Goal: Task Accomplishment & Management: Manage account settings

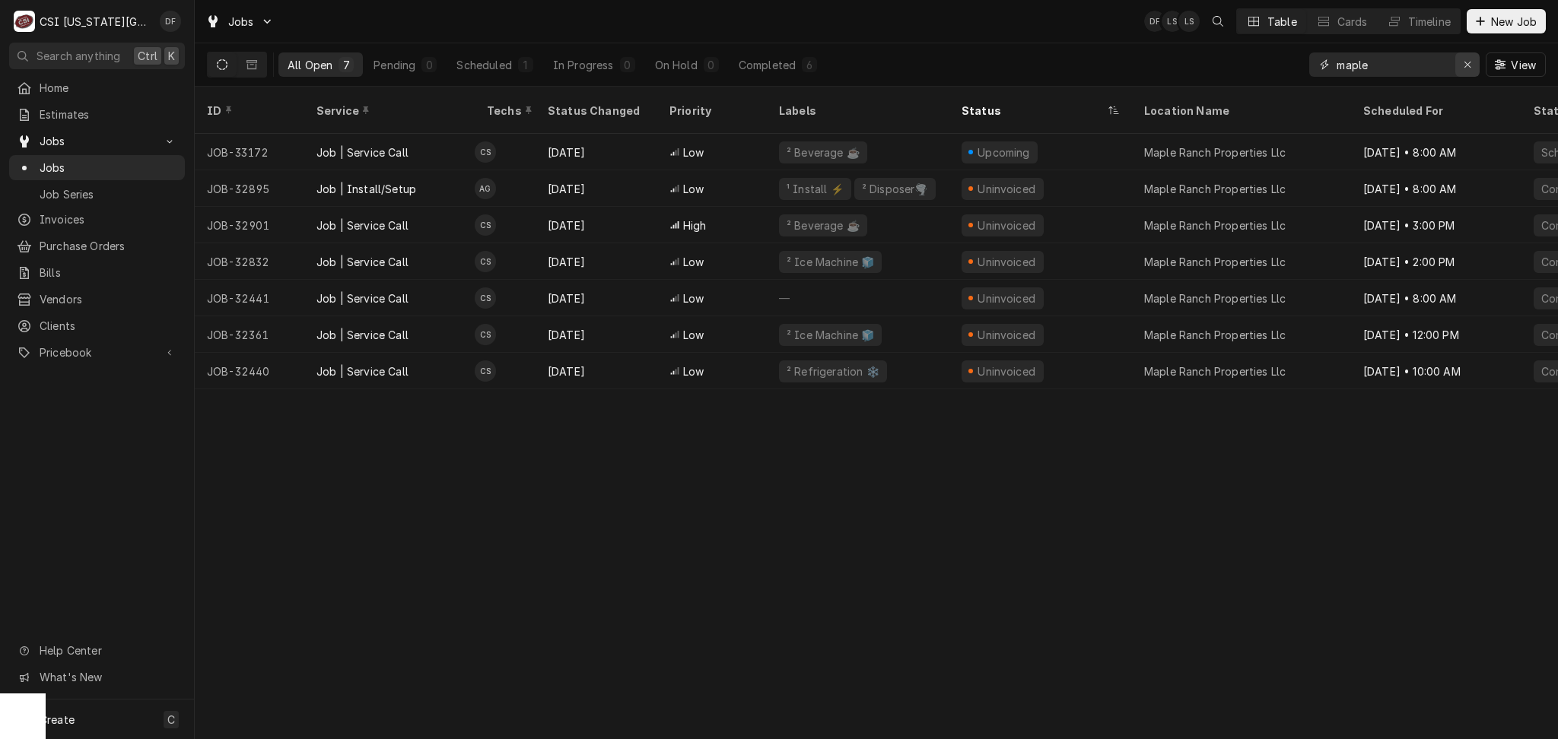
click at [1468, 61] on icon "Erase input" at bounding box center [1467, 64] width 8 height 11
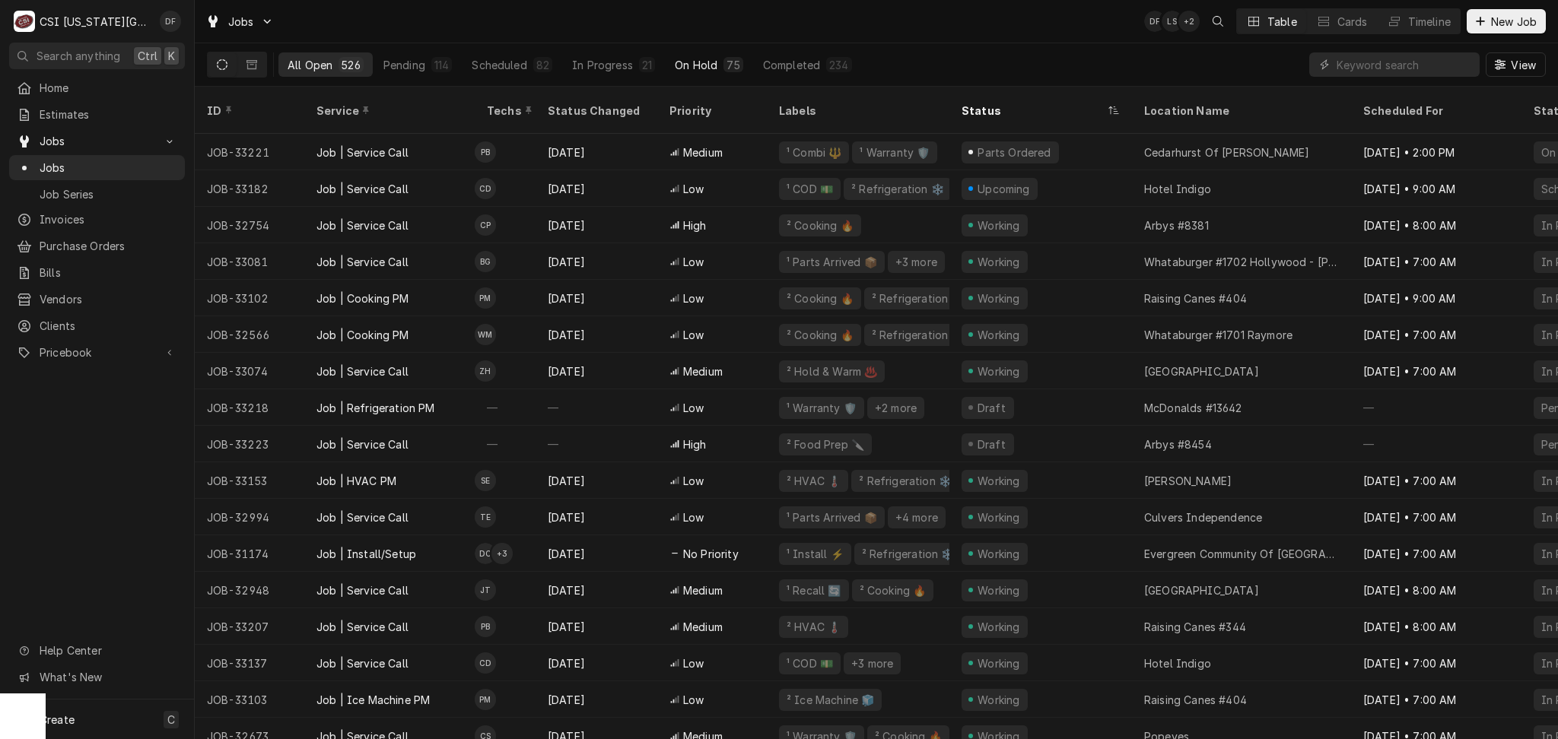
click at [710, 64] on div "On Hold" at bounding box center [696, 65] width 43 height 16
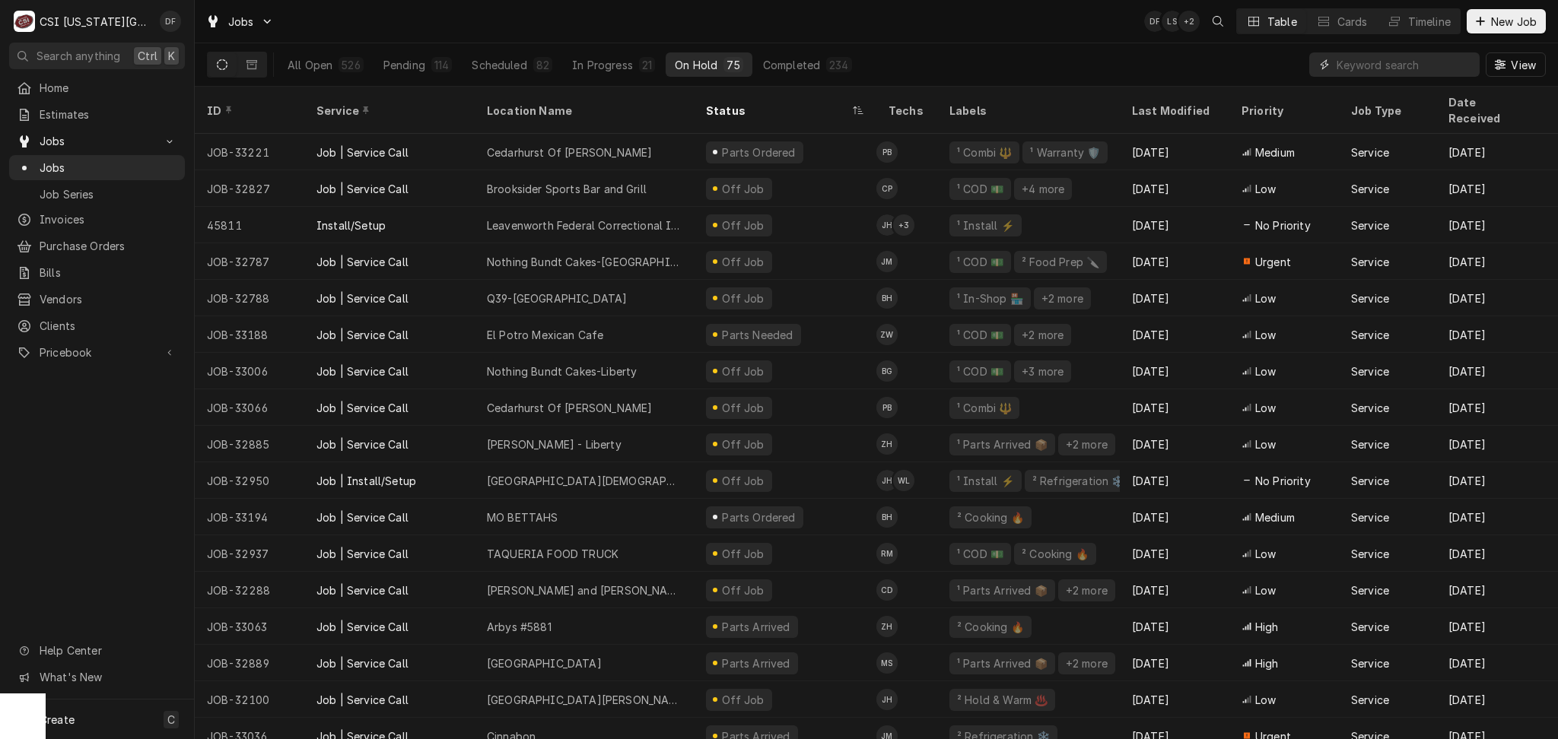
click at [1346, 60] on input "Dynamic Content Wrapper" at bounding box center [1403, 64] width 135 height 24
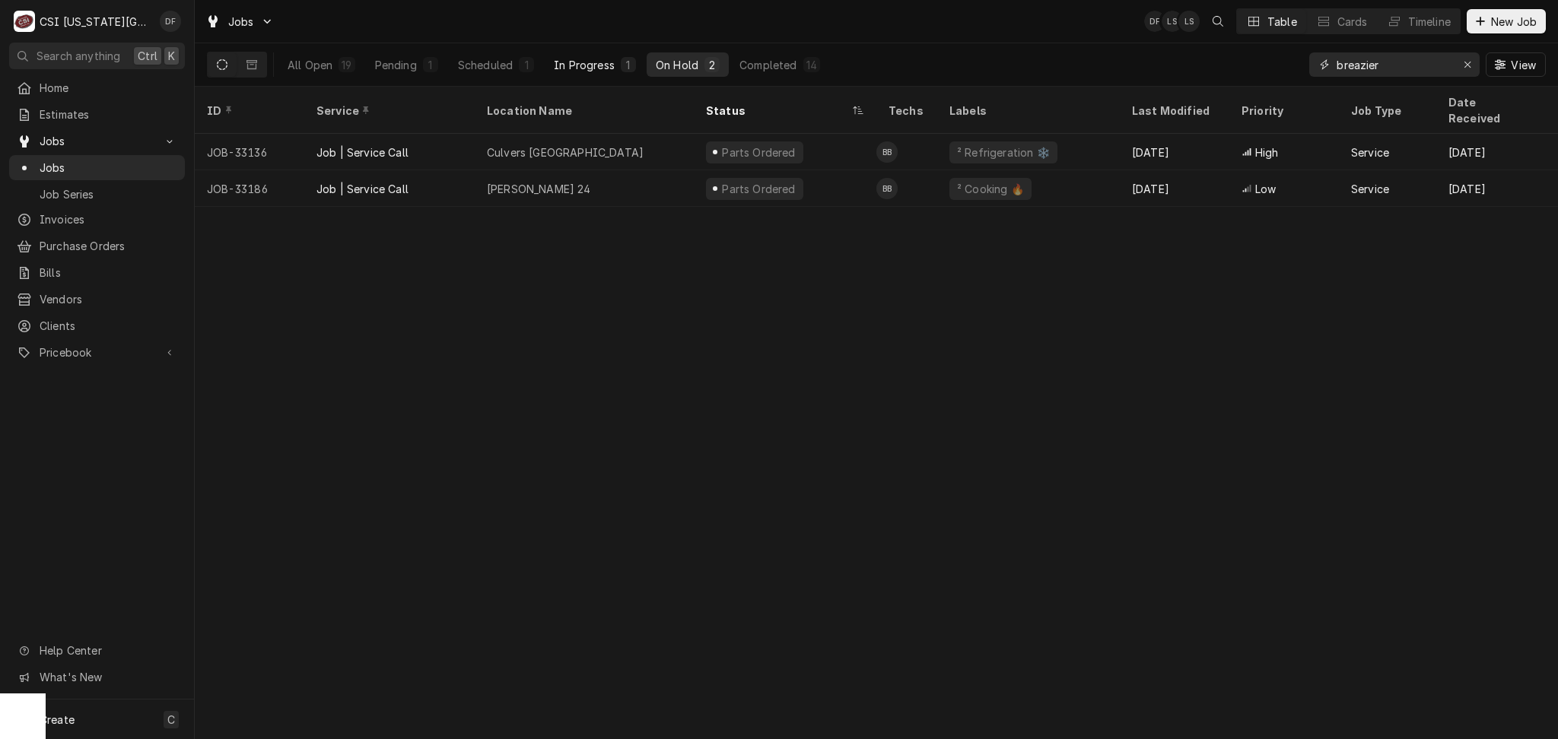
type input "breazier"
click at [614, 68] on div "In Progress" at bounding box center [584, 65] width 61 height 16
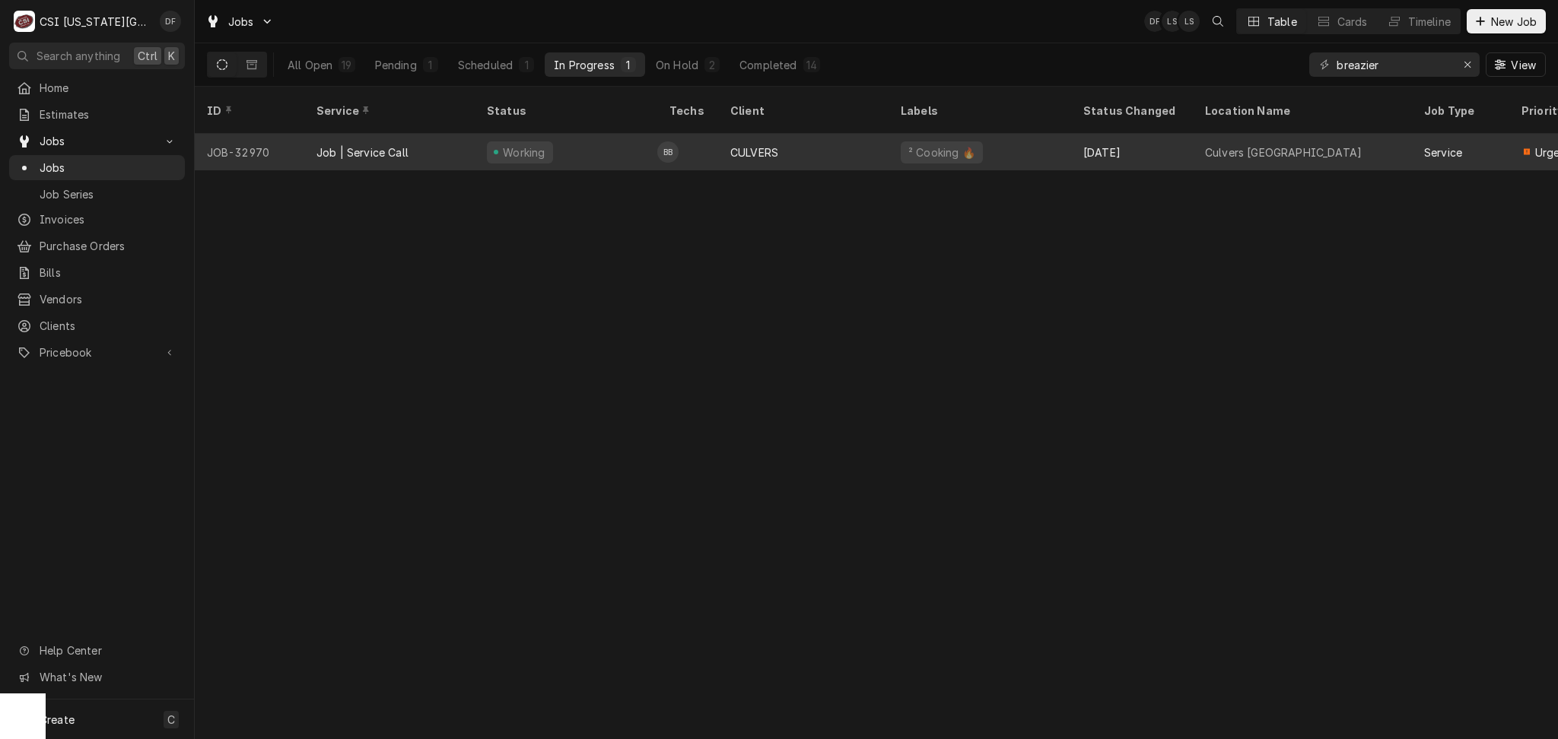
click at [799, 138] on div "CULVERS" at bounding box center [803, 152] width 170 height 37
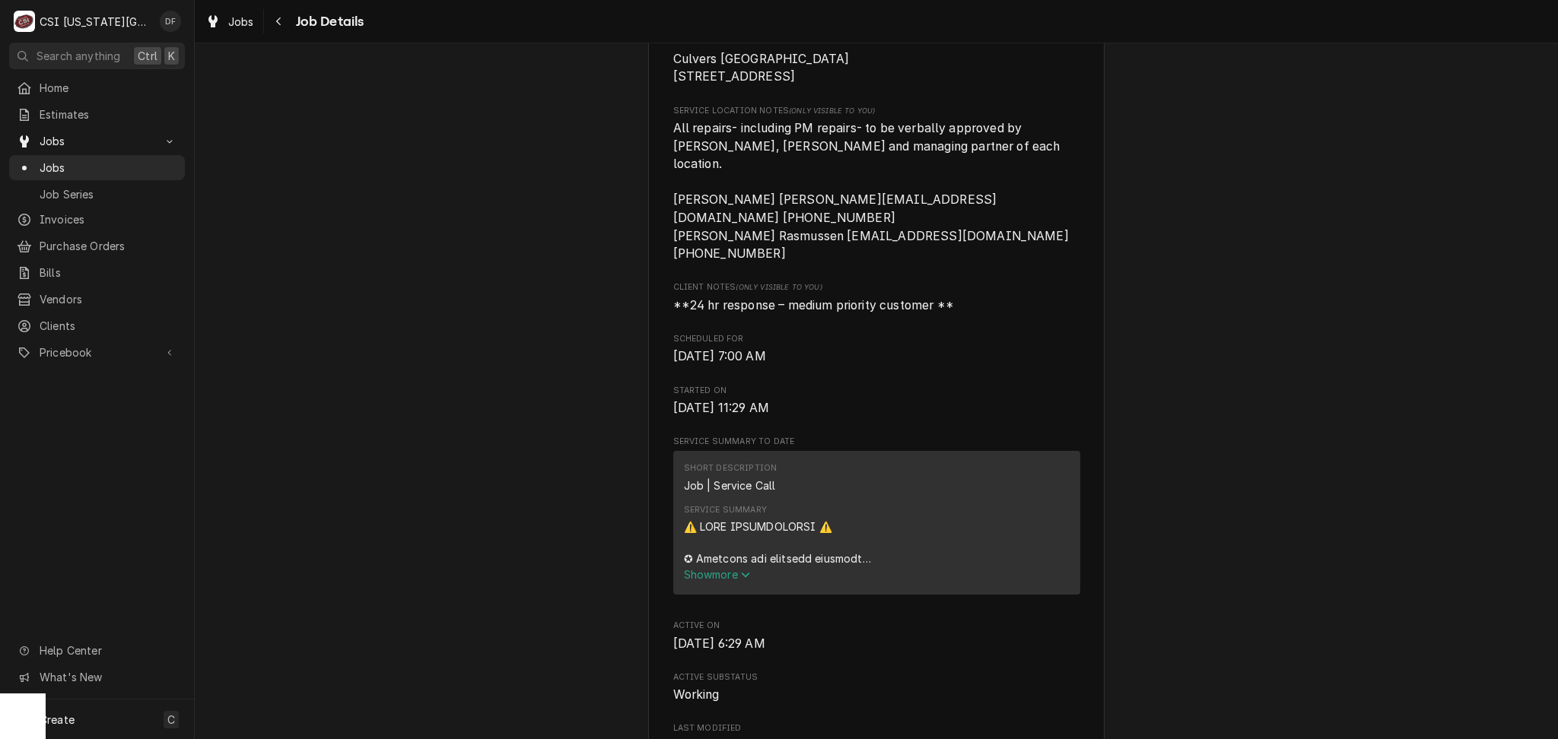
scroll to position [405, 0]
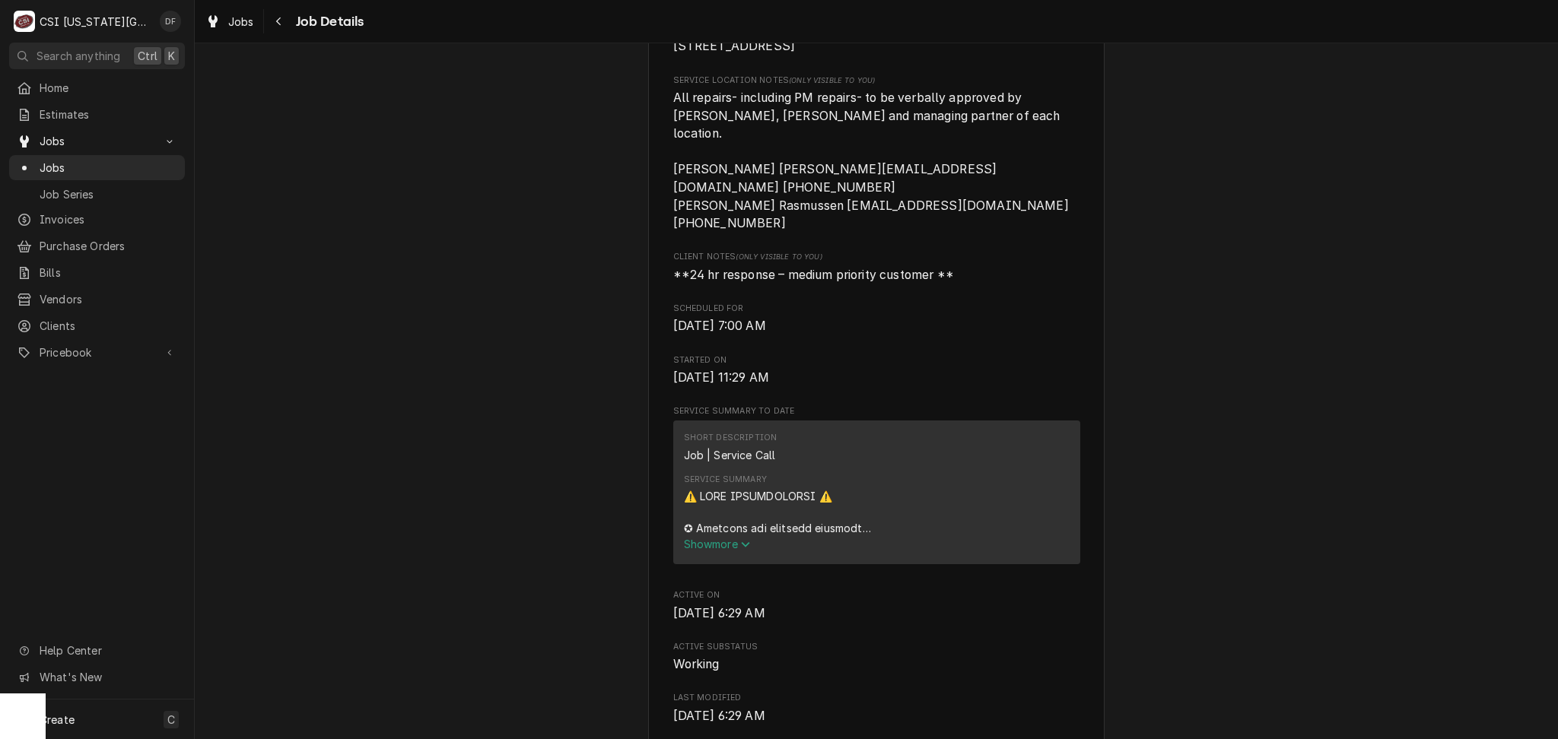
click at [722, 538] on span "Show more" at bounding box center [717, 544] width 67 height 13
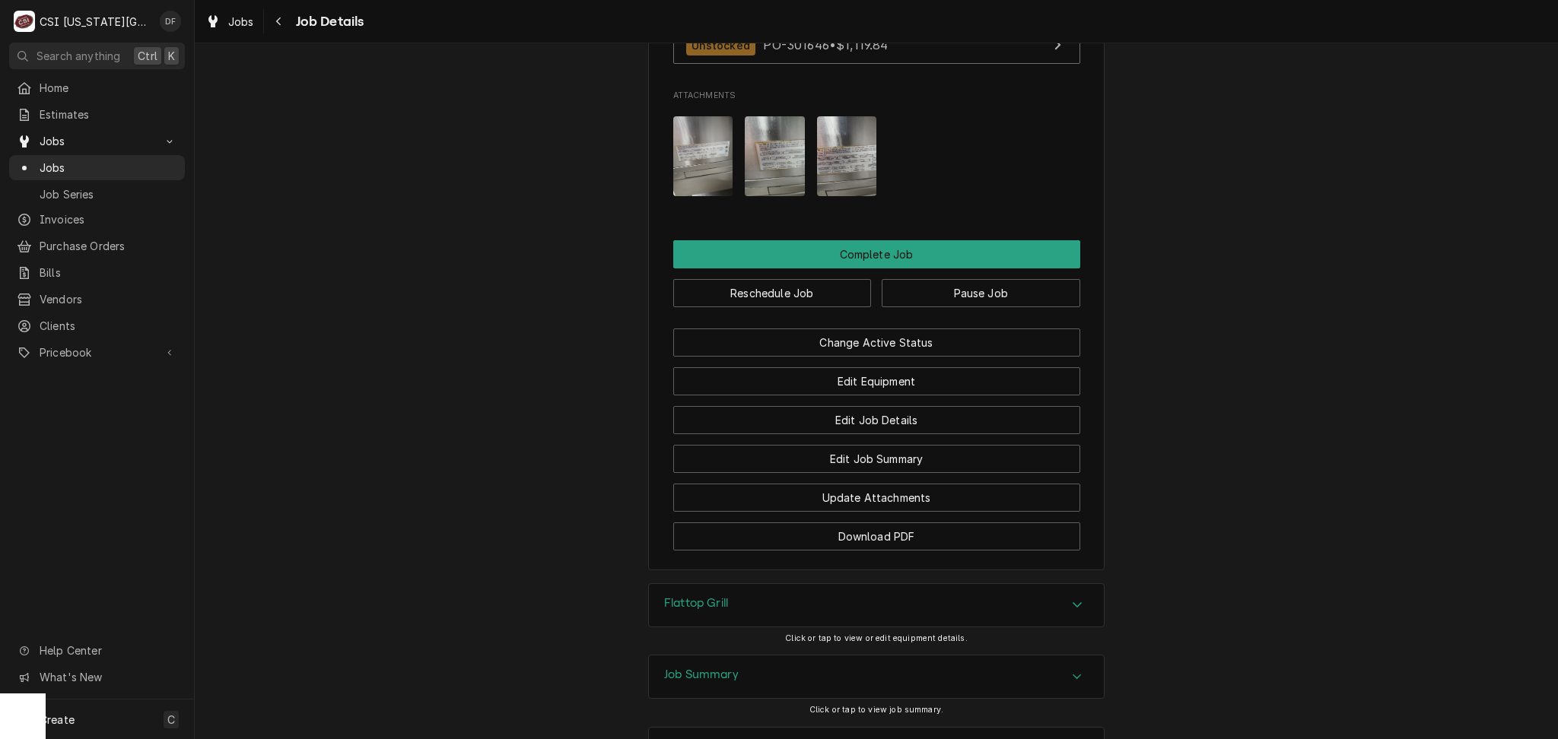
scroll to position [3052, 0]
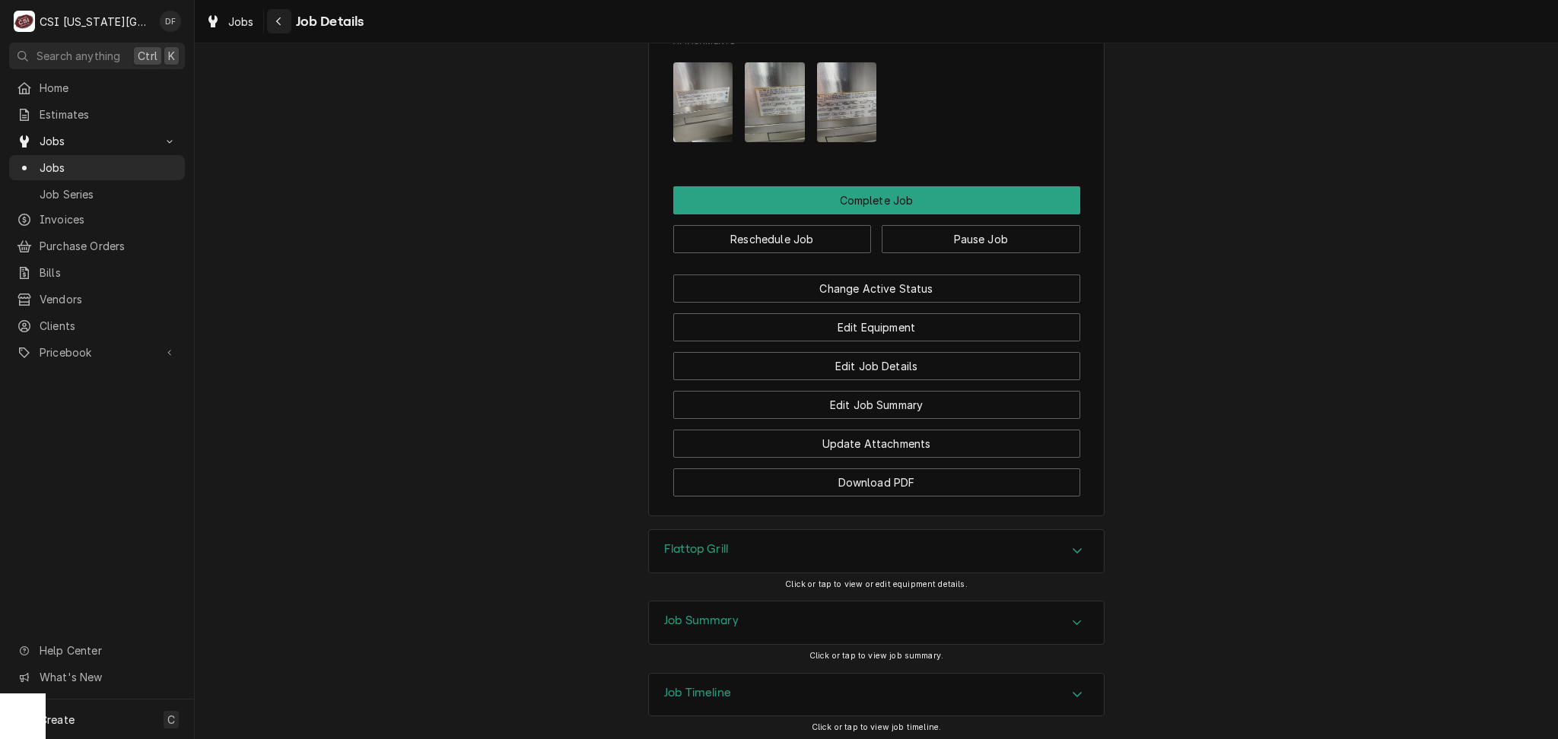
click at [275, 30] on button "Navigate back" at bounding box center [279, 21] width 24 height 24
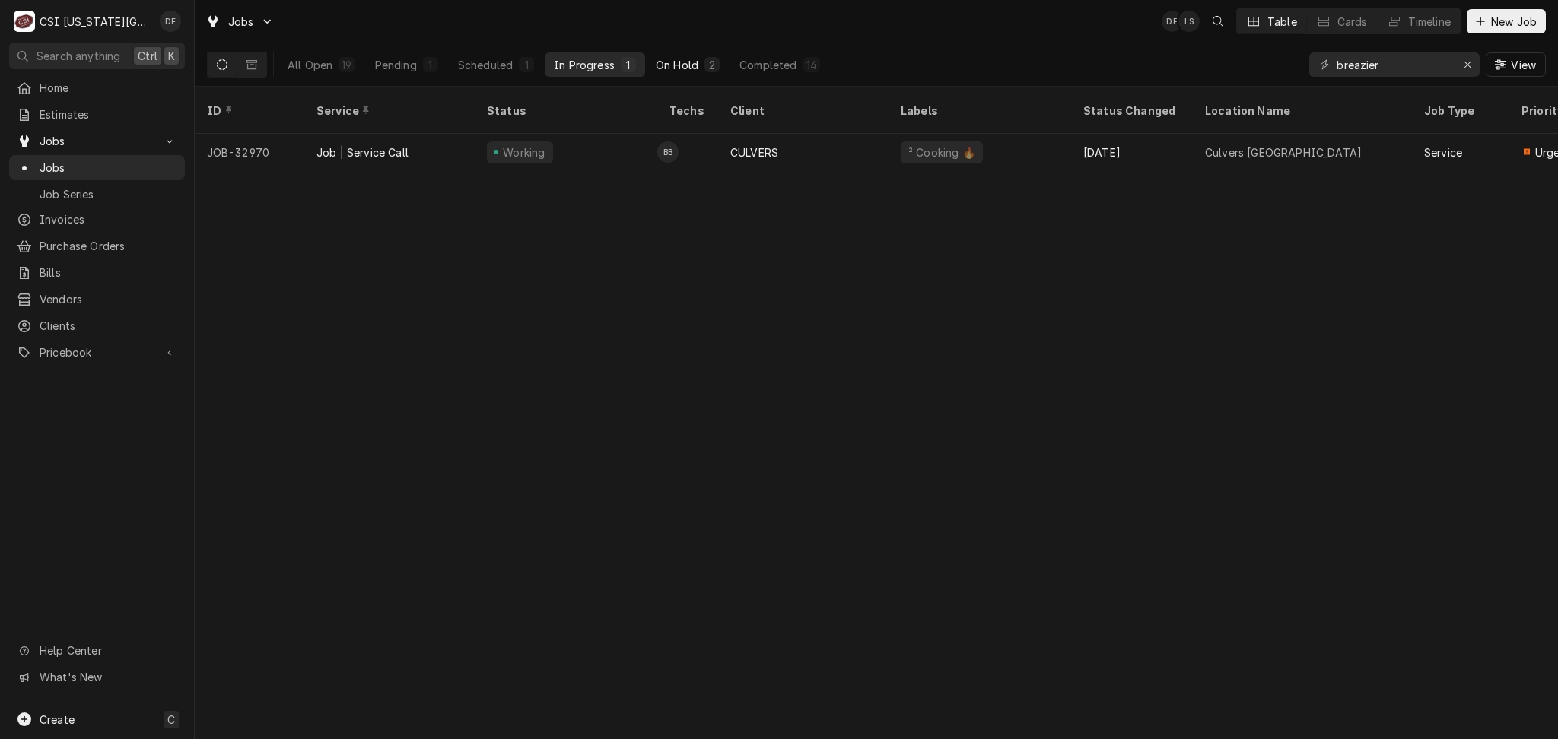
click at [714, 66] on div "2" at bounding box center [711, 65] width 9 height 16
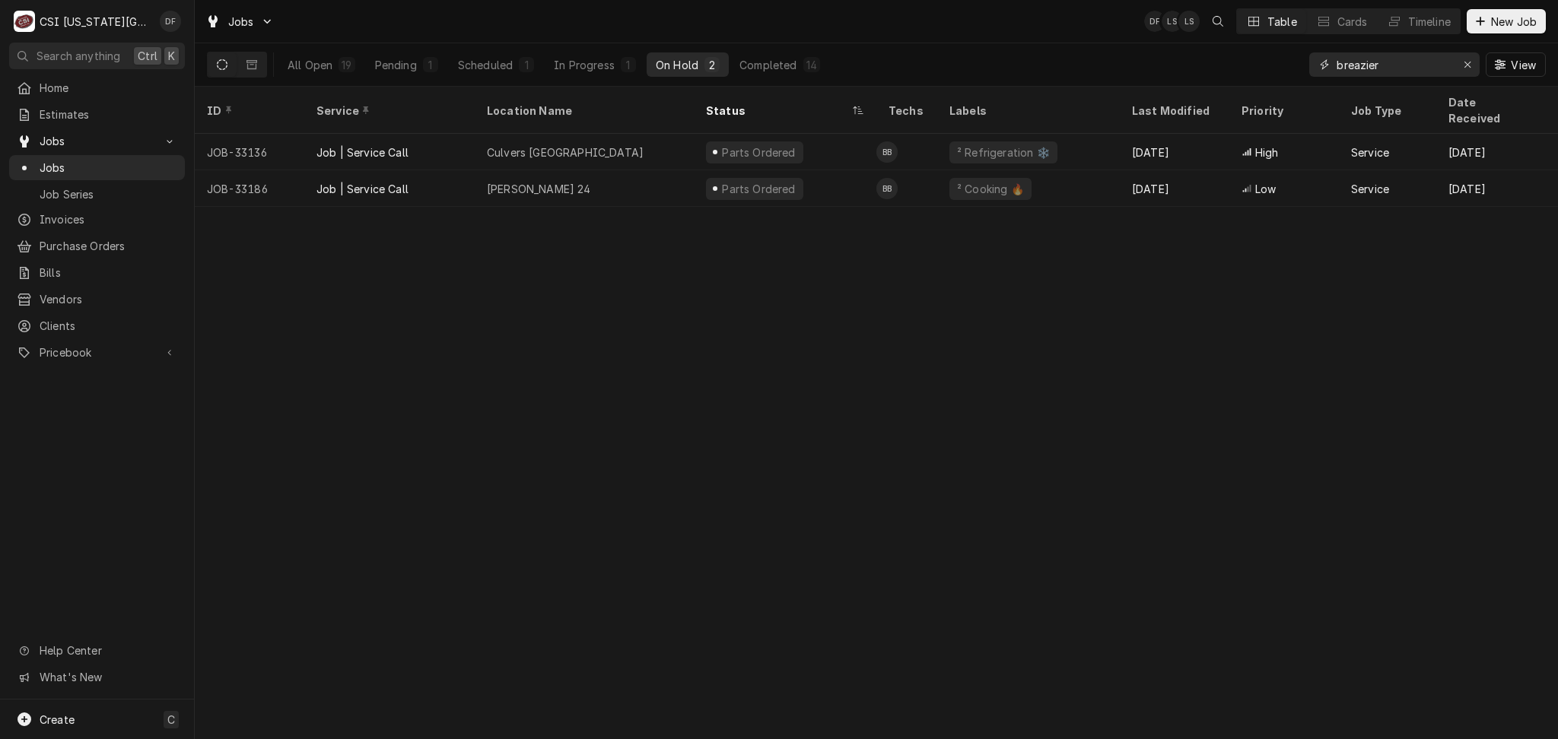
drag, startPoint x: 1390, startPoint y: 70, endPoint x: 1310, endPoint y: 67, distance: 80.7
click at [1310, 67] on div "breazier" at bounding box center [1394, 64] width 170 height 24
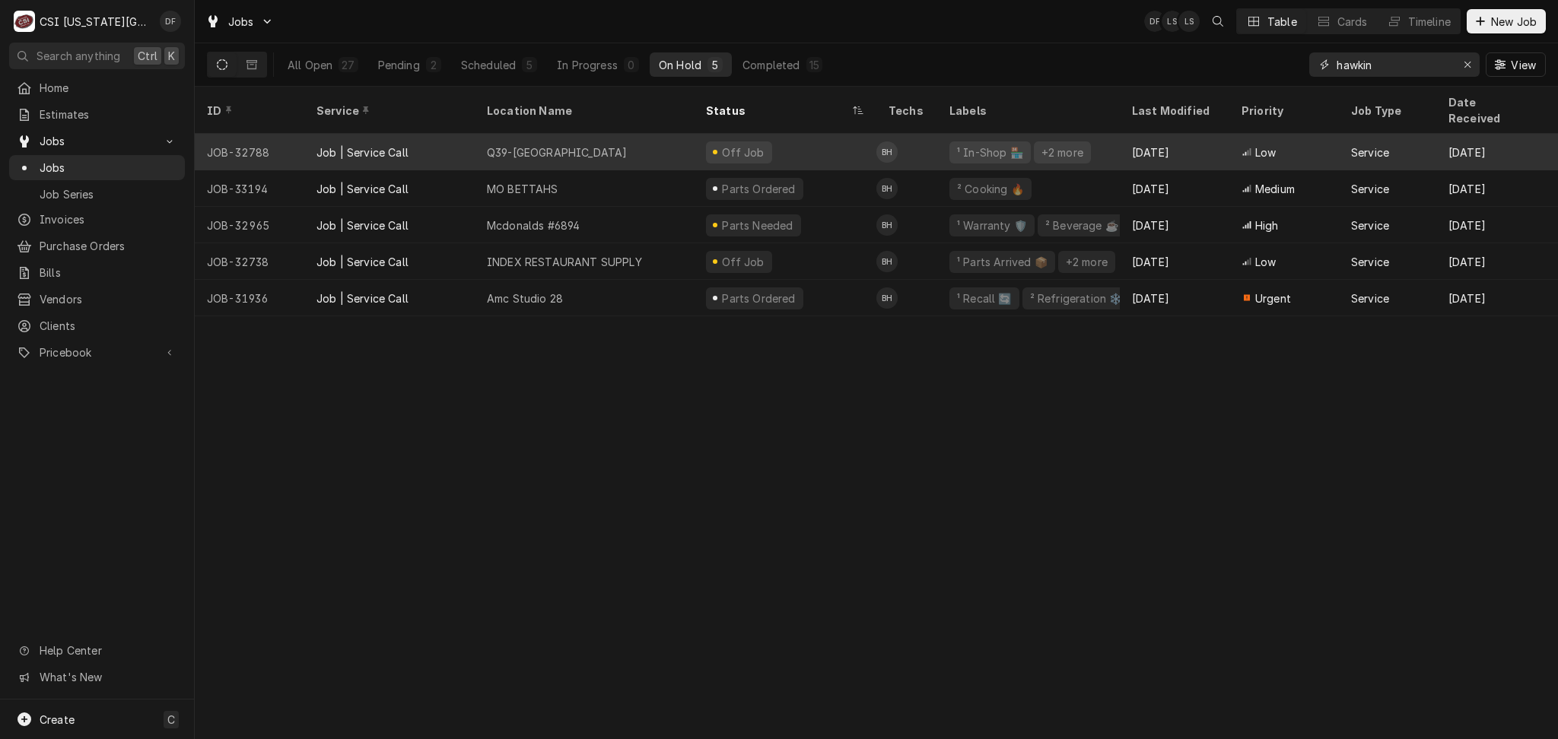
type input "hawkin"
click at [870, 145] on div "Off Job" at bounding box center [785, 152] width 183 height 37
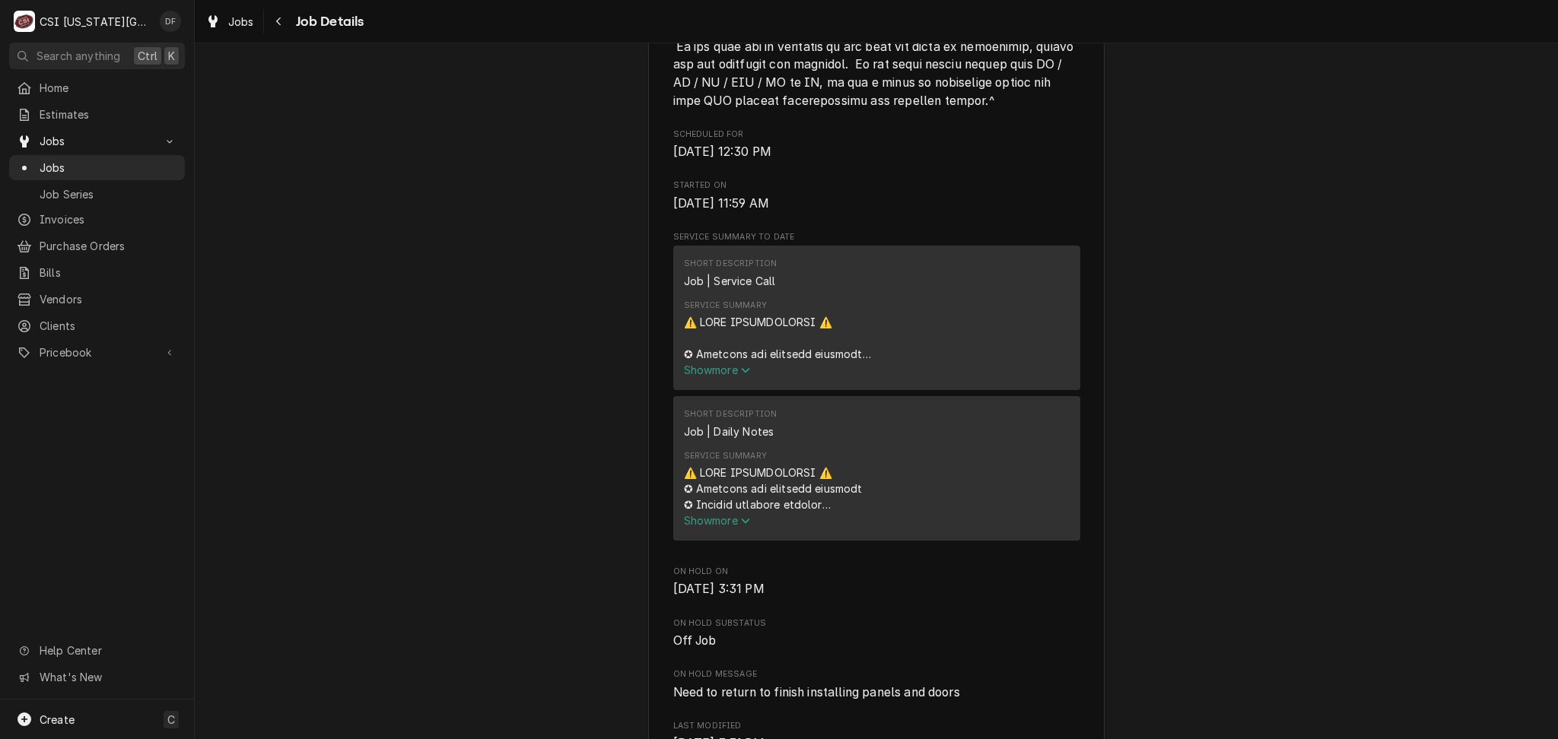
scroll to position [1115, 0]
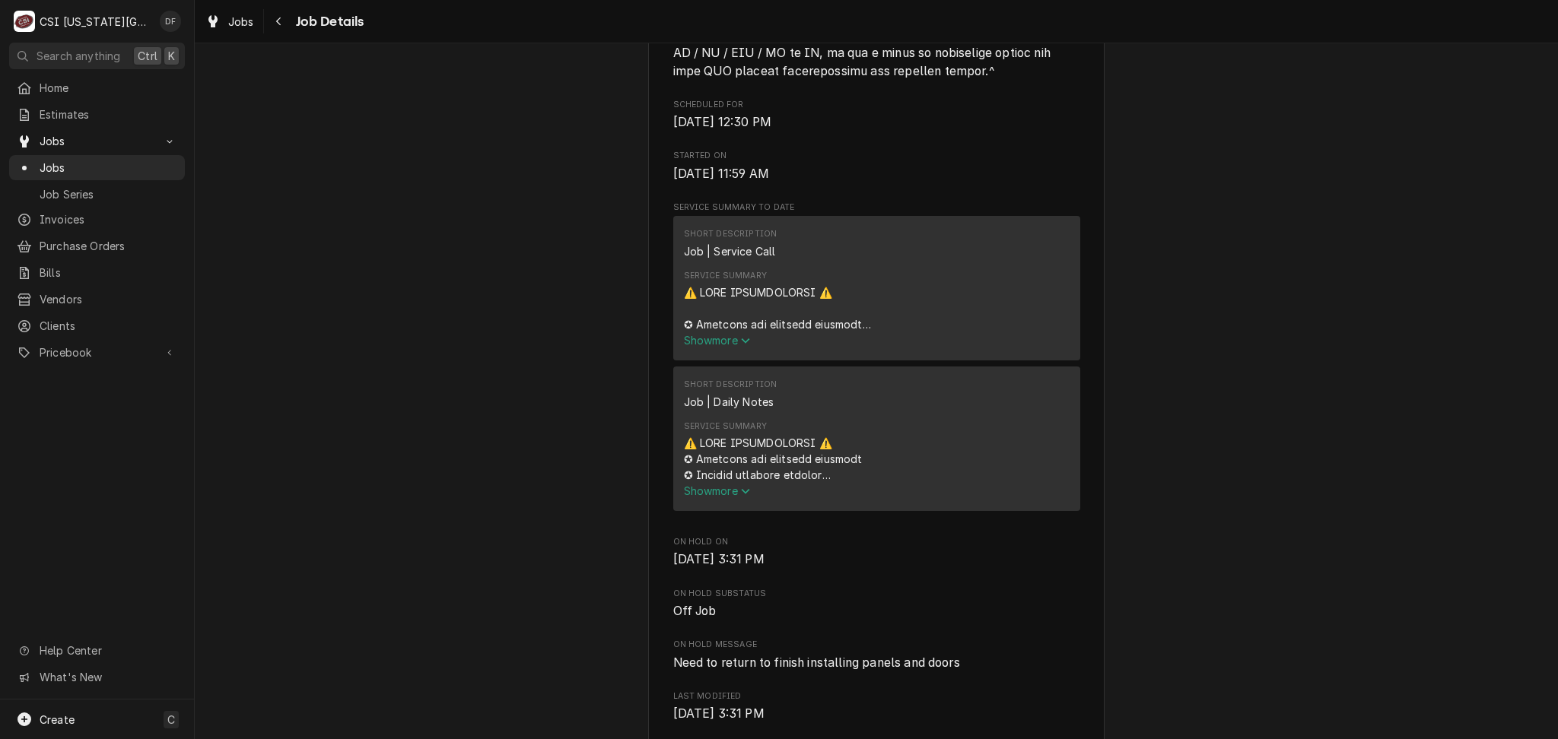
click at [715, 335] on span "Show more" at bounding box center [717, 340] width 67 height 13
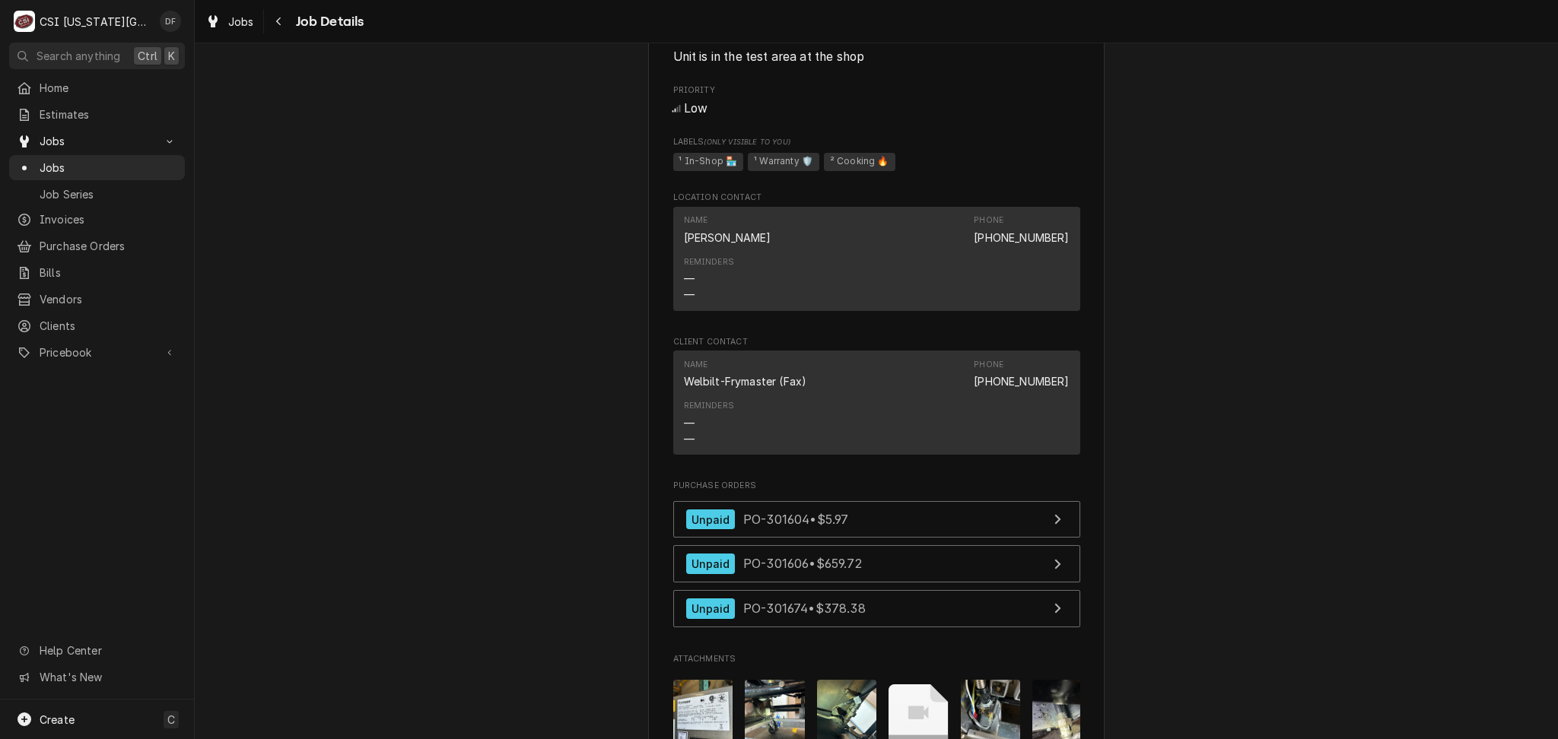
scroll to position [3549, 0]
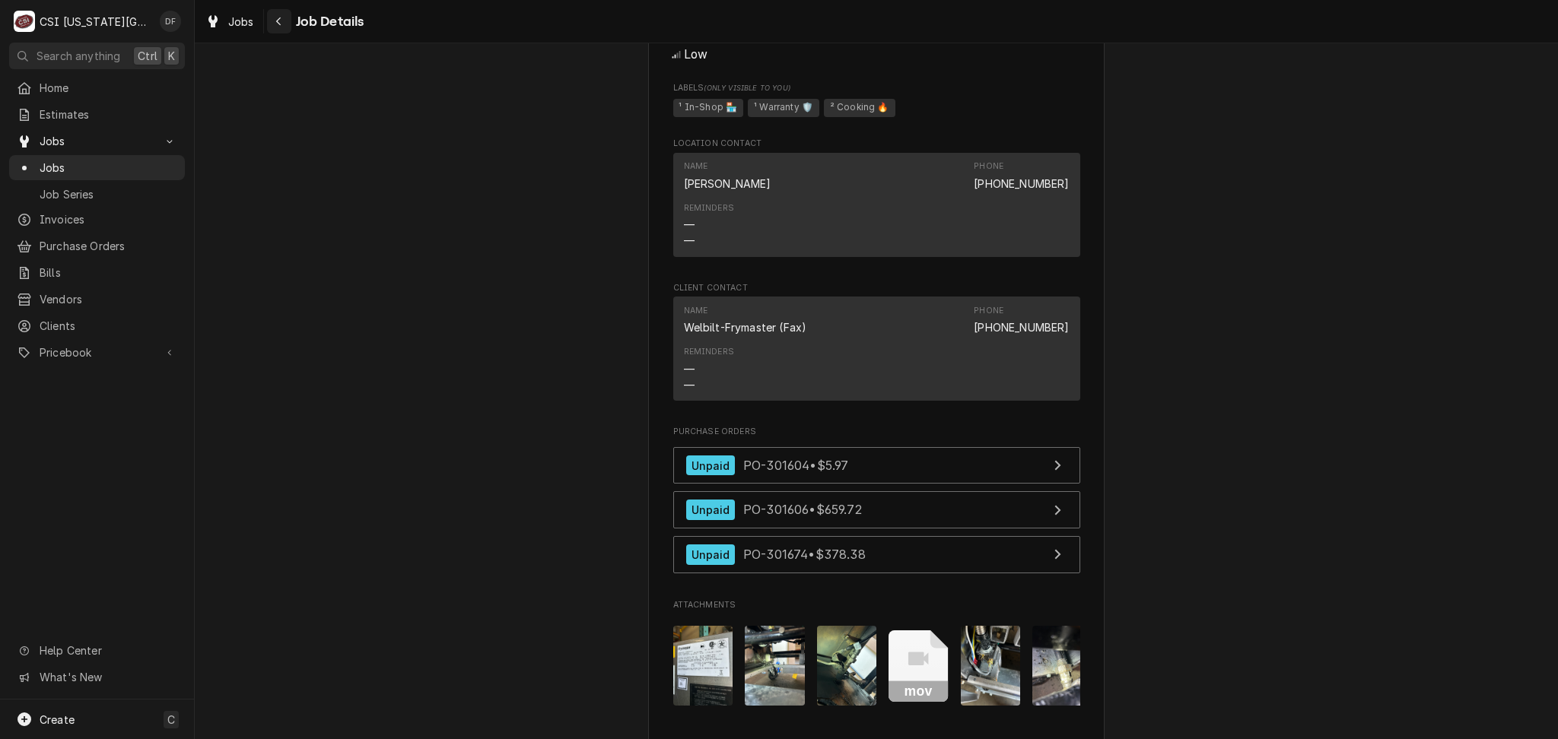
click at [278, 29] on button "Navigate back" at bounding box center [279, 21] width 24 height 24
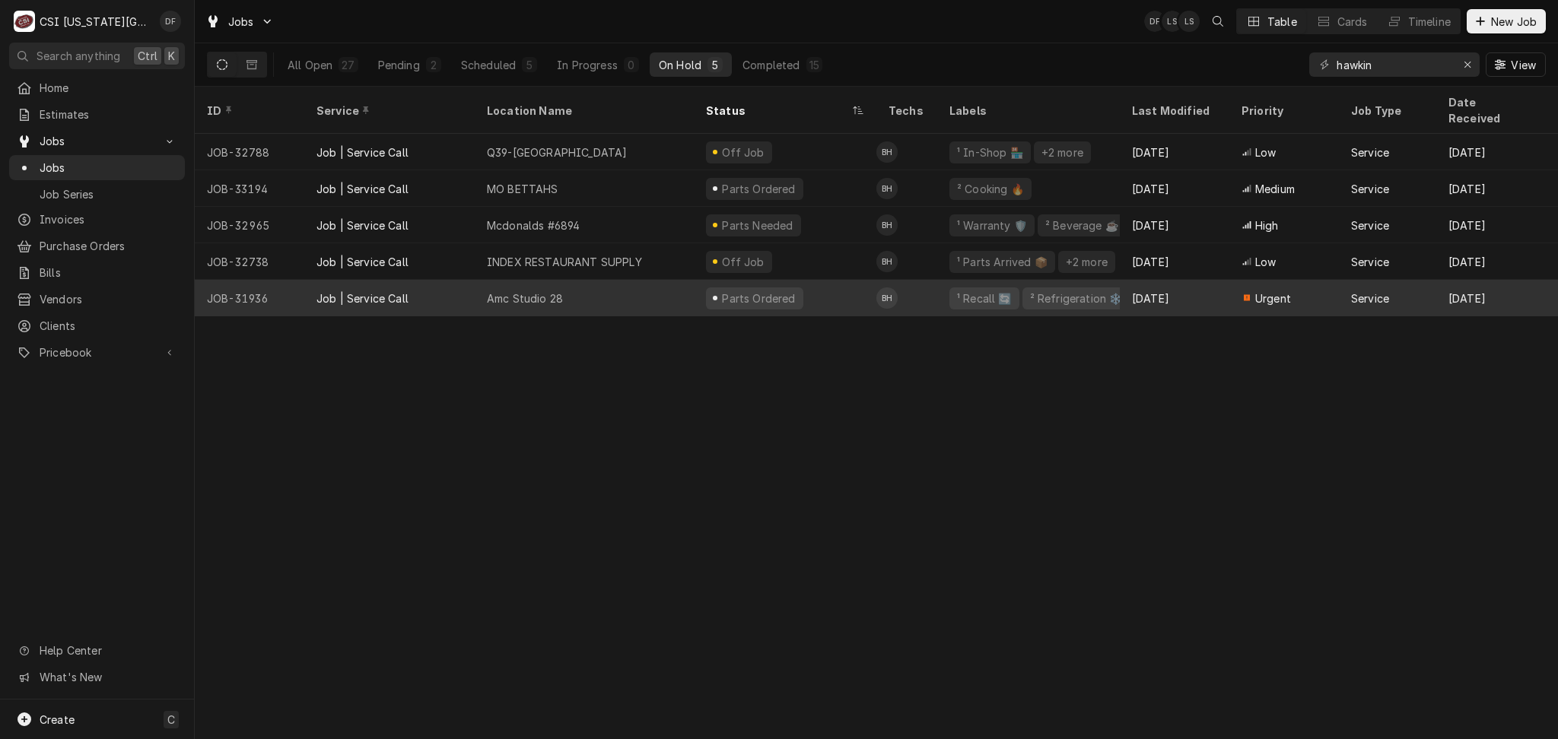
click at [789, 287] on div "Parts Ordered" at bounding box center [754, 298] width 97 height 22
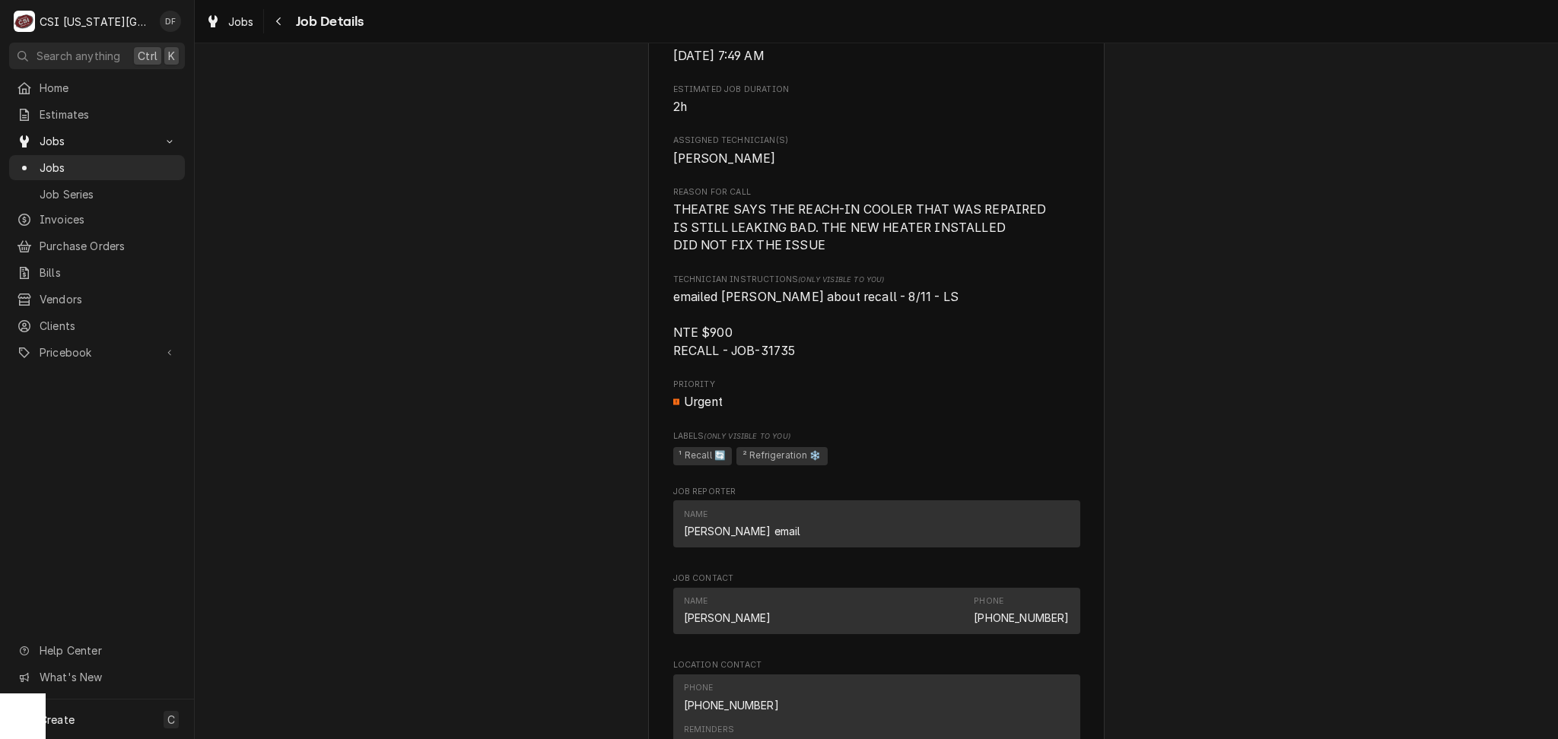
scroll to position [1318, 0]
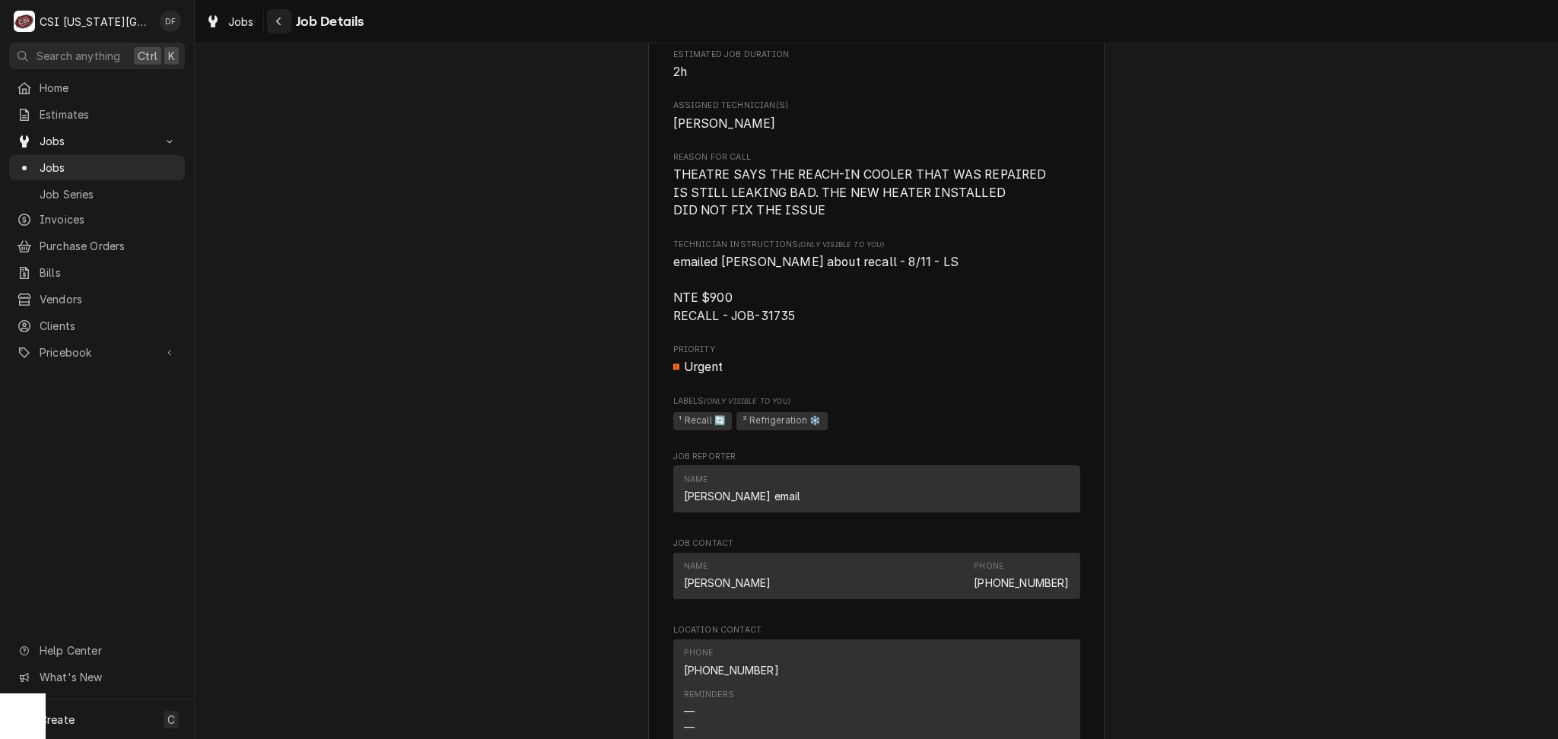
click at [284, 22] on div "Navigate back" at bounding box center [279, 21] width 15 height 15
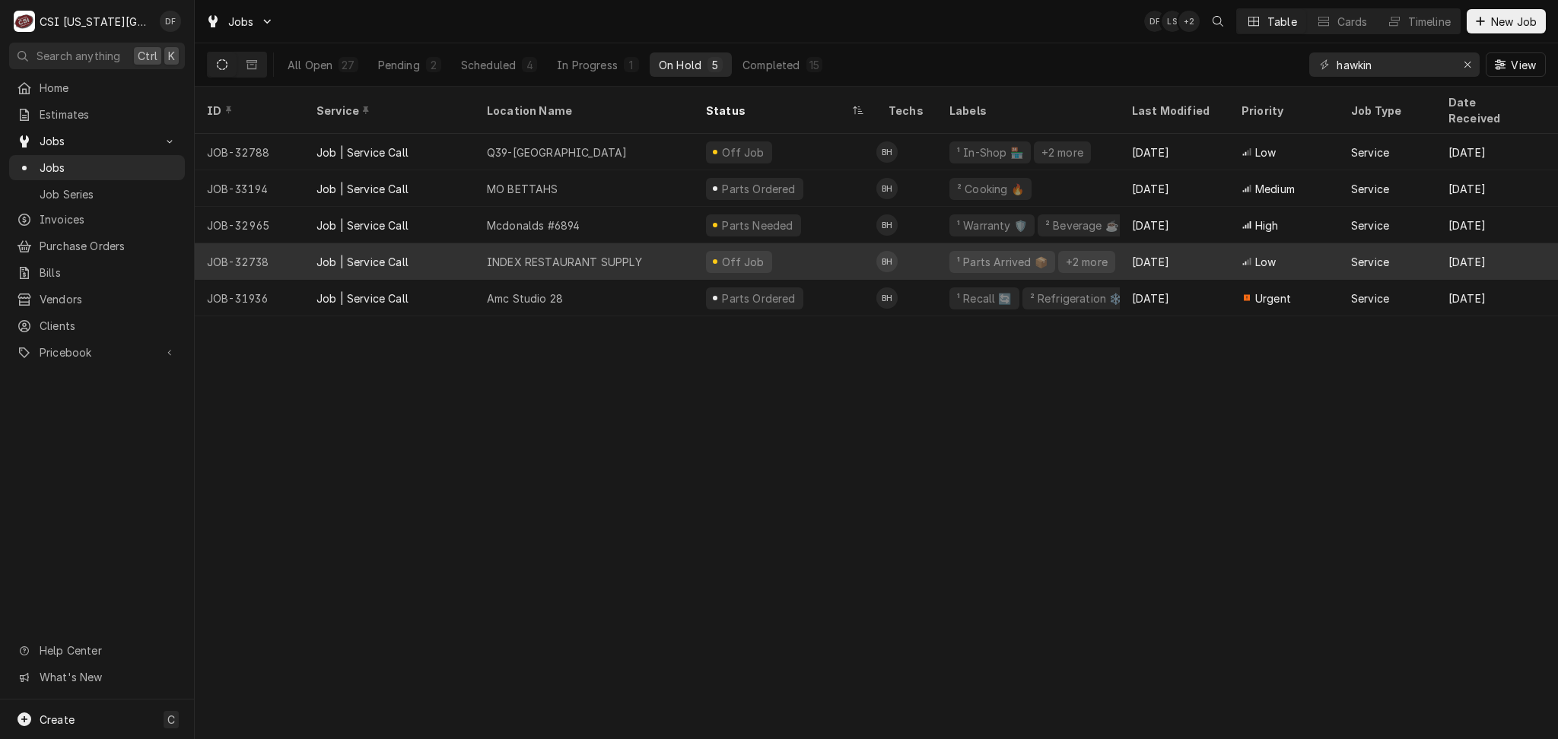
click at [857, 246] on div "Off Job" at bounding box center [785, 261] width 183 height 37
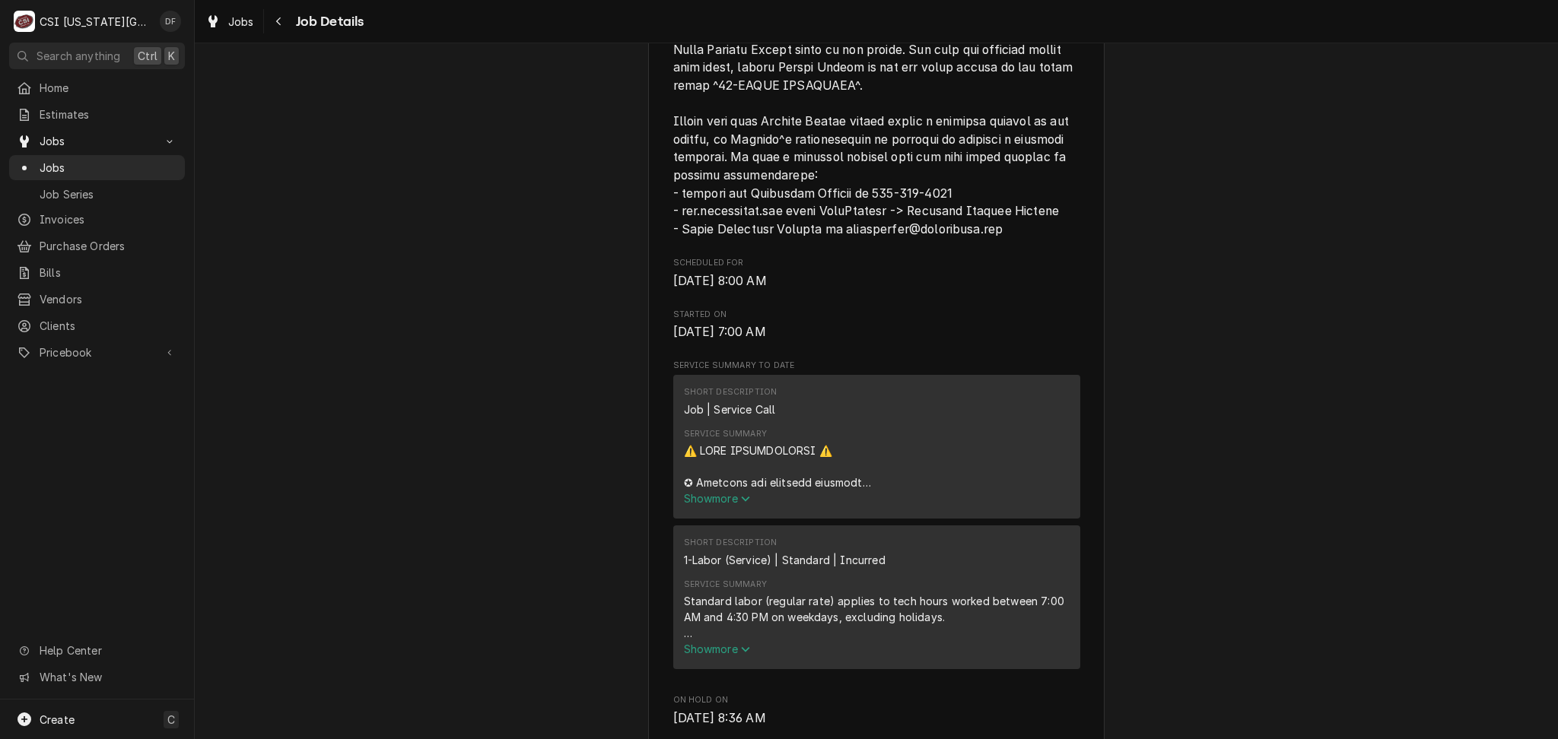
scroll to position [1521, 0]
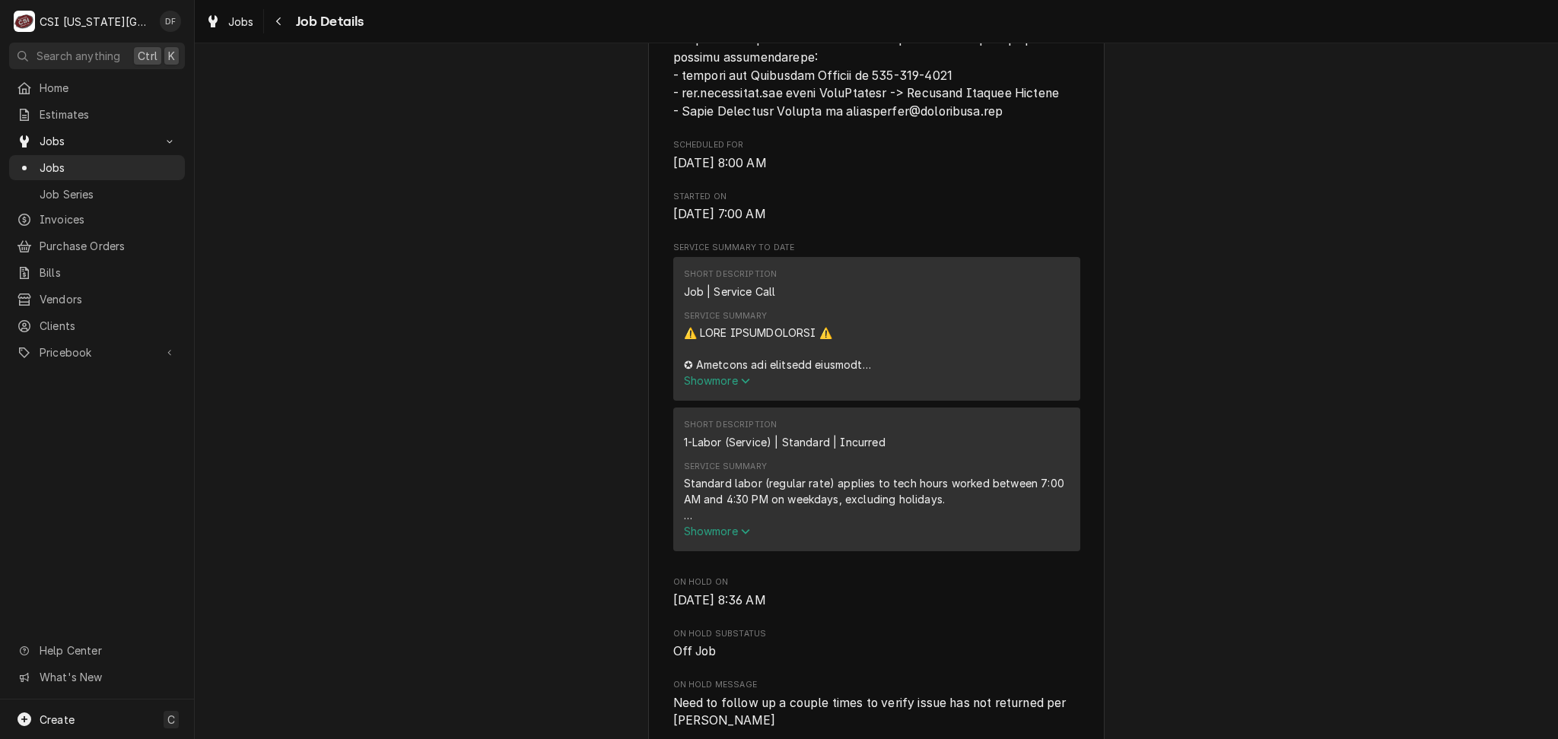
click at [719, 374] on span "Show more" at bounding box center [717, 380] width 67 height 13
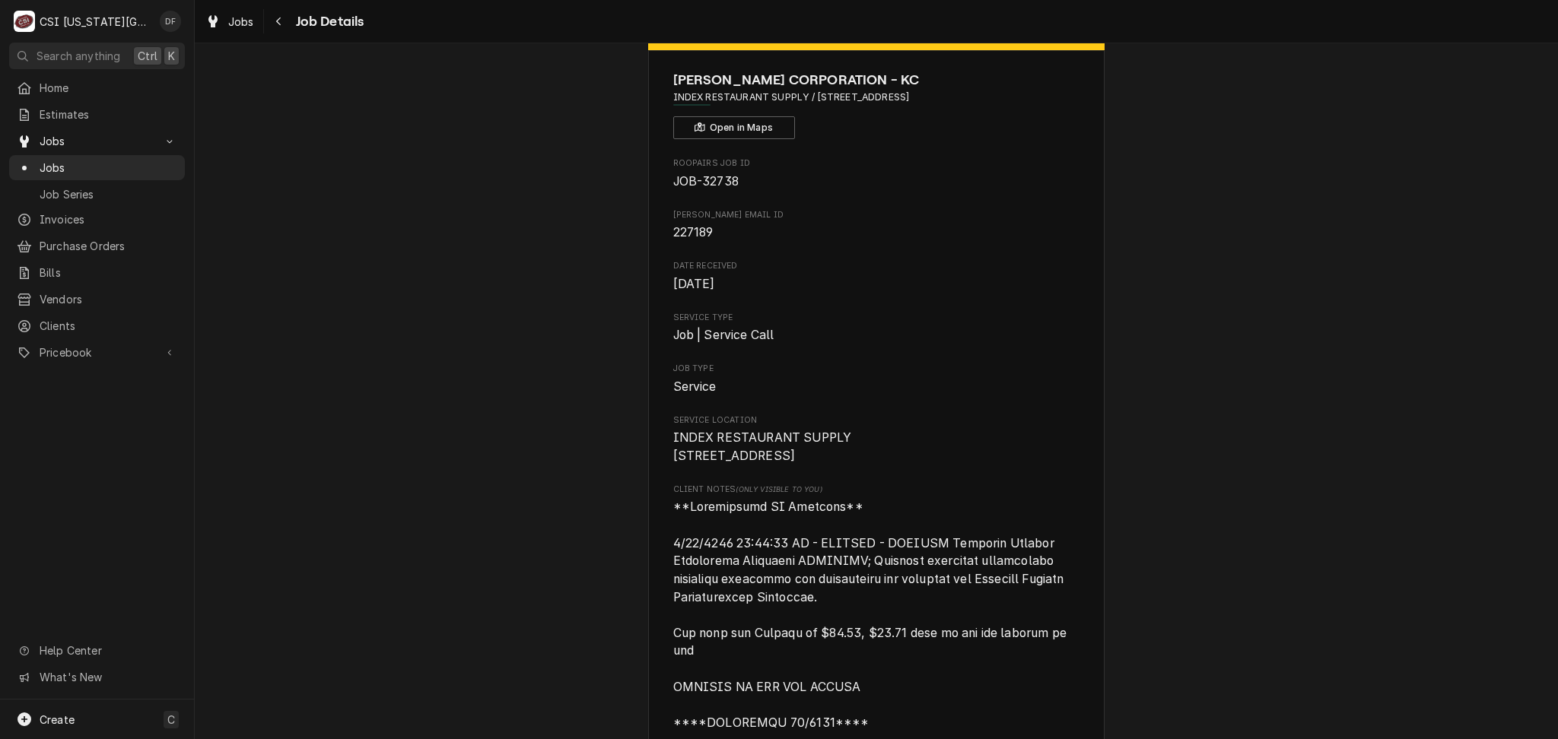
scroll to position [0, 0]
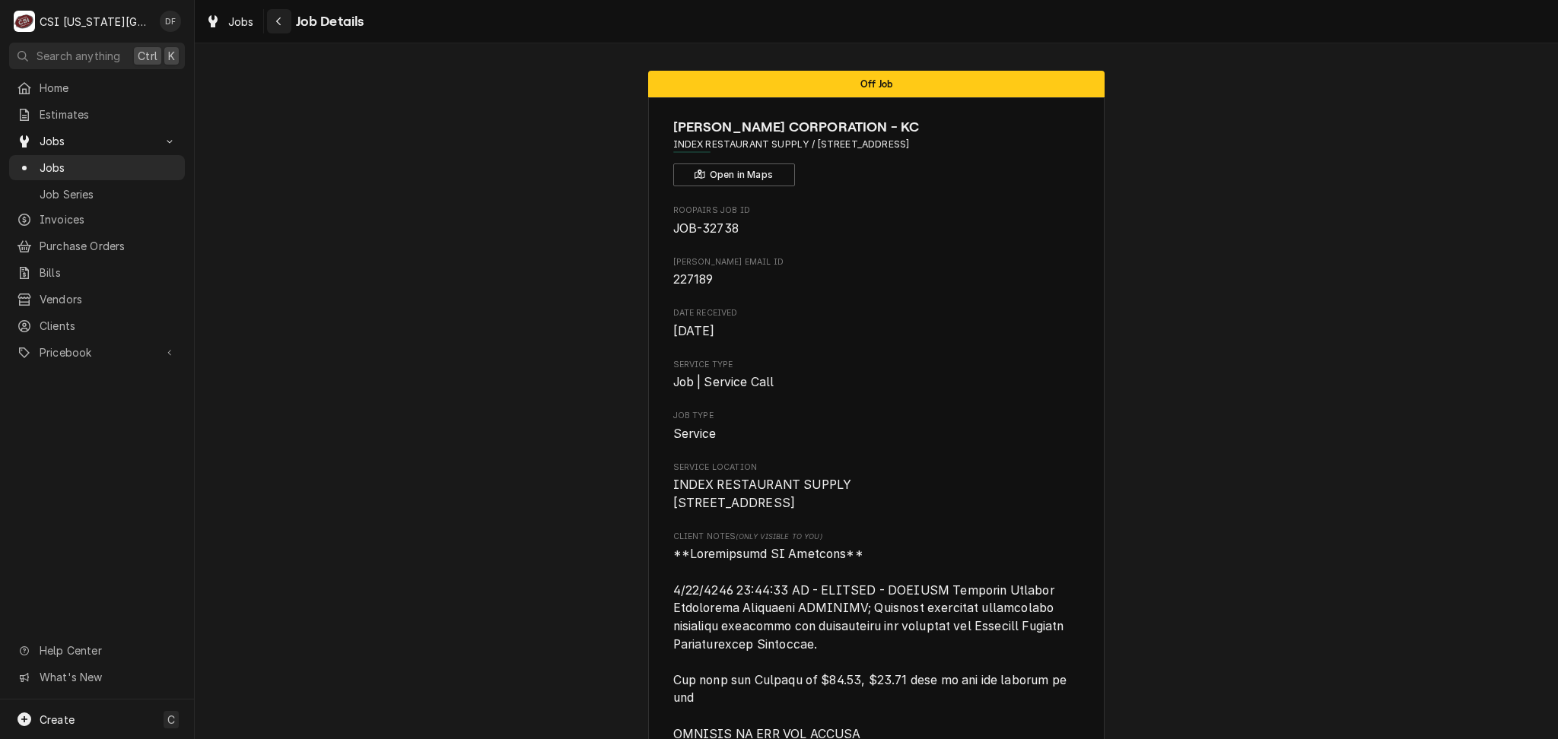
click at [276, 16] on icon "Navigate back" at bounding box center [278, 21] width 7 height 11
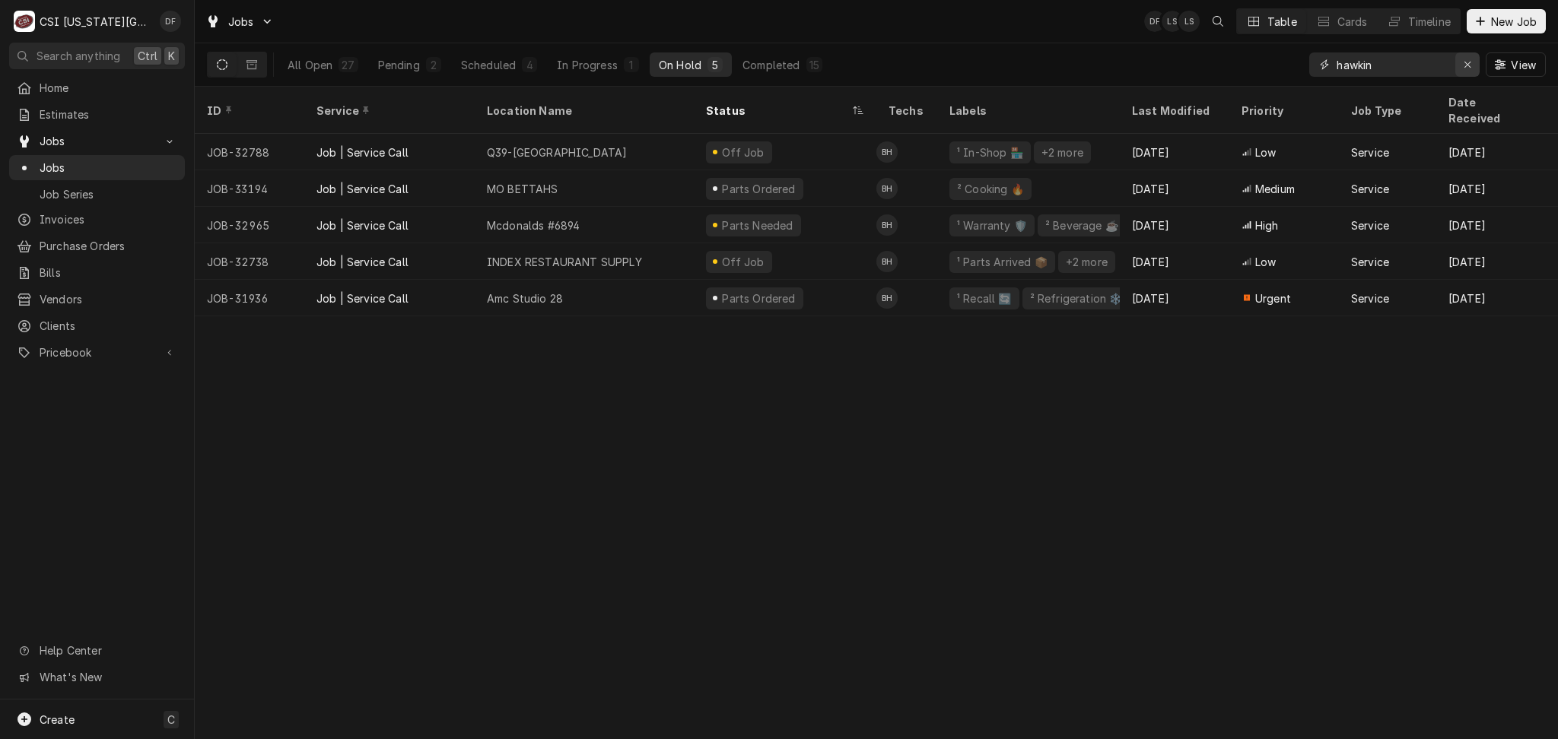
click at [1467, 63] on icon "Erase input" at bounding box center [1467, 65] width 6 height 6
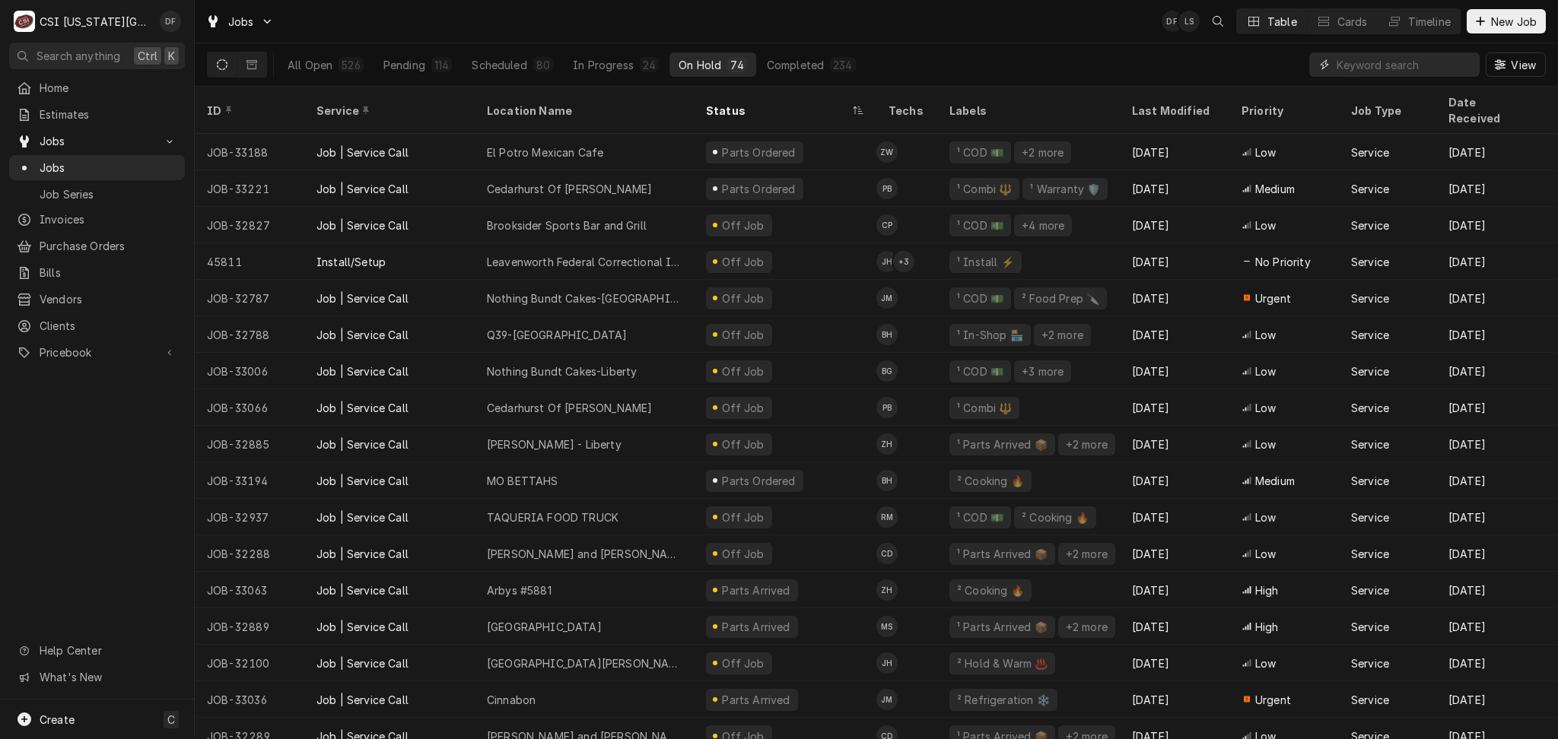
click at [1402, 65] on input "Dynamic Content Wrapper" at bounding box center [1403, 64] width 135 height 24
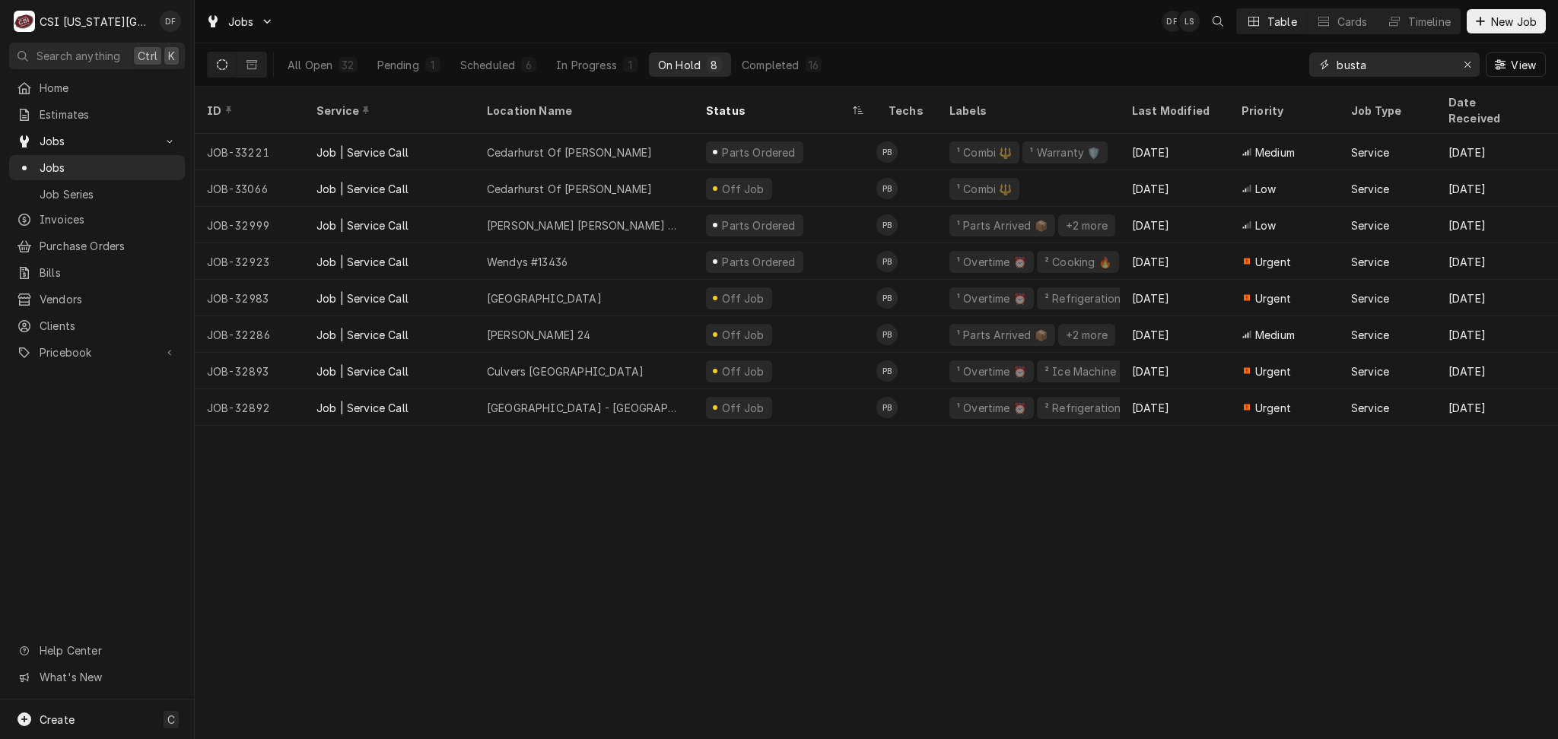
type input "busta"
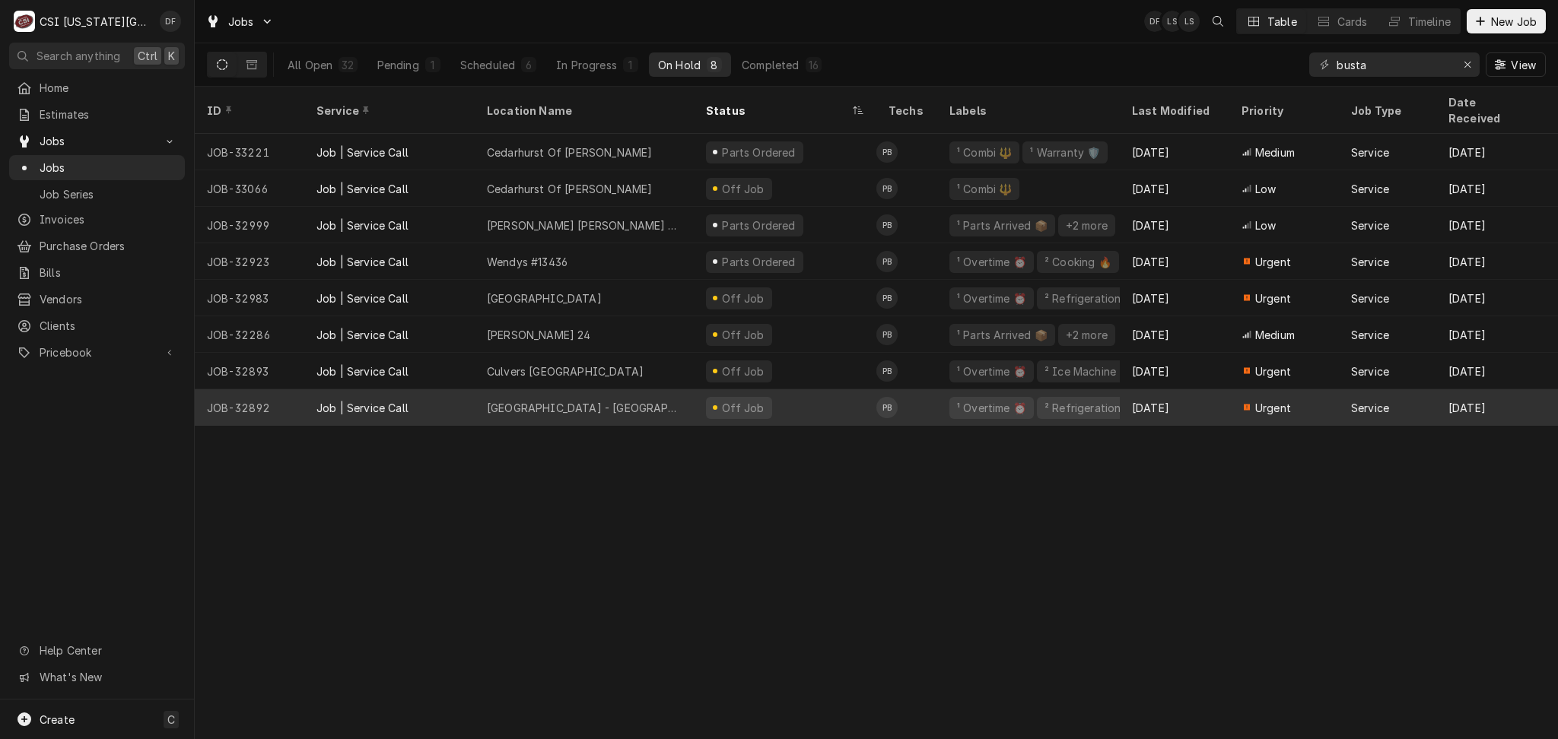
click at [815, 389] on div "Off Job" at bounding box center [785, 407] width 183 height 37
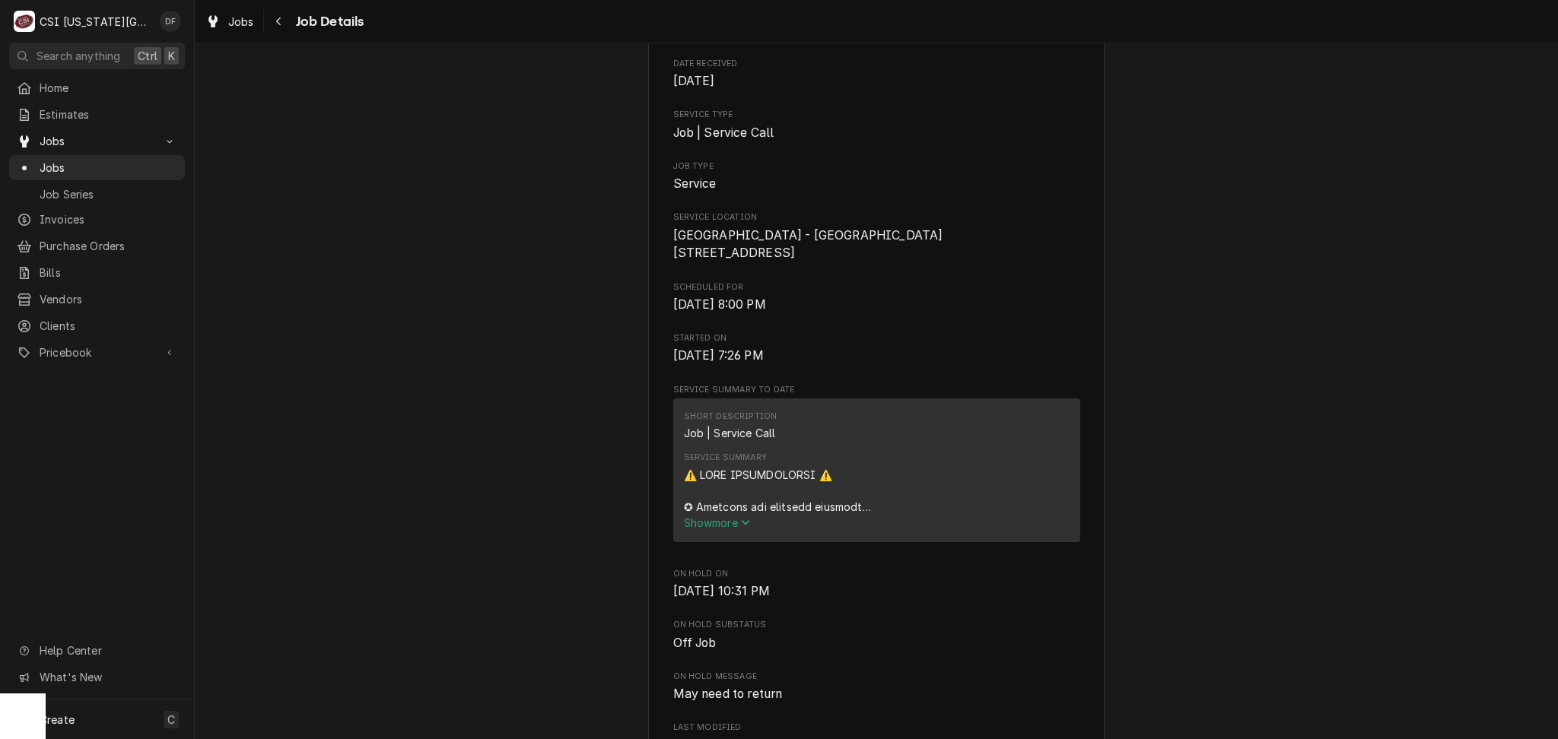
scroll to position [202, 0]
click at [699, 526] on span "Show more" at bounding box center [717, 519] width 67 height 13
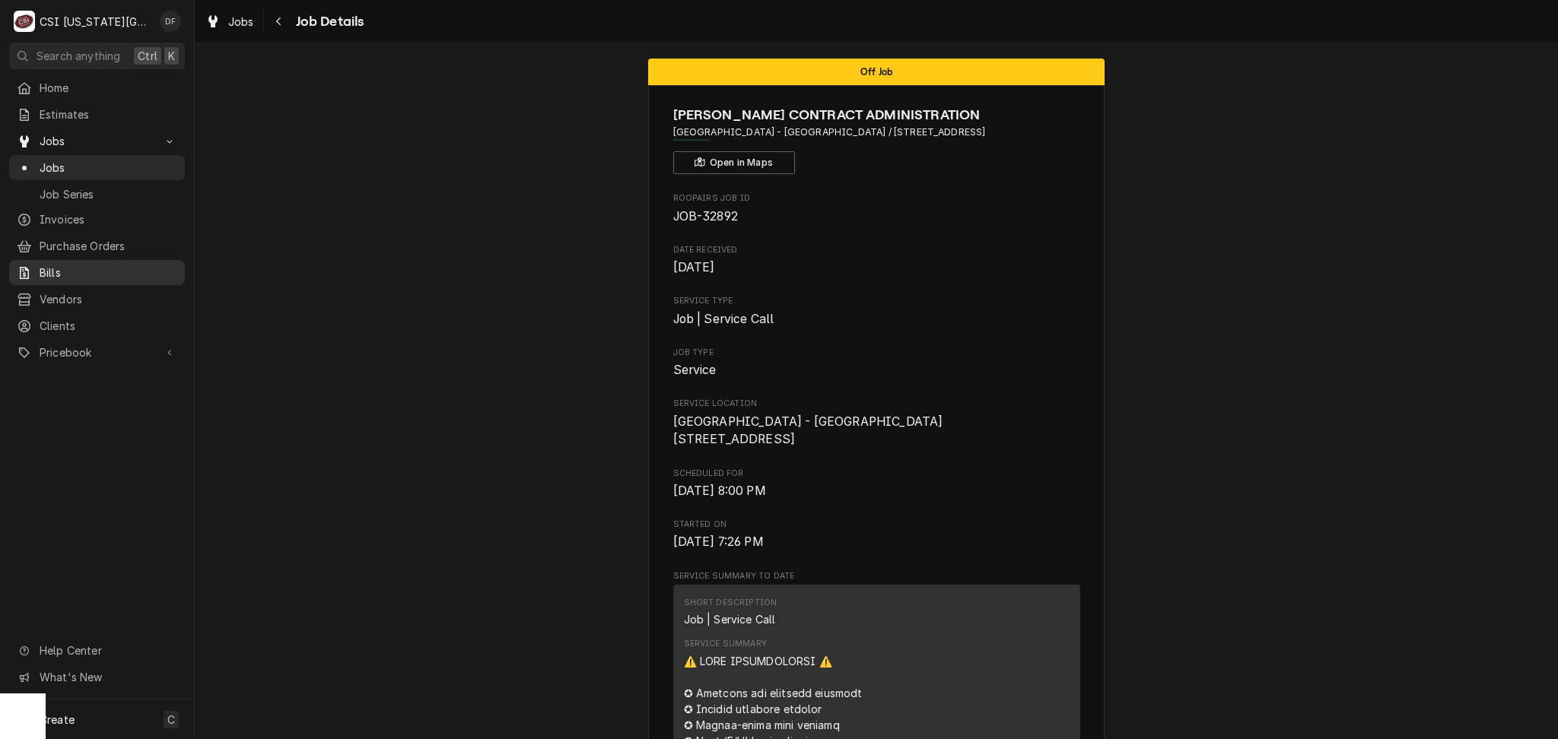
scroll to position [0, 0]
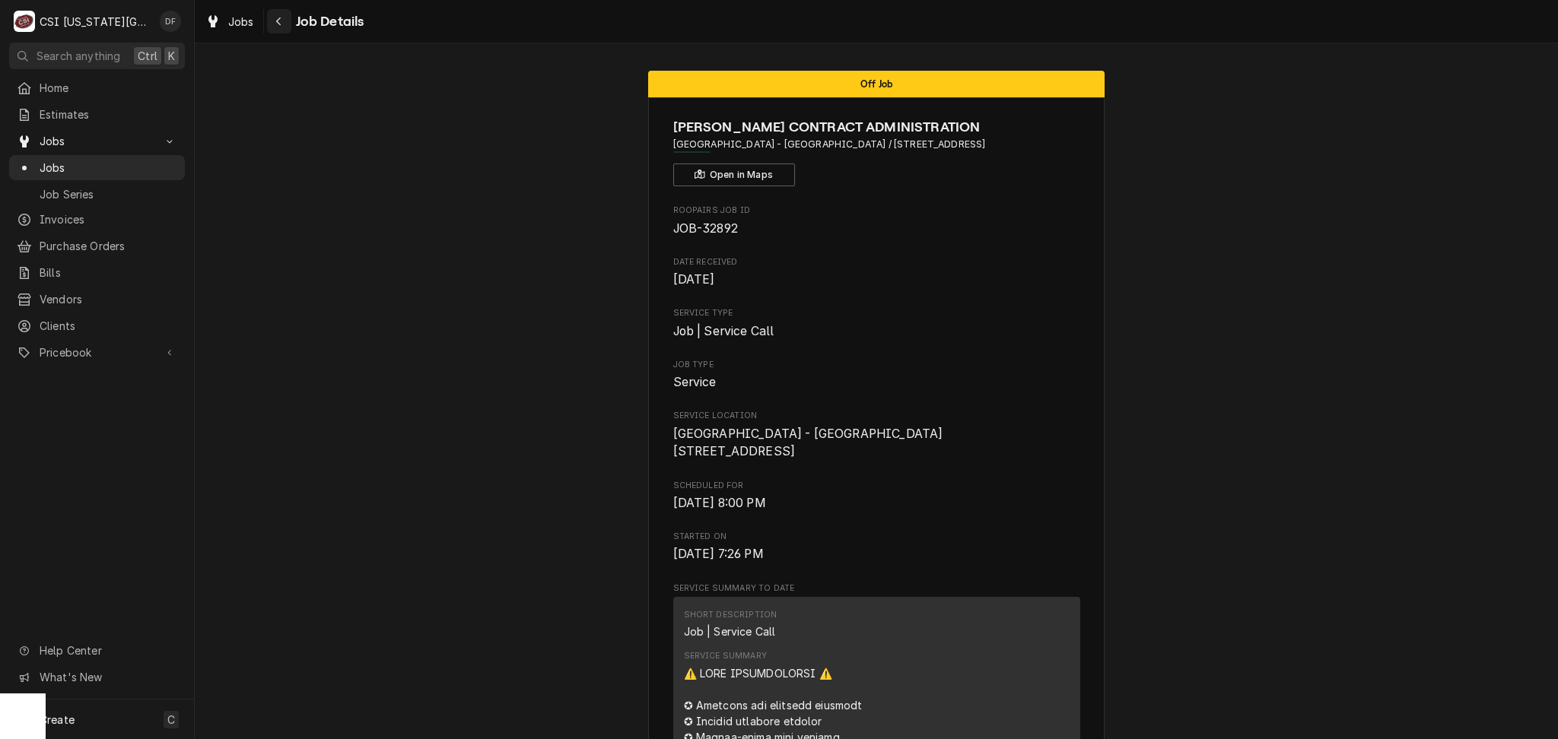
click at [284, 19] on div "Navigate back" at bounding box center [279, 21] width 15 height 15
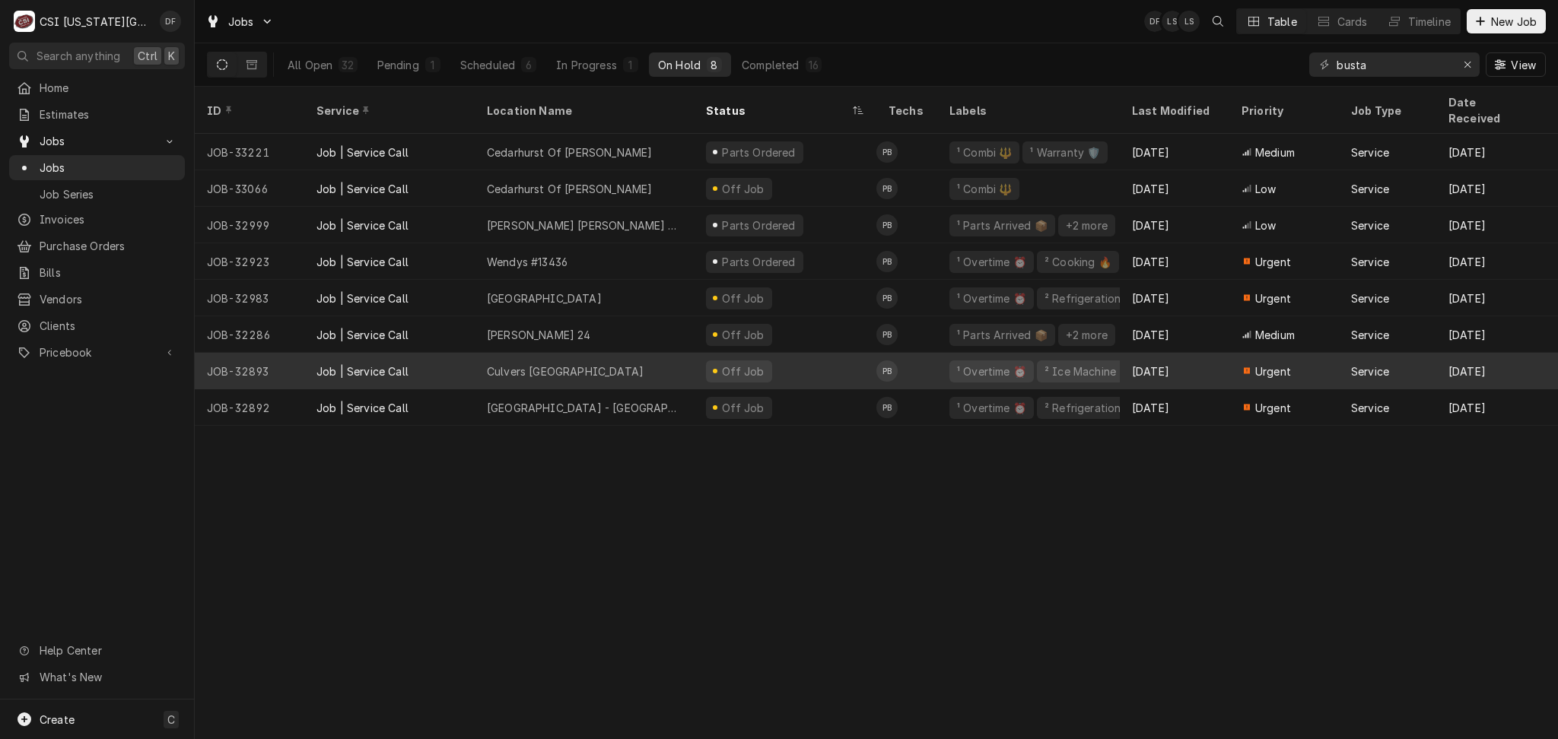
click at [811, 354] on div "Off Job" at bounding box center [785, 371] width 183 height 37
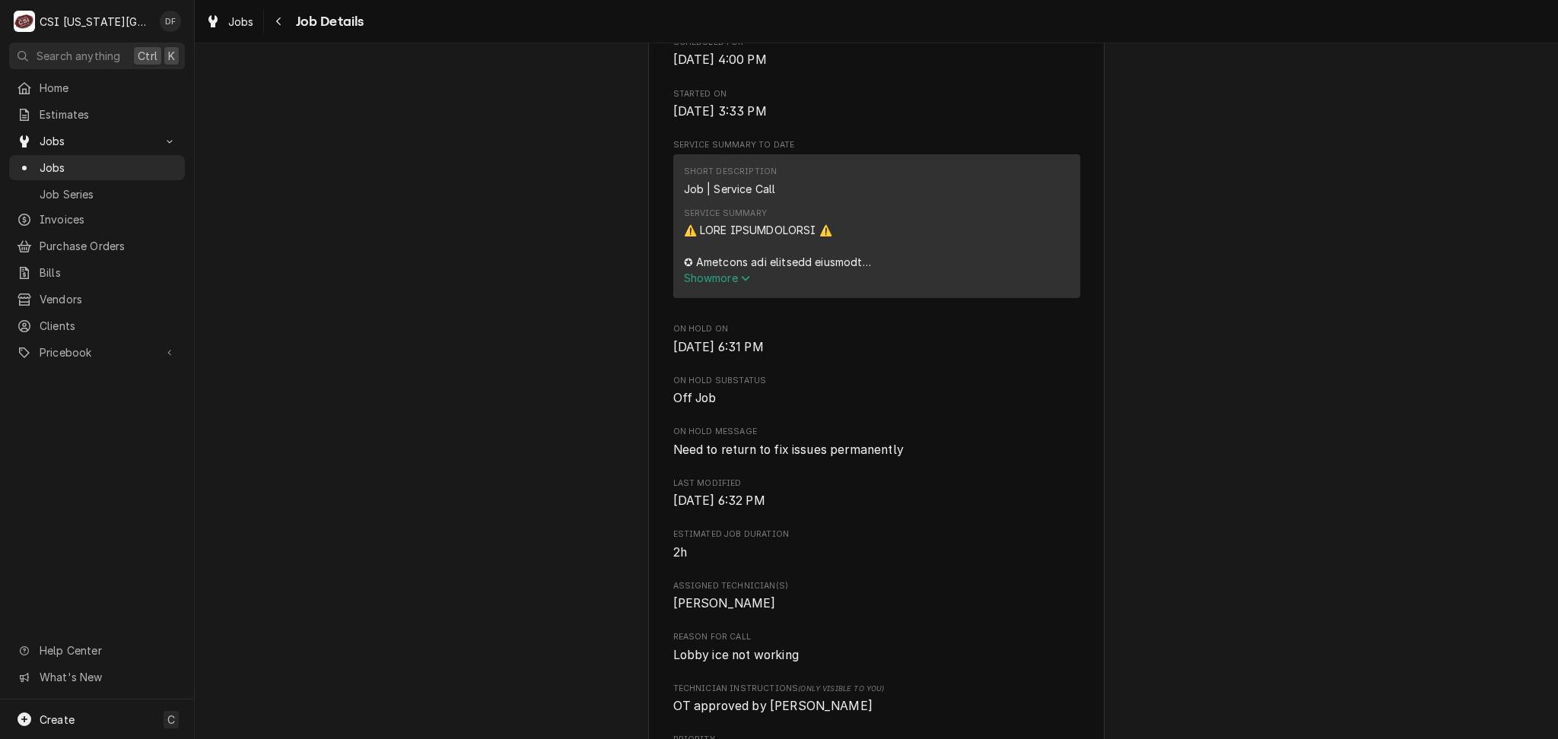
scroll to position [710, 0]
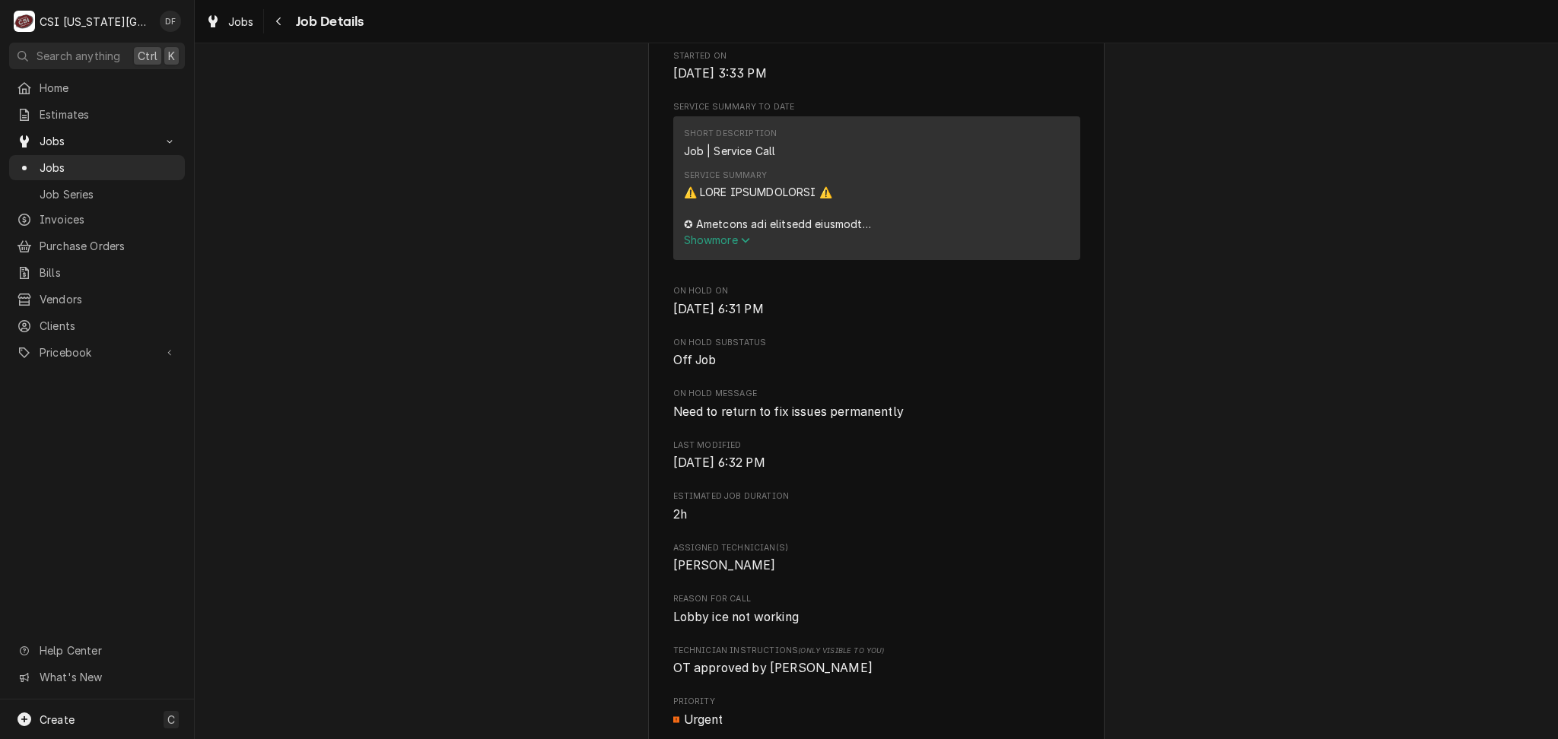
click at [721, 233] on span "Show more" at bounding box center [717, 239] width 67 height 13
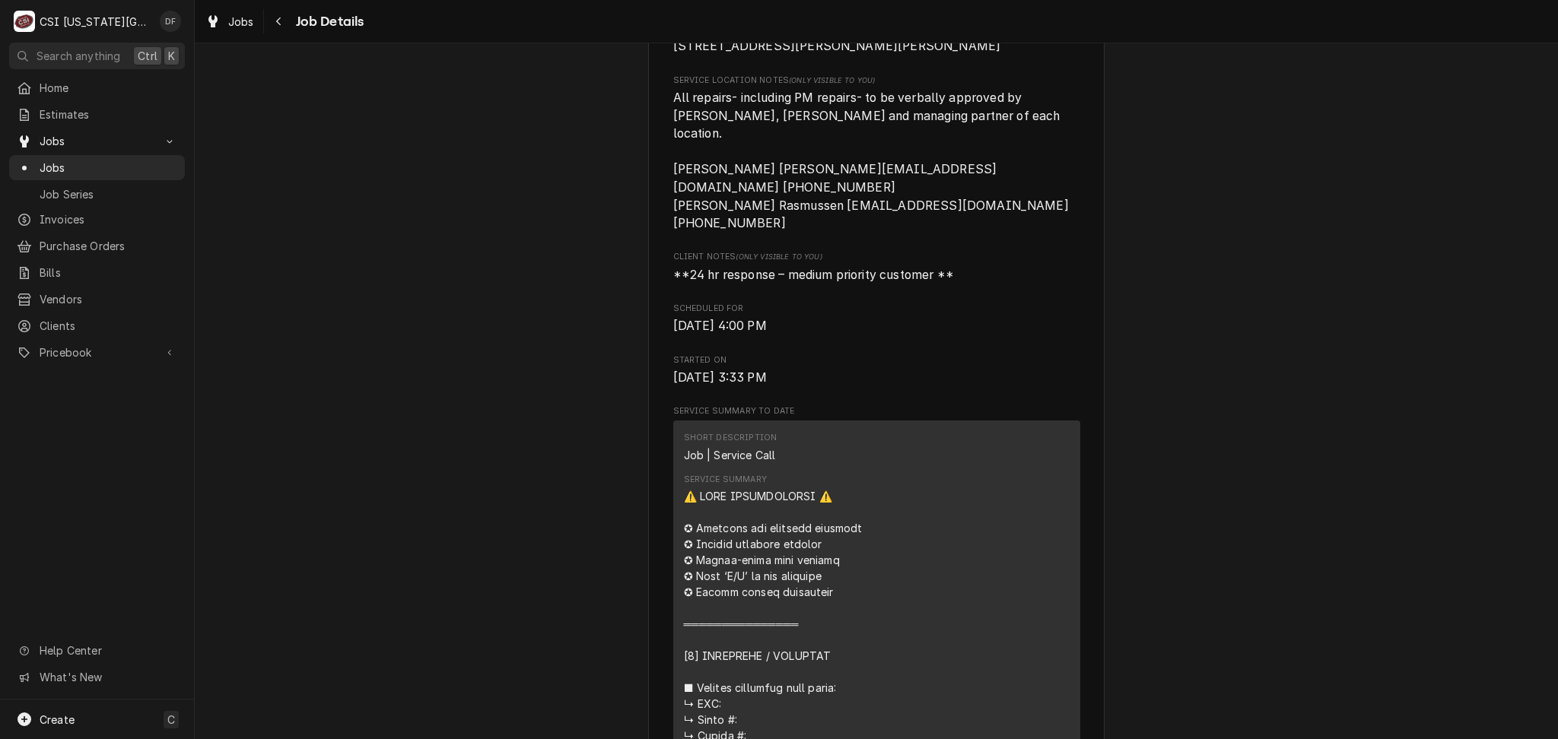
scroll to position [0, 0]
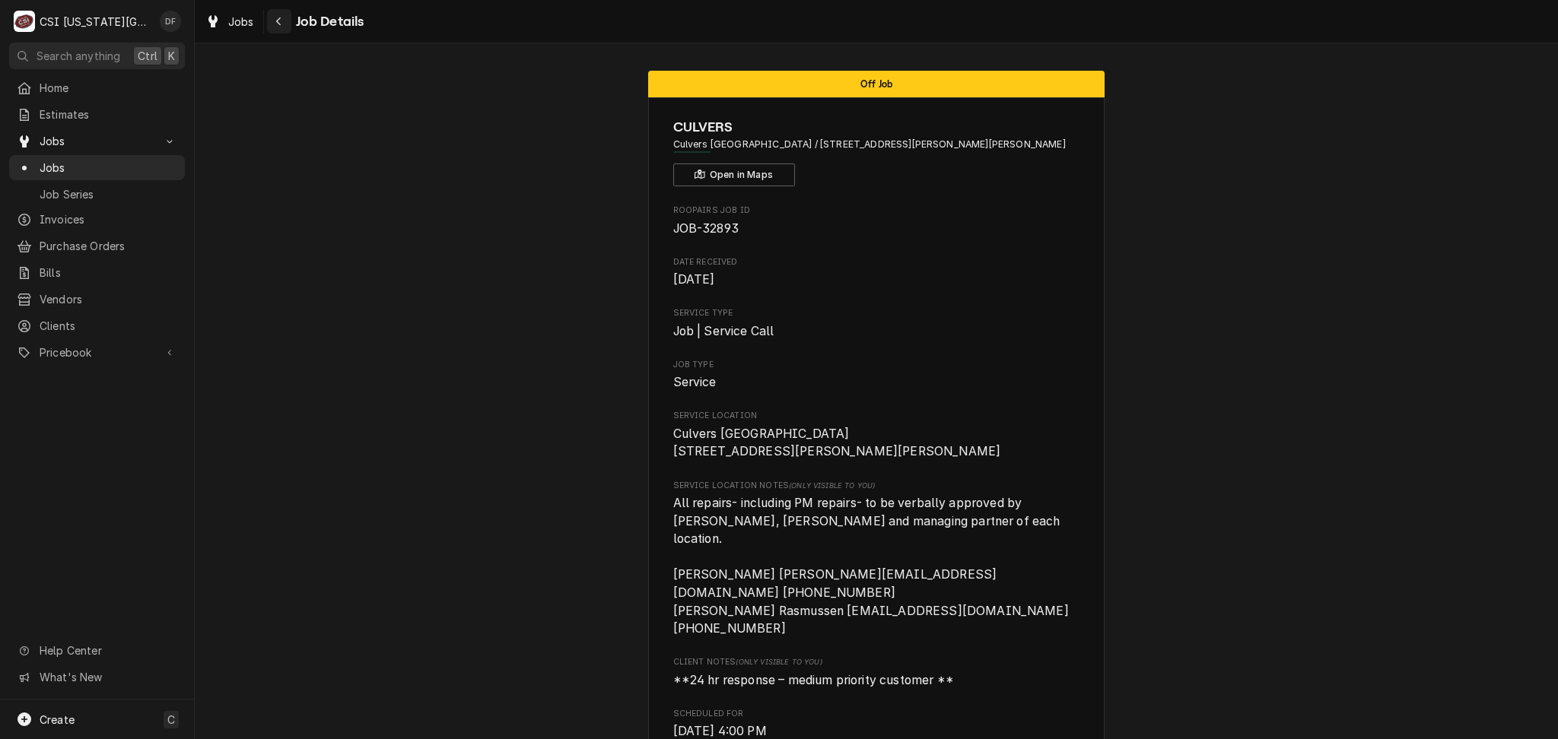
click at [275, 19] on icon "Navigate back" at bounding box center [278, 21] width 7 height 11
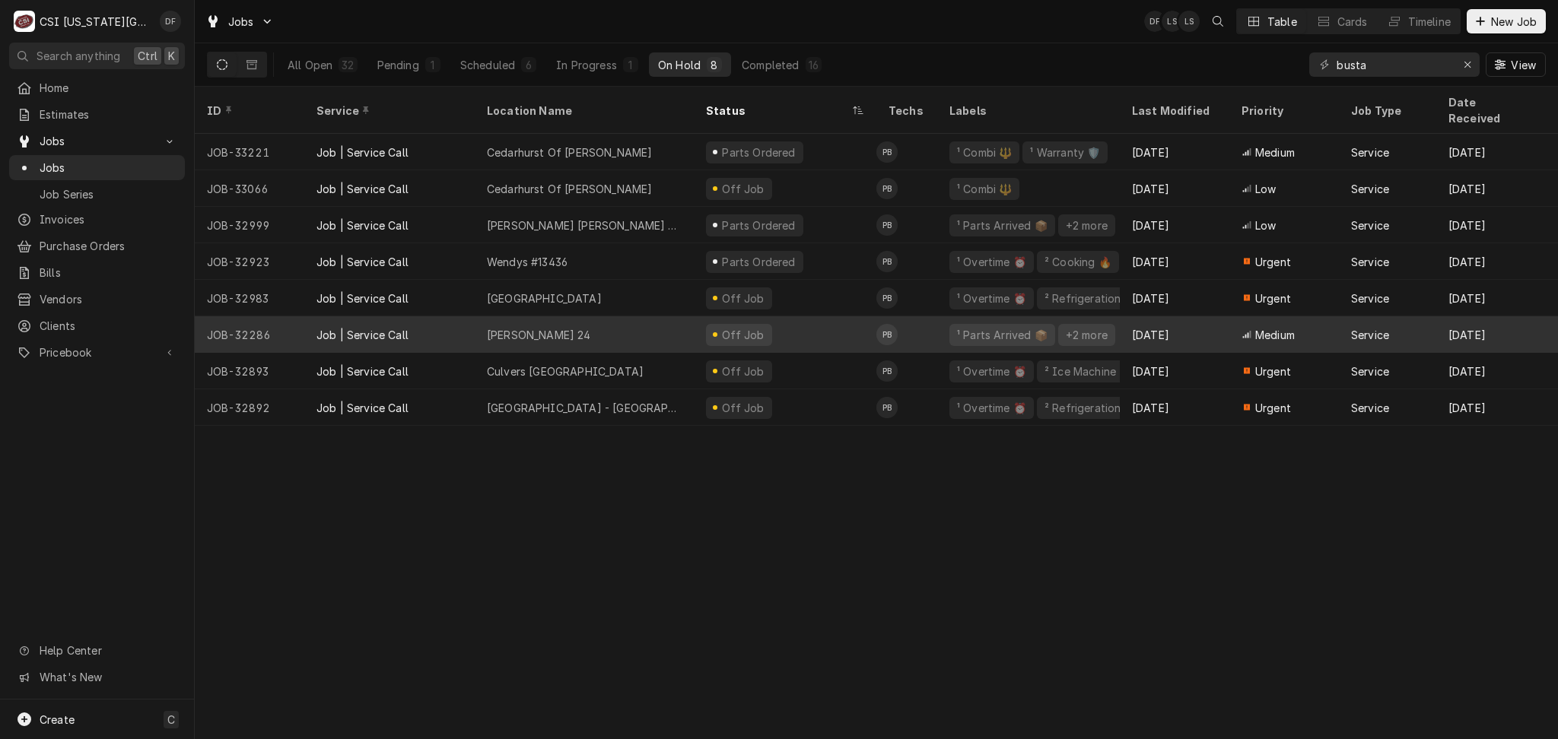
click at [840, 316] on div "Off Job" at bounding box center [785, 334] width 183 height 37
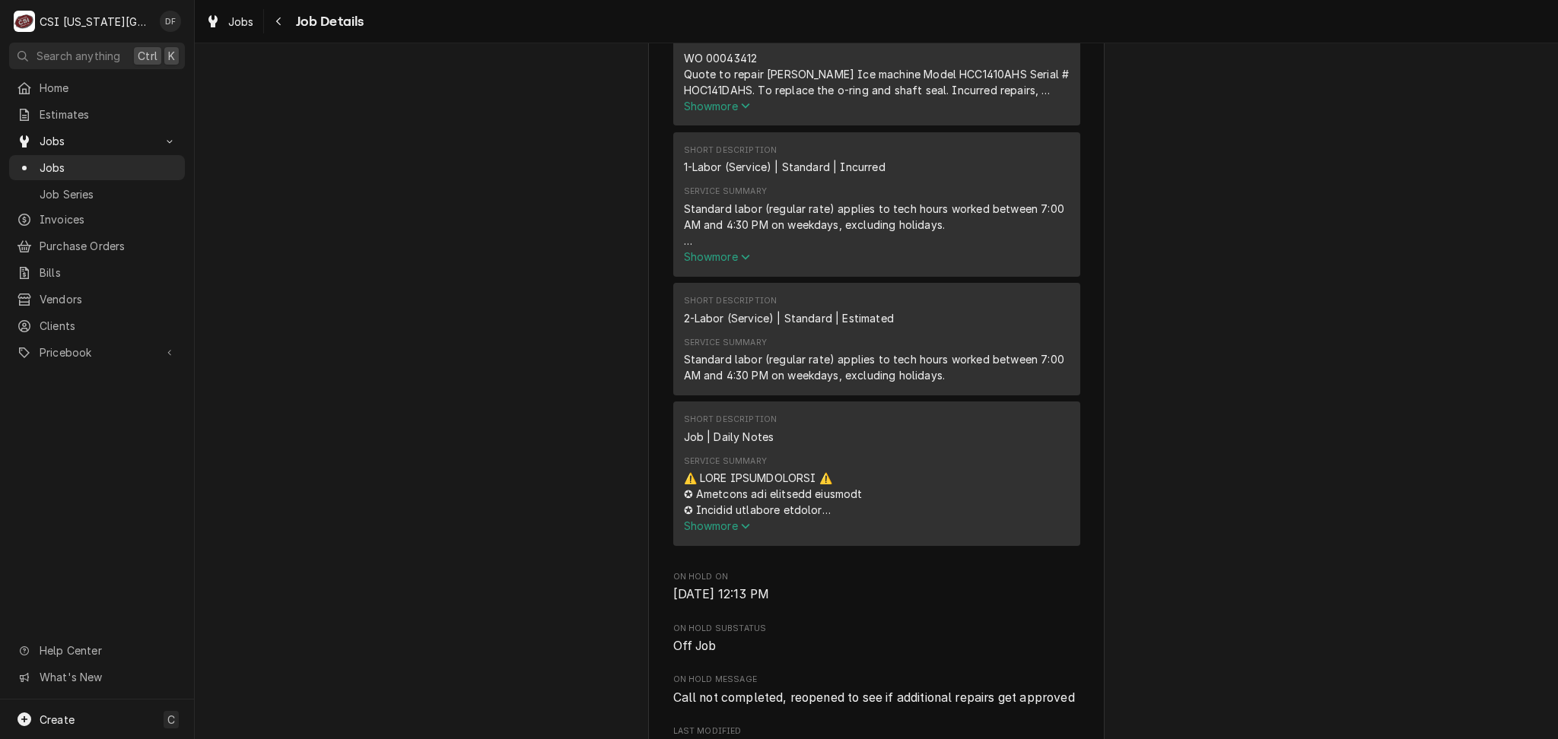
scroll to position [913, 0]
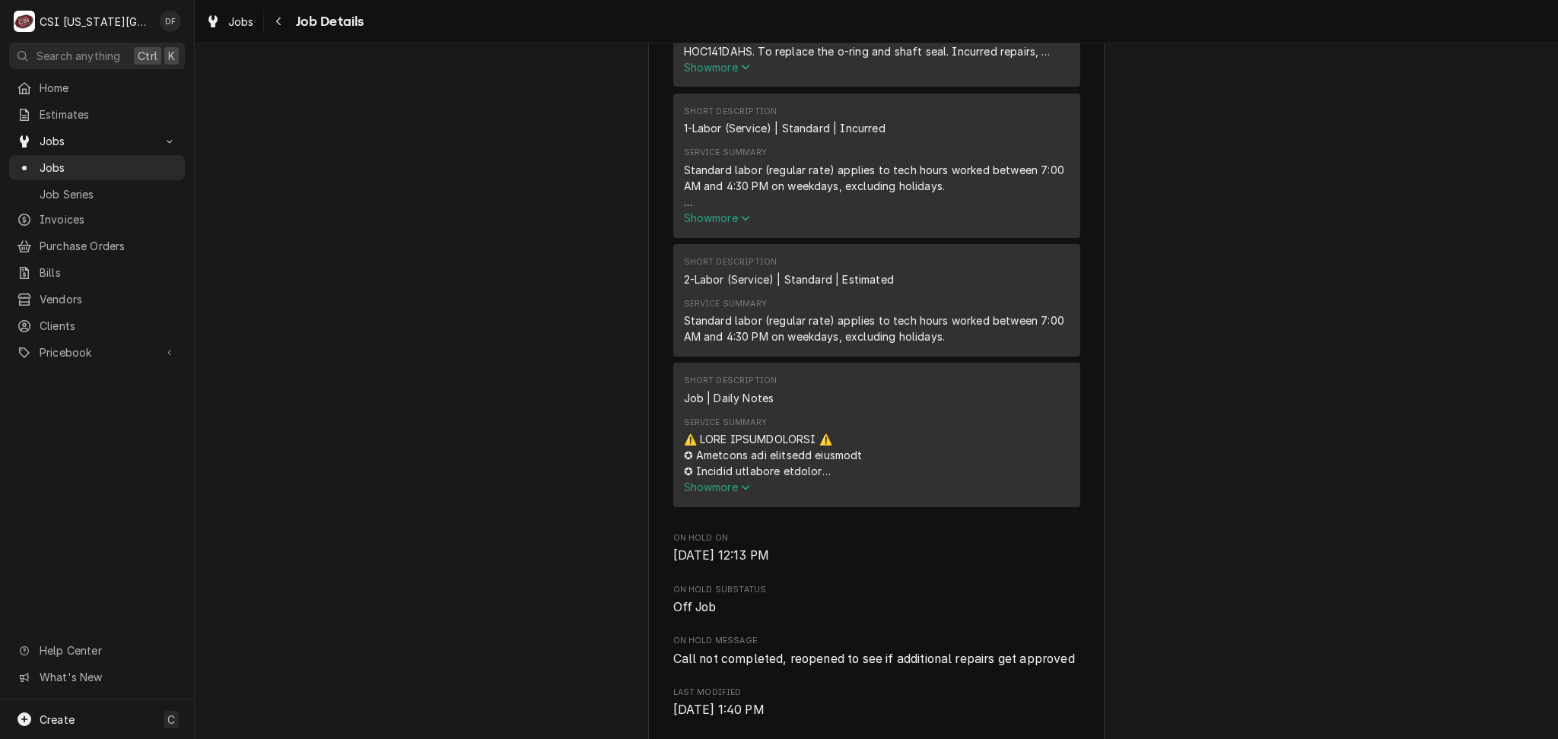
click at [715, 485] on span "Show more" at bounding box center [717, 487] width 67 height 13
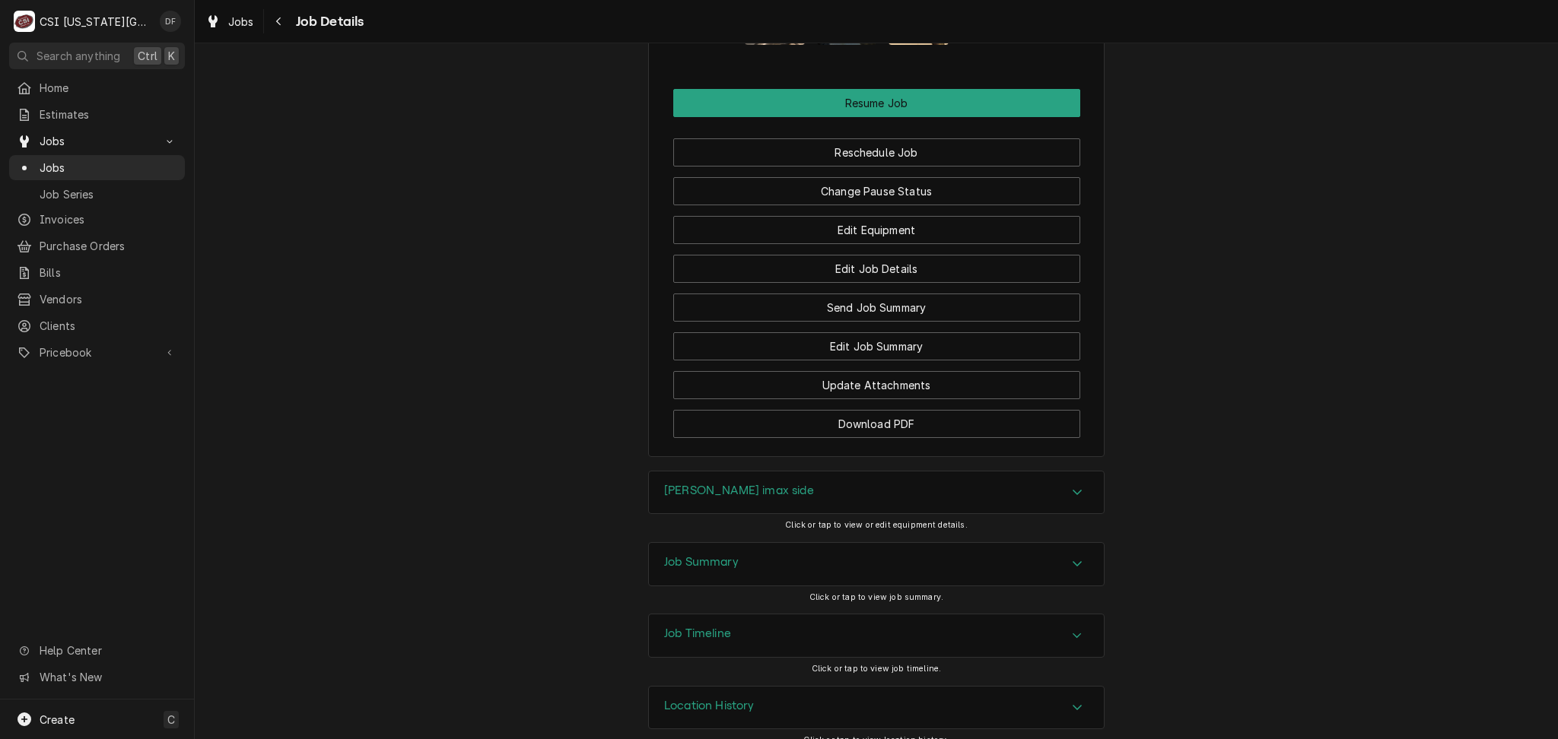
scroll to position [3143, 0]
click at [741, 616] on div "Job Timeline" at bounding box center [876, 635] width 455 height 43
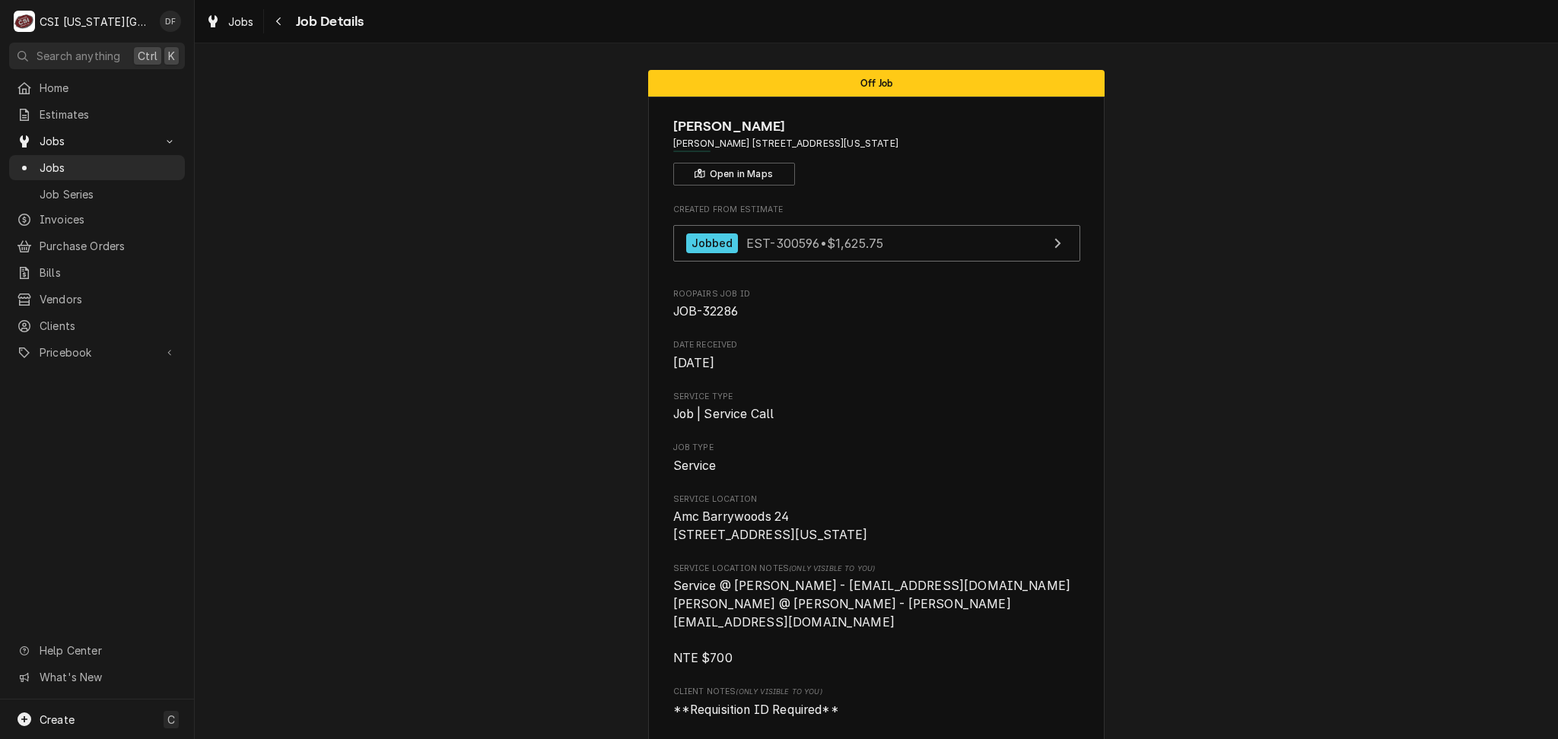
scroll to position [0, 0]
click at [277, 19] on icon "Navigate back" at bounding box center [278, 21] width 7 height 11
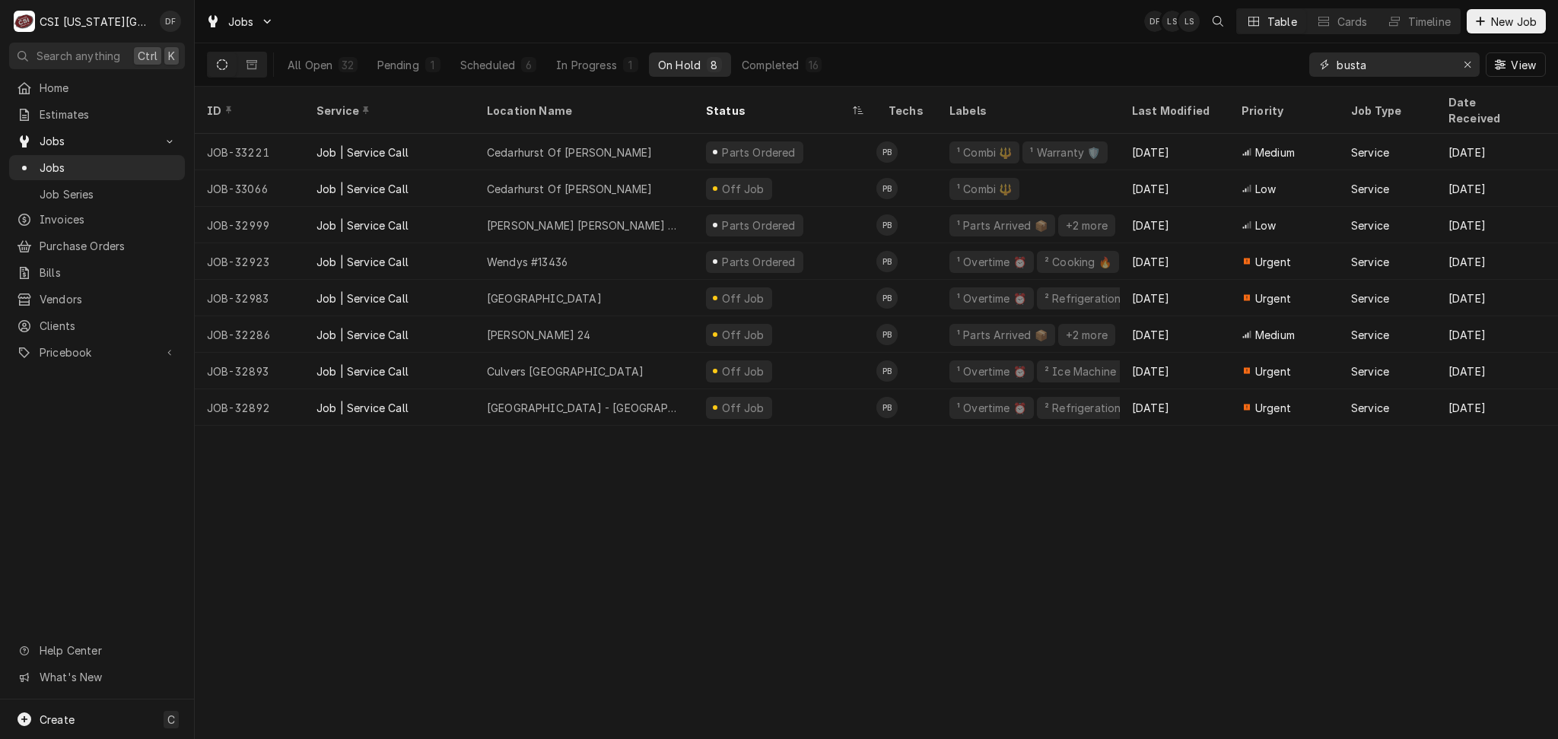
drag, startPoint x: 1387, startPoint y: 62, endPoint x: 1294, endPoint y: 71, distance: 94.0
click at [1294, 71] on div "All Open 32 Pending 1 Scheduled 6 In Progress 1 On Hold 8 Completed 16 busta Vi…" at bounding box center [876, 64] width 1339 height 43
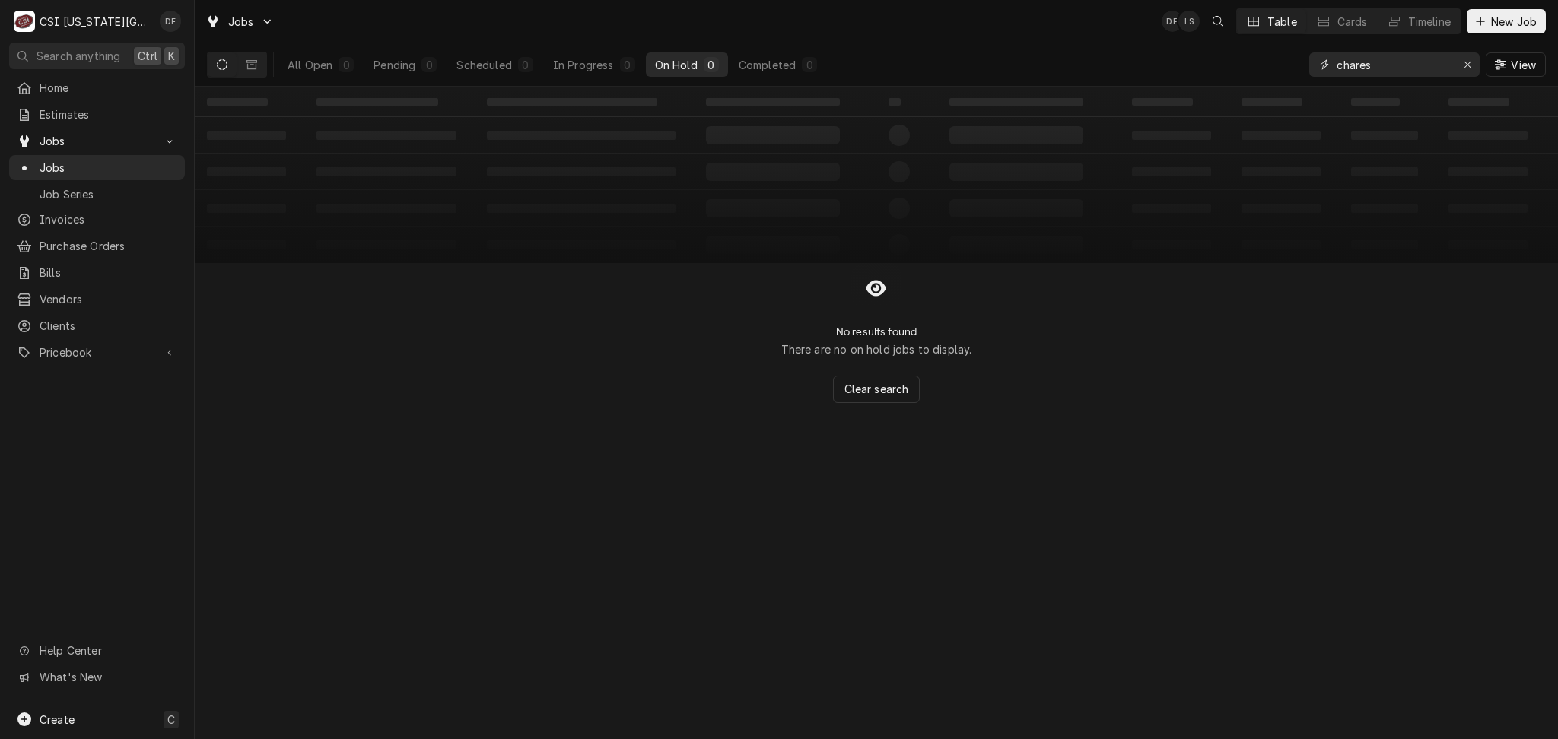
click at [1359, 65] on input "chares" at bounding box center [1393, 64] width 114 height 24
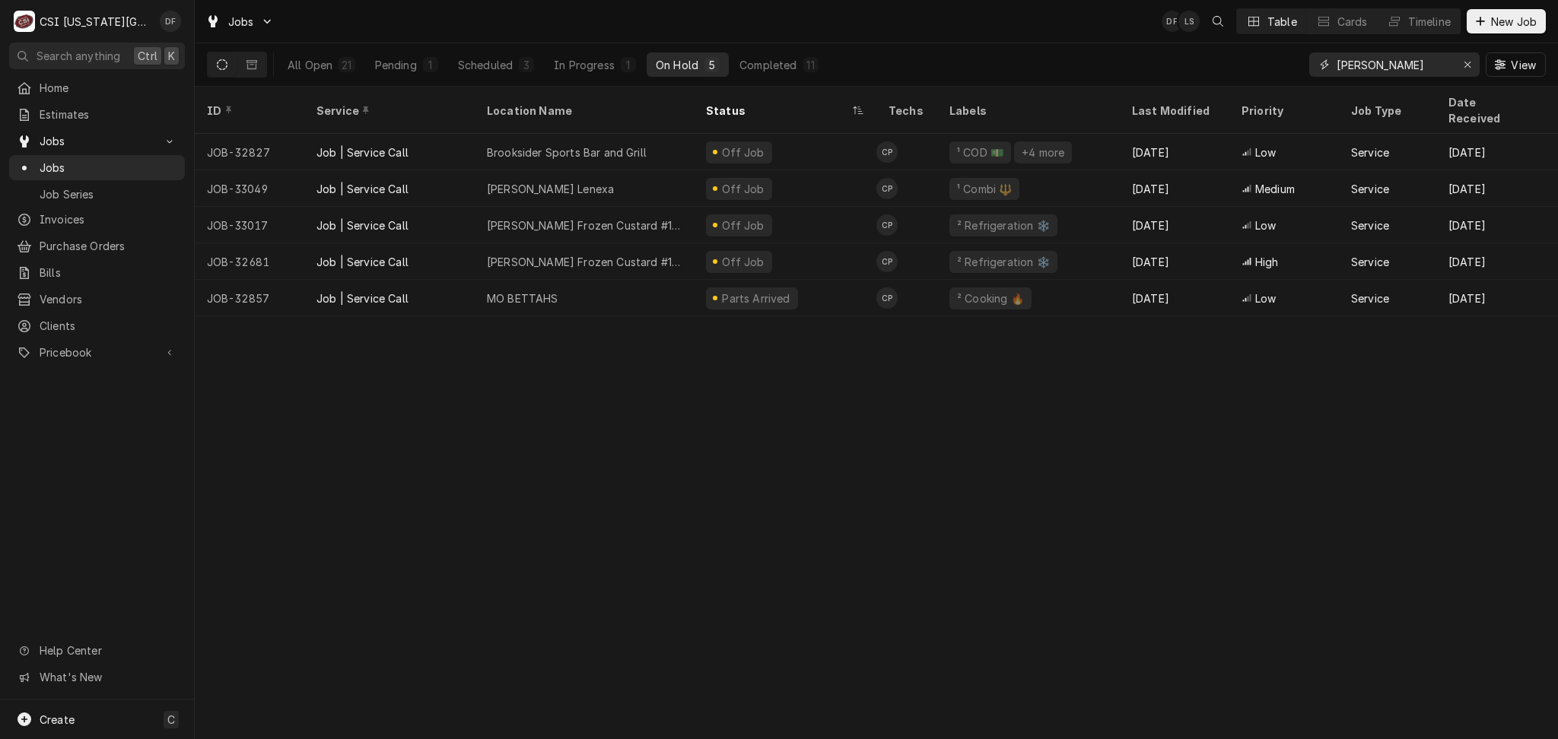
drag, startPoint x: 1412, startPoint y: 63, endPoint x: 1294, endPoint y: 63, distance: 118.6
click at [1294, 63] on div "All Open 21 Pending 1 Scheduled 3 In Progress 1 On Hold 5 Completed 11 charles …" at bounding box center [876, 64] width 1339 height 43
type input "m"
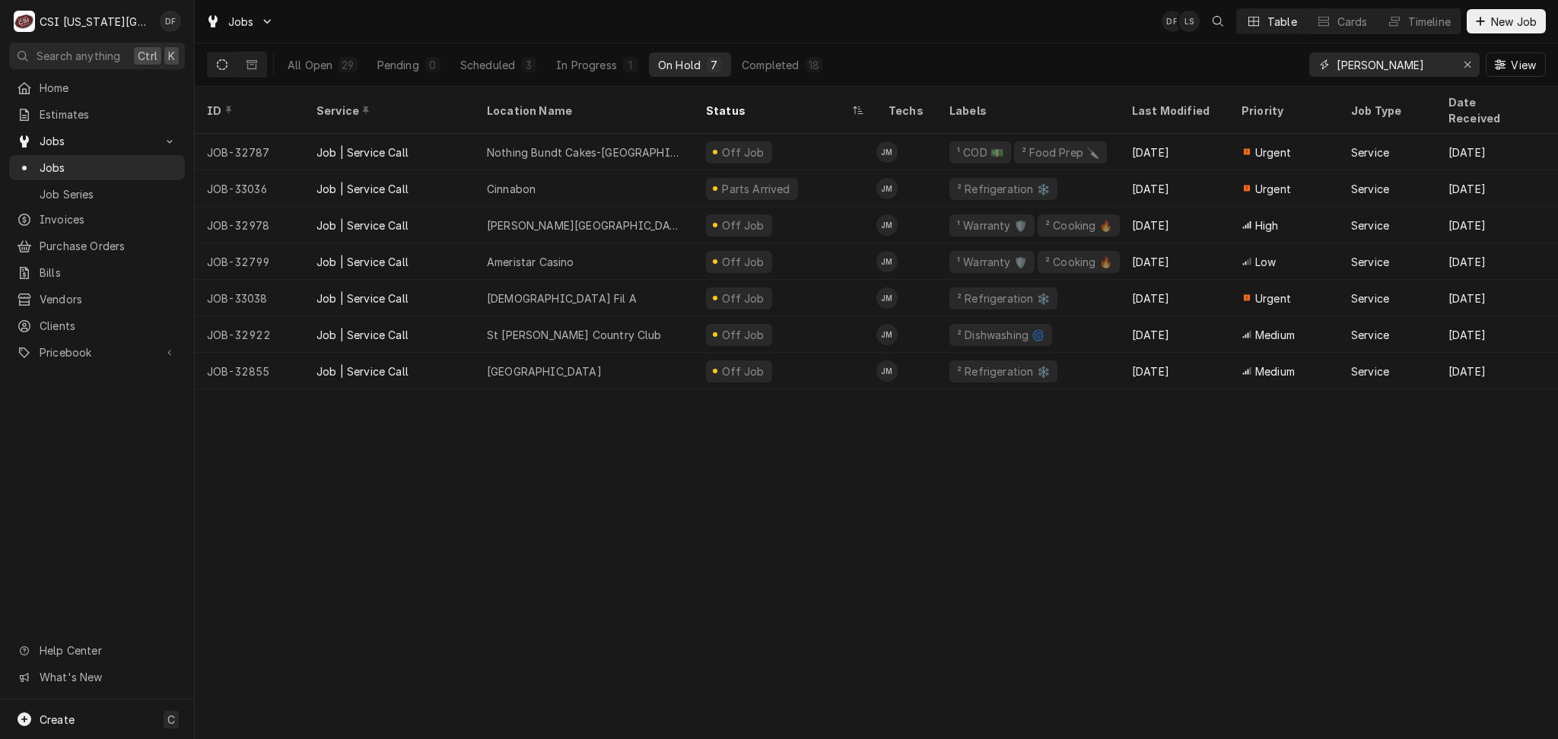
click at [1337, 63] on input "arshal" at bounding box center [1393, 64] width 114 height 24
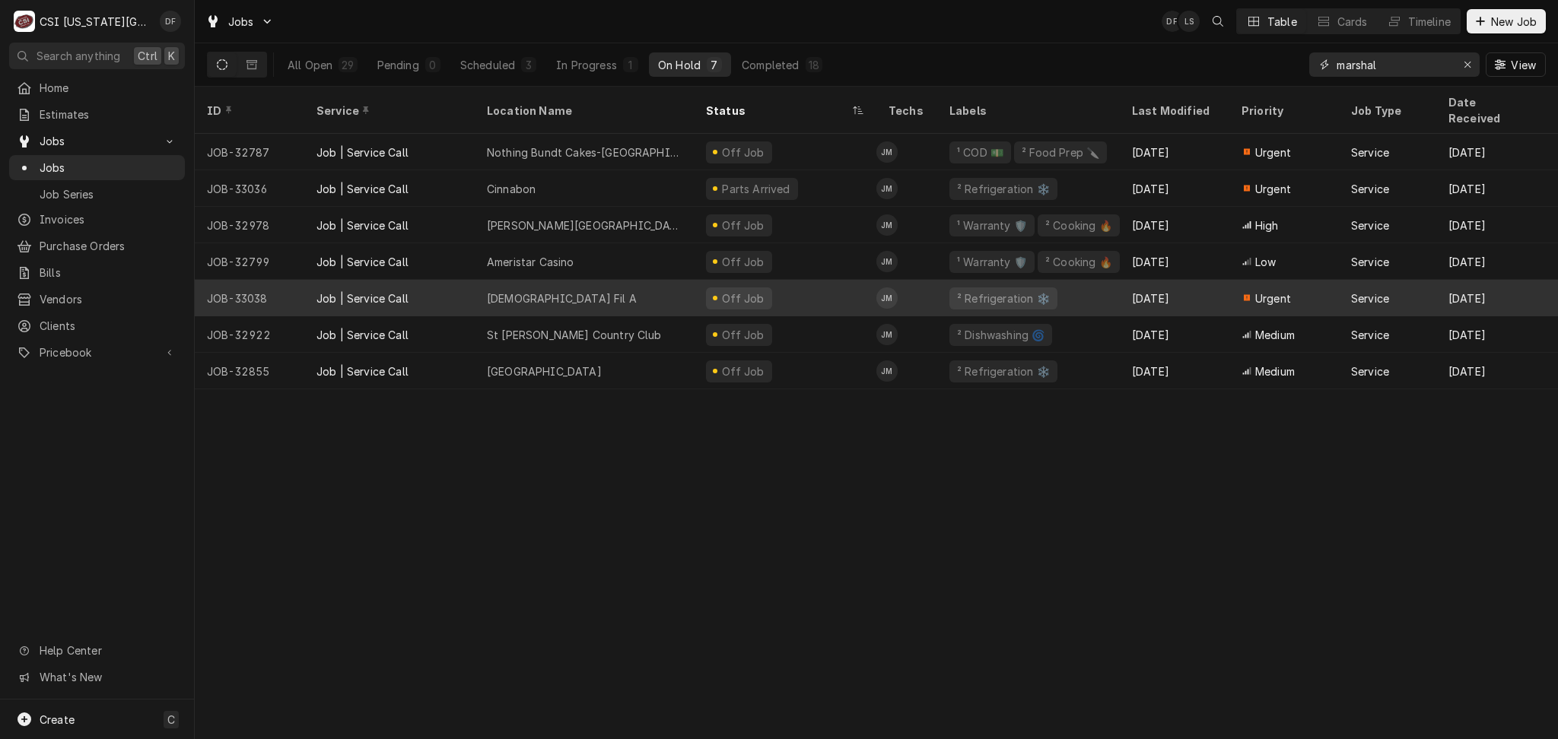
type input "marshal"
click at [775, 287] on div "Off Job" at bounding box center [785, 298] width 183 height 37
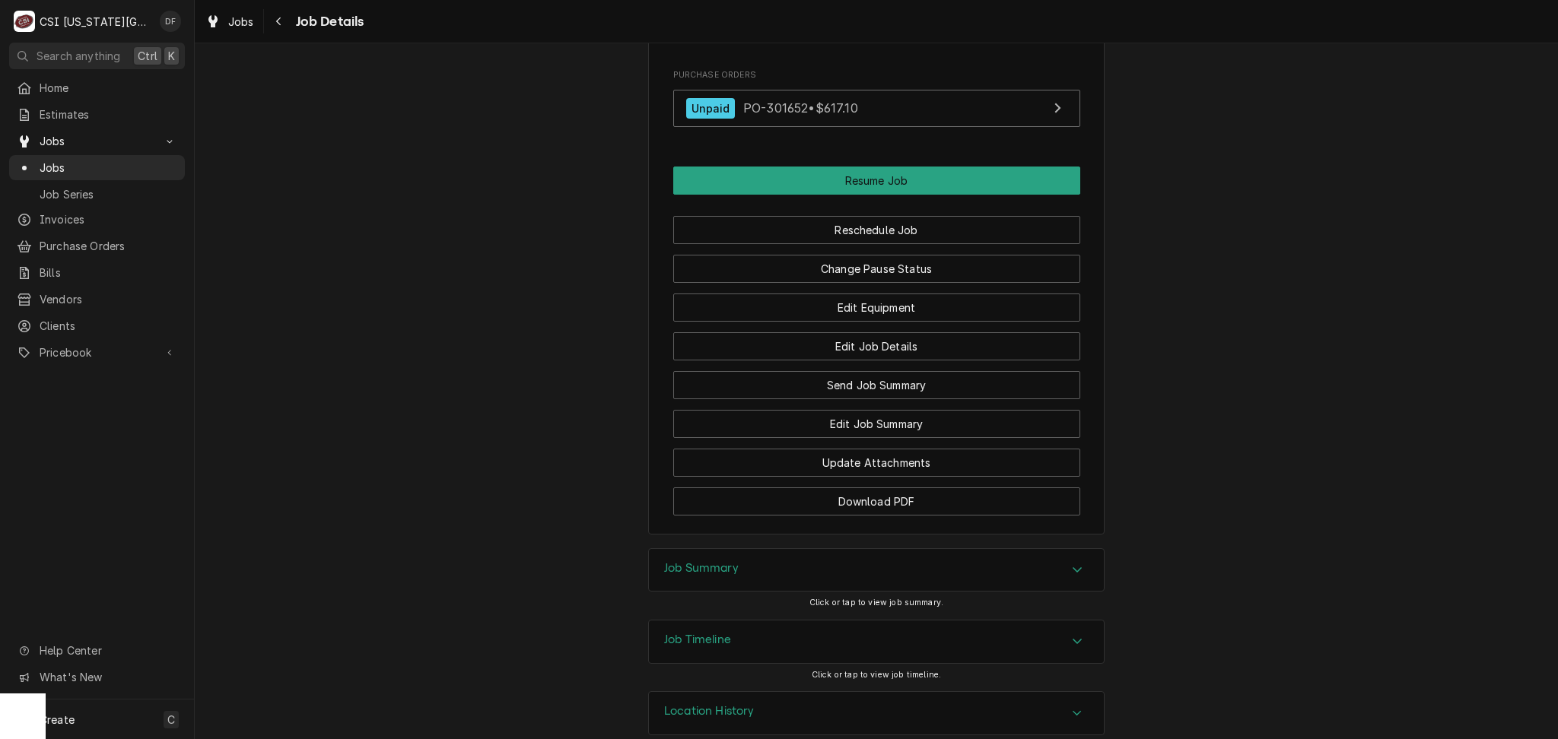
scroll to position [1633, 0]
click at [826, 166] on button "Resume Job" at bounding box center [876, 180] width 407 height 28
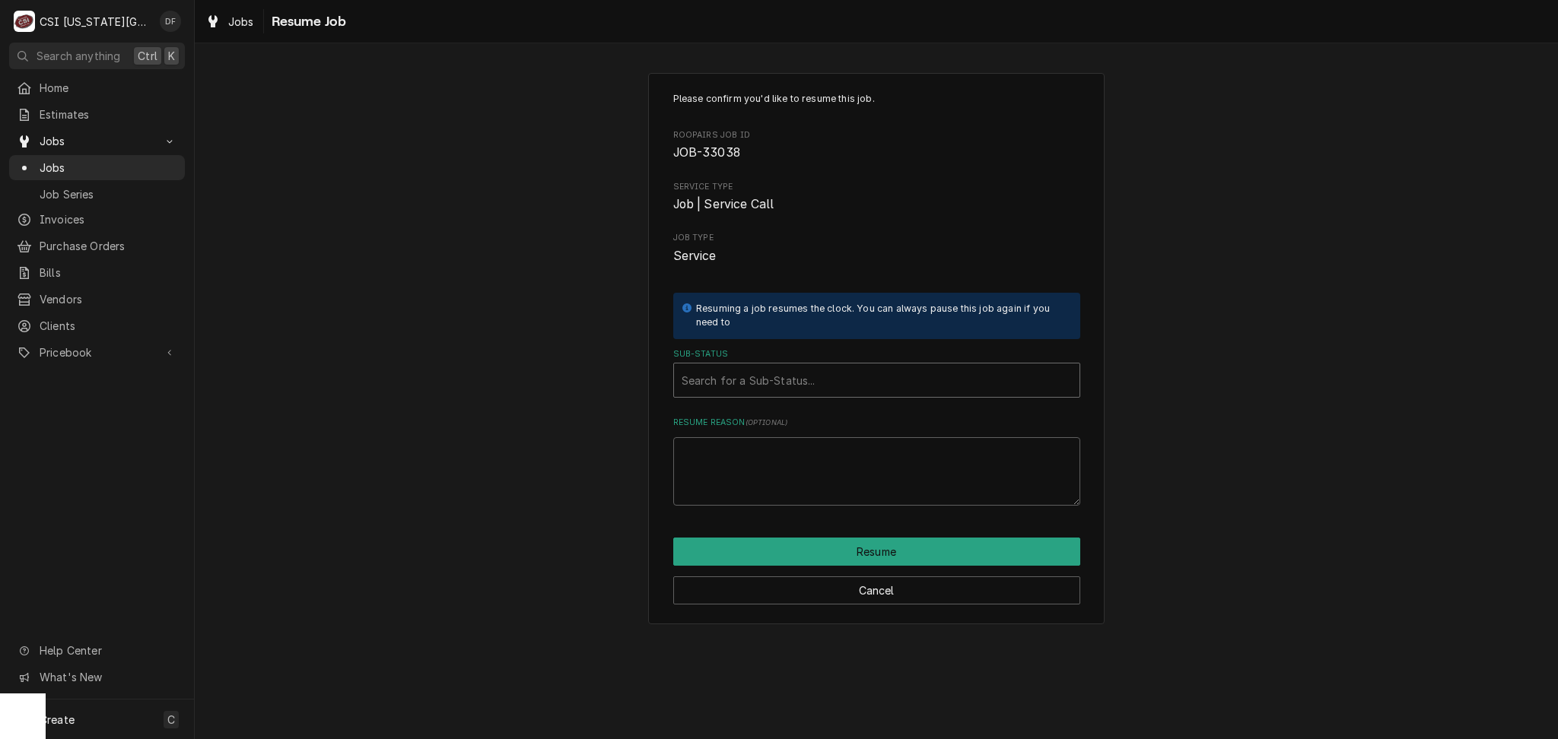
click at [773, 369] on div "Sub-Status" at bounding box center [876, 380] width 390 height 27
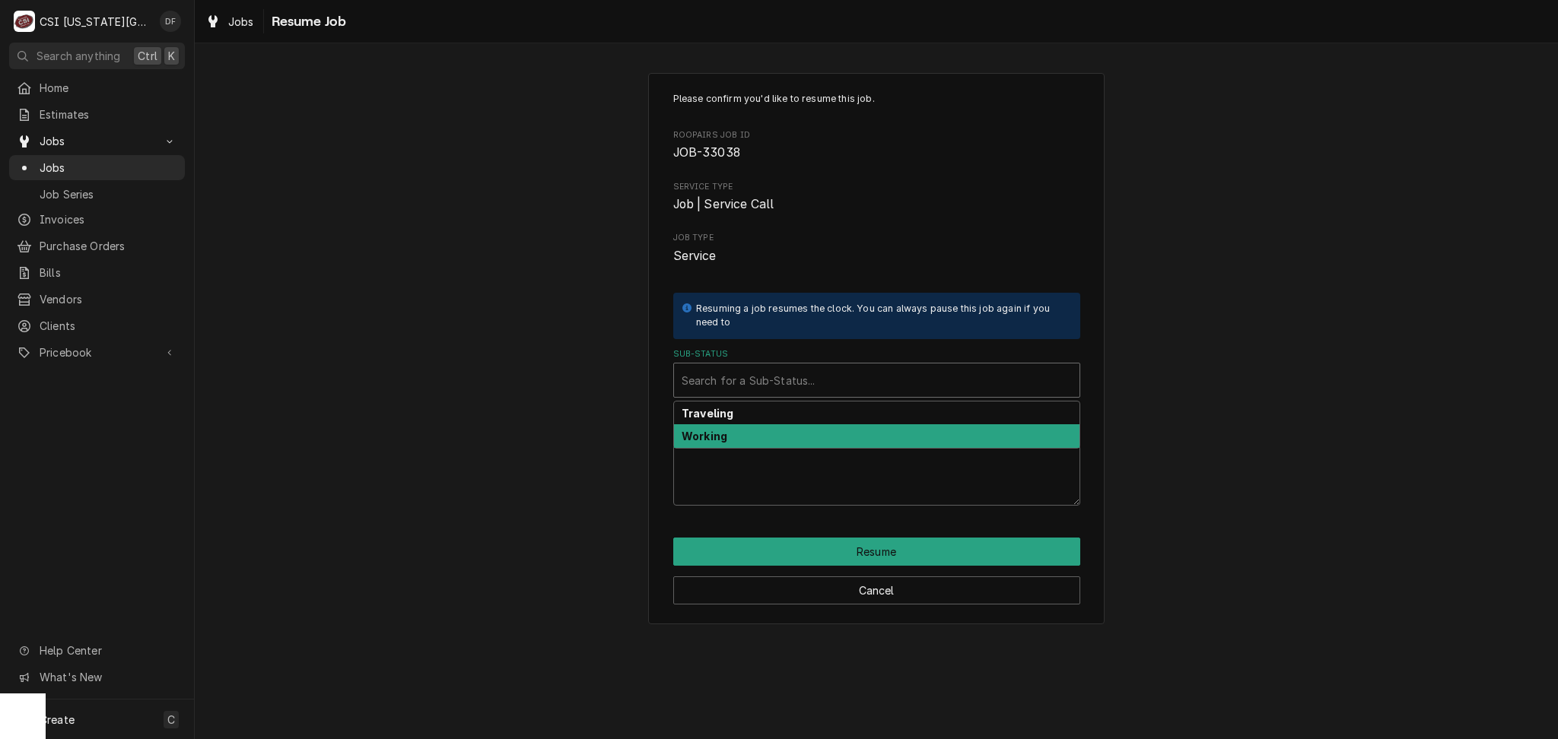
click at [742, 439] on div "Working" at bounding box center [876, 436] width 405 height 24
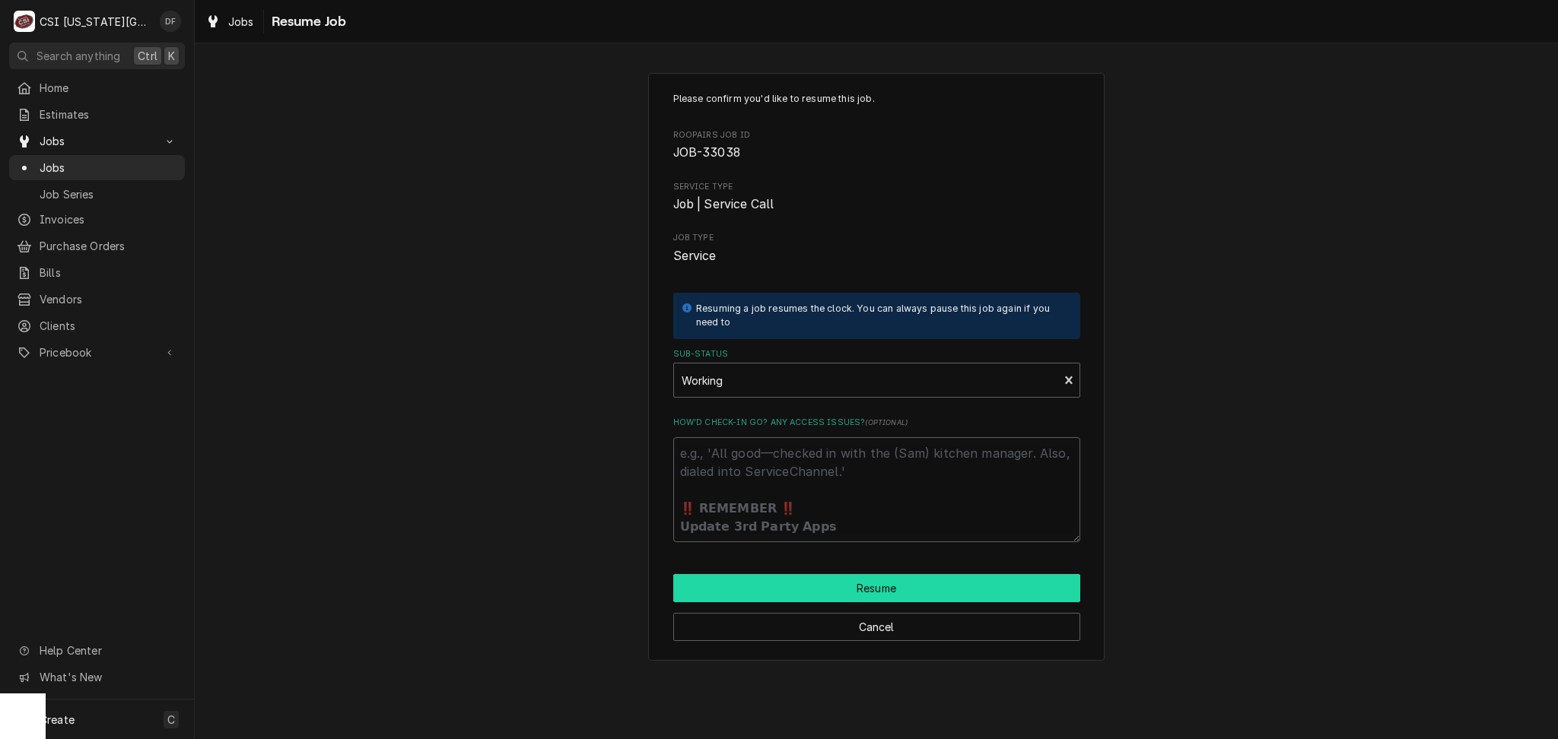
click at [810, 590] on button "Resume" at bounding box center [876, 588] width 407 height 28
type textarea "x"
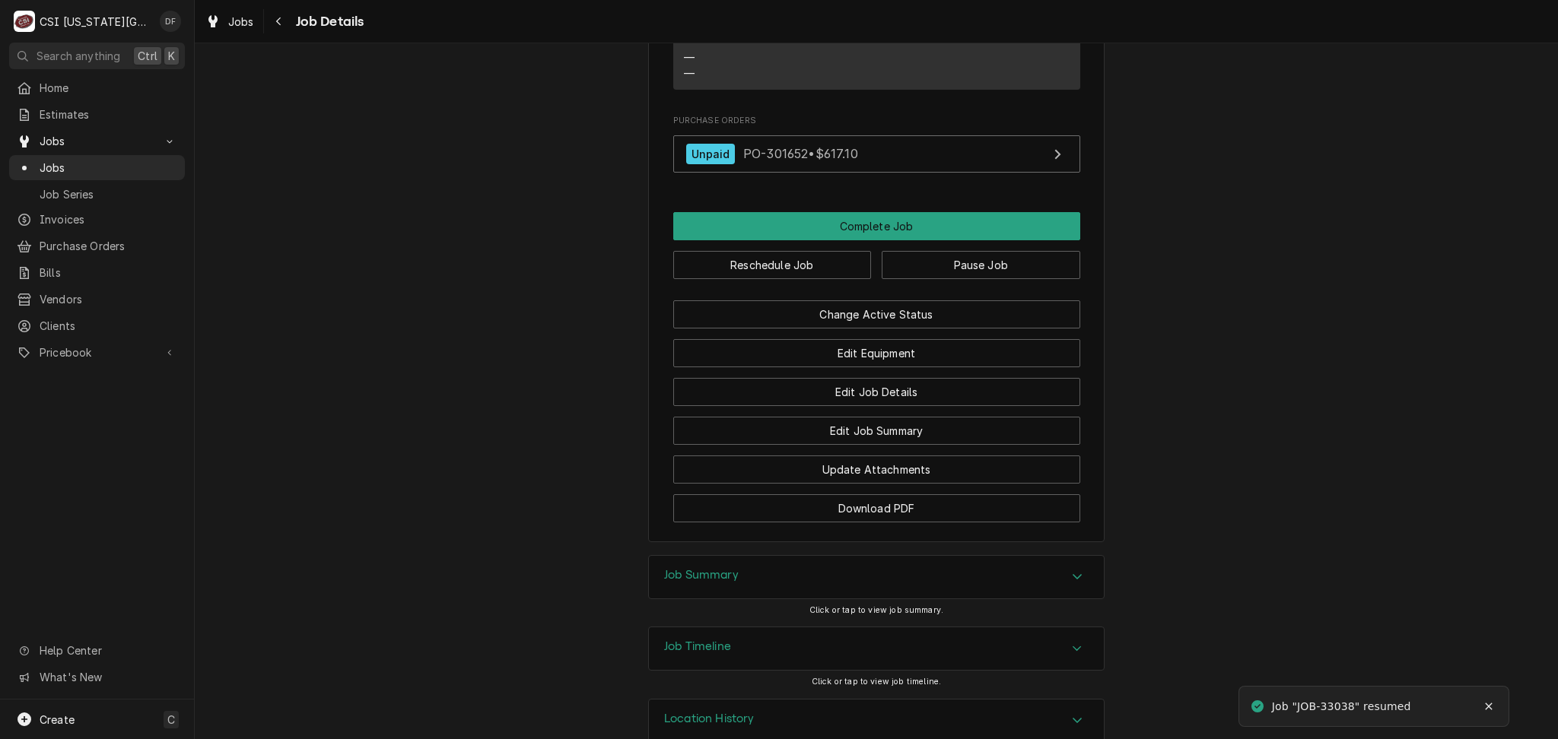
scroll to position [1542, 0]
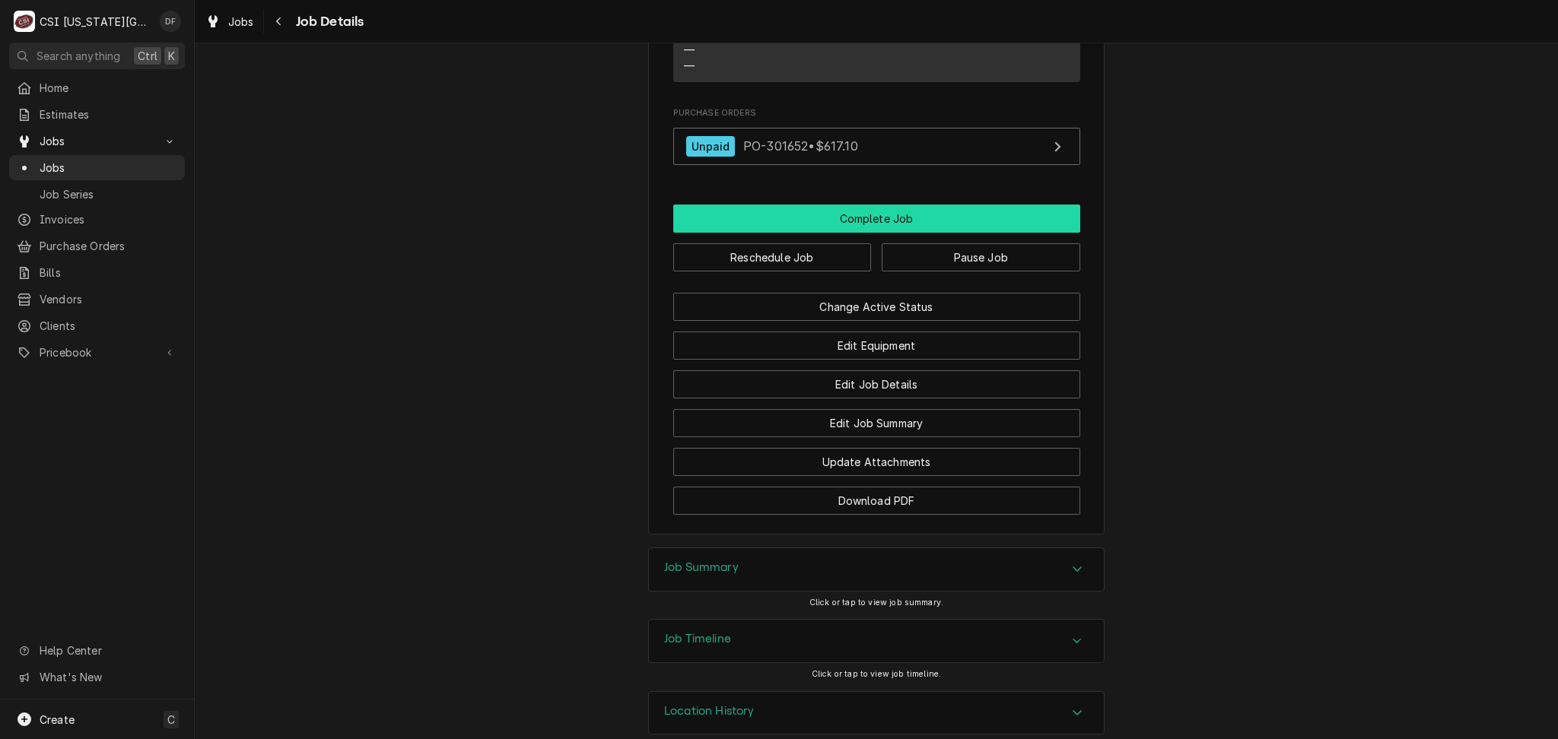
click at [855, 205] on button "Complete Job" at bounding box center [876, 219] width 407 height 28
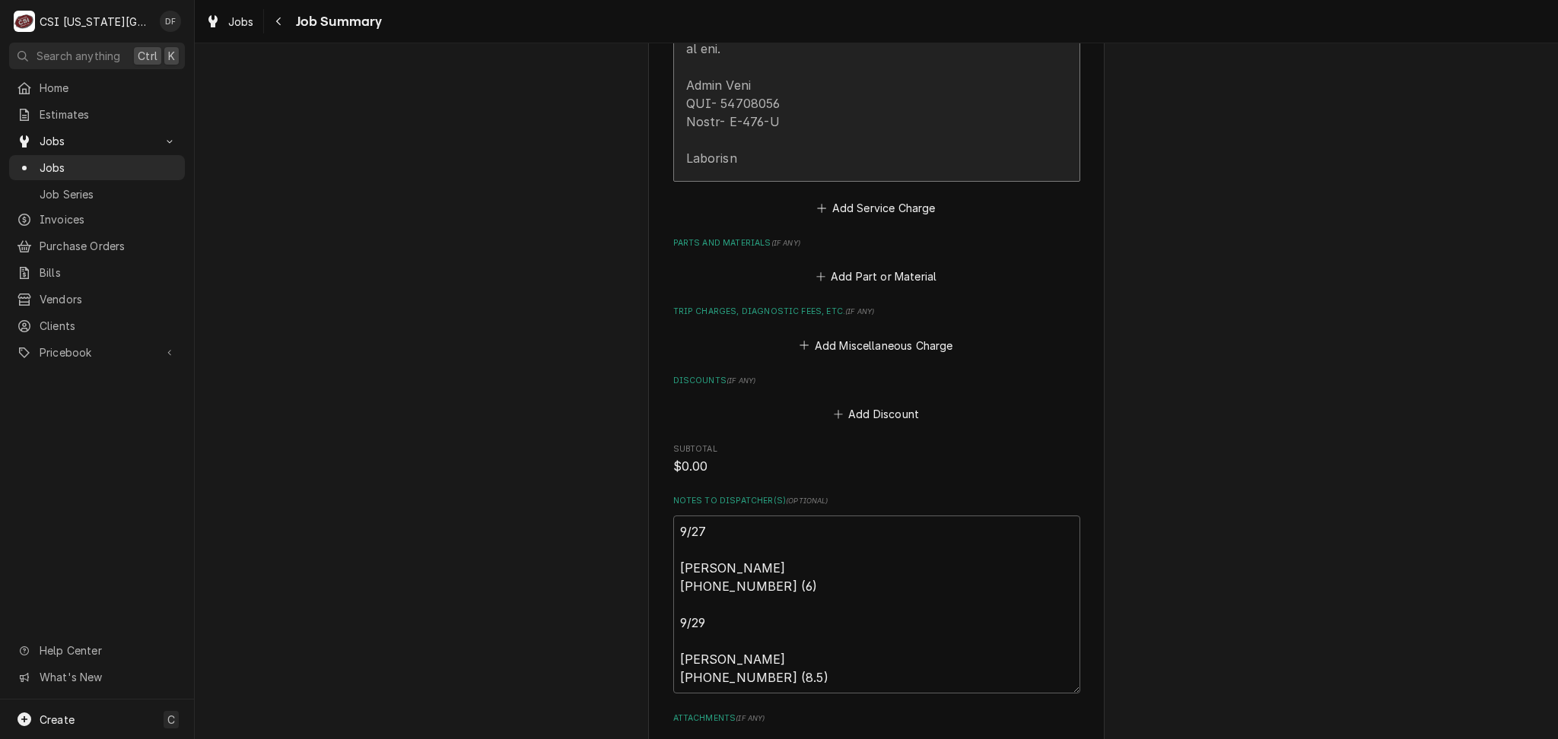
scroll to position [3143, 0]
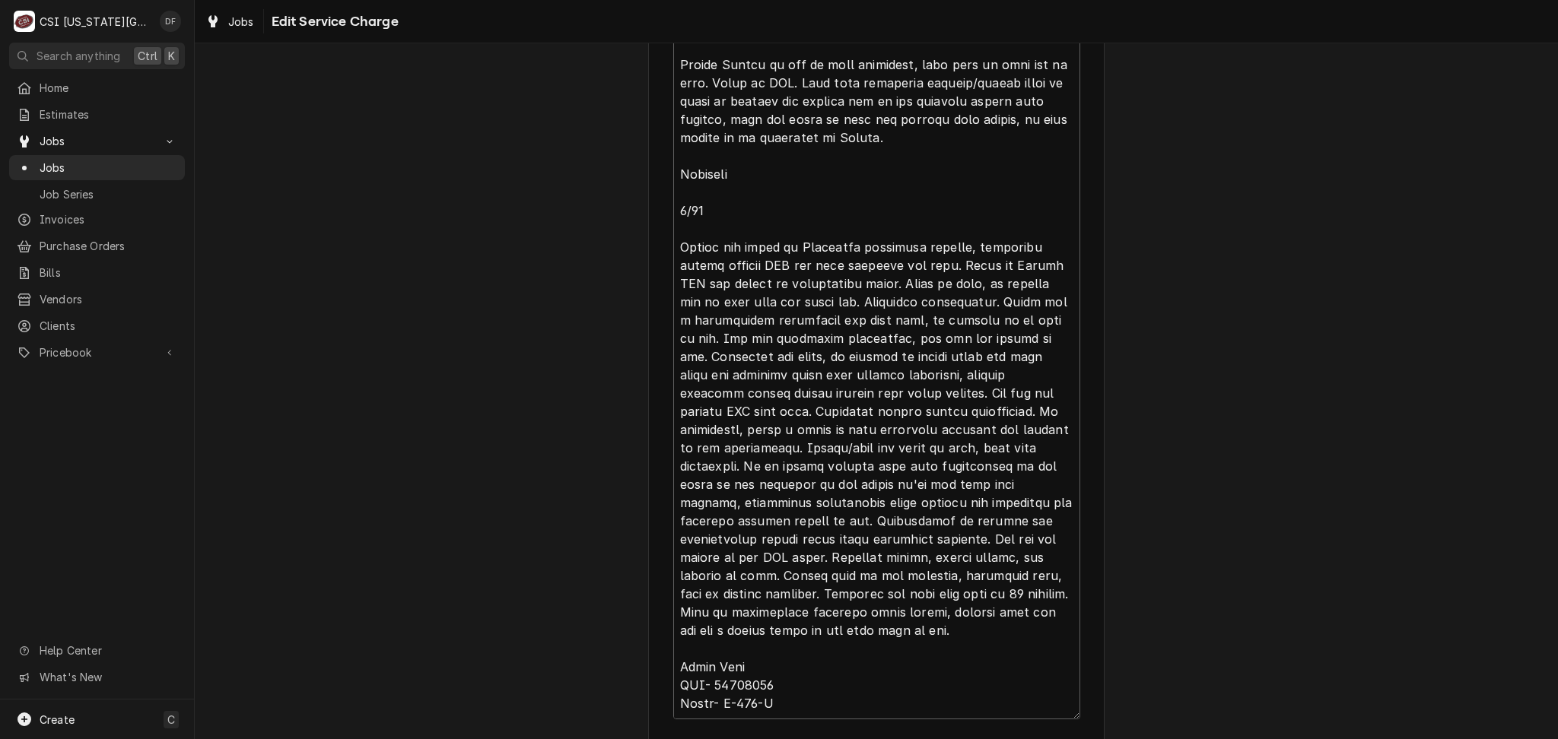
scroll to position [2556, 0]
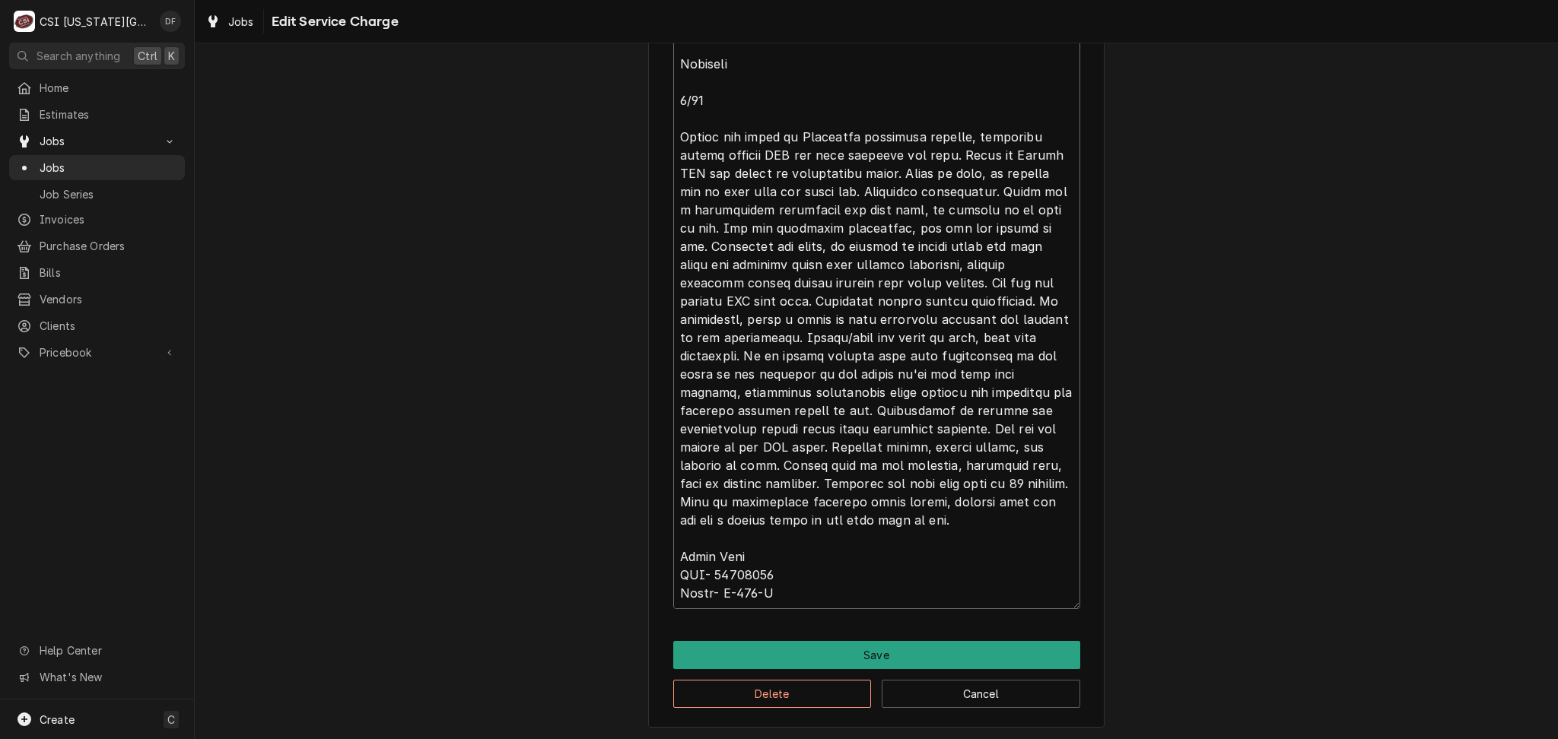
type textarea "x"
type textarea "⚠️ 𝗙𝗢𝗥𝗠 𝗜𝗡𝗦𝗧𝗥𝗨𝗖𝗧𝗜𝗢𝗡𝗦 ⚠️ ✪ 𝗖𝗼𝗺𝗽𝗹𝗲𝘁𝗲 𝗮𝗹𝗹 𝗿𝗲𝗹𝗲𝘃𝗮𝗻𝘁 𝘀𝗲𝗰𝘁𝗶𝗼𝗻𝘀 ✪ 𝗣𝗿𝗼𝘃𝗶𝗱𝗲 𝗱𝗲𝘁𝗮𝗶𝗹𝗲𝗱 𝗮𝗻𝘀…"
type textarea "x"
type textarea "⚠️ 𝗙𝗢𝗥𝗠 𝗜𝗡𝗦𝗧𝗥𝗨𝗖𝗧𝗜𝗢𝗡𝗦 ⚠️ ✪ 𝗖𝗼𝗺𝗽𝗹𝗲𝘁𝗲 𝗮𝗹𝗹 𝗿𝗲𝗹𝗲𝘃𝗮𝗻𝘁 𝘀𝗲𝗰𝘁𝗶𝗼𝗻𝘀 ✪ 𝗣𝗿𝗼𝘃𝗶𝗱𝗲 𝗱𝗲𝘁𝗮𝗶𝗹𝗲𝗱 𝗮𝗻𝘀…"
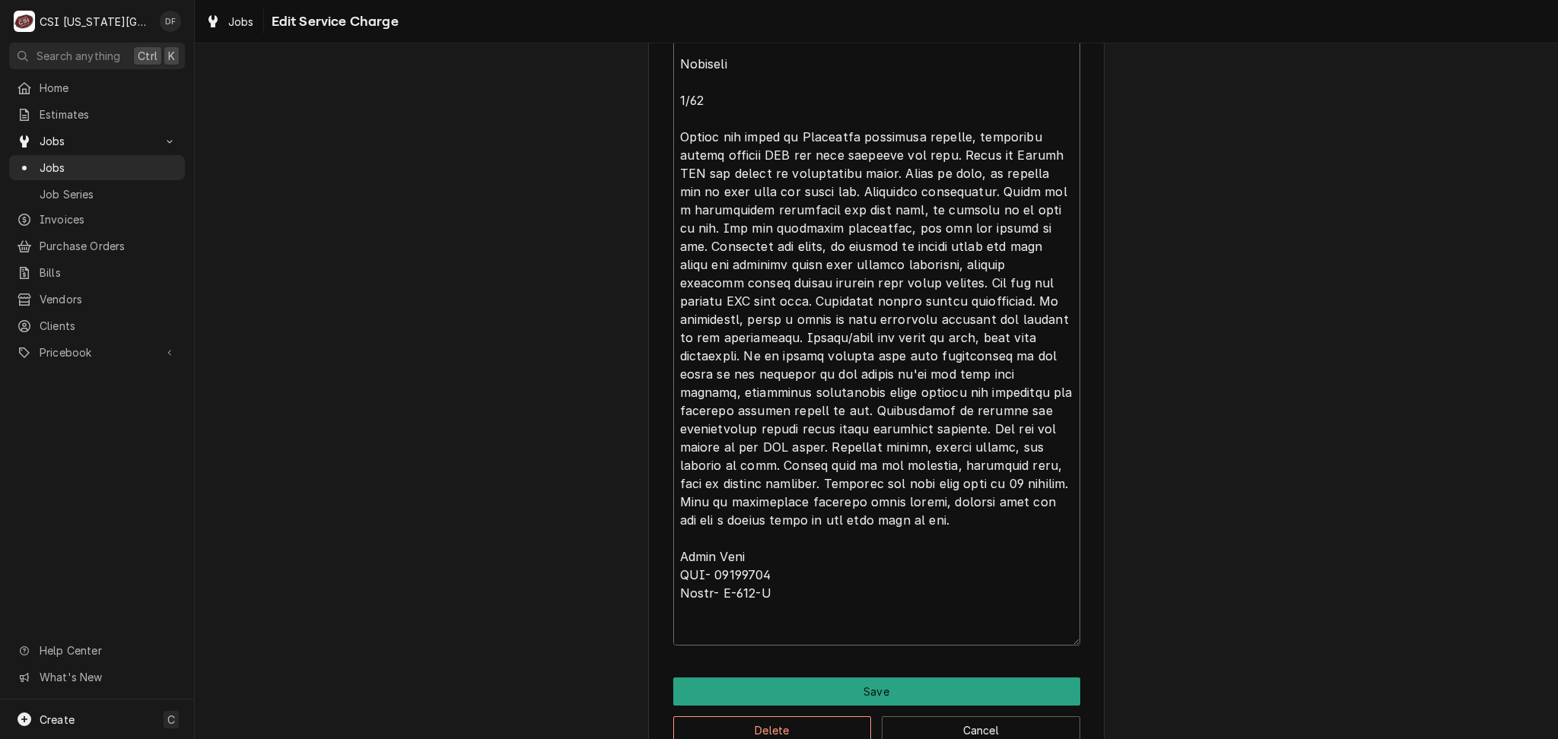
type textarea "x"
type textarea "⚠️ 𝗙𝗢𝗥𝗠 𝗜𝗡𝗦𝗧𝗥𝗨𝗖𝗧𝗜𝗢𝗡𝗦 ⚠️ ✪ 𝗖𝗼𝗺𝗽𝗹𝗲𝘁𝗲 𝗮𝗹𝗹 𝗿𝗲𝗹𝗲𝘃𝗮𝗻𝘁 𝘀𝗲𝗰𝘁𝗶𝗼𝗻𝘀 ✪ 𝗣𝗿𝗼𝘃𝗶𝗱𝗲 𝗱𝗲𝘁𝗮𝗶𝗹𝗲𝗱 𝗮𝗻𝘀…"
type textarea "x"
type textarea "⚠️ 𝗙𝗢𝗥𝗠 𝗜𝗡𝗦𝗧𝗥𝗨𝗖𝗧𝗜𝗢𝗡𝗦 ⚠️ ✪ 𝗖𝗼𝗺𝗽𝗹𝗲𝘁𝗲 𝗮𝗹𝗹 𝗿𝗲𝗹𝗲𝘃𝗮𝗻𝘁 𝘀𝗲𝗰𝘁𝗶𝗼𝗻𝘀 ✪ 𝗣𝗿𝗼𝘃𝗶𝗱𝗲 𝗱𝗲𝘁𝗮𝗶𝗹𝗲𝗱 𝗮𝗻𝘀…"
type textarea "x"
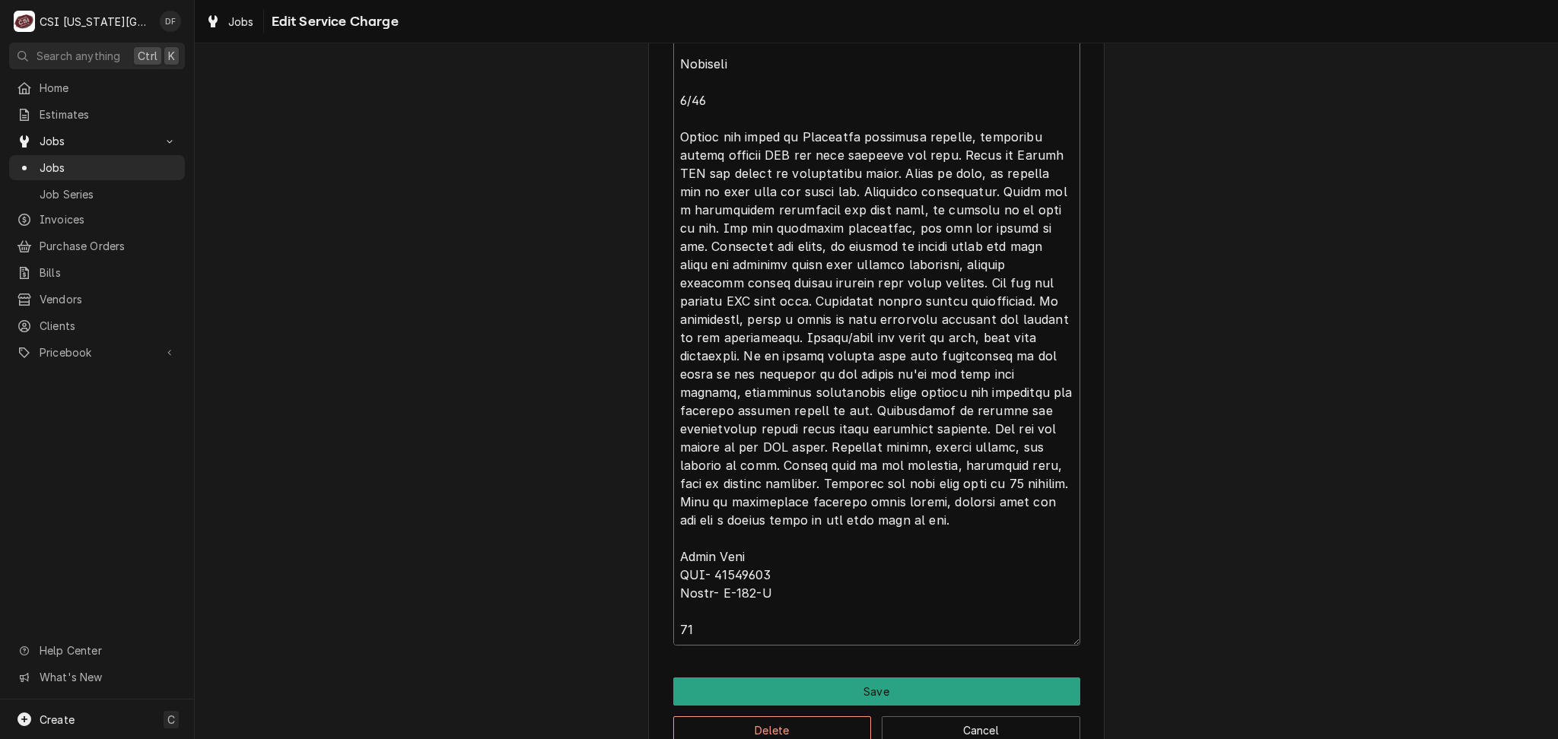
type textarea "⚠️ 𝗙𝗢𝗥𝗠 𝗜𝗡𝗦𝗧𝗥𝗨𝗖𝗧𝗜𝗢𝗡𝗦 ⚠️ ✪ 𝗖𝗼𝗺𝗽𝗹𝗲𝘁𝗲 𝗮𝗹𝗹 𝗿𝗲𝗹𝗲𝘃𝗮𝗻𝘁 𝘀𝗲𝗰𝘁𝗶𝗼𝗻𝘀 ✪ 𝗣𝗿𝗼𝘃𝗶𝗱𝗲 𝗱𝗲𝘁𝗮𝗶𝗹𝗲𝗱 𝗮𝗻𝘀…"
type textarea "x"
type textarea "⚠️ 𝗙𝗢𝗥𝗠 𝗜𝗡𝗦𝗧𝗥𝗨𝗖𝗧𝗜𝗢𝗡𝗦 ⚠️ ✪ 𝗖𝗼𝗺𝗽𝗹𝗲𝘁𝗲 𝗮𝗹𝗹 𝗿𝗲𝗹𝗲𝘃𝗮𝗻𝘁 𝘀𝗲𝗰𝘁𝗶𝗼𝗻𝘀 ✪ 𝗣𝗿𝗼𝘃𝗶𝗱𝗲 𝗱𝗲𝘁𝗮𝗶𝗹𝗲𝗱 𝗮𝗻𝘀…"
type textarea "x"
type textarea "⚠️ 𝗙𝗢𝗥𝗠 𝗜𝗡𝗦𝗧𝗥𝗨𝗖𝗧𝗜𝗢𝗡𝗦 ⚠️ ✪ 𝗖𝗼𝗺𝗽𝗹𝗲𝘁𝗲 𝗮𝗹𝗹 𝗿𝗲𝗹𝗲𝘃𝗮𝗻𝘁 𝘀𝗲𝗰𝘁𝗶𝗼𝗻𝘀 ✪ 𝗣𝗿𝗼𝘃𝗶𝗱𝗲 𝗱𝗲𝘁𝗮𝗶𝗹𝗲𝗱 𝗮𝗻𝘀…"
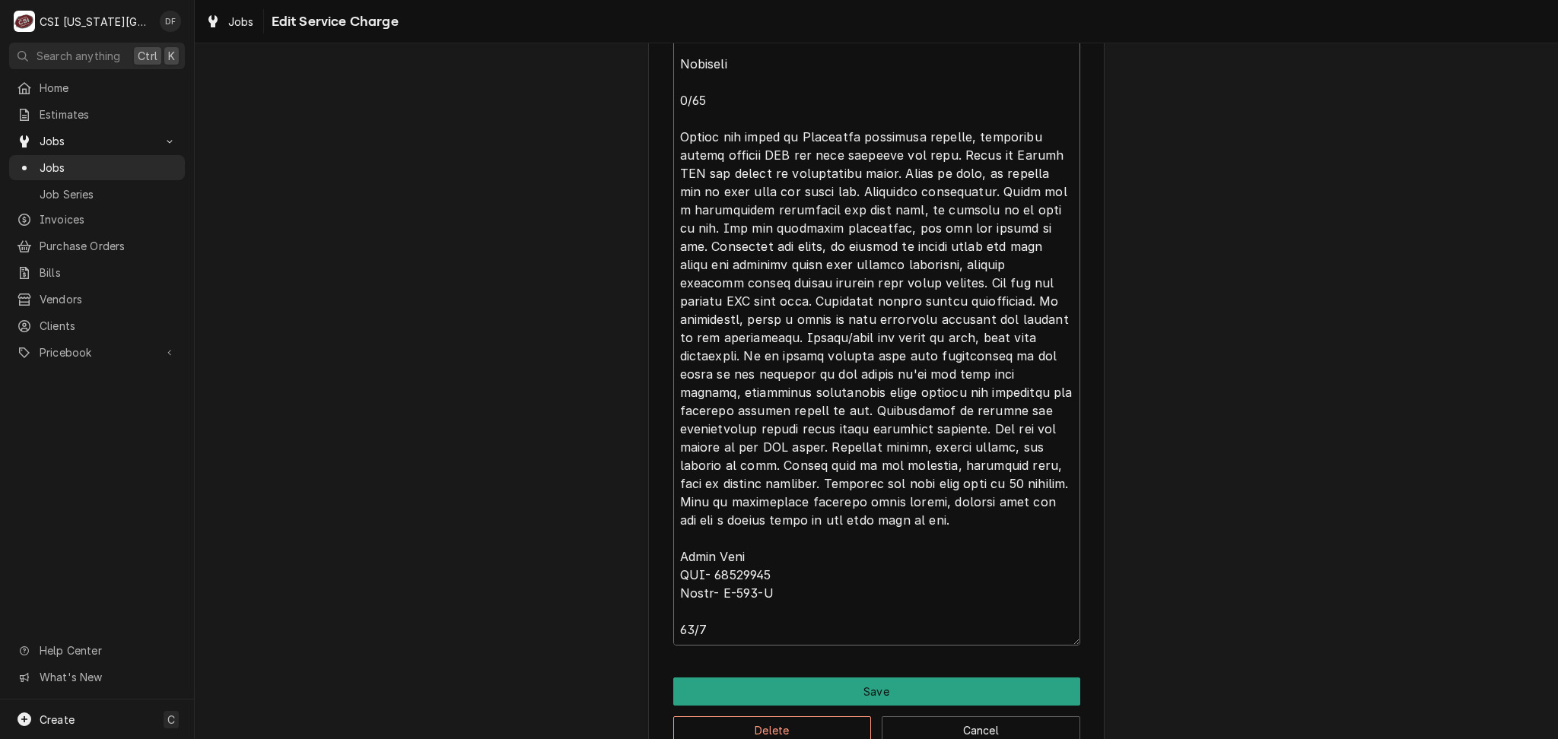
type textarea "x"
type textarea "⚠️ 𝗙𝗢𝗥𝗠 𝗜𝗡𝗦𝗧𝗥𝗨𝗖𝗧𝗜𝗢𝗡𝗦 ⚠️ ✪ 𝗖𝗼𝗺𝗽𝗹𝗲𝘁𝗲 𝗮𝗹𝗹 𝗿𝗲𝗹𝗲𝘃𝗮𝗻𝘁 𝘀𝗲𝗰𝘁𝗶𝗼𝗻𝘀 ✪ 𝗣𝗿𝗼𝘃𝗶𝗱𝗲 𝗱𝗲𝘁𝗮𝗶𝗹𝗲𝗱 𝗮𝗻𝘀…"
type textarea "x"
type textarea "⚠️ 𝗙𝗢𝗥𝗠 𝗜𝗡𝗦𝗧𝗥𝗨𝗖𝗧𝗜𝗢𝗡𝗦 ⚠️ ✪ 𝗖𝗼𝗺𝗽𝗹𝗲𝘁𝗲 𝗮𝗹𝗹 𝗿𝗲𝗹𝗲𝘃𝗮𝗻𝘁 𝘀𝗲𝗰𝘁𝗶𝗼𝗻𝘀 ✪ 𝗣𝗿𝗼𝘃𝗶𝗱𝗲 𝗱𝗲𝘁𝗮𝗶𝗹𝗲𝗱 𝗮𝗻𝘀…"
type textarea "x"
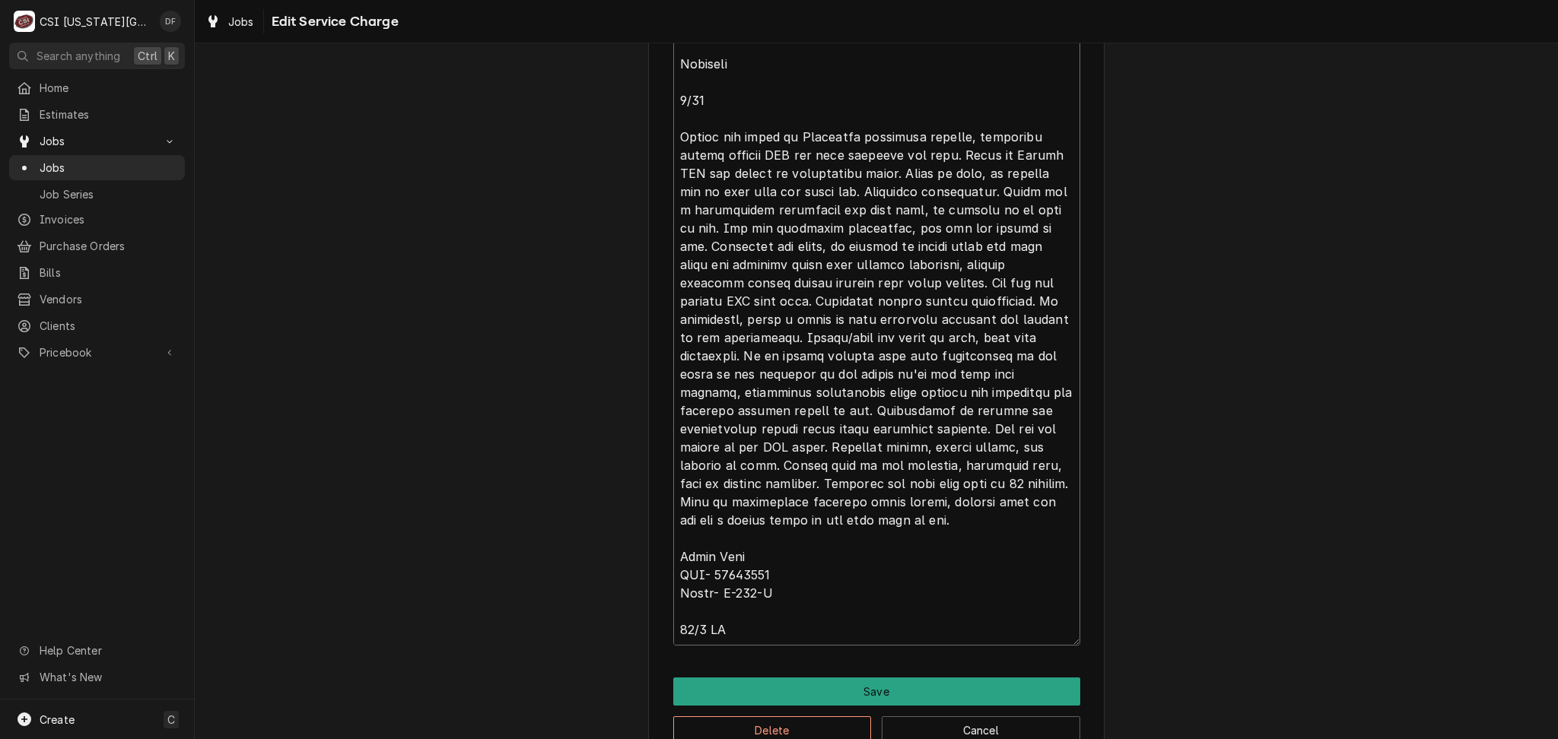
type textarea "⚠️ 𝗙𝗢𝗥𝗠 𝗜𝗡𝗦𝗧𝗥𝗨𝗖𝗧𝗜𝗢𝗡𝗦 ⚠️ ✪ 𝗖𝗼𝗺𝗽𝗹𝗲𝘁𝗲 𝗮𝗹𝗹 𝗿𝗲𝗹𝗲𝘃𝗮𝗻𝘁 𝘀𝗲𝗰𝘁𝗶𝗼𝗻𝘀 ✪ 𝗣𝗿𝗼𝘃𝗶𝗱𝗲 𝗱𝗲𝘁𝗮𝗶𝗹𝗲𝗱 𝗮𝗻𝘀…"
type textarea "x"
type textarea "⚠️ 𝗙𝗢𝗥𝗠 𝗜𝗡𝗦𝗧𝗥𝗨𝗖𝗧𝗜𝗢𝗡𝗦 ⚠️ ✪ 𝗖𝗼𝗺𝗽𝗹𝗲𝘁𝗲 𝗮𝗹𝗹 𝗿𝗲𝗹𝗲𝘃𝗮𝗻𝘁 𝘀𝗲𝗰𝘁𝗶𝗼𝗻𝘀 ✪ 𝗣𝗿𝗼𝘃𝗶𝗱𝗲 𝗱𝗲𝘁𝗮𝗶𝗹𝗲𝗱 𝗮𝗻𝘀…"
type textarea "x"
type textarea "⚠️ 𝗙𝗢𝗥𝗠 𝗜𝗡𝗦𝗧𝗥𝗨𝗖𝗧𝗜𝗢𝗡𝗦 ⚠️ ✪ 𝗖𝗼𝗺𝗽𝗹𝗲𝘁𝗲 𝗮𝗹𝗹 𝗿𝗲𝗹𝗲𝘃𝗮𝗻𝘁 𝘀𝗲𝗰𝘁𝗶𝗼𝗻𝘀 ✪ 𝗣𝗿𝗼𝘃𝗶𝗱𝗲 𝗱𝗲𝘁𝗮𝗶𝗹𝗲𝗱 𝗮𝗻𝘀…"
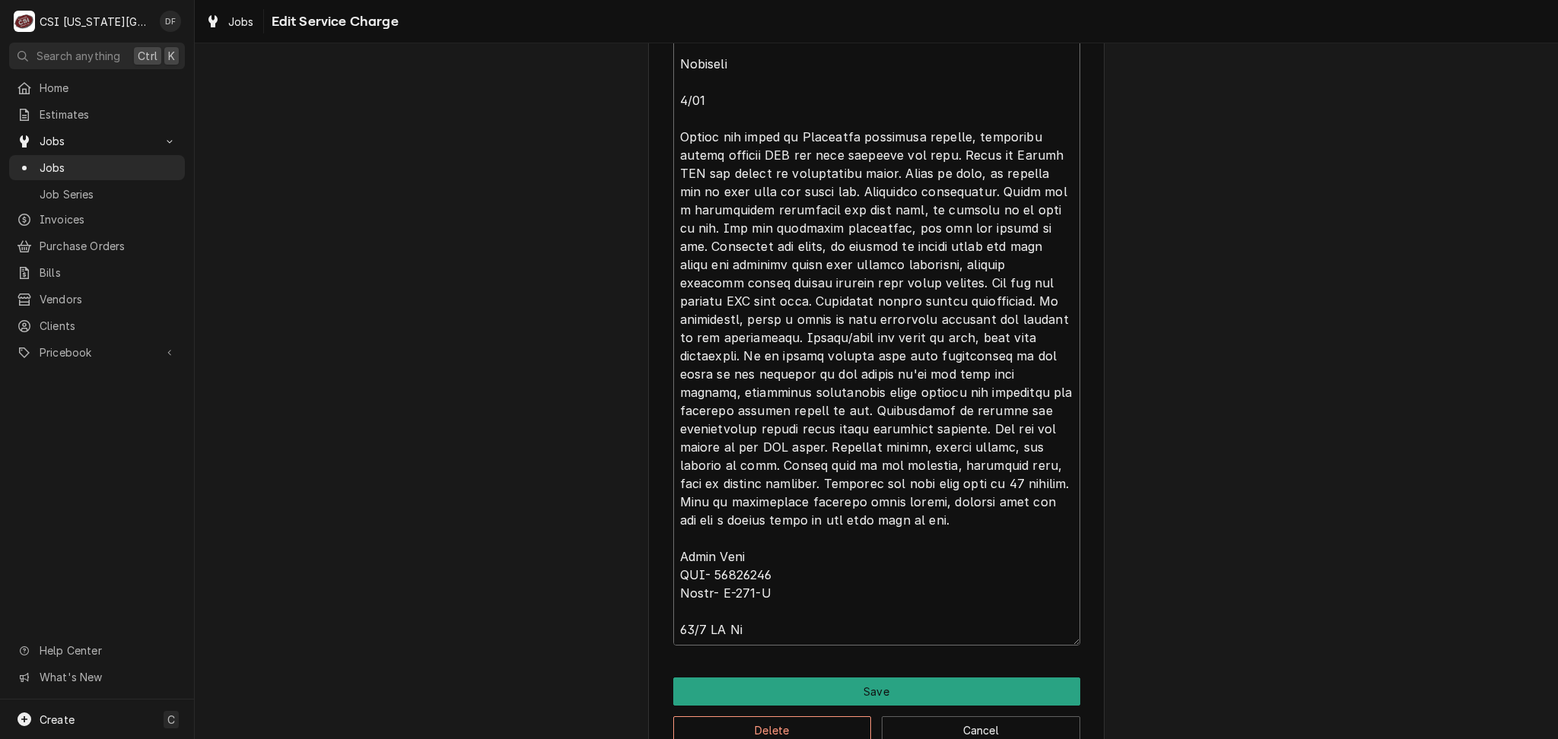
type textarea "x"
type textarea "⚠️ 𝗙𝗢𝗥𝗠 𝗜𝗡𝗦𝗧𝗥𝗨𝗖𝗧𝗜𝗢𝗡𝗦 ⚠️ ✪ 𝗖𝗼𝗺𝗽𝗹𝗲𝘁𝗲 𝗮𝗹𝗹 𝗿𝗲𝗹𝗲𝘃𝗮𝗻𝘁 𝘀𝗲𝗰𝘁𝗶𝗼𝗻𝘀 ✪ 𝗣𝗿𝗼𝘃𝗶𝗱𝗲 𝗱𝗲𝘁𝗮𝗶𝗹𝗲𝗱 𝗮𝗻𝘀…"
type textarea "x"
type textarea "⚠️ 𝗙𝗢𝗥𝗠 𝗜𝗡𝗦𝗧𝗥𝗨𝗖𝗧𝗜𝗢𝗡𝗦 ⚠️ ✪ 𝗖𝗼𝗺𝗽𝗹𝗲𝘁𝗲 𝗮𝗹𝗹 𝗿𝗲𝗹𝗲𝘃𝗮𝗻𝘁 𝘀𝗲𝗰𝘁𝗶𝗼𝗻𝘀 ✪ 𝗣𝗿𝗼𝘃𝗶𝗱𝗲 𝗱𝗲𝘁𝗮𝗶𝗹𝗲𝗱 𝗮𝗻𝘀…"
type textarea "x"
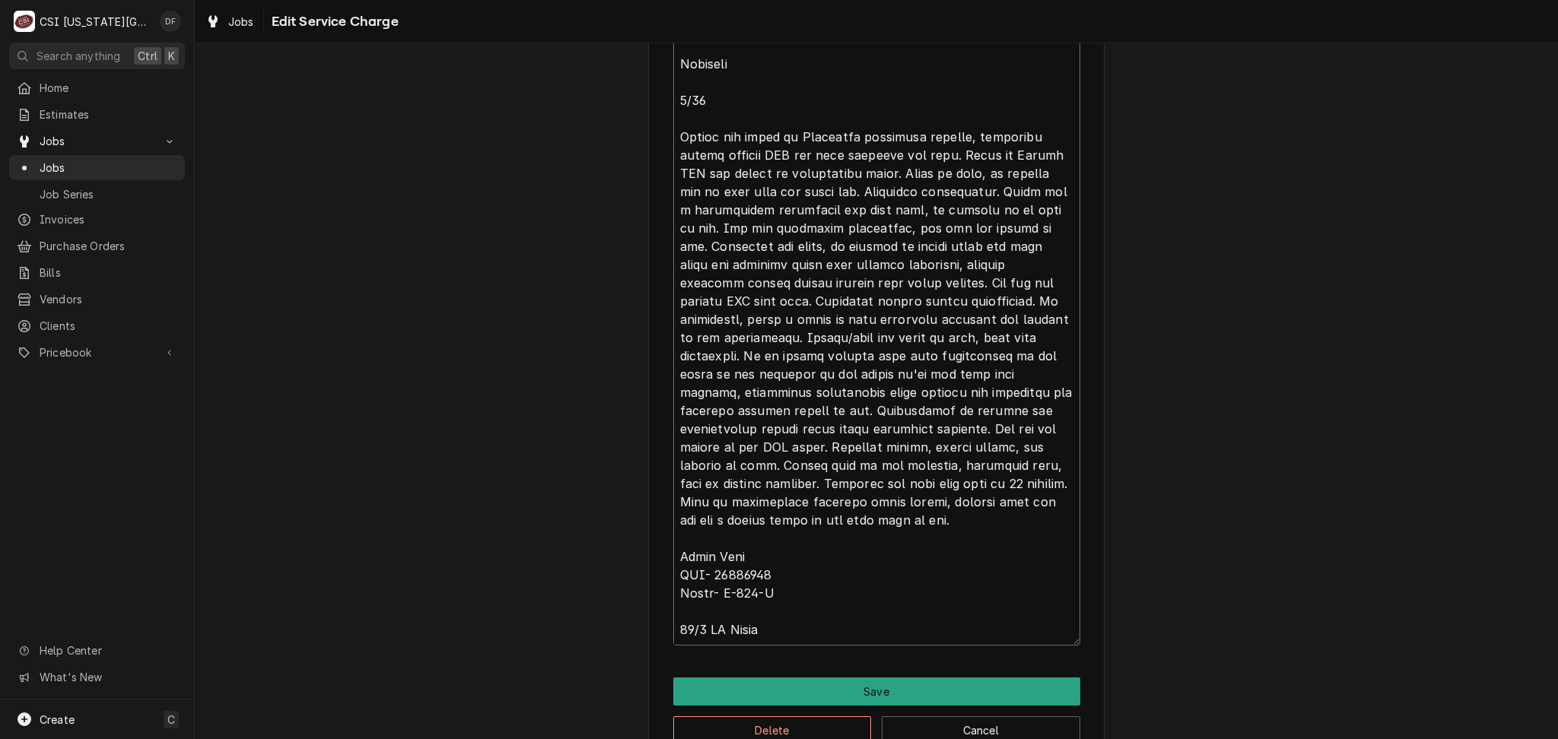
type textarea "⚠️ 𝗙𝗢𝗥𝗠 𝗜𝗡𝗦𝗧𝗥𝗨𝗖𝗧𝗜𝗢𝗡𝗦 ⚠️ ✪ 𝗖𝗼𝗺𝗽𝗹𝗲𝘁𝗲 𝗮𝗹𝗹 𝗿𝗲𝗹𝗲𝘃𝗮𝗻𝘁 𝘀𝗲𝗰𝘁𝗶𝗼𝗻𝘀 ✪ 𝗣𝗿𝗼𝘃𝗶𝗱𝗲 𝗱𝗲𝘁𝗮𝗶𝗹𝗲𝗱 𝗮𝗻𝘀…"
type textarea "x"
type textarea "⚠️ 𝗙𝗢𝗥𝗠 𝗜𝗡𝗦𝗧𝗥𝗨𝗖𝗧𝗜𝗢𝗡𝗦 ⚠️ ✪ 𝗖𝗼𝗺𝗽𝗹𝗲𝘁𝗲 𝗮𝗹𝗹 𝗿𝗲𝗹𝗲𝘃𝗮𝗻𝘁 𝘀𝗲𝗰𝘁𝗶𝗼𝗻𝘀 ✪ 𝗣𝗿𝗼𝘃𝗶𝗱𝗲 𝗱𝗲𝘁𝗮𝗶𝗹𝗲𝗱 𝗮𝗻𝘀…"
type textarea "x"
type textarea "⚠️ 𝗙𝗢𝗥𝗠 𝗜𝗡𝗦𝗧𝗥𝗨𝗖𝗧𝗜𝗢𝗡𝗦 ⚠️ ✪ 𝗖𝗼𝗺𝗽𝗹𝗲𝘁𝗲 𝗮𝗹𝗹 𝗿𝗲𝗹𝗲𝘃𝗮𝗻𝘁 𝘀𝗲𝗰𝘁𝗶𝗼𝗻𝘀 ✪ 𝗣𝗿𝗼𝘃𝗶𝗱𝗲 𝗱𝗲𝘁𝗮𝗶𝗹𝗲𝗱 𝗮𝗻𝘀…"
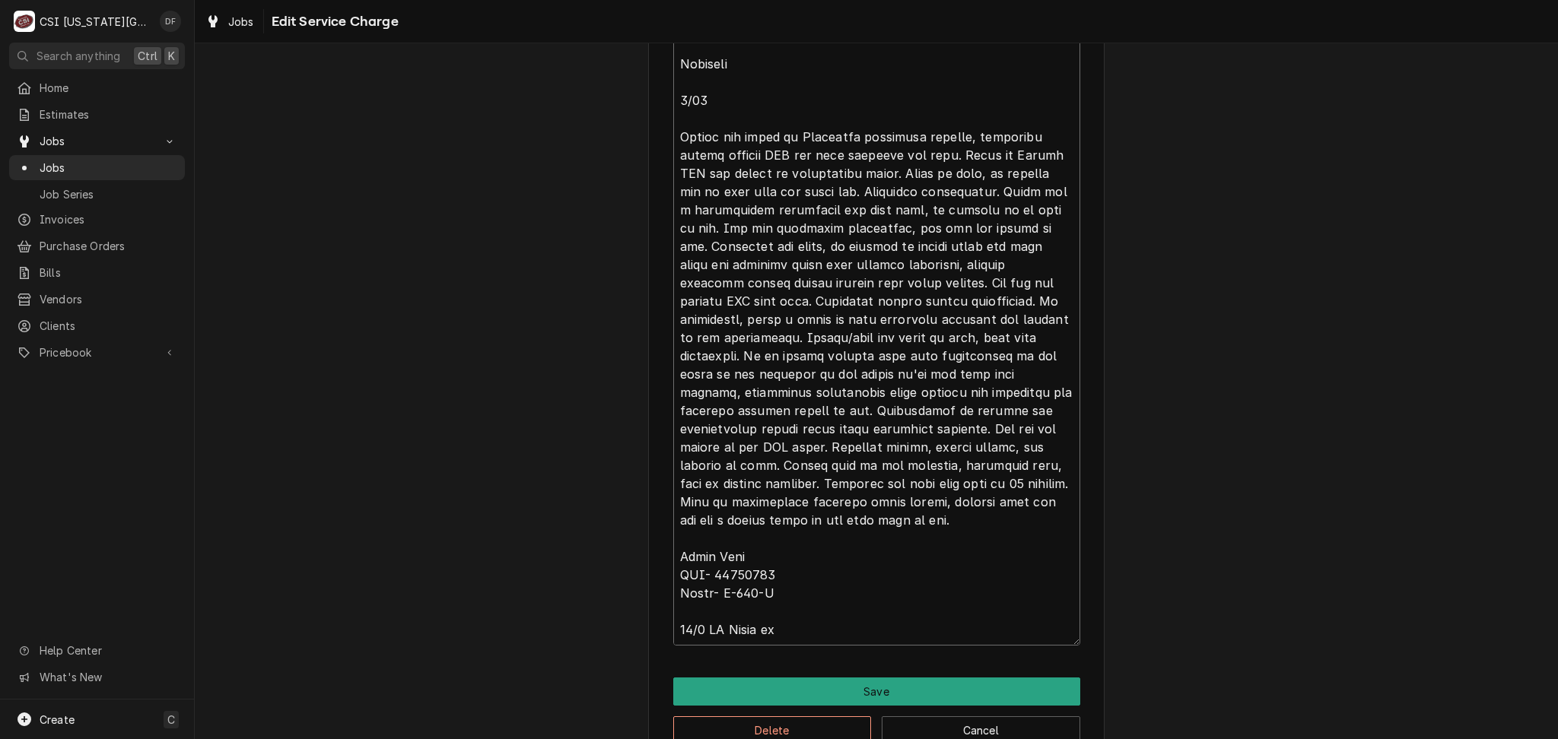
type textarea "x"
type textarea "⚠️ 𝗙𝗢𝗥𝗠 𝗜𝗡𝗦𝗧𝗥𝗨𝗖𝗧𝗜𝗢𝗡𝗦 ⚠️ ✪ 𝗖𝗼𝗺𝗽𝗹𝗲𝘁𝗲 𝗮𝗹𝗹 𝗿𝗲𝗹𝗲𝘃𝗮𝗻𝘁 𝘀𝗲𝗰𝘁𝗶𝗼𝗻𝘀 ✪ 𝗣𝗿𝗼𝘃𝗶𝗱𝗲 𝗱𝗲𝘁𝗮𝗶𝗹𝗲𝗱 𝗮𝗻𝘀…"
type textarea "x"
type textarea "⚠️ 𝗙𝗢𝗥𝗠 𝗜𝗡𝗦𝗧𝗥𝗨𝗖𝗧𝗜𝗢𝗡𝗦 ⚠️ ✪ 𝗖𝗼𝗺𝗽𝗹𝗲𝘁𝗲 𝗮𝗹𝗹 𝗿𝗲𝗹𝗲𝘃𝗮𝗻𝘁 𝘀𝗲𝗰𝘁𝗶𝗼𝗻𝘀 ✪ 𝗣𝗿𝗼𝘃𝗶𝗱𝗲 𝗱𝗲𝘁𝗮𝗶𝗹𝗲𝗱 𝗮𝗻𝘀…"
type textarea "x"
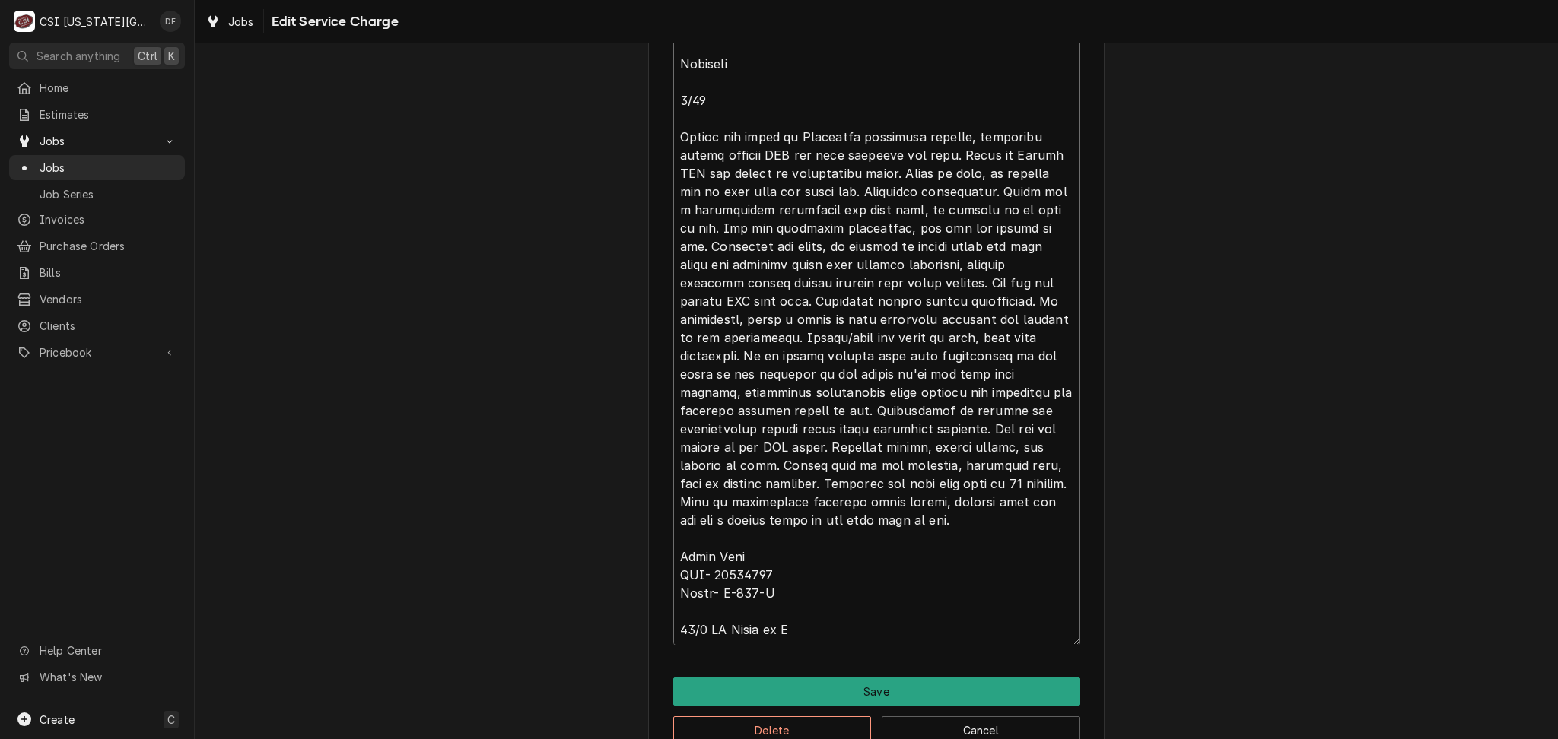
type textarea "⚠️ 𝗙𝗢𝗥𝗠 𝗜𝗡𝗦𝗧𝗥𝗨𝗖𝗧𝗜𝗢𝗡𝗦 ⚠️ ✪ 𝗖𝗼𝗺𝗽𝗹𝗲𝘁𝗲 𝗮𝗹𝗹 𝗿𝗲𝗹𝗲𝘃𝗮𝗻𝘁 𝘀𝗲𝗰𝘁𝗶𝗼𝗻𝘀 ✪ 𝗣𝗿𝗼𝘃𝗶𝗱𝗲 𝗱𝗲𝘁𝗮𝗶𝗹𝗲𝗱 𝗮𝗻𝘀…"
type textarea "x"
type textarea "⚠️ 𝗙𝗢𝗥𝗠 𝗜𝗡𝗦𝗧𝗥𝗨𝗖𝗧𝗜𝗢𝗡𝗦 ⚠️ ✪ 𝗖𝗼𝗺𝗽𝗹𝗲𝘁𝗲 𝗮𝗹𝗹 𝗿𝗲𝗹𝗲𝘃𝗮𝗻𝘁 𝘀𝗲𝗰𝘁𝗶𝗼𝗻𝘀 ✪ 𝗣𝗿𝗼𝘃𝗶𝗱𝗲 𝗱𝗲𝘁𝗮𝗶𝗹𝗲𝗱 𝗮𝗻𝘀…"
type textarea "x"
type textarea "⚠️ 𝗙𝗢𝗥𝗠 𝗜𝗡𝗦𝗧𝗥𝗨𝗖𝗧𝗜𝗢𝗡𝗦 ⚠️ ✪ 𝗖𝗼𝗺𝗽𝗹𝗲𝘁𝗲 𝗮𝗹𝗹 𝗿𝗲𝗹𝗲𝘃𝗮𝗻𝘁 𝘀𝗲𝗰𝘁𝗶𝗼𝗻𝘀 ✪ 𝗣𝗿𝗼𝘃𝗶𝗱𝗲 𝗱𝗲𝘁𝗮𝗶𝗹𝗲𝗱 𝗮𝗻𝘀…"
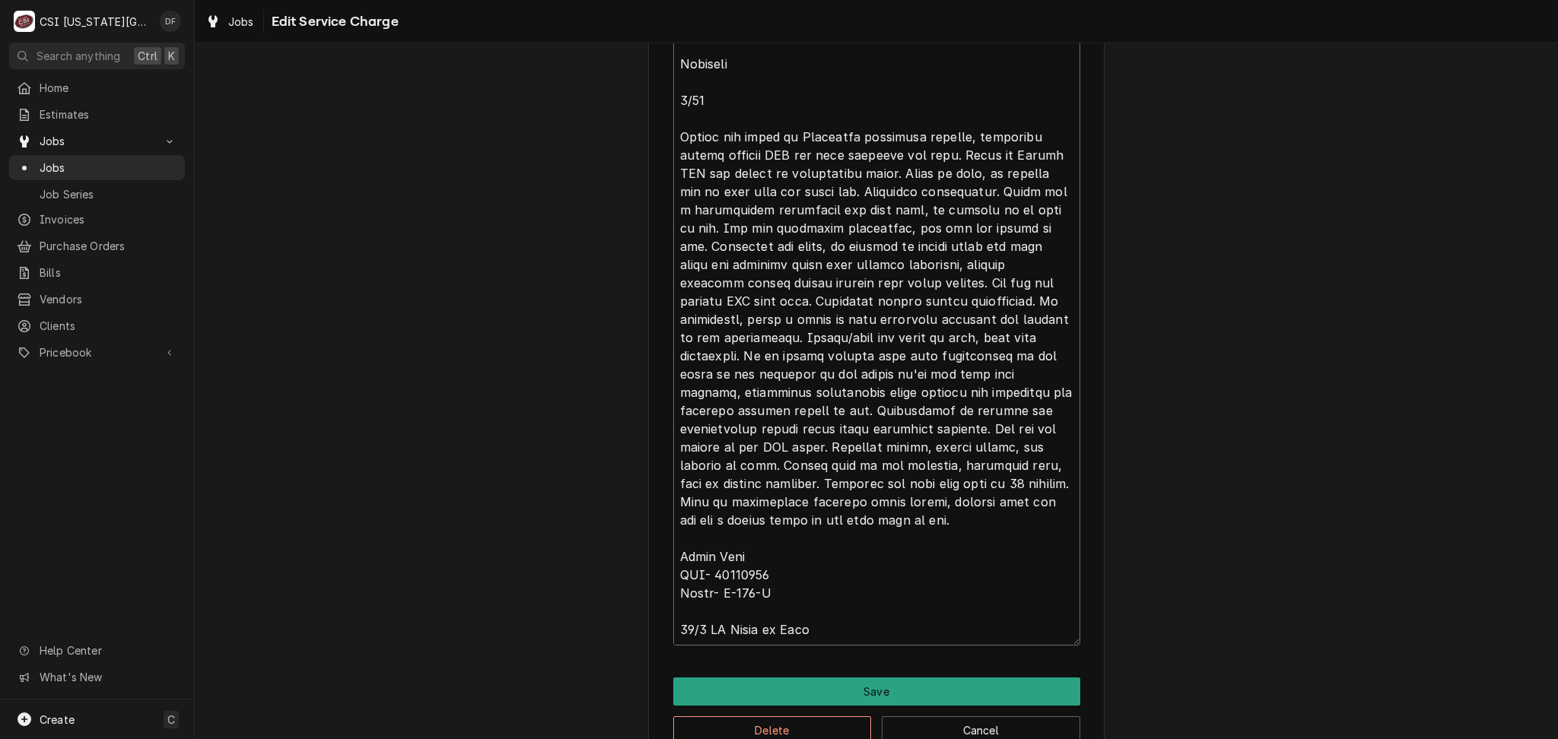
type textarea "x"
type textarea "⚠️ 𝗙𝗢𝗥𝗠 𝗜𝗡𝗦𝗧𝗥𝗨𝗖𝗧𝗜𝗢𝗡𝗦 ⚠️ ✪ 𝗖𝗼𝗺𝗽𝗹𝗲𝘁𝗲 𝗮𝗹𝗹 𝗿𝗲𝗹𝗲𝘃𝗮𝗻𝘁 𝘀𝗲𝗰𝘁𝗶𝗼𝗻𝘀 ✪ 𝗣𝗿𝗼𝘃𝗶𝗱𝗲 𝗱𝗲𝘁𝗮𝗶𝗹𝗲𝗱 𝗮𝗻𝘀…"
type textarea "x"
type textarea "⚠️ 𝗙𝗢𝗥𝗠 𝗜𝗡𝗦𝗧𝗥𝗨𝗖𝗧𝗜𝗢𝗡𝗦 ⚠️ ✪ 𝗖𝗼𝗺𝗽𝗹𝗲𝘁𝗲 𝗮𝗹𝗹 𝗿𝗲𝗹𝗲𝘃𝗮𝗻𝘁 𝘀𝗲𝗰𝘁𝗶𝗼𝗻𝘀 ✪ 𝗣𝗿𝗼𝘃𝗶𝗱𝗲 𝗱𝗲𝘁𝗮𝗶𝗹𝗲𝗱 𝗮𝗻𝘀…"
type textarea "x"
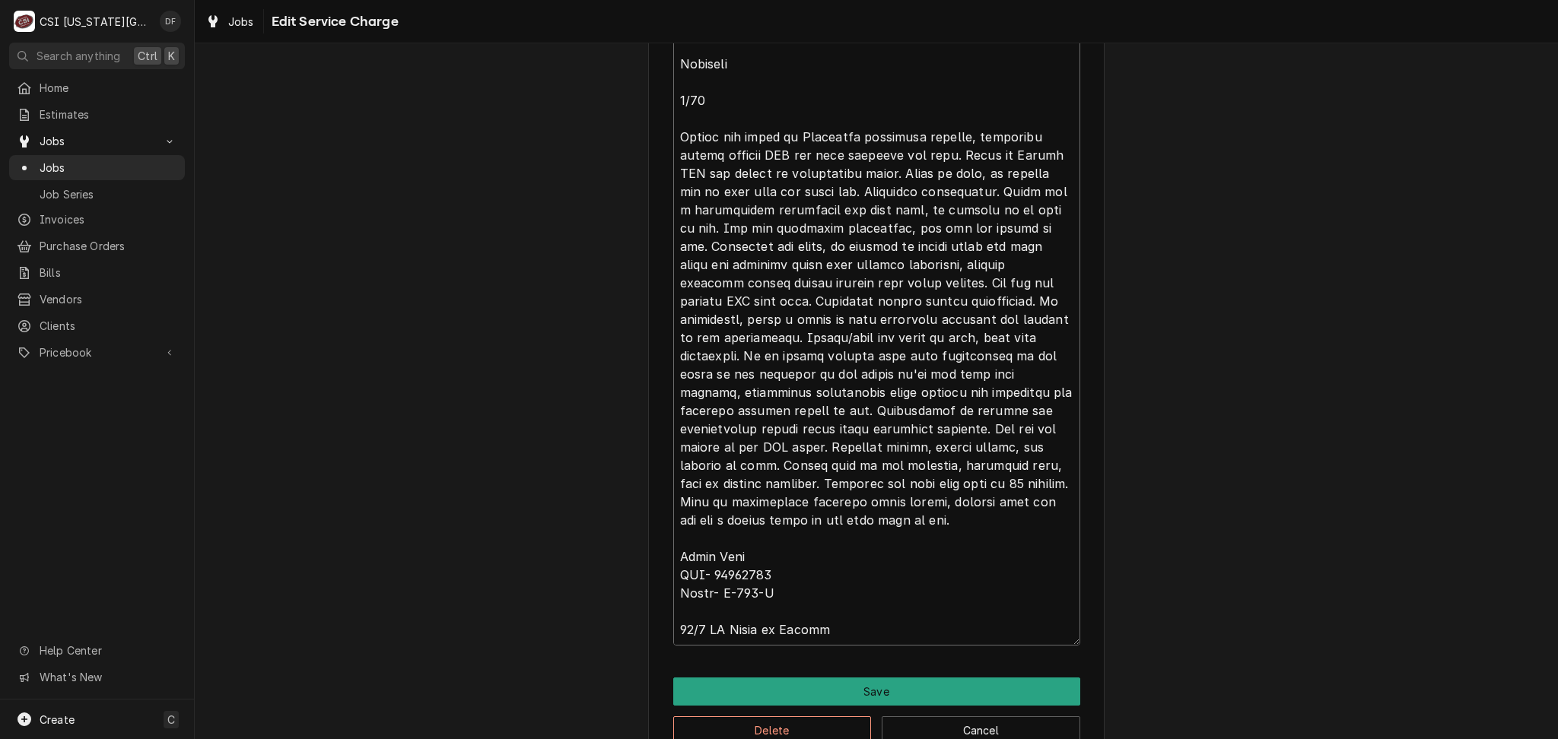
type textarea "⚠️ 𝗙𝗢𝗥𝗠 𝗜𝗡𝗦𝗧𝗥𝗨𝗖𝗧𝗜𝗢𝗡𝗦 ⚠️ ✪ 𝗖𝗼𝗺𝗽𝗹𝗲𝘁𝗲 𝗮𝗹𝗹 𝗿𝗲𝗹𝗲𝘃𝗮𝗻𝘁 𝘀𝗲𝗰𝘁𝗶𝗼𝗻𝘀 ✪ 𝗣𝗿𝗼𝘃𝗶𝗱𝗲 𝗱𝗲𝘁𝗮𝗶𝗹𝗲𝗱 𝗮𝗻𝘀…"
type textarea "x"
type textarea "⚠️ 𝗙𝗢𝗥𝗠 𝗜𝗡𝗦𝗧𝗥𝗨𝗖𝗧𝗜𝗢𝗡𝗦 ⚠️ ✪ 𝗖𝗼𝗺𝗽𝗹𝗲𝘁𝗲 𝗮𝗹𝗹 𝗿𝗲𝗹𝗲𝘃𝗮𝗻𝘁 𝘀𝗲𝗰𝘁𝗶𝗼𝗻𝘀 ✪ 𝗣𝗿𝗼𝘃𝗶𝗱𝗲 𝗱𝗲𝘁𝗮𝗶𝗹𝗲𝗱 𝗮𝗻𝘀…"
type textarea "x"
type textarea "⚠️ 𝗙𝗢𝗥𝗠 𝗜𝗡𝗦𝗧𝗥𝗨𝗖𝗧𝗜𝗢𝗡𝗦 ⚠️ ✪ 𝗖𝗼𝗺𝗽𝗹𝗲𝘁𝗲 𝗮𝗹𝗹 𝗿𝗲𝗹𝗲𝘃𝗮𝗻𝘁 𝘀𝗲𝗰𝘁𝗶𝗼𝗻𝘀 ✪ 𝗣𝗿𝗼𝘃𝗶𝗱𝗲 𝗱𝗲𝘁𝗮𝗶𝗹𝗲𝗱 𝗮𝗻𝘀…"
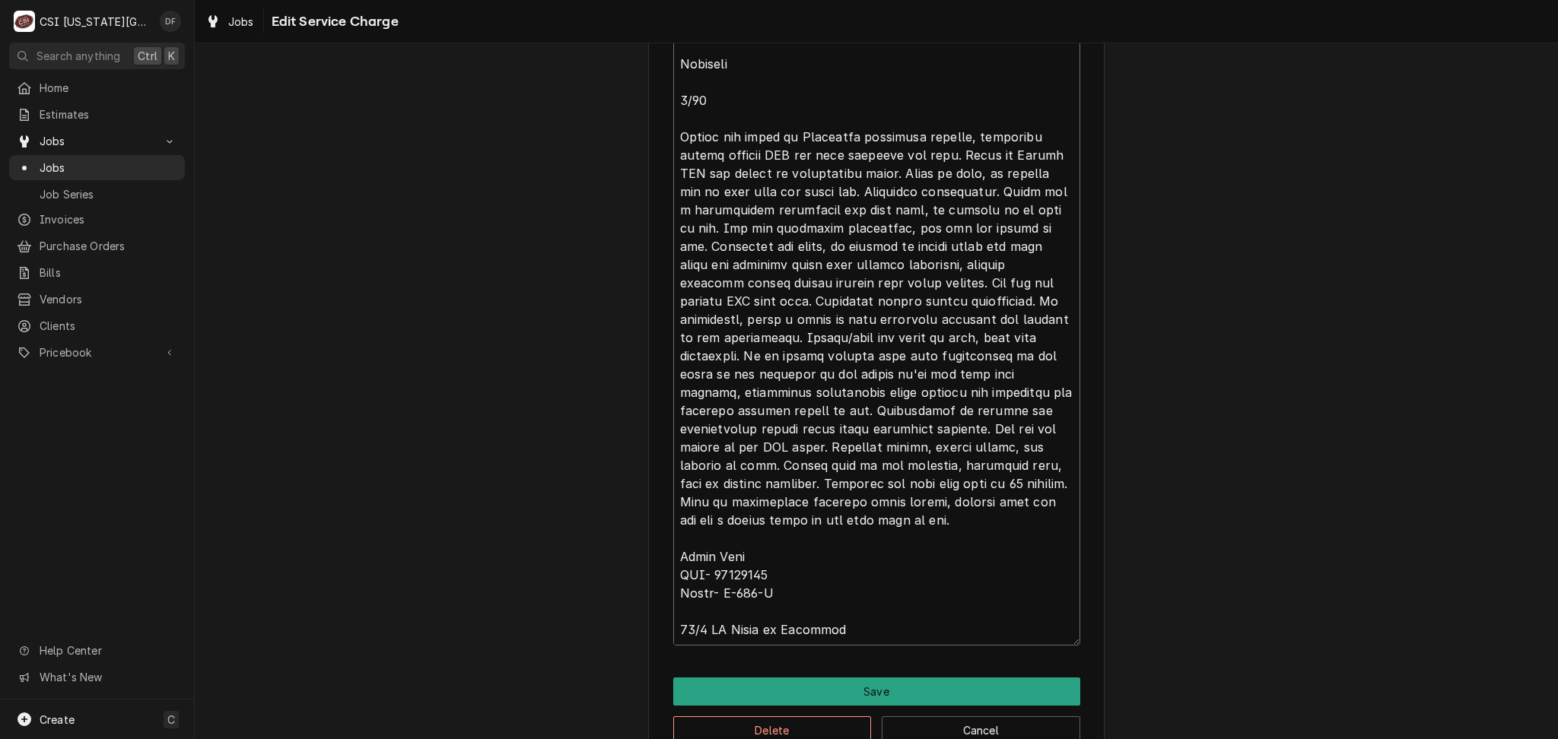
type textarea "x"
type textarea "⚠️ 𝗙𝗢𝗥𝗠 𝗜𝗡𝗦𝗧𝗥𝗨𝗖𝗧𝗜𝗢𝗡𝗦 ⚠️ ✪ 𝗖𝗼𝗺𝗽𝗹𝗲𝘁𝗲 𝗮𝗹𝗹 𝗿𝗲𝗹𝗲𝘃𝗮𝗻𝘁 𝘀𝗲𝗰𝘁𝗶𝗼𝗻𝘀 ✪ 𝗣𝗿𝗼𝘃𝗶𝗱𝗲 𝗱𝗲𝘁𝗮𝗶𝗹𝗲𝗱 𝗮𝗻𝘀…"
type textarea "x"
type textarea "⚠️ 𝗙𝗢𝗥𝗠 𝗜𝗡𝗦𝗧𝗥𝗨𝗖𝗧𝗜𝗢𝗡𝗦 ⚠️ ✪ 𝗖𝗼𝗺𝗽𝗹𝗲𝘁𝗲 𝗮𝗹𝗹 𝗿𝗲𝗹𝗲𝘃𝗮𝗻𝘁 𝘀𝗲𝗰𝘁𝗶𝗼𝗻𝘀 ✪ 𝗣𝗿𝗼𝘃𝗶𝗱𝗲 𝗱𝗲𝘁𝗮𝗶𝗹𝗲𝗱 𝗮𝗻𝘀…"
type textarea "x"
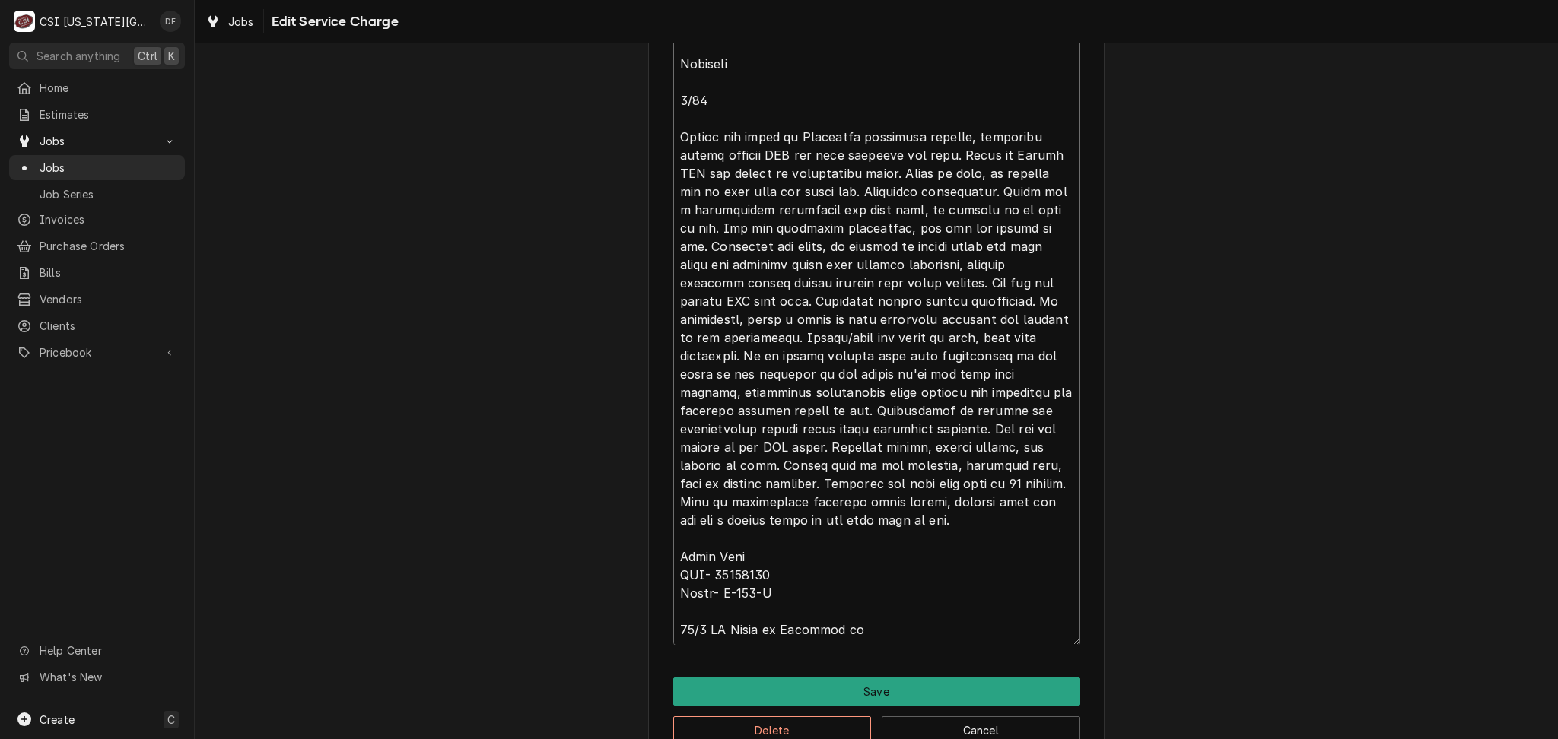
type textarea "⚠️ 𝗙𝗢𝗥𝗠 𝗜𝗡𝗦𝗧𝗥𝗨𝗖𝗧𝗜𝗢𝗡𝗦 ⚠️ ✪ 𝗖𝗼𝗺𝗽𝗹𝗲𝘁𝗲 𝗮𝗹𝗹 𝗿𝗲𝗹𝗲𝘃𝗮𝗻𝘁 𝘀𝗲𝗰𝘁𝗶𝗼𝗻𝘀 ✪ 𝗣𝗿𝗼𝘃𝗶𝗱𝗲 𝗱𝗲𝘁𝗮𝗶𝗹𝗲𝗱 𝗮𝗻𝘀…"
type textarea "x"
type textarea "⚠️ 𝗙𝗢𝗥𝗠 𝗜𝗡𝗦𝗧𝗥𝗨𝗖𝗧𝗜𝗢𝗡𝗦 ⚠️ ✪ 𝗖𝗼𝗺𝗽𝗹𝗲𝘁𝗲 𝗮𝗹𝗹 𝗿𝗲𝗹𝗲𝘃𝗮𝗻𝘁 𝘀𝗲𝗰𝘁𝗶𝗼𝗻𝘀 ✪ 𝗣𝗿𝗼𝘃𝗶𝗱𝗲 𝗱𝗲𝘁𝗮𝗶𝗹𝗲𝗱 𝗮𝗻𝘀…"
type textarea "x"
type textarea "⚠️ 𝗙𝗢𝗥𝗠 𝗜𝗡𝗦𝗧𝗥𝗨𝗖𝗧𝗜𝗢𝗡𝗦 ⚠️ ✪ 𝗖𝗼𝗺𝗽𝗹𝗲𝘁𝗲 𝗮𝗹𝗹 𝗿𝗲𝗹𝗲𝘃𝗮𝗻𝘁 𝘀𝗲𝗰𝘁𝗶𝗼𝗻𝘀 ✪ 𝗣𝗿𝗼𝘃𝗶𝗱𝗲 𝗱𝗲𝘁𝗮𝗶𝗹𝗲𝗱 𝗮𝗻𝘀…"
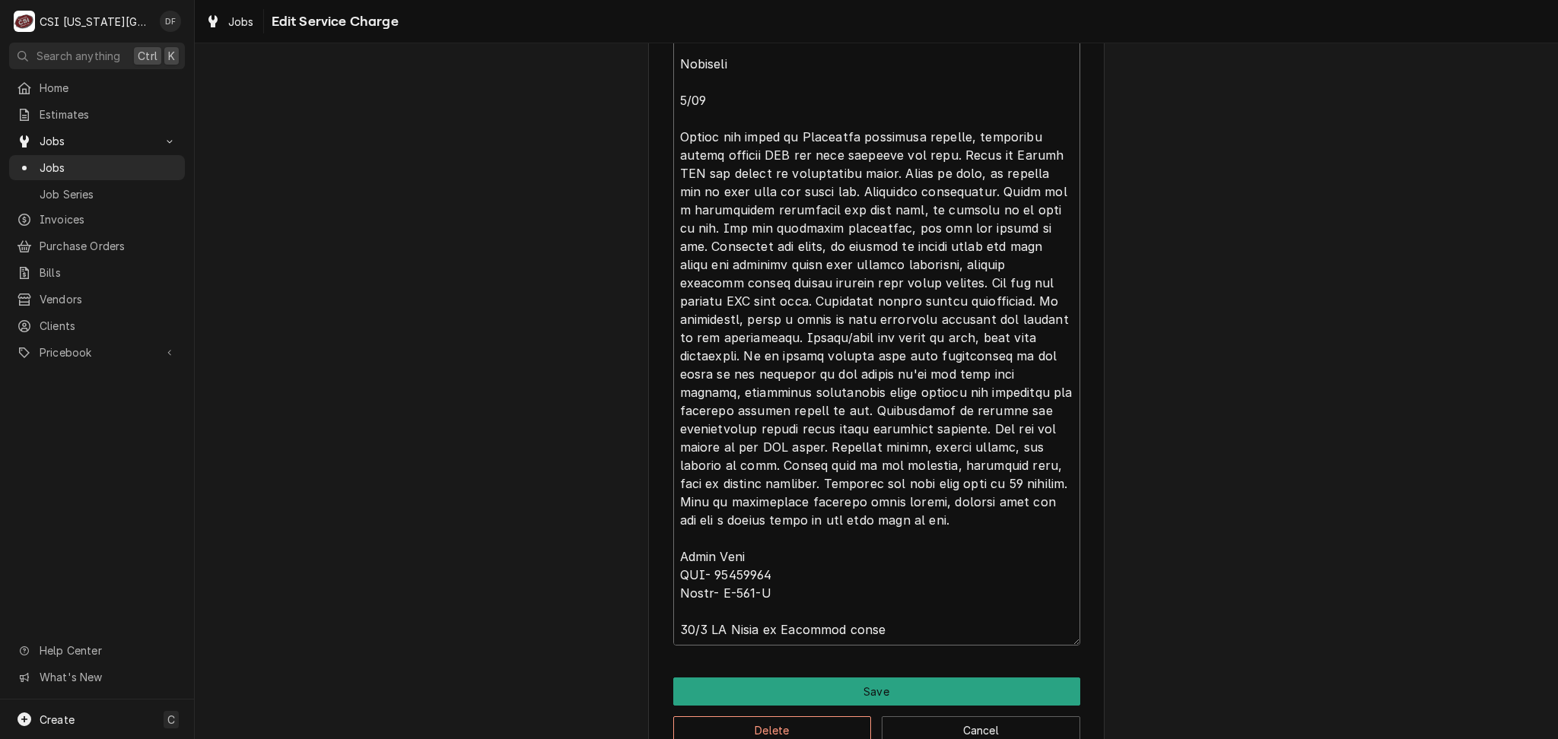
type textarea "x"
type textarea "⚠️ 𝗙𝗢𝗥𝗠 𝗜𝗡𝗦𝗧𝗥𝗨𝗖𝗧𝗜𝗢𝗡𝗦 ⚠️ ✪ 𝗖𝗼𝗺𝗽𝗹𝗲𝘁𝗲 𝗮𝗹𝗹 𝗿𝗲𝗹𝗲𝘃𝗮𝗻𝘁 𝘀𝗲𝗰𝘁𝗶𝗼𝗻𝘀 ✪ 𝗣𝗿𝗼𝘃𝗶𝗱𝗲 𝗱𝗲𝘁𝗮𝗶𝗹𝗲𝗱 𝗮𝗻𝘀…"
type textarea "x"
type textarea "⚠️ 𝗙𝗢𝗥𝗠 𝗜𝗡𝗦𝗧𝗥𝗨𝗖𝗧𝗜𝗢𝗡𝗦 ⚠️ ✪ 𝗖𝗼𝗺𝗽𝗹𝗲𝘁𝗲 𝗮𝗹𝗹 𝗿𝗲𝗹𝗲𝘃𝗮𝗻𝘁 𝘀𝗲𝗰𝘁𝗶𝗼𝗻𝘀 ✪ 𝗣𝗿𝗼𝘃𝗶𝗱𝗲 𝗱𝗲𝘁𝗮𝗶𝗹𝗲𝗱 𝗮𝗻𝘀…"
type textarea "x"
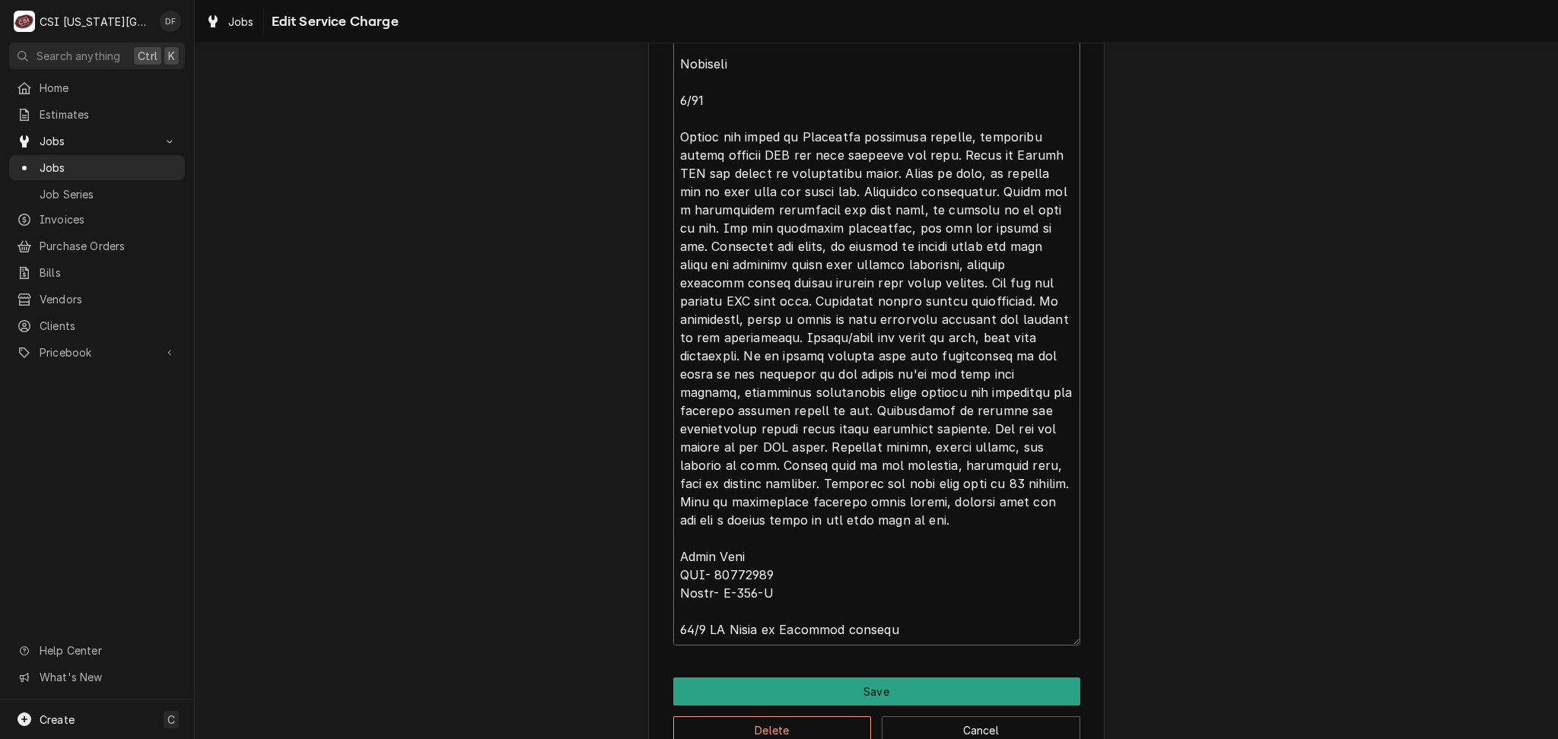
type textarea "⚠️ 𝗙𝗢𝗥𝗠 𝗜𝗡𝗦𝗧𝗥𝗨𝗖𝗧𝗜𝗢𝗡𝗦 ⚠️ ✪ 𝗖𝗼𝗺𝗽𝗹𝗲𝘁𝗲 𝗮𝗹𝗹 𝗿𝗲𝗹𝗲𝘃𝗮𝗻𝘁 𝘀𝗲𝗰𝘁𝗶𝗼𝗻𝘀 ✪ 𝗣𝗿𝗼𝘃𝗶𝗱𝗲 𝗱𝗲𝘁𝗮𝗶𝗹𝗲𝗱 𝗮𝗻𝘀…"
type textarea "x"
type textarea "⚠️ 𝗙𝗢𝗥𝗠 𝗜𝗡𝗦𝗧𝗥𝗨𝗖𝗧𝗜𝗢𝗡𝗦 ⚠️ ✪ 𝗖𝗼𝗺𝗽𝗹𝗲𝘁𝗲 𝗮𝗹𝗹 𝗿𝗲𝗹𝗲𝘃𝗮𝗻𝘁 𝘀𝗲𝗰𝘁𝗶𝗼𝗻𝘀 ✪ 𝗣𝗿𝗼𝘃𝗶𝗱𝗲 𝗱𝗲𝘁𝗮𝗶𝗹𝗲𝗱 𝗮𝗻𝘀…"
type textarea "x"
type textarea "⚠️ 𝗙𝗢𝗥𝗠 𝗜𝗡𝗦𝗧𝗥𝗨𝗖𝗧𝗜𝗢𝗡𝗦 ⚠️ ✪ 𝗖𝗼𝗺𝗽𝗹𝗲𝘁𝗲 𝗮𝗹𝗹 𝗿𝗲𝗹𝗲𝘃𝗮𝗻𝘁 𝘀𝗲𝗰𝘁𝗶𝗼𝗻𝘀 ✪ 𝗣𝗿𝗼𝘃𝗶𝗱𝗲 𝗱𝗲𝘁𝗮𝗶𝗹𝗲𝗱 𝗮𝗻𝘀…"
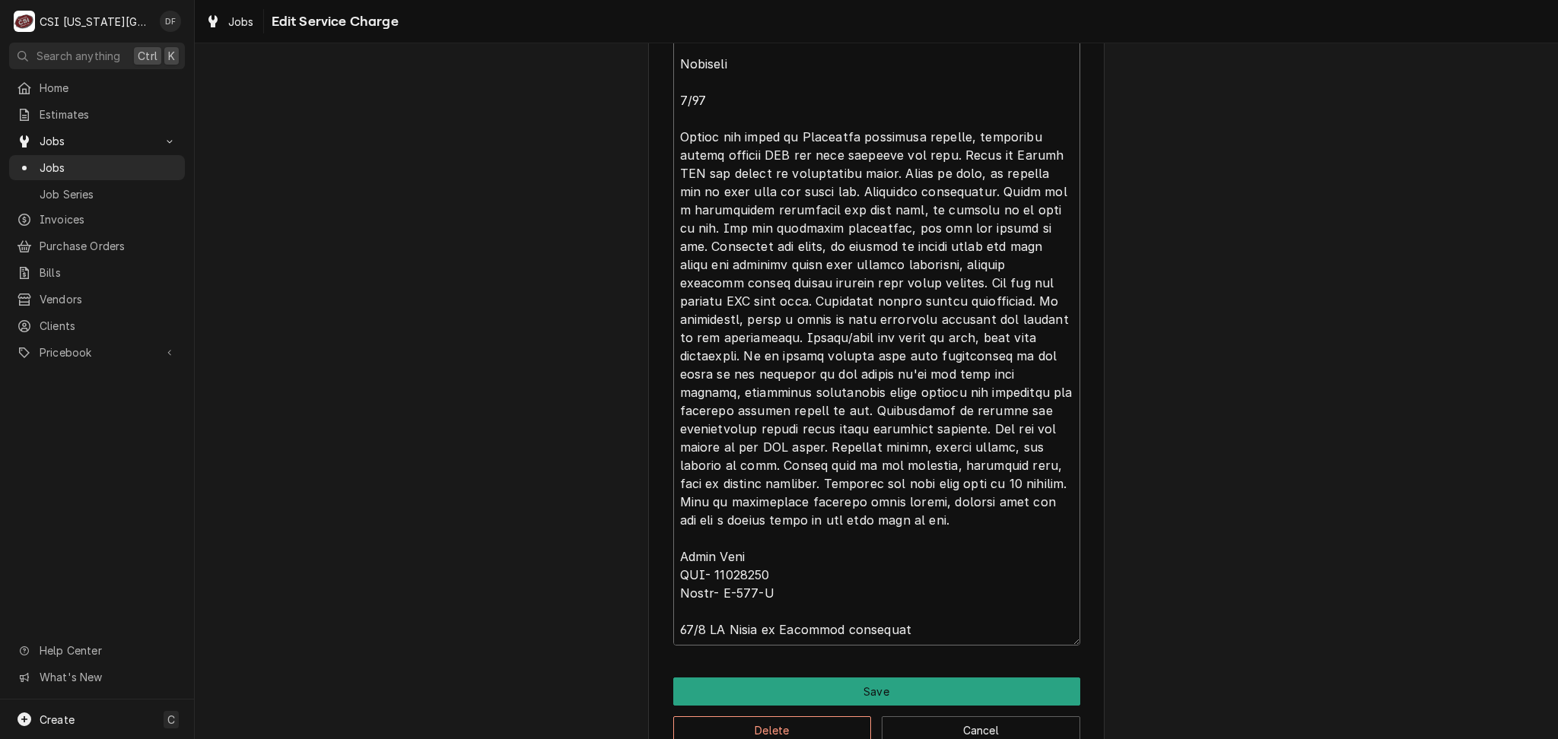
type textarea "x"
type textarea "⚠️ 𝗙𝗢𝗥𝗠 𝗜𝗡𝗦𝗧𝗥𝗨𝗖𝗧𝗜𝗢𝗡𝗦 ⚠️ ✪ 𝗖𝗼𝗺𝗽𝗹𝗲𝘁𝗲 𝗮𝗹𝗹 𝗿𝗲𝗹𝗲𝘃𝗮𝗻𝘁 𝘀𝗲𝗰𝘁𝗶𝗼𝗻𝘀 ✪ 𝗣𝗿𝗼𝘃𝗶𝗱𝗲 𝗱𝗲𝘁𝗮𝗶𝗹𝗲𝗱 𝗮𝗻𝘀…"
type textarea "x"
type textarea "⚠️ 𝗙𝗢𝗥𝗠 𝗜𝗡𝗦𝗧𝗥𝗨𝗖𝗧𝗜𝗢𝗡𝗦 ⚠️ ✪ 𝗖𝗼𝗺𝗽𝗹𝗲𝘁𝗲 𝗮𝗹𝗹 𝗿𝗲𝗹𝗲𝘃𝗮𝗻𝘁 𝘀𝗲𝗰𝘁𝗶𝗼𝗻𝘀 ✪ 𝗣𝗿𝗼𝘃𝗶𝗱𝗲 𝗱𝗲𝘁𝗮𝗶𝗹𝗲𝗱 𝗮𝗻𝘀…"
type textarea "x"
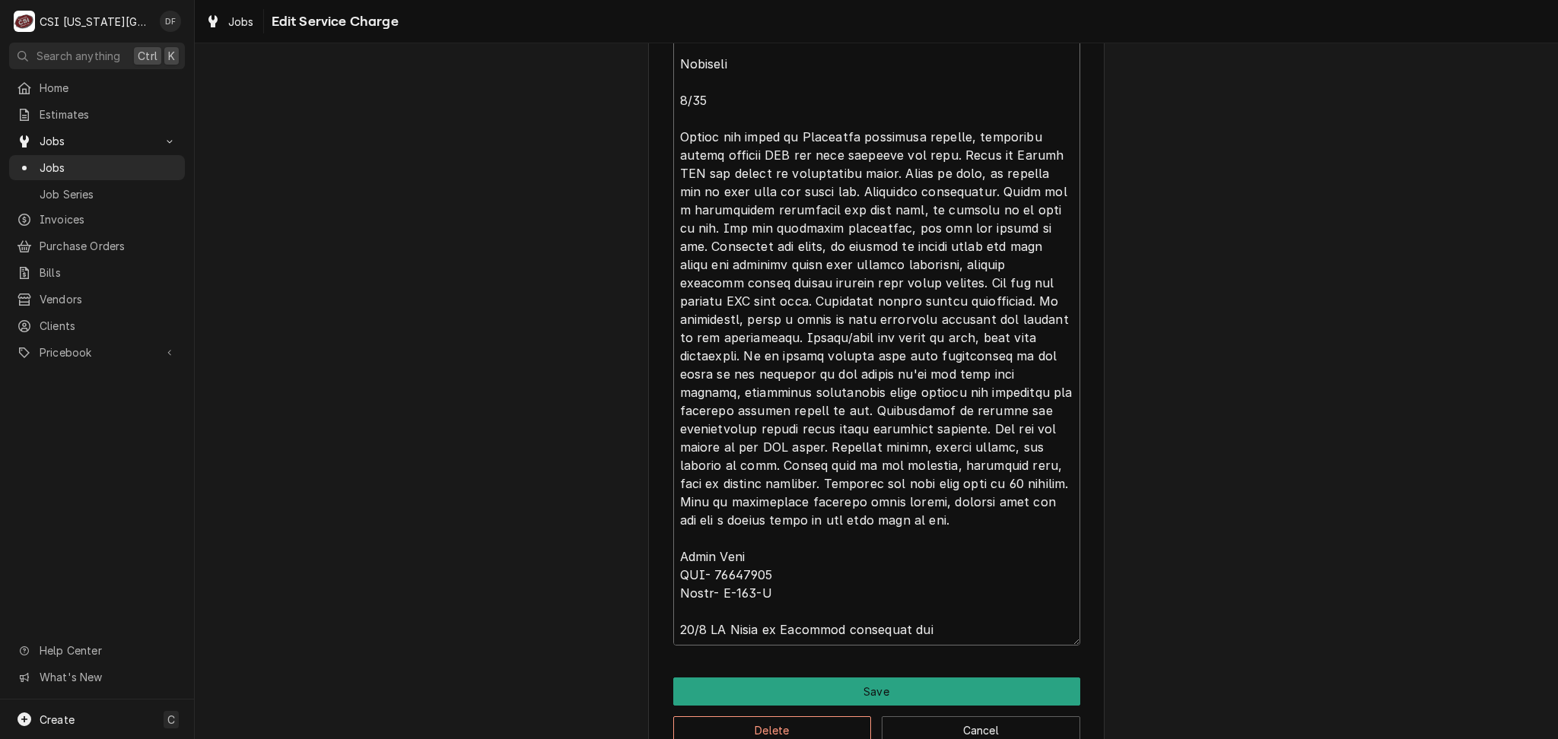
type textarea "⚠️ 𝗙𝗢𝗥𝗠 𝗜𝗡𝗦𝗧𝗥𝗨𝗖𝗧𝗜𝗢𝗡𝗦 ⚠️ ✪ 𝗖𝗼𝗺𝗽𝗹𝗲𝘁𝗲 𝗮𝗹𝗹 𝗿𝗲𝗹𝗲𝘃𝗮𝗻𝘁 𝘀𝗲𝗰𝘁𝗶𝗼𝗻𝘀 ✪ 𝗣𝗿𝗼𝘃𝗶𝗱𝗲 𝗱𝗲𝘁𝗮𝗶𝗹𝗲𝗱 𝗮𝗻𝘀…"
type textarea "x"
type textarea "⚠️ 𝗙𝗢𝗥𝗠 𝗜𝗡𝗦𝗧𝗥𝗨𝗖𝗧𝗜𝗢𝗡𝗦 ⚠️ ✪ 𝗖𝗼𝗺𝗽𝗹𝗲𝘁𝗲 𝗮𝗹𝗹 𝗿𝗲𝗹𝗲𝘃𝗮𝗻𝘁 𝘀𝗲𝗰𝘁𝗶𝗼𝗻𝘀 ✪ 𝗣𝗿𝗼𝘃𝗶𝗱𝗲 𝗱𝗲𝘁𝗮𝗶𝗹𝗲𝗱 𝗮𝗻𝘀…"
type textarea "x"
type textarea "⚠️ 𝗙𝗢𝗥𝗠 𝗜𝗡𝗦𝗧𝗥𝗨𝗖𝗧𝗜𝗢𝗡𝗦 ⚠️ ✪ 𝗖𝗼𝗺𝗽𝗹𝗲𝘁𝗲 𝗮𝗹𝗹 𝗿𝗲𝗹𝗲𝘃𝗮𝗻𝘁 𝘀𝗲𝗰𝘁𝗶𝗼𝗻𝘀 ✪ 𝗣𝗿𝗼𝘃𝗶𝗱𝗲 𝗱𝗲𝘁𝗮𝗶𝗹𝗲𝗱 𝗮𝗻𝘀…"
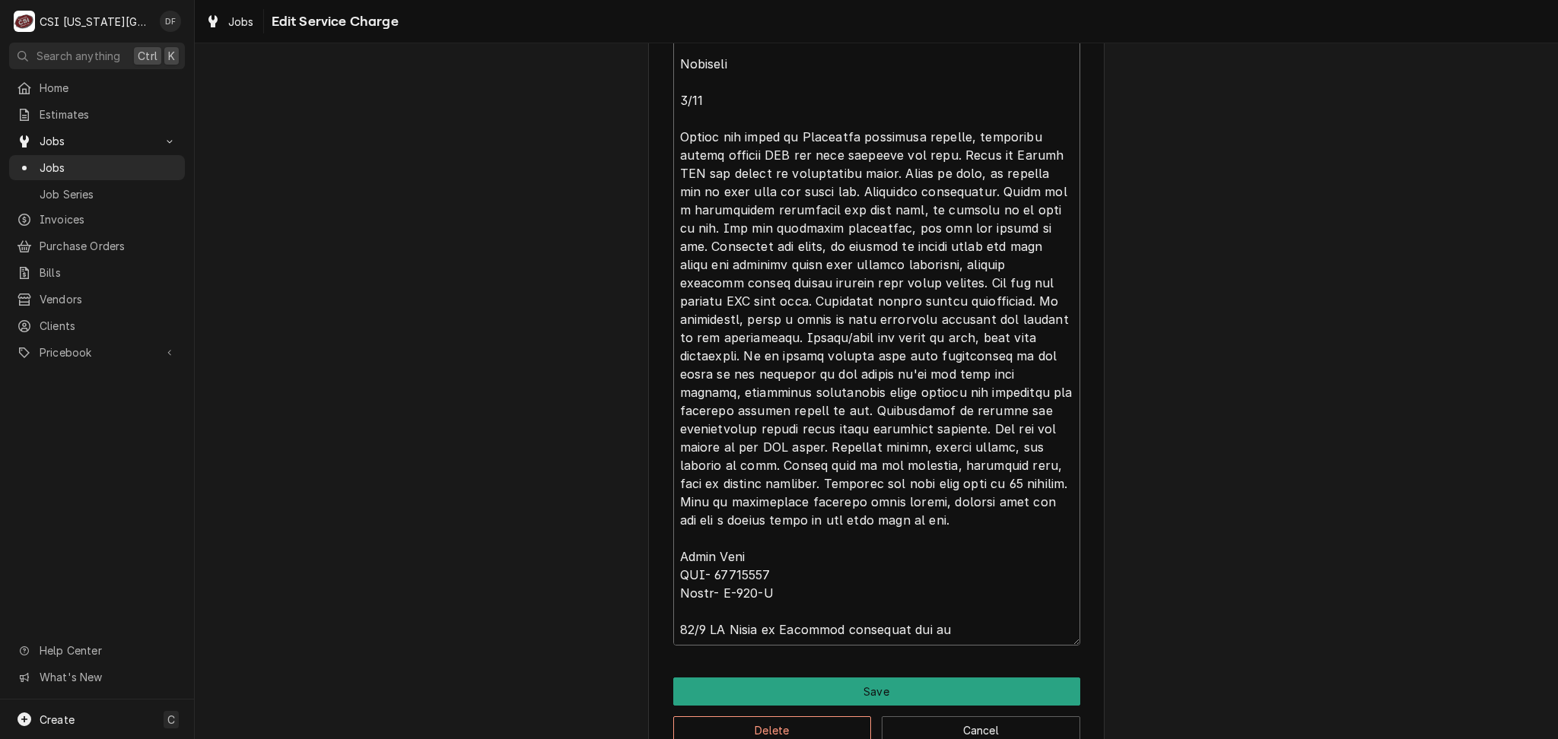
type textarea "x"
type textarea "⚠️ 𝗙𝗢𝗥𝗠 𝗜𝗡𝗦𝗧𝗥𝗨𝗖𝗧𝗜𝗢𝗡𝗦 ⚠️ ✪ 𝗖𝗼𝗺𝗽𝗹𝗲𝘁𝗲 𝗮𝗹𝗹 𝗿𝗲𝗹𝗲𝘃𝗮𝗻𝘁 𝘀𝗲𝗰𝘁𝗶𝗼𝗻𝘀 ✪ 𝗣𝗿𝗼𝘃𝗶𝗱𝗲 𝗱𝗲𝘁𝗮𝗶𝗹𝗲𝗱 𝗮𝗻𝘀…"
type textarea "x"
type textarea "⚠️ 𝗙𝗢𝗥𝗠 𝗜𝗡𝗦𝗧𝗥𝗨𝗖𝗧𝗜𝗢𝗡𝗦 ⚠️ ✪ 𝗖𝗼𝗺𝗽𝗹𝗲𝘁𝗲 𝗮𝗹𝗹 𝗿𝗲𝗹𝗲𝘃𝗮𝗻𝘁 𝘀𝗲𝗰𝘁𝗶𝗼𝗻𝘀 ✪ 𝗣𝗿𝗼𝘃𝗶𝗱𝗲 𝗱𝗲𝘁𝗮𝗶𝗹𝗲𝗱 𝗮𝗻𝘀…"
type textarea "x"
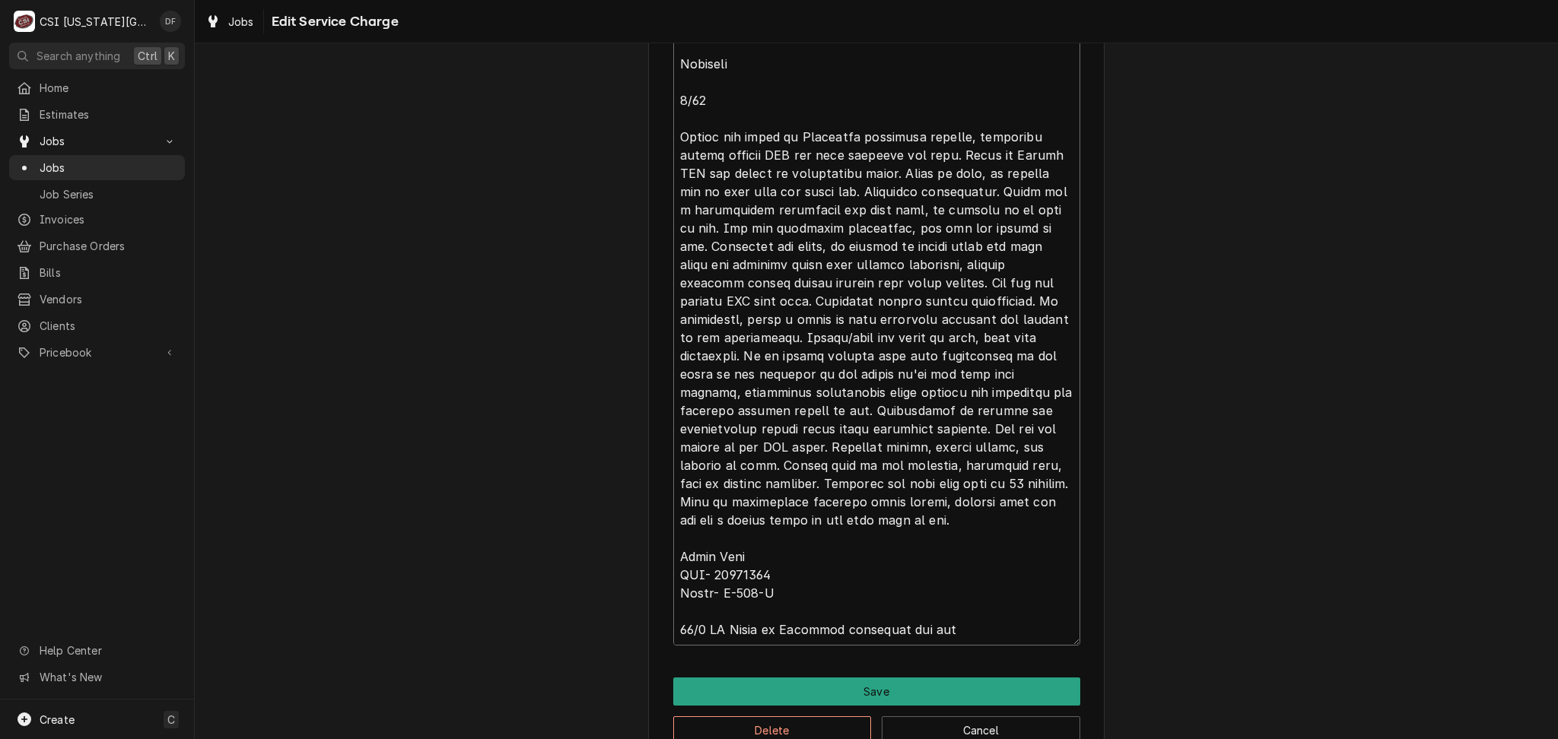
type textarea "⚠️ 𝗙𝗢𝗥𝗠 𝗜𝗡𝗦𝗧𝗥𝗨𝗖𝗧𝗜𝗢𝗡𝗦 ⚠️ ✪ 𝗖𝗼𝗺𝗽𝗹𝗲𝘁𝗲 𝗮𝗹𝗹 𝗿𝗲𝗹𝗲𝘃𝗮𝗻𝘁 𝘀𝗲𝗰𝘁𝗶𝗼𝗻𝘀 ✪ 𝗣𝗿𝗼𝘃𝗶𝗱𝗲 𝗱𝗲𝘁𝗮𝗶𝗹𝗲𝗱 𝗮𝗻𝘀…"
type textarea "x"
type textarea "⚠️ 𝗙𝗢𝗥𝗠 𝗜𝗡𝗦𝗧𝗥𝗨𝗖𝗧𝗜𝗢𝗡𝗦 ⚠️ ✪ 𝗖𝗼𝗺𝗽𝗹𝗲𝘁𝗲 𝗮𝗹𝗹 𝗿𝗲𝗹𝗲𝘃𝗮𝗻𝘁 𝘀𝗲𝗰𝘁𝗶𝗼𝗻𝘀 ✪ 𝗣𝗿𝗼𝘃𝗶𝗱𝗲 𝗱𝗲𝘁𝗮𝗶𝗹𝗲𝗱 𝗮𝗻𝘀…"
type textarea "x"
type textarea "⚠️ 𝗙𝗢𝗥𝗠 𝗜𝗡𝗦𝗧𝗥𝗨𝗖𝗧𝗜𝗢𝗡𝗦 ⚠️ ✪ 𝗖𝗼𝗺𝗽𝗹𝗲𝘁𝗲 𝗮𝗹𝗹 𝗿𝗲𝗹𝗲𝘃𝗮𝗻𝘁 𝘀𝗲𝗰𝘁𝗶𝗼𝗻𝘀 ✪ 𝗣𝗿𝗼𝘃𝗶𝗱𝗲 𝗱𝗲𝘁𝗮𝗶𝗹𝗲𝗱 𝗮𝗻𝘀…"
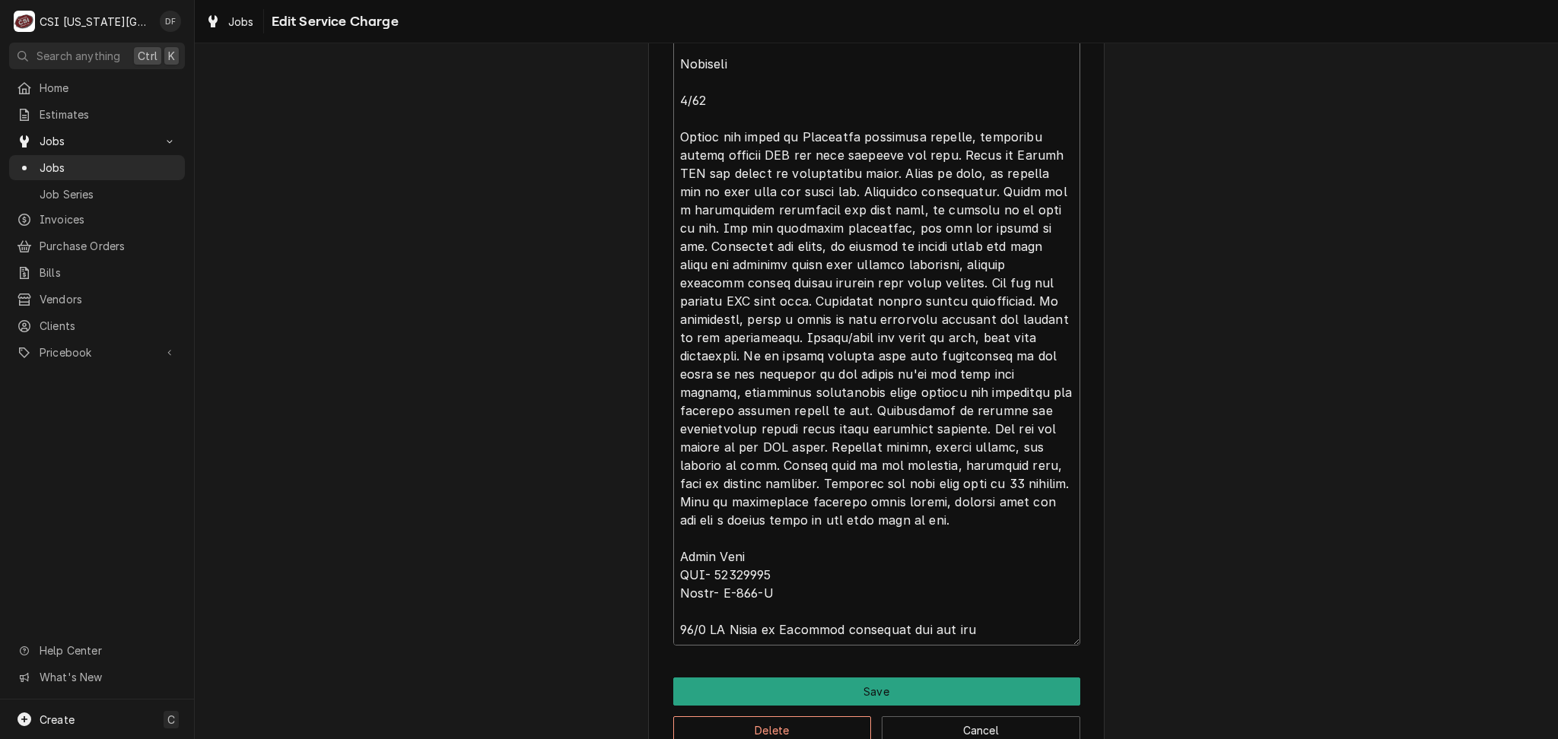
type textarea "x"
type textarea "⚠️ 𝗙𝗢𝗥𝗠 𝗜𝗡𝗦𝗧𝗥𝗨𝗖𝗧𝗜𝗢𝗡𝗦 ⚠️ ✪ 𝗖𝗼𝗺𝗽𝗹𝗲𝘁𝗲 𝗮𝗹𝗹 𝗿𝗲𝗹𝗲𝘃𝗮𝗻𝘁 𝘀𝗲𝗰𝘁𝗶𝗼𝗻𝘀 ✪ 𝗣𝗿𝗼𝘃𝗶𝗱𝗲 𝗱𝗲𝘁𝗮𝗶𝗹𝗲𝗱 𝗮𝗻𝘀…"
type textarea "x"
type textarea "⚠️ 𝗙𝗢𝗥𝗠 𝗜𝗡𝗦𝗧𝗥𝗨𝗖𝗧𝗜𝗢𝗡𝗦 ⚠️ ✪ 𝗖𝗼𝗺𝗽𝗹𝗲𝘁𝗲 𝗮𝗹𝗹 𝗿𝗲𝗹𝗲𝘃𝗮𝗻𝘁 𝘀𝗲𝗰𝘁𝗶𝗼𝗻𝘀 ✪ 𝗣𝗿𝗼𝘃𝗶𝗱𝗲 𝗱𝗲𝘁𝗮𝗶𝗹𝗲𝗱 𝗮𝗻𝘀…"
type textarea "x"
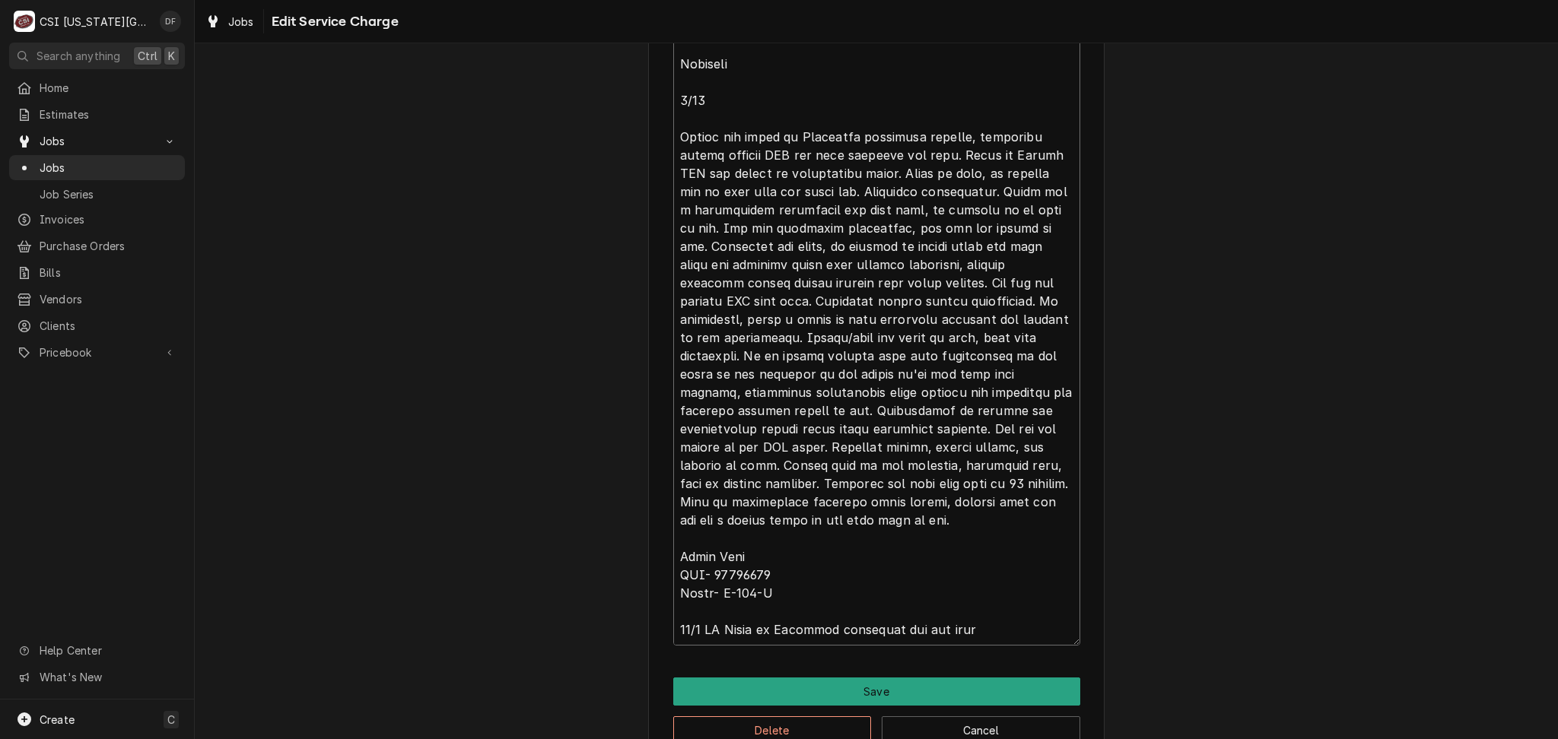
type textarea "⚠️ 𝗙𝗢𝗥𝗠 𝗜𝗡𝗦𝗧𝗥𝗨𝗖𝗧𝗜𝗢𝗡𝗦 ⚠️ ✪ 𝗖𝗼𝗺𝗽𝗹𝗲𝘁𝗲 𝗮𝗹𝗹 𝗿𝗲𝗹𝗲𝘃𝗮𝗻𝘁 𝘀𝗲𝗰𝘁𝗶𝗼𝗻𝘀 ✪ 𝗣𝗿𝗼𝘃𝗶𝗱𝗲 𝗱𝗲𝘁𝗮𝗶𝗹𝗲𝗱 𝗮𝗻𝘀…"
type textarea "x"
type textarea "⚠️ 𝗙𝗢𝗥𝗠 𝗜𝗡𝗦𝗧𝗥𝗨𝗖𝗧𝗜𝗢𝗡𝗦 ⚠️ ✪ 𝗖𝗼𝗺𝗽𝗹𝗲𝘁𝗲 𝗮𝗹𝗹 𝗿𝗲𝗹𝗲𝘃𝗮𝗻𝘁 𝘀𝗲𝗰𝘁𝗶𝗼𝗻𝘀 ✪ 𝗣𝗿𝗼𝘃𝗶𝗱𝗲 𝗱𝗲𝘁𝗮𝗶𝗹𝗲𝗱 𝗮𝗻𝘀…"
type textarea "x"
type textarea "⚠️ 𝗙𝗢𝗥𝗠 𝗜𝗡𝗦𝗧𝗥𝗨𝗖𝗧𝗜𝗢𝗡𝗦 ⚠️ ✪ 𝗖𝗼𝗺𝗽𝗹𝗲𝘁𝗲 𝗮𝗹𝗹 𝗿𝗲𝗹𝗲𝘃𝗮𝗻𝘁 𝘀𝗲𝗰𝘁𝗶𝗼𝗻𝘀 ✪ 𝗣𝗿𝗼𝘃𝗶𝗱𝗲 𝗱𝗲𝘁𝗮𝗶𝗹𝗲𝗱 𝗮𝗻𝘀…"
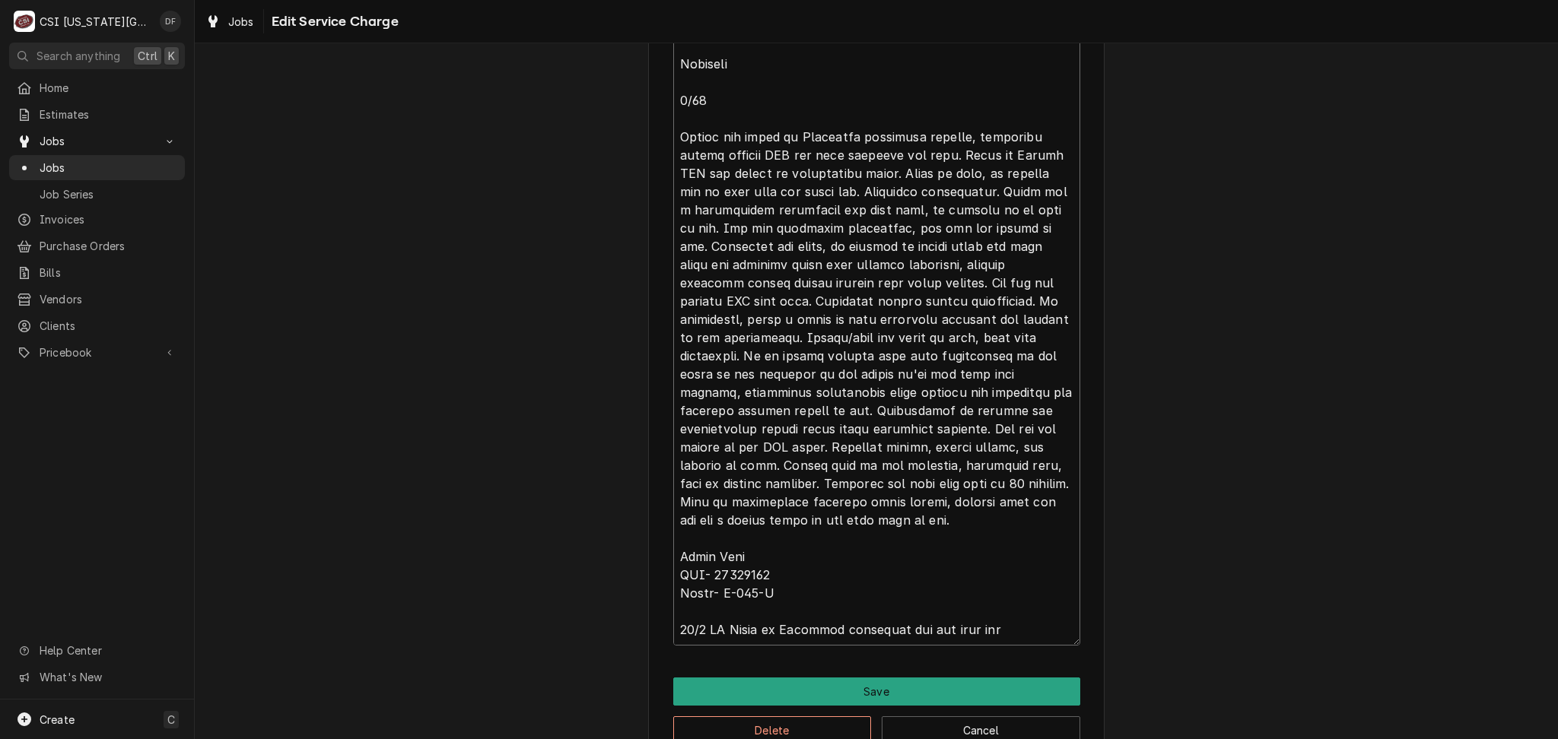
type textarea "x"
type textarea "⚠️ 𝗙𝗢𝗥𝗠 𝗜𝗡𝗦𝗧𝗥𝗨𝗖𝗧𝗜𝗢𝗡𝗦 ⚠️ ✪ 𝗖𝗼𝗺𝗽𝗹𝗲𝘁𝗲 𝗮𝗹𝗹 𝗿𝗲𝗹𝗲𝘃𝗮𝗻𝘁 𝘀𝗲𝗰𝘁𝗶𝗼𝗻𝘀 ✪ 𝗣𝗿𝗼𝘃𝗶𝗱𝗲 𝗱𝗲𝘁𝗮𝗶𝗹𝗲𝗱 𝗮𝗻𝘀…"
type textarea "x"
type textarea "⚠️ 𝗙𝗢𝗥𝗠 𝗜𝗡𝗦𝗧𝗥𝗨𝗖𝗧𝗜𝗢𝗡𝗦 ⚠️ ✪ 𝗖𝗼𝗺𝗽𝗹𝗲𝘁𝗲 𝗮𝗹𝗹 𝗿𝗲𝗹𝗲𝘃𝗮𝗻𝘁 𝘀𝗲𝗰𝘁𝗶𝗼𝗻𝘀 ✪ 𝗣𝗿𝗼𝘃𝗶𝗱𝗲 𝗱𝗲𝘁𝗮𝗶𝗹𝗲𝗱 𝗮𝗻𝘀…"
type textarea "x"
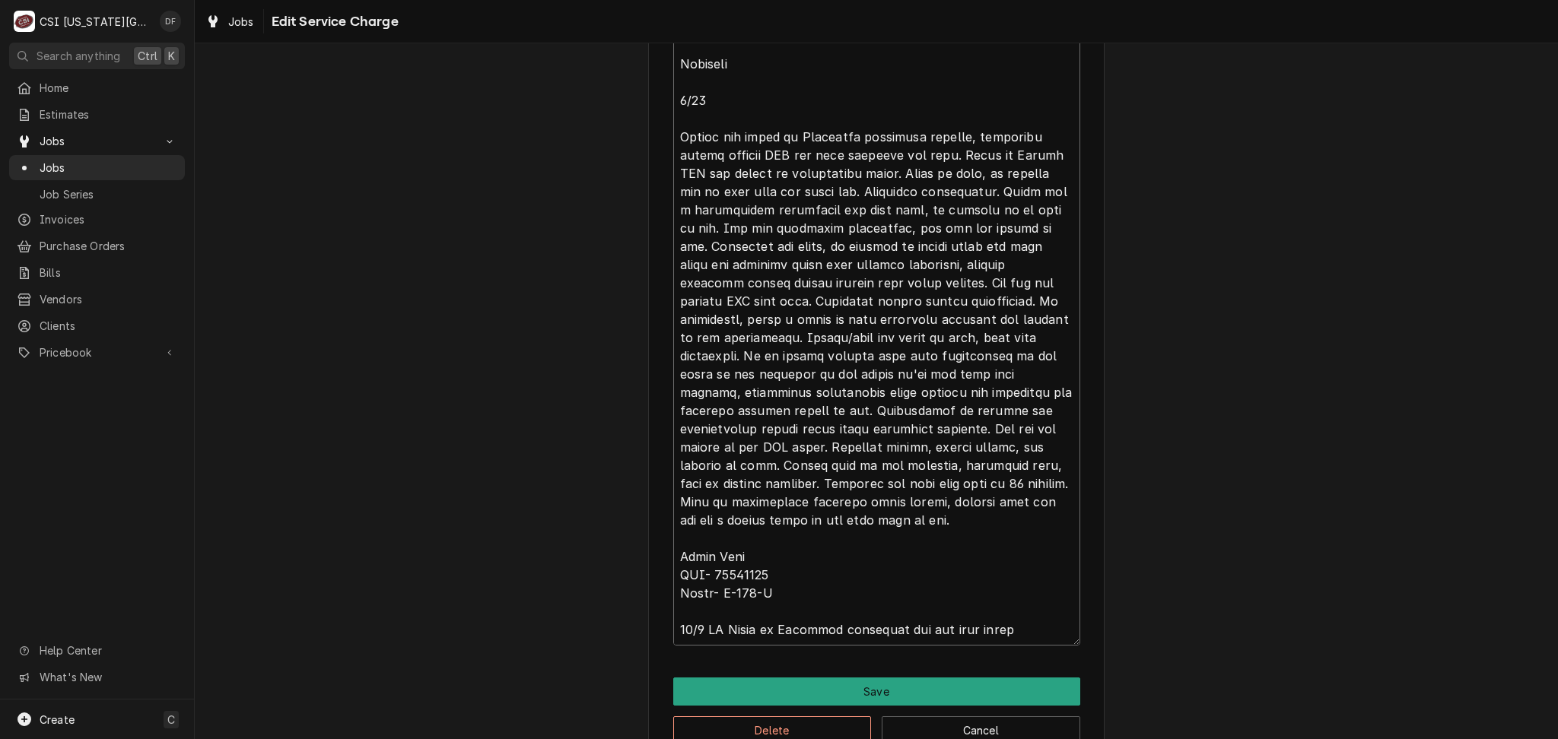
type textarea "⚠️ 𝗙𝗢𝗥𝗠 𝗜𝗡𝗦𝗧𝗥𝗨𝗖𝗧𝗜𝗢𝗡𝗦 ⚠️ ✪ 𝗖𝗼𝗺𝗽𝗹𝗲𝘁𝗲 𝗮𝗹𝗹 𝗿𝗲𝗹𝗲𝘃𝗮𝗻𝘁 𝘀𝗲𝗰𝘁𝗶𝗼𝗻𝘀 ✪ 𝗣𝗿𝗼𝘃𝗶𝗱𝗲 𝗱𝗲𝘁𝗮𝗶𝗹𝗲𝗱 𝗮𝗻𝘀…"
type textarea "x"
type textarea "⚠️ 𝗙𝗢𝗥𝗠 𝗜𝗡𝗦𝗧𝗥𝗨𝗖𝗧𝗜𝗢𝗡𝗦 ⚠️ ✪ 𝗖𝗼𝗺𝗽𝗹𝗲𝘁𝗲 𝗮𝗹𝗹 𝗿𝗲𝗹𝗲𝘃𝗮𝗻𝘁 𝘀𝗲𝗰𝘁𝗶𝗼𝗻𝘀 ✪ 𝗣𝗿𝗼𝘃𝗶𝗱𝗲 𝗱𝗲𝘁𝗮𝗶𝗹𝗲𝗱 𝗮𝗻𝘀…"
type textarea "x"
type textarea "⚠️ 𝗙𝗢𝗥𝗠 𝗜𝗡𝗦𝗧𝗥𝗨𝗖𝗧𝗜𝗢𝗡𝗦 ⚠️ ✪ 𝗖𝗼𝗺𝗽𝗹𝗲𝘁𝗲 𝗮𝗹𝗹 𝗿𝗲𝗹𝗲𝘃𝗮𝗻𝘁 𝘀𝗲𝗰𝘁𝗶𝗼𝗻𝘀 ✪ 𝗣𝗿𝗼𝘃𝗶𝗱𝗲 𝗱𝗲𝘁𝗮𝗶𝗹𝗲𝗱 𝗮𝗻𝘀…"
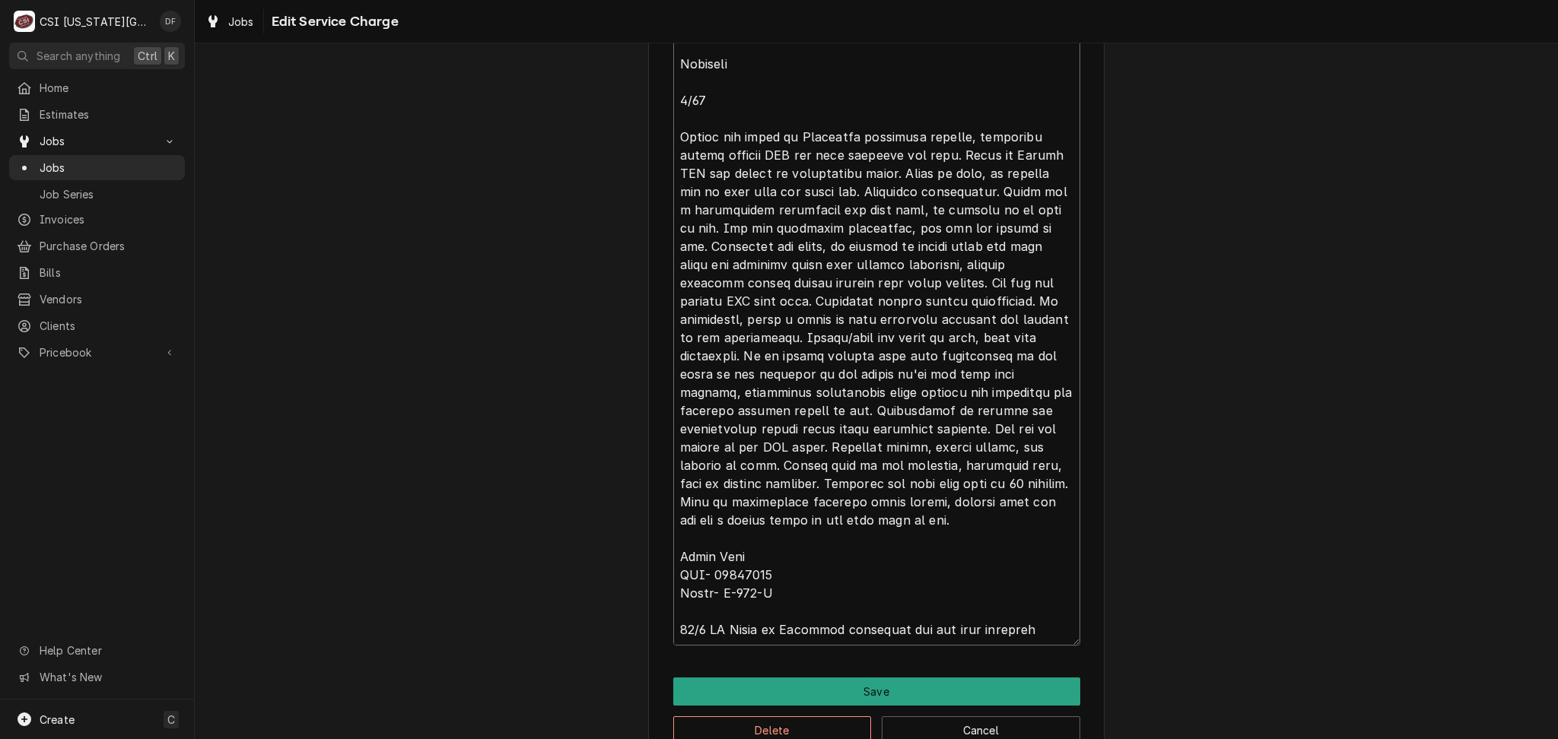
type textarea "x"
type textarea "⚠️ 𝗙𝗢𝗥𝗠 𝗜𝗡𝗦𝗧𝗥𝗨𝗖𝗧𝗜𝗢𝗡𝗦 ⚠️ ✪ 𝗖𝗼𝗺𝗽𝗹𝗲𝘁𝗲 𝗮𝗹𝗹 𝗿𝗲𝗹𝗲𝘃𝗮𝗻𝘁 𝘀𝗲𝗰𝘁𝗶𝗼𝗻𝘀 ✪ 𝗣𝗿𝗼𝘃𝗶𝗱𝗲 𝗱𝗲𝘁𝗮𝗶𝗹𝗲𝗱 𝗮𝗻𝘀…"
type textarea "x"
type textarea "⚠️ 𝗙𝗢𝗥𝗠 𝗜𝗡𝗦𝗧𝗥𝗨𝗖𝗧𝗜𝗢𝗡𝗦 ⚠️ ✪ 𝗖𝗼𝗺𝗽𝗹𝗲𝘁𝗲 𝗮𝗹𝗹 𝗿𝗲𝗹𝗲𝘃𝗮𝗻𝘁 𝘀𝗲𝗰𝘁𝗶𝗼𝗻𝘀 ✪ 𝗣𝗿𝗼𝘃𝗶𝗱𝗲 𝗱𝗲𝘁𝗮𝗶𝗹𝗲𝗱 𝗮𝗻𝘀…"
type textarea "x"
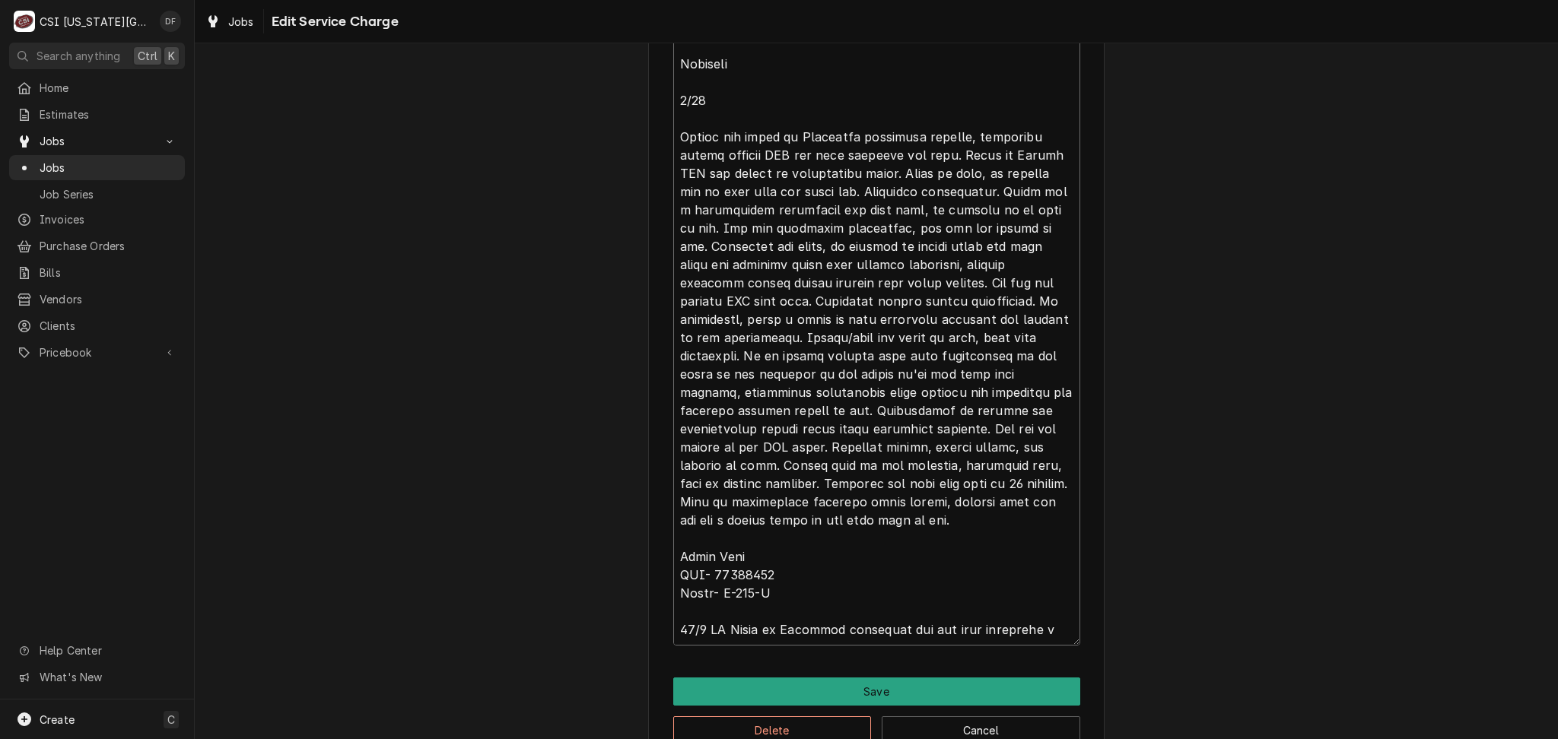
type textarea "⚠️ 𝗙𝗢𝗥𝗠 𝗜𝗡𝗦𝗧𝗥𝗨𝗖𝗧𝗜𝗢𝗡𝗦 ⚠️ ✪ 𝗖𝗼𝗺𝗽𝗹𝗲𝘁𝗲 𝗮𝗹𝗹 𝗿𝗲𝗹𝗲𝘃𝗮𝗻𝘁 𝘀𝗲𝗰𝘁𝗶𝗼𝗻𝘀 ✪ 𝗣𝗿𝗼𝘃𝗶𝗱𝗲 𝗱𝗲𝘁𝗮𝗶𝗹𝗲𝗱 𝗮𝗻𝘀…"
type textarea "x"
type textarea "⚠️ 𝗙𝗢𝗥𝗠 𝗜𝗡𝗦𝗧𝗥𝗨𝗖𝗧𝗜𝗢𝗡𝗦 ⚠️ ✪ 𝗖𝗼𝗺𝗽𝗹𝗲𝘁𝗲 𝗮𝗹𝗹 𝗿𝗲𝗹𝗲𝘃𝗮𝗻𝘁 𝘀𝗲𝗰𝘁𝗶𝗼𝗻𝘀 ✪ 𝗣𝗿𝗼𝘃𝗶𝗱𝗲 𝗱𝗲𝘁𝗮𝗶𝗹𝗲𝗱 𝗮𝗻𝘀…"
type textarea "x"
type textarea "⚠️ 𝗙𝗢𝗥𝗠 𝗜𝗡𝗦𝗧𝗥𝗨𝗖𝗧𝗜𝗢𝗡𝗦 ⚠️ ✪ 𝗖𝗼𝗺𝗽𝗹𝗲𝘁𝗲 𝗮𝗹𝗹 𝗿𝗲𝗹𝗲𝘃𝗮𝗻𝘁 𝘀𝗲𝗰𝘁𝗶𝗼𝗻𝘀 ✪ 𝗣𝗿𝗼𝘃𝗶𝗱𝗲 𝗱𝗲𝘁𝗮𝗶𝗹𝗲𝗱 𝗮𝗻𝘀…"
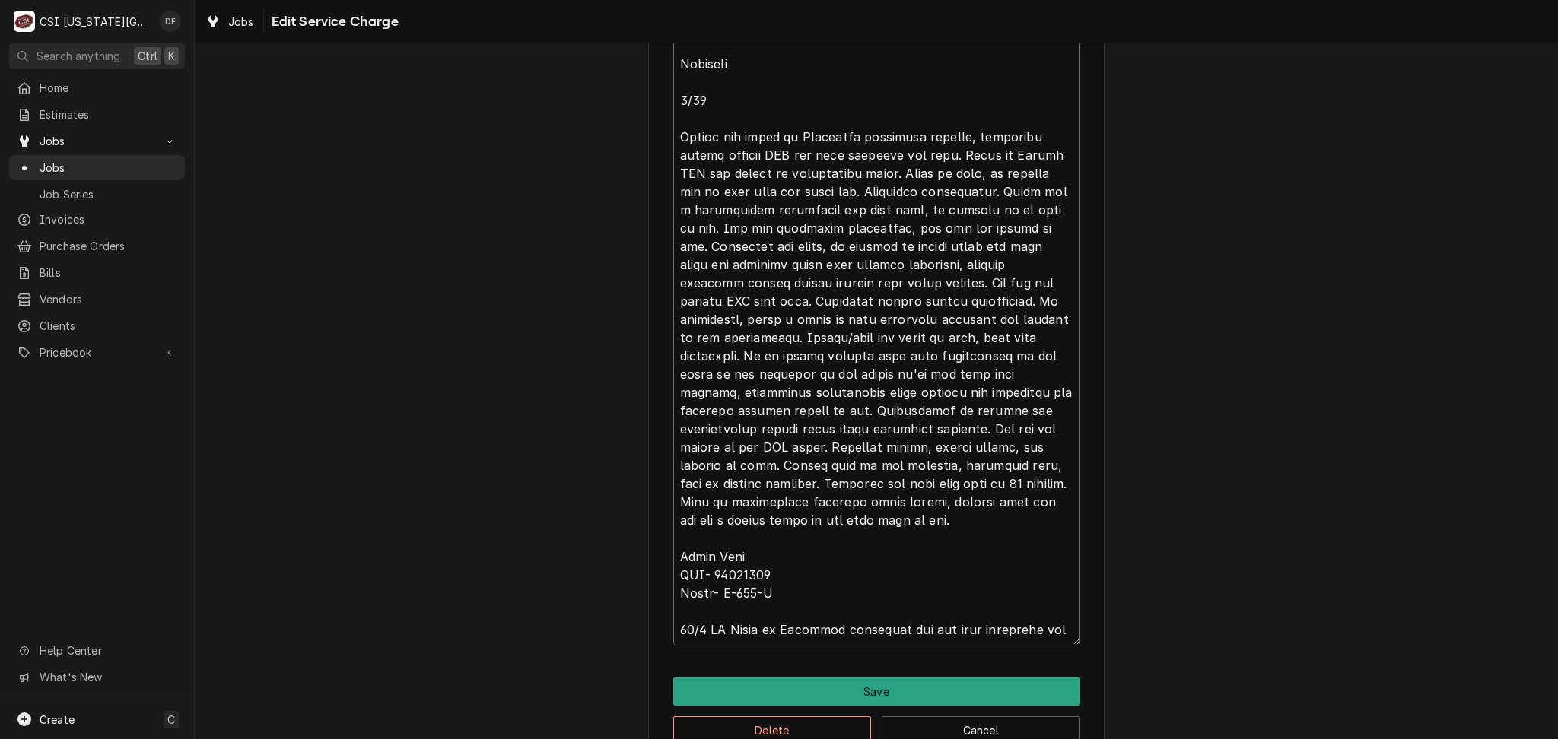
type textarea "x"
type textarea "⚠️ 𝗙𝗢𝗥𝗠 𝗜𝗡𝗦𝗧𝗥𝗨𝗖𝗧𝗜𝗢𝗡𝗦 ⚠️ ✪ 𝗖𝗼𝗺𝗽𝗹𝗲𝘁𝗲 𝗮𝗹𝗹 𝗿𝗲𝗹𝗲𝘃𝗮𝗻𝘁 𝘀𝗲𝗰𝘁𝗶𝗼𝗻𝘀 ✪ 𝗣𝗿𝗼𝘃𝗶𝗱𝗲 𝗱𝗲𝘁𝗮𝗶𝗹𝗲𝗱 𝗮𝗻𝘀…"
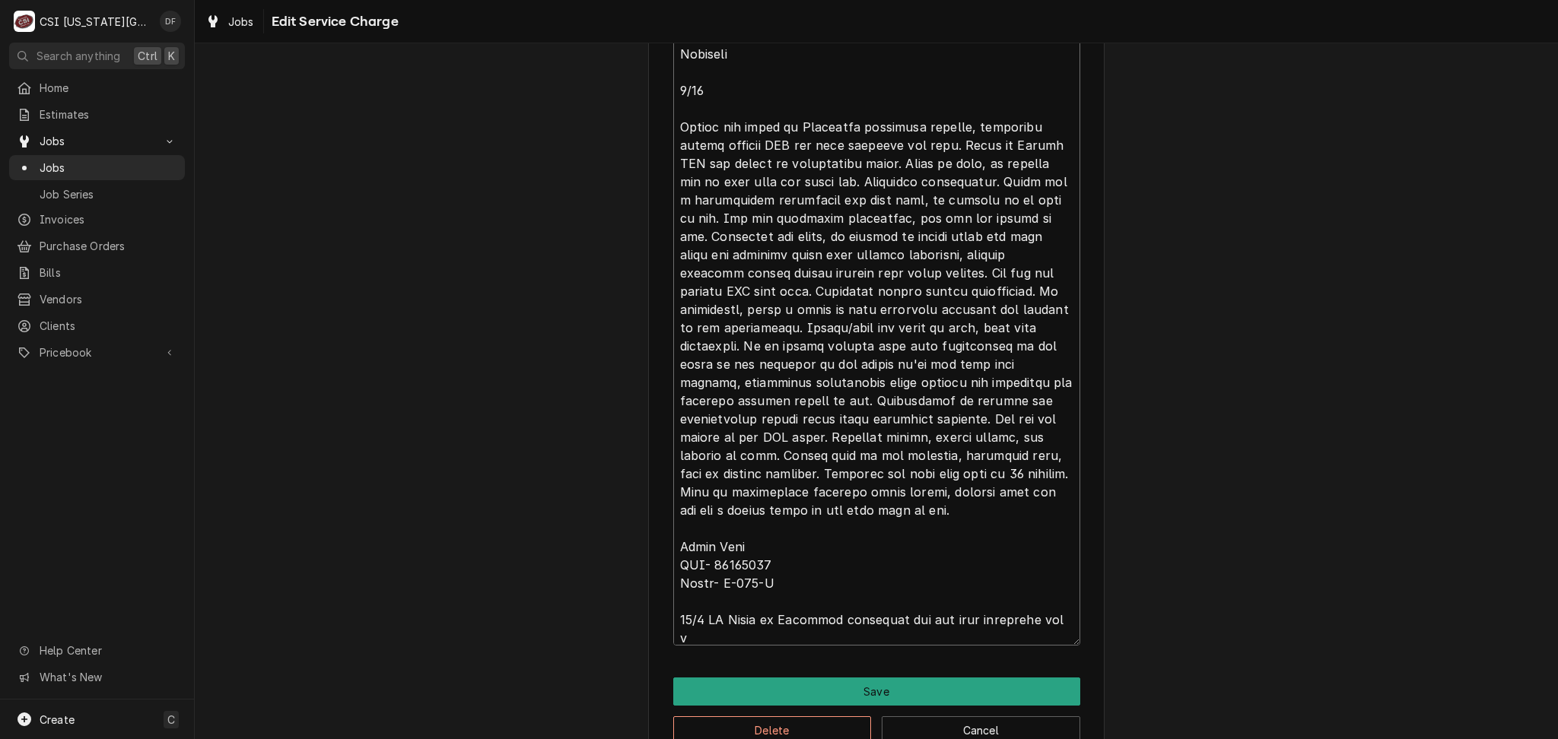
type textarea "x"
type textarea "⚠️ 𝗙𝗢𝗥𝗠 𝗜𝗡𝗦𝗧𝗥𝗨𝗖𝗧𝗜𝗢𝗡𝗦 ⚠️ ✪ 𝗖𝗼𝗺𝗽𝗹𝗲𝘁𝗲 𝗮𝗹𝗹 𝗿𝗲𝗹𝗲𝘃𝗮𝗻𝘁 𝘀𝗲𝗰𝘁𝗶𝗼𝗻𝘀 ✪ 𝗣𝗿𝗼𝘃𝗶𝗱𝗲 𝗱𝗲𝘁𝗮𝗶𝗹𝗲𝗱 𝗮𝗻𝘀…"
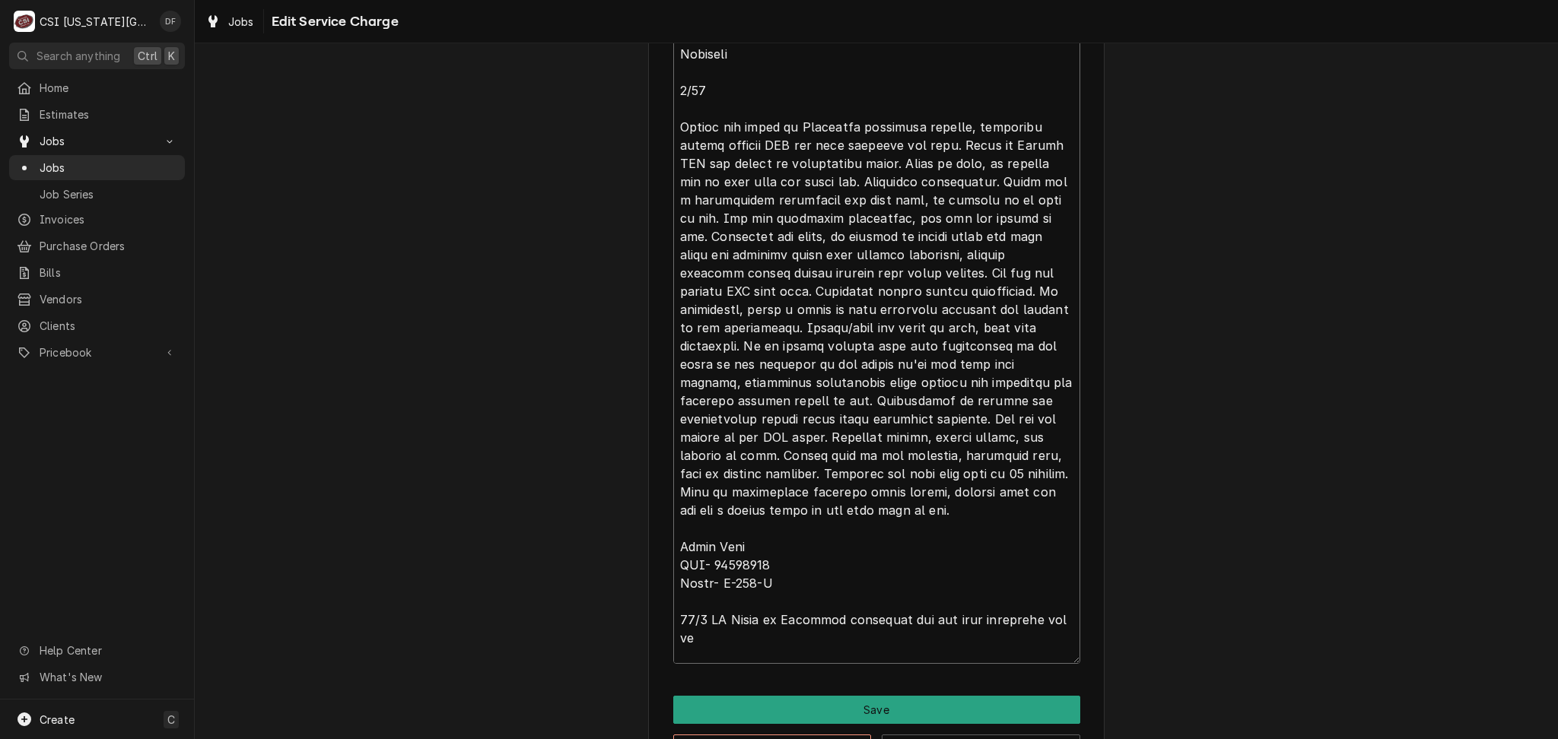
type textarea "x"
type textarea "⚠️ 𝗙𝗢𝗥𝗠 𝗜𝗡𝗦𝗧𝗥𝗨𝗖𝗧𝗜𝗢𝗡𝗦 ⚠️ ✪ 𝗖𝗼𝗺𝗽𝗹𝗲𝘁𝗲 𝗮𝗹𝗹 𝗿𝗲𝗹𝗲𝘃𝗮𝗻𝘁 𝘀𝗲𝗰𝘁𝗶𝗼𝗻𝘀 ✪ 𝗣𝗿𝗼𝘃𝗶𝗱𝗲 𝗱𝗲𝘁𝗮𝗶𝗹𝗲𝗱 𝗮𝗻𝘀…"
type textarea "x"
type textarea "⚠️ 𝗙𝗢𝗥𝗠 𝗜𝗡𝗦𝗧𝗥𝗨𝗖𝗧𝗜𝗢𝗡𝗦 ⚠️ ✪ 𝗖𝗼𝗺𝗽𝗹𝗲𝘁𝗲 𝗮𝗹𝗹 𝗿𝗲𝗹𝗲𝘃𝗮𝗻𝘁 𝘀𝗲𝗰𝘁𝗶𝗼𝗻𝘀 ✪ 𝗣𝗿𝗼𝘃𝗶𝗱𝗲 𝗱𝗲𝘁𝗮𝗶𝗹𝗲𝗱 𝗮𝗻𝘀…"
type textarea "x"
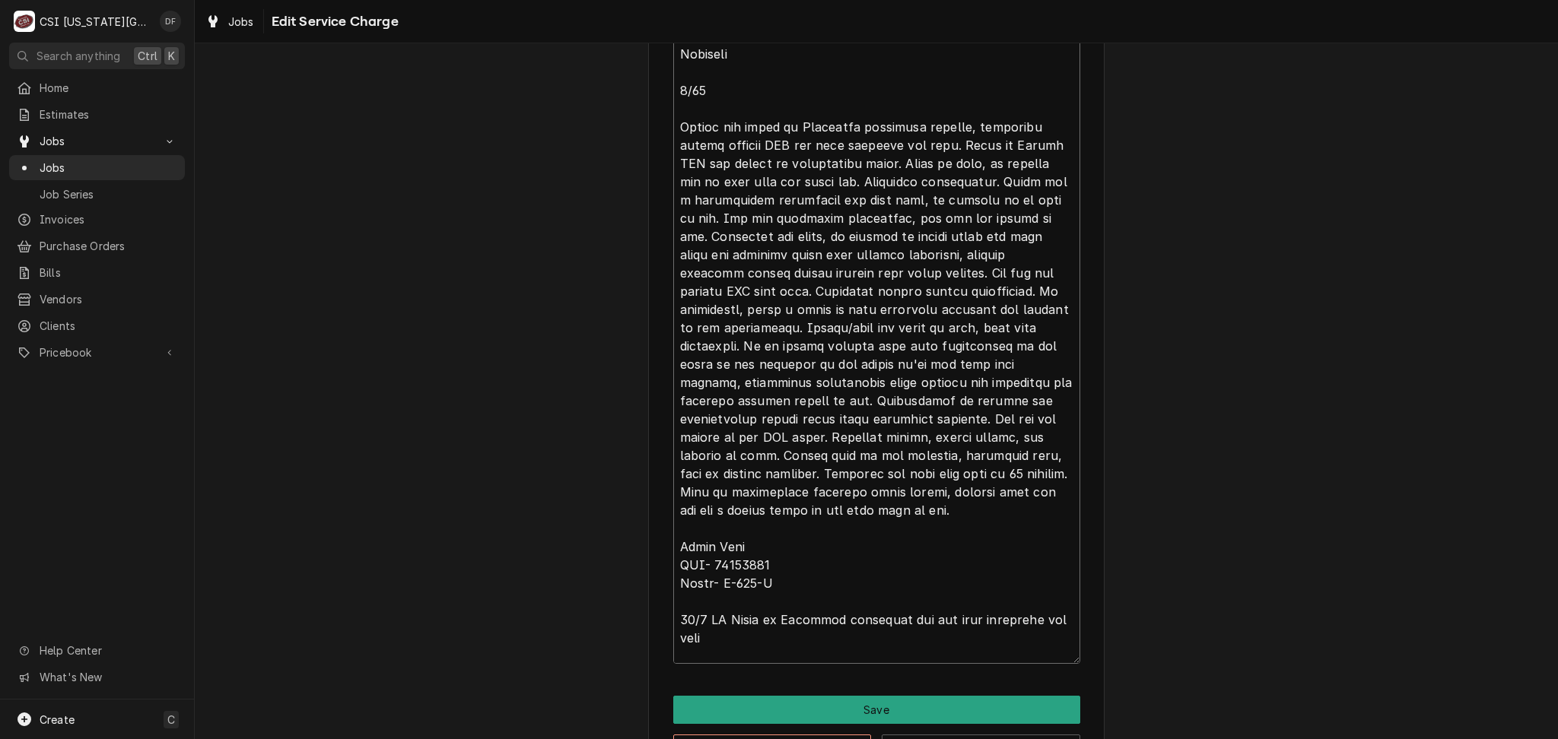
type textarea "⚠️ 𝗙𝗢𝗥𝗠 𝗜𝗡𝗦𝗧𝗥𝗨𝗖𝗧𝗜𝗢𝗡𝗦 ⚠️ ✪ 𝗖𝗼𝗺𝗽𝗹𝗲𝘁𝗲 𝗮𝗹𝗹 𝗿𝗲𝗹𝗲𝘃𝗮𝗻𝘁 𝘀𝗲𝗰𝘁𝗶𝗼𝗻𝘀 ✪ 𝗣𝗿𝗼𝘃𝗶𝗱𝗲 𝗱𝗲𝘁𝗮𝗶𝗹𝗲𝗱 𝗮𝗻𝘀…"
type textarea "x"
type textarea "⚠️ 𝗙𝗢𝗥𝗠 𝗜𝗡𝗦𝗧𝗥𝗨𝗖𝗧𝗜𝗢𝗡𝗦 ⚠️ ✪ 𝗖𝗼𝗺𝗽𝗹𝗲𝘁𝗲 𝗮𝗹𝗹 𝗿𝗲𝗹𝗲𝘃𝗮𝗻𝘁 𝘀𝗲𝗰𝘁𝗶𝗼𝗻𝘀 ✪ 𝗣𝗿𝗼𝘃𝗶𝗱𝗲 𝗱𝗲𝘁𝗮𝗶𝗹𝗲𝗱 𝗮𝗻𝘀…"
type textarea "x"
type textarea "⚠️ 𝗙𝗢𝗥𝗠 𝗜𝗡𝗦𝗧𝗥𝗨𝗖𝗧𝗜𝗢𝗡𝗦 ⚠️ ✪ 𝗖𝗼𝗺𝗽𝗹𝗲𝘁𝗲 𝗮𝗹𝗹 𝗿𝗲𝗹𝗲𝘃𝗮𝗻𝘁 𝘀𝗲𝗰𝘁𝗶𝗼𝗻𝘀 ✪ 𝗣𝗿𝗼𝘃𝗶𝗱𝗲 𝗱𝗲𝘁𝗮𝗶𝗹𝗲𝗱 𝗮𝗻𝘀…"
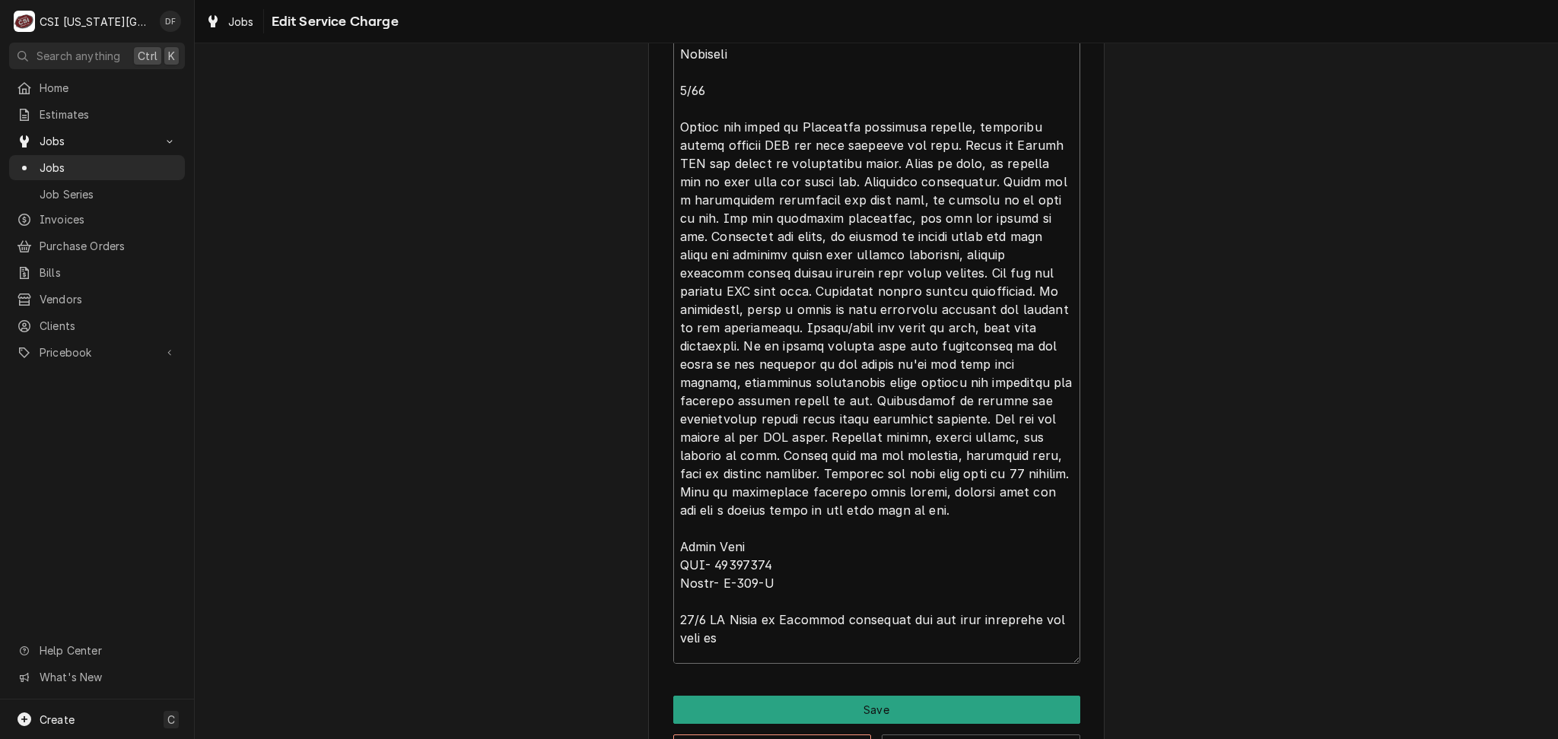
type textarea "x"
type textarea "⚠️ 𝗙𝗢𝗥𝗠 𝗜𝗡𝗦𝗧𝗥𝗨𝗖𝗧𝗜𝗢𝗡𝗦 ⚠️ ✪ 𝗖𝗼𝗺𝗽𝗹𝗲𝘁𝗲 𝗮𝗹𝗹 𝗿𝗲𝗹𝗲𝘃𝗮𝗻𝘁 𝘀𝗲𝗰𝘁𝗶𝗼𝗻𝘀 ✪ 𝗣𝗿𝗼𝘃𝗶𝗱𝗲 𝗱𝗲𝘁𝗮𝗶𝗹𝗲𝗱 𝗮𝗻𝘀…"
type textarea "x"
type textarea "⚠️ 𝗙𝗢𝗥𝗠 𝗜𝗡𝗦𝗧𝗥𝗨𝗖𝗧𝗜𝗢𝗡𝗦 ⚠️ ✪ 𝗖𝗼𝗺𝗽𝗹𝗲𝘁𝗲 𝗮𝗹𝗹 𝗿𝗲𝗹𝗲𝘃𝗮𝗻𝘁 𝘀𝗲𝗰𝘁𝗶𝗼𝗻𝘀 ✪ 𝗣𝗿𝗼𝘃𝗶𝗱𝗲 𝗱𝗲𝘁𝗮𝗶𝗹𝗲𝗱 𝗮𝗻𝘀…"
type textarea "x"
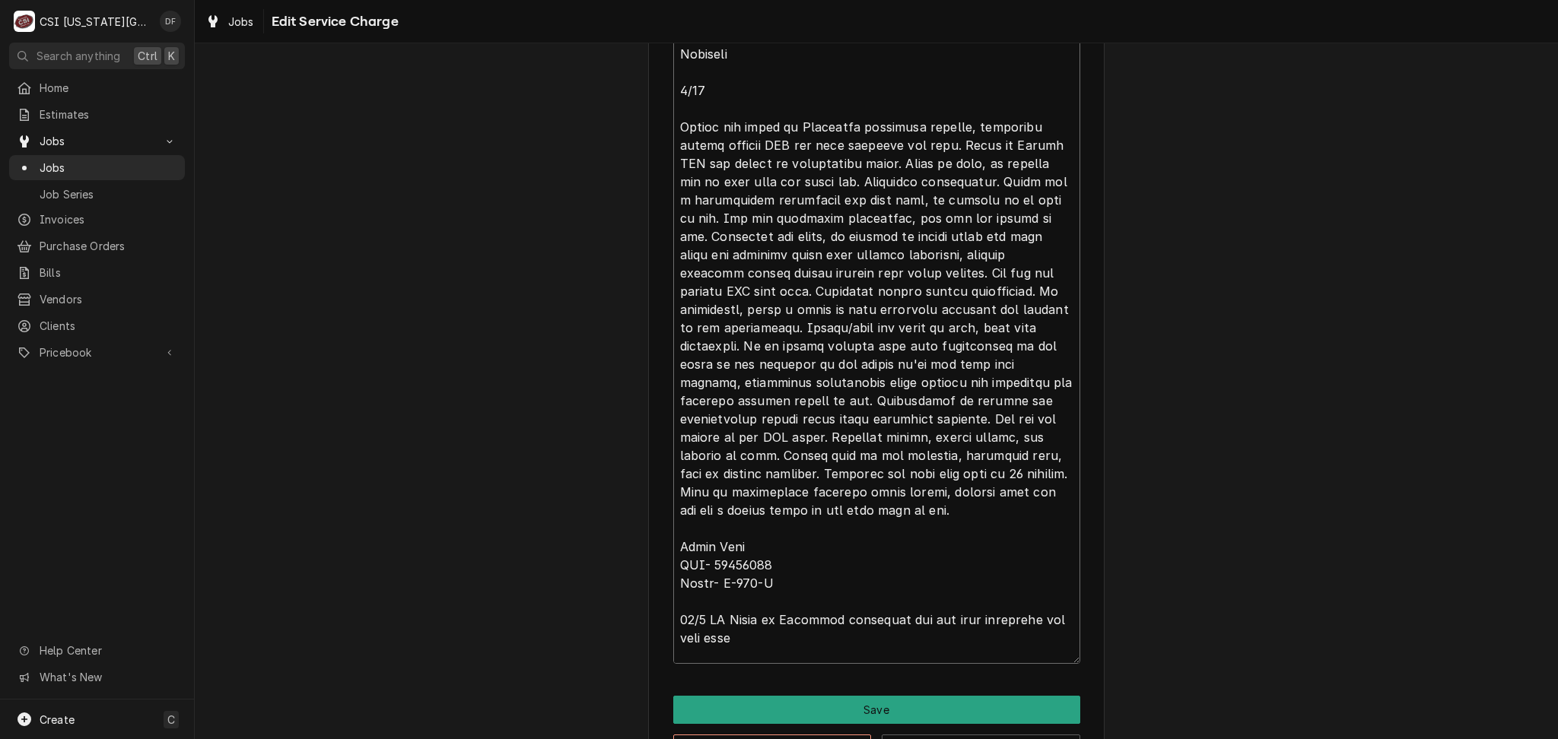
type textarea "⚠️ 𝗙𝗢𝗥𝗠 𝗜𝗡𝗦𝗧𝗥𝗨𝗖𝗧𝗜𝗢𝗡𝗦 ⚠️ ✪ 𝗖𝗼𝗺𝗽𝗹𝗲𝘁𝗲 𝗮𝗹𝗹 𝗿𝗲𝗹𝗲𝘃𝗮𝗻𝘁 𝘀𝗲𝗰𝘁𝗶𝗼𝗻𝘀 ✪ 𝗣𝗿𝗼𝘃𝗶𝗱𝗲 𝗱𝗲𝘁𝗮𝗶𝗹𝗲𝗱 𝗮𝗻𝘀…"
type textarea "x"
type textarea "⚠️ 𝗙𝗢𝗥𝗠 𝗜𝗡𝗦𝗧𝗥𝗨𝗖𝗧𝗜𝗢𝗡𝗦 ⚠️ ✪ 𝗖𝗼𝗺𝗽𝗹𝗲𝘁𝗲 𝗮𝗹𝗹 𝗿𝗲𝗹𝗲𝘃𝗮𝗻𝘁 𝘀𝗲𝗰𝘁𝗶𝗼𝗻𝘀 ✪ 𝗣𝗿𝗼𝘃𝗶𝗱𝗲 𝗱𝗲𝘁𝗮𝗶𝗹𝗲𝗱 𝗮𝗻𝘀…"
type textarea "x"
type textarea "⚠️ 𝗙𝗢𝗥𝗠 𝗜𝗡𝗦𝗧𝗥𝗨𝗖𝗧𝗜𝗢𝗡𝗦 ⚠️ ✪ 𝗖𝗼𝗺𝗽𝗹𝗲𝘁𝗲 𝗮𝗹𝗹 𝗿𝗲𝗹𝗲𝘃𝗮𝗻𝘁 𝘀𝗲𝗰𝘁𝗶𝗼𝗻𝘀 ✪ 𝗣𝗿𝗼𝘃𝗶𝗱𝗲 𝗱𝗲𝘁𝗮𝗶𝗹𝗲𝗱 𝗮𝗻𝘀…"
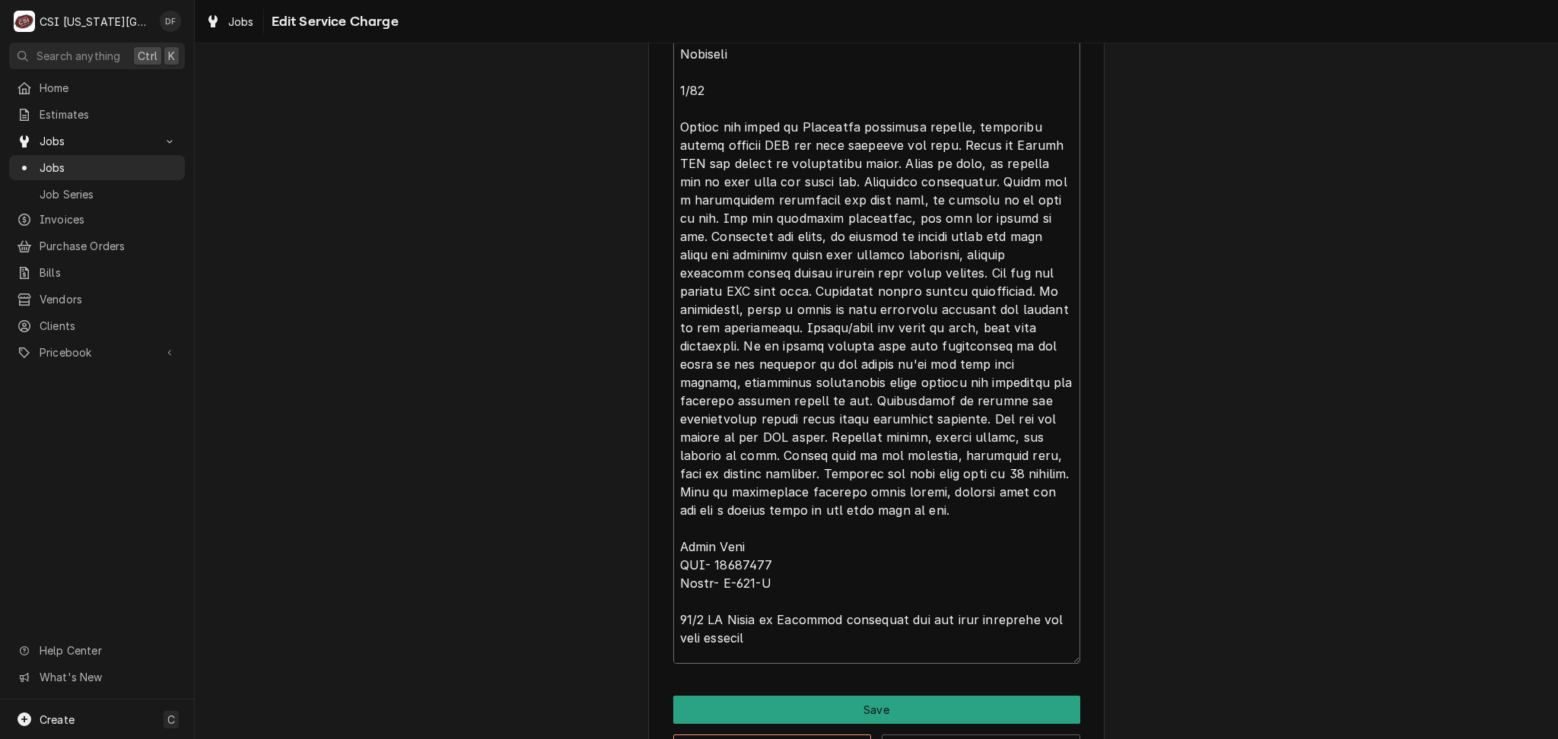
type textarea "x"
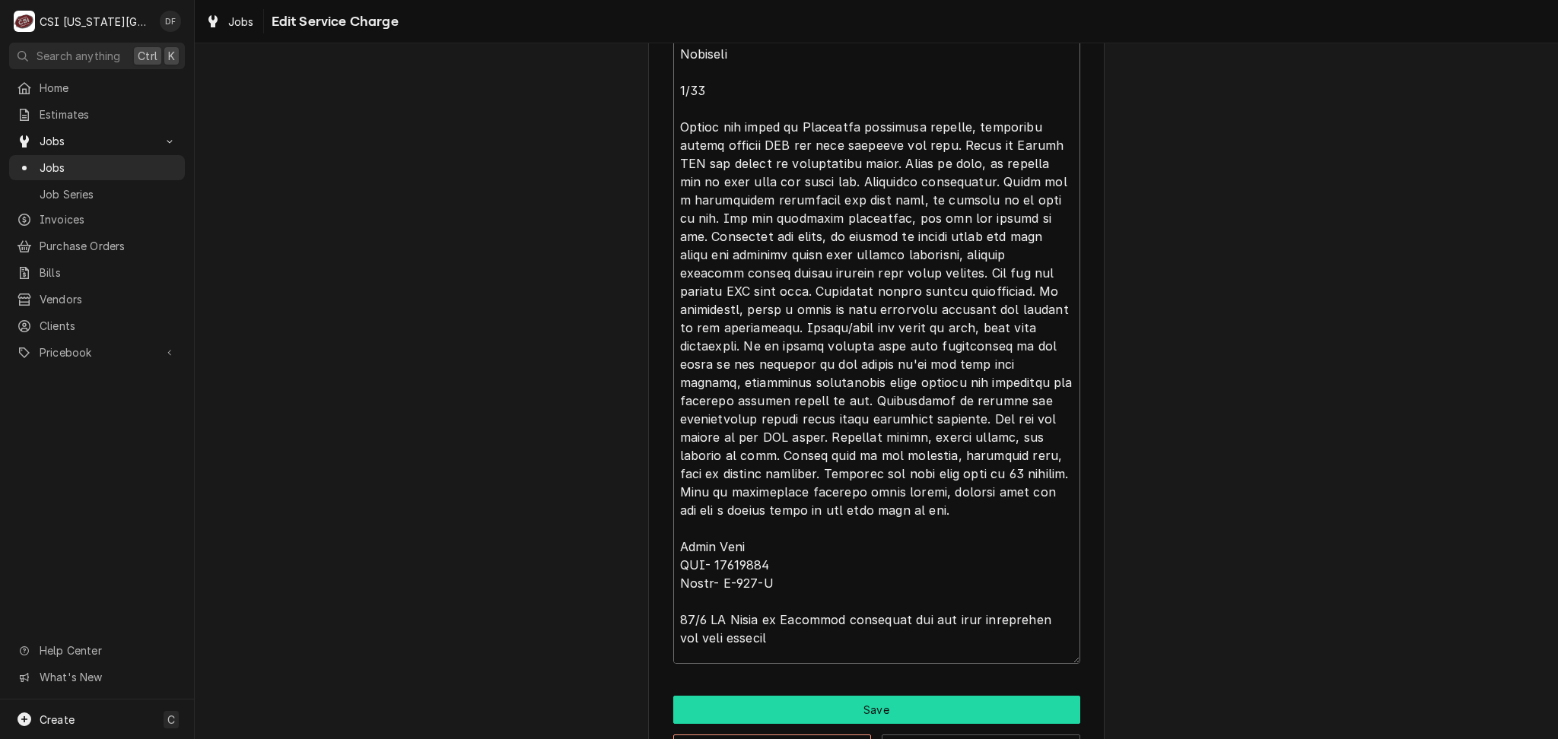
type textarea "⚠️ 𝗙𝗢𝗥𝗠 𝗜𝗡𝗦𝗧𝗥𝗨𝗖𝗧𝗜𝗢𝗡𝗦 ⚠️ ✪ 𝗖𝗼𝗺𝗽𝗹𝗲𝘁𝗲 𝗮𝗹𝗹 𝗿𝗲𝗹𝗲𝘃𝗮𝗻𝘁 𝘀𝗲𝗰𝘁𝗶𝗼𝗻𝘀 ✪ 𝗣𝗿𝗼𝘃𝗶𝗱𝗲 𝗱𝗲𝘁𝗮𝗶𝗹𝗲𝗱 𝗮𝗻𝘀…"
click at [805, 707] on button "Save" at bounding box center [876, 710] width 407 height 28
type textarea "x"
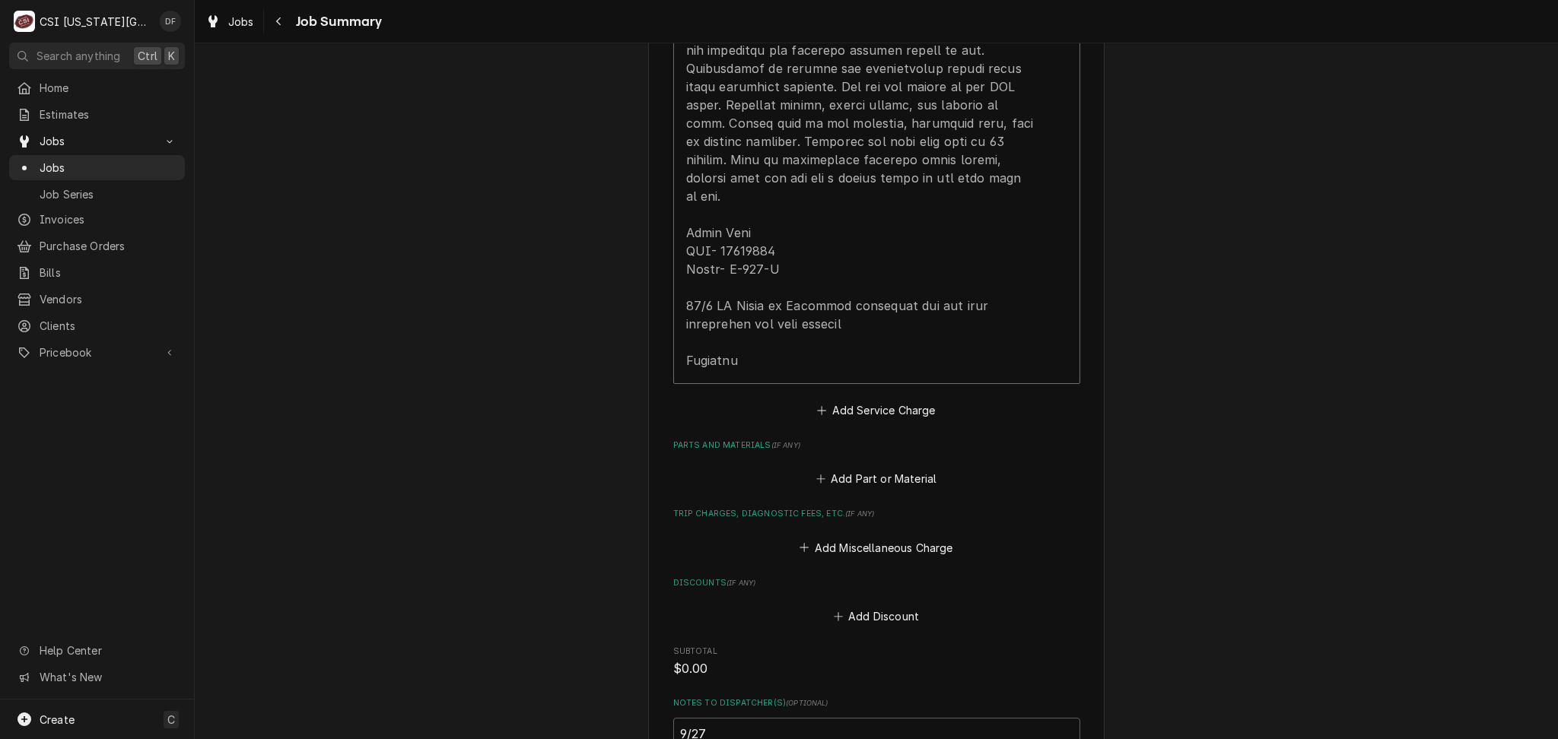
scroll to position [2988, 0]
click at [873, 536] on button "Add Miscellaneous Charge" at bounding box center [876, 546] width 158 height 21
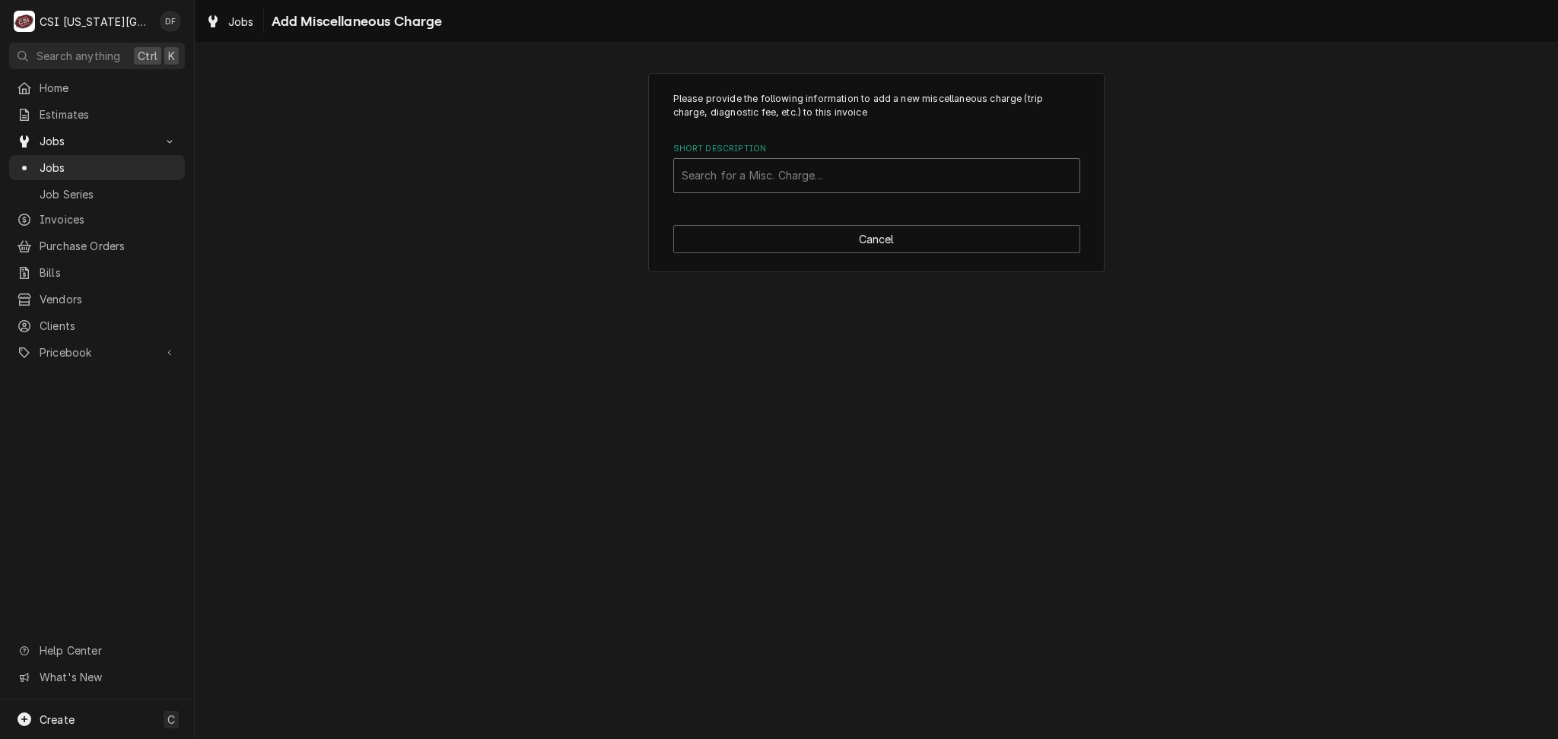
click at [821, 181] on div "Short Description" at bounding box center [876, 175] width 390 height 27
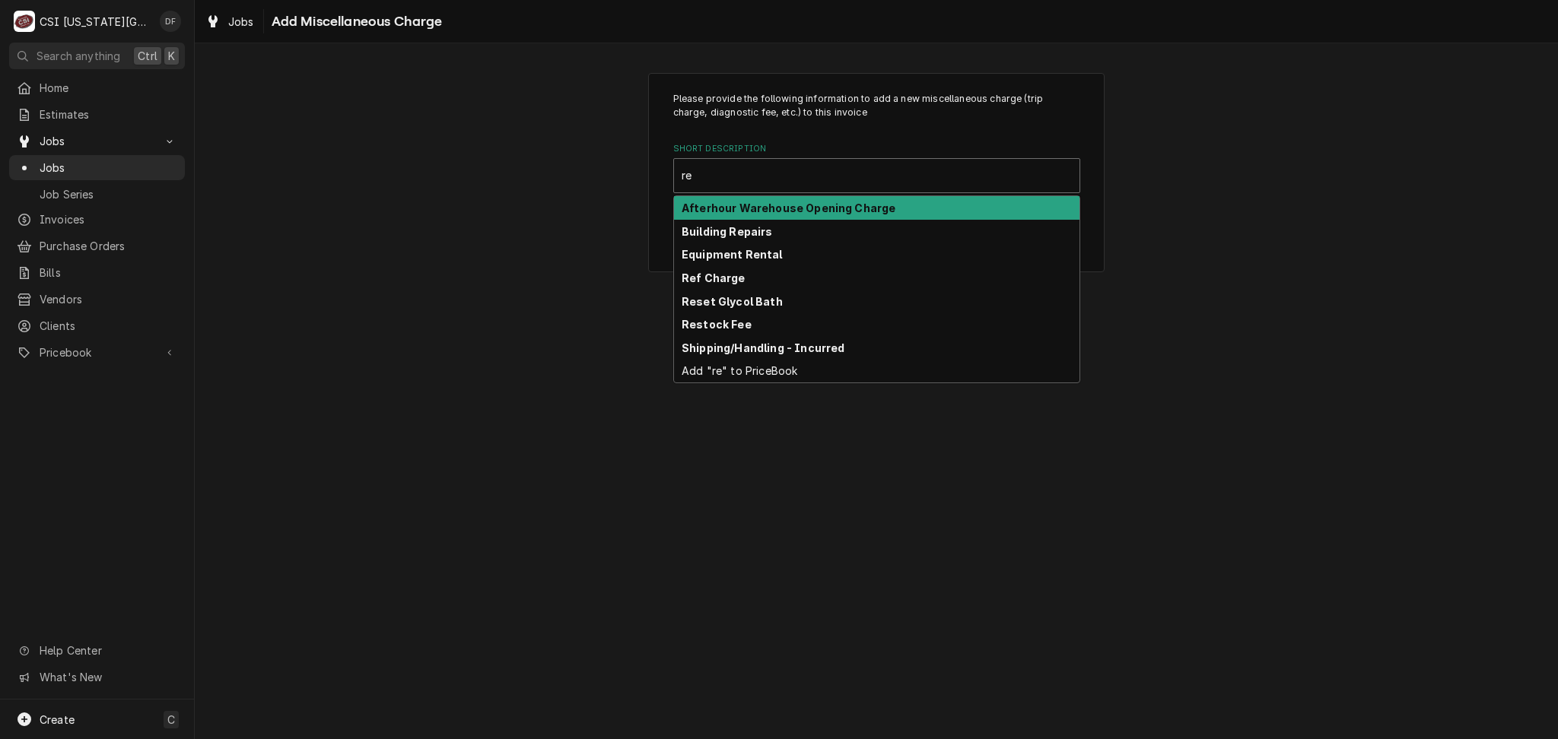
type input "ref"
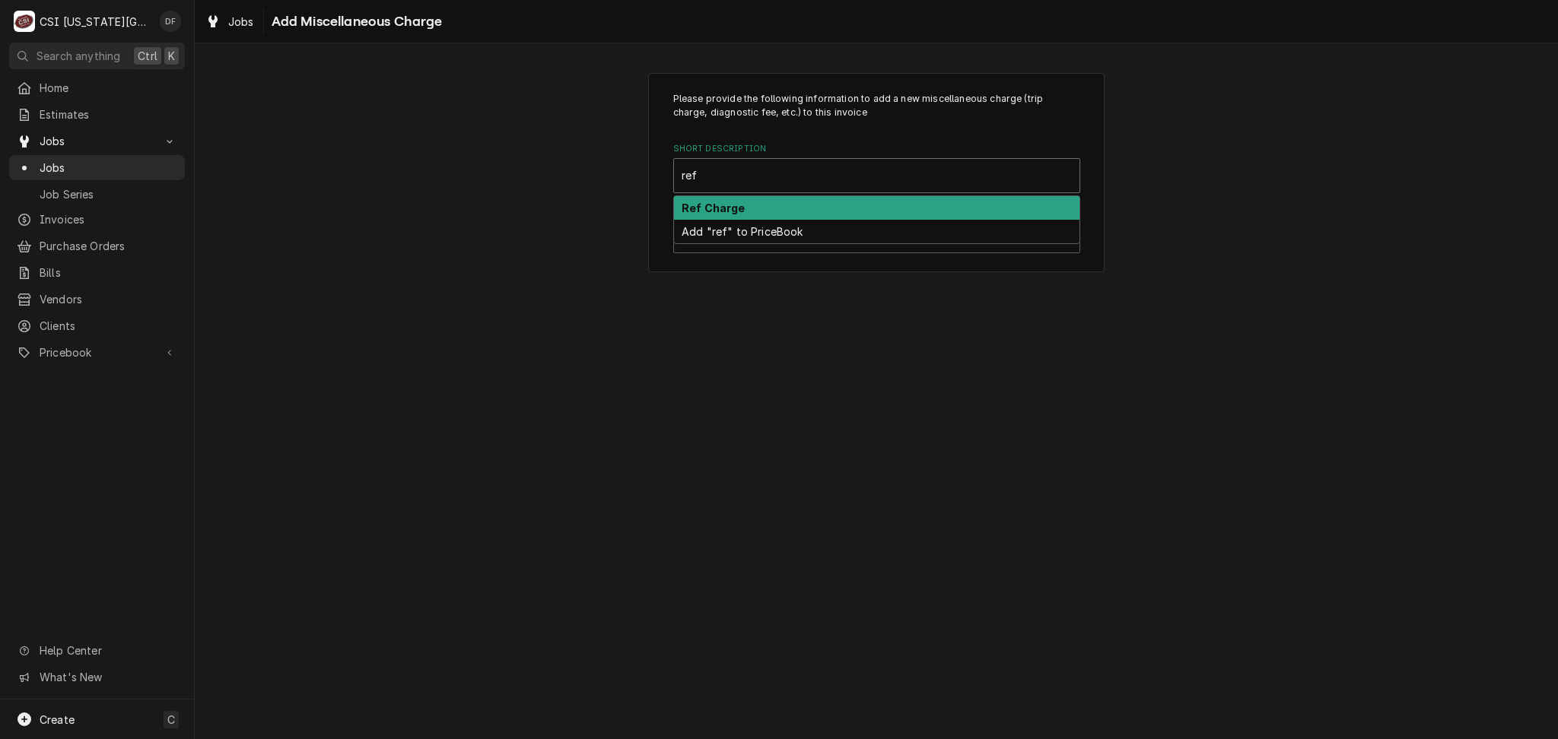
click at [806, 213] on div "Ref Charge" at bounding box center [876, 208] width 405 height 24
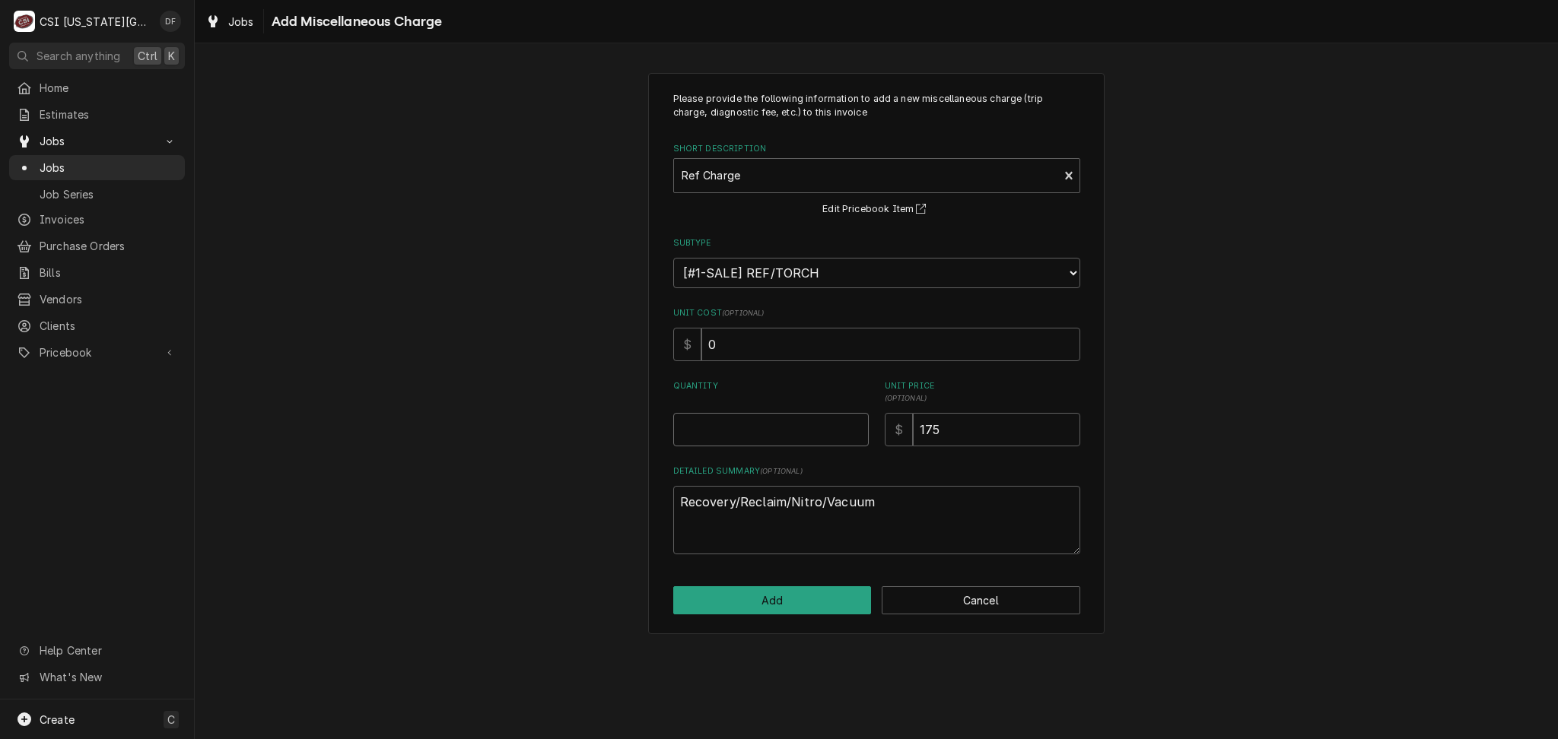
click at [713, 431] on input "Quantity" at bounding box center [770, 429] width 195 height 33
type textarea "x"
type input "1"
click at [759, 609] on button "Add" at bounding box center [772, 600] width 198 height 28
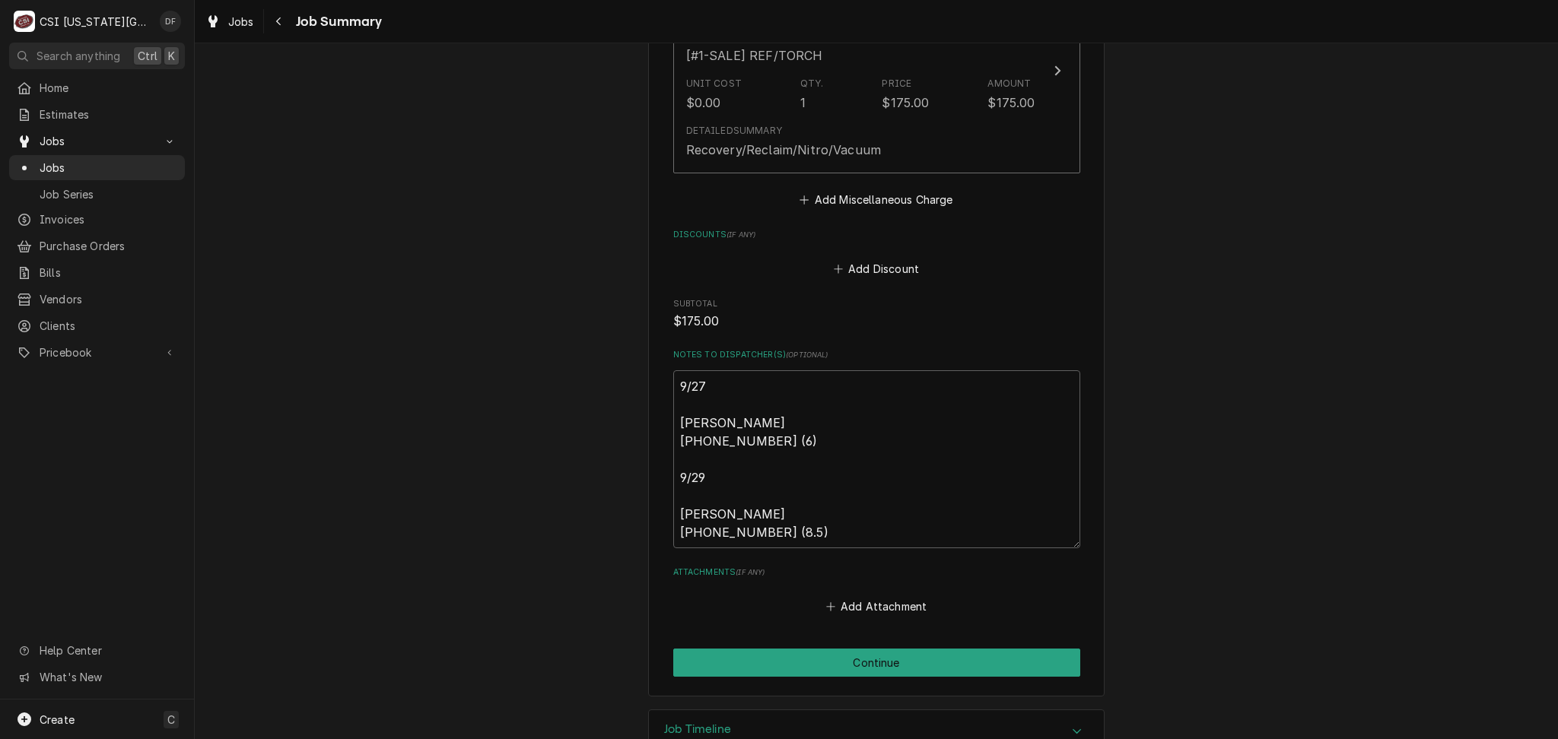
scroll to position [3555, 0]
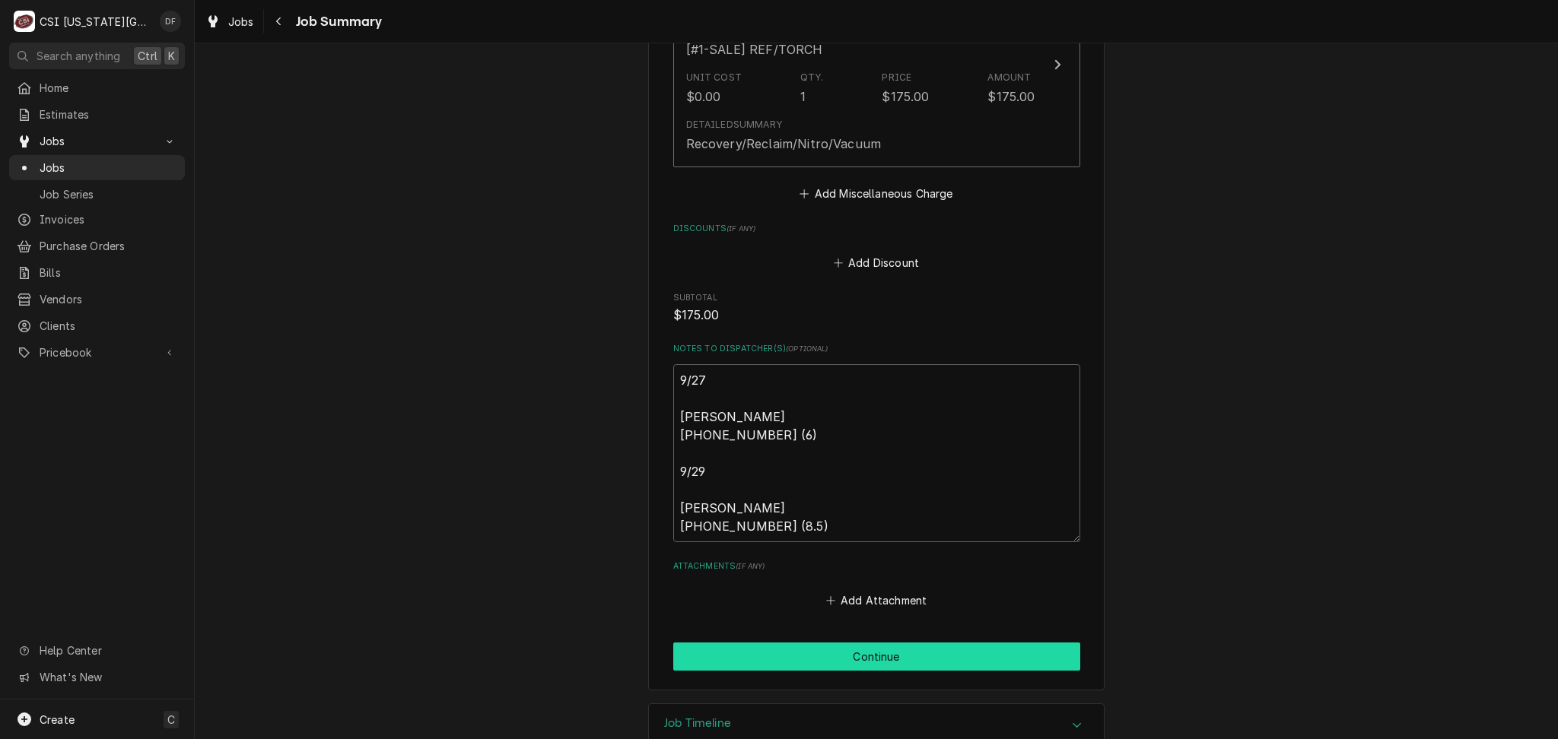
click at [922, 643] on button "Continue" at bounding box center [876, 657] width 407 height 28
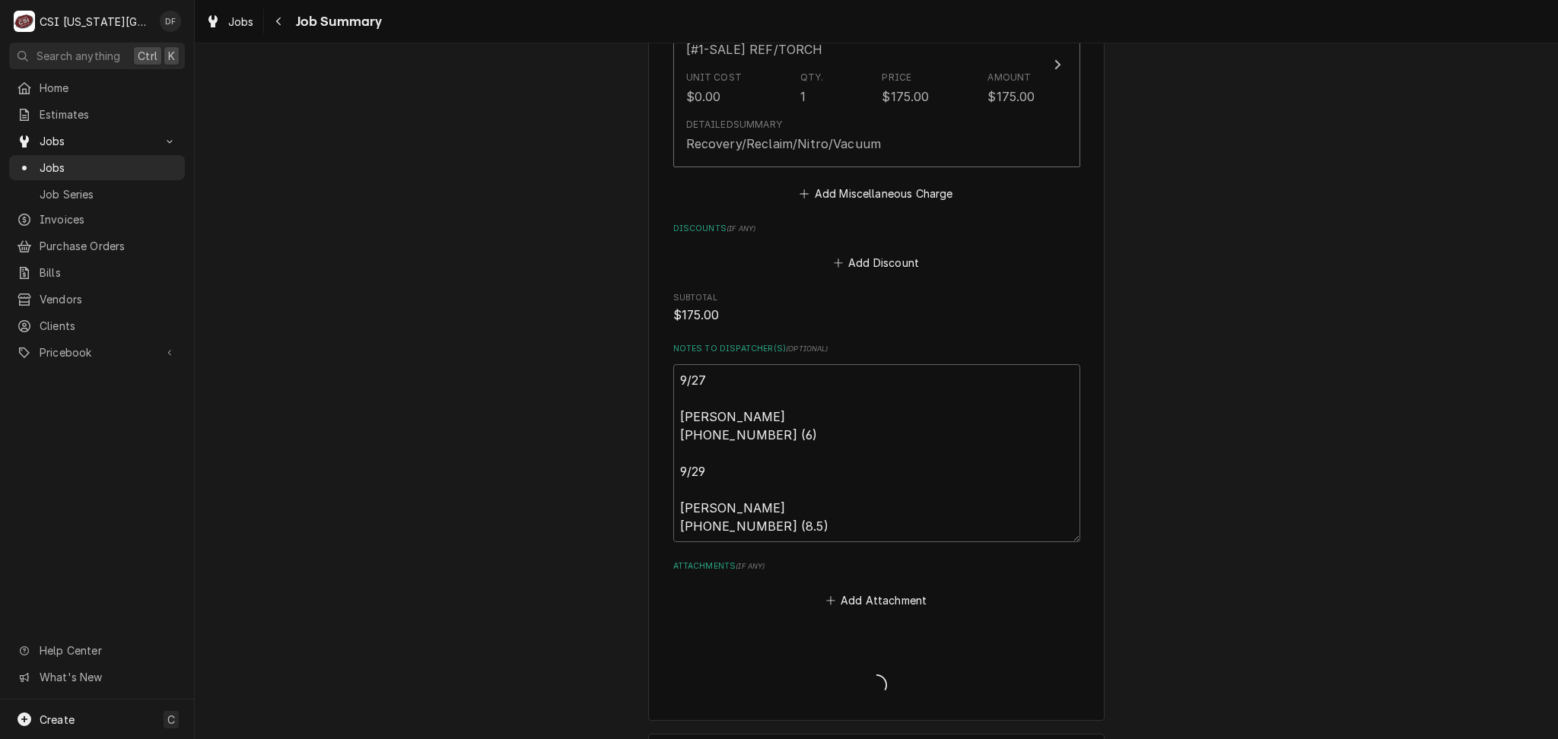
type textarea "x"
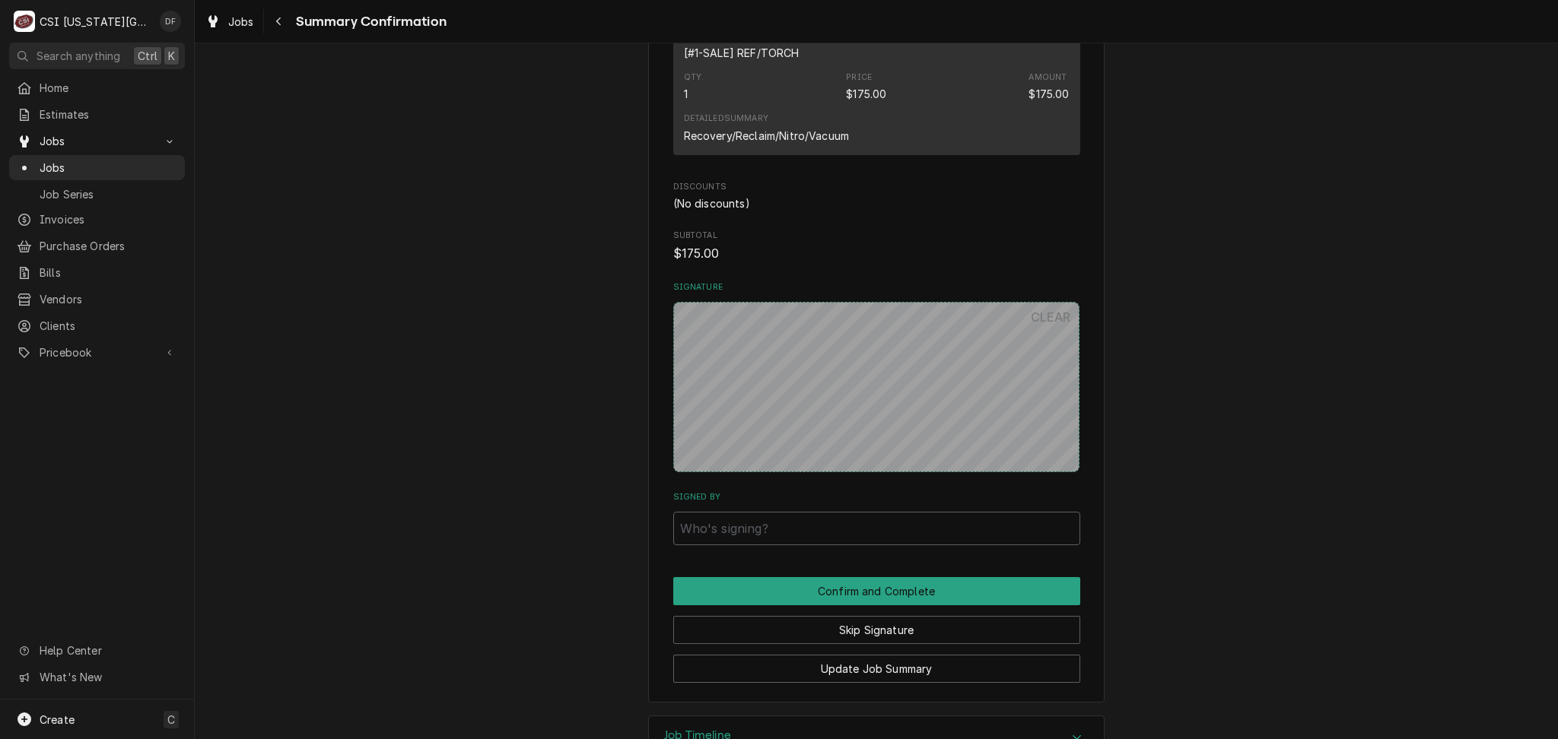
scroll to position [2934, 0]
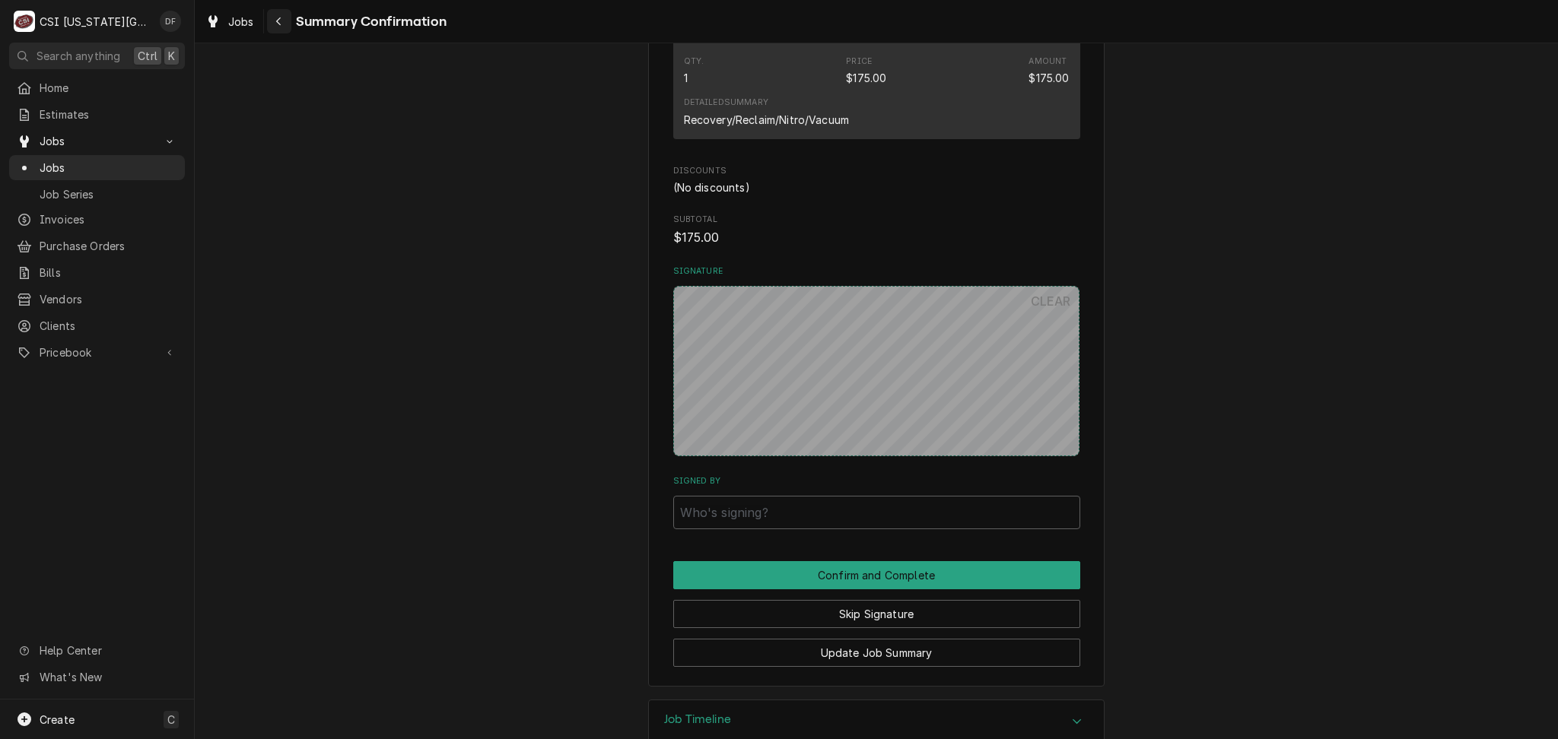
click at [275, 26] on icon "Navigate back" at bounding box center [278, 21] width 7 height 11
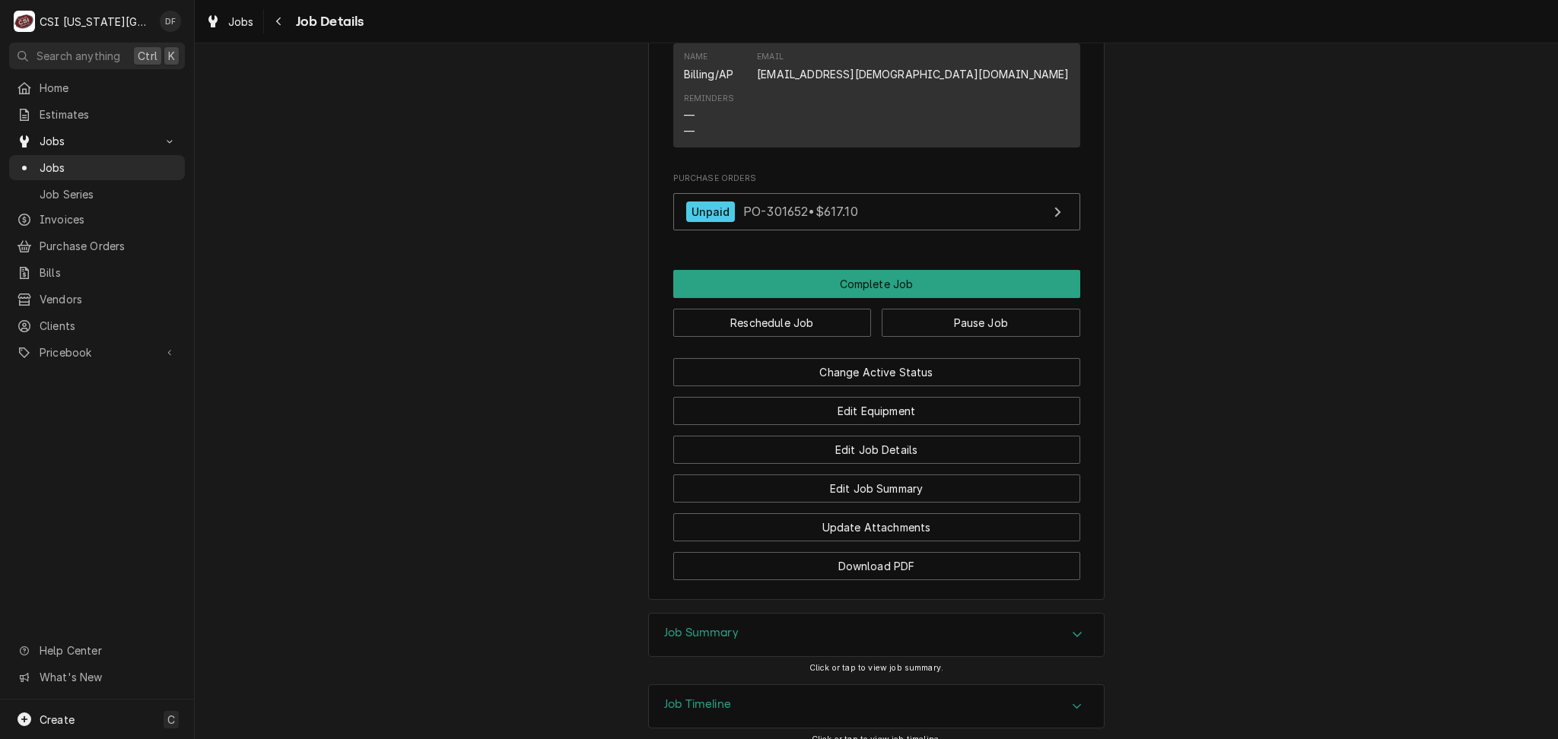
scroll to position [1442, 0]
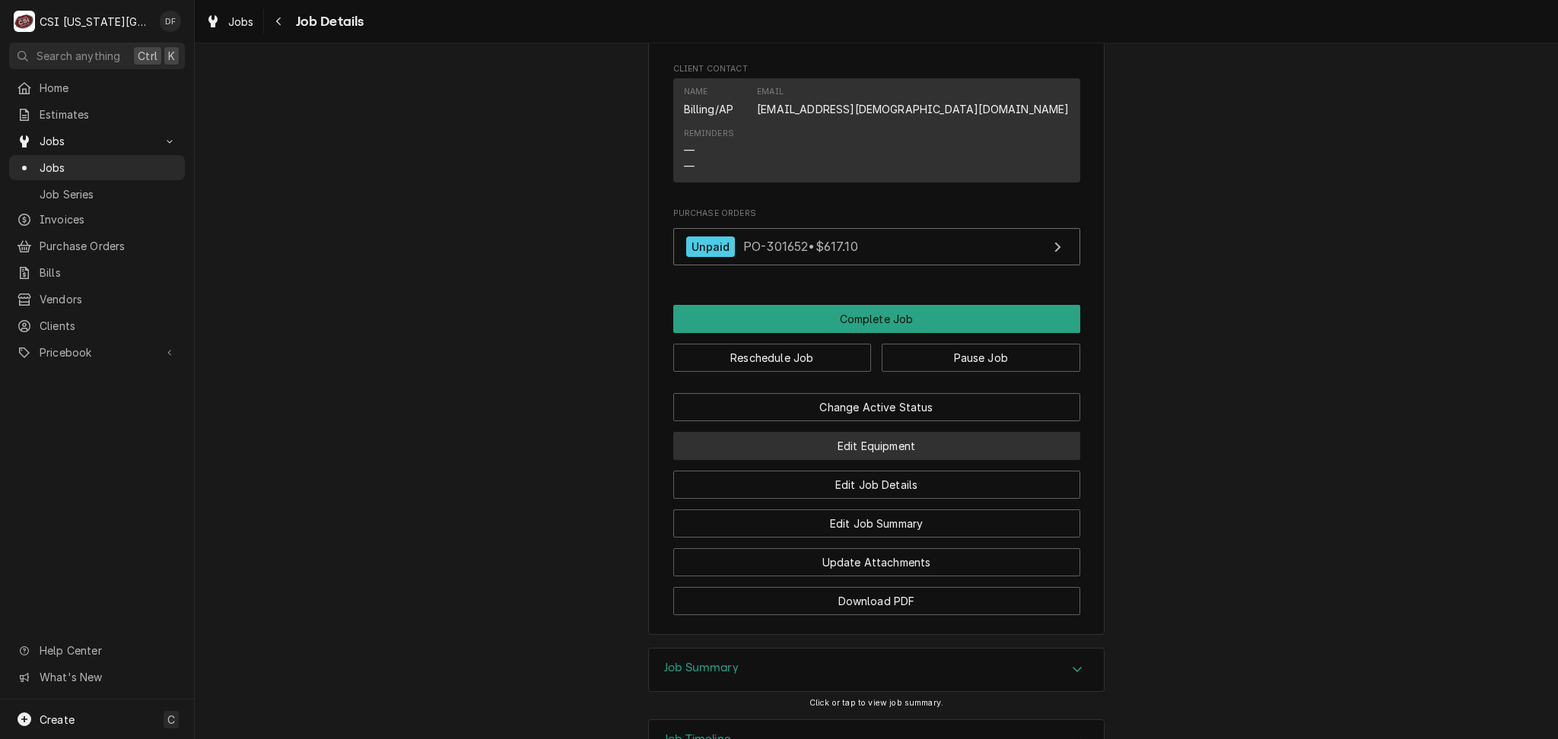
click at [888, 432] on button "Edit Equipment" at bounding box center [876, 446] width 407 height 28
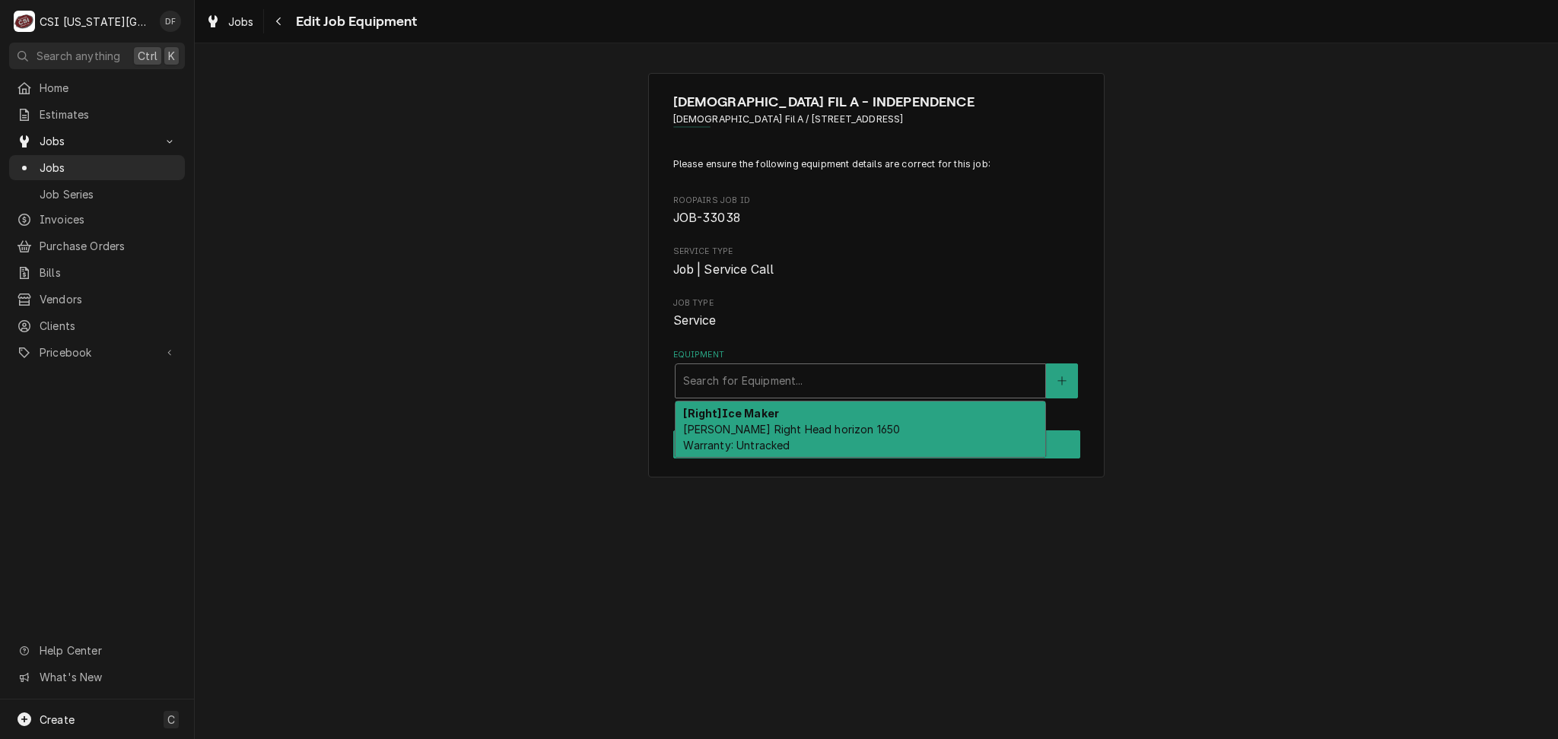
click at [973, 381] on div "Equipment" at bounding box center [860, 380] width 354 height 27
click at [889, 328] on span "Service" at bounding box center [876, 321] width 407 height 18
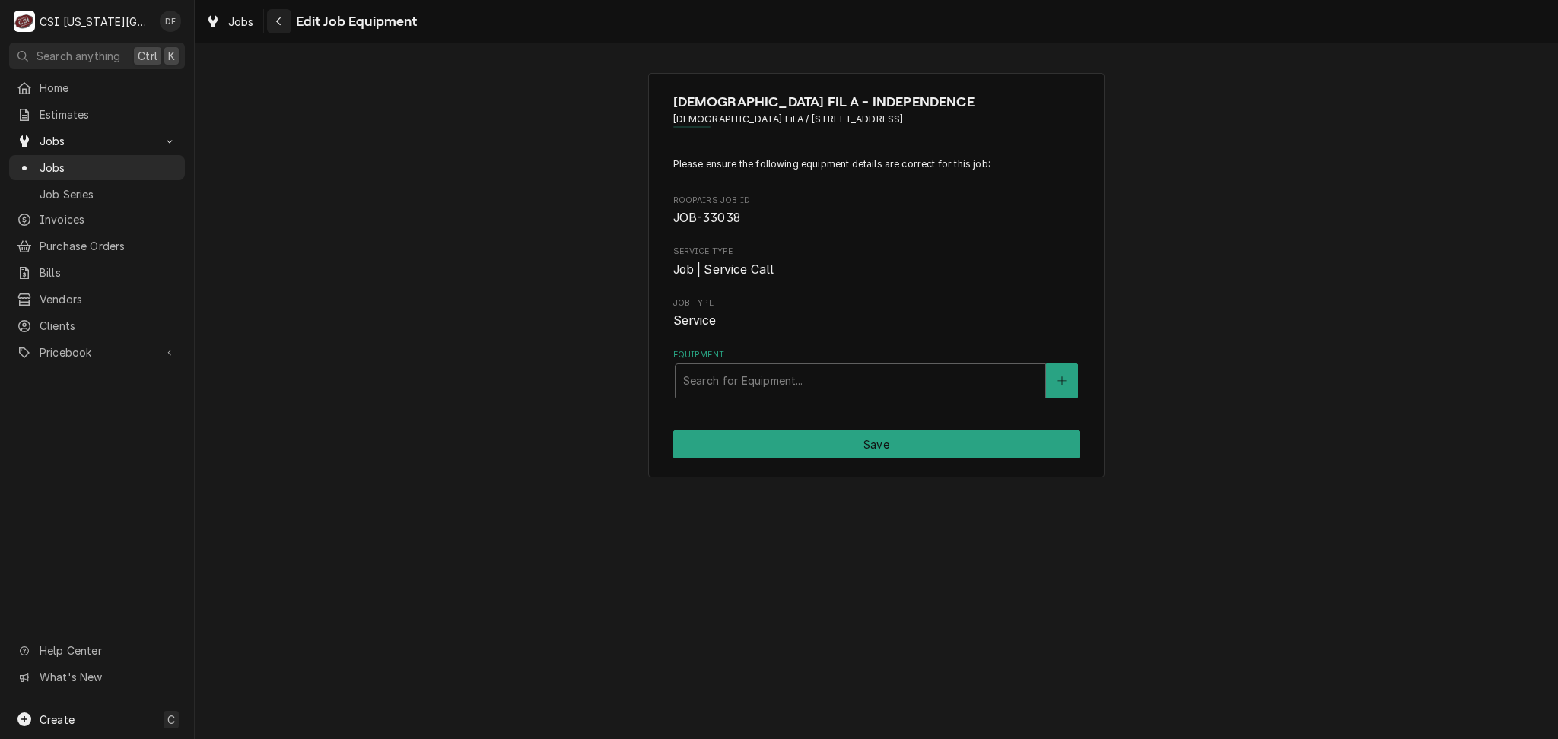
click at [277, 17] on icon "Navigate back" at bounding box center [278, 21] width 7 height 11
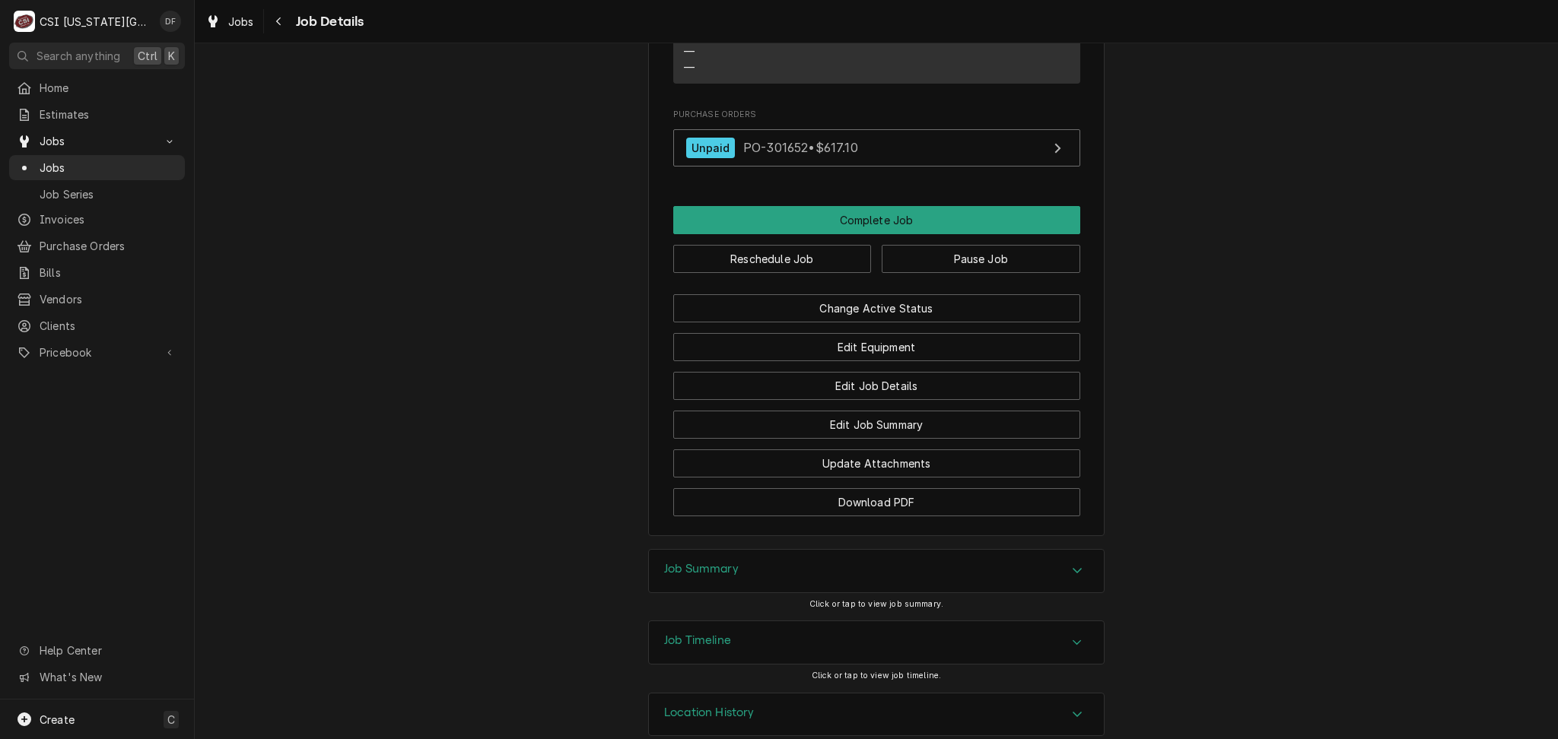
scroll to position [1542, 0]
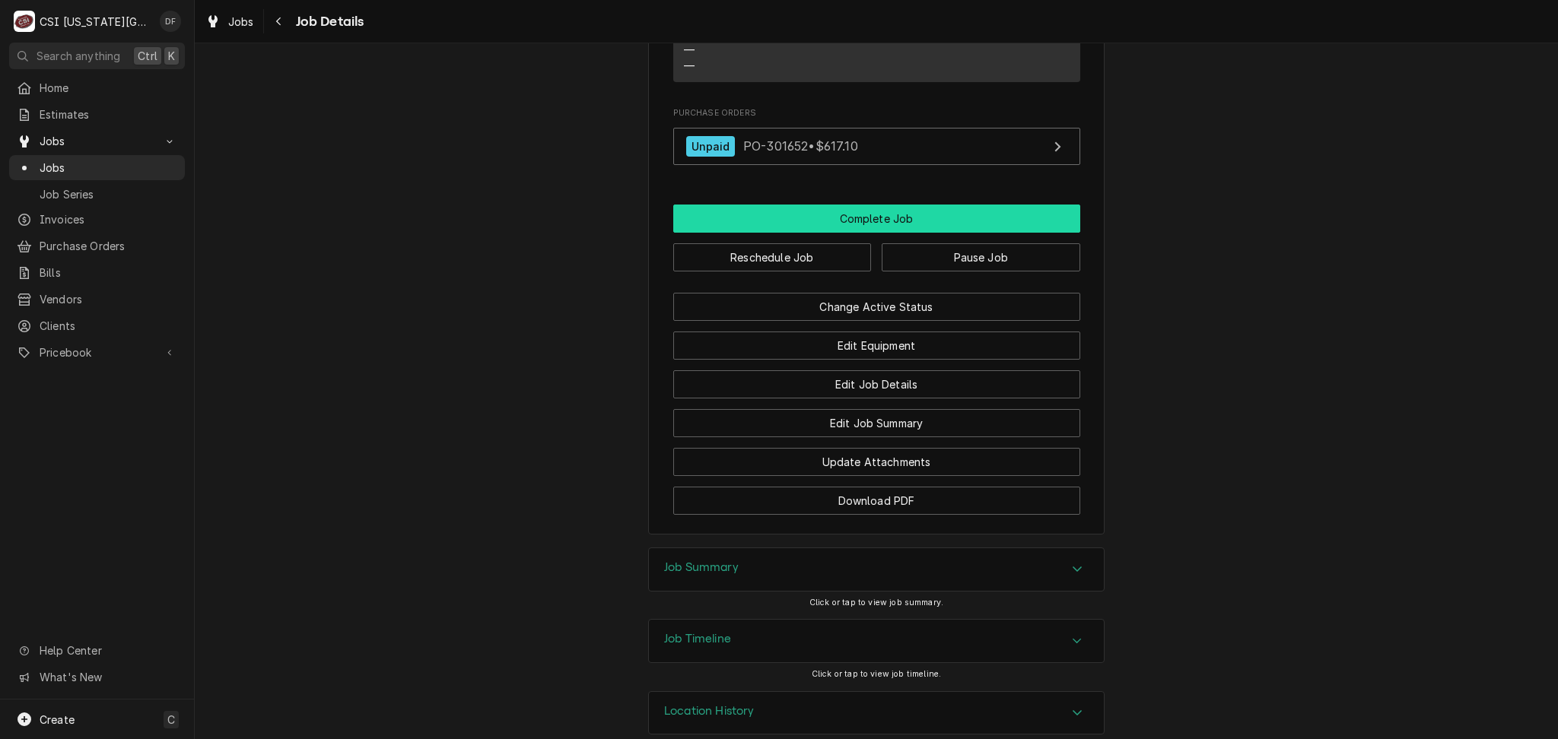
click at [963, 205] on button "Complete Job" at bounding box center [876, 219] width 407 height 28
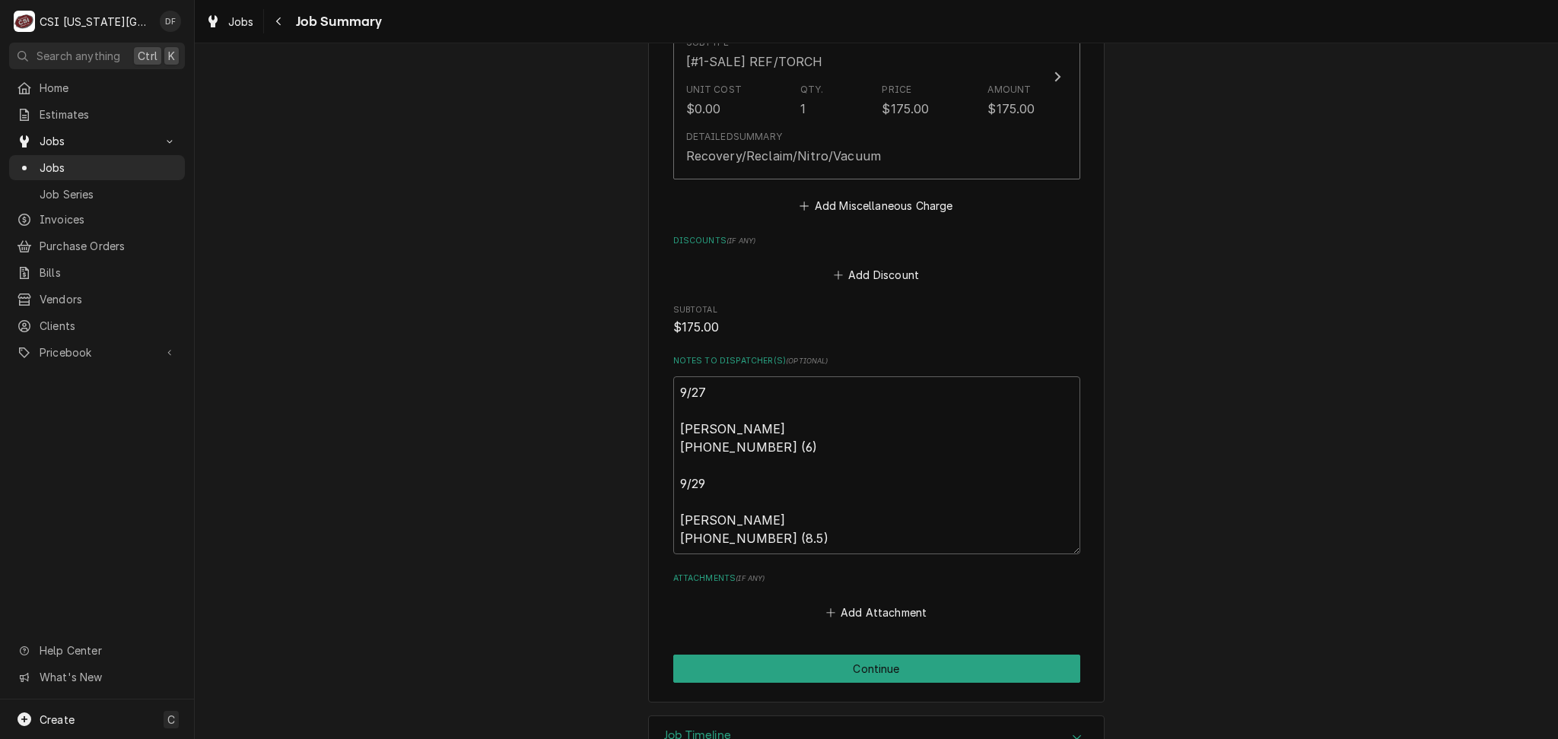
scroll to position [3555, 0]
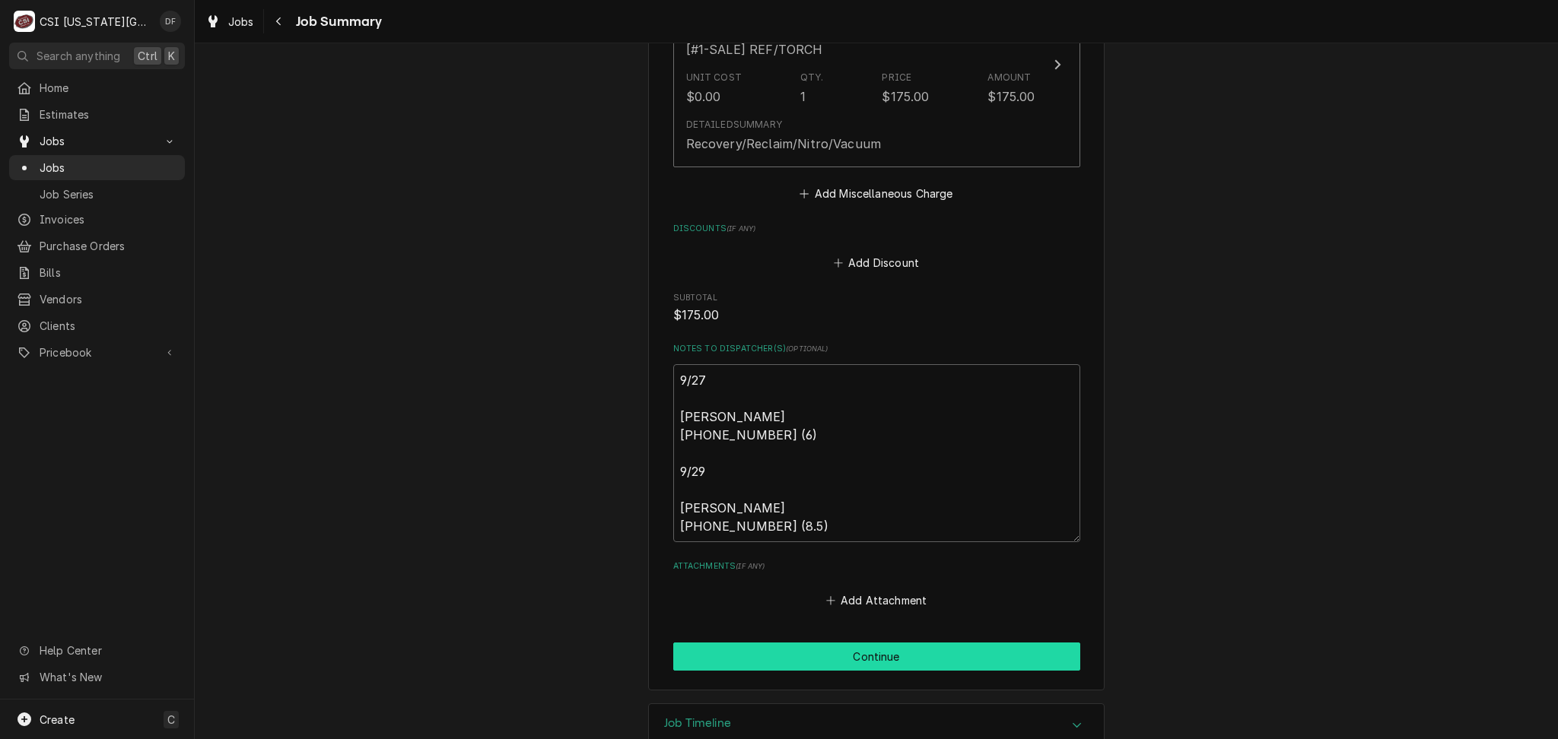
click at [849, 643] on button "Continue" at bounding box center [876, 657] width 407 height 28
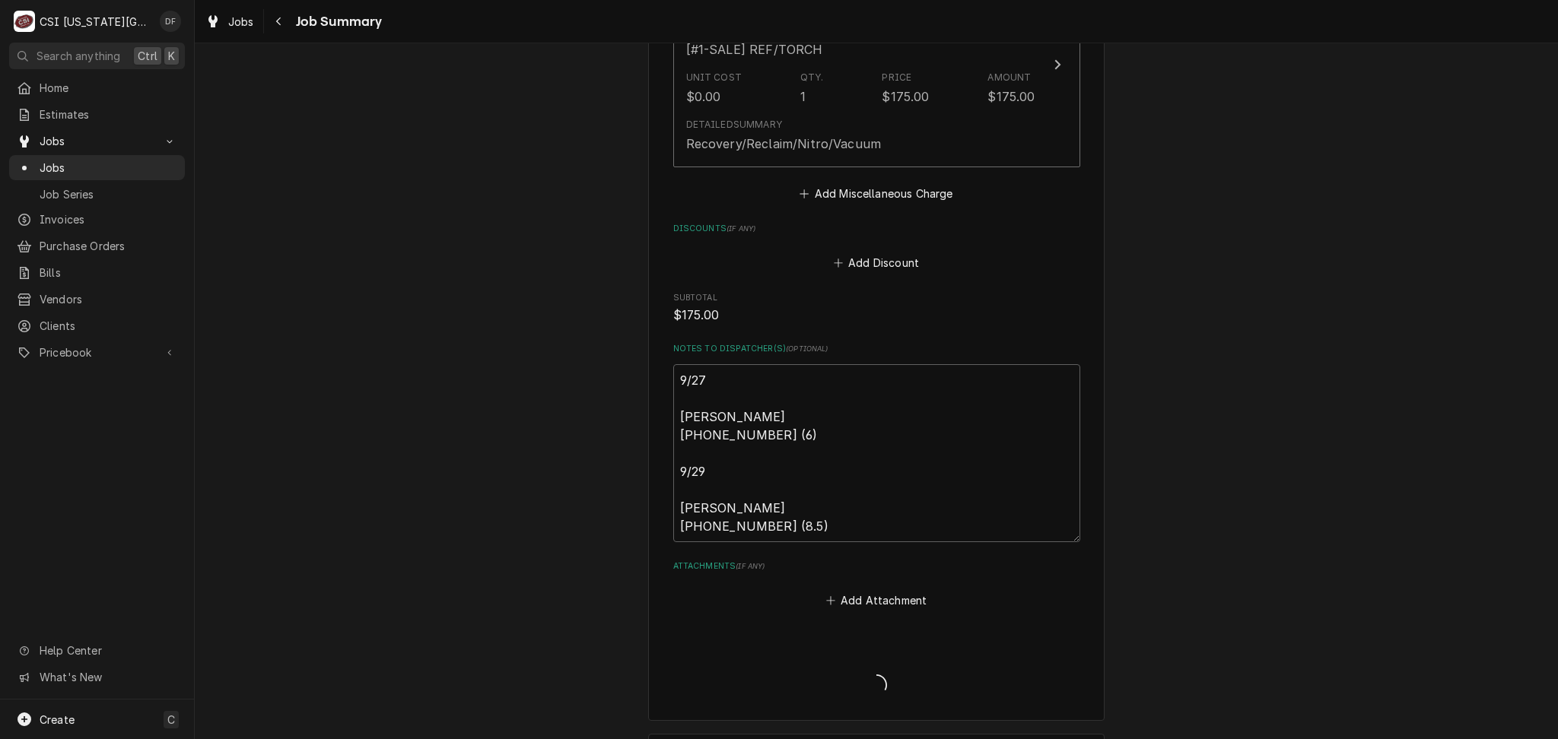
type textarea "x"
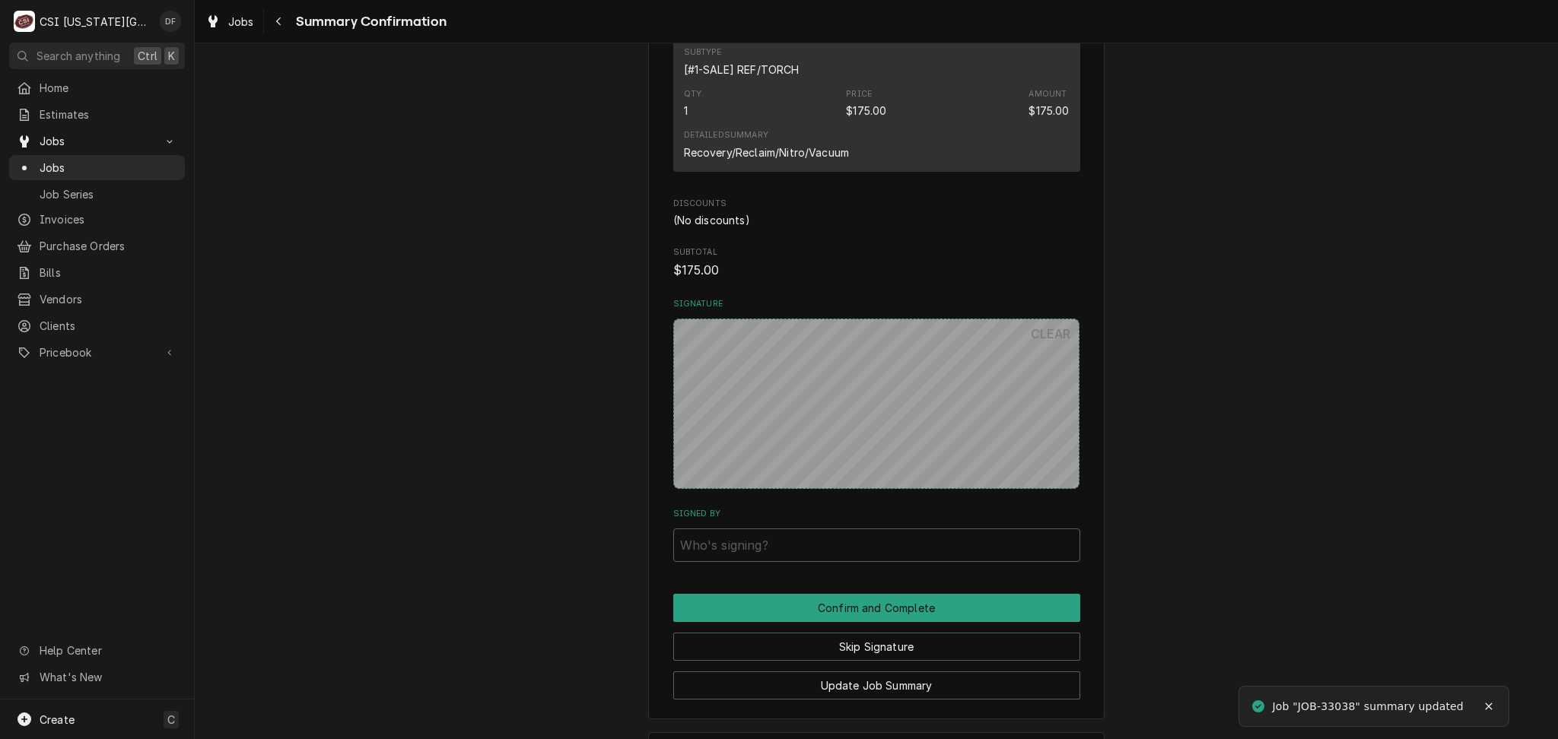
scroll to position [2934, 0]
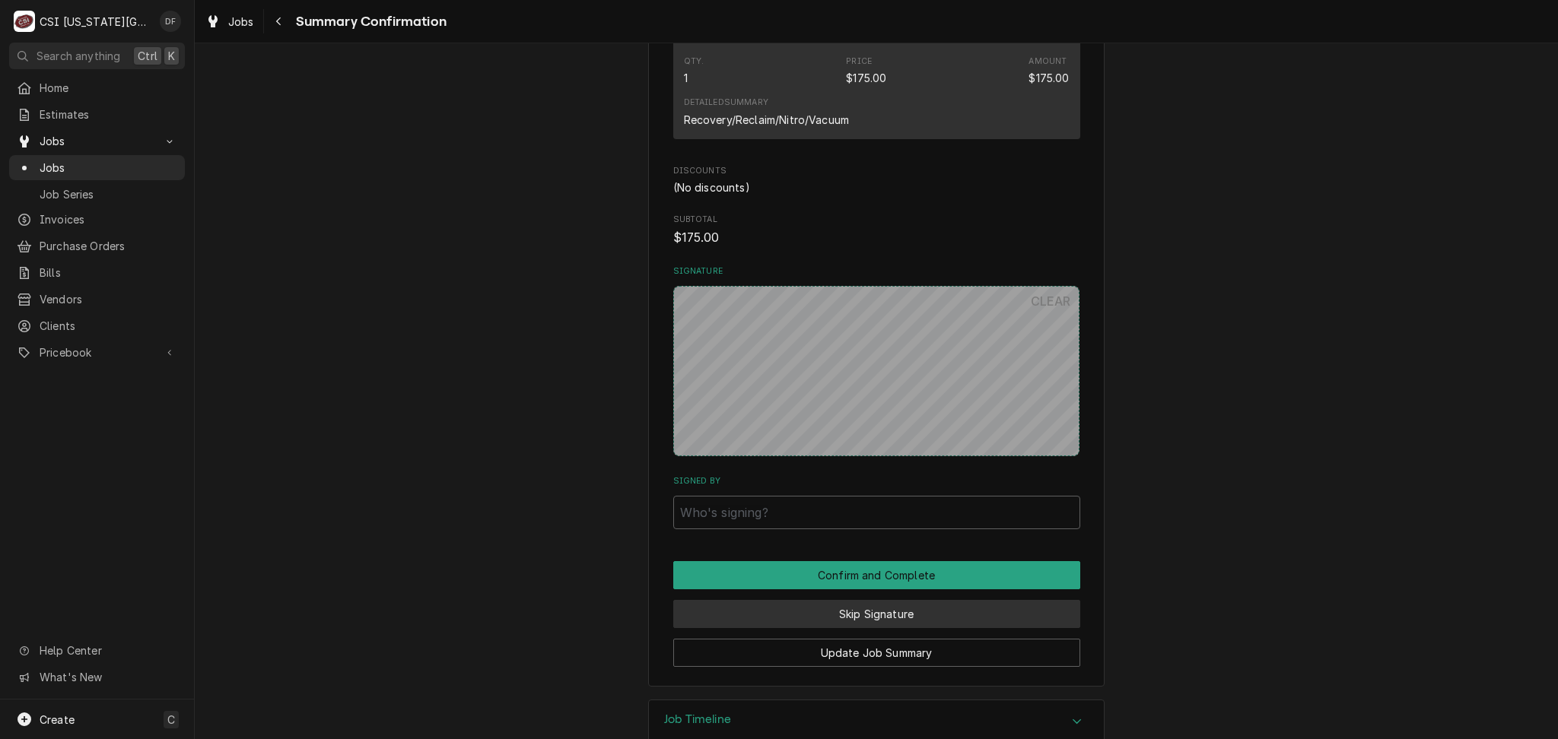
click at [943, 600] on button "Skip Signature" at bounding box center [876, 614] width 407 height 28
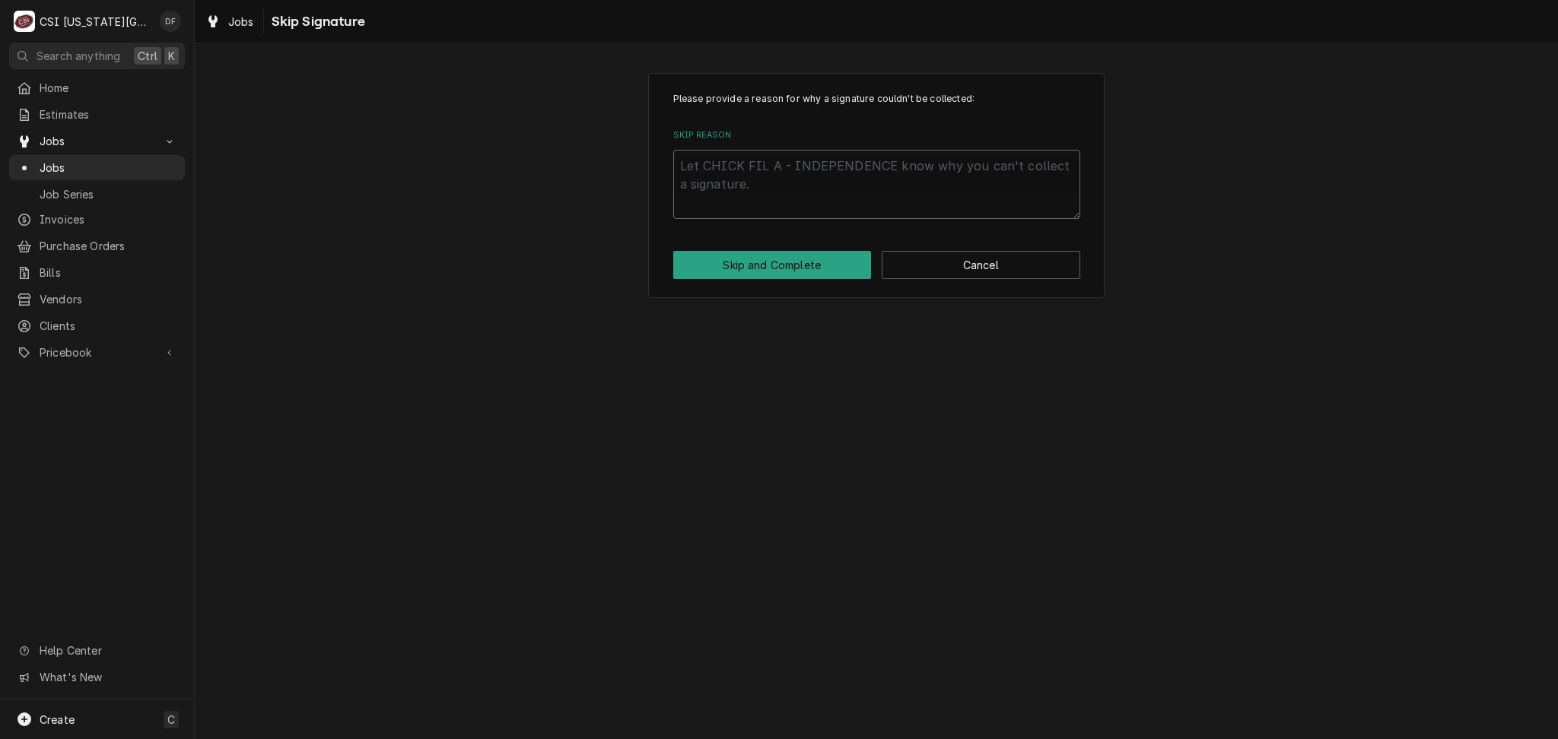
click at [883, 176] on textarea "Skip Reason" at bounding box center [876, 184] width 407 height 68
type textarea "x"
type textarea "D"
type textarea "x"
type textarea "DF"
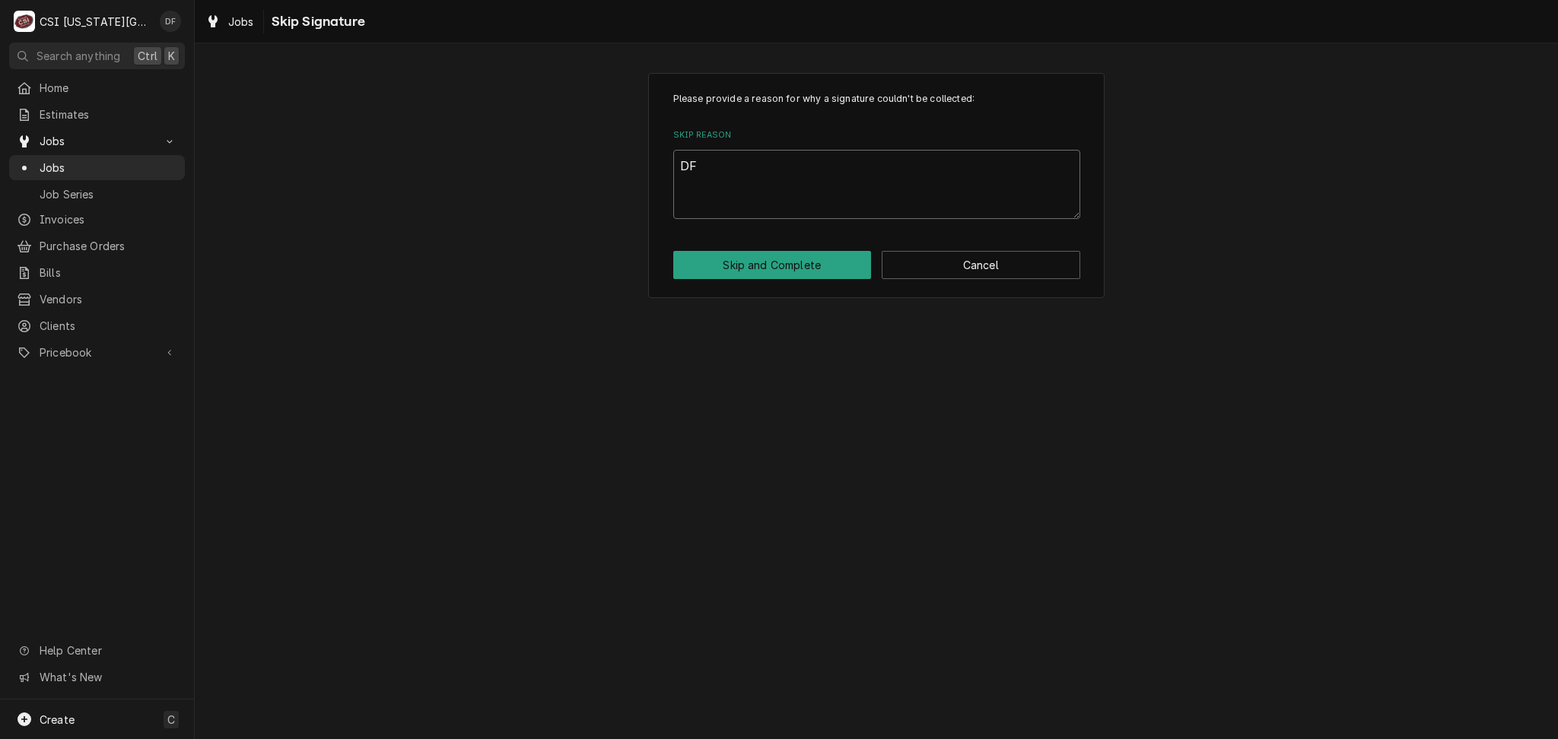
type textarea "x"
type textarea "DF"
type textarea "x"
type textarea "DF c"
type textarea "x"
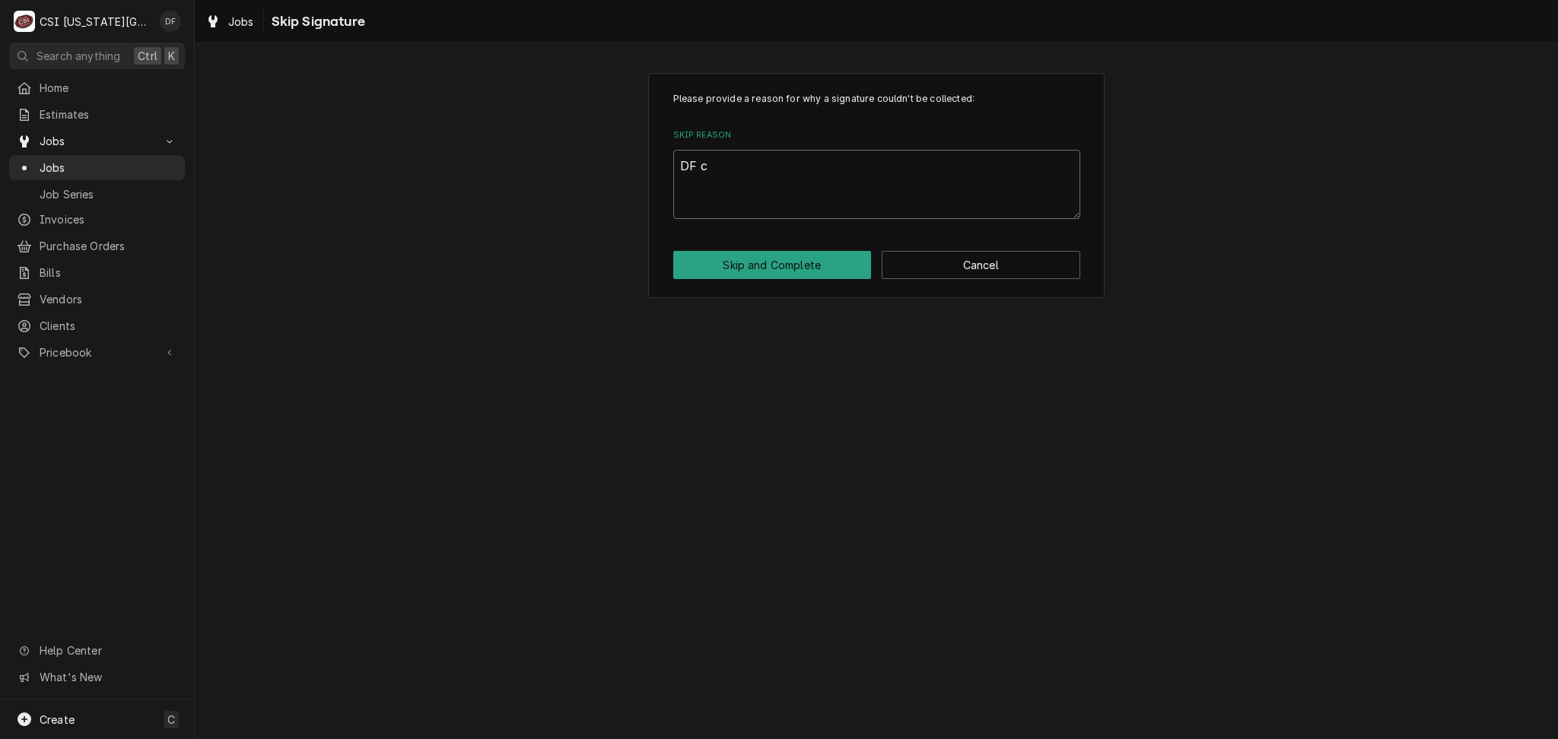
type textarea "DF co"
type textarea "x"
type textarea "DF com"
type textarea "x"
type textarea "DF comp"
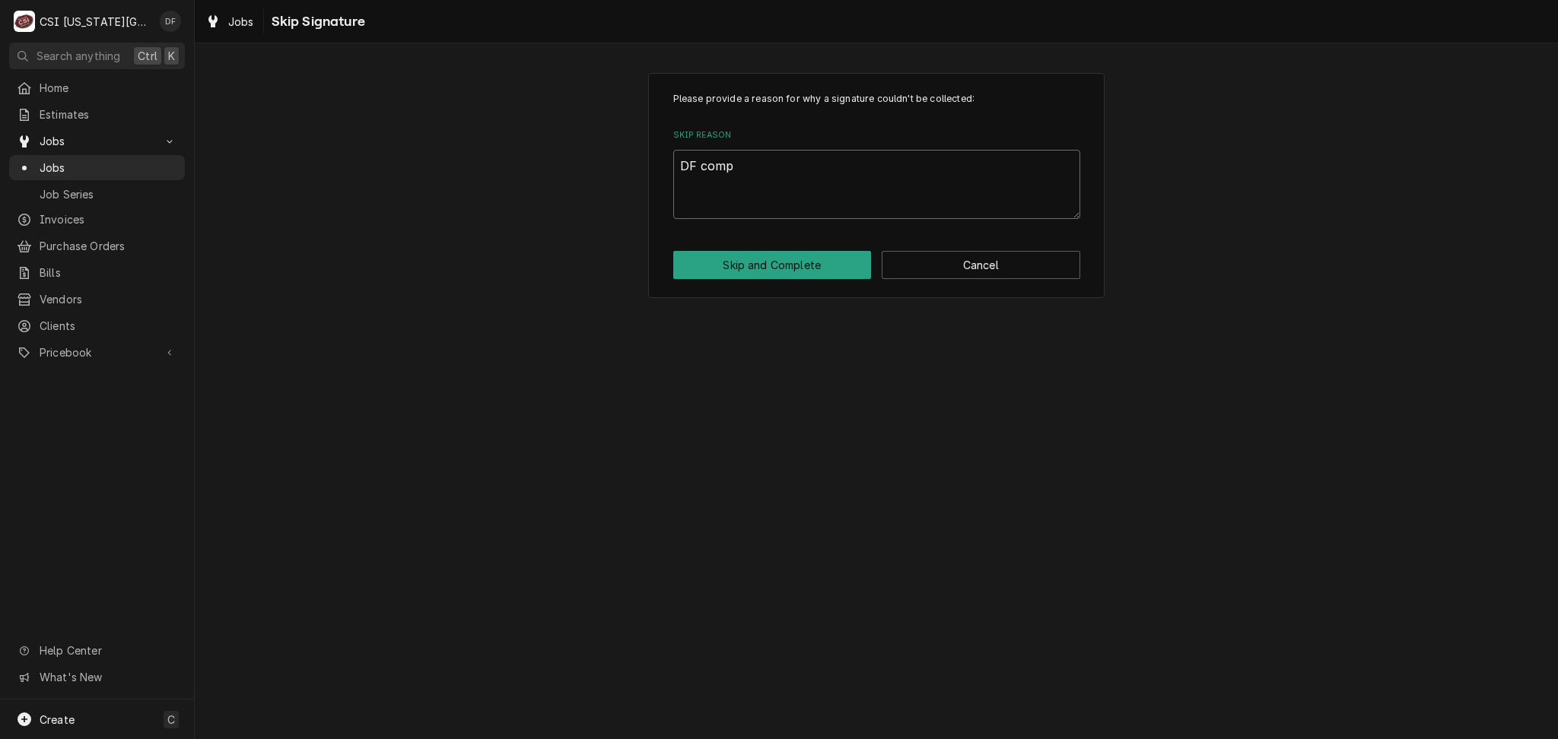
type textarea "x"
type textarea "DF compl"
type textarea "x"
type textarea "DF comple"
type textarea "x"
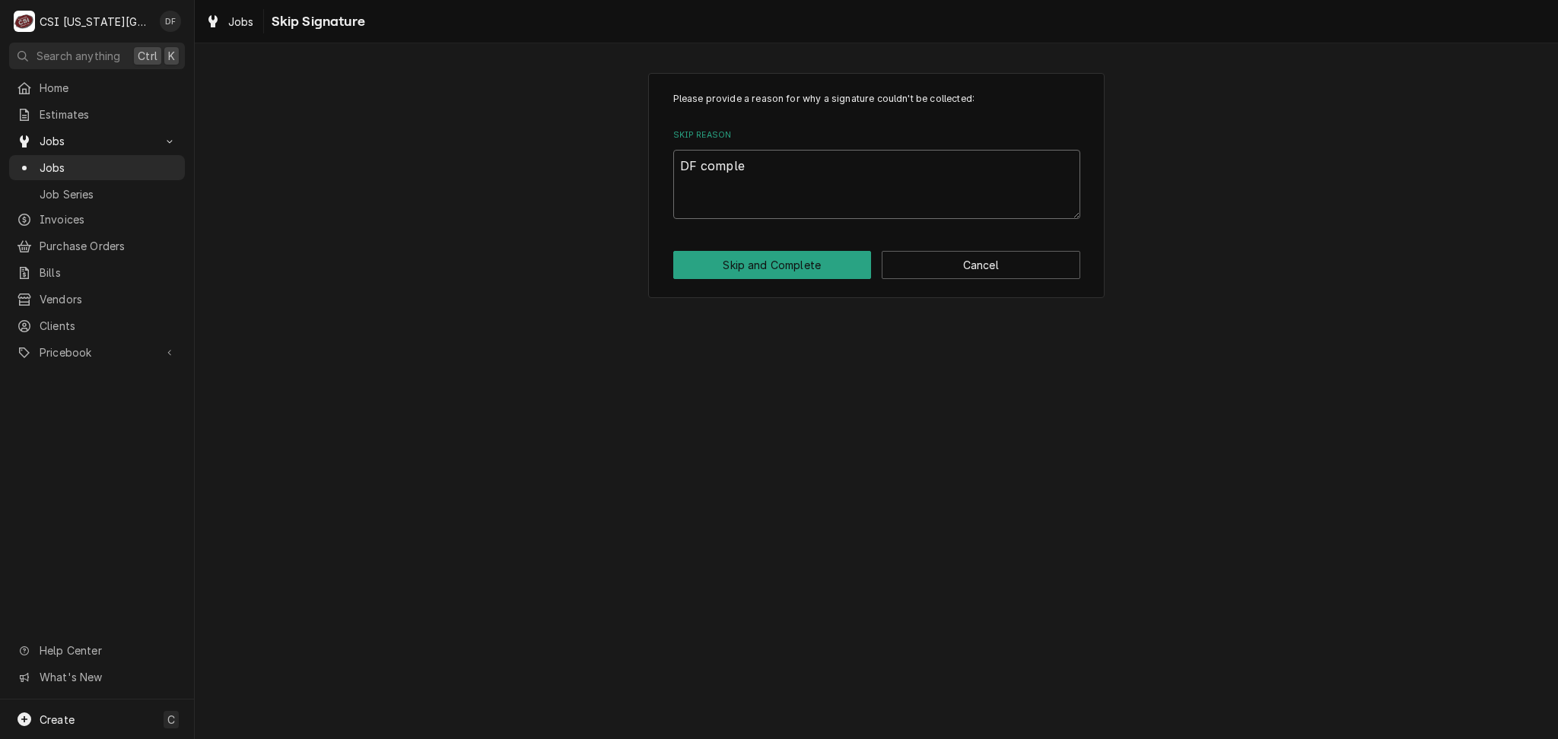
type textarea "DF complet"
type textarea "x"
type textarea "DF completi"
type textarea "x"
type textarea "DF completin"
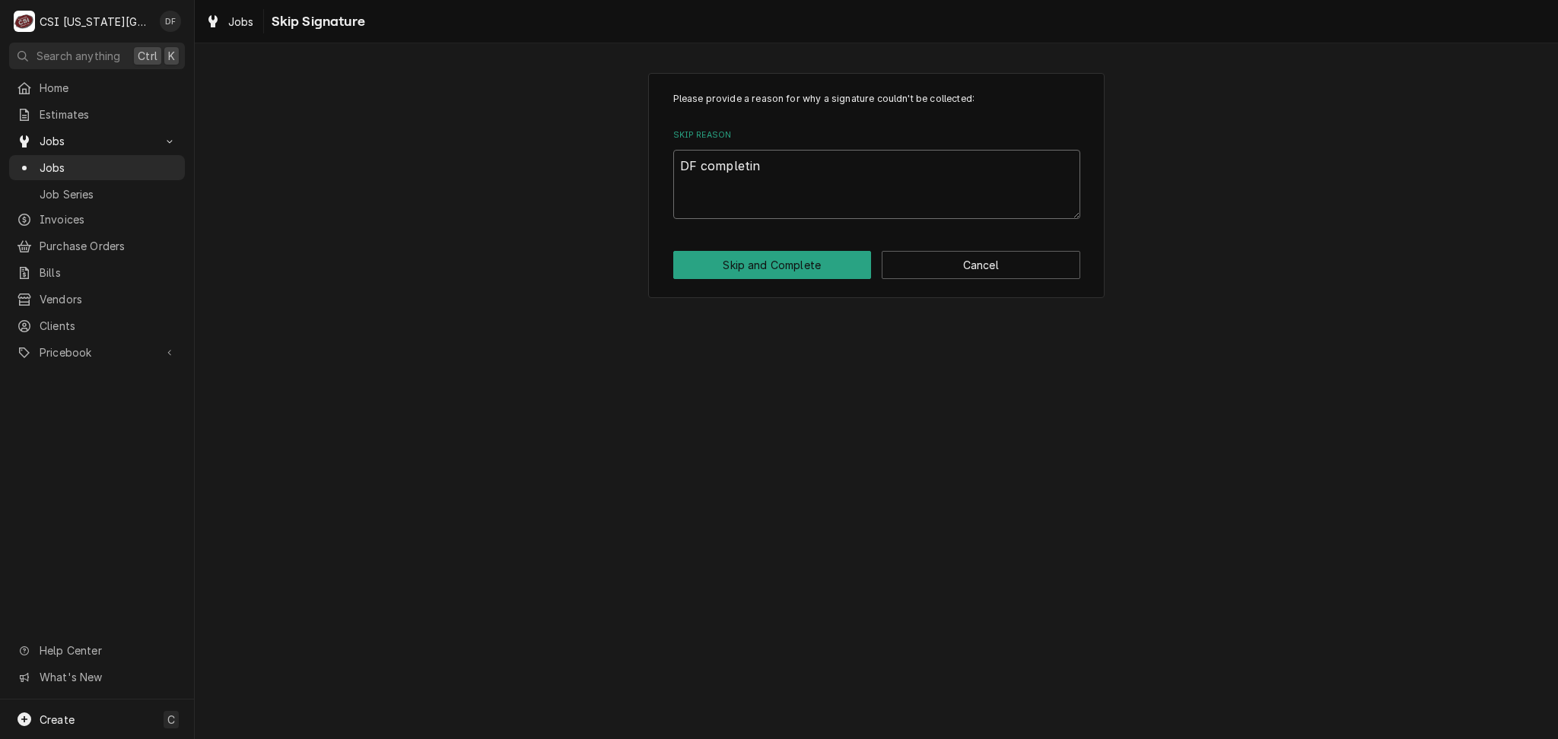
type textarea "x"
type textarea "DF completing"
type textarea "x"
type textarea "DF completing"
type textarea "x"
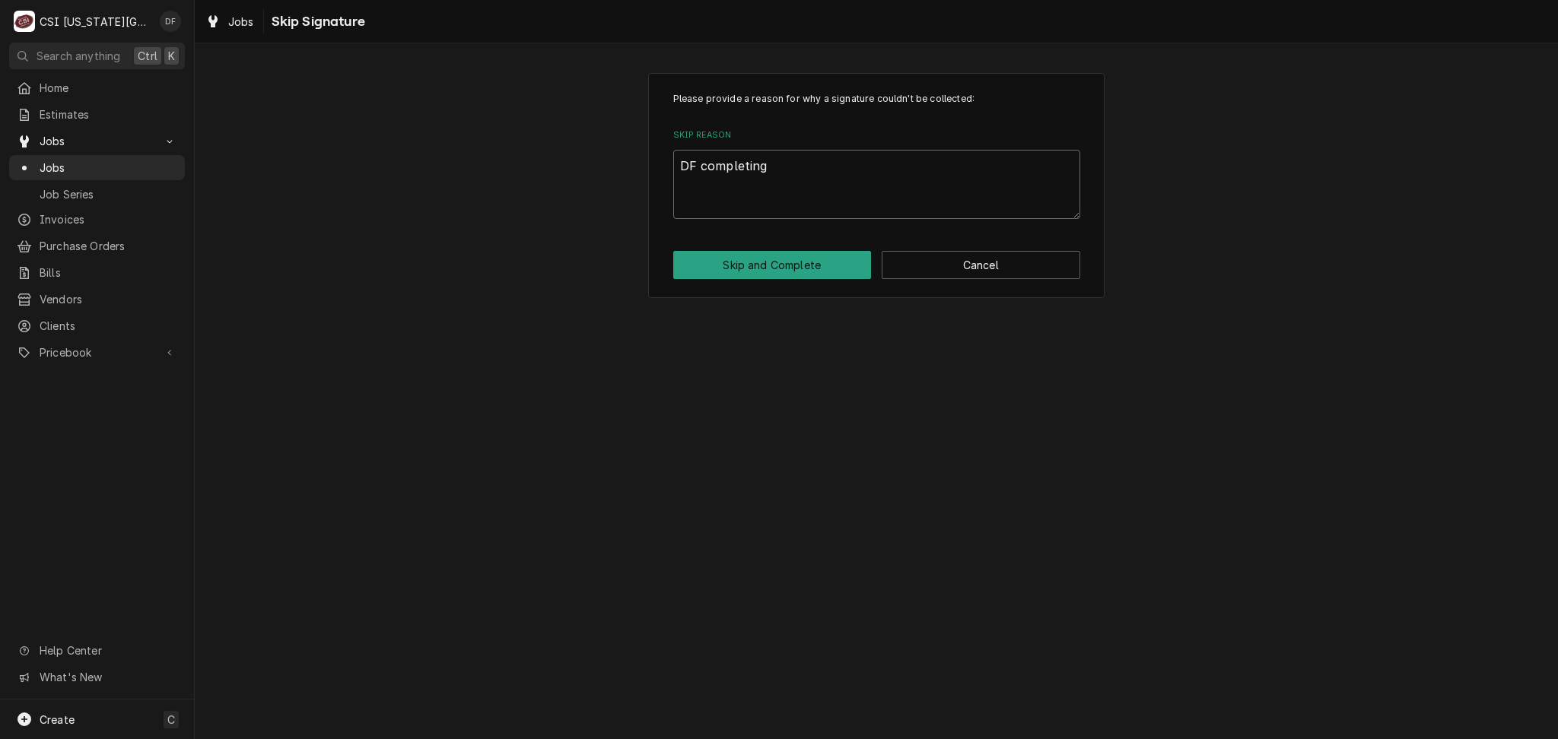
type textarea "DF completing k"
type textarea "x"
type textarea "DF completing"
type textarea "x"
type textarea "DF completing j"
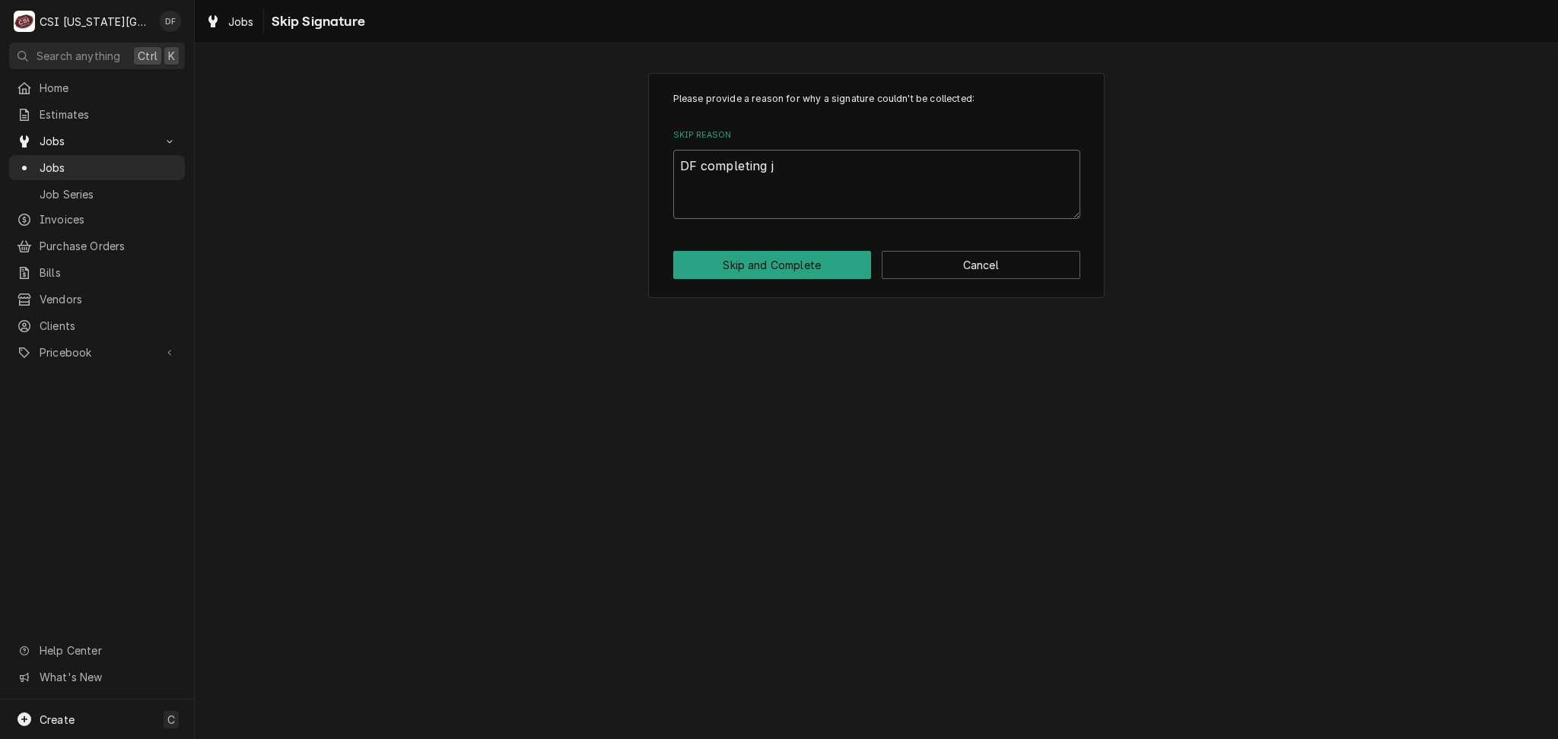
type textarea "x"
type textarea "DF completing jo"
type textarea "x"
type textarea "DF completing job"
type textarea "x"
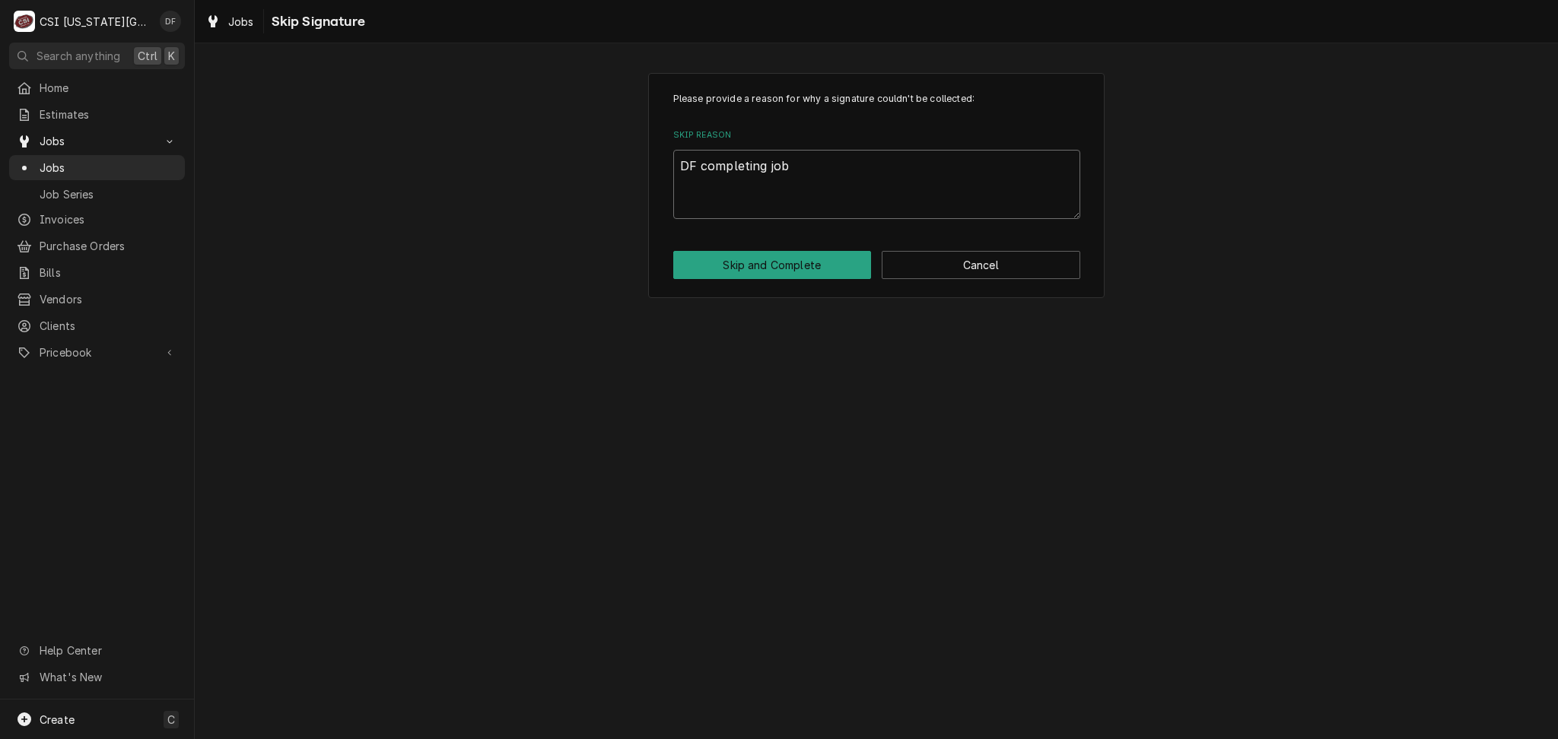
type textarea "DF completing job"
type textarea "x"
type textarea "DF completing job o"
type textarea "x"
type textarea "DF completing job ou"
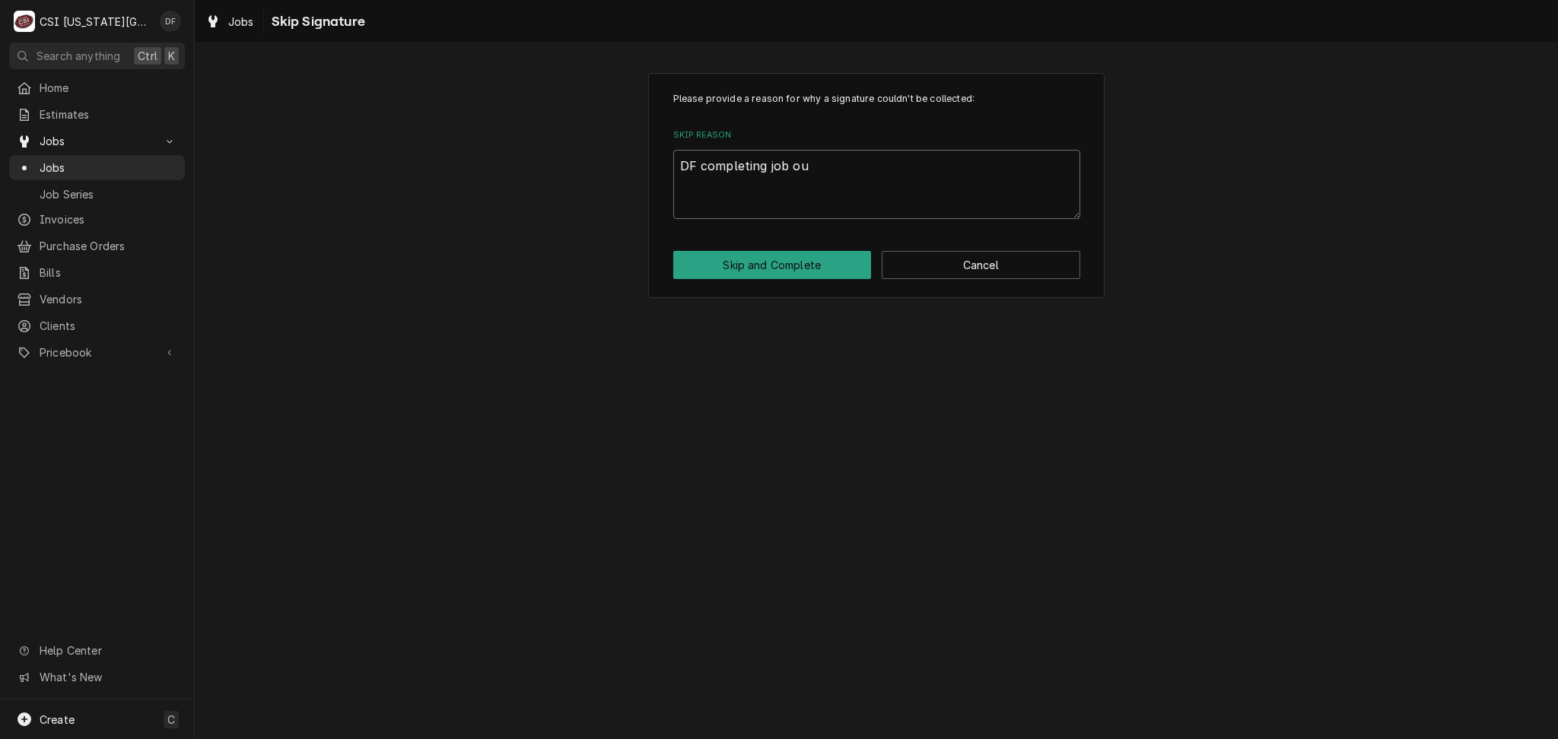
type textarea "x"
type textarea "DF completing job out"
click at [753, 268] on button "Skip and Complete" at bounding box center [772, 265] width 198 height 28
type textarea "x"
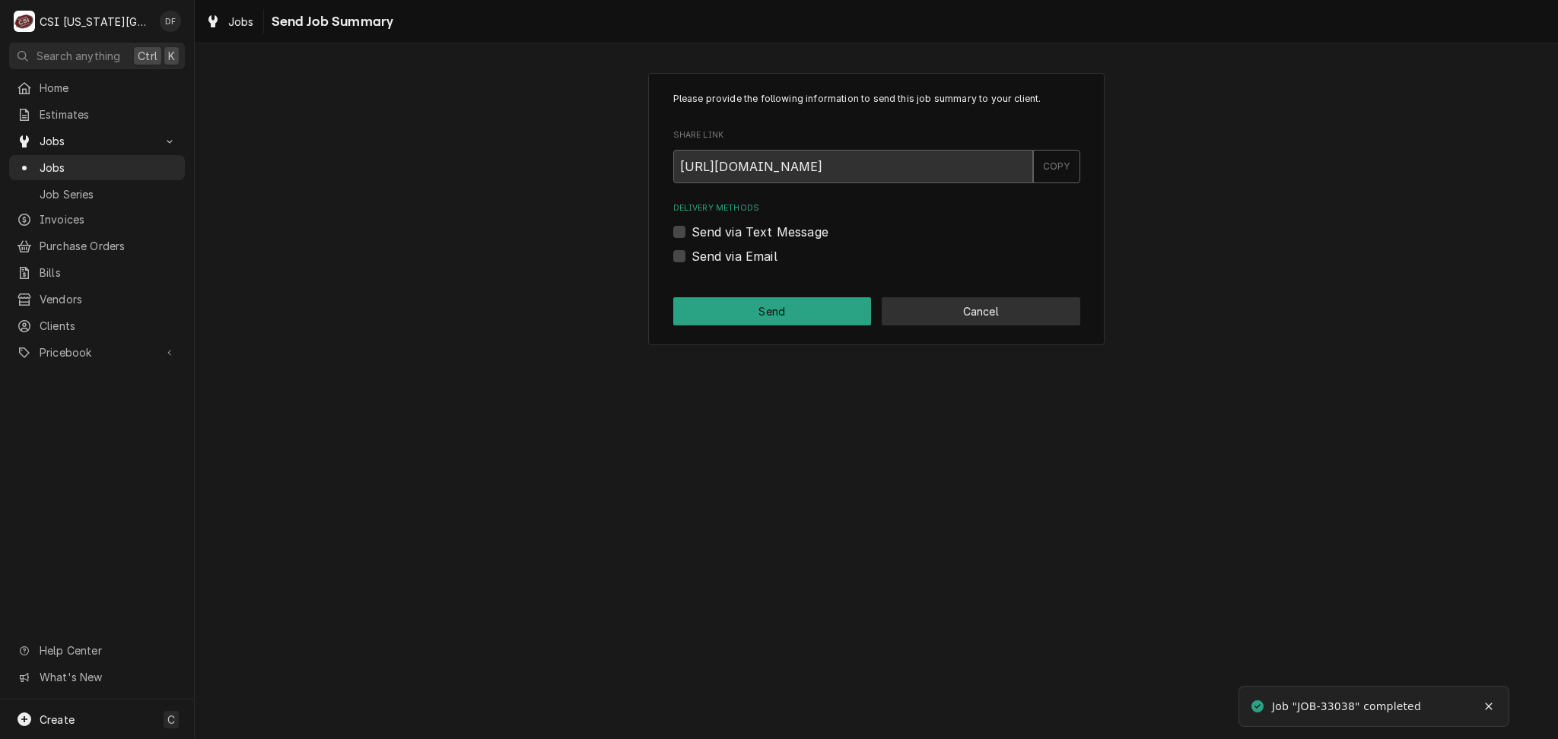
click at [1023, 311] on button "Cancel" at bounding box center [980, 311] width 198 height 28
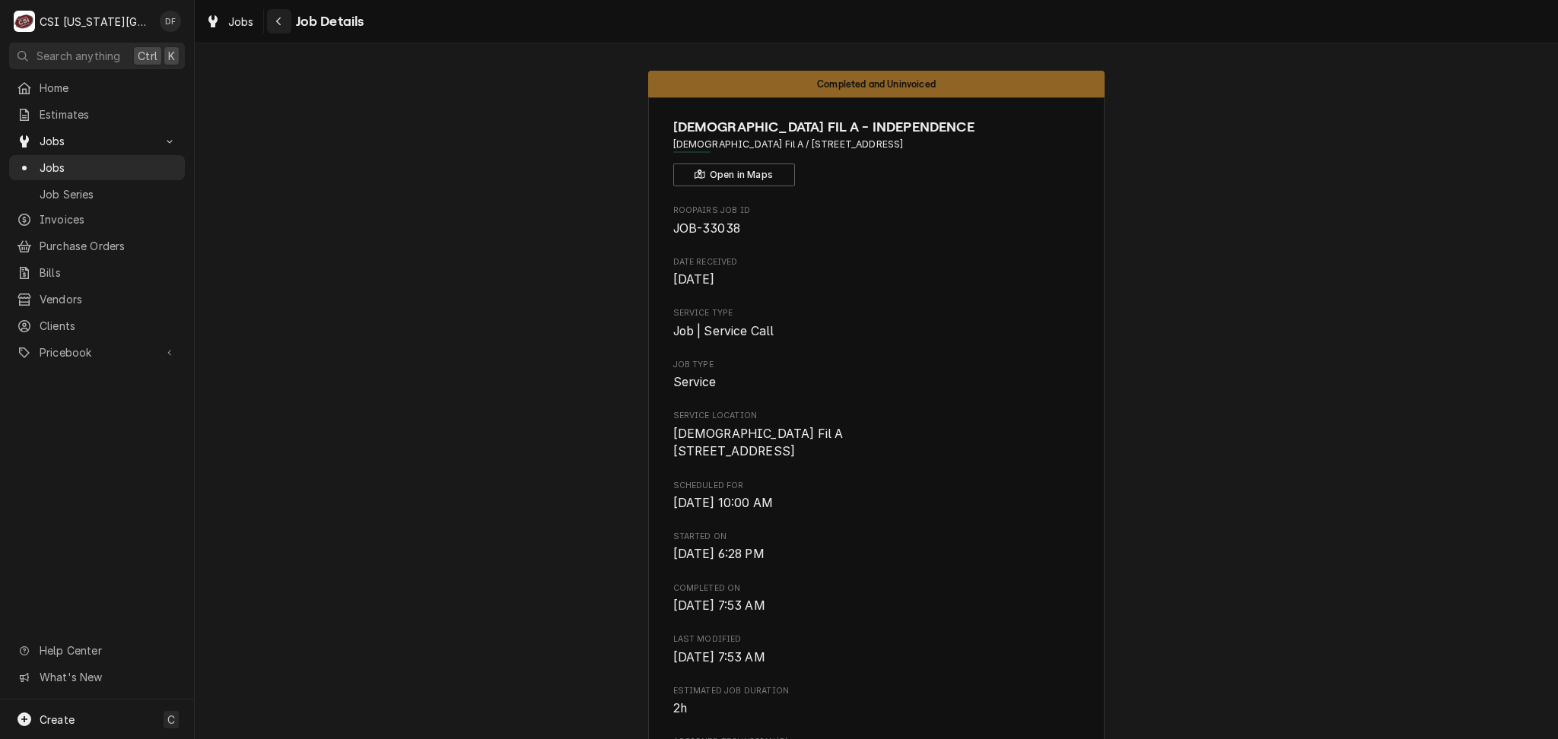
click at [277, 21] on icon "Navigate back" at bounding box center [278, 21] width 7 height 11
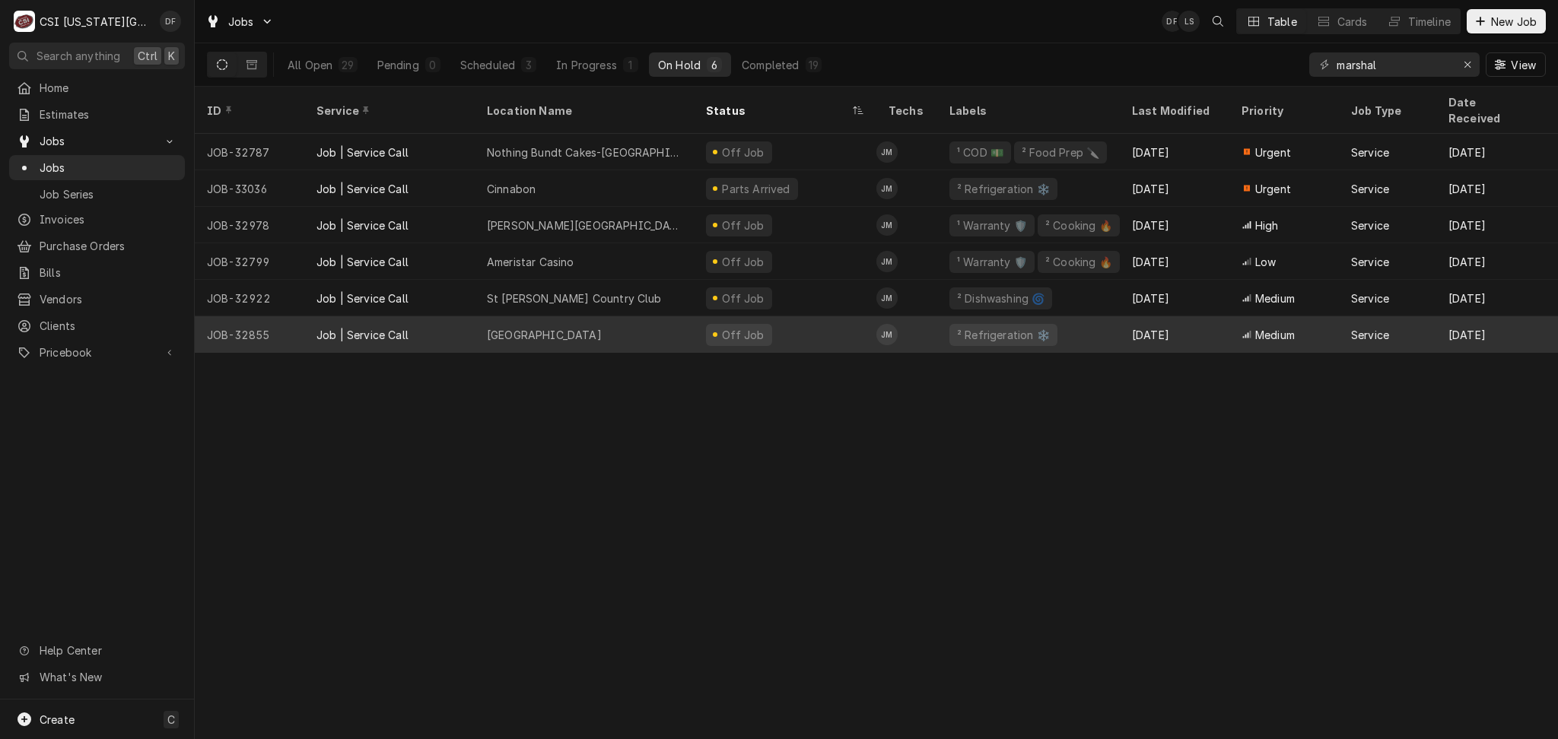
click at [807, 316] on div "Off Job" at bounding box center [785, 334] width 183 height 37
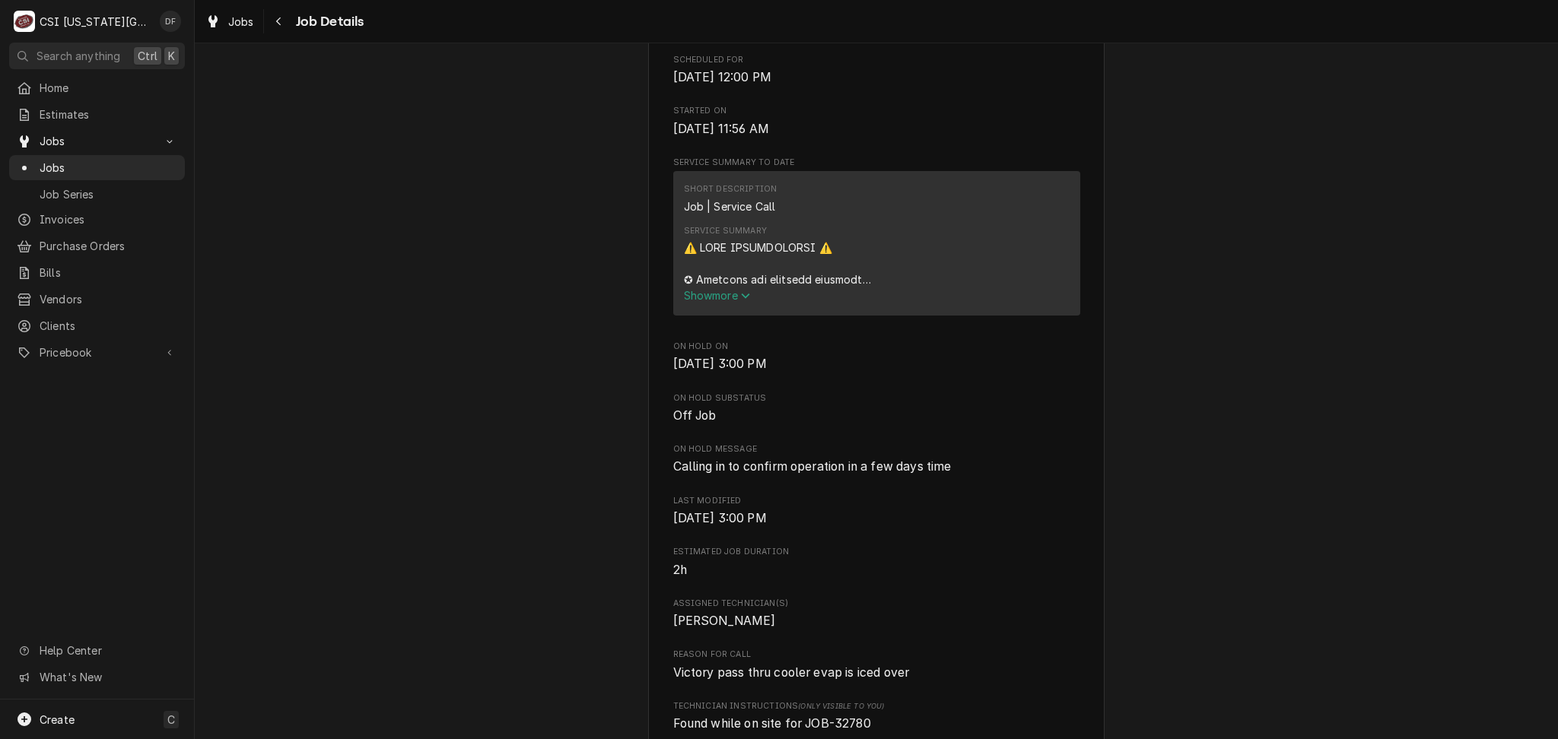
scroll to position [710, 0]
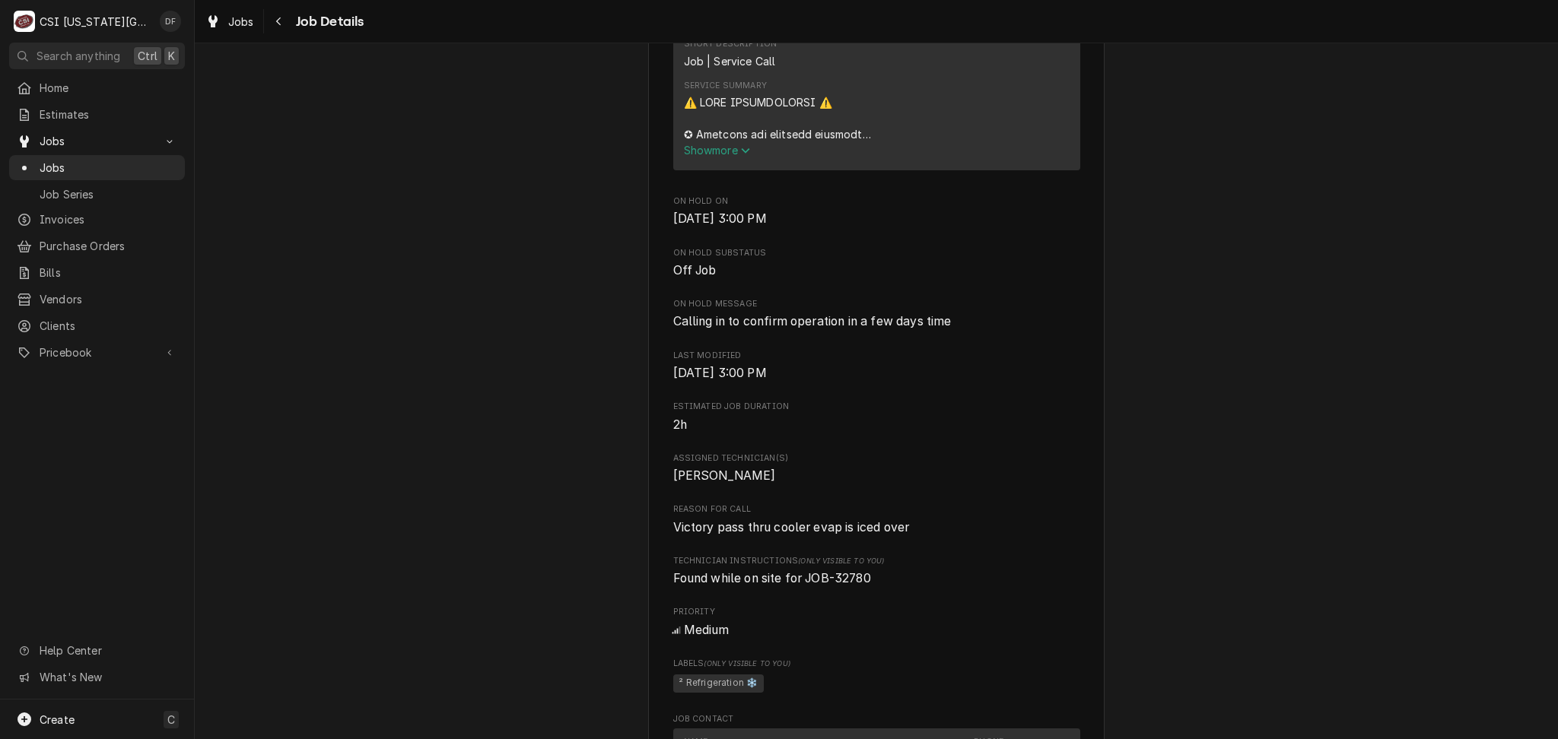
click at [701, 157] on span "Show more" at bounding box center [717, 150] width 67 height 13
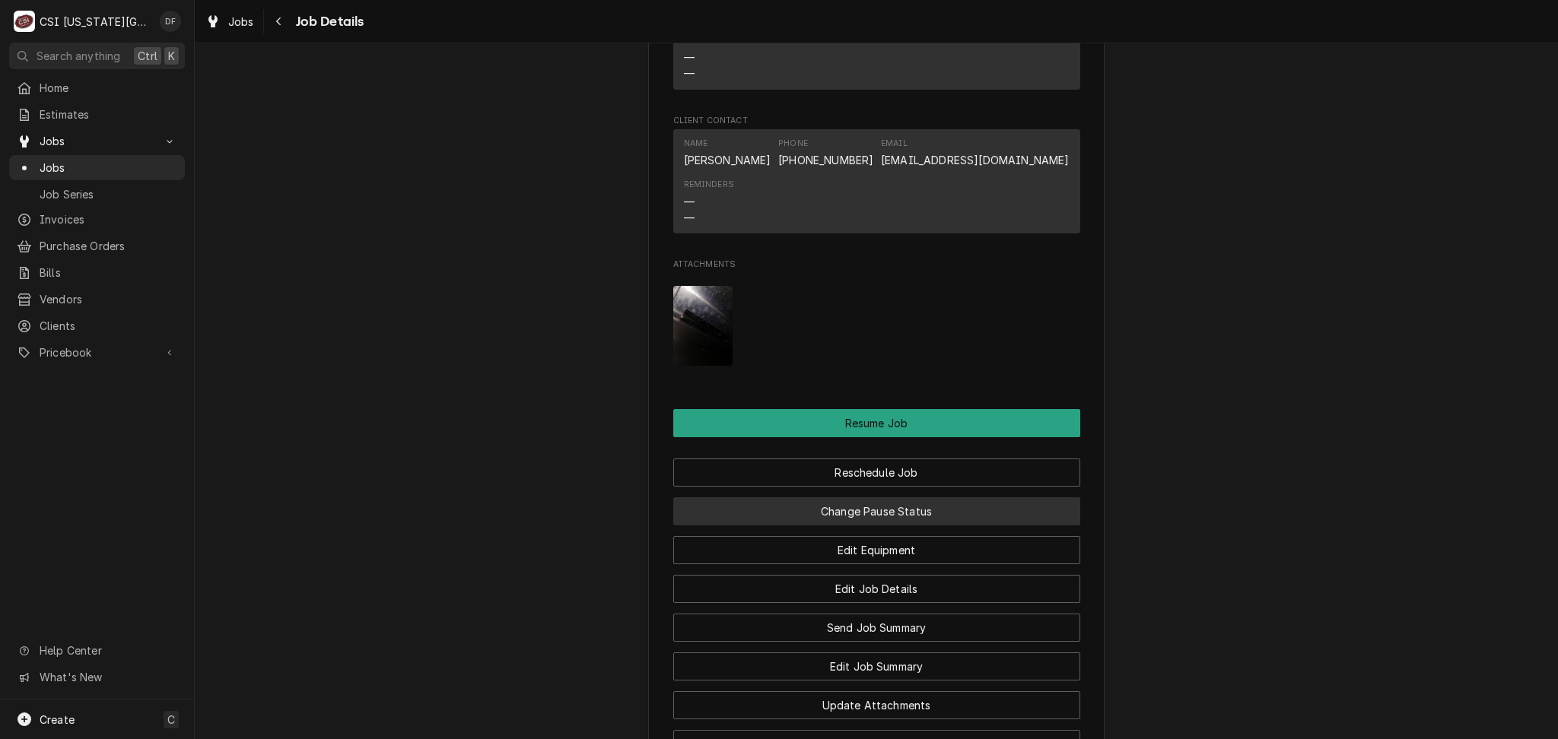
scroll to position [3042, 0]
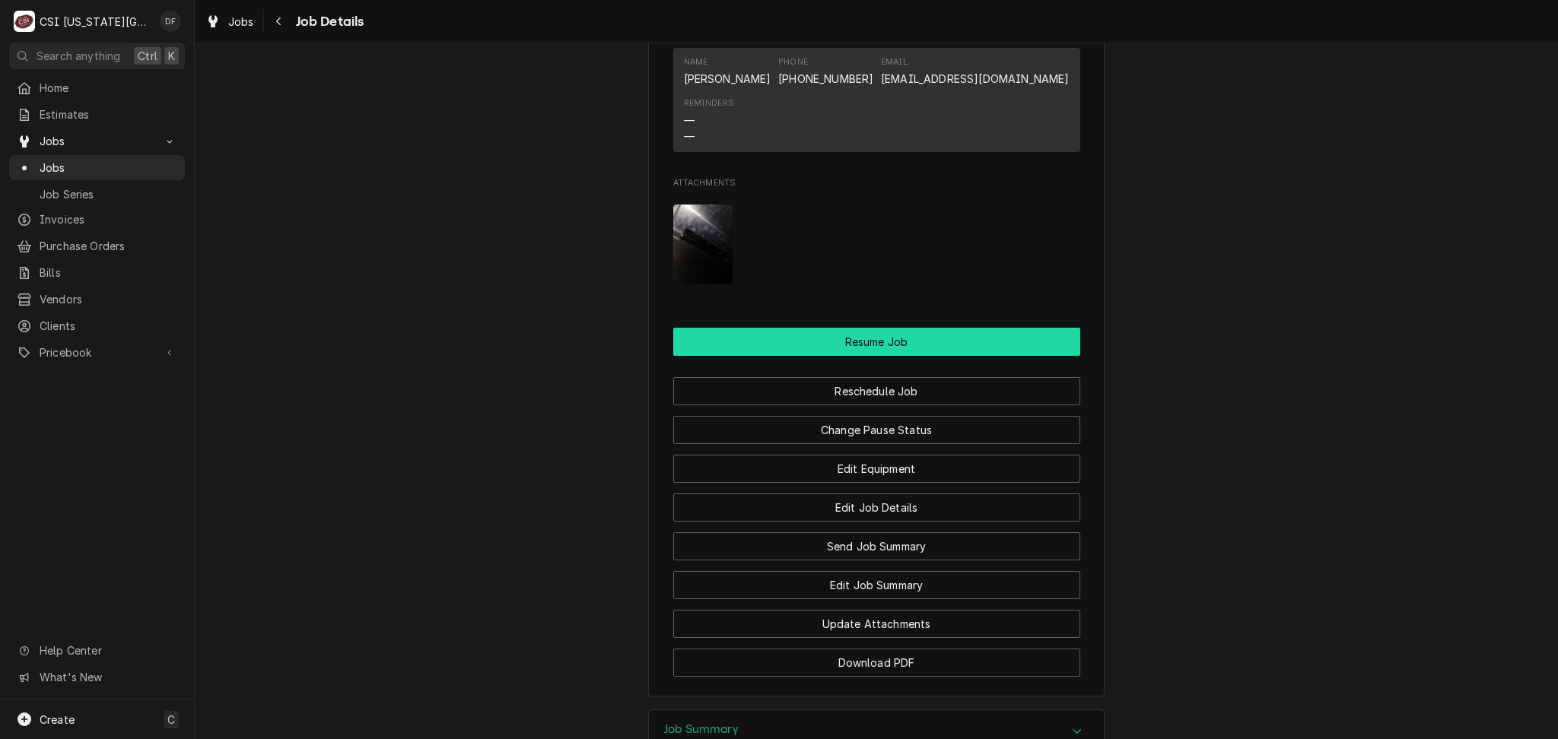
click at [846, 354] on button "Resume Job" at bounding box center [876, 342] width 407 height 28
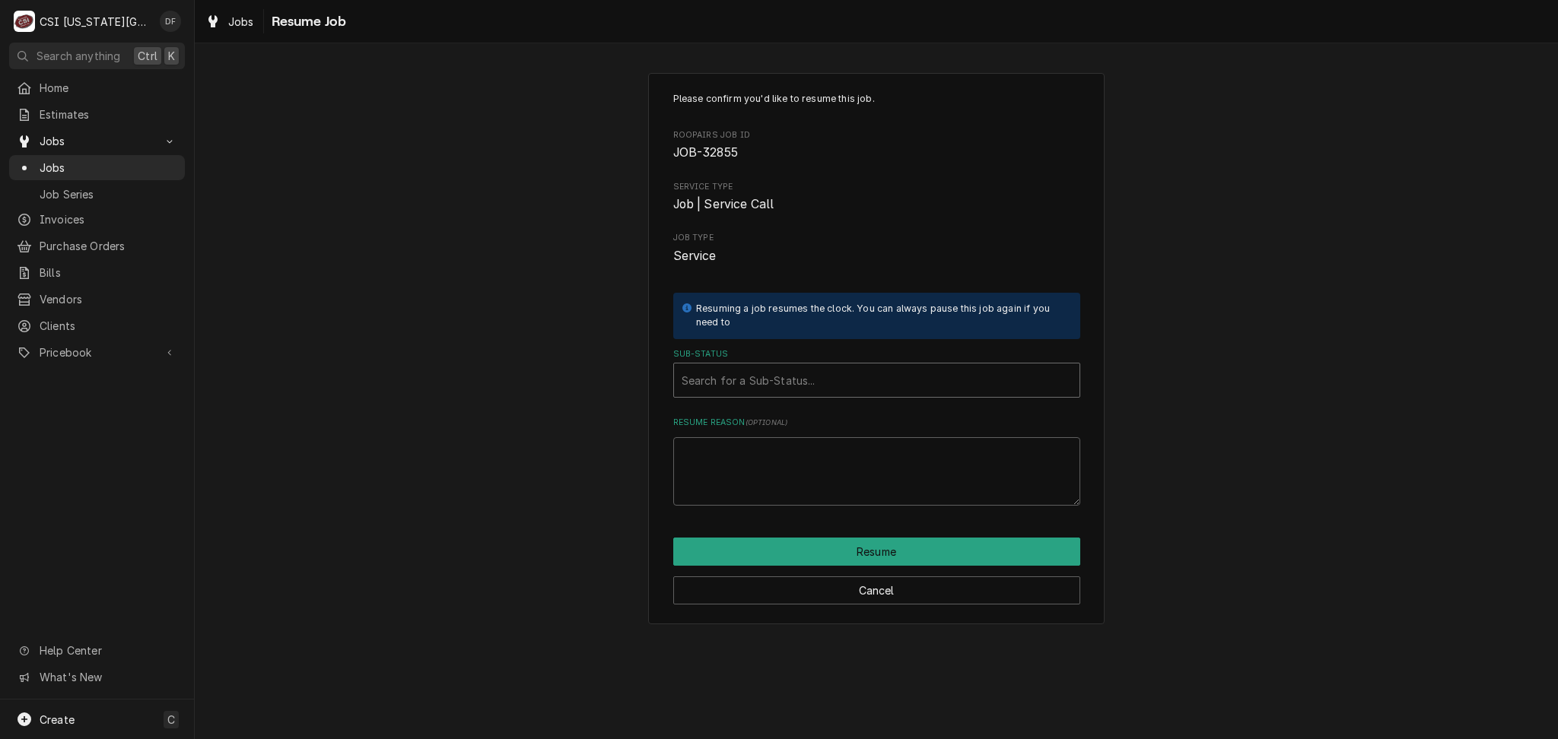
click at [811, 367] on div "Sub-Status" at bounding box center [876, 380] width 390 height 27
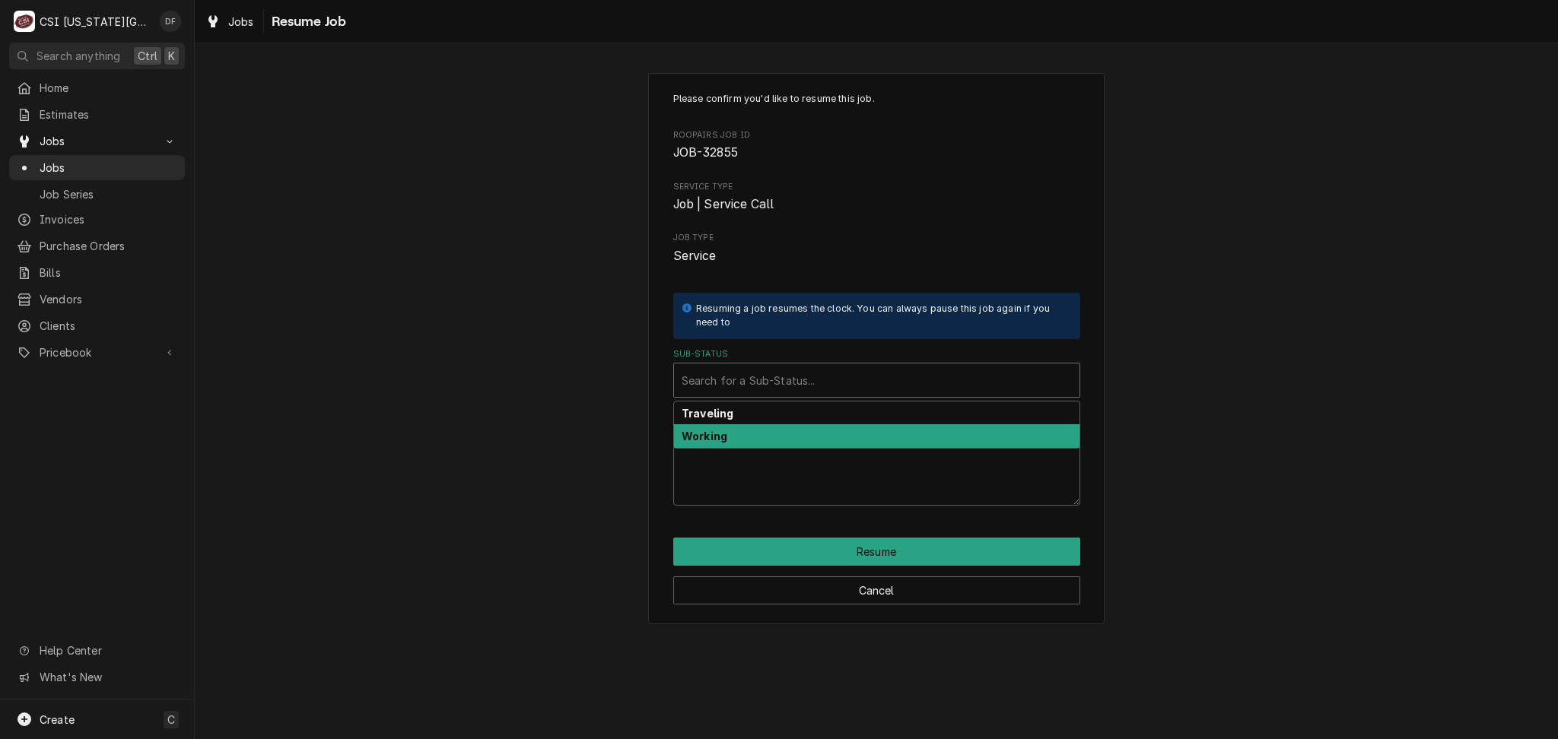
click at [796, 437] on div "Working" at bounding box center [876, 436] width 405 height 24
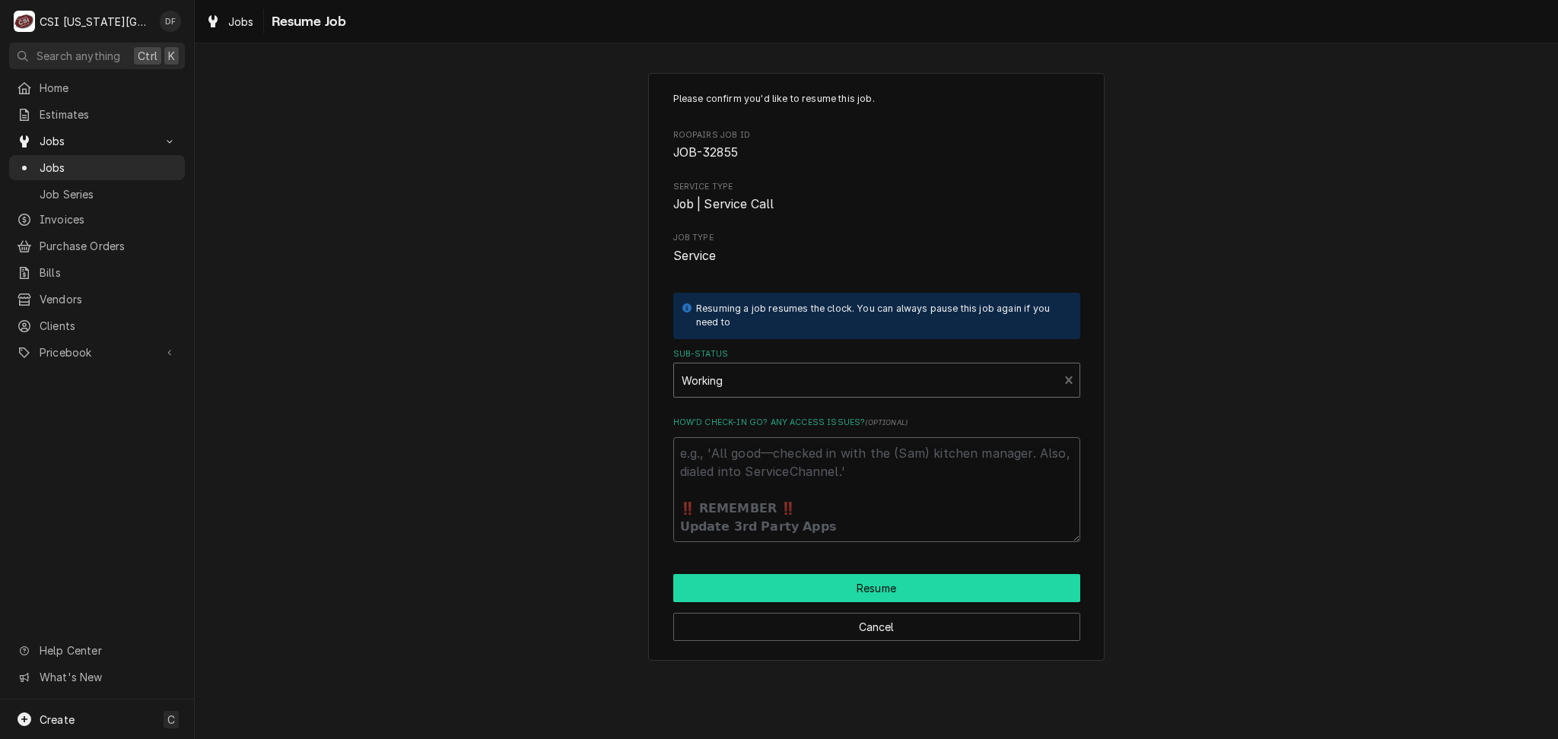
click at [859, 591] on button "Resume" at bounding box center [876, 588] width 407 height 28
type textarea "x"
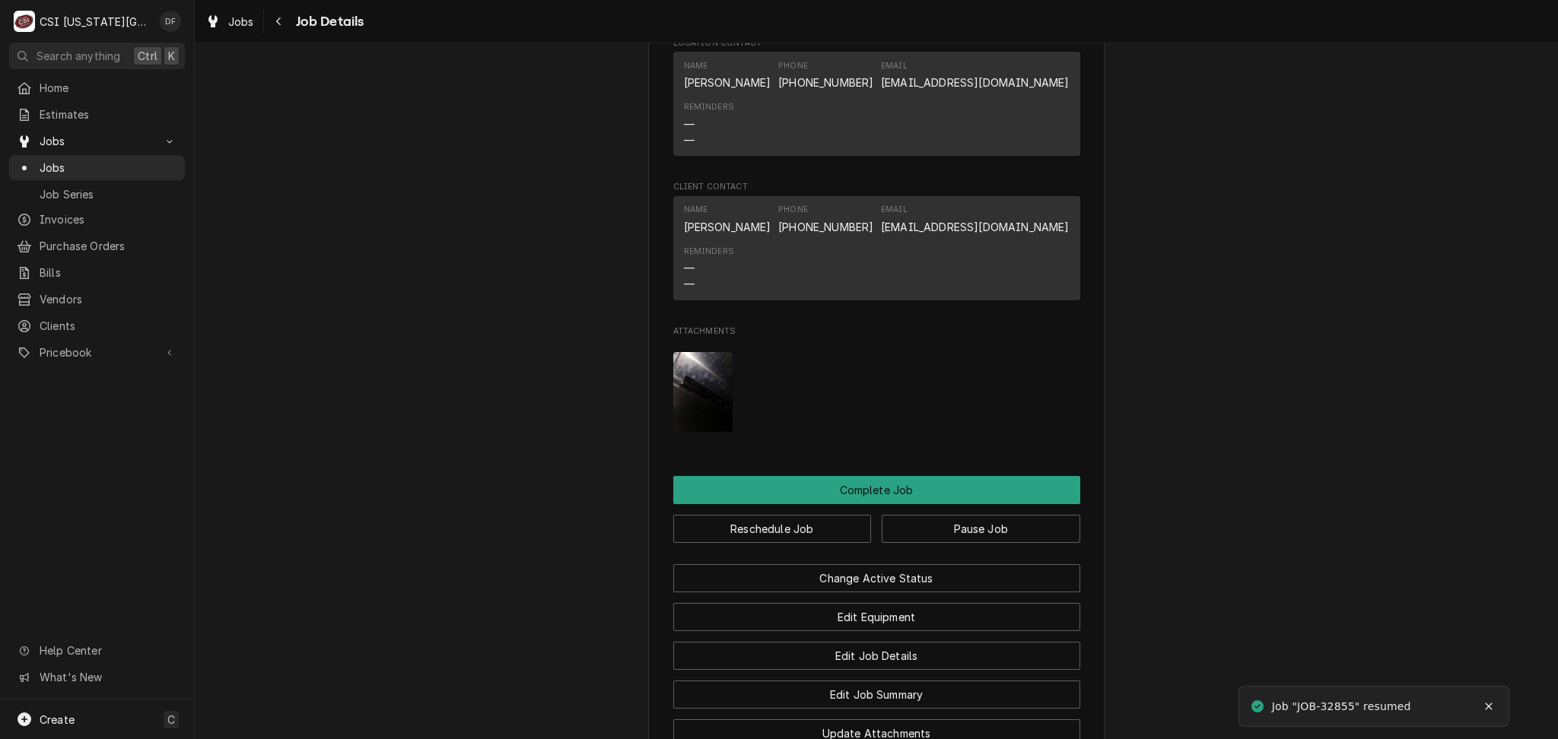
scroll to position [1521, 0]
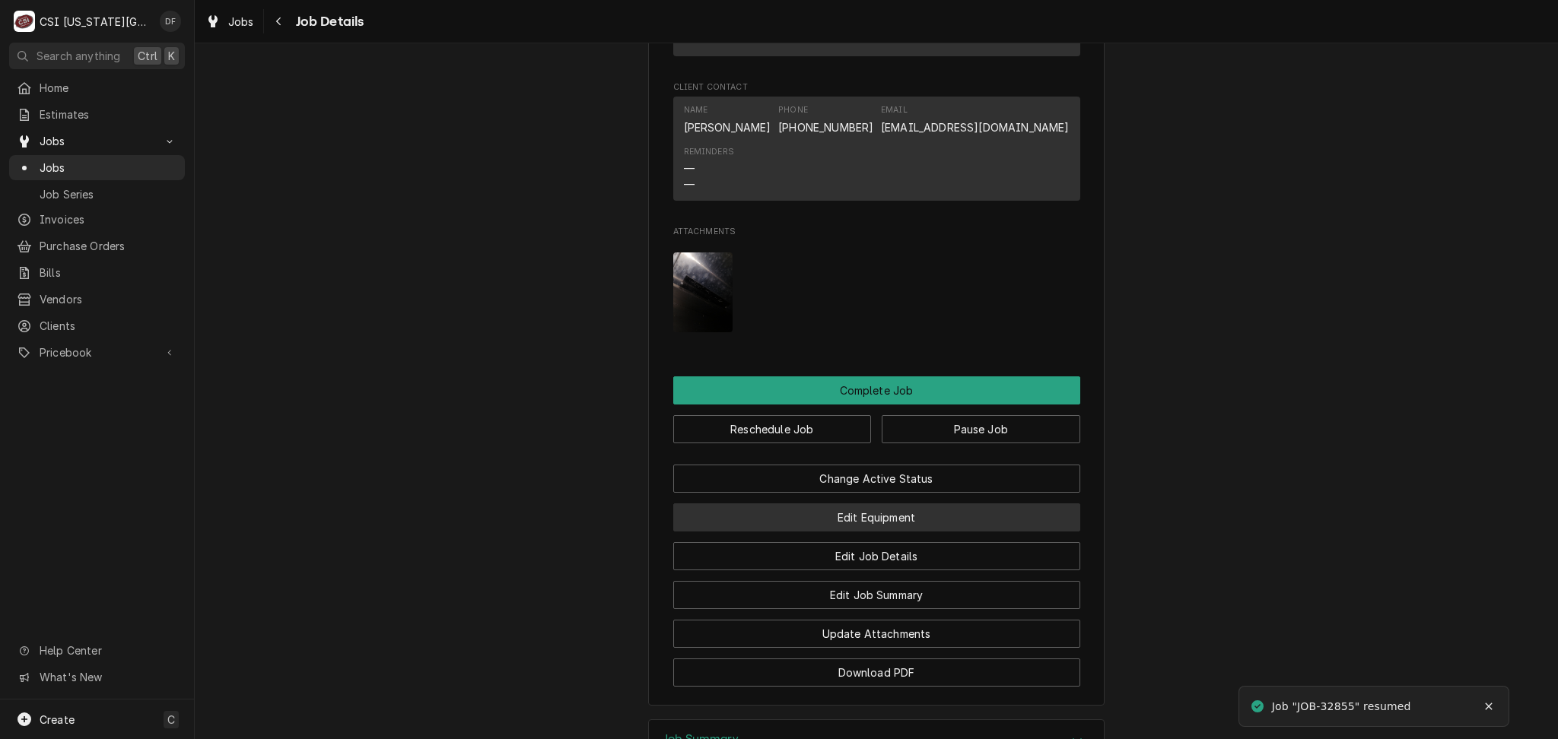
click at [856, 532] on button "Edit Equipment" at bounding box center [876, 517] width 407 height 28
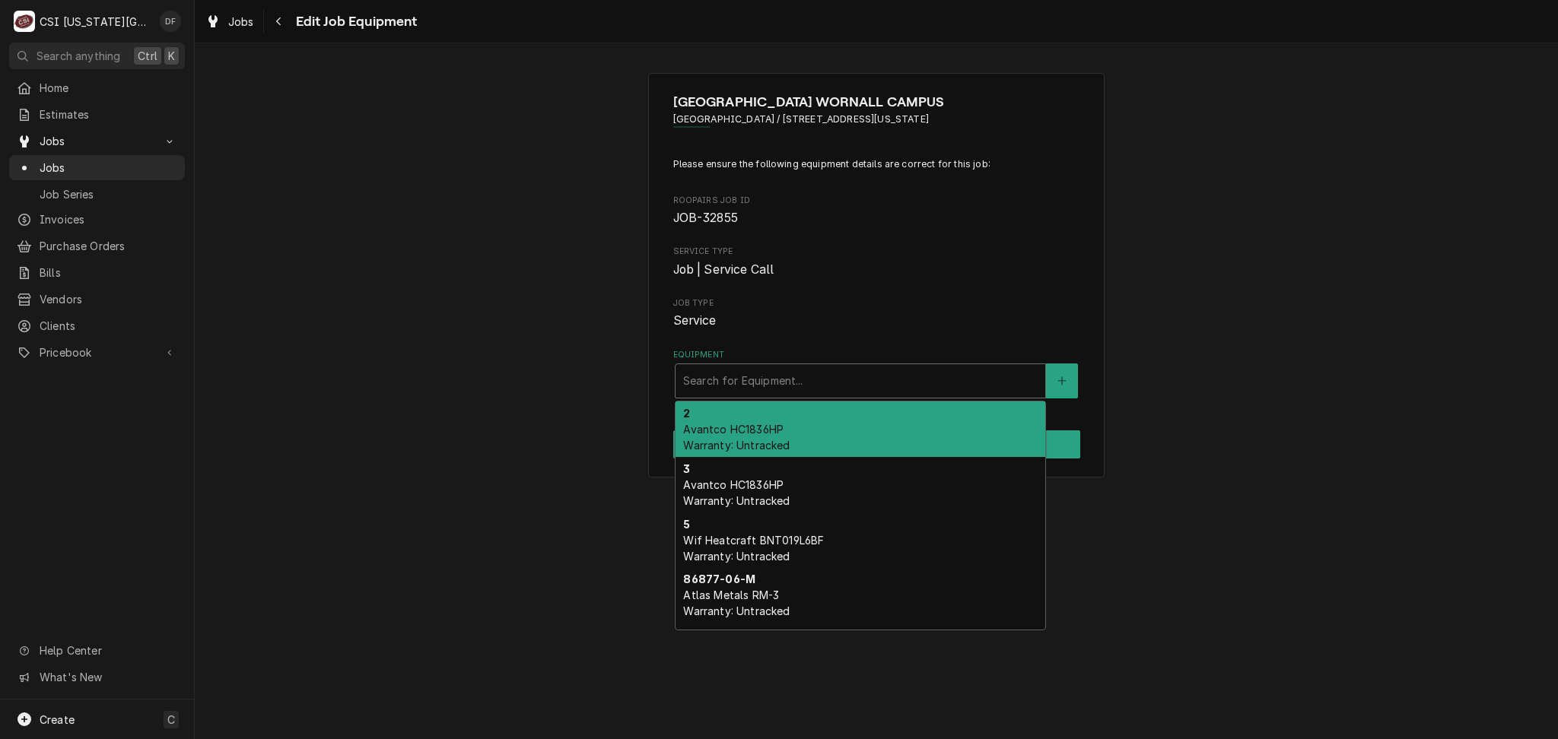
click at [813, 393] on div "Equipment" at bounding box center [860, 380] width 354 height 27
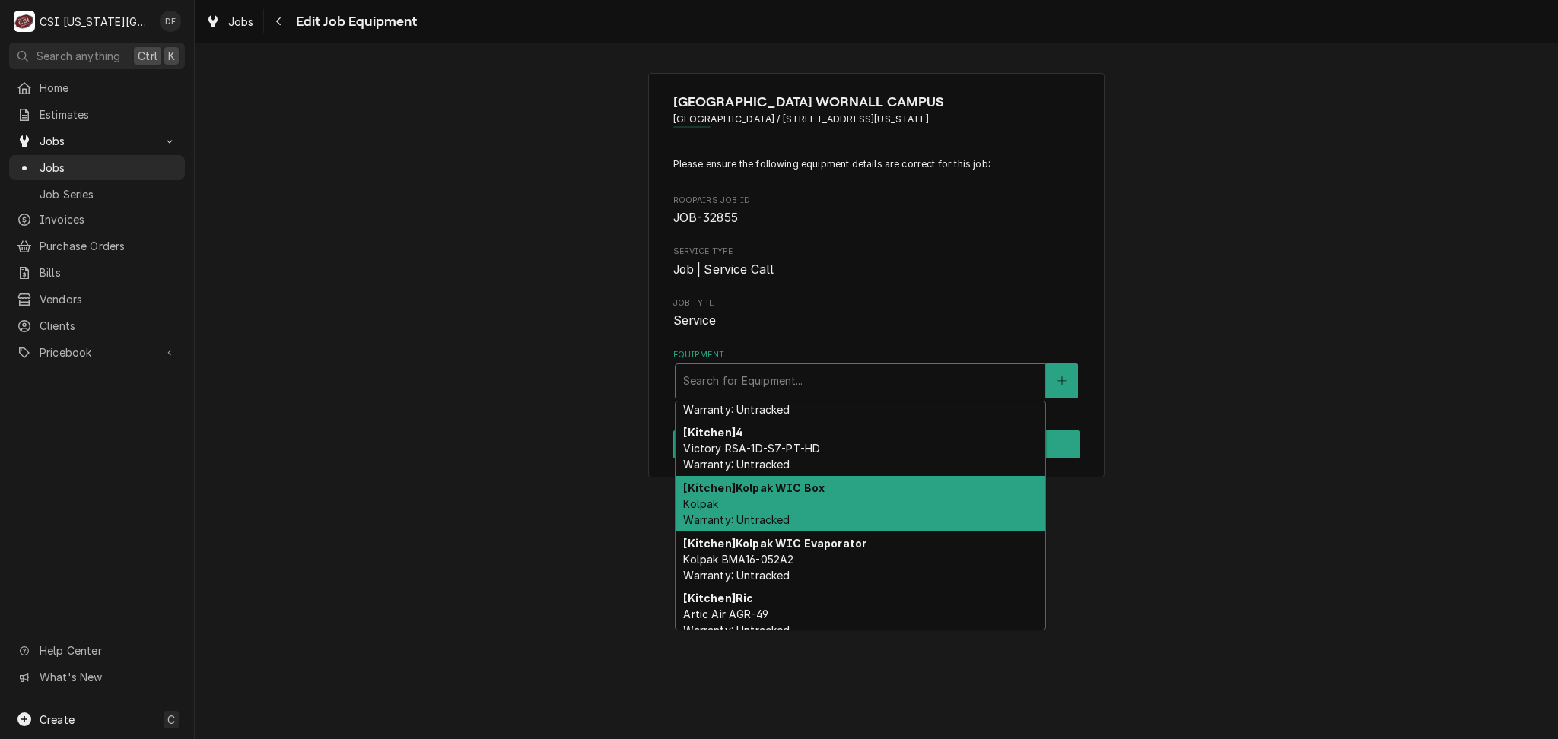
scroll to position [659, 0]
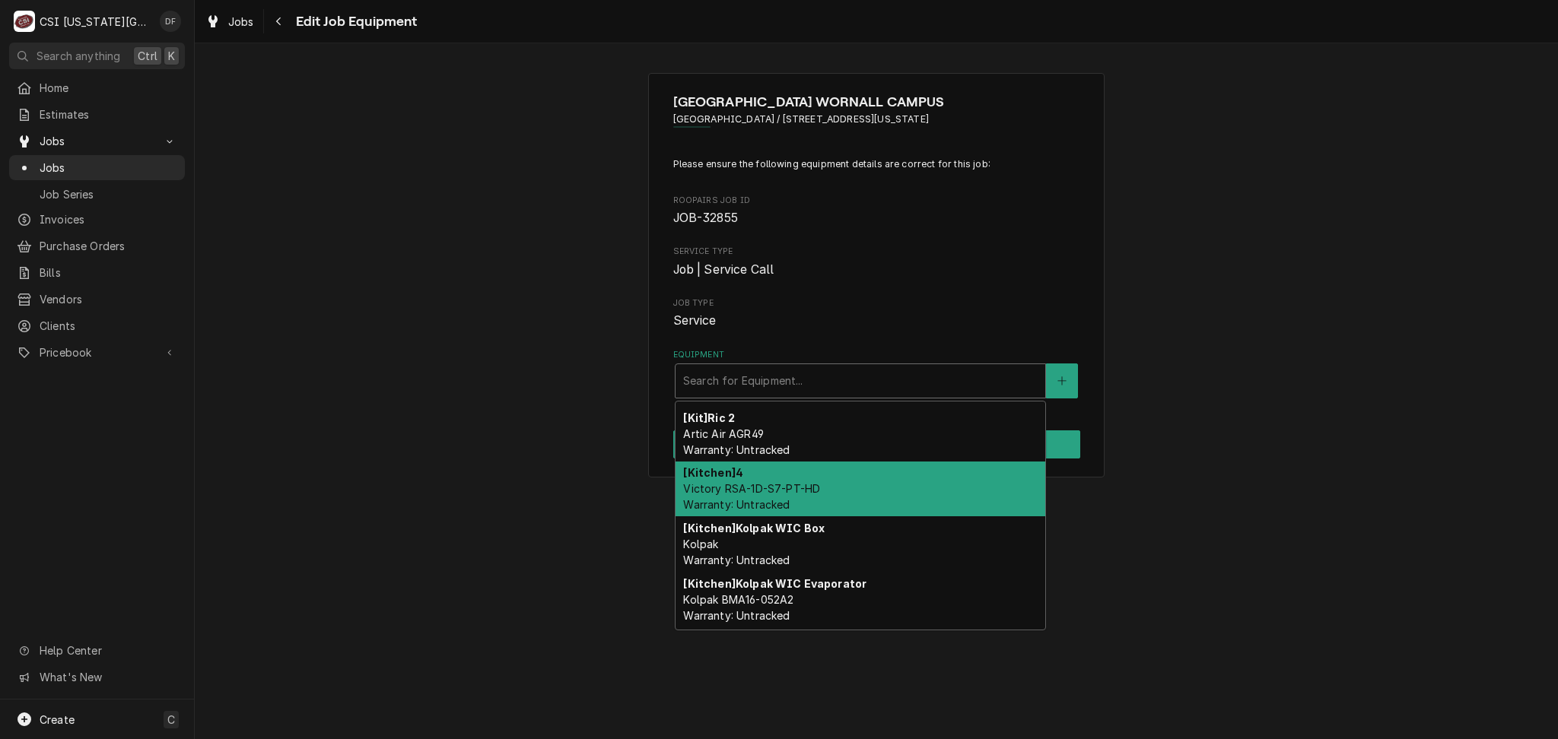
click at [798, 507] on span "Victory RSA-1D-S7-PT-HD Warranty: Untracked" at bounding box center [751, 496] width 137 height 29
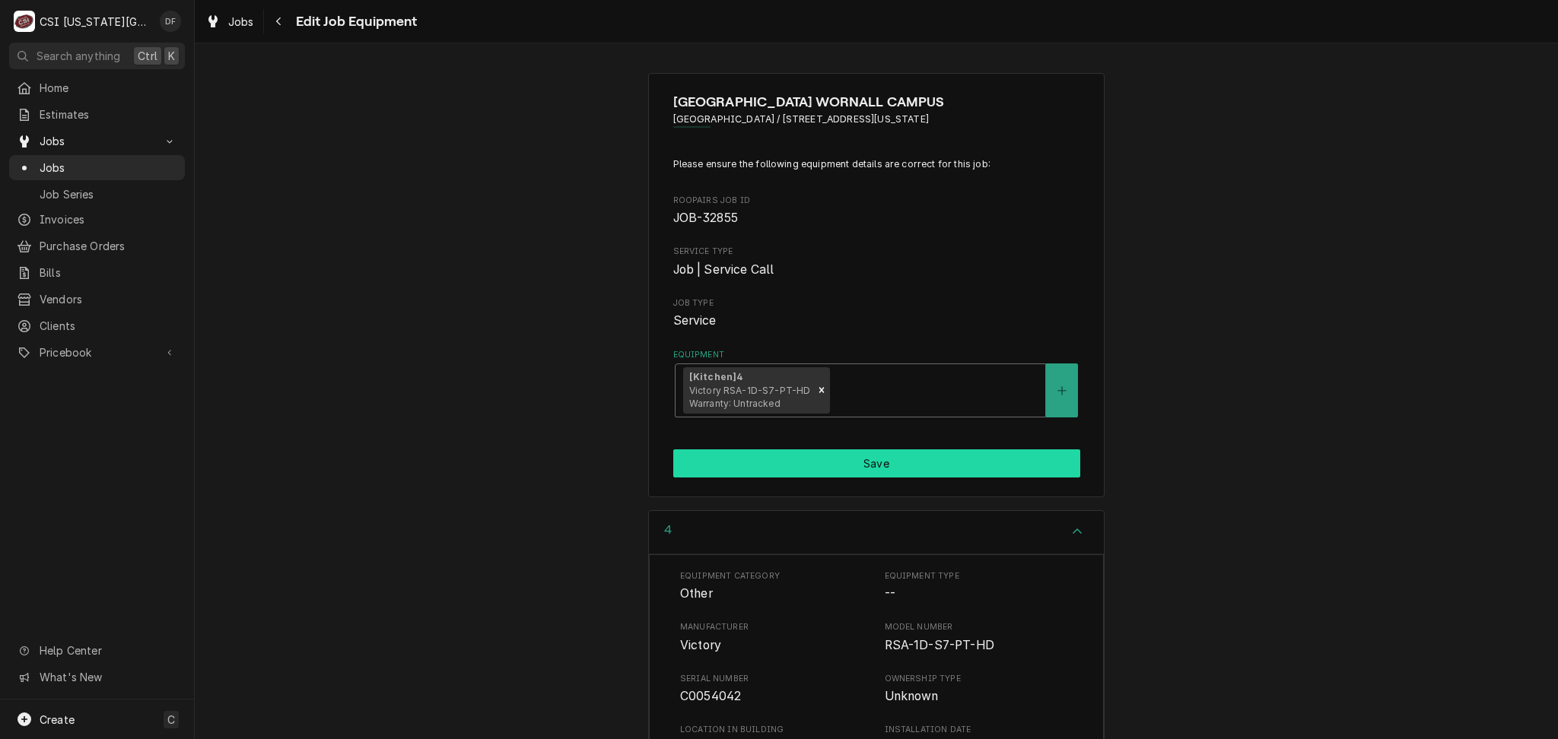
click at [808, 478] on button "Save" at bounding box center [876, 463] width 407 height 28
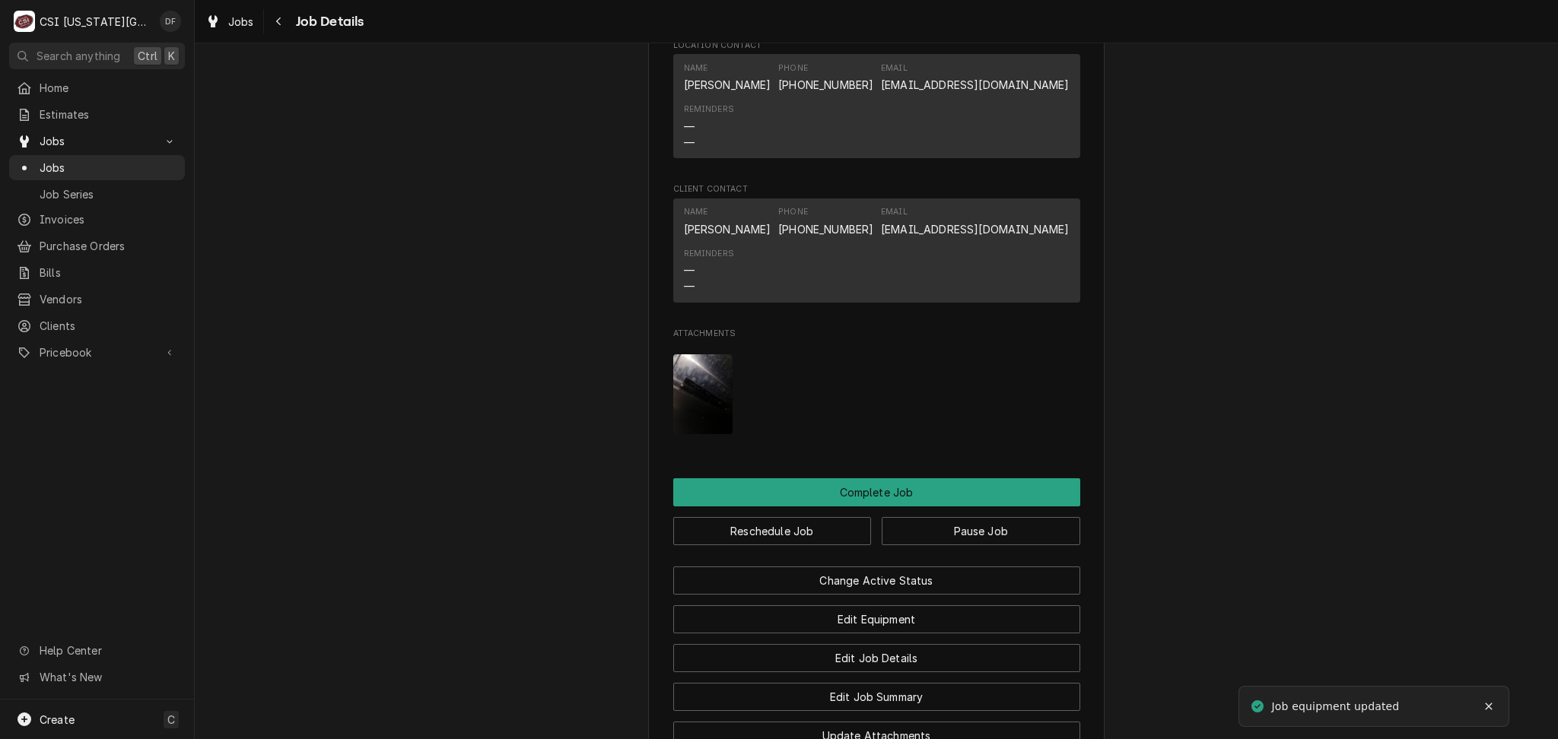
scroll to position [1820, 0]
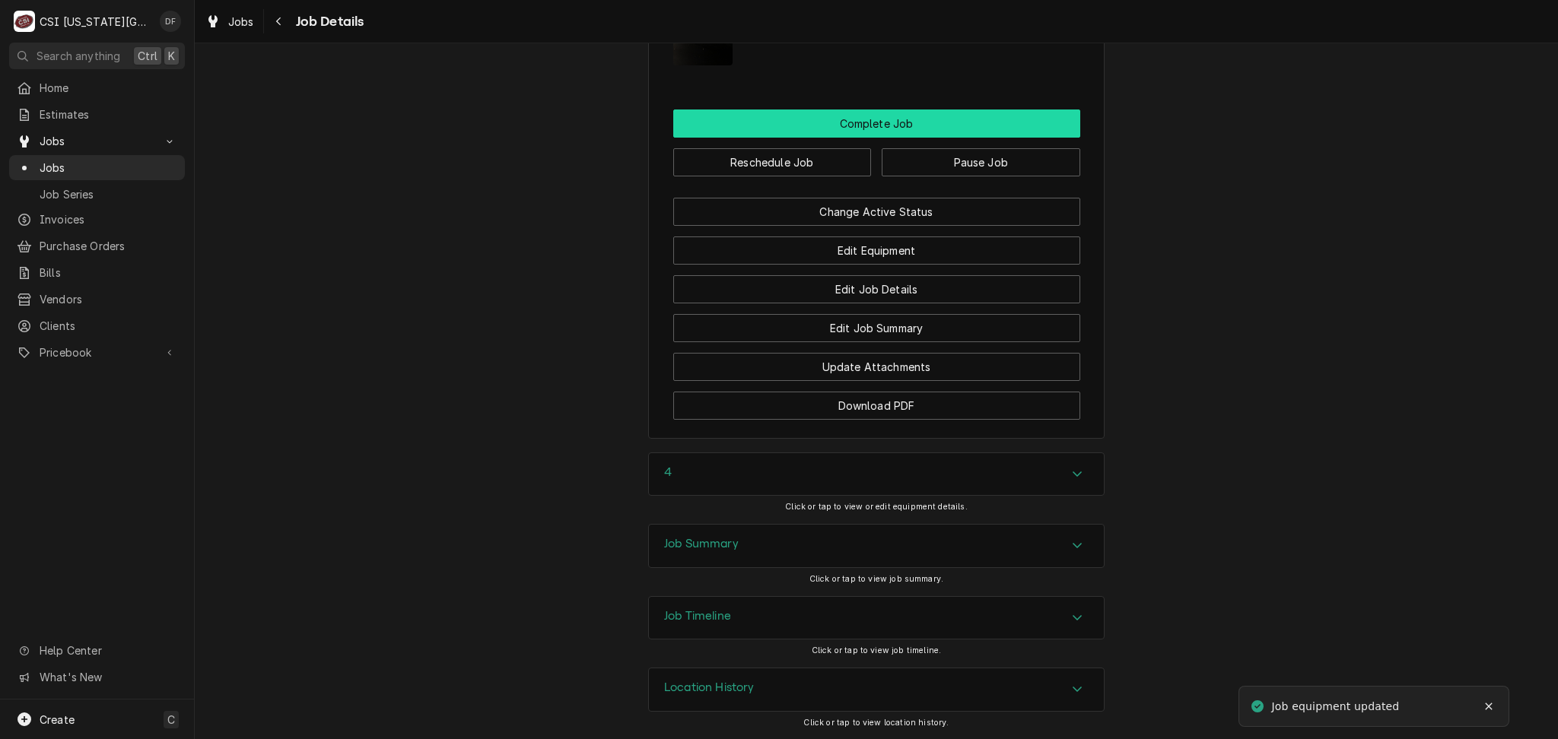
click at [865, 124] on button "Complete Job" at bounding box center [876, 124] width 407 height 28
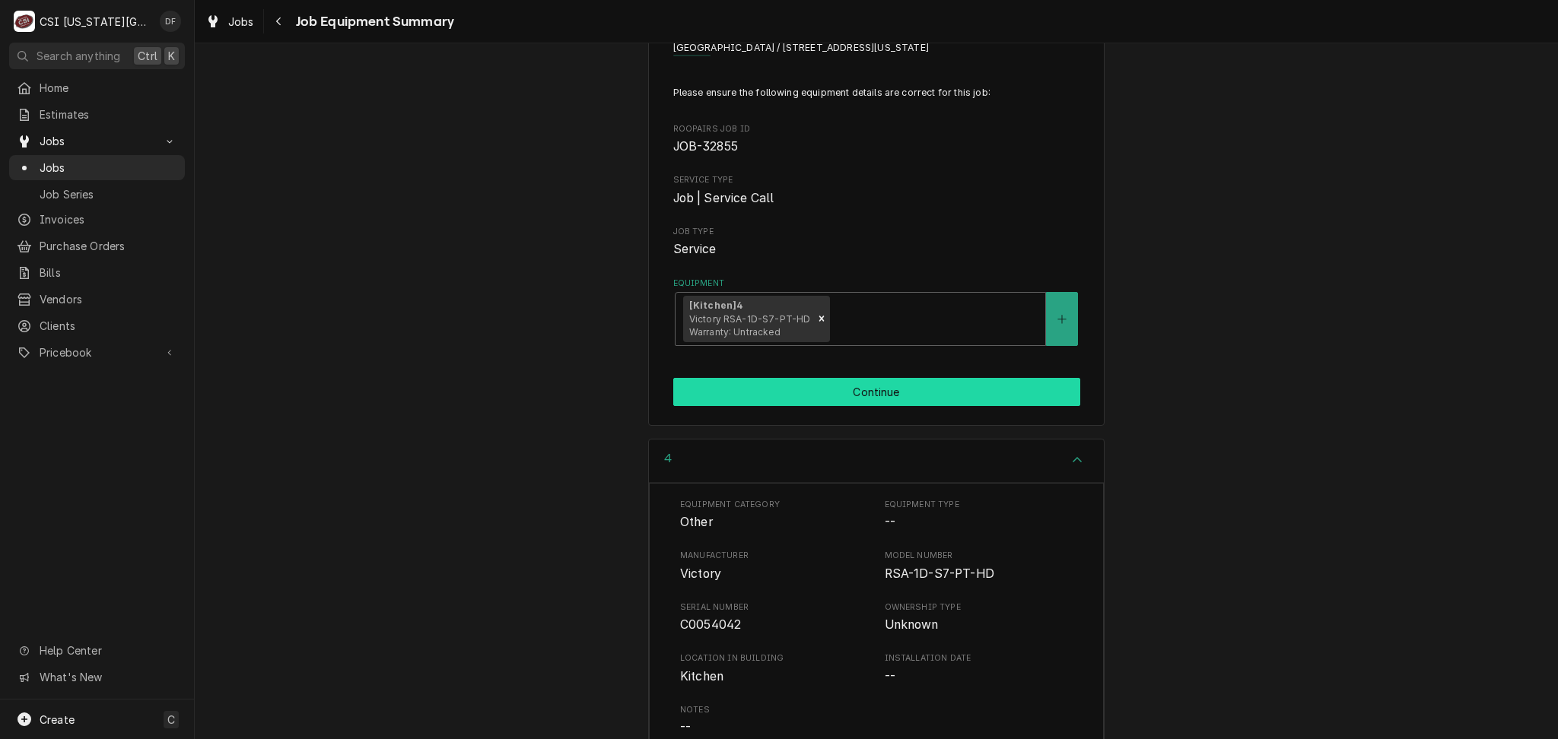
scroll to position [101, 0]
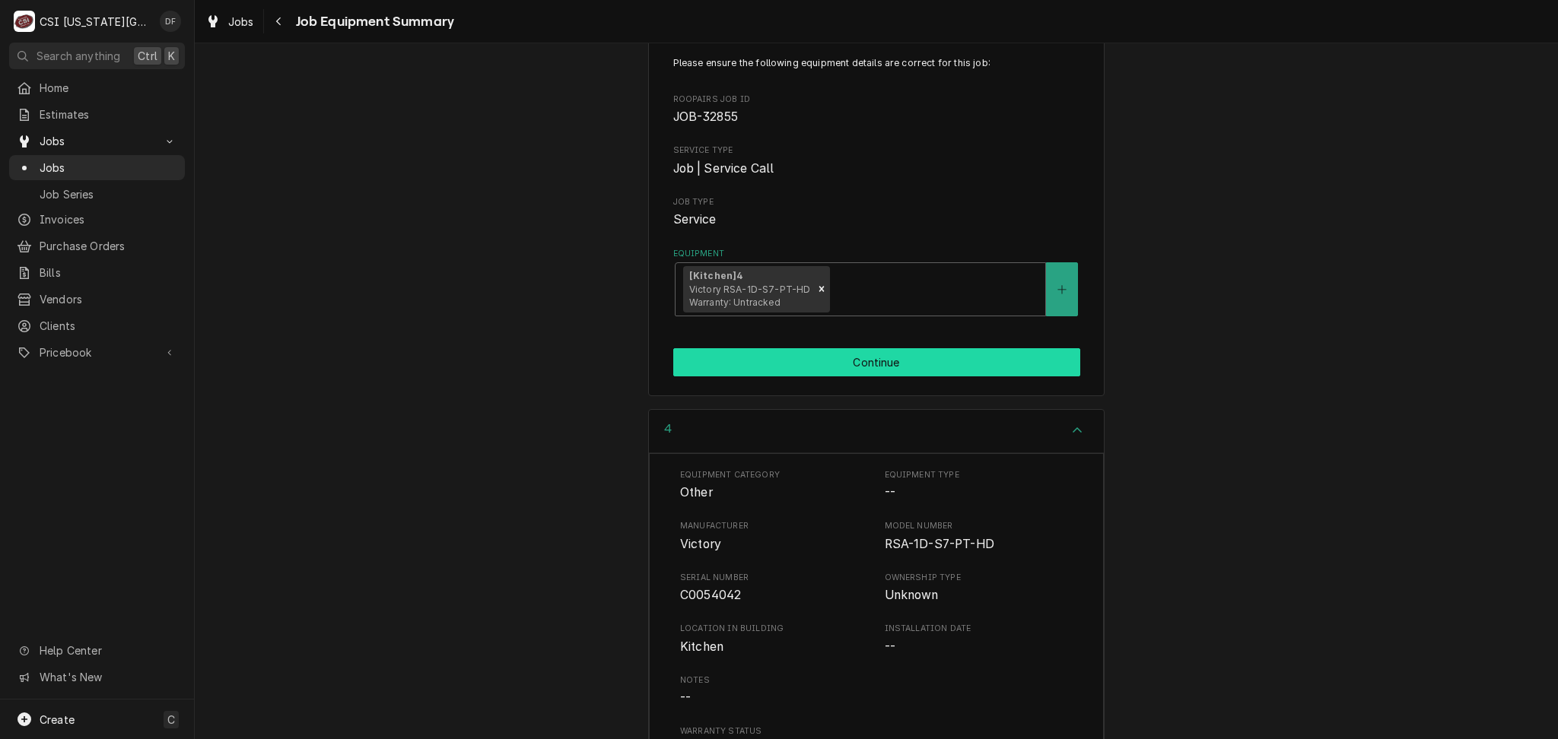
click at [823, 376] on button "Continue" at bounding box center [876, 362] width 407 height 28
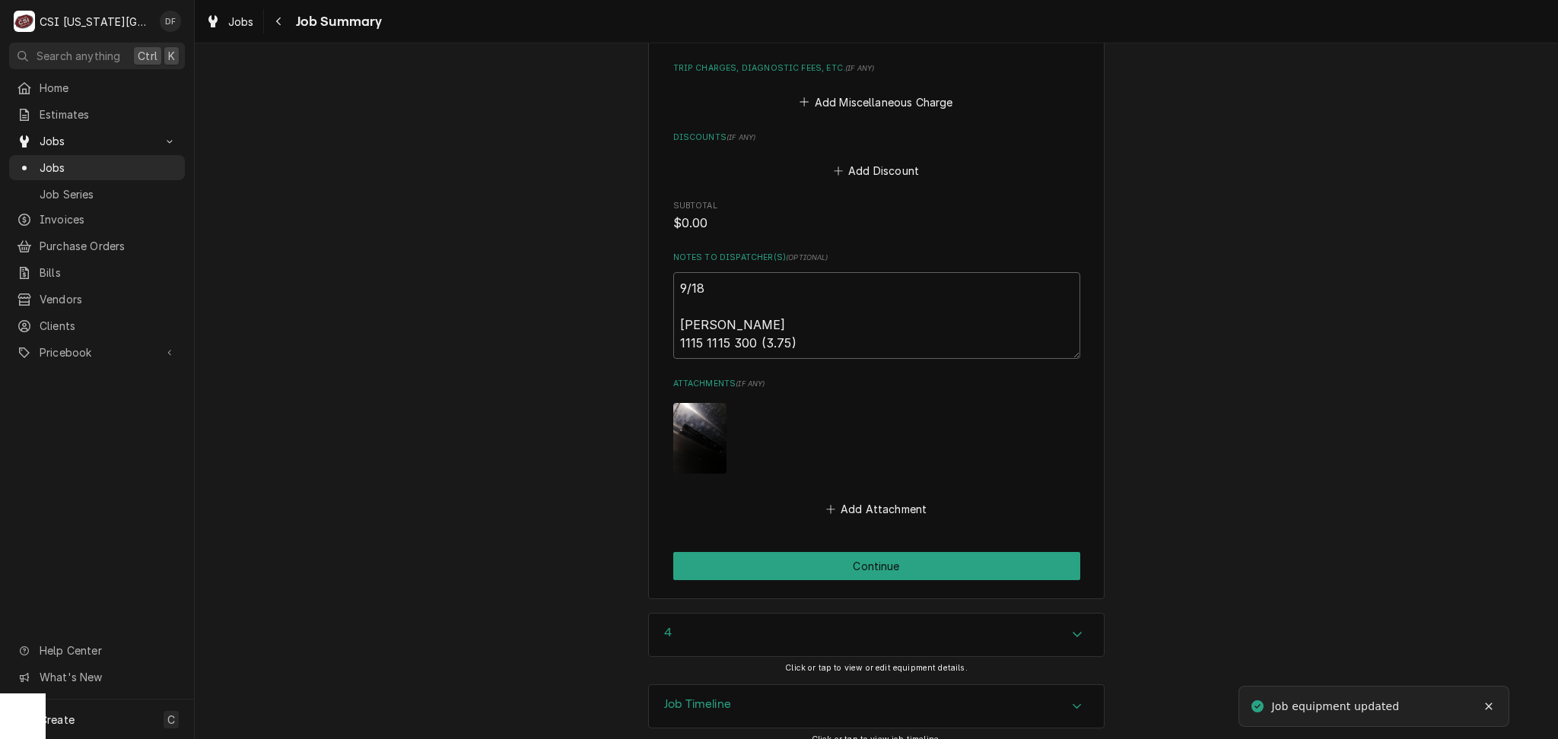
scroll to position [2497, 0]
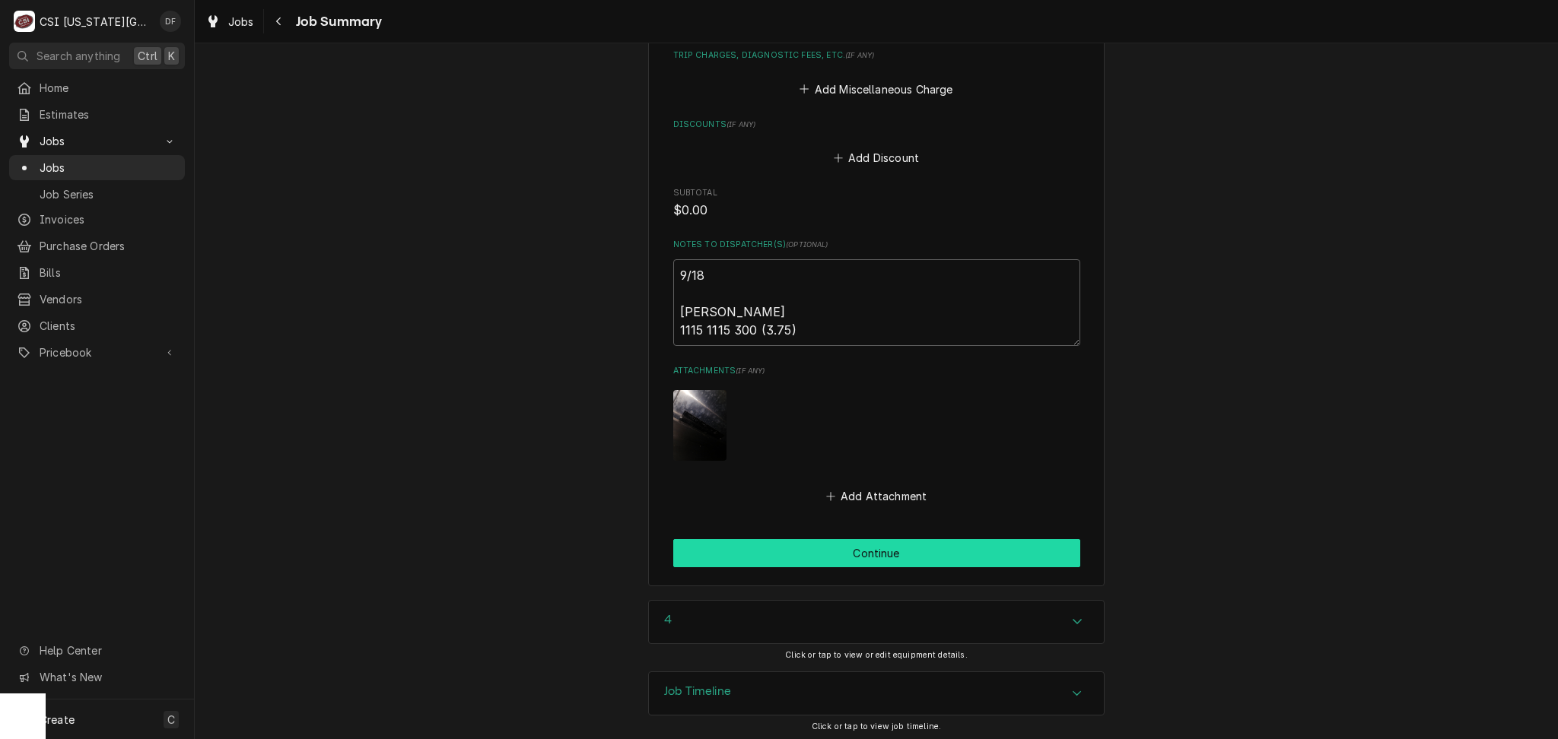
click at [781, 549] on button "Continue" at bounding box center [876, 553] width 407 height 28
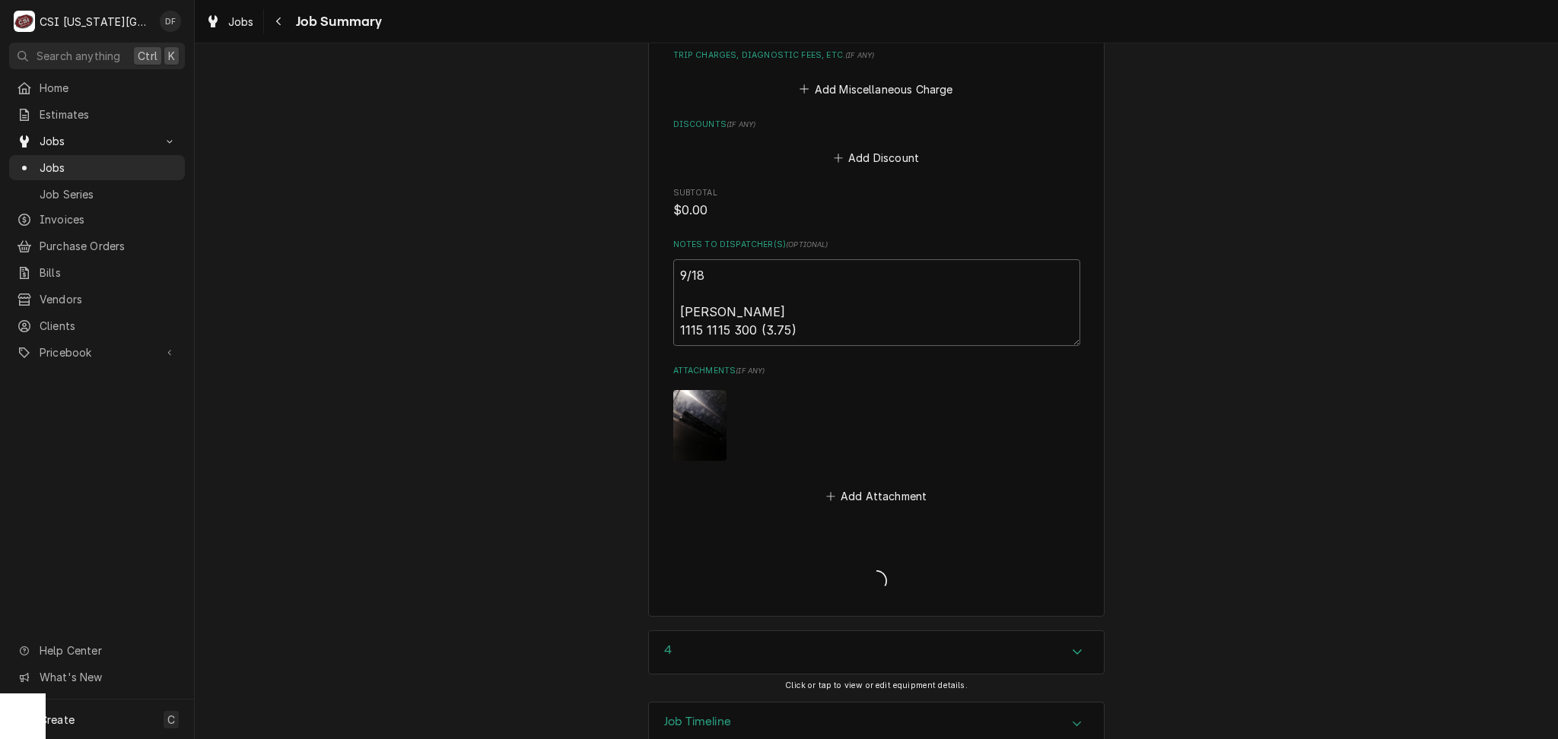
type textarea "x"
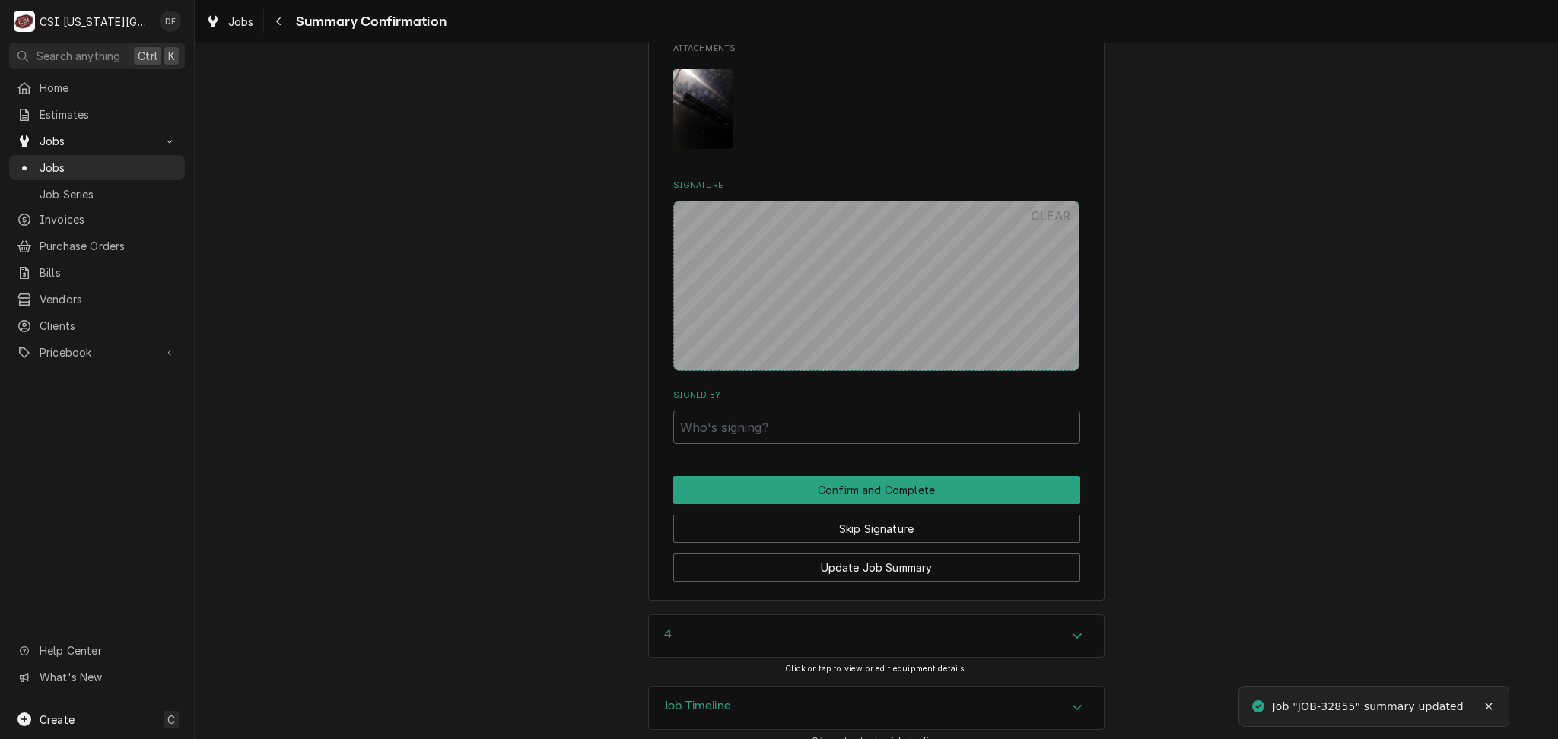
scroll to position [2301, 0]
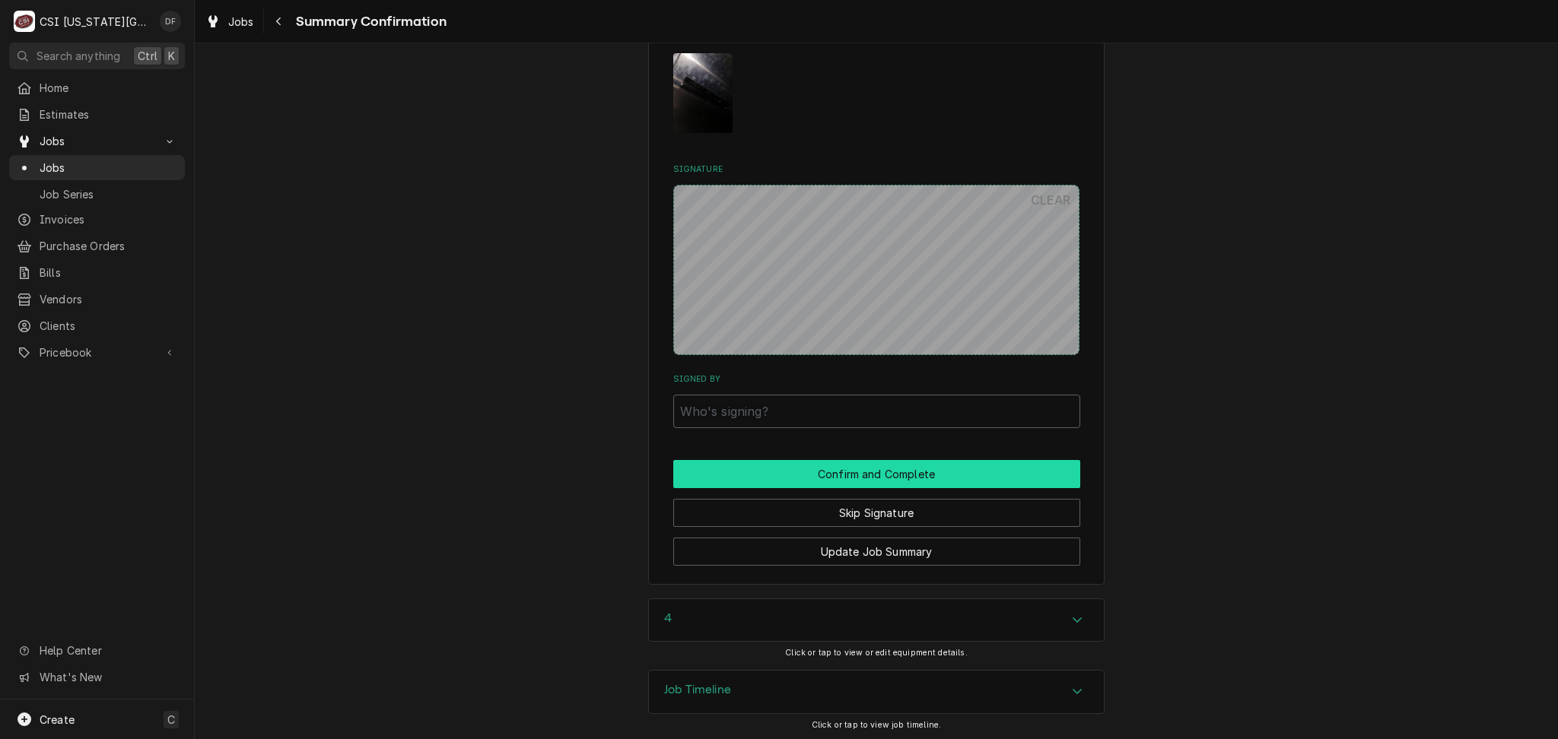
click at [854, 479] on button "Confirm and Complete" at bounding box center [876, 474] width 407 height 28
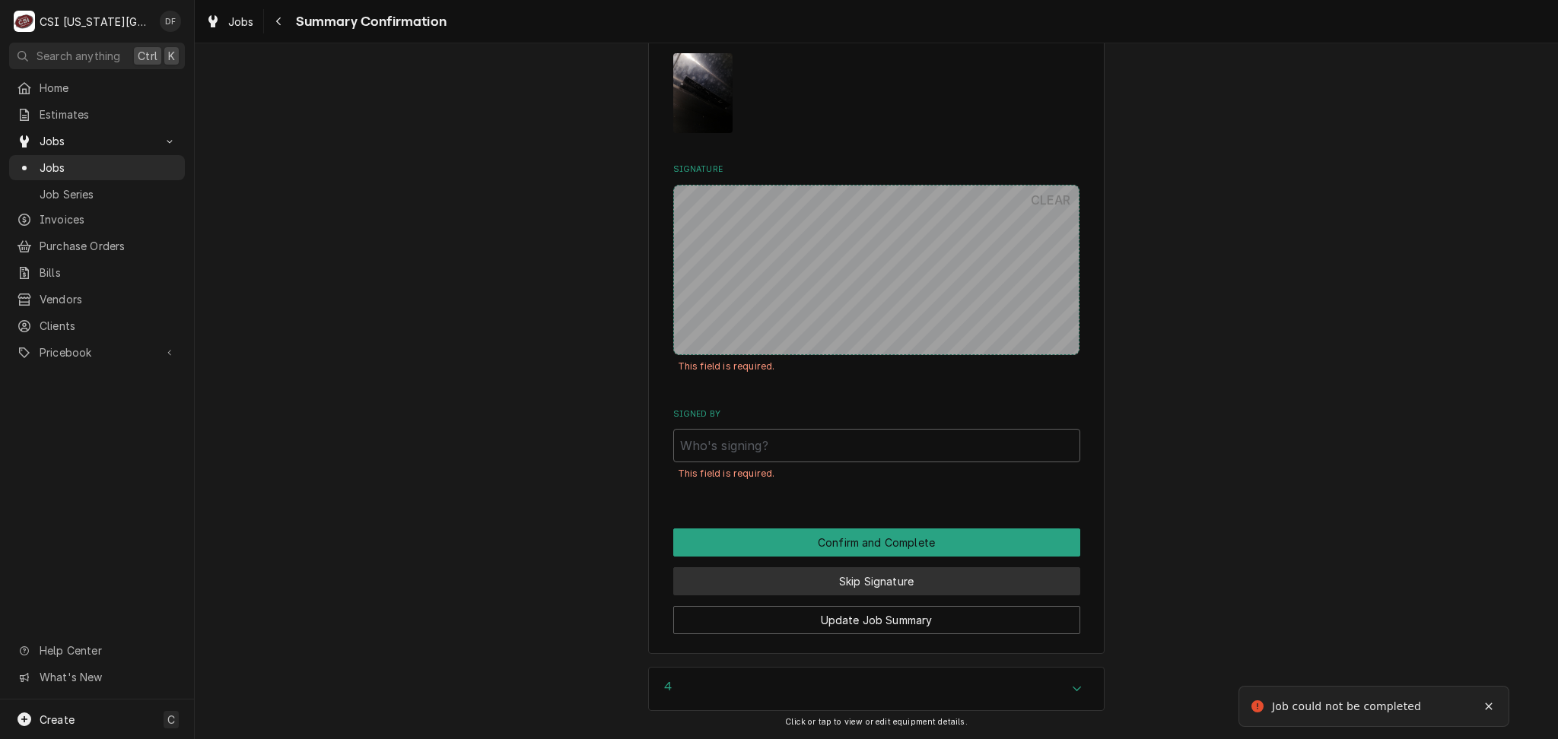
click at [809, 579] on button "Skip Signature" at bounding box center [876, 581] width 407 height 28
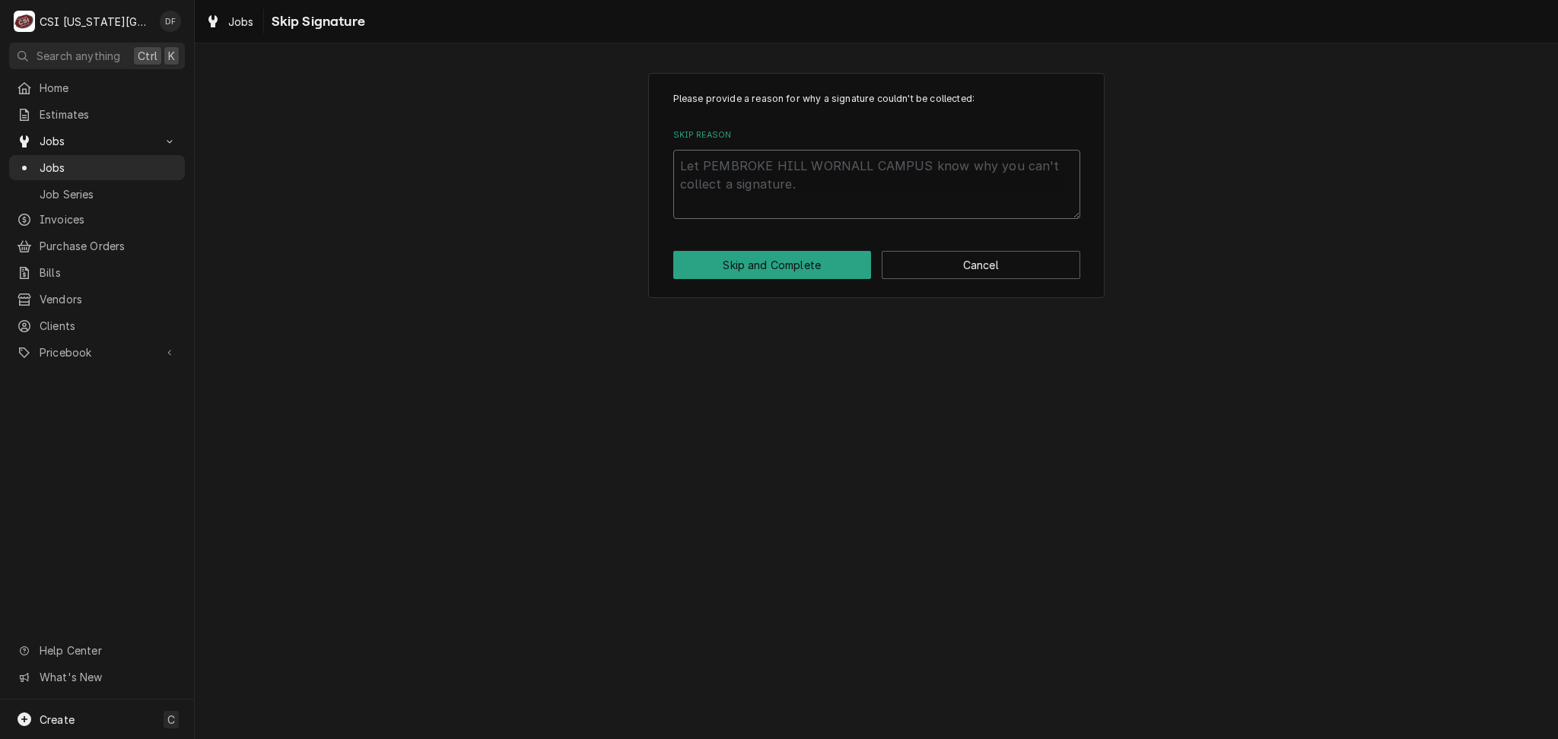
click at [765, 159] on textarea "Skip Reason" at bounding box center [876, 184] width 407 height 68
type textarea "x"
type textarea "1"
type textarea "x"
type textarea "10"
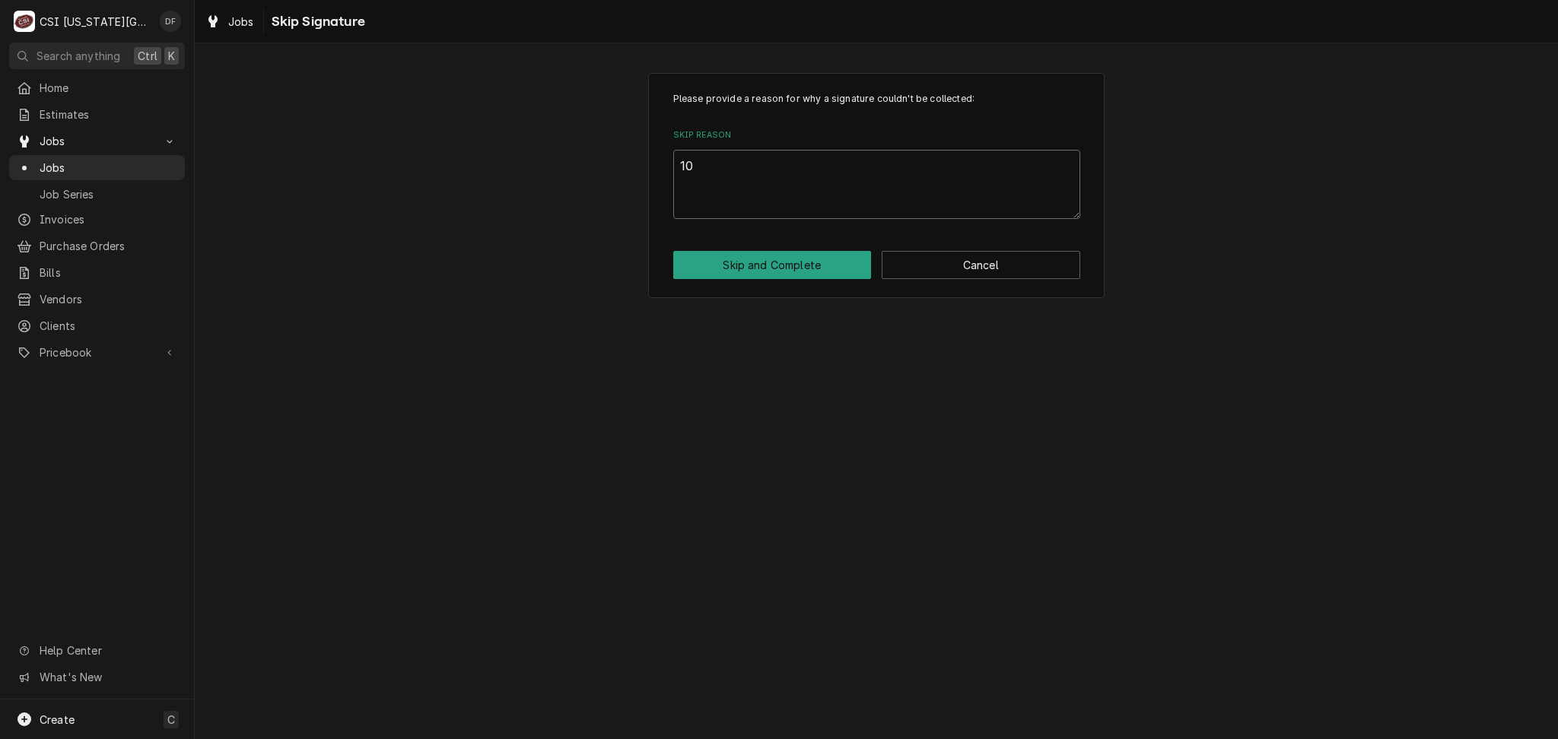
type textarea "x"
type textarea "10/"
type textarea "x"
type textarea "10/3"
type textarea "x"
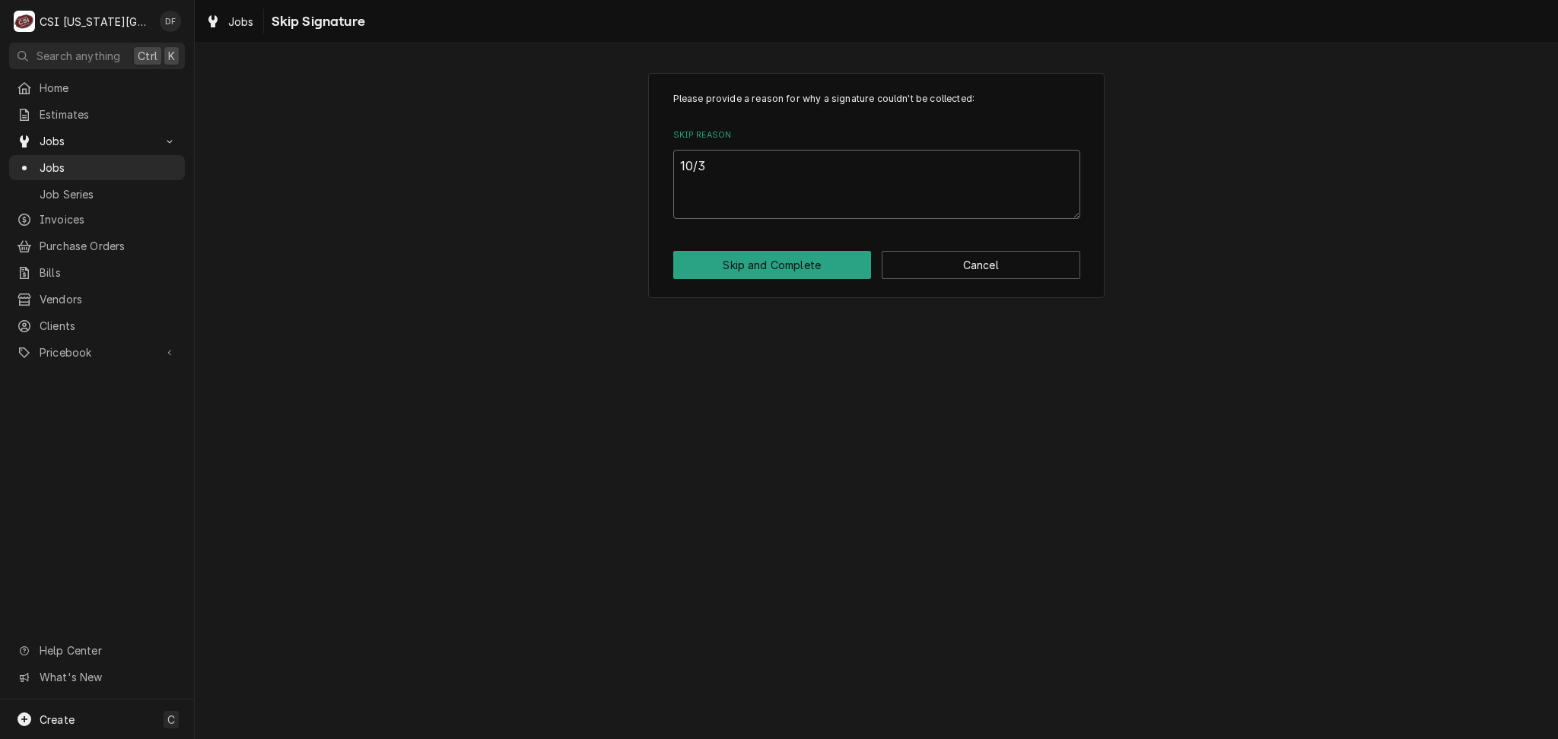
type textarea "10/3"
type textarea "x"
type textarea "10/3 D"
type textarea "x"
type textarea "10/3 DF"
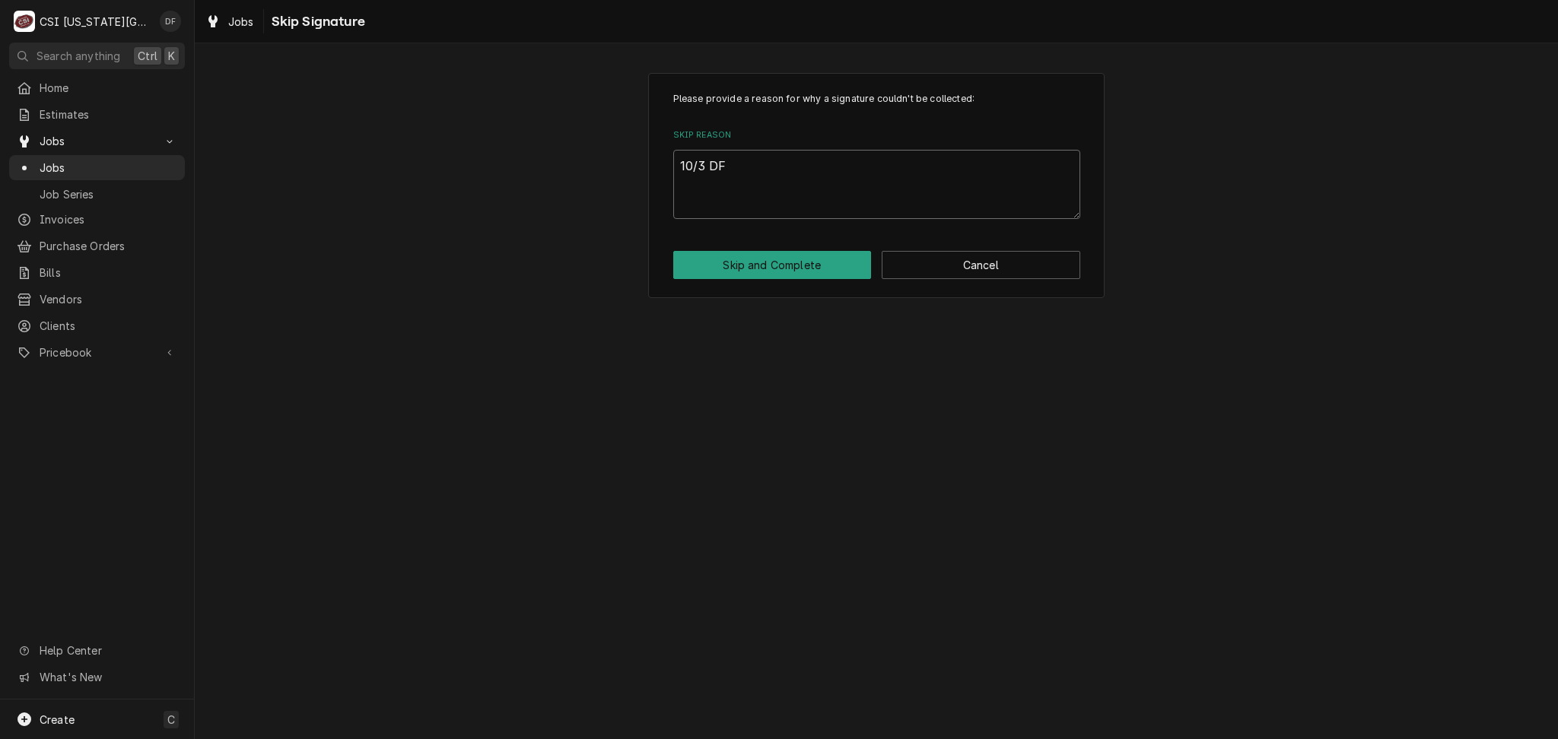
type textarea "x"
type textarea "10/3 DF"
type textarea "x"
type textarea "10/3 DF c"
type textarea "x"
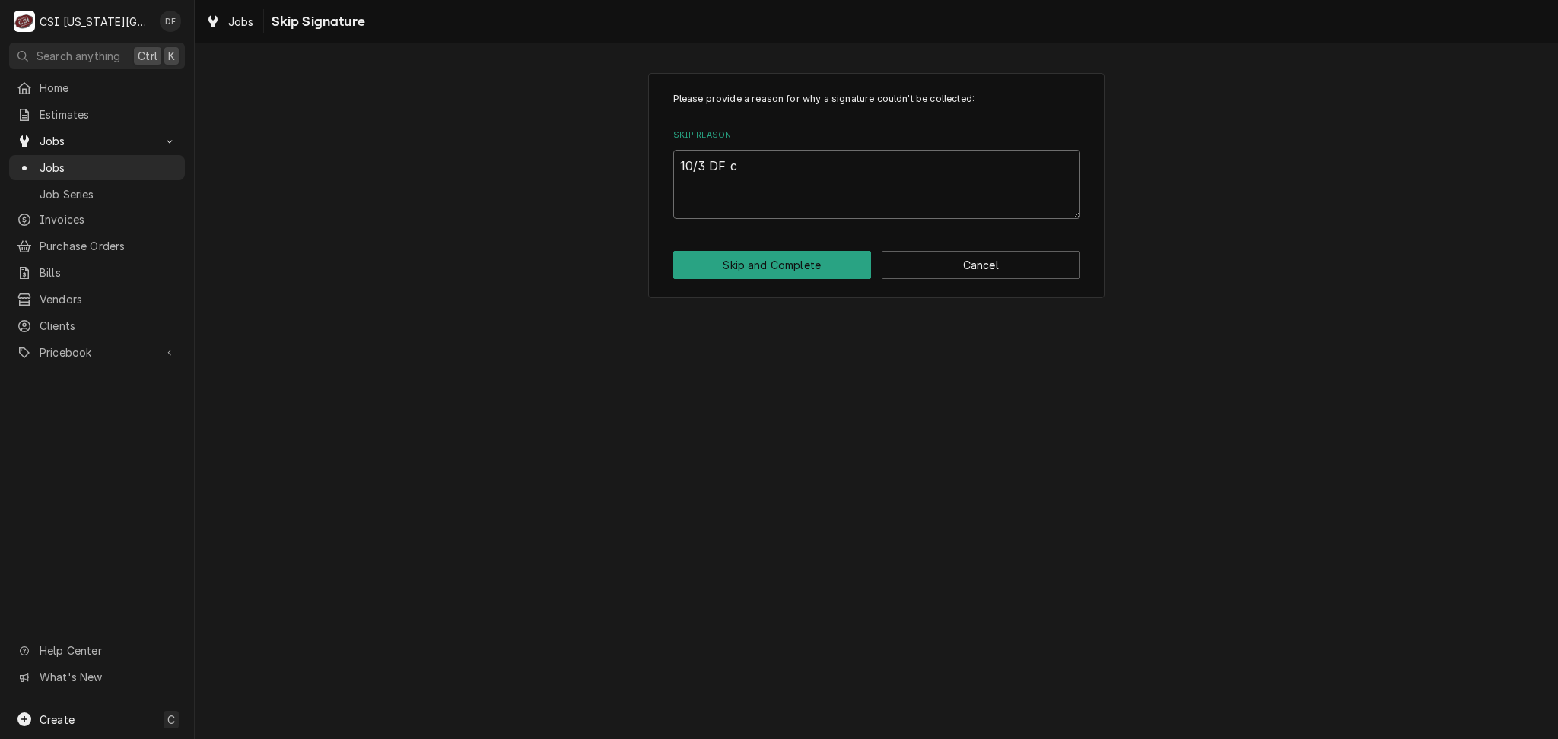
type textarea "10/3 DF co"
type textarea "x"
type textarea "10/3 DF com"
type textarea "x"
type textarea "10/3 DF comp"
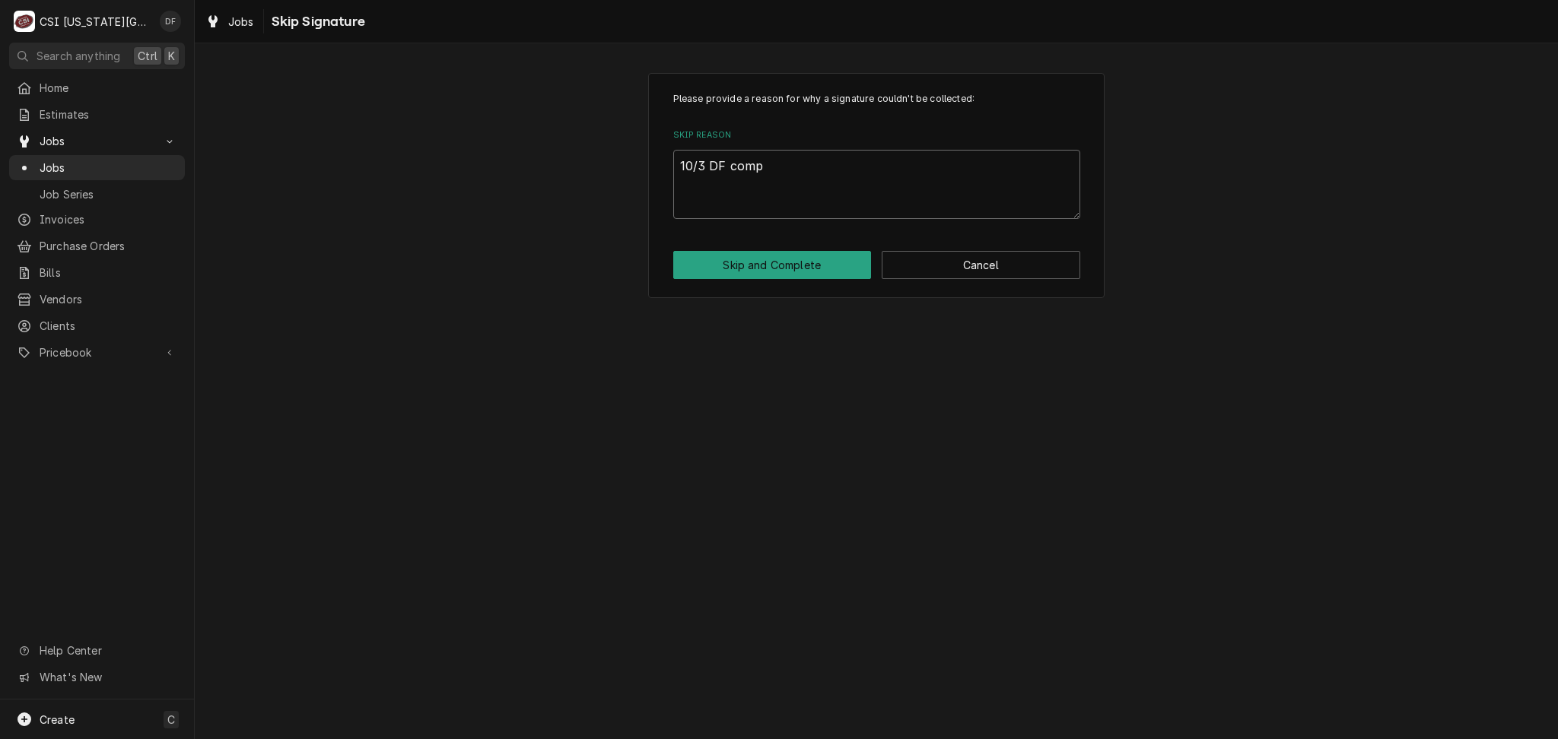
type textarea "x"
type textarea "10/3 DF compl"
type textarea "x"
type textarea "10/3 DF comple"
type textarea "x"
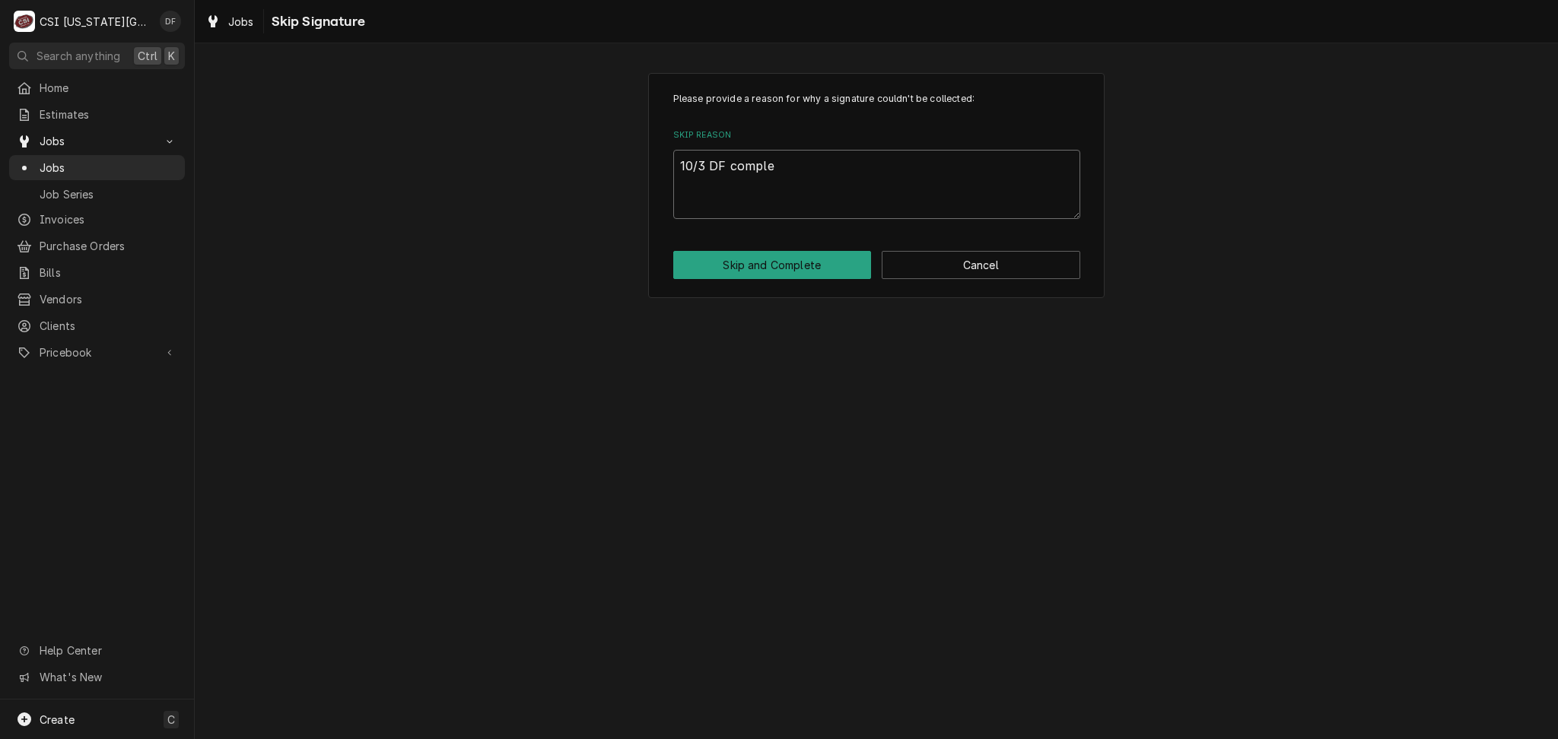
type textarea "10/3 DF complet"
type textarea "x"
type textarea "10/3 DF completi"
type textarea "x"
type textarea "10/3 DF completin"
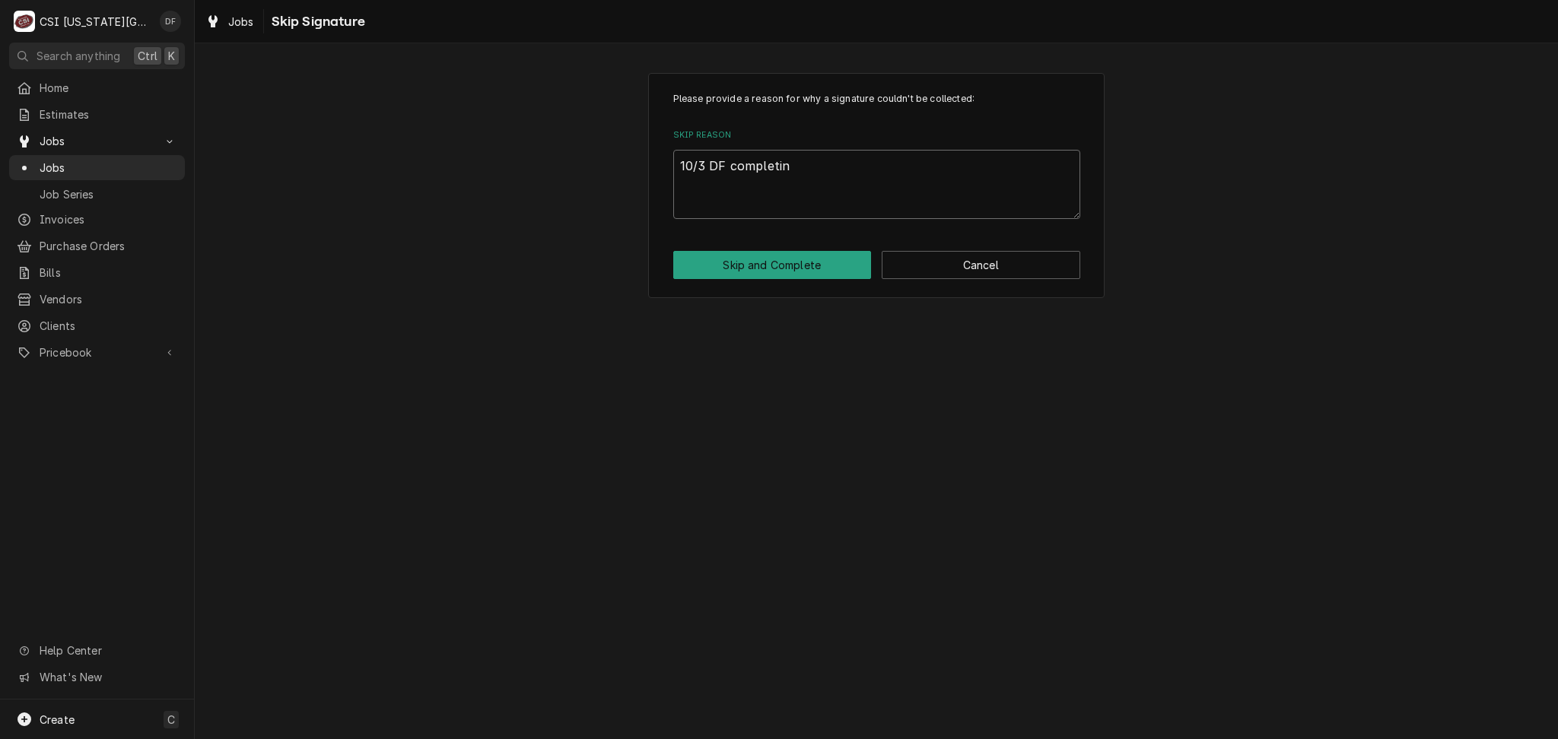
type textarea "x"
type textarea "10/3 DF completing"
type textarea "x"
type textarea "10/3 DF completing"
type textarea "x"
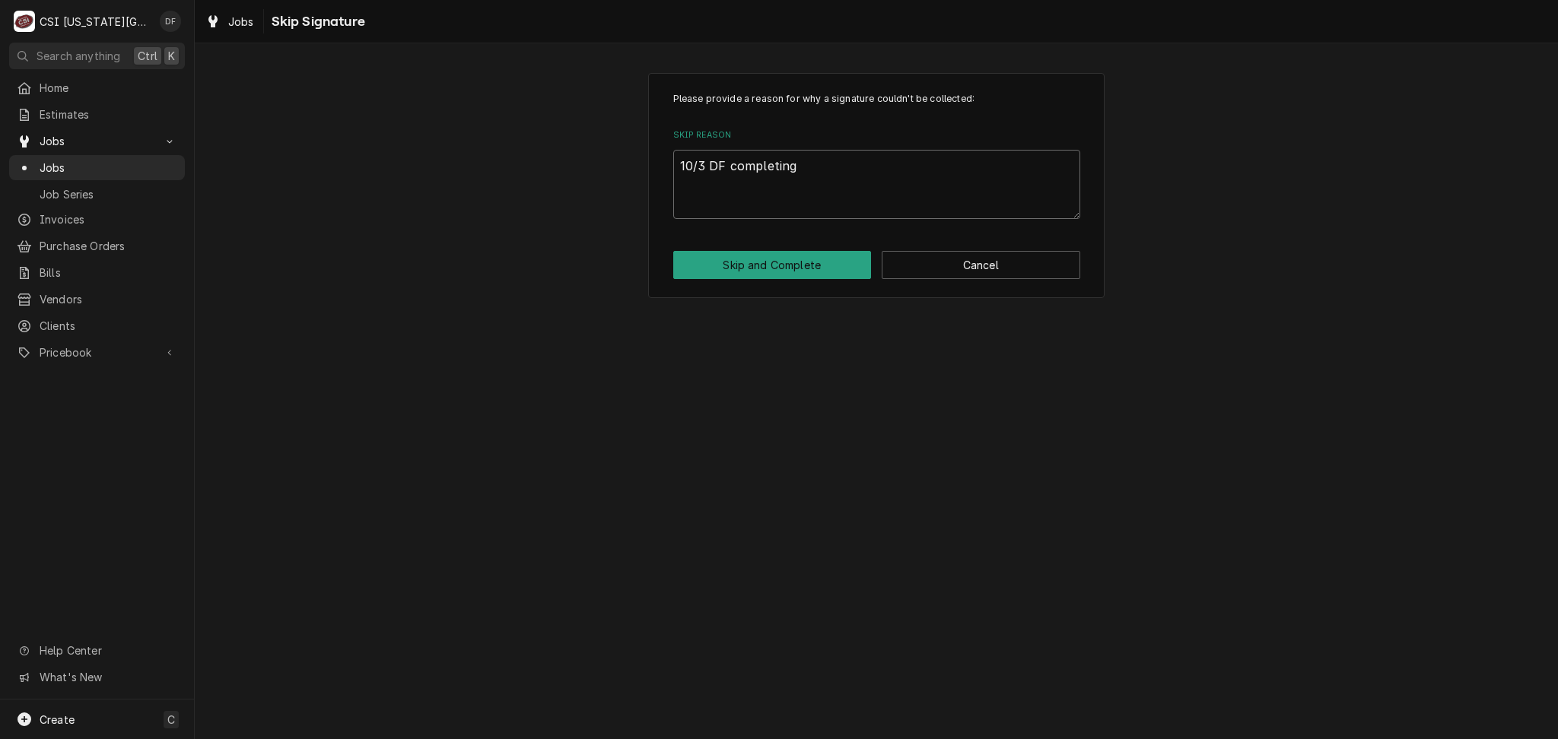
type textarea "10/3 DF completing c"
type textarea "x"
type textarea "10/3 DF completing ca"
type textarea "x"
type textarea "10/3 DF completing cal"
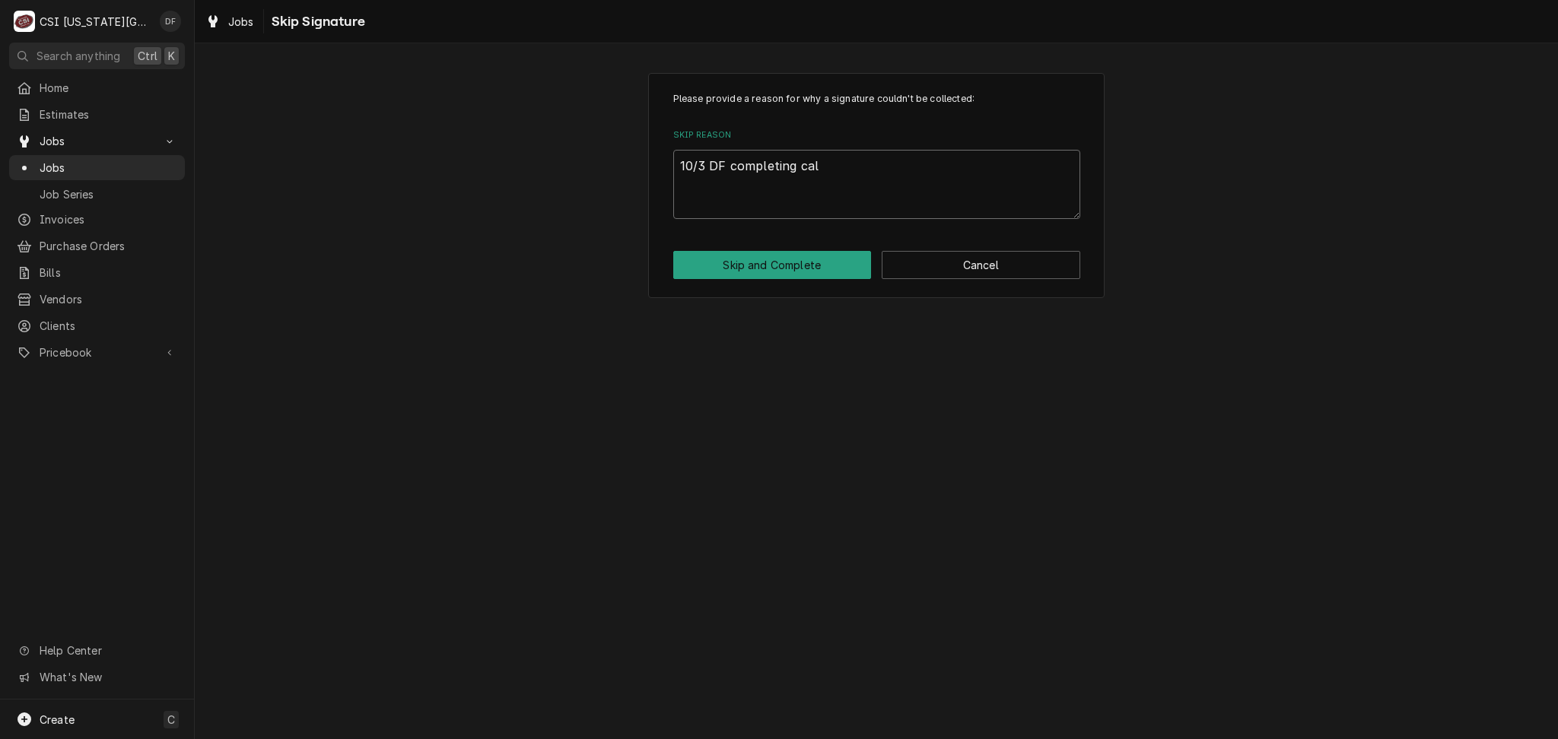
type textarea "x"
type textarea "10/3 DF completing call"
click at [815, 269] on button "Skip and Complete" at bounding box center [772, 265] width 198 height 28
type textarea "x"
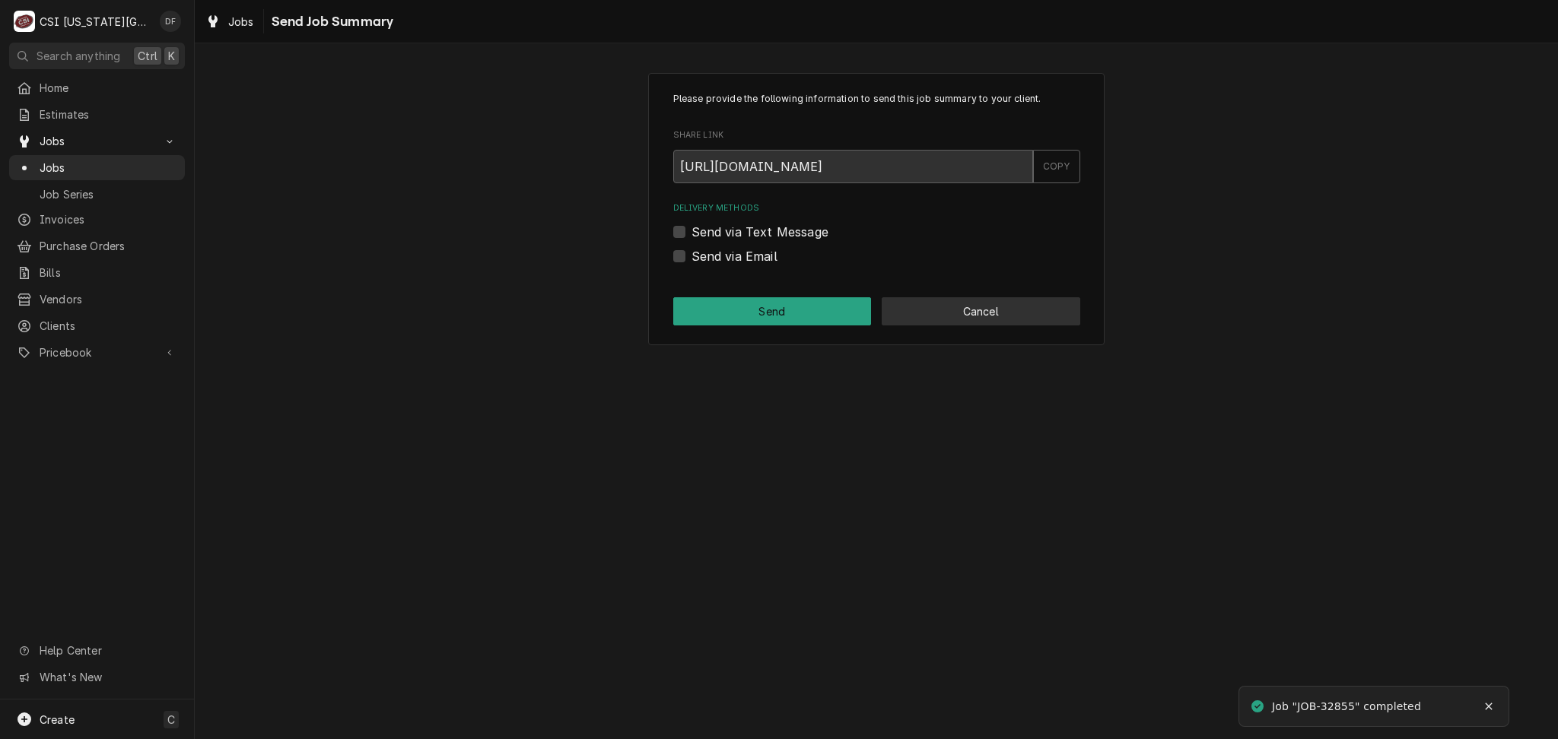
click at [913, 313] on button "Cancel" at bounding box center [980, 311] width 198 height 28
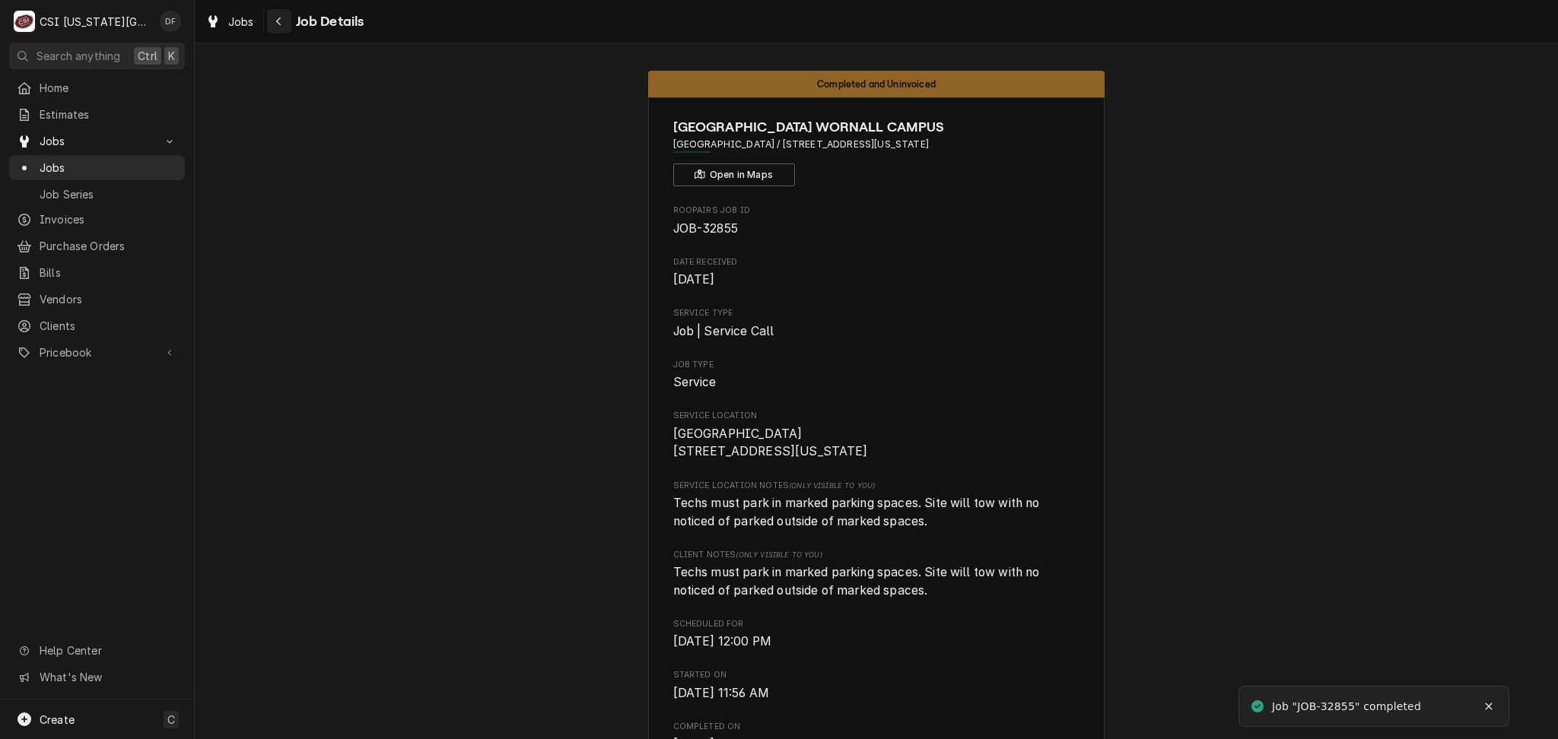
click at [278, 20] on icon "Navigate back" at bounding box center [278, 21] width 7 height 11
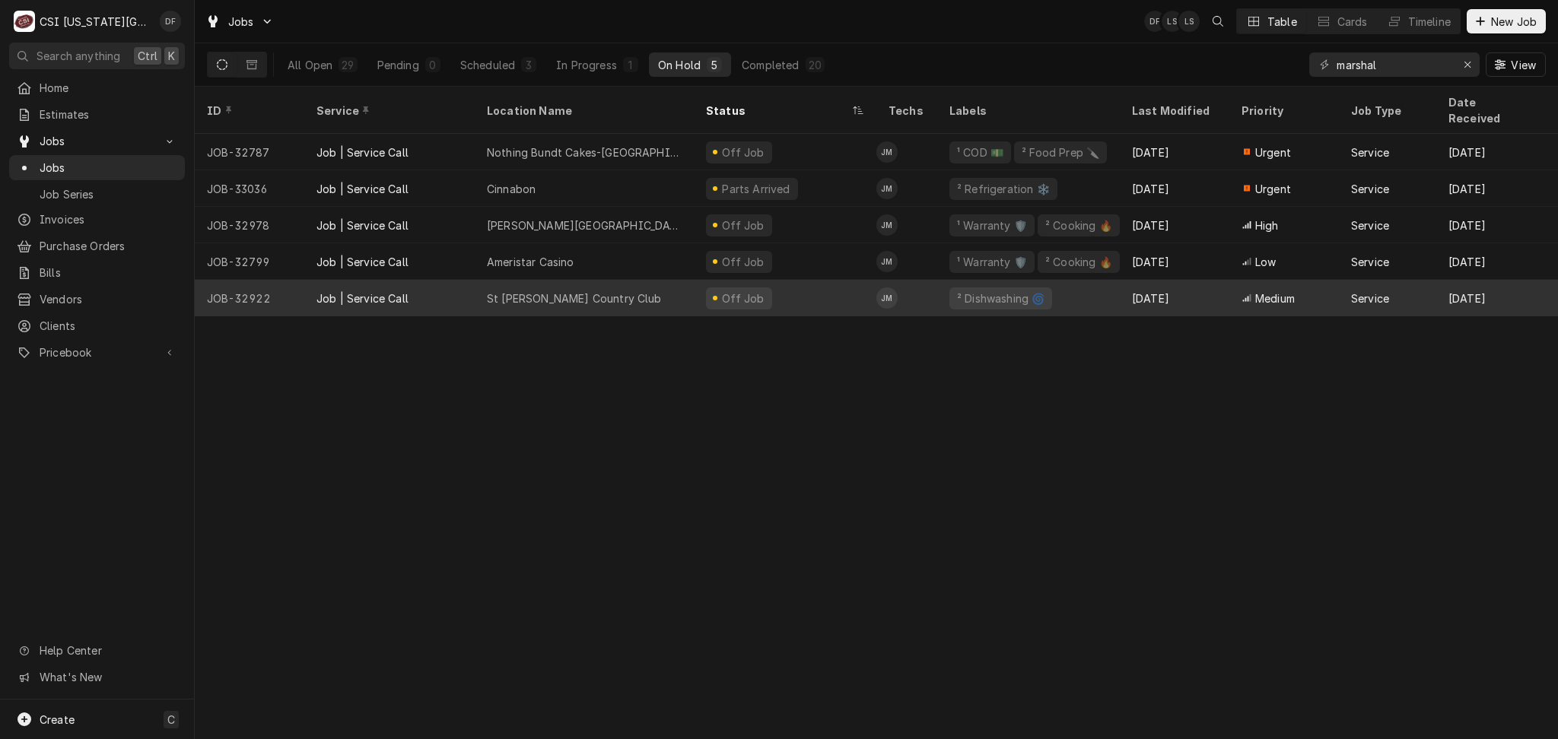
click at [800, 291] on div "Off Job" at bounding box center [785, 298] width 183 height 37
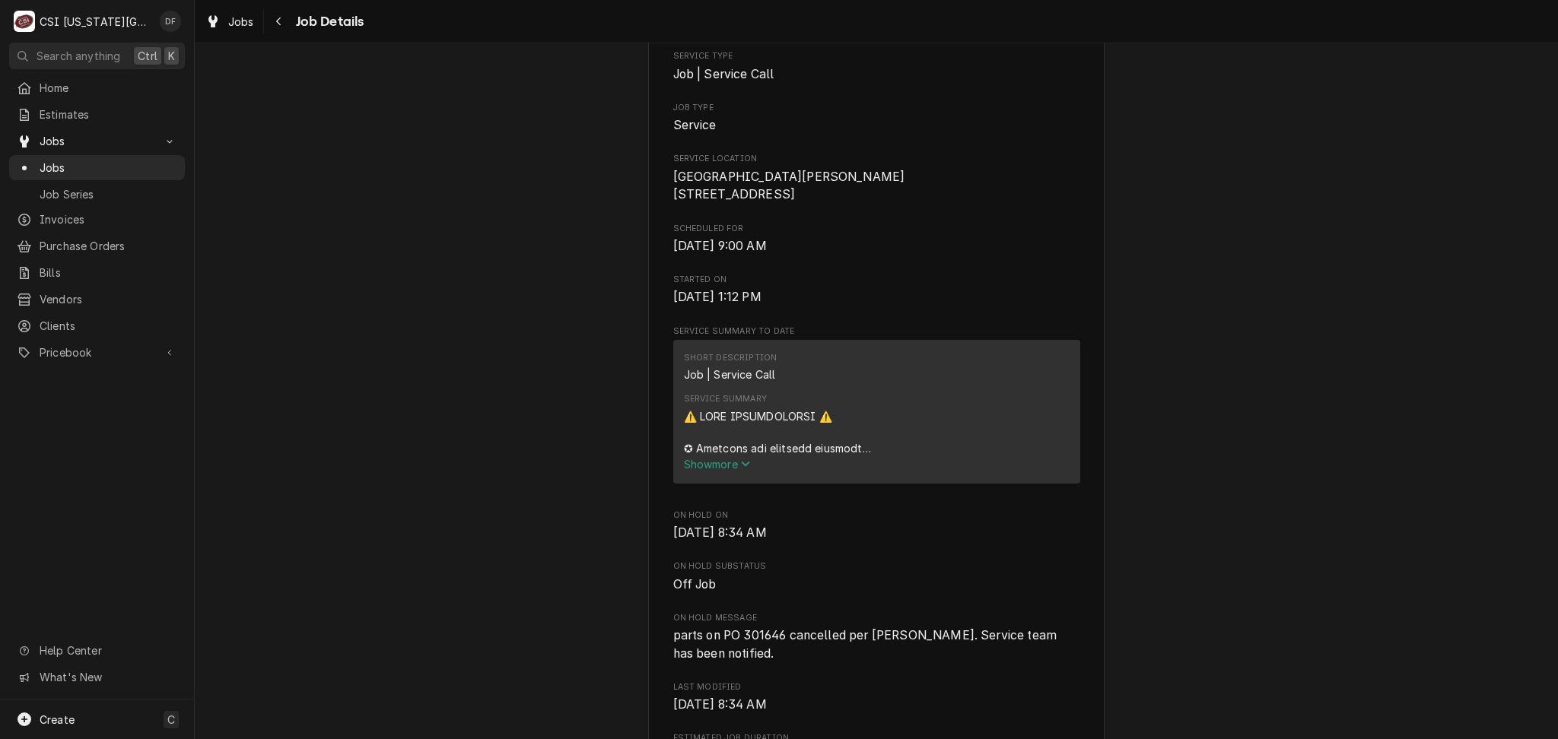
scroll to position [405, 0]
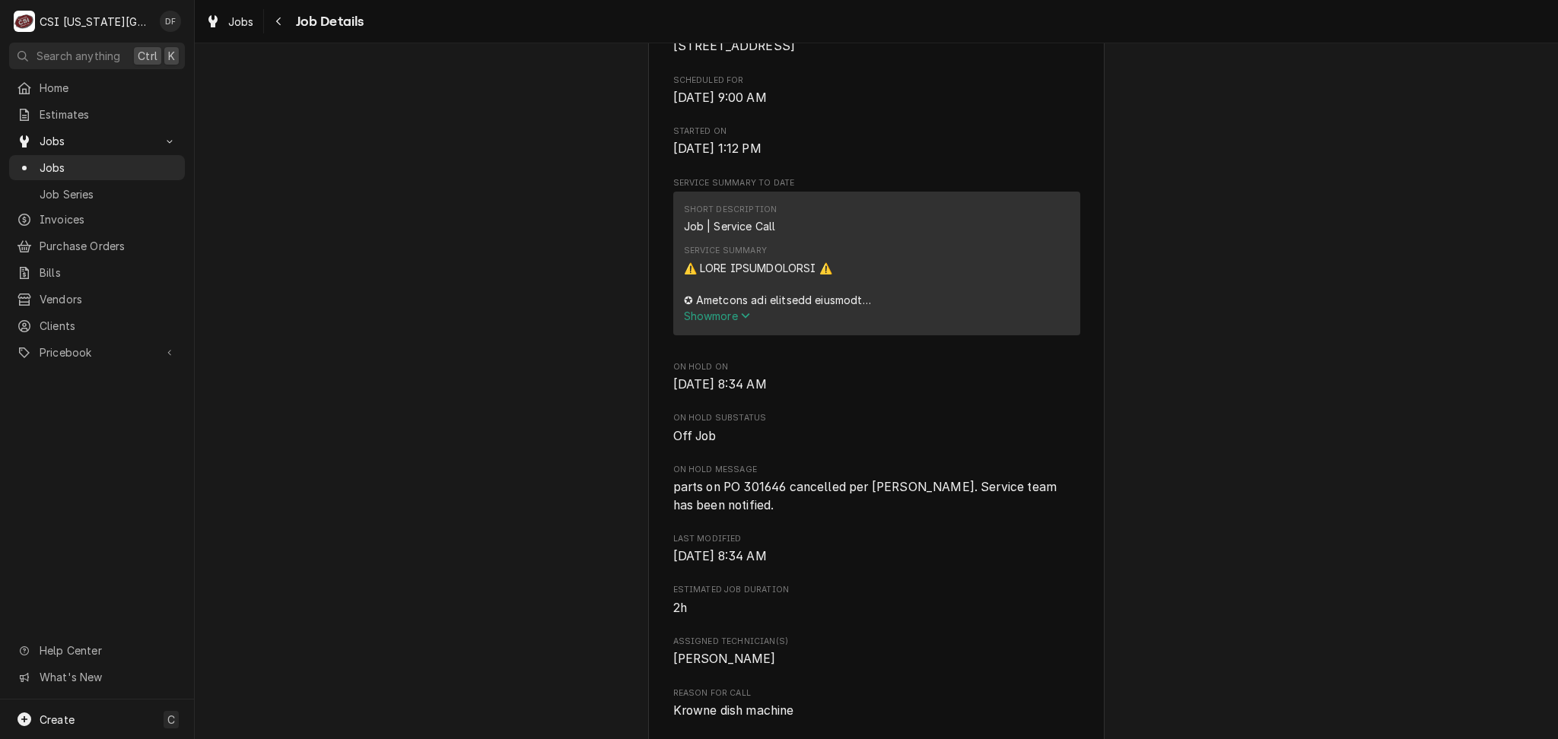
click at [728, 322] on span "Show more" at bounding box center [717, 316] width 67 height 13
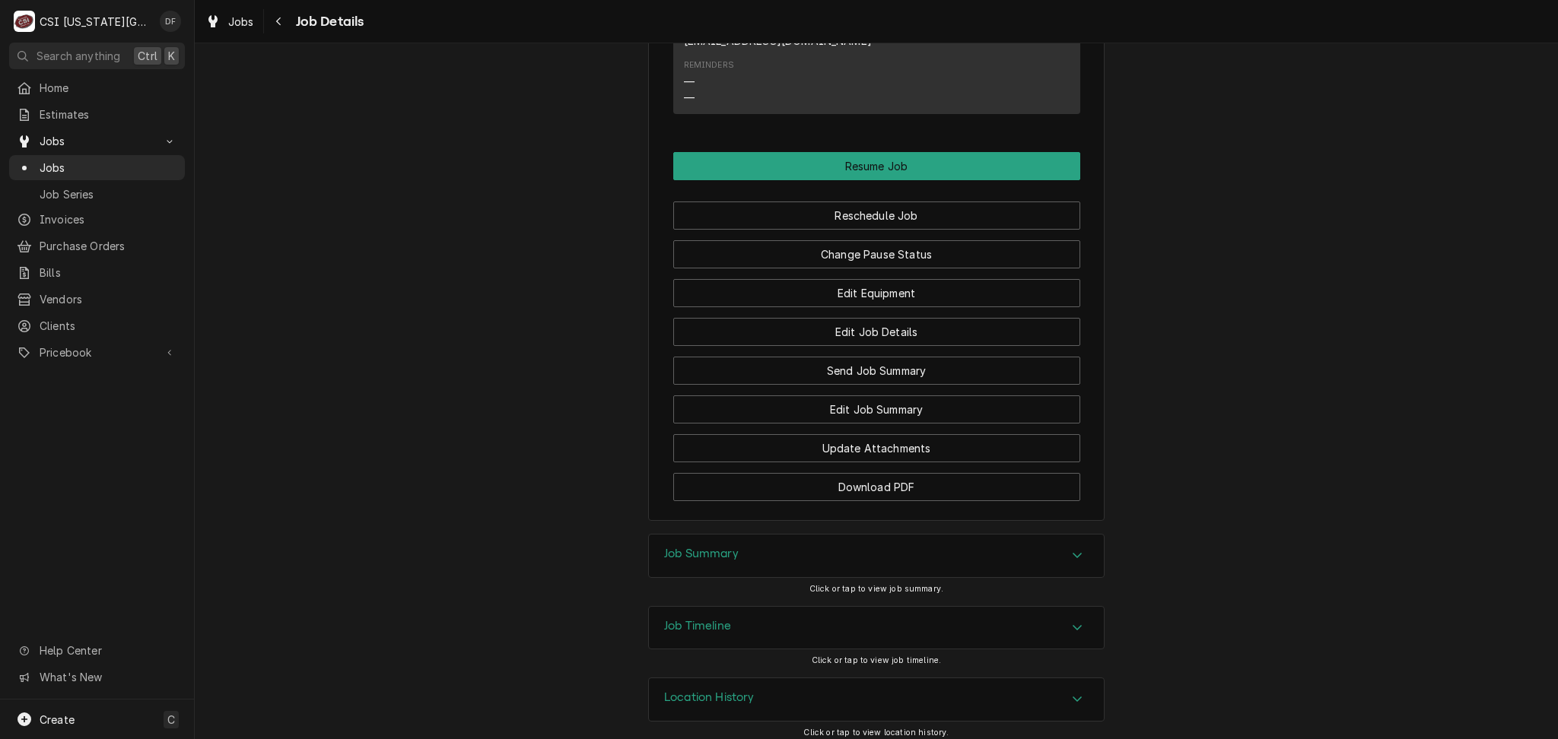
scroll to position [3180, 0]
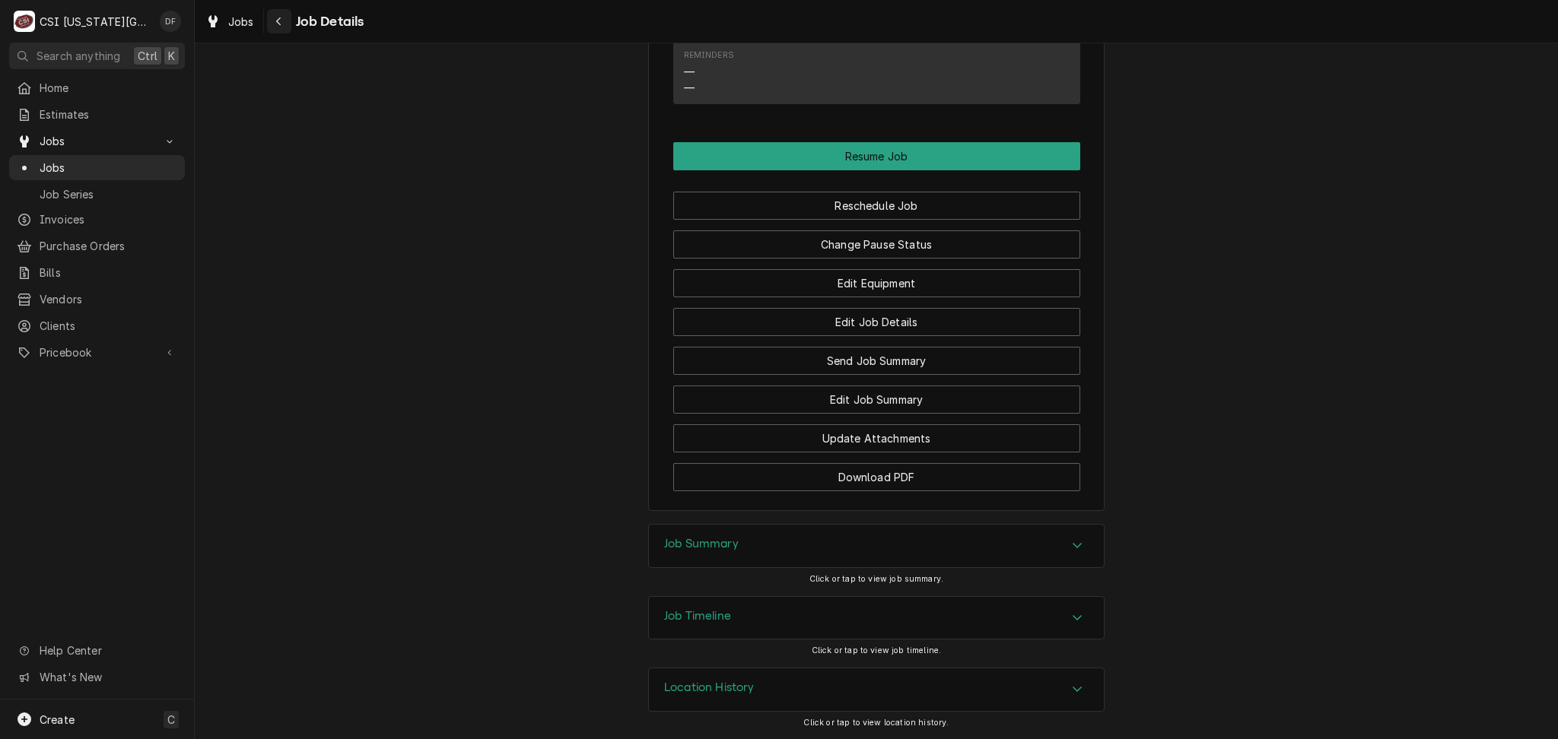
click at [282, 18] on div "Navigate back" at bounding box center [279, 21] width 15 height 15
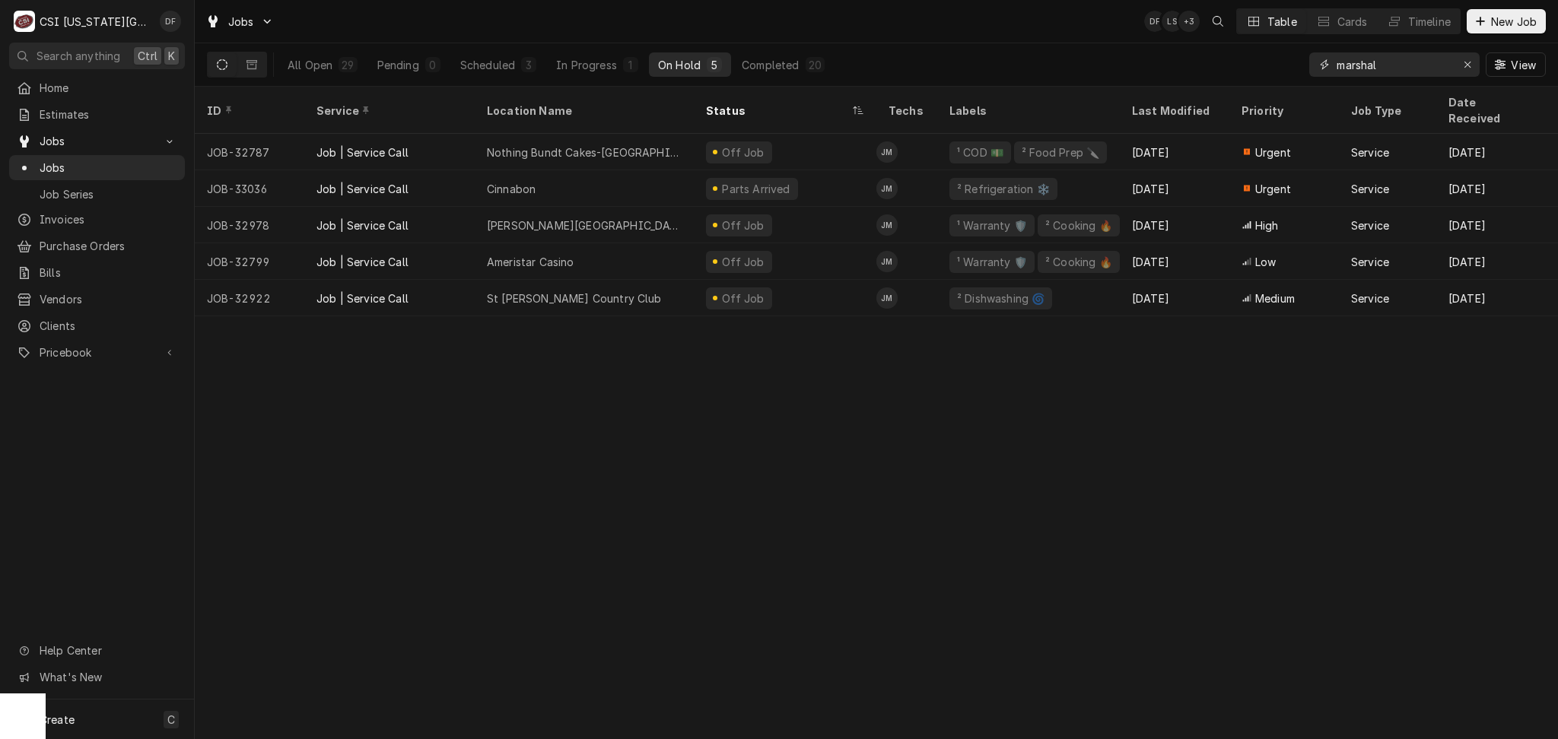
drag, startPoint x: 1393, startPoint y: 62, endPoint x: 1294, endPoint y: 71, distance: 98.5
click at [1294, 71] on div "All Open 29 Pending 0 Scheduled 3 In Progress 1 On Hold 5 Completed 20 marshal …" at bounding box center [876, 64] width 1339 height 43
type input "g"
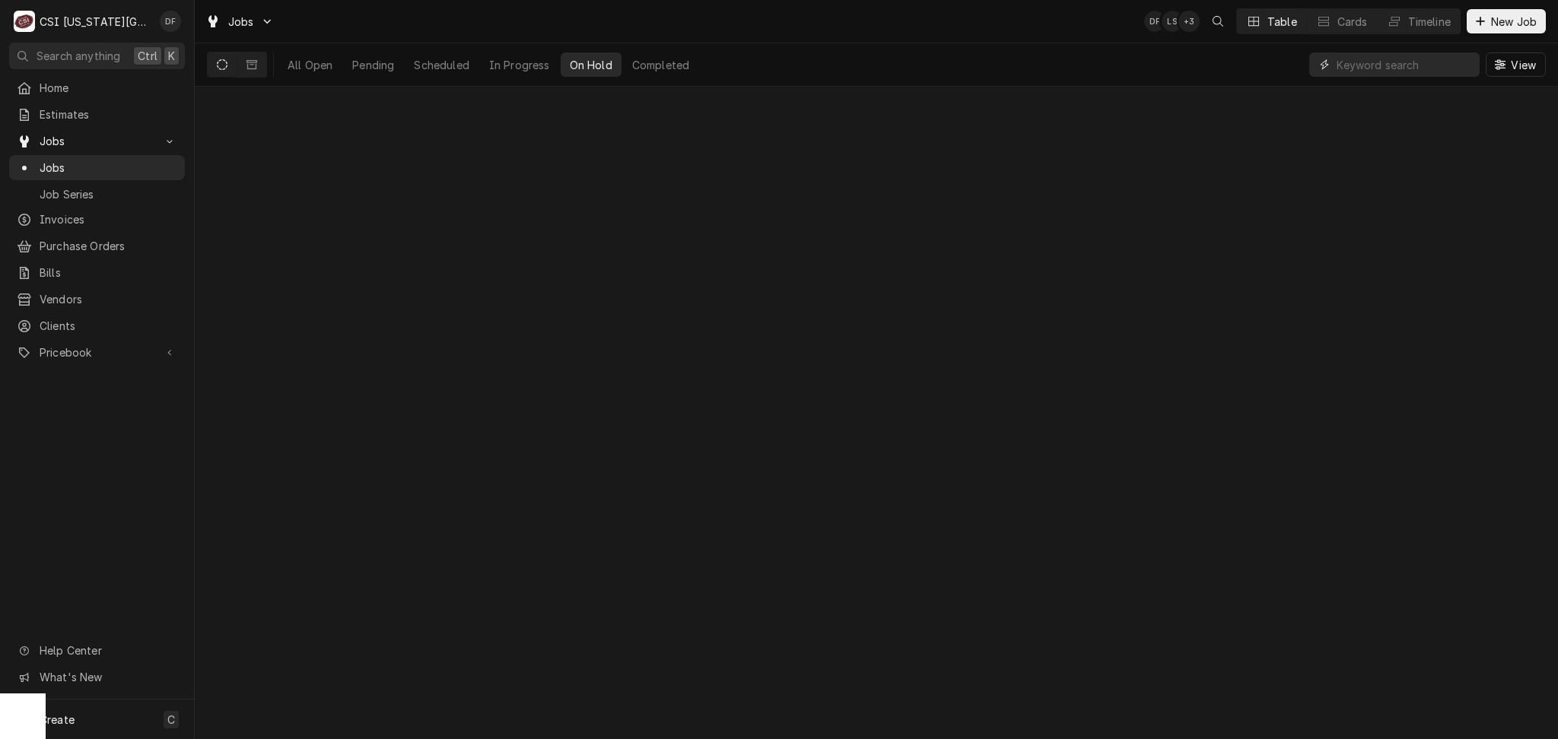
type input "o"
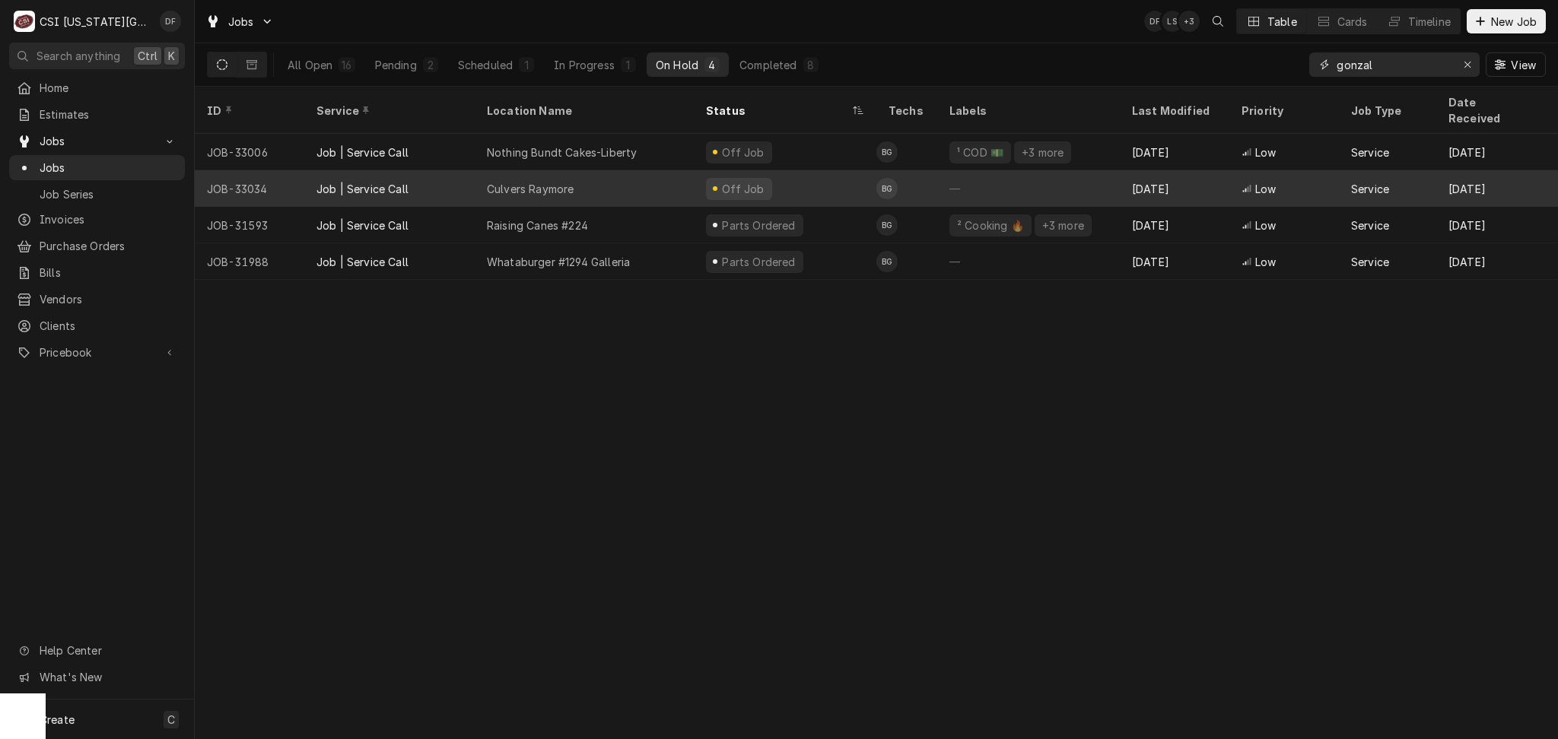
type input "gonzal"
click at [836, 174] on div "Off Job" at bounding box center [785, 188] width 183 height 37
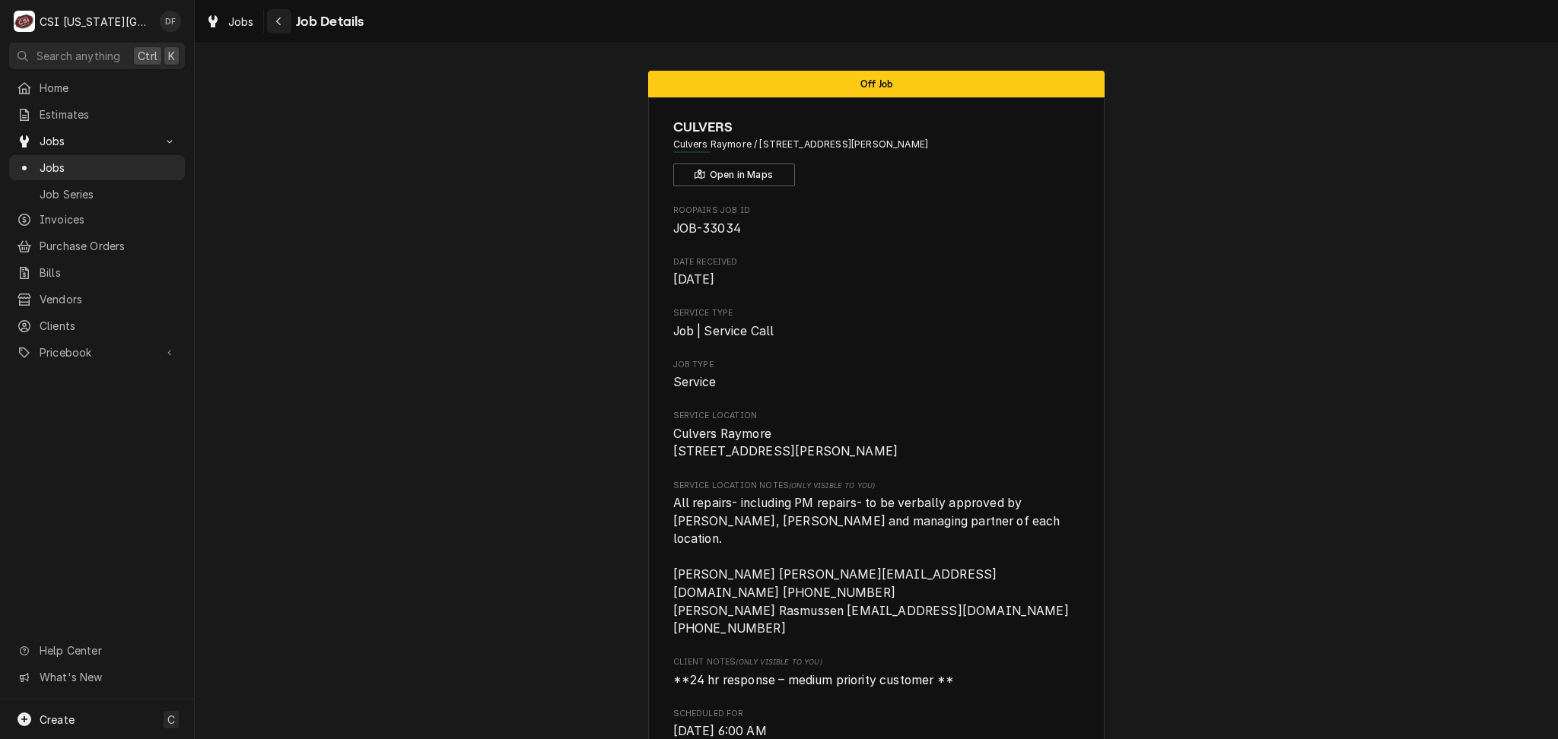
click at [276, 27] on div "Navigate back" at bounding box center [279, 21] width 15 height 15
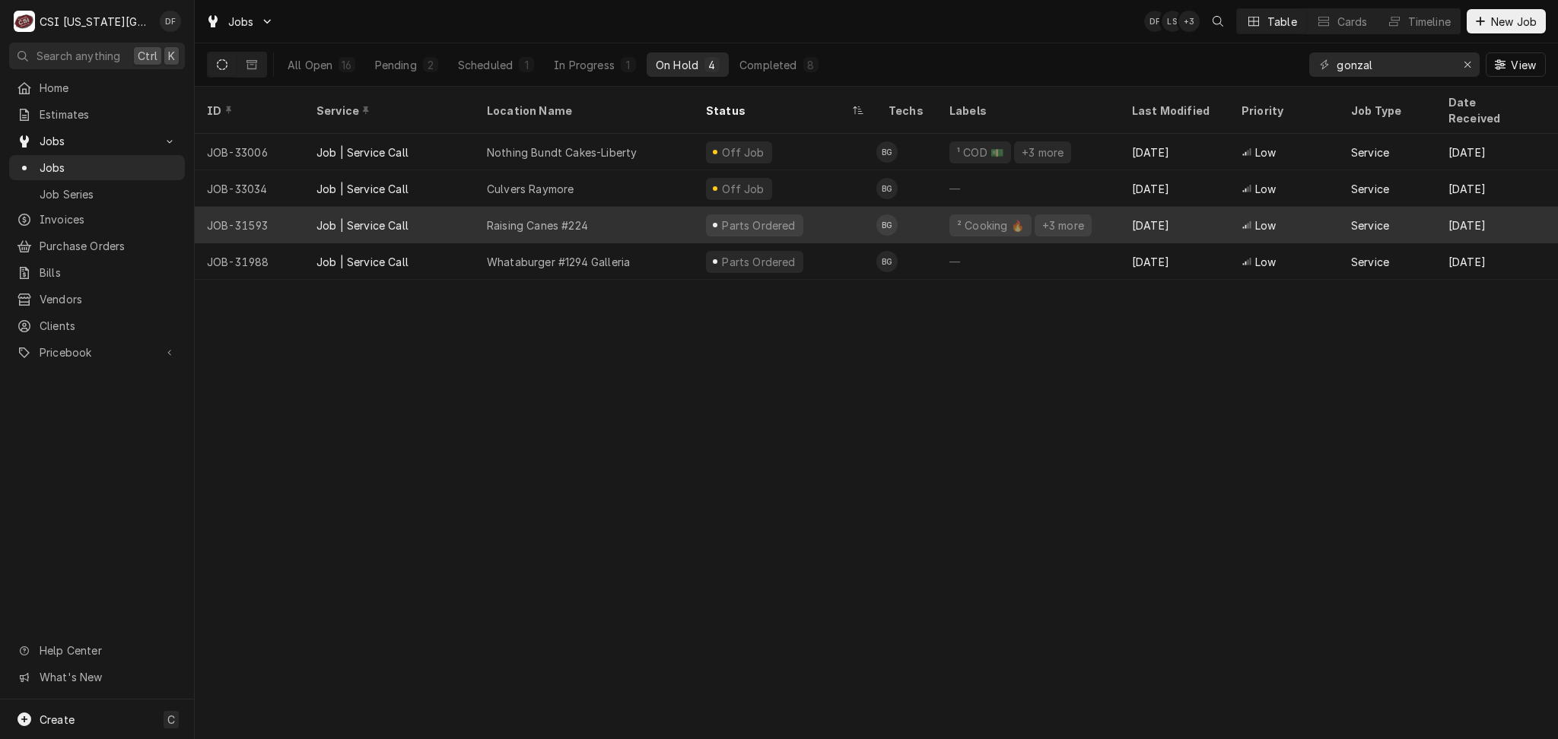
click at [809, 208] on div "Parts Ordered" at bounding box center [785, 225] width 183 height 37
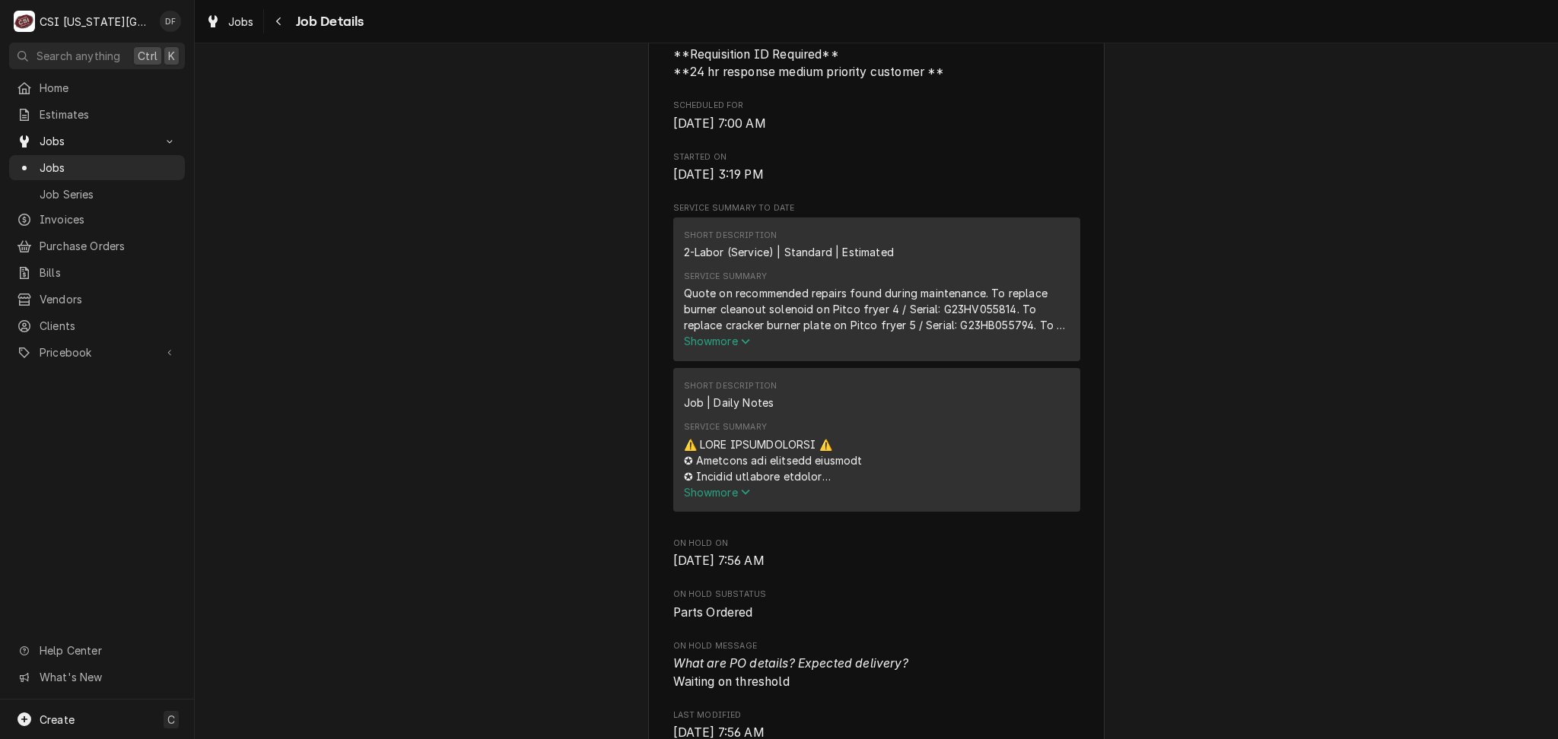
scroll to position [1217, 0]
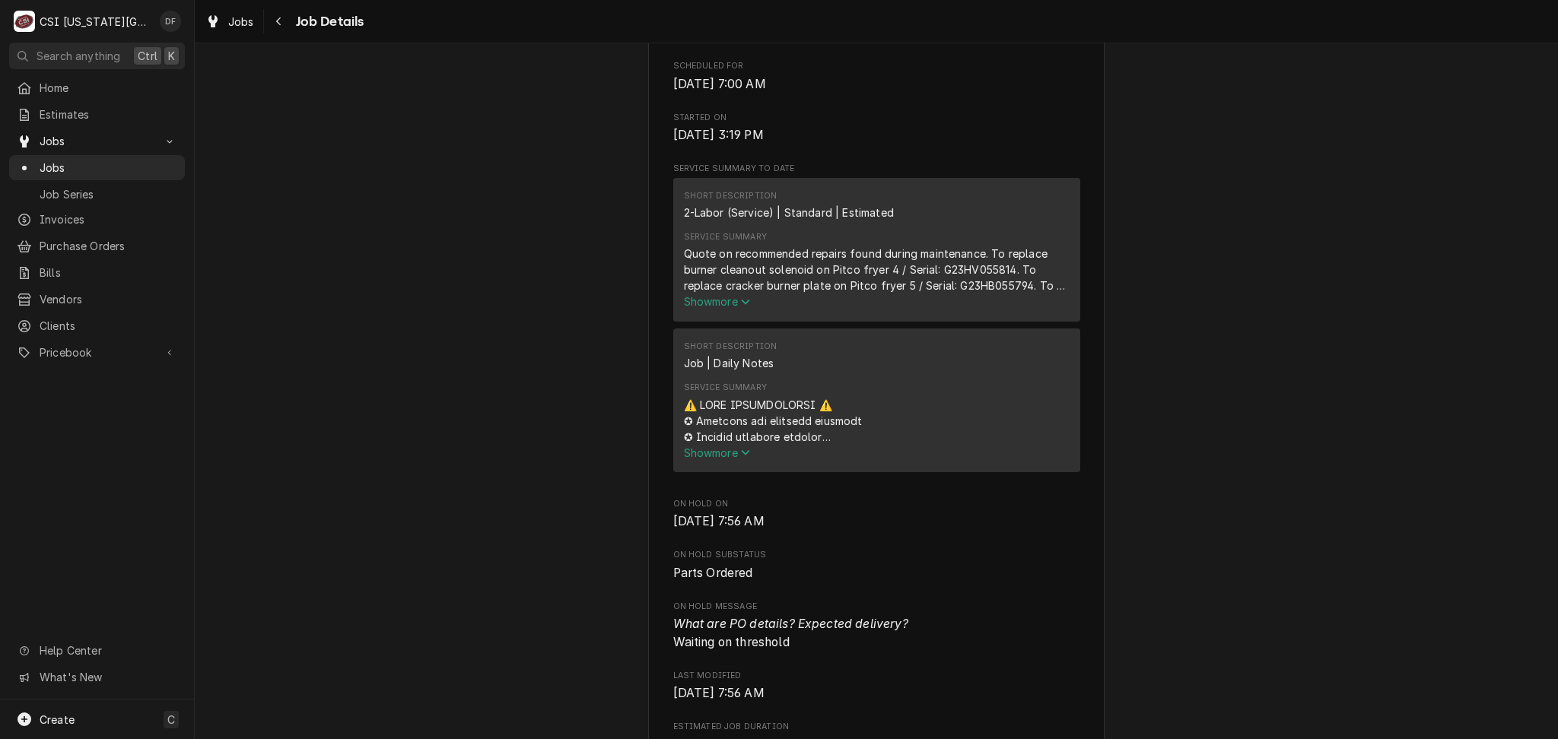
click at [692, 308] on span "Show more" at bounding box center [717, 301] width 67 height 13
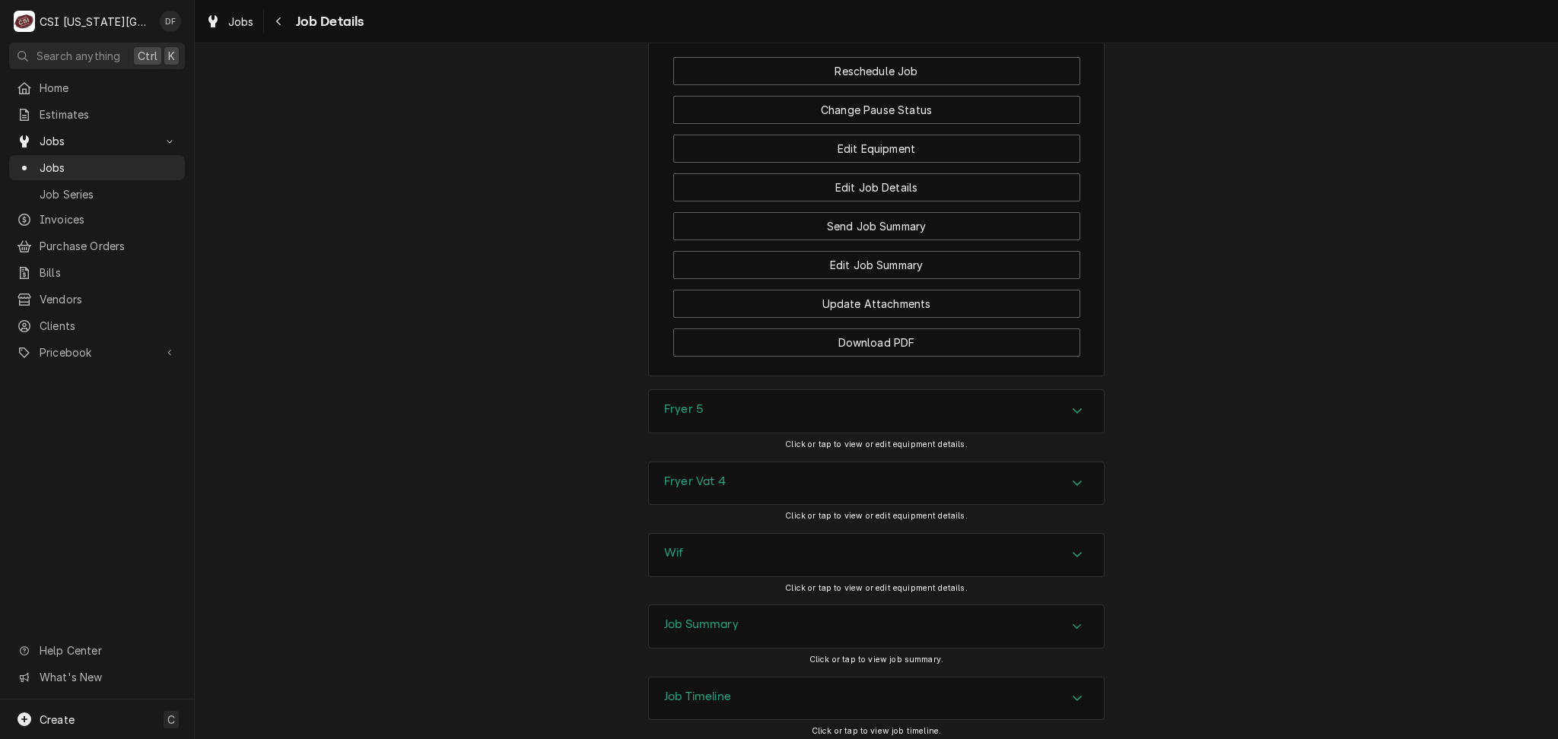
scroll to position [3444, 0]
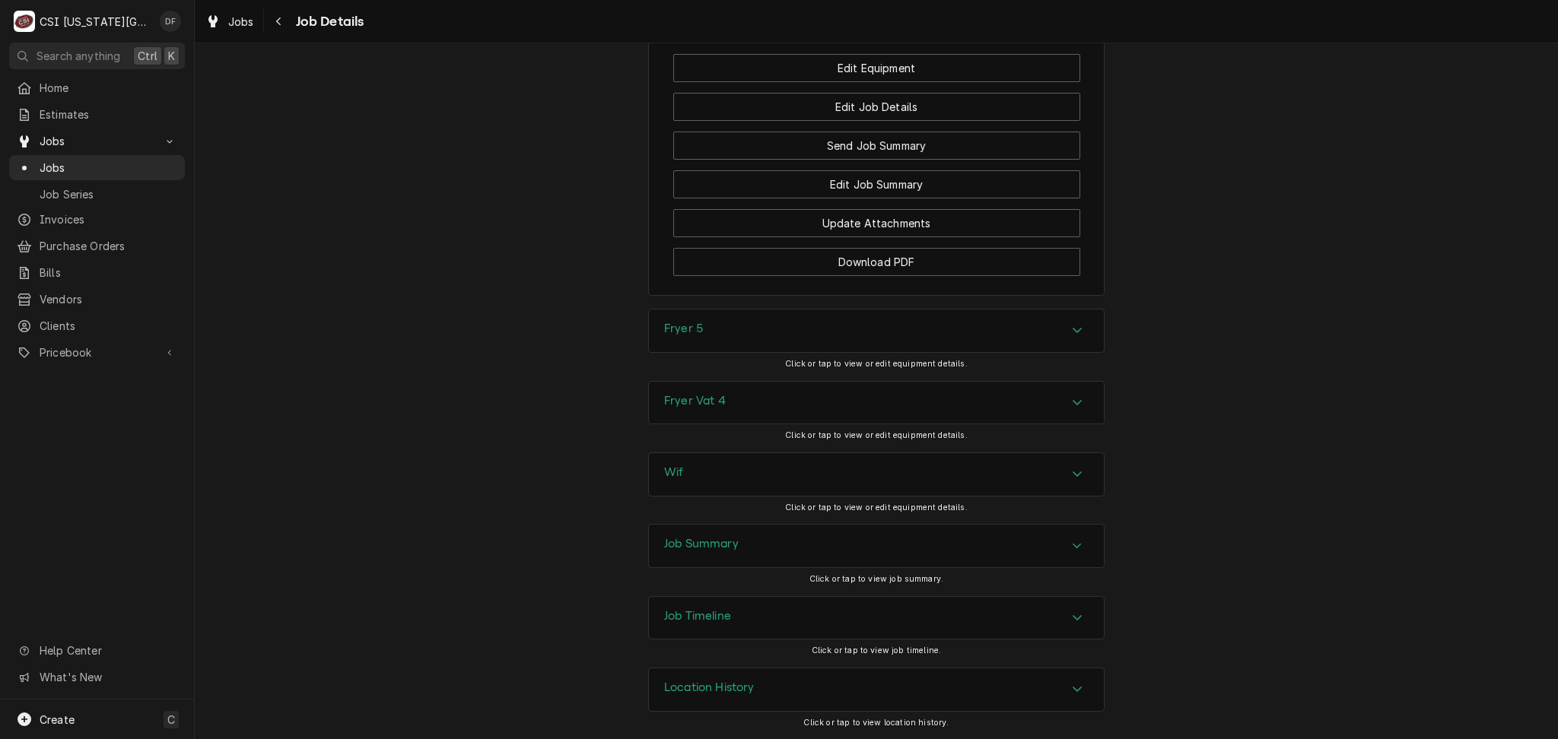
click at [771, 551] on div "Job Summary" at bounding box center [876, 546] width 455 height 43
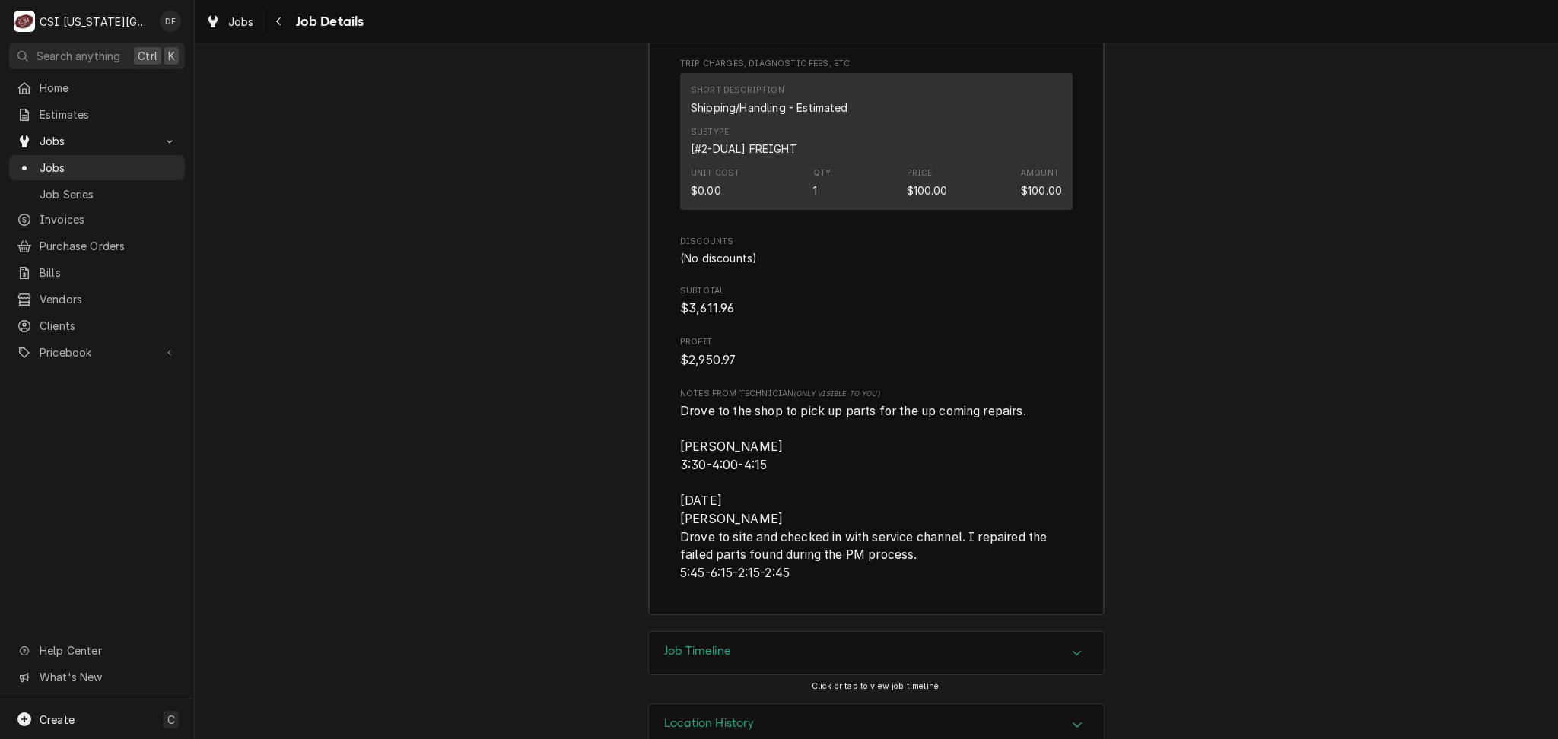
scroll to position [6597, 0]
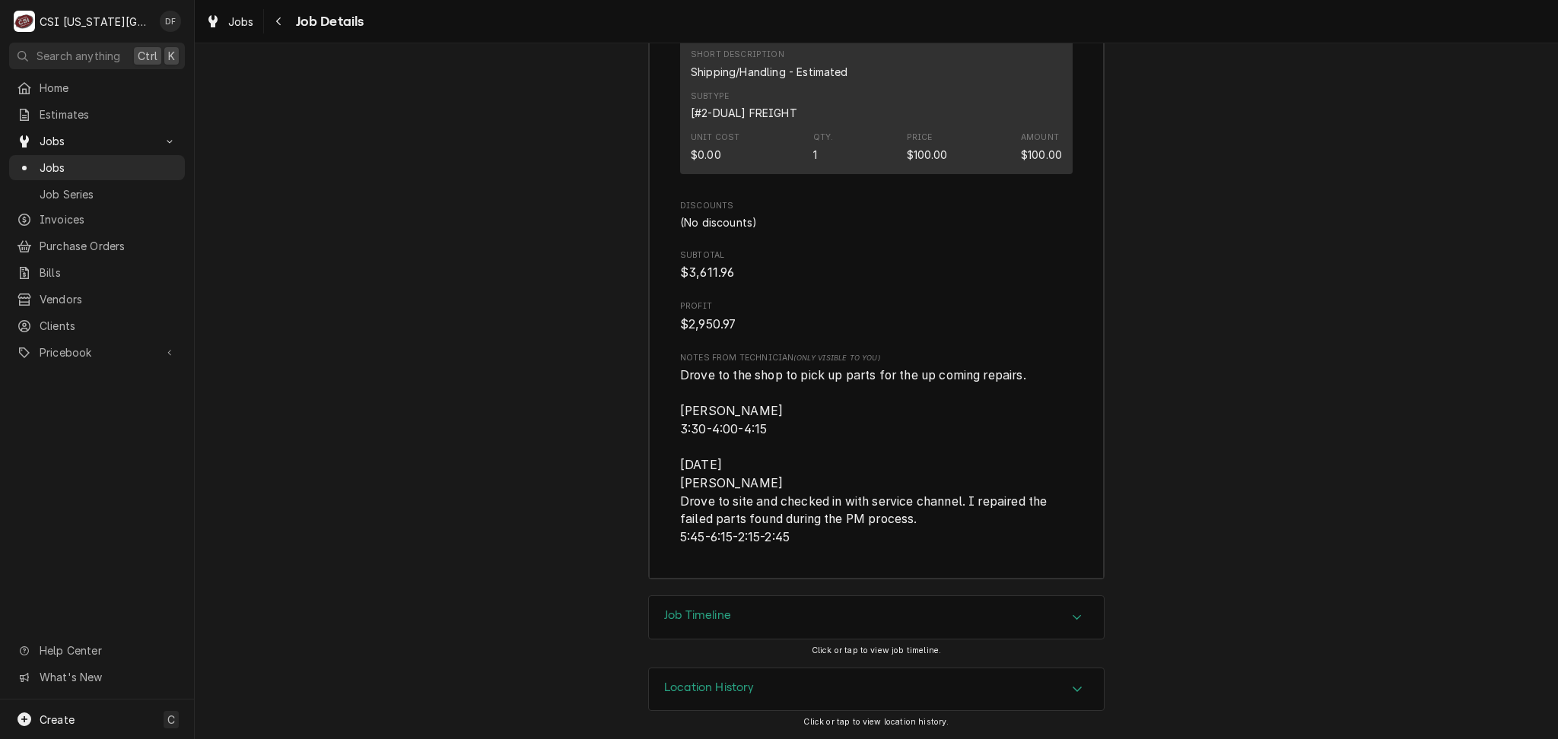
click at [734, 603] on div "Job Timeline" at bounding box center [876, 617] width 455 height 43
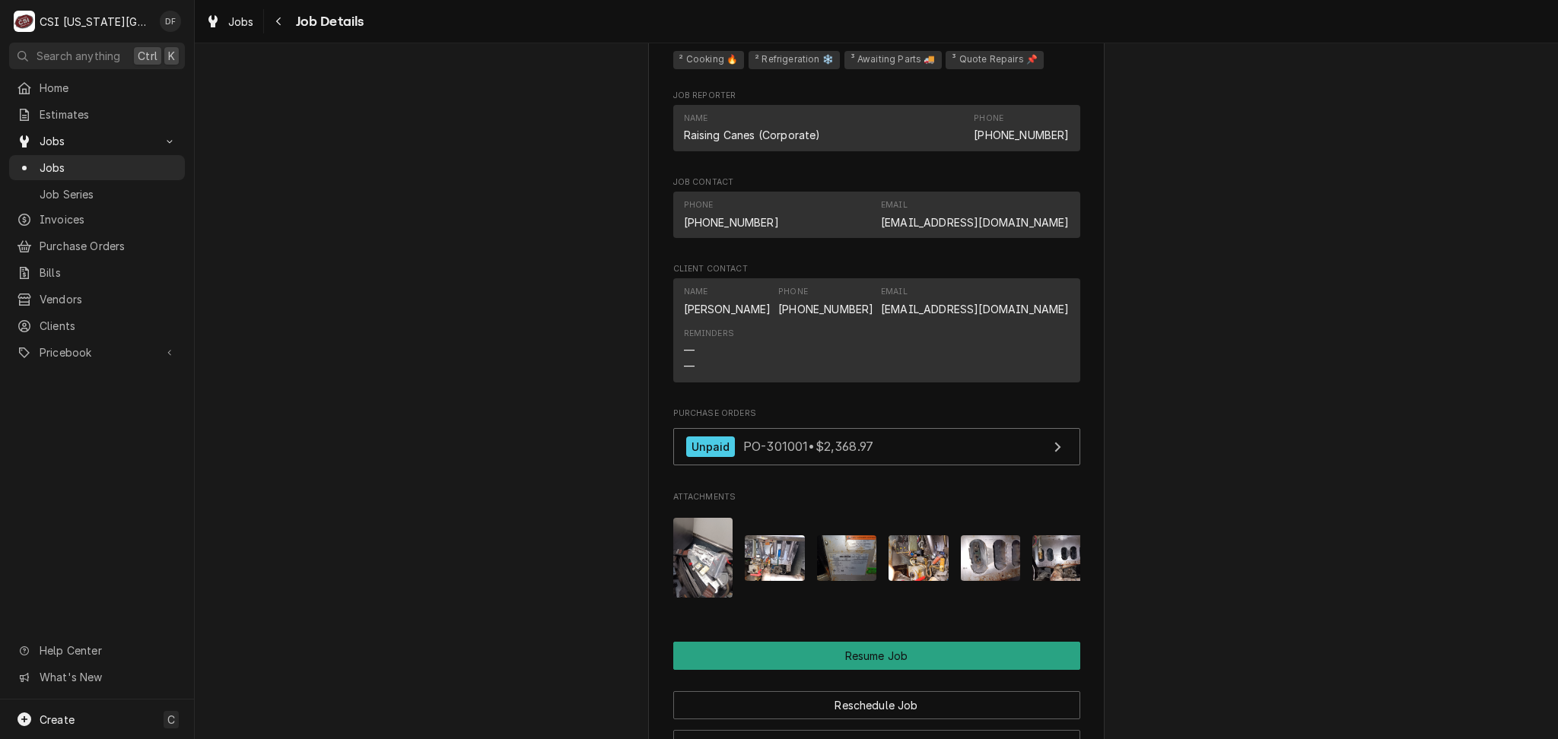
scroll to position [2677, 0]
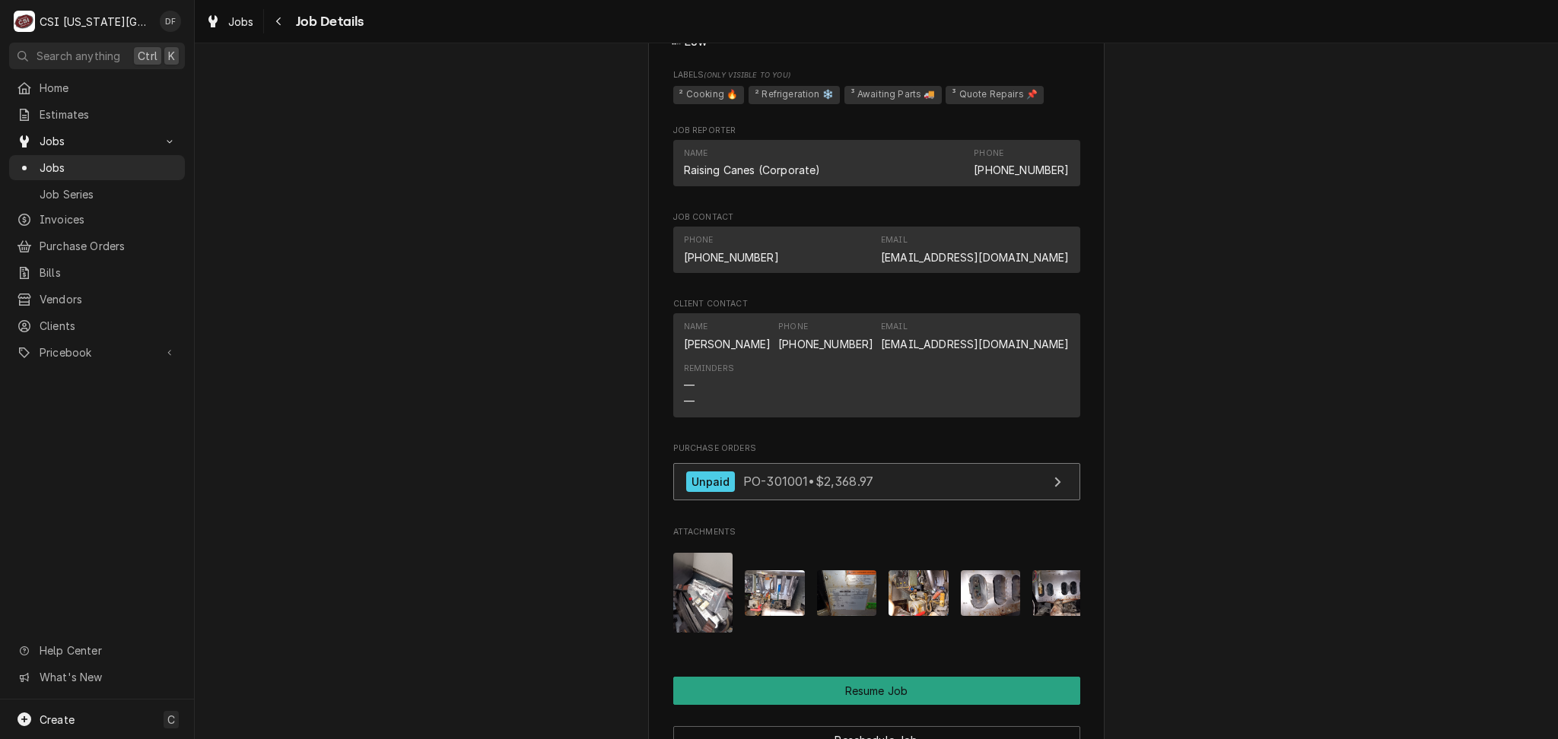
click at [815, 494] on link "Unpaid PO-301001 • $2,368.97" at bounding box center [876, 481] width 407 height 37
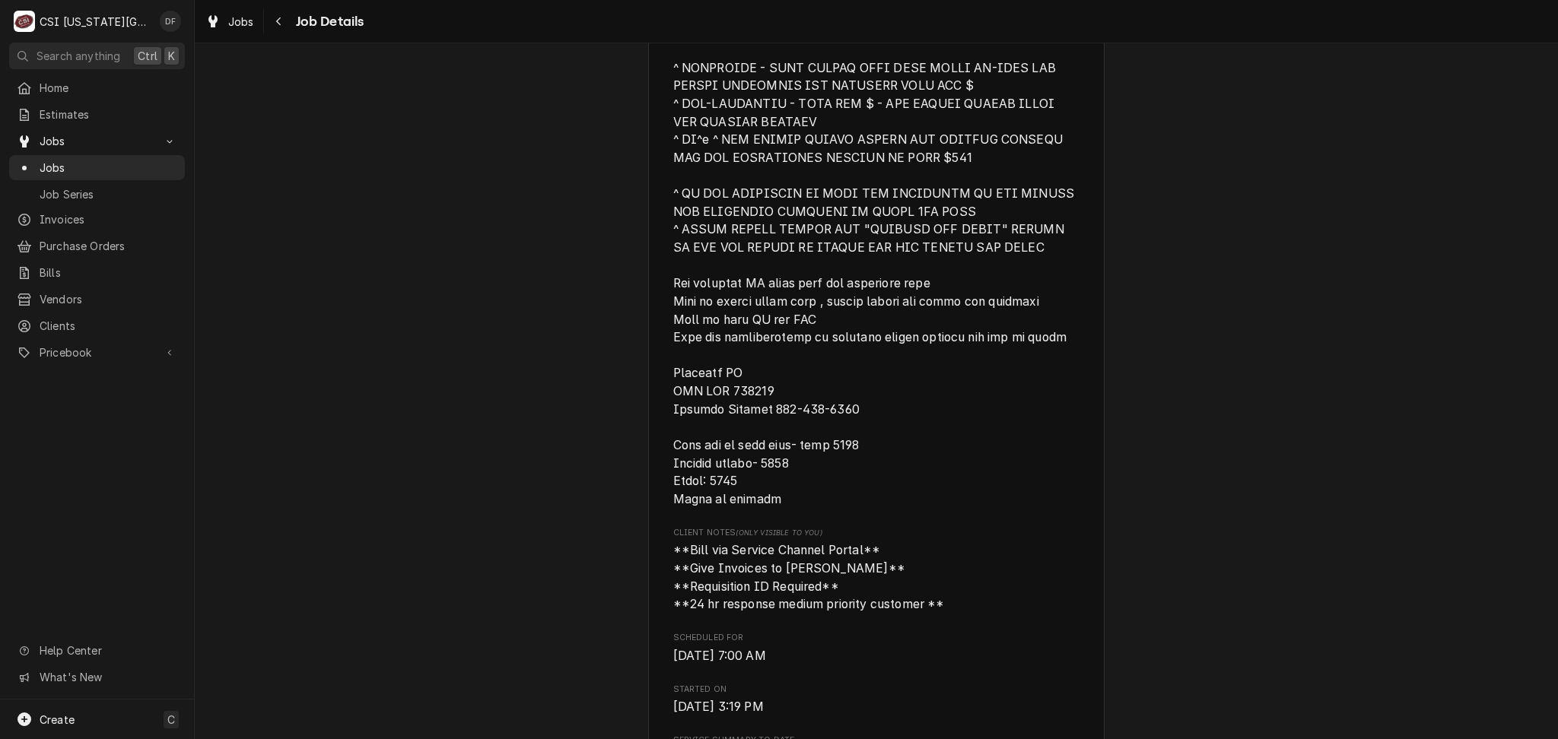
scroll to position [446, 0]
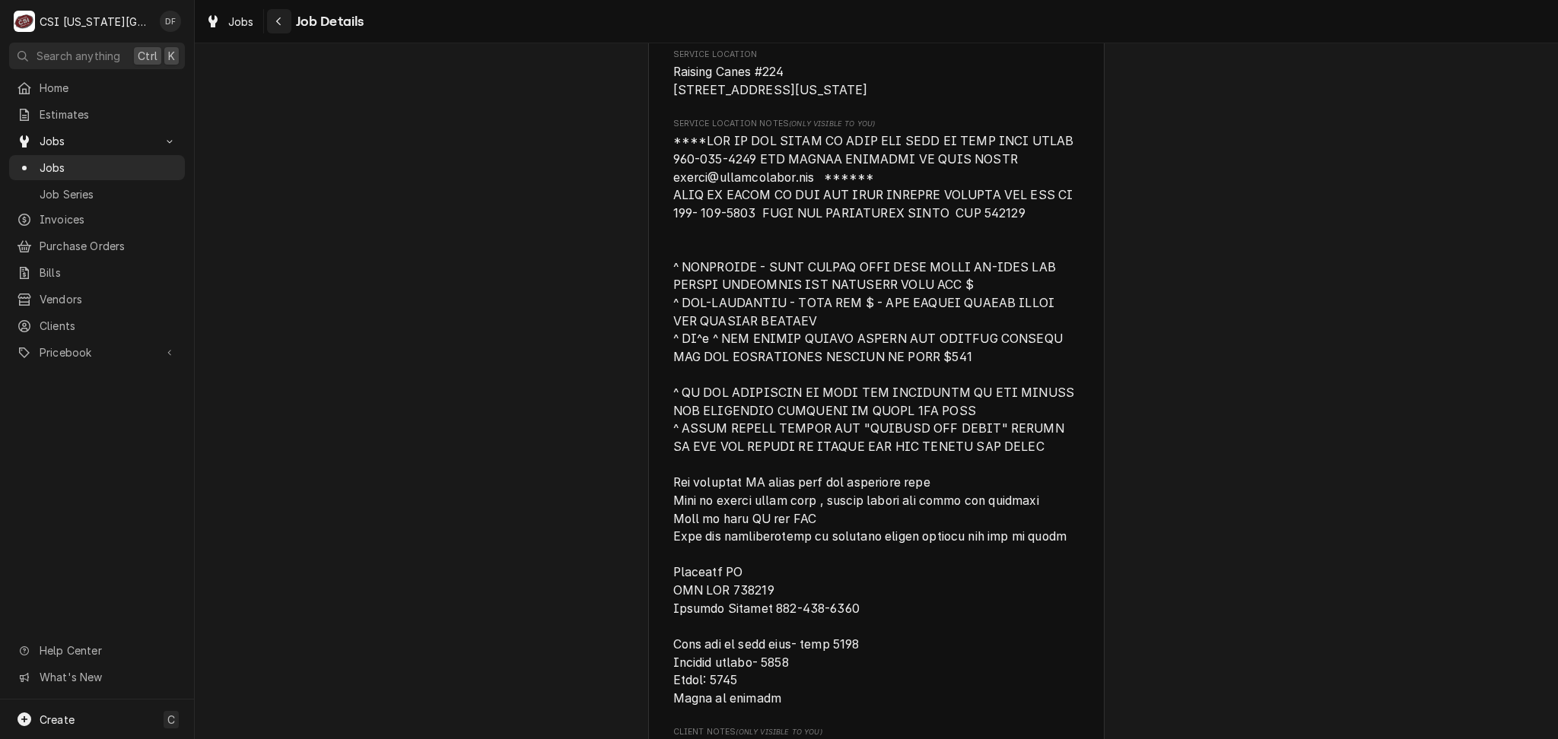
click at [278, 30] on button "Navigate back" at bounding box center [279, 21] width 24 height 24
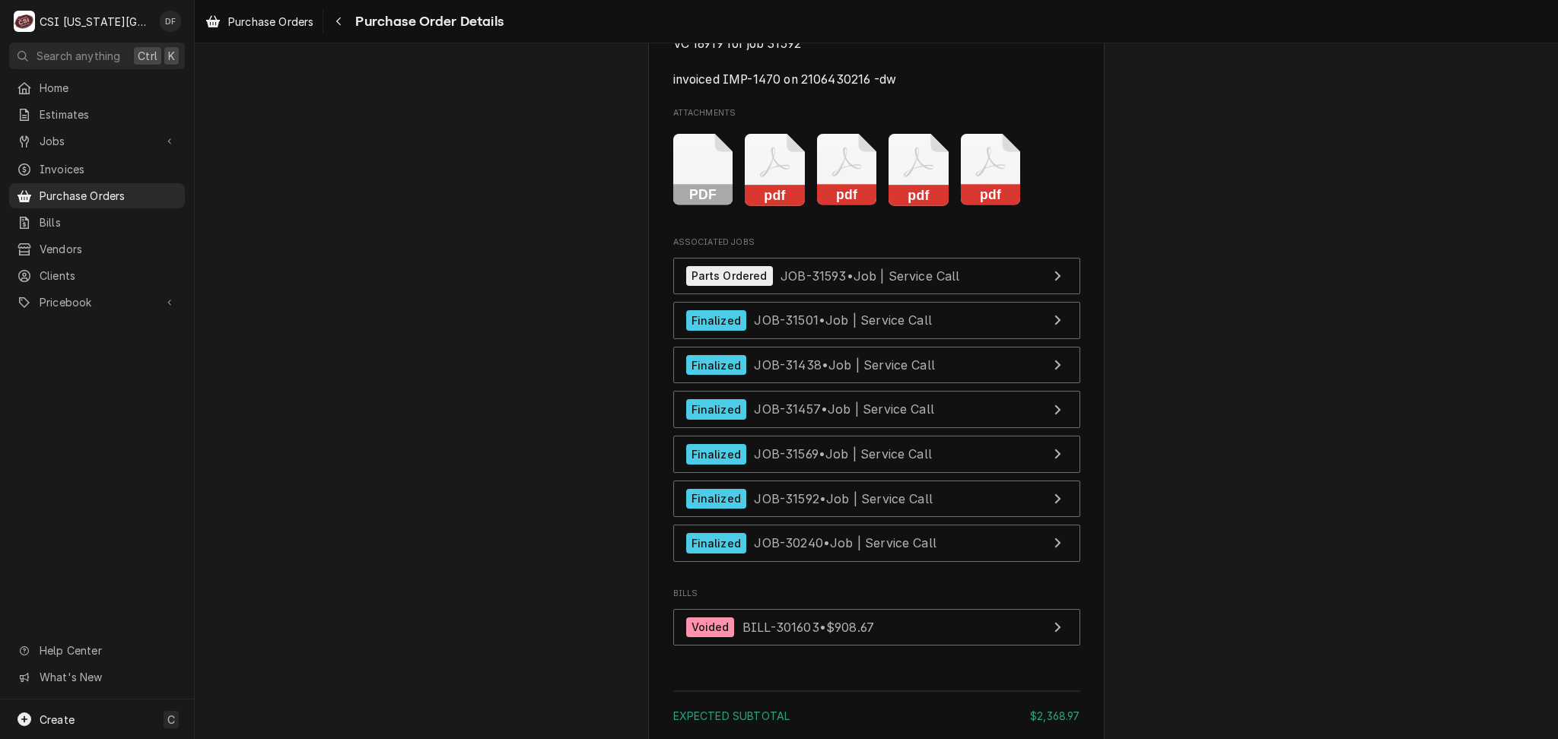
scroll to position [5172, 0]
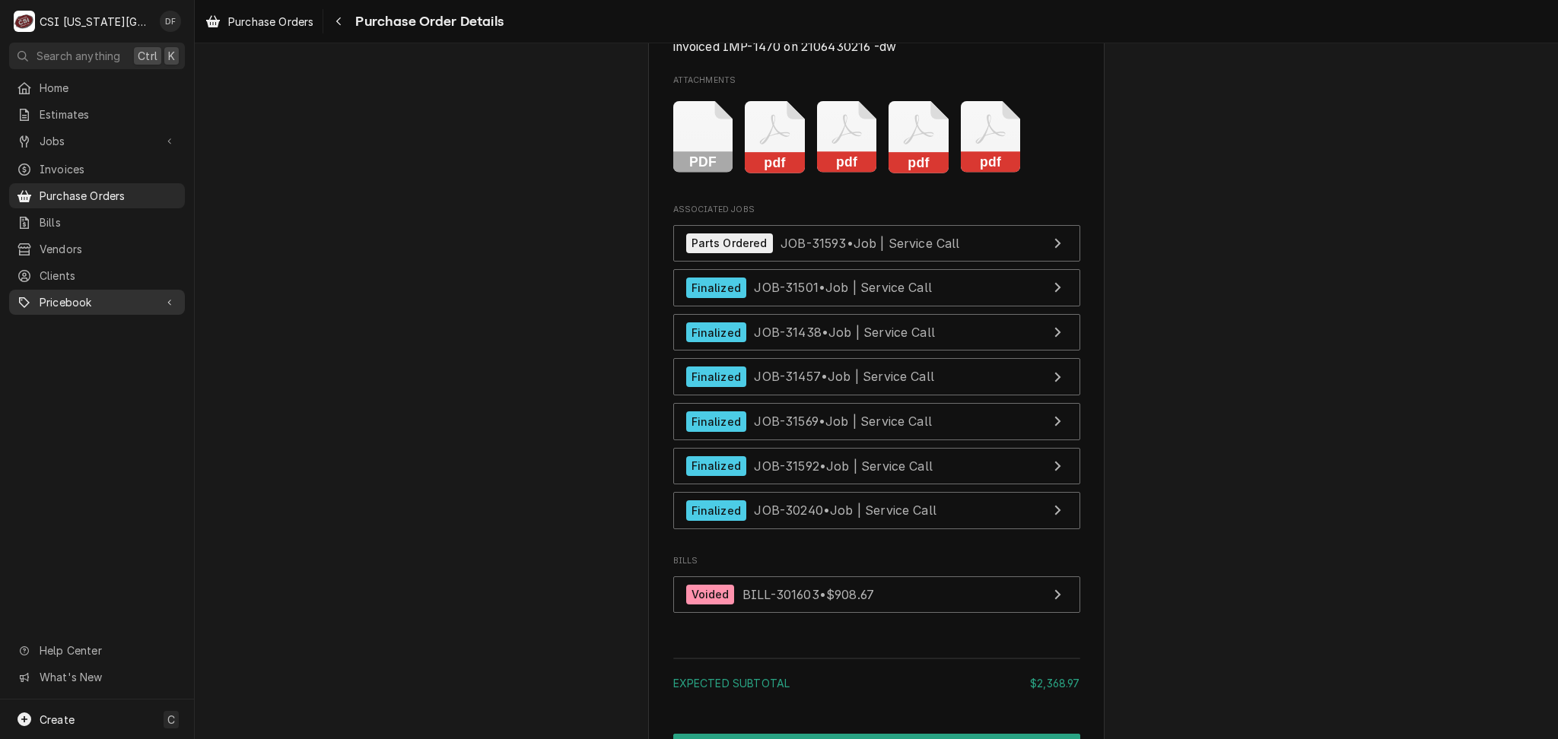
click at [81, 297] on span "Pricebook" at bounding box center [97, 302] width 115 height 16
click at [66, 348] on span "Parts & Materials" at bounding box center [109, 356] width 138 height 16
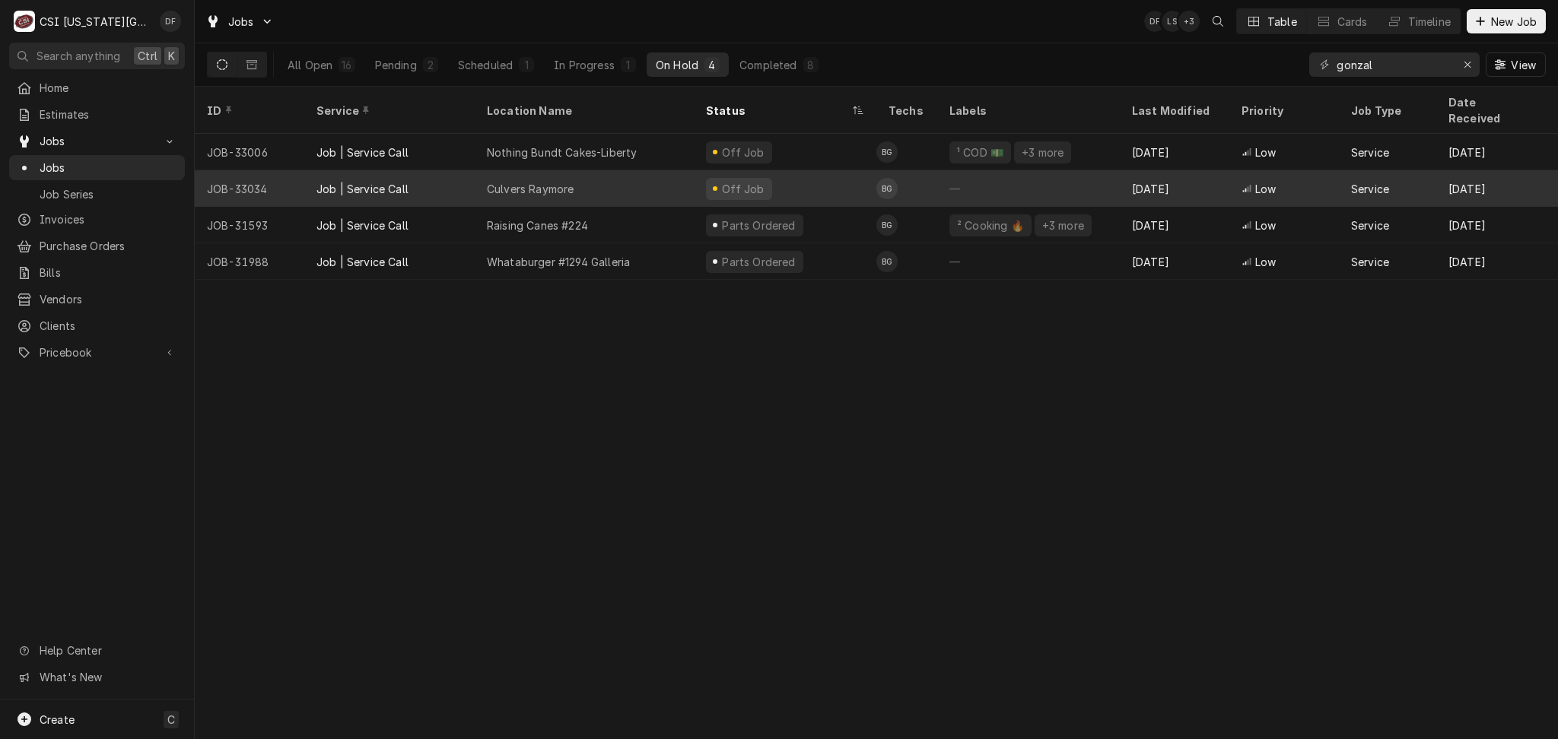
click at [745, 181] on div "Off Job" at bounding box center [742, 189] width 46 height 16
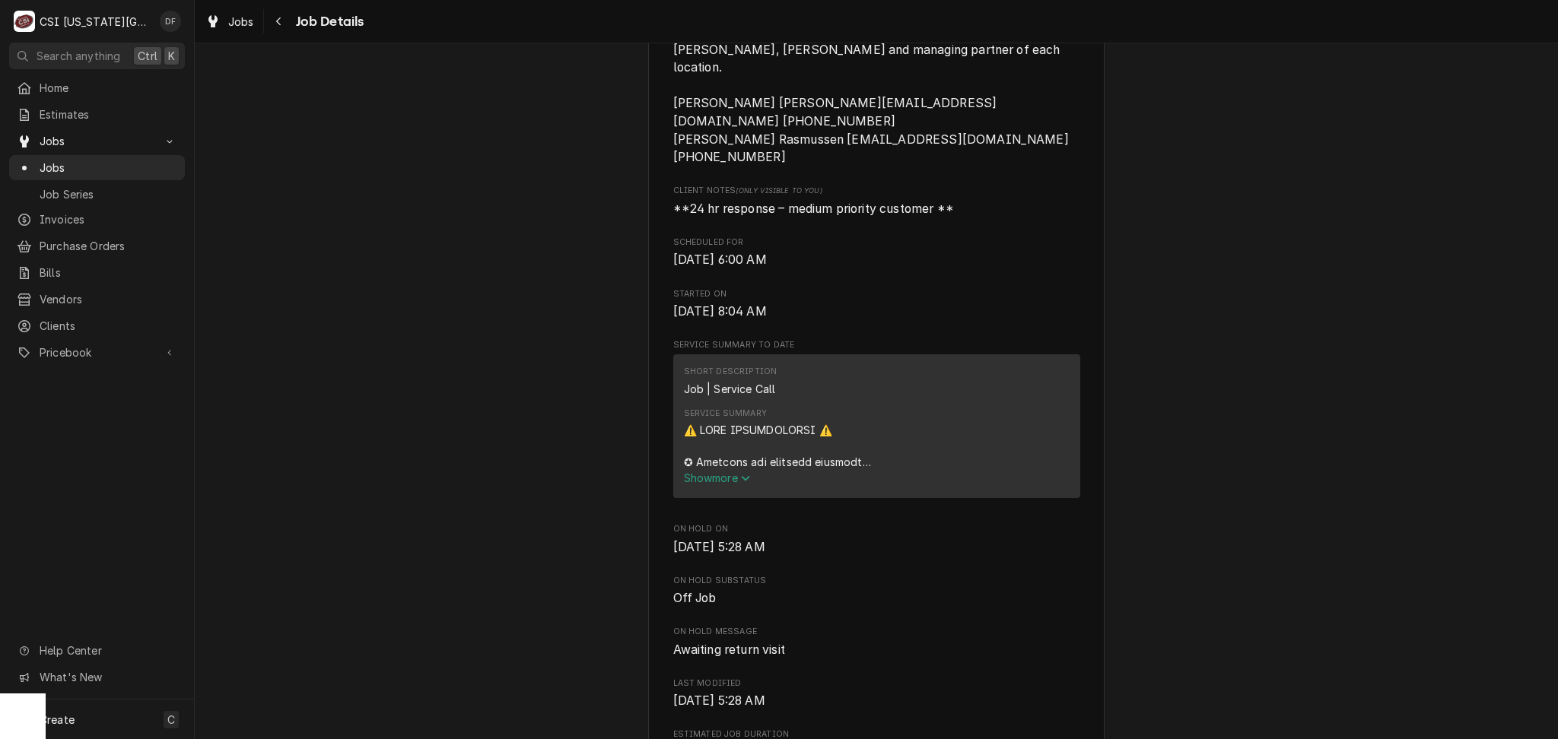
scroll to position [507, 0]
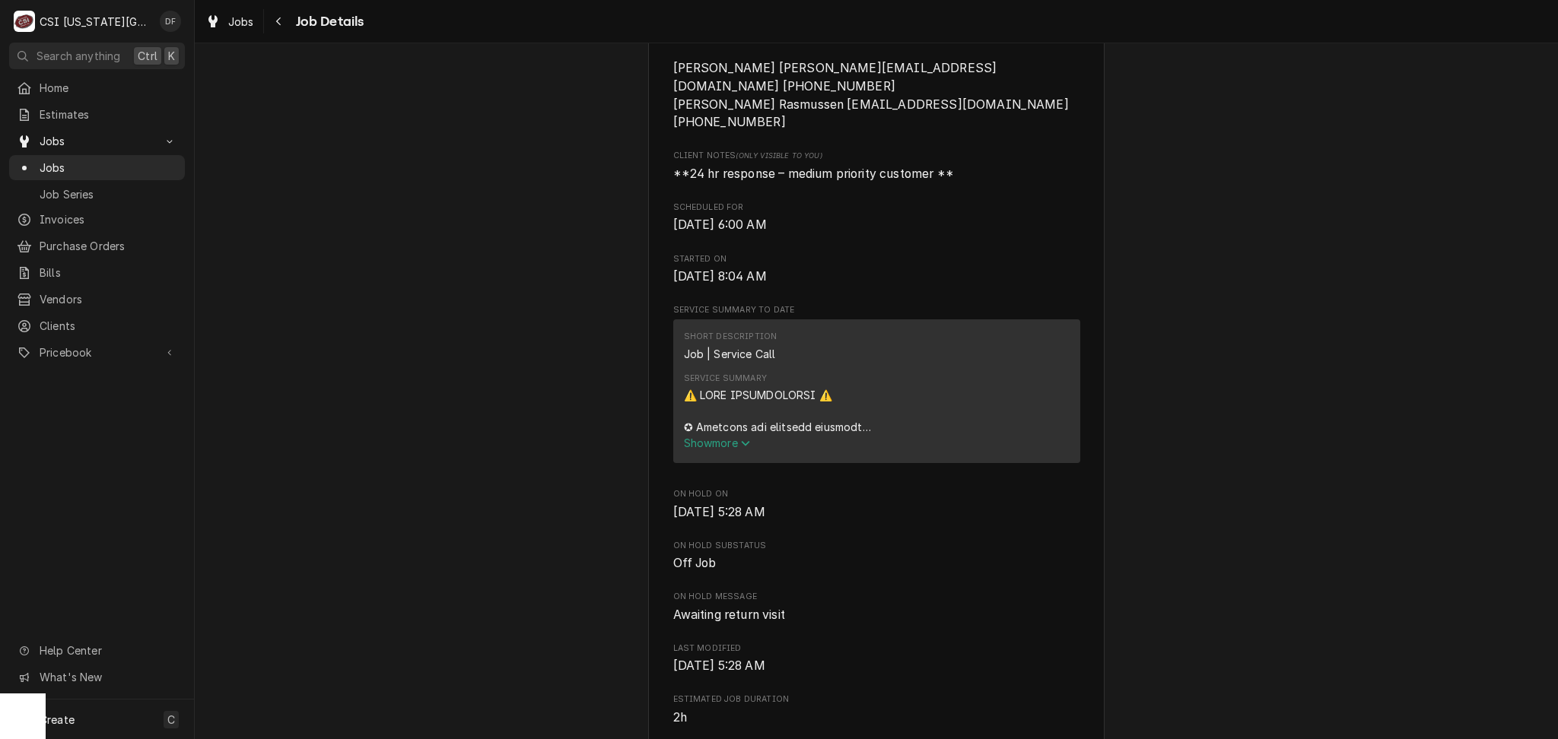
click at [735, 437] on span "Show more" at bounding box center [717, 443] width 67 height 13
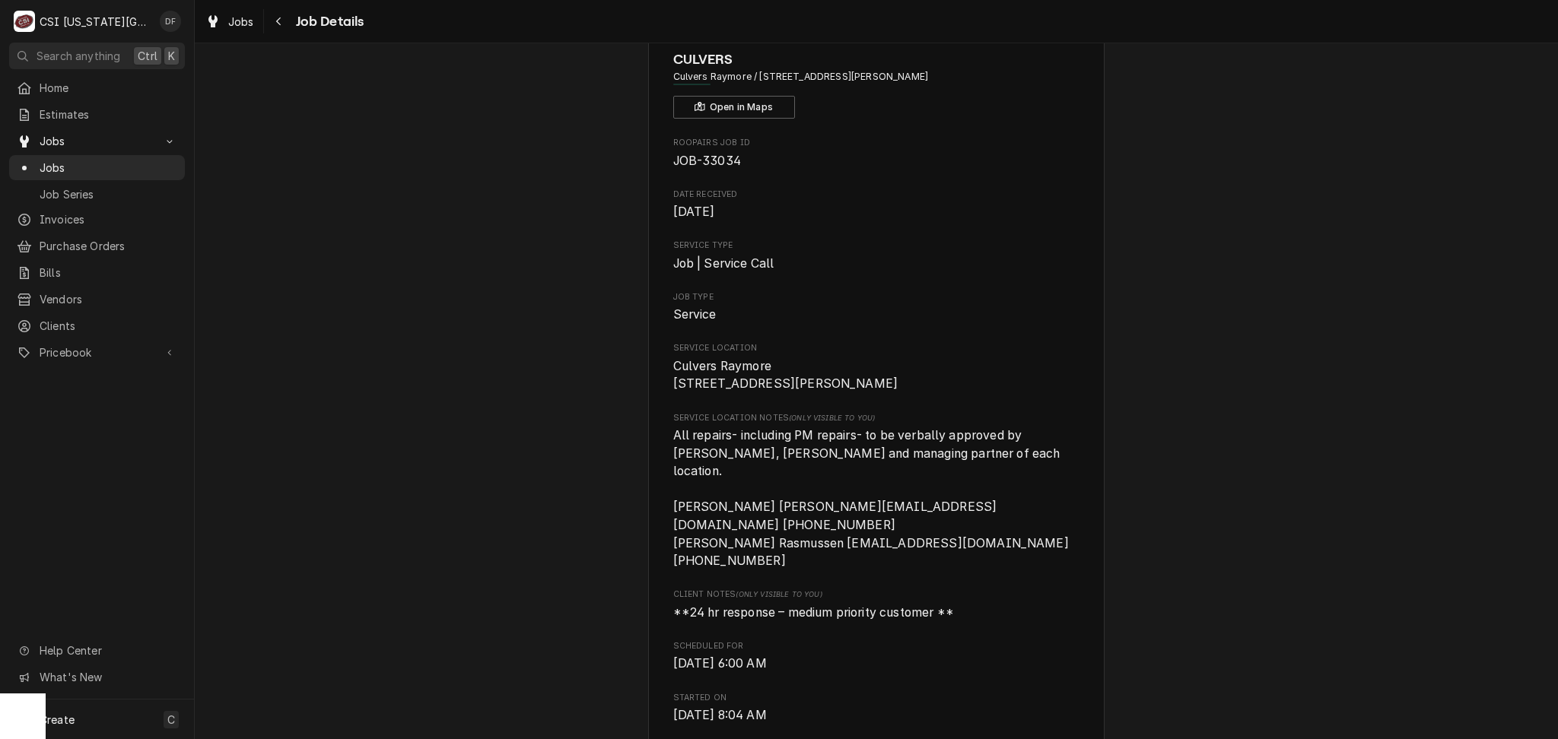
scroll to position [0, 0]
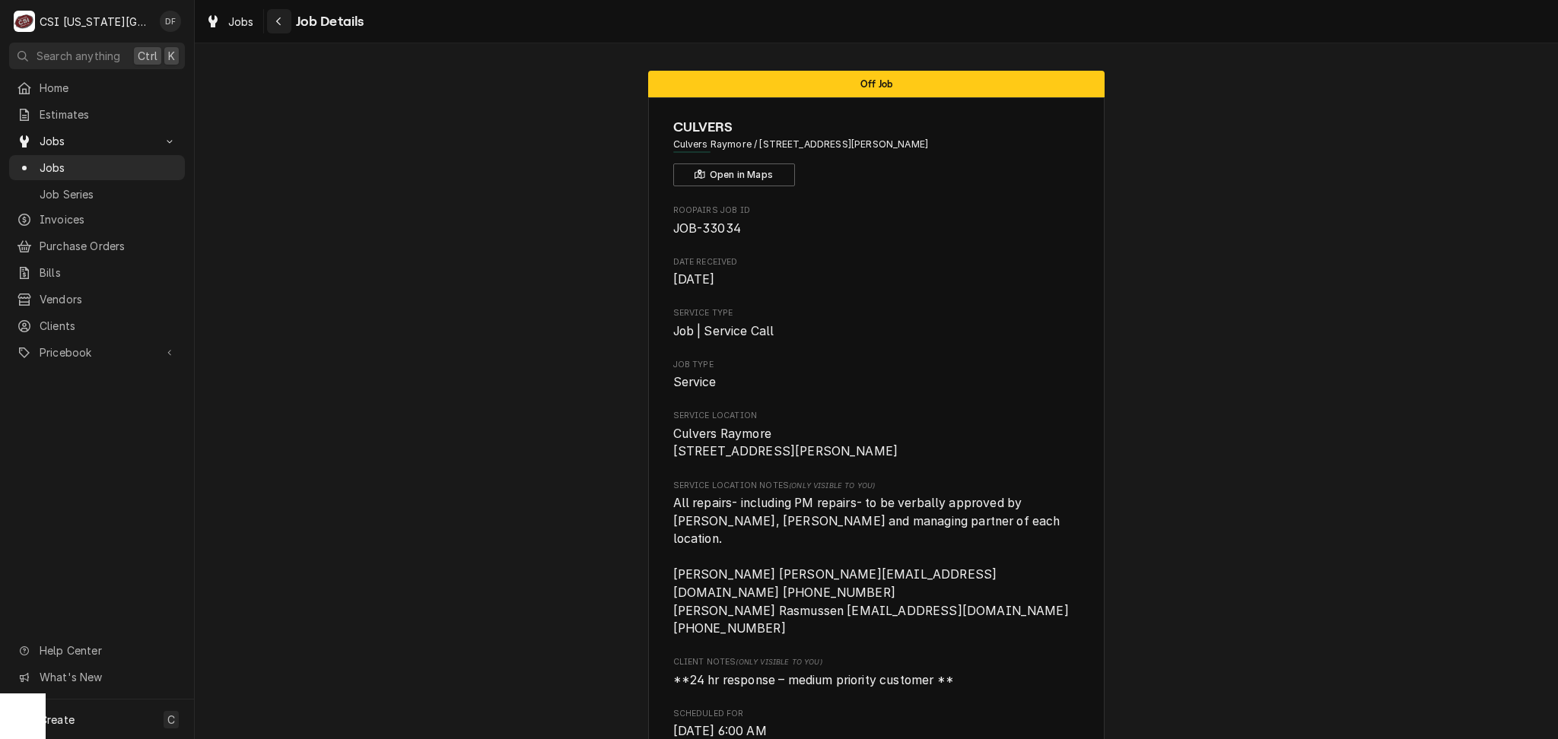
click at [289, 21] on button "Navigate back" at bounding box center [279, 21] width 24 height 24
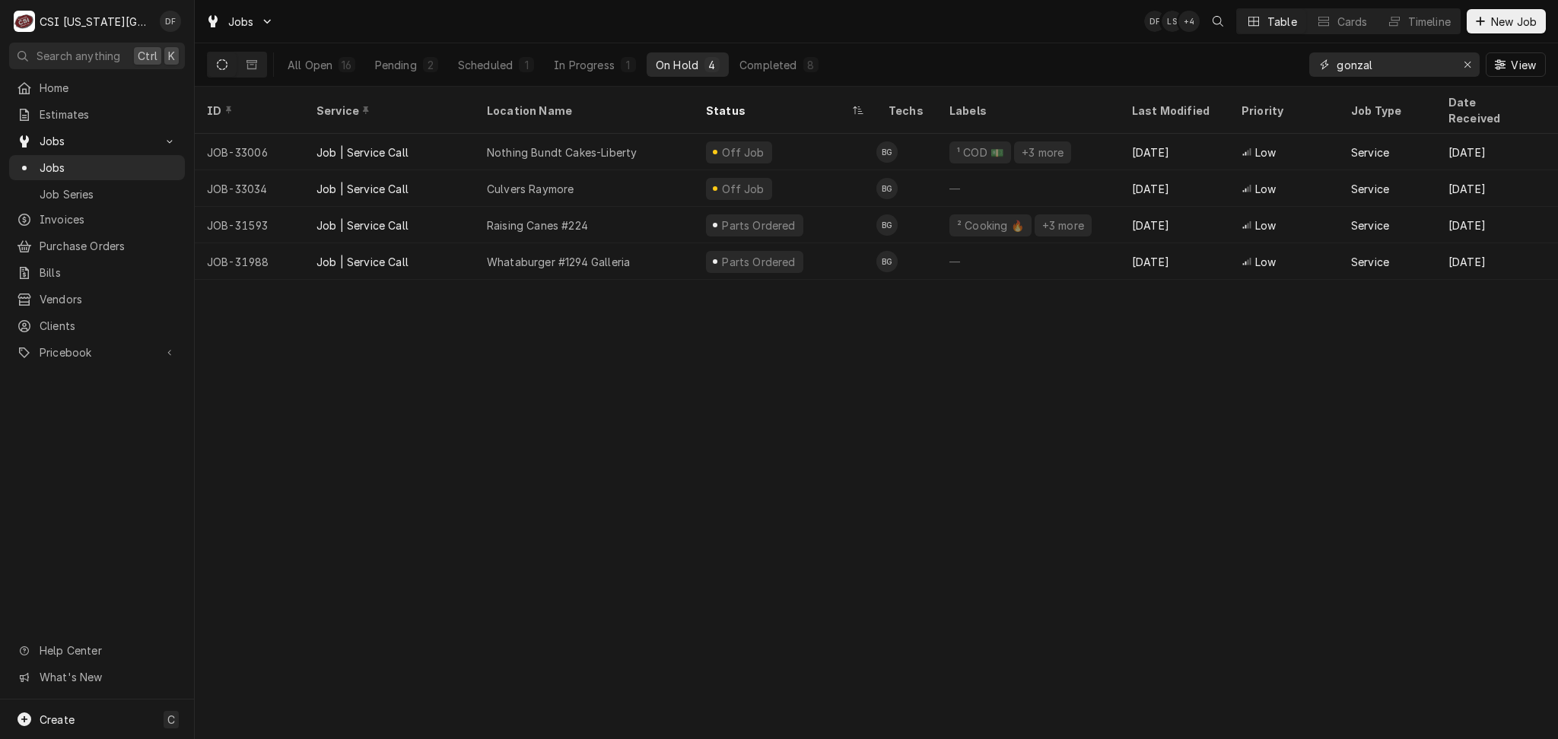
drag, startPoint x: 1404, startPoint y: 63, endPoint x: 1316, endPoint y: 65, distance: 88.2
click at [1316, 65] on div "gonzal" at bounding box center [1394, 64] width 170 height 24
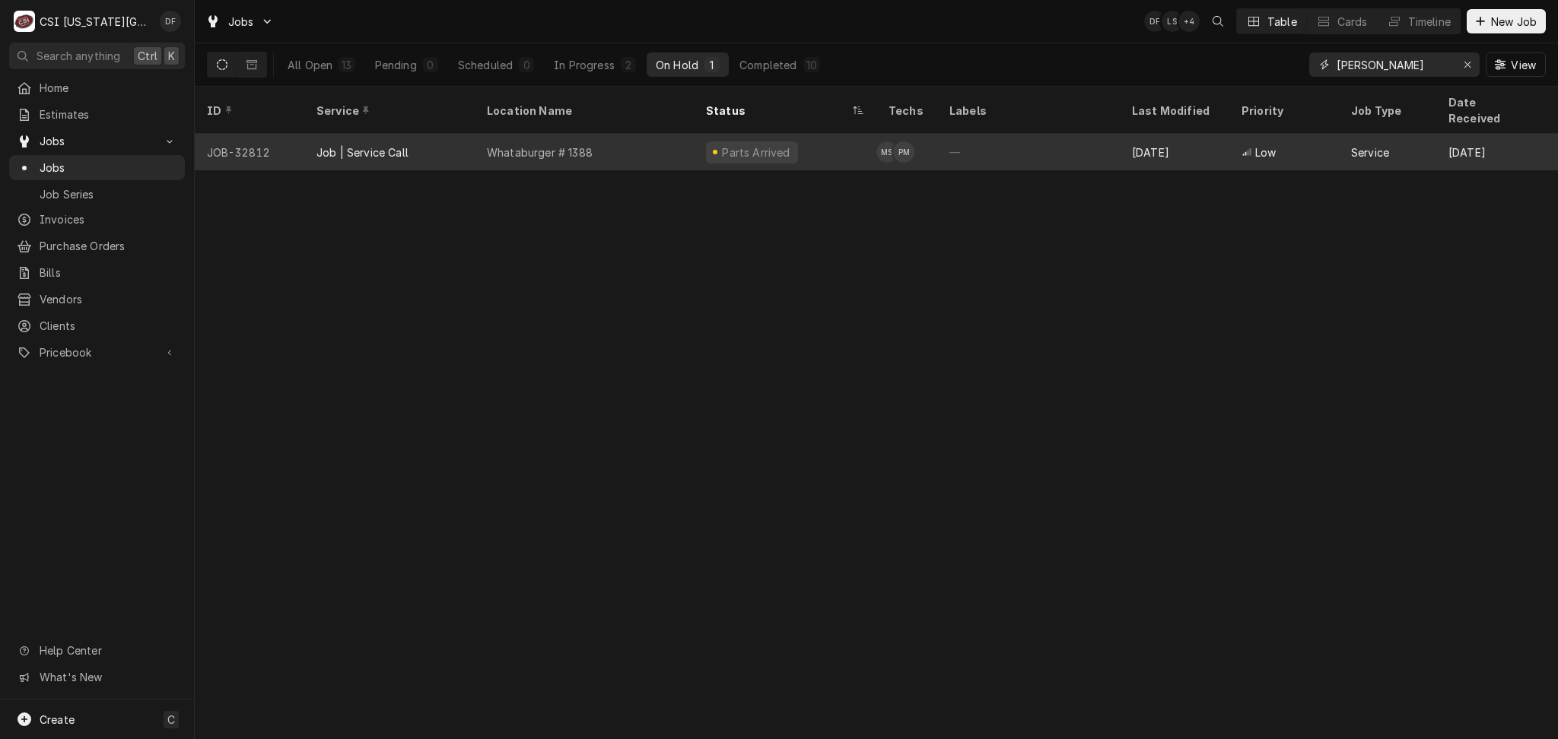
type input "merriman"
click at [785, 141] on div "Parts Arrived" at bounding box center [752, 152] width 92 height 22
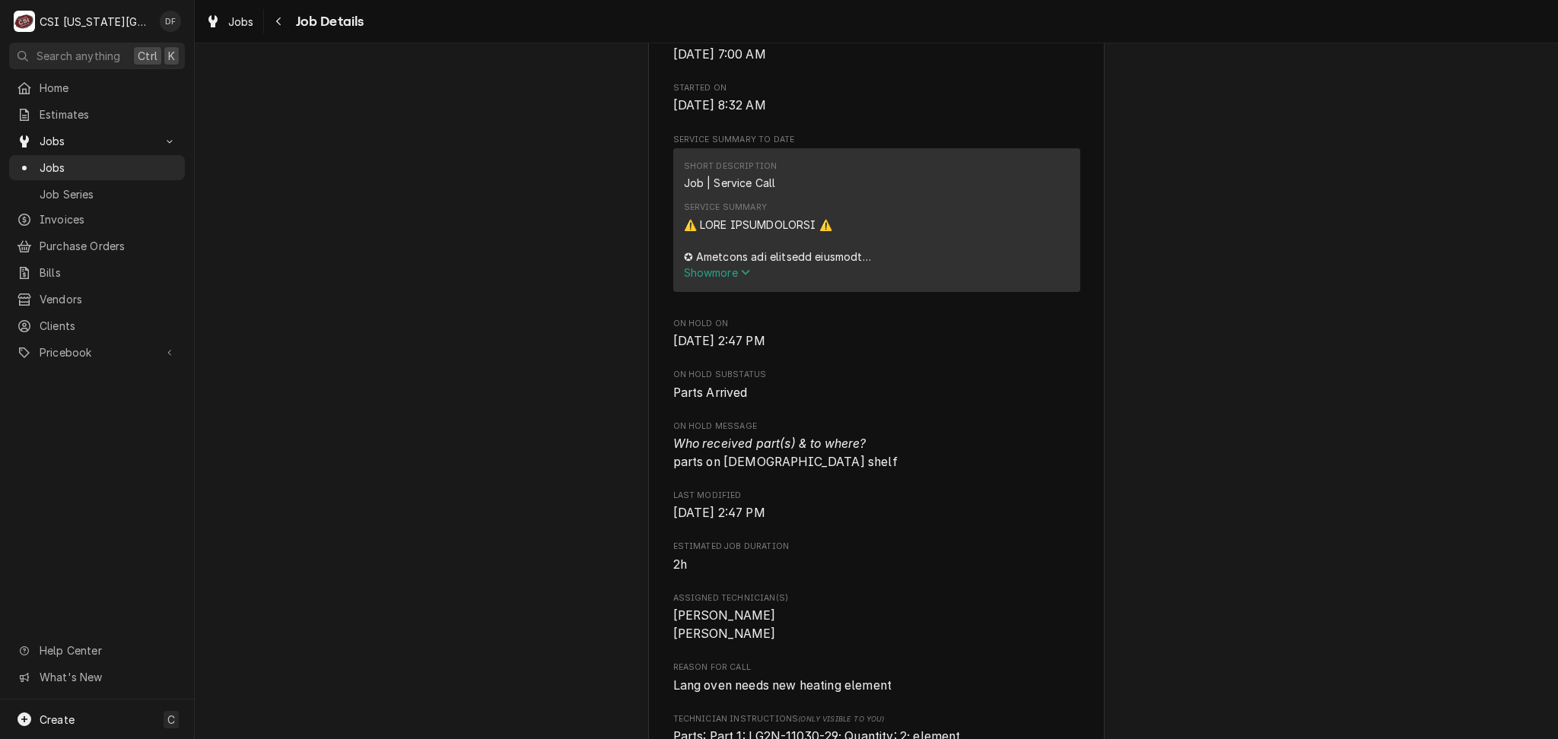
scroll to position [507, 0]
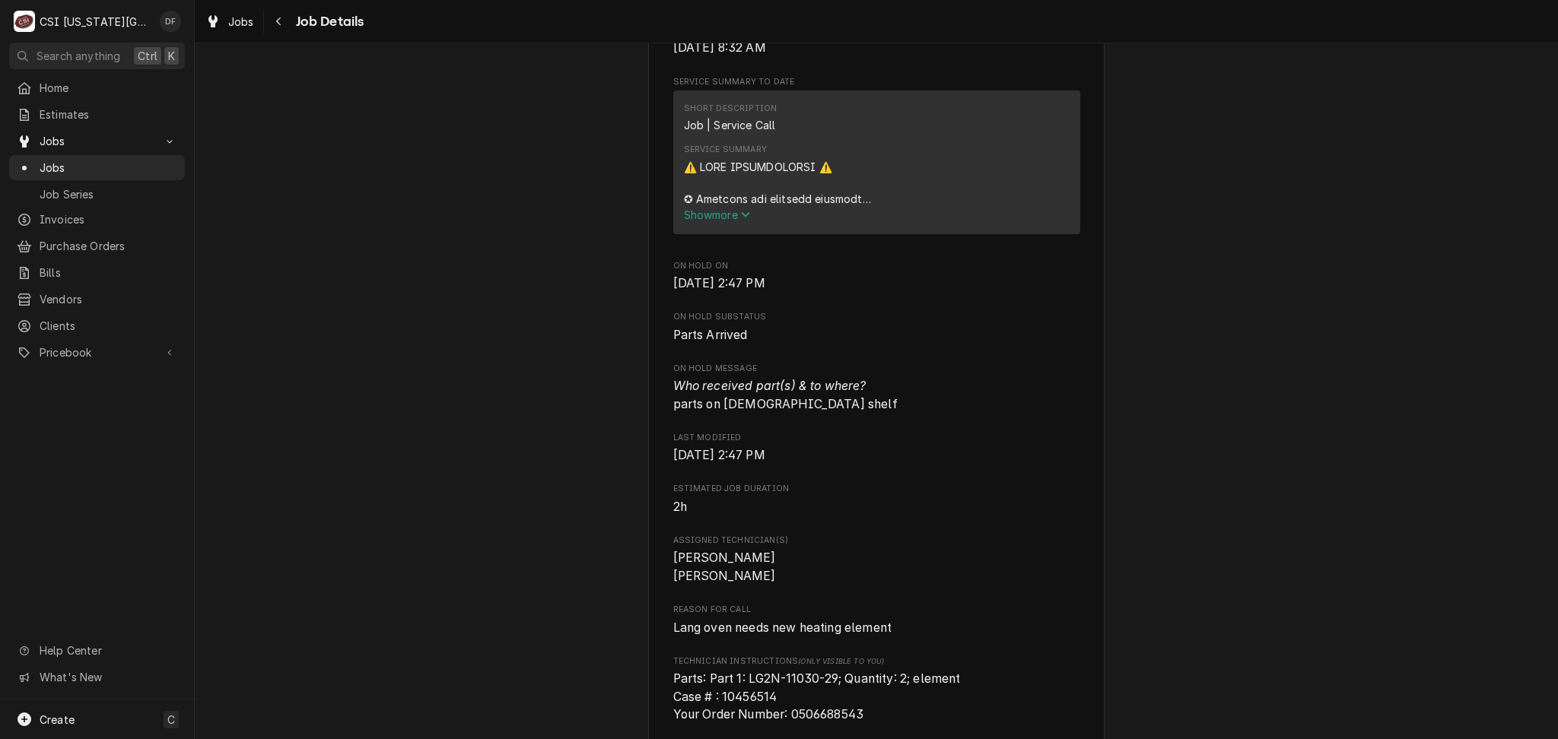
click at [711, 221] on span "Show more" at bounding box center [717, 214] width 67 height 13
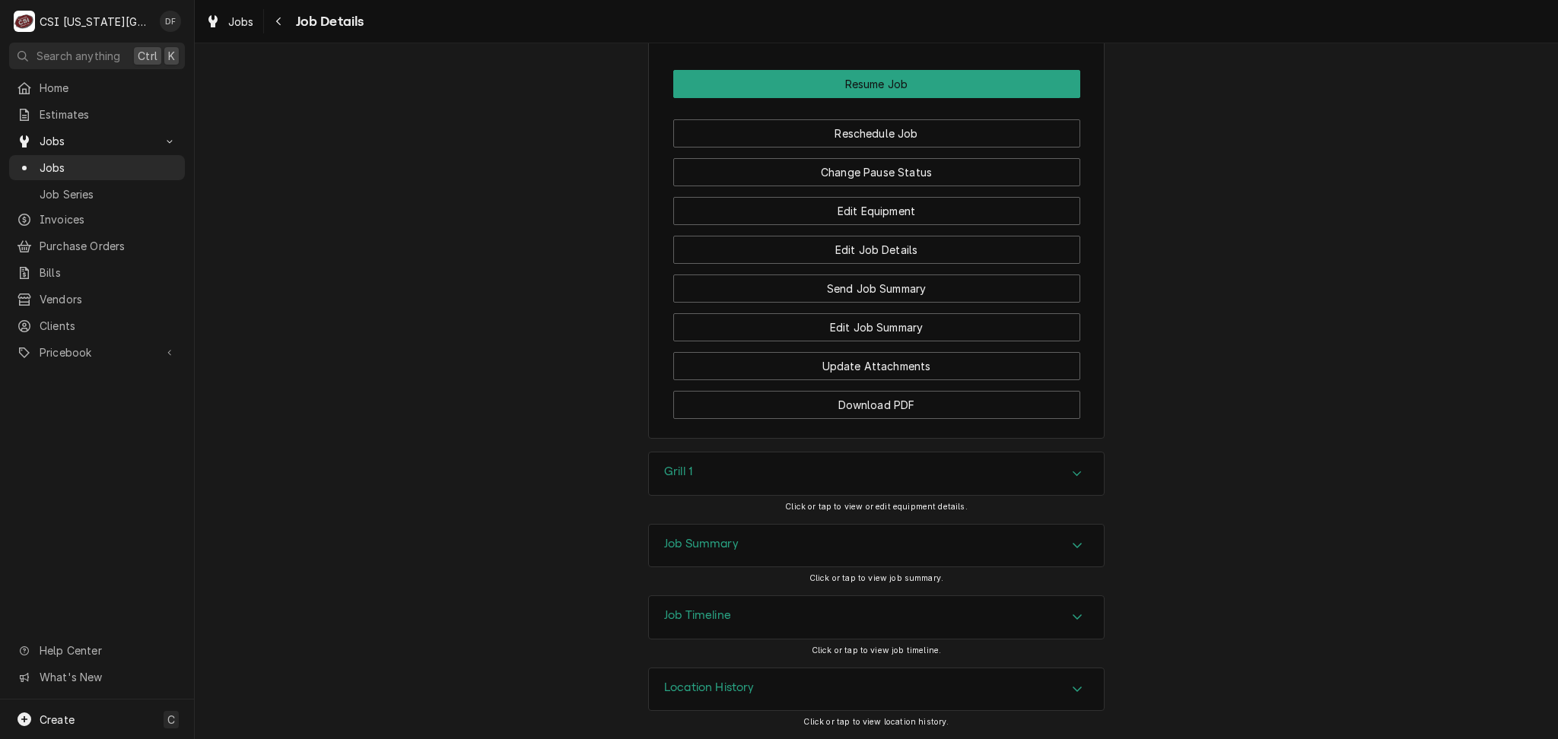
scroll to position [3092, 0]
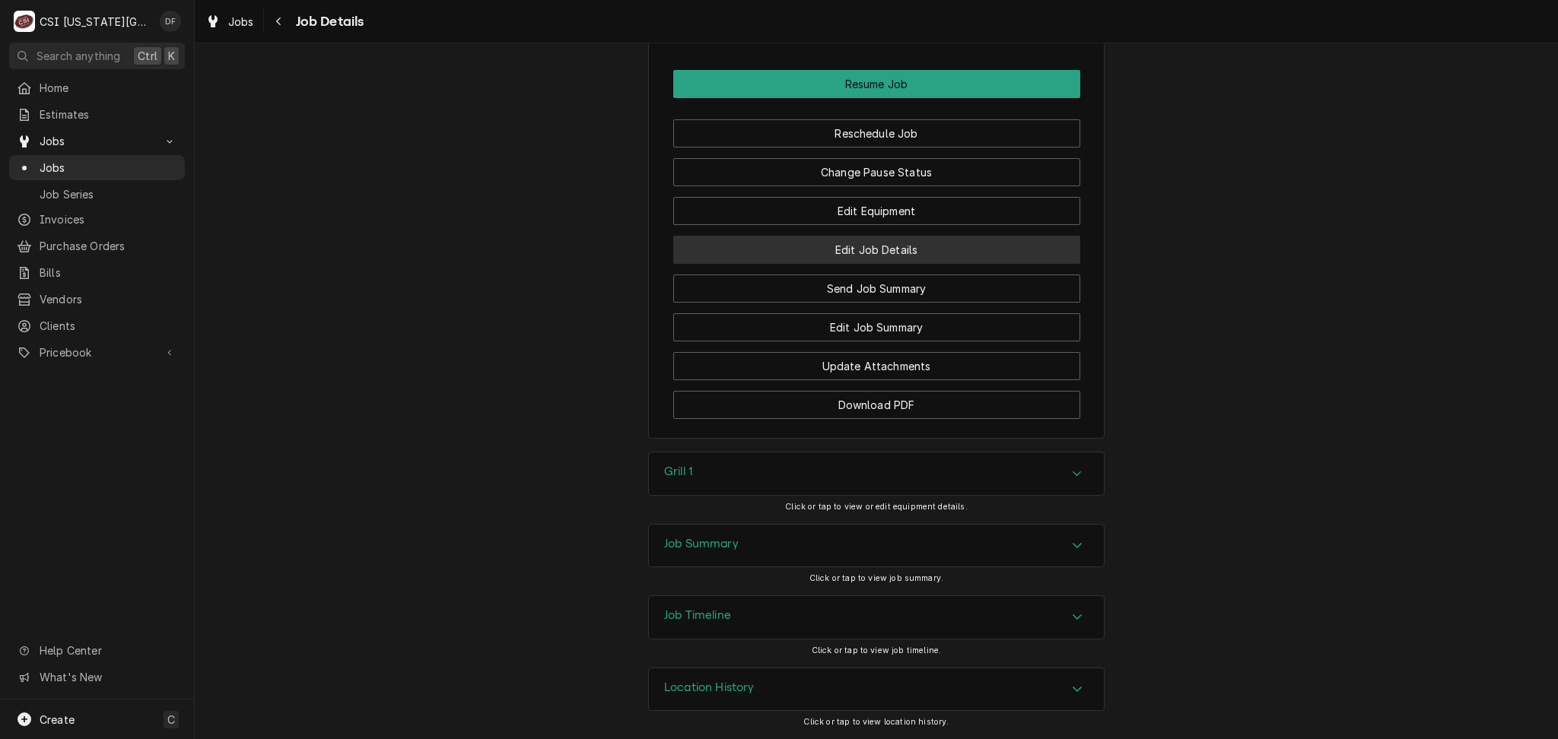
click at [888, 246] on button "Edit Job Details" at bounding box center [876, 250] width 407 height 28
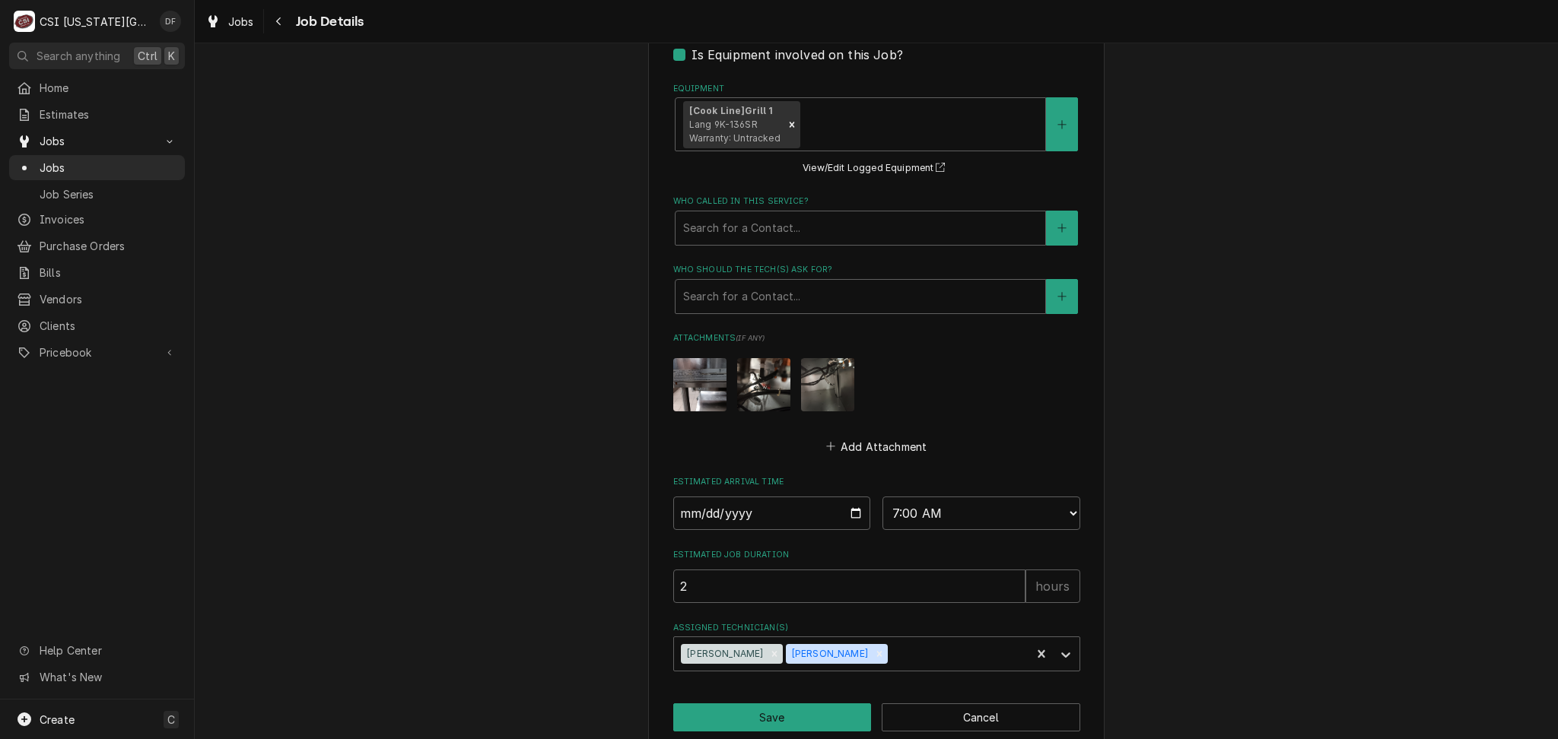
scroll to position [760, 0]
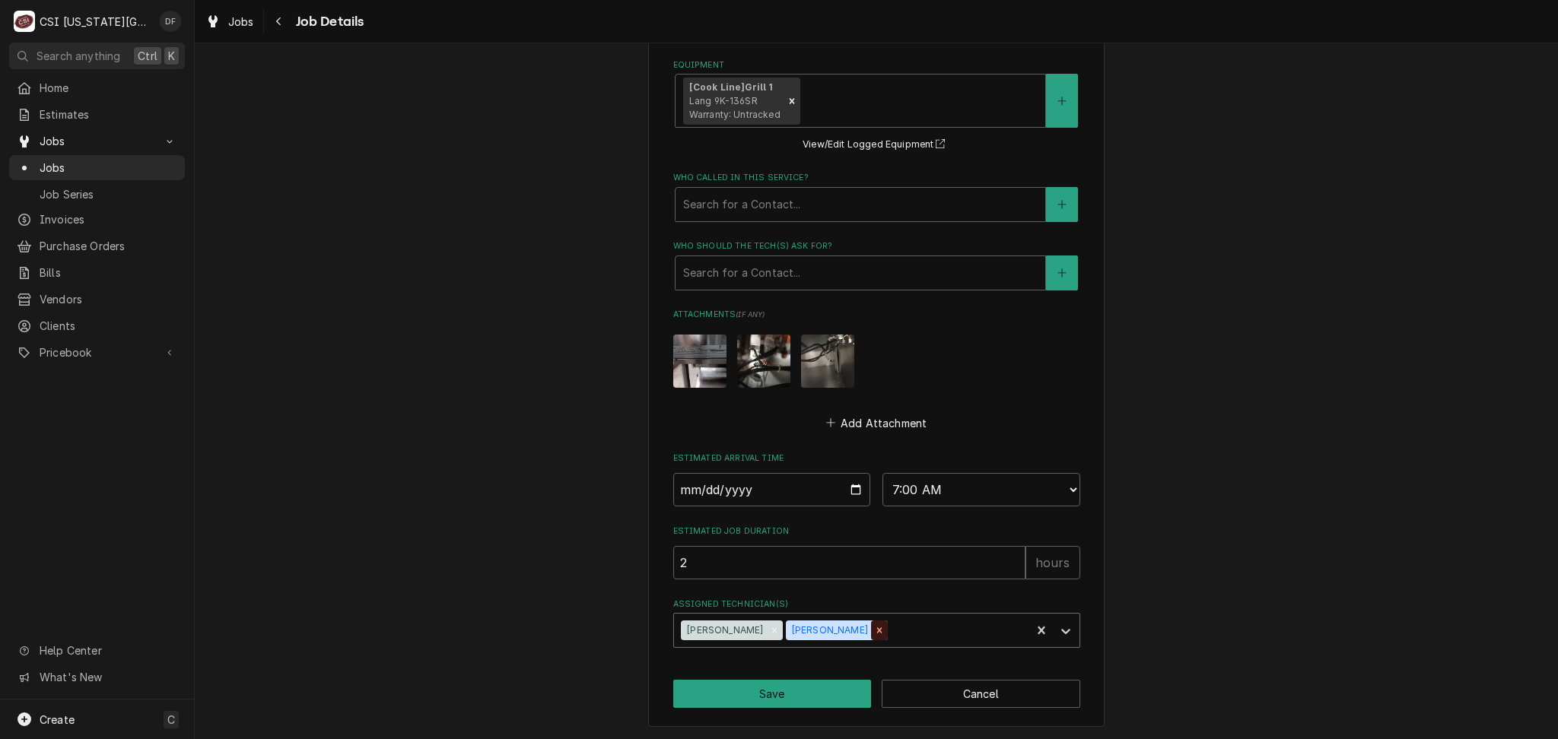
click at [871, 635] on div "Remove Preston Merriman" at bounding box center [879, 631] width 17 height 20
click at [792, 695] on button "Save" at bounding box center [772, 694] width 198 height 28
type textarea "x"
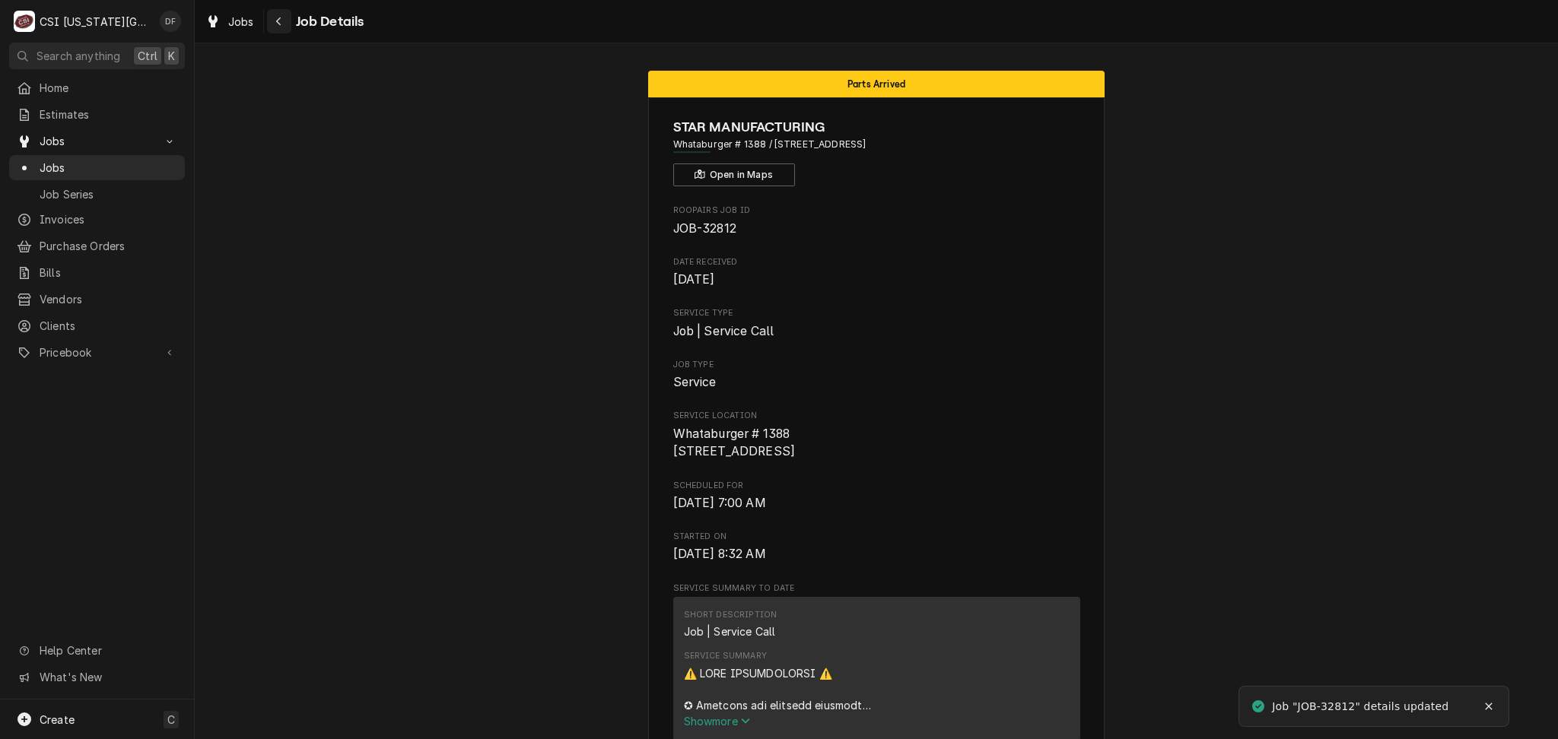
click at [270, 27] on button "Navigate back" at bounding box center [279, 21] width 24 height 24
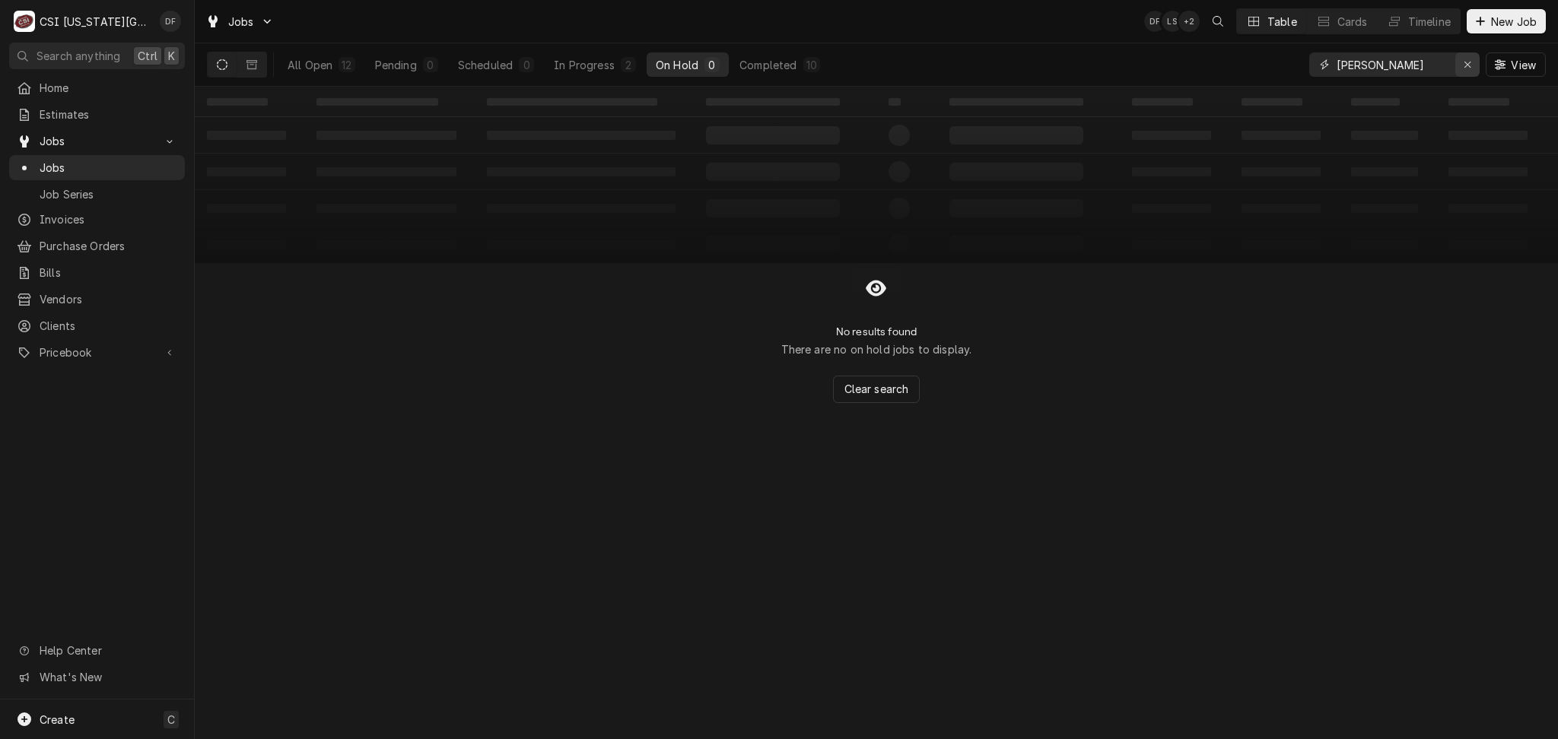
click at [1467, 64] on icon "Erase input" at bounding box center [1467, 64] width 8 height 11
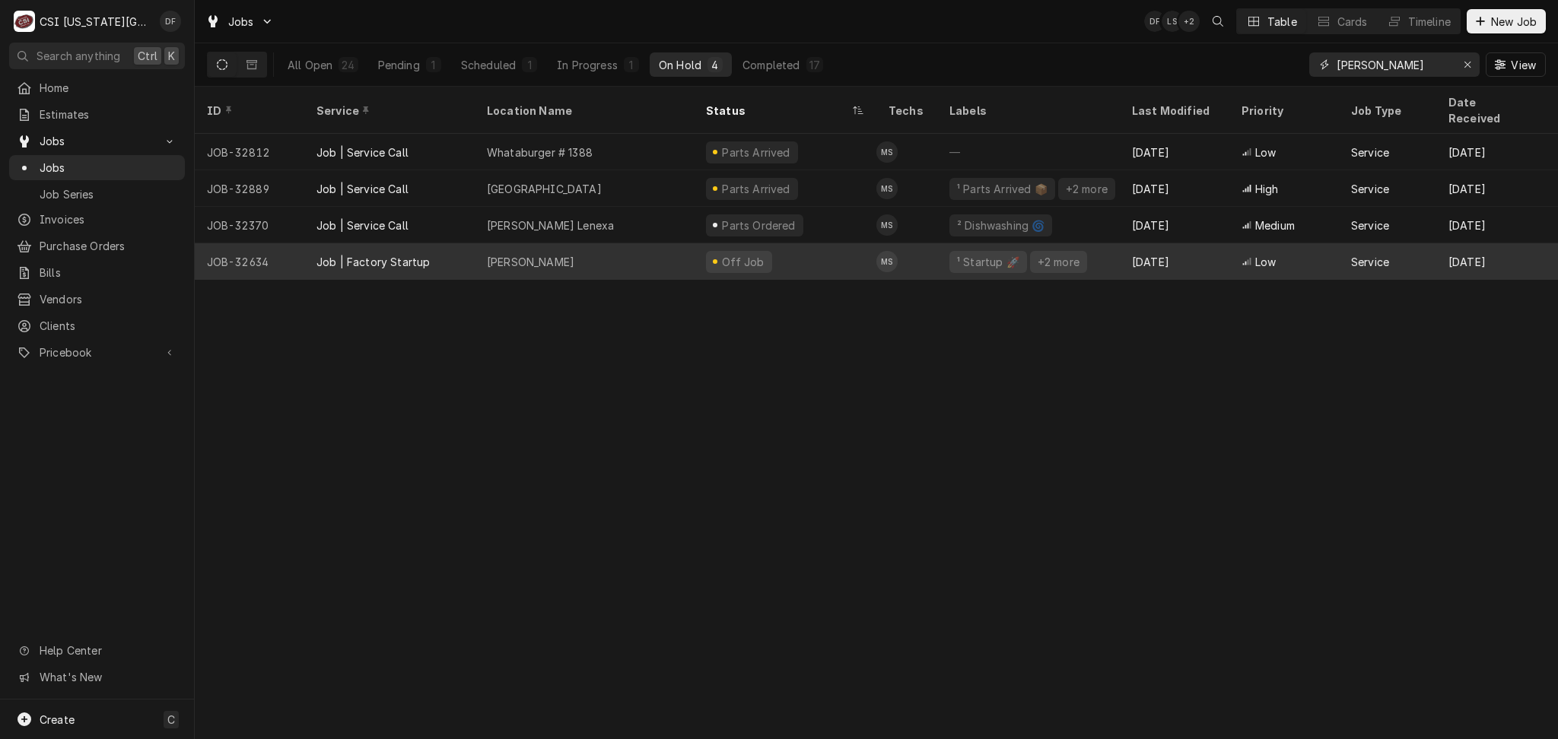
type input "[PERSON_NAME]"
click at [820, 244] on div "Off Job" at bounding box center [785, 261] width 183 height 37
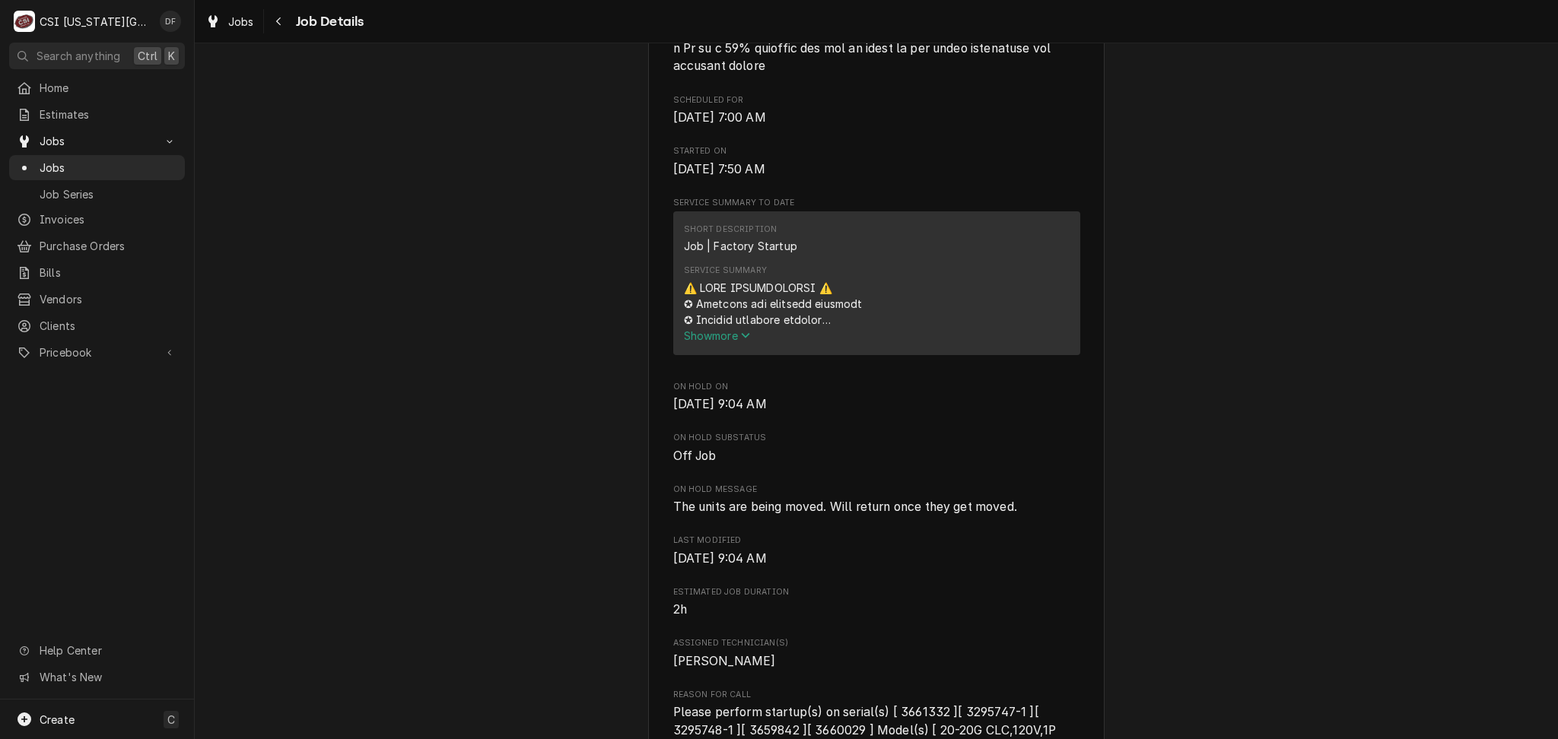
scroll to position [1115, 0]
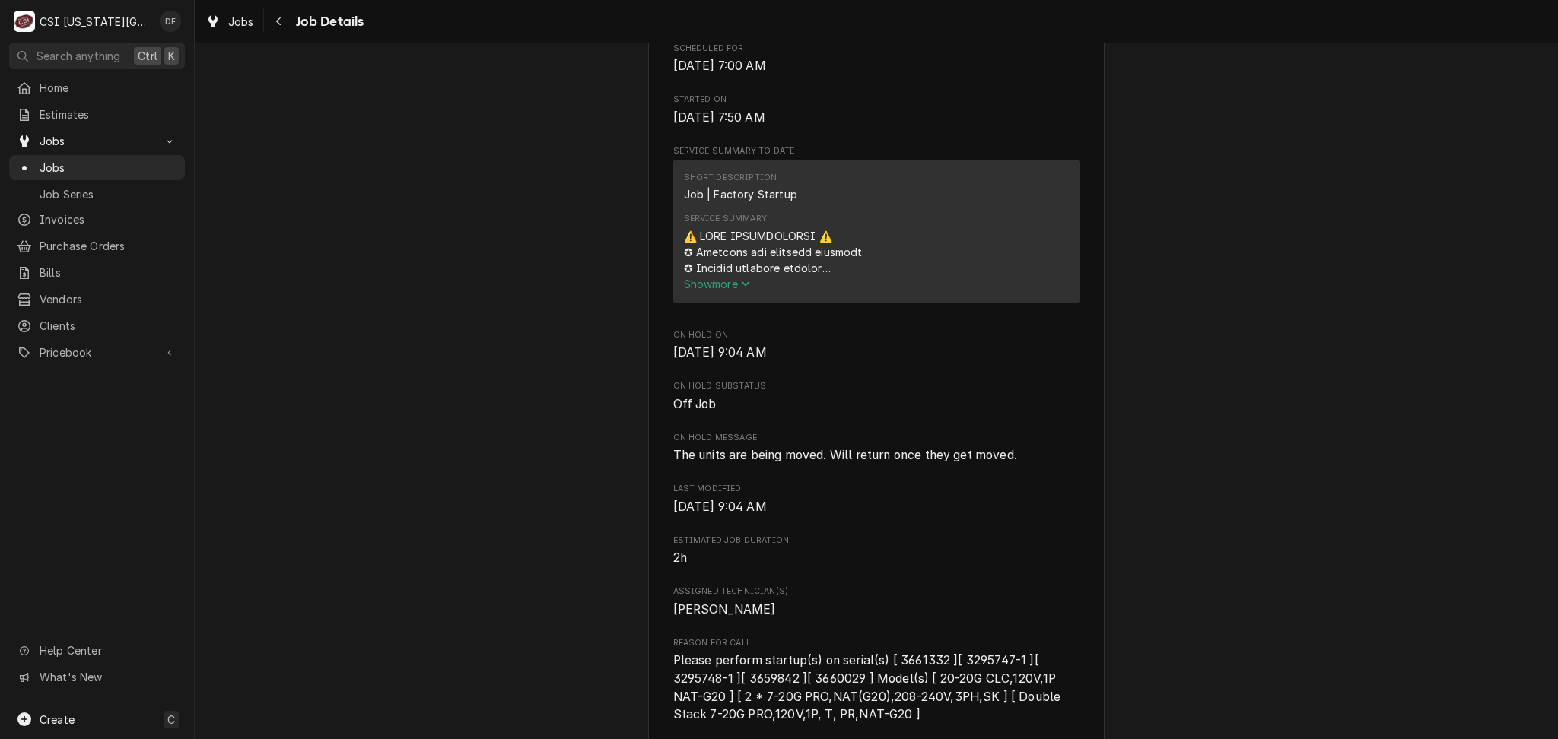
click at [712, 291] on span "Show more" at bounding box center [717, 284] width 67 height 13
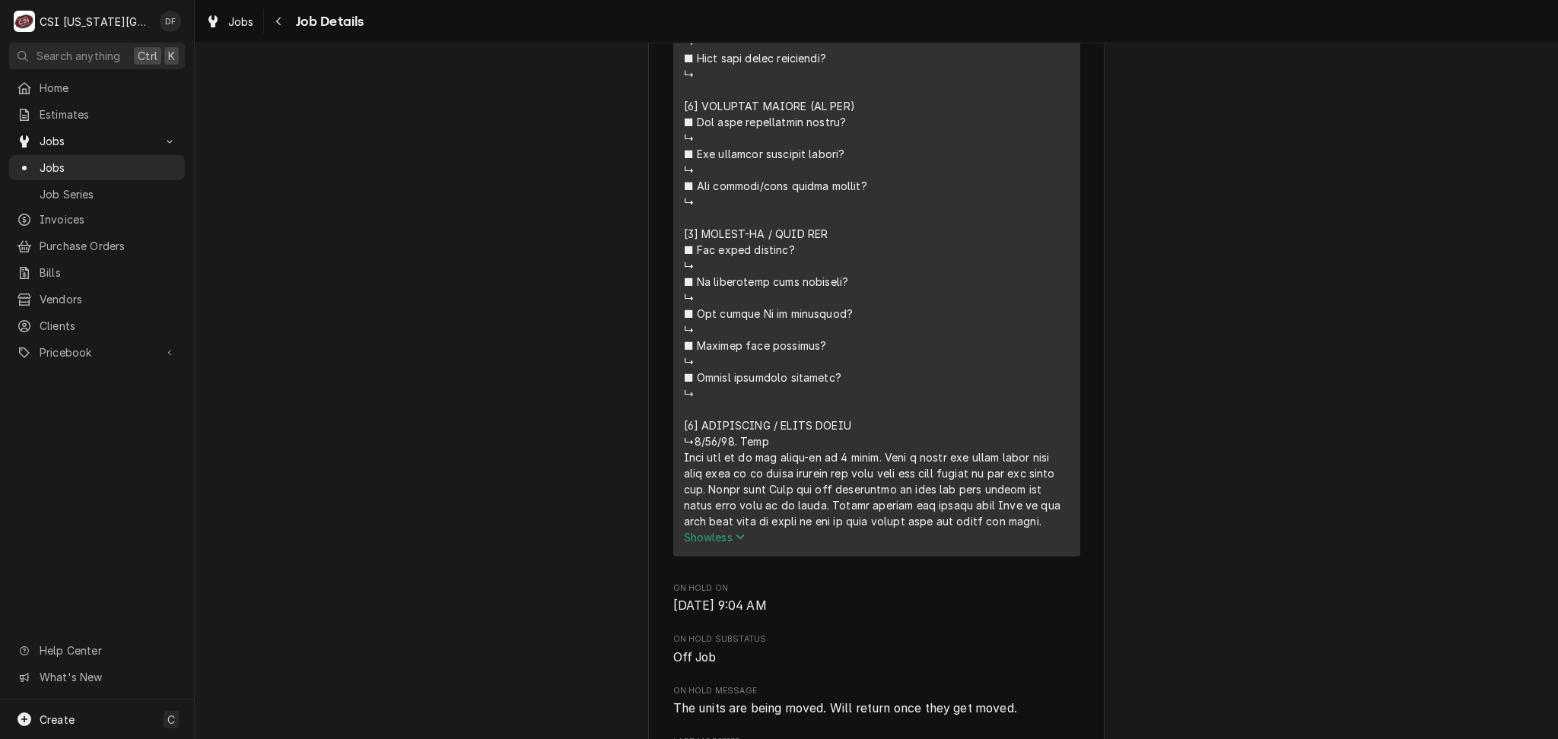
scroll to position [2129, 0]
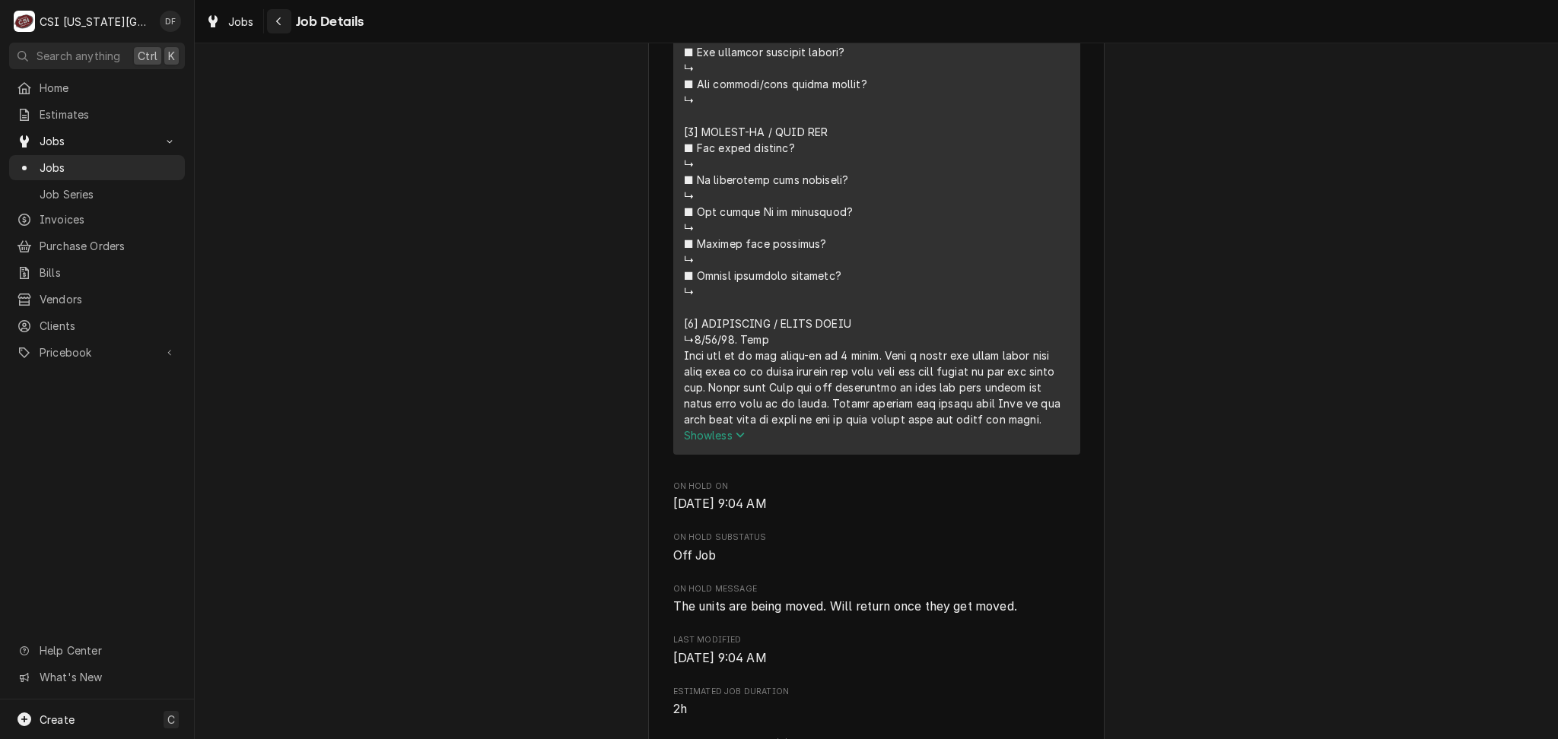
click at [273, 30] on button "Navigate back" at bounding box center [279, 21] width 24 height 24
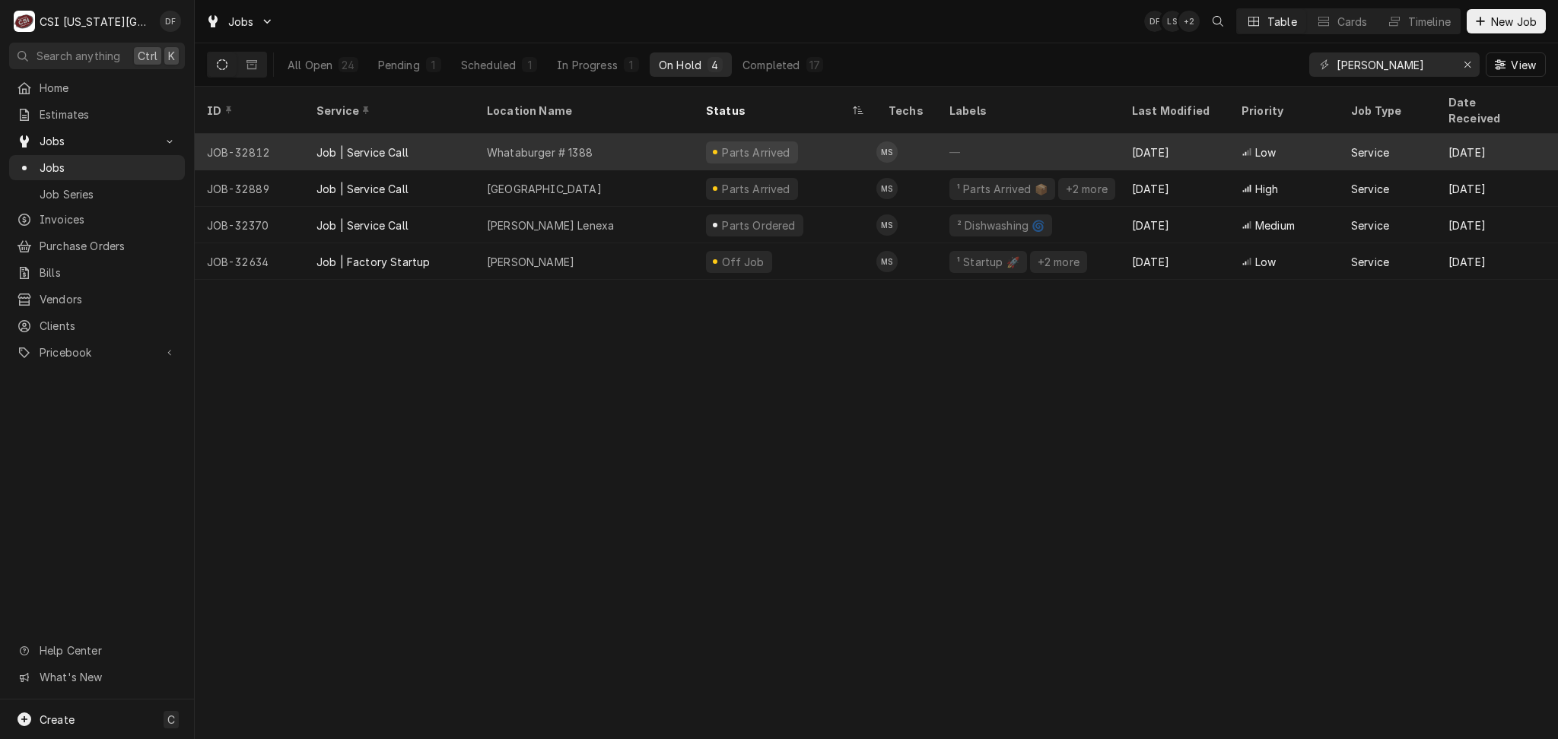
click at [650, 134] on div "Whataburger # 1388" at bounding box center [584, 152] width 219 height 37
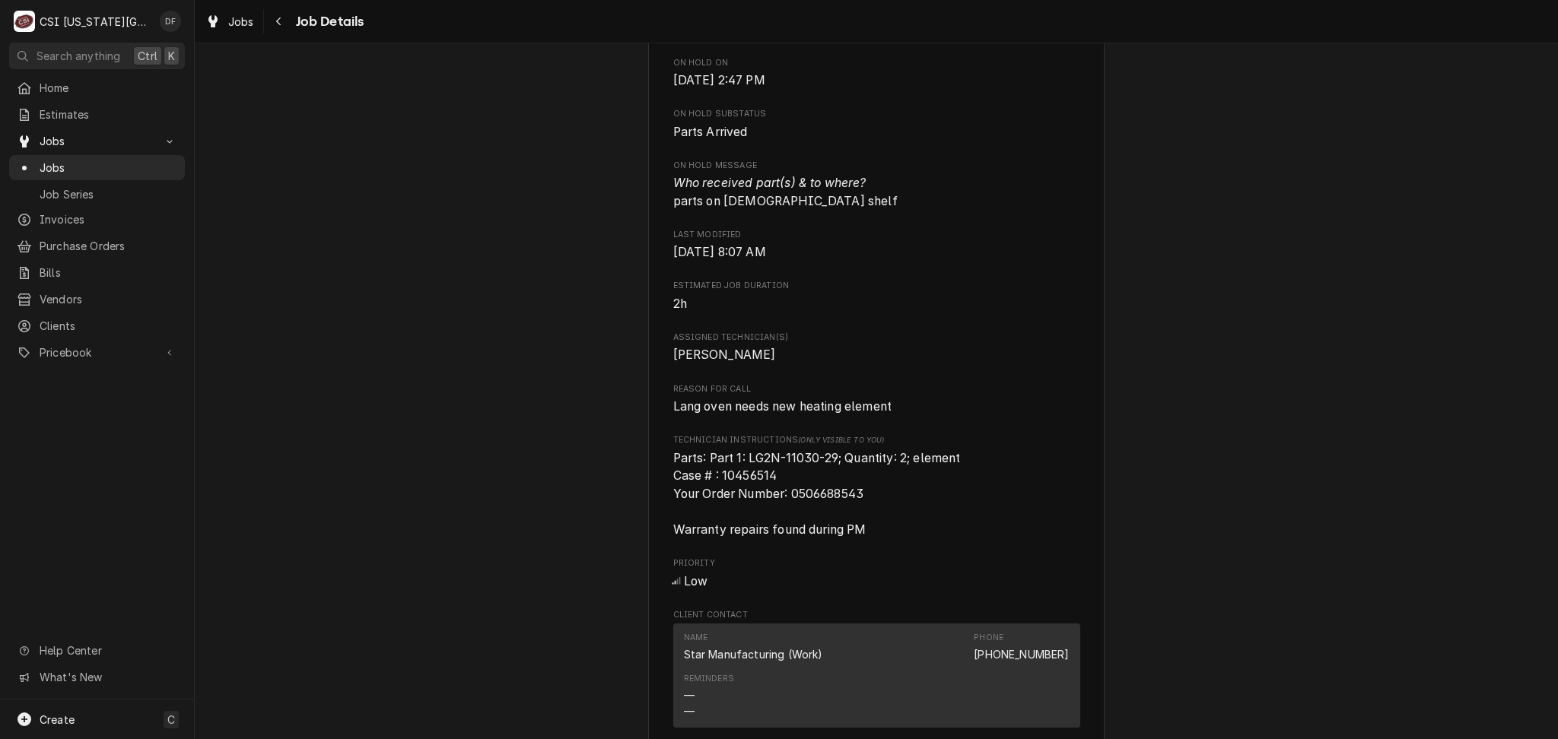
scroll to position [405, 0]
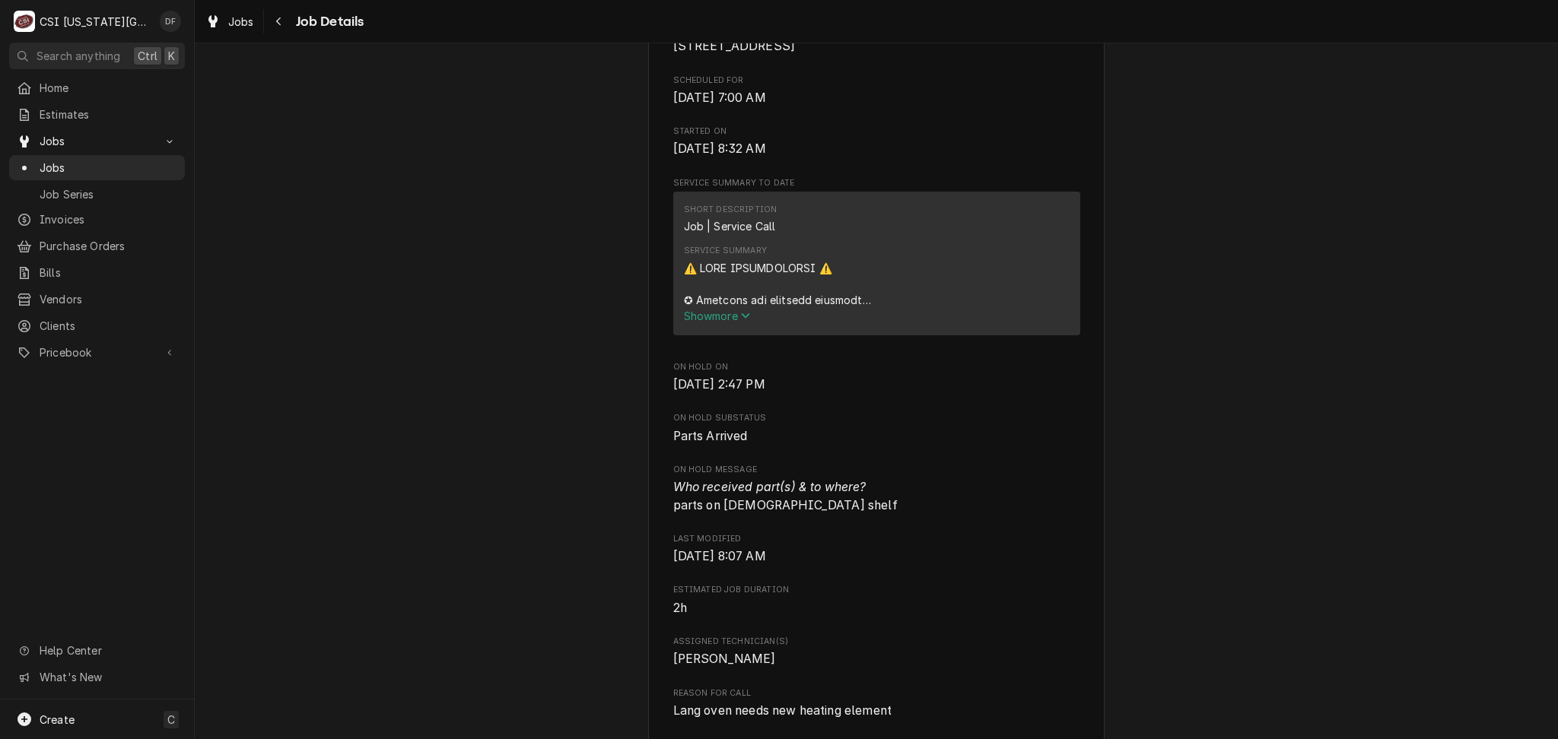
click at [732, 322] on span "Show more" at bounding box center [717, 316] width 67 height 13
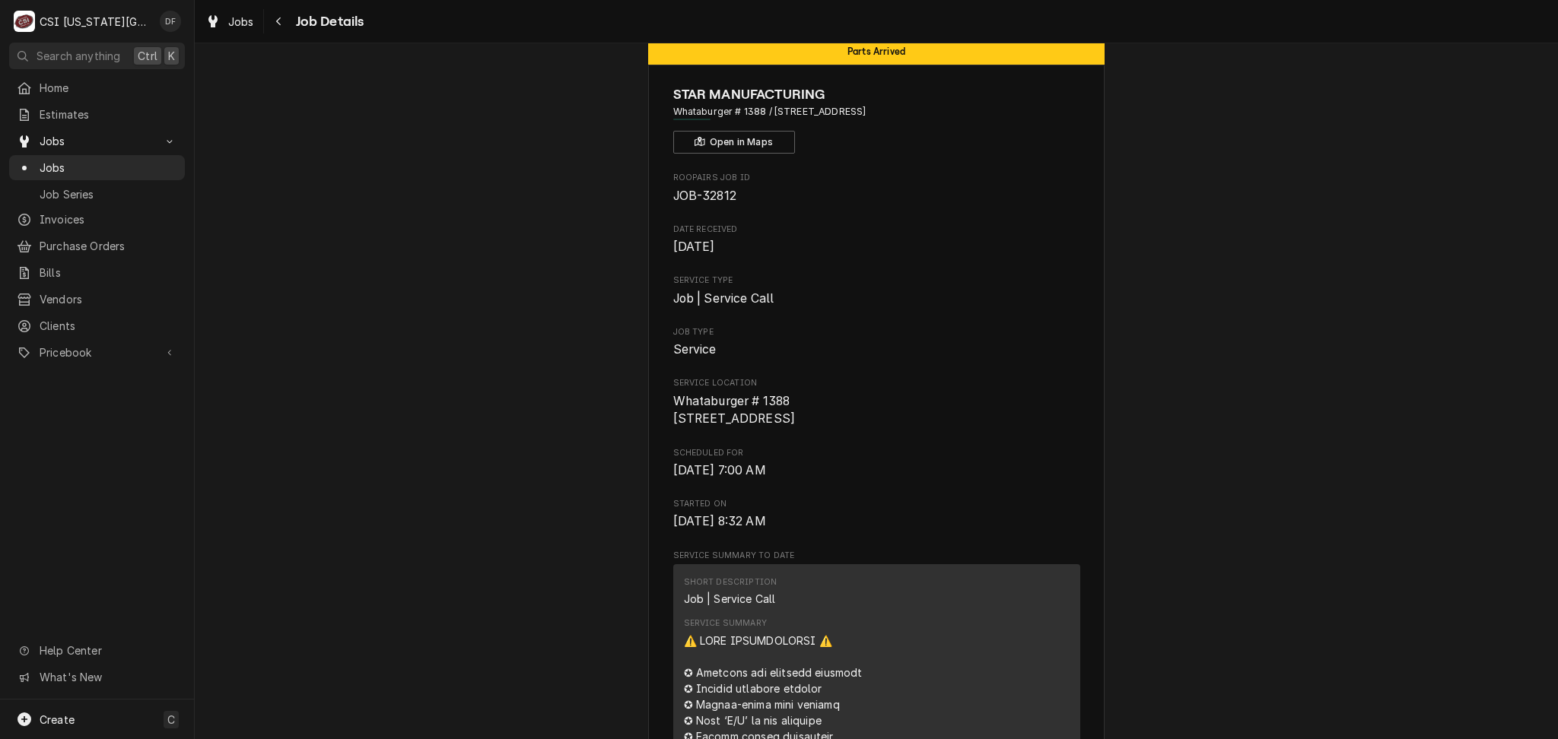
scroll to position [0, 0]
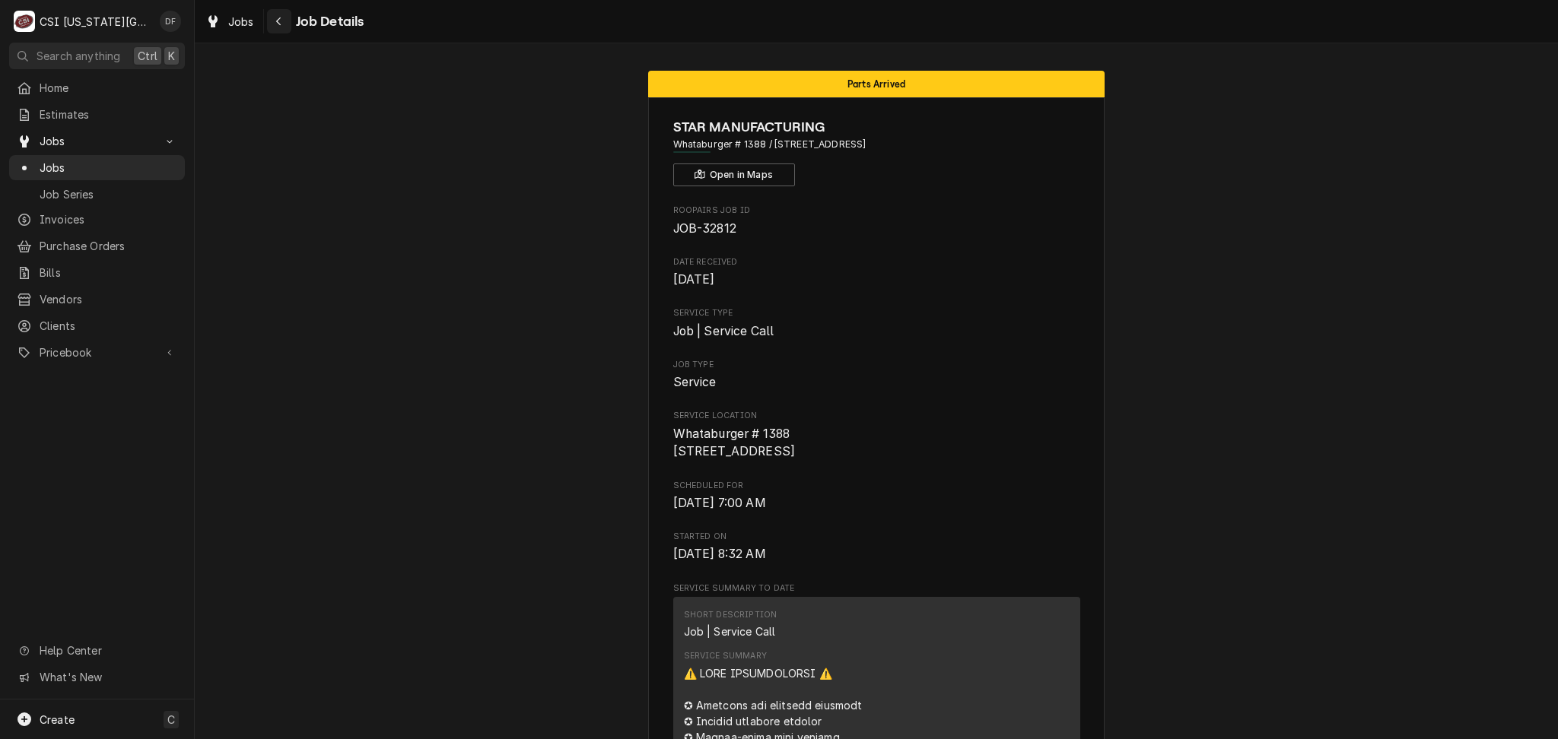
click at [275, 20] on icon "Navigate back" at bounding box center [278, 21] width 7 height 11
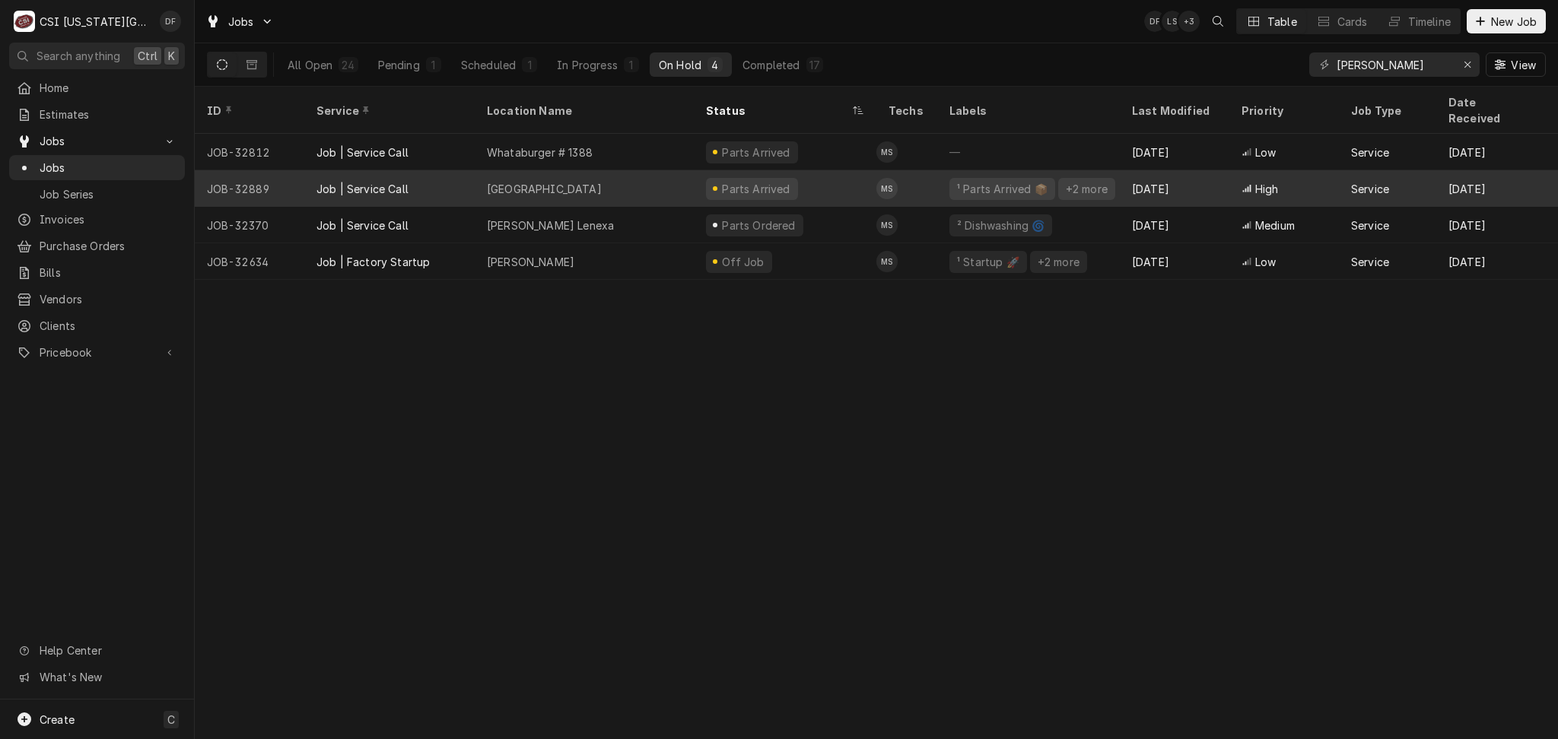
click at [802, 178] on div "Parts Arrived" at bounding box center [785, 188] width 183 height 37
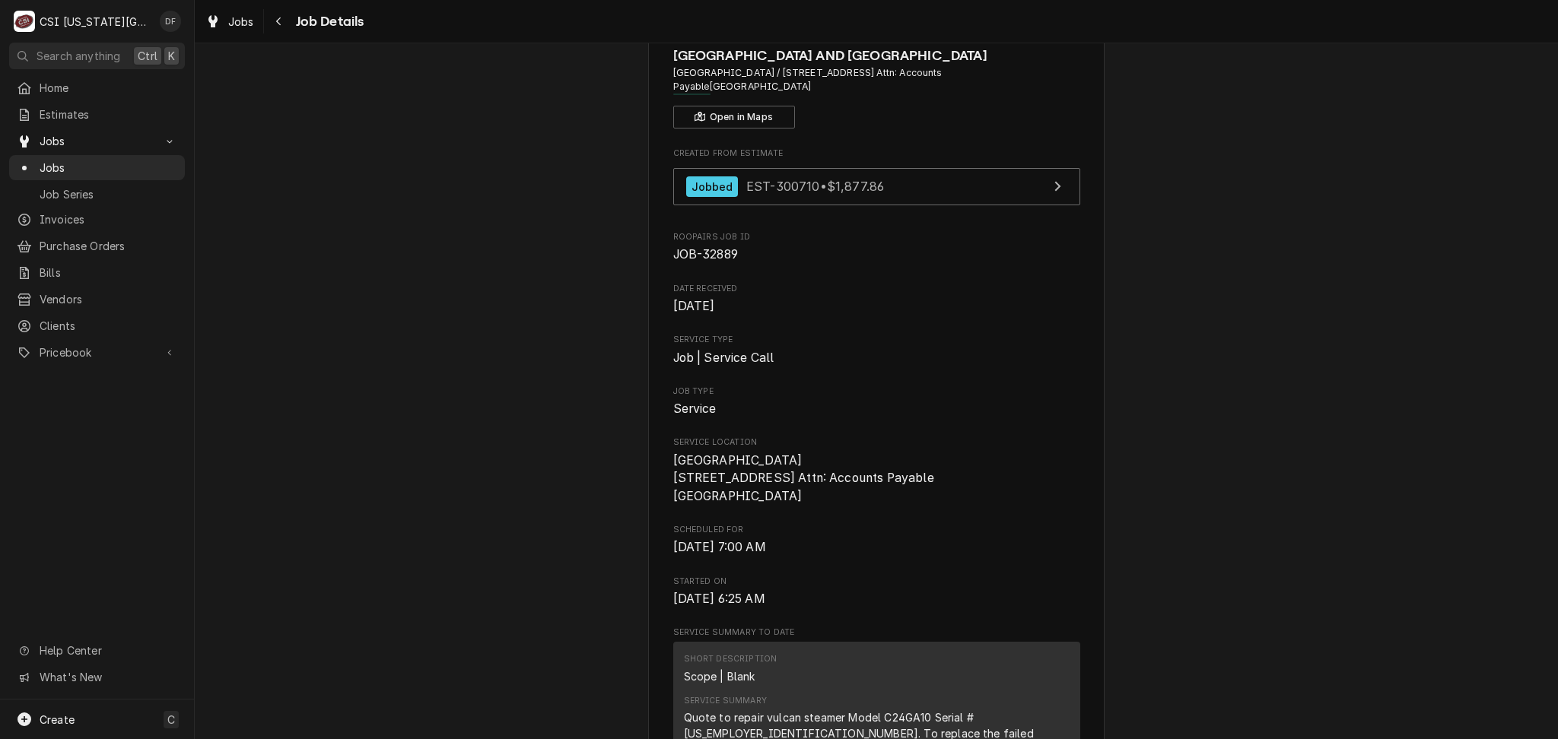
scroll to position [202, 0]
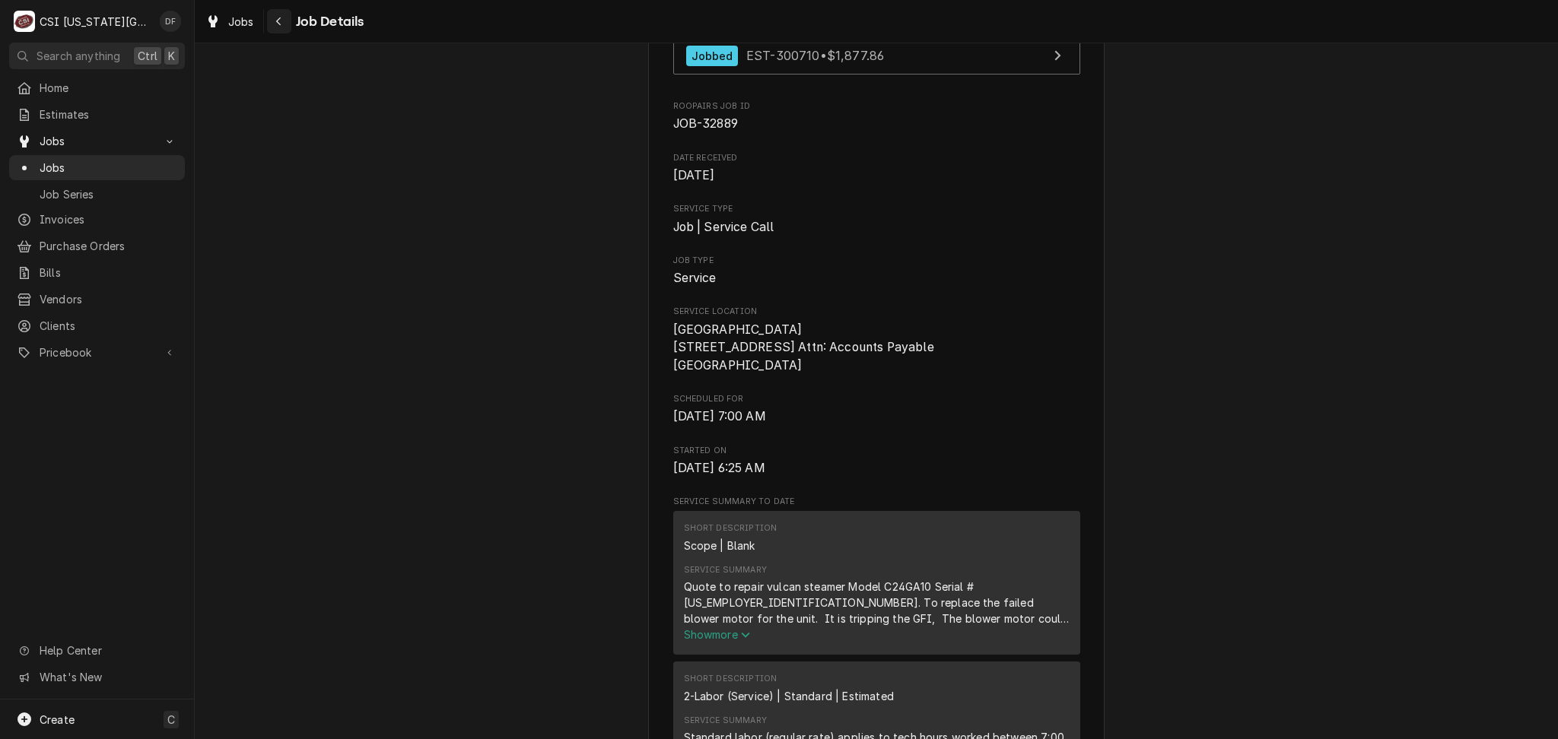
click at [276, 18] on icon "Navigate back" at bounding box center [278, 21] width 7 height 11
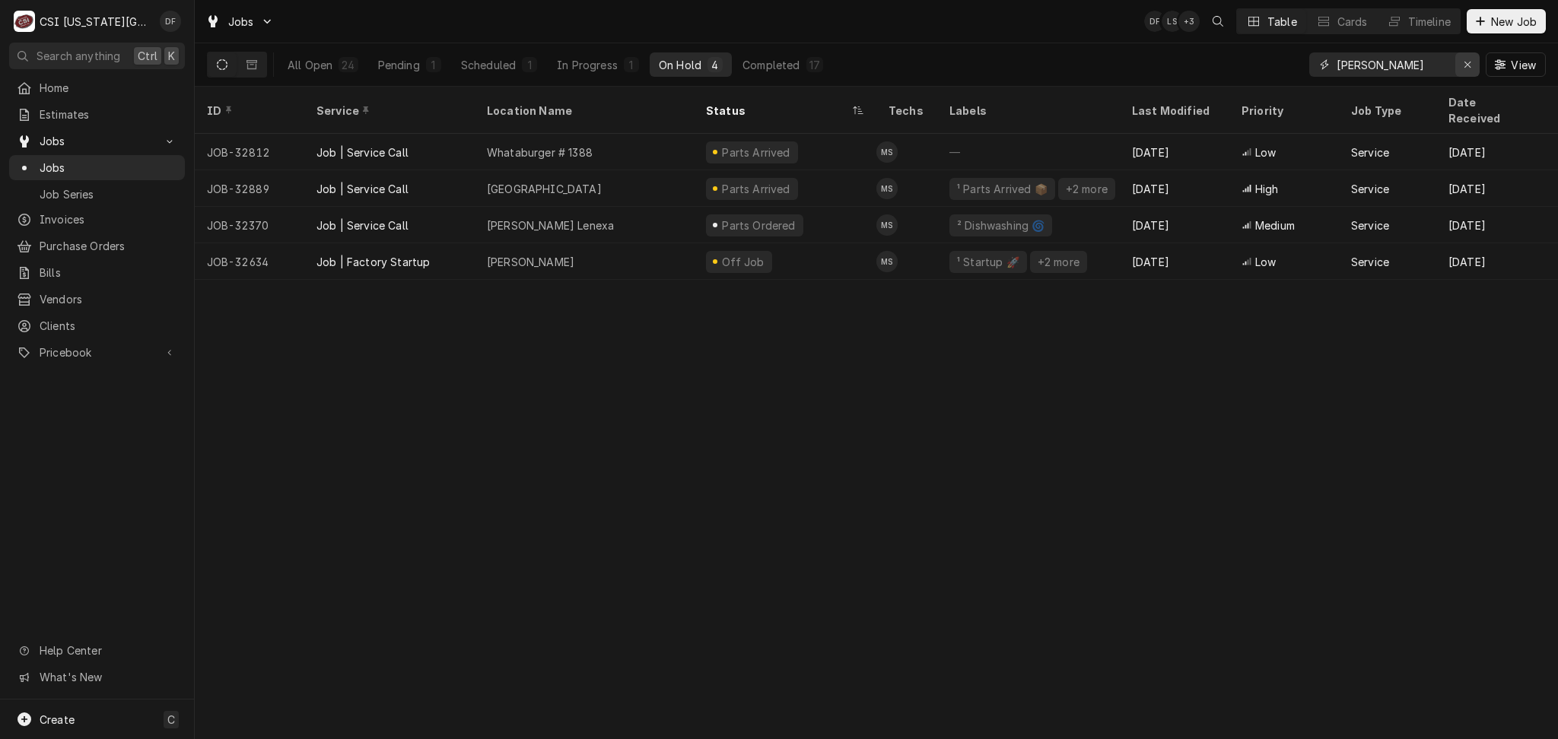
click at [1466, 68] on icon "Erase input" at bounding box center [1467, 64] width 8 height 11
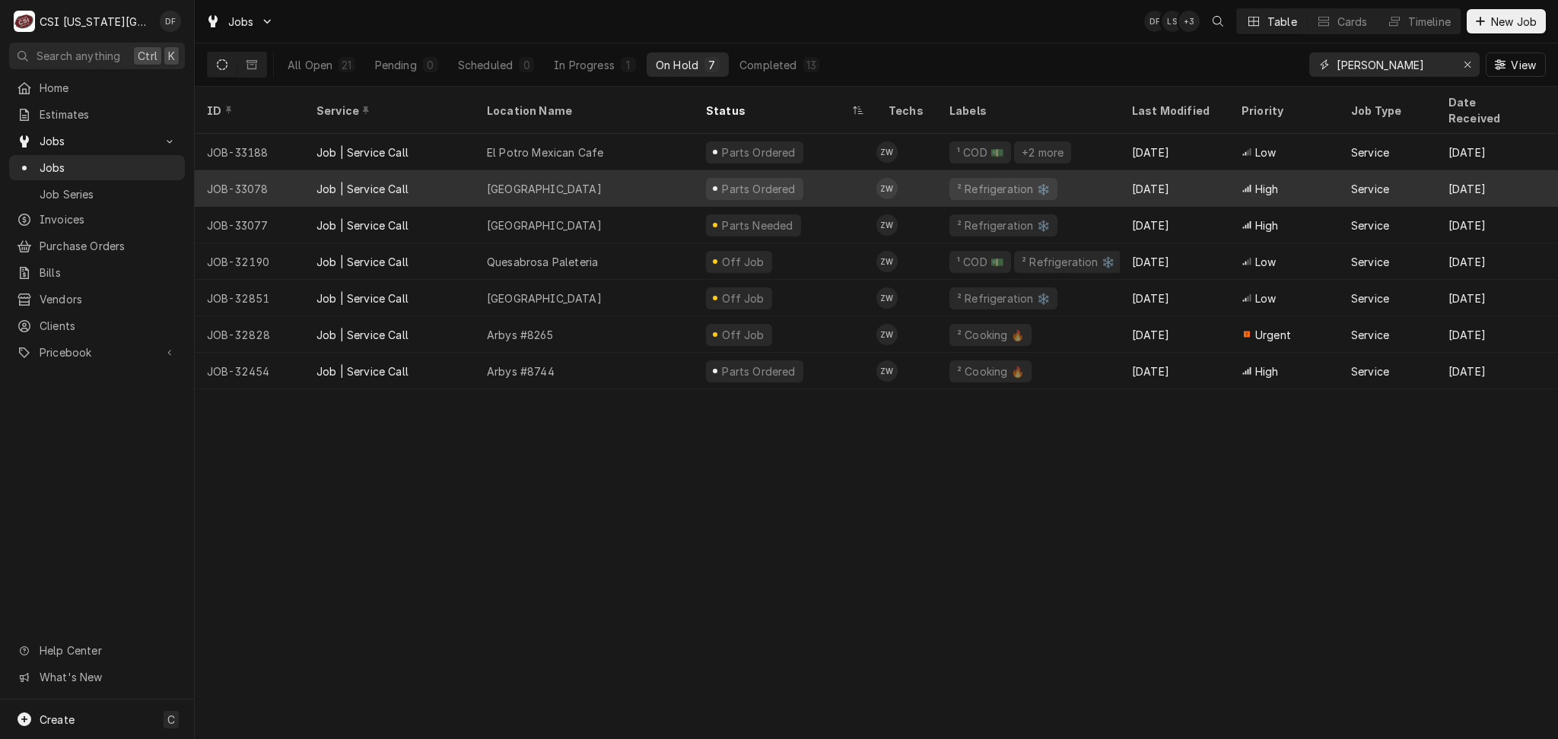
type input "[PERSON_NAME]"
click at [808, 178] on div "Parts Ordered" at bounding box center [785, 188] width 183 height 37
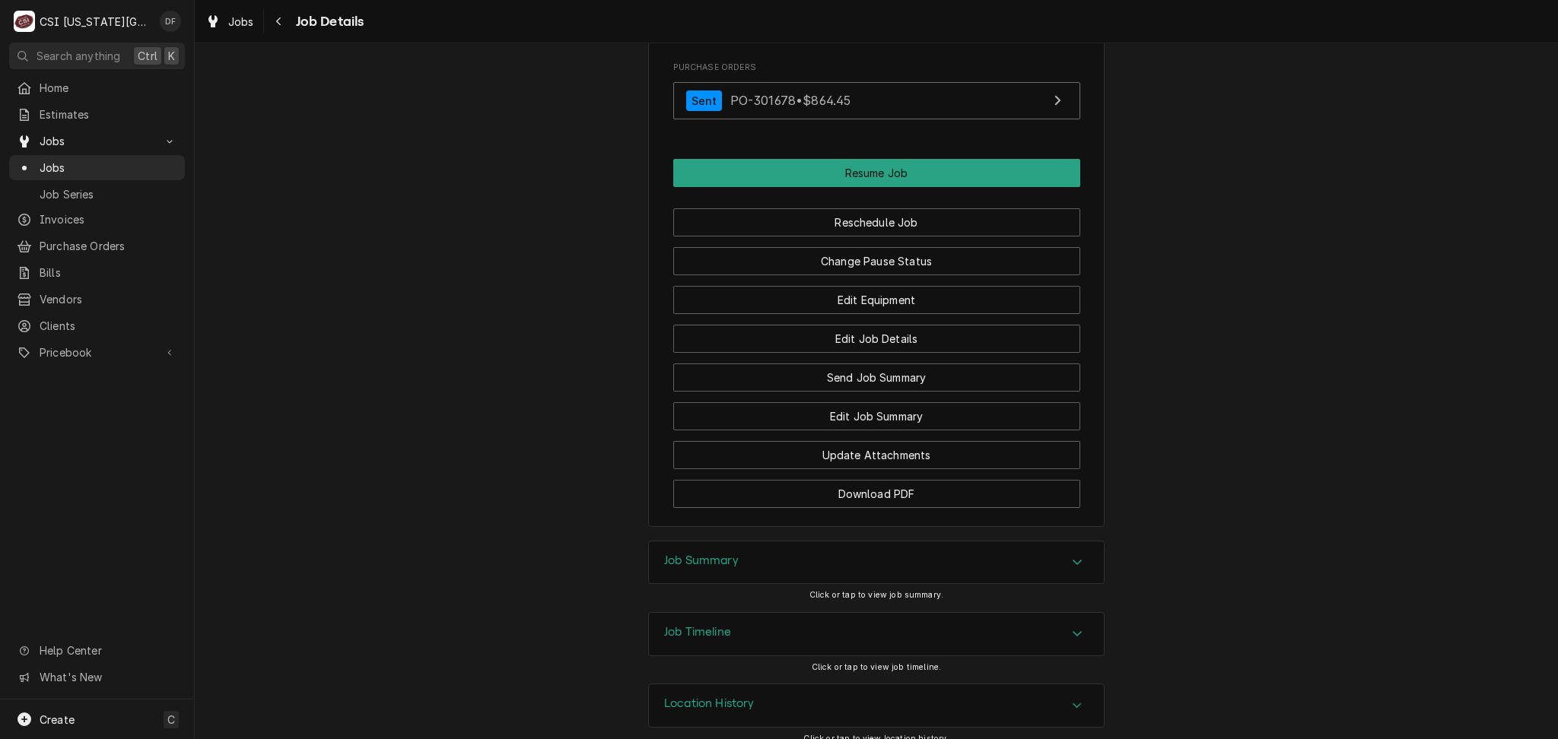
scroll to position [1648, 0]
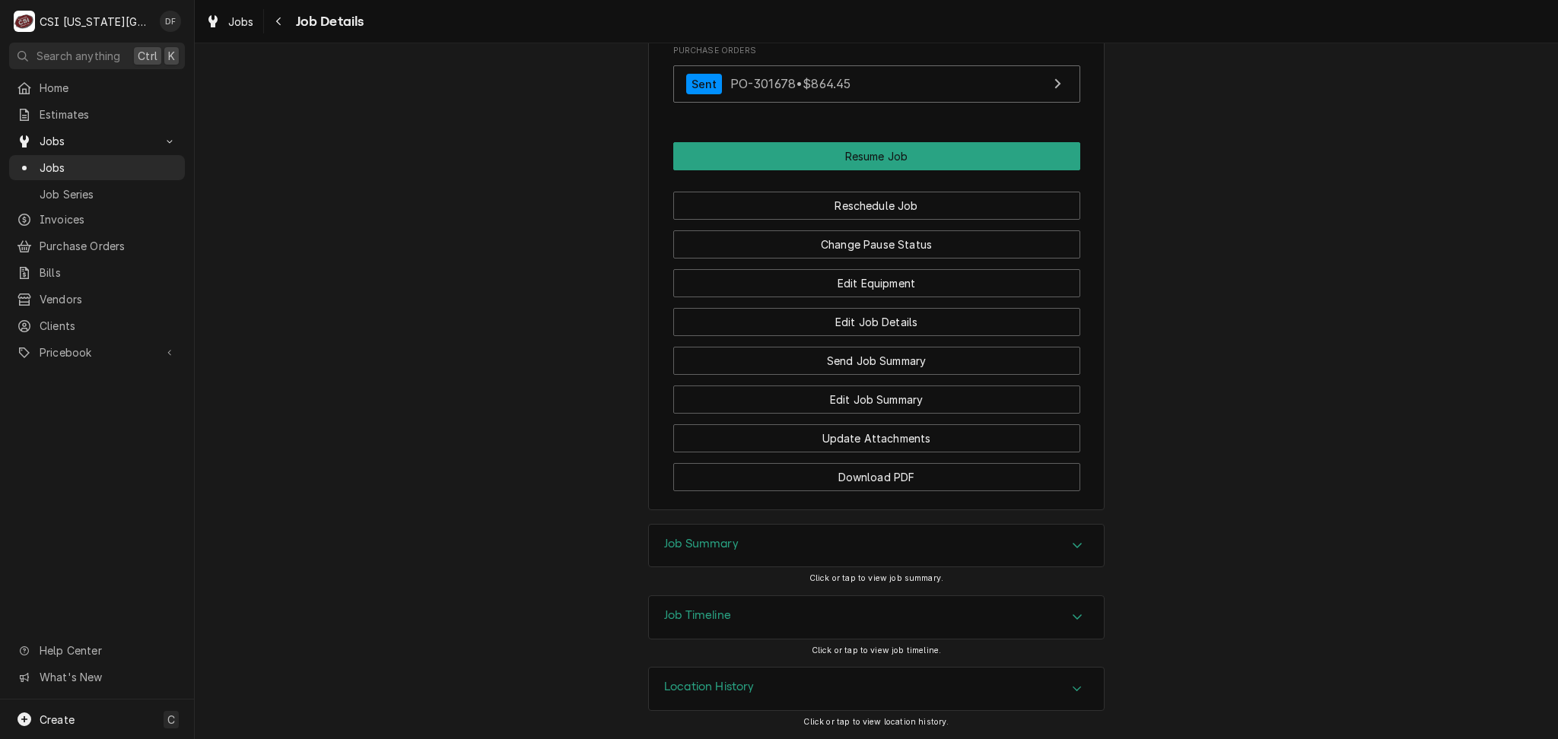
click at [783, 622] on div "Job Timeline" at bounding box center [876, 617] width 455 height 43
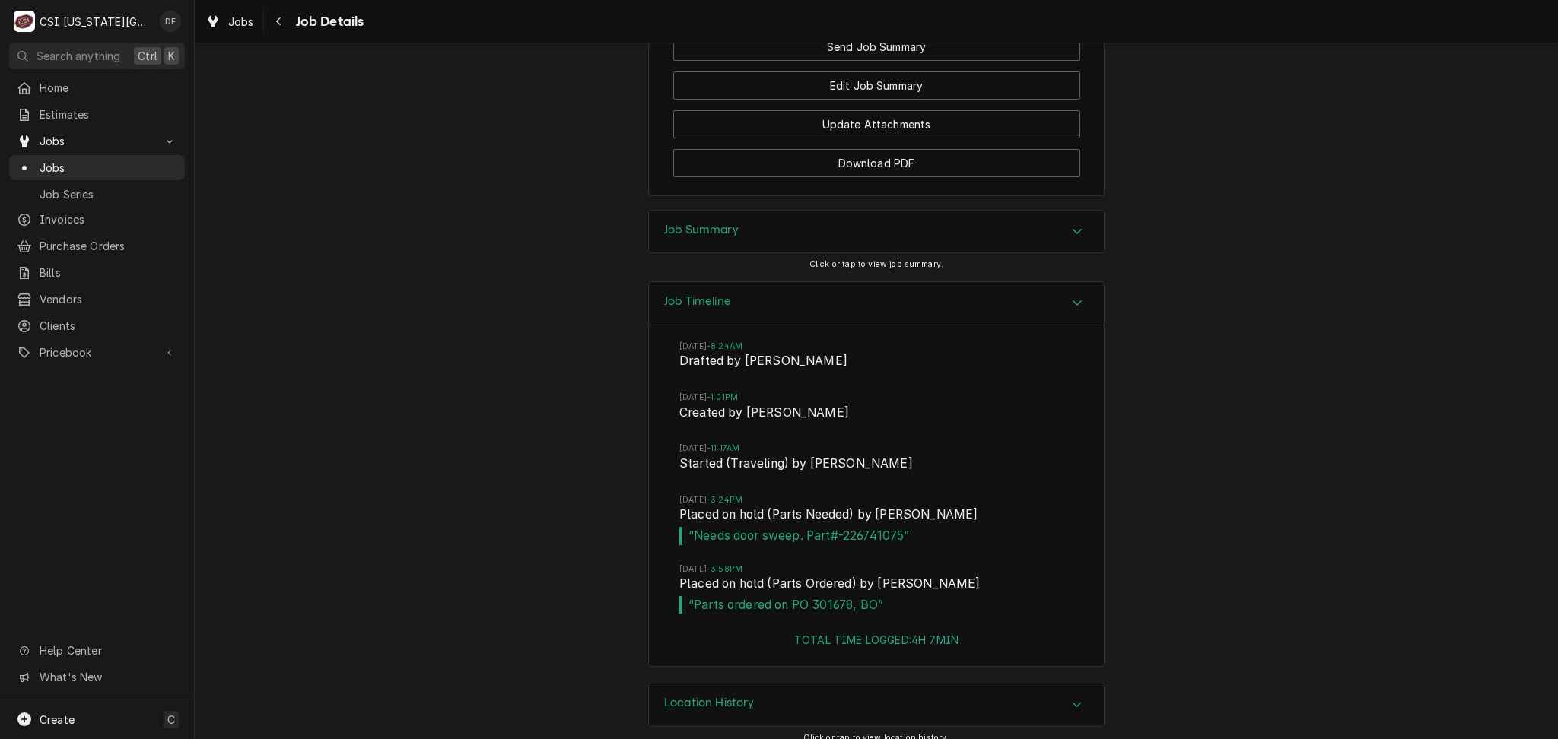
scroll to position [1978, 0]
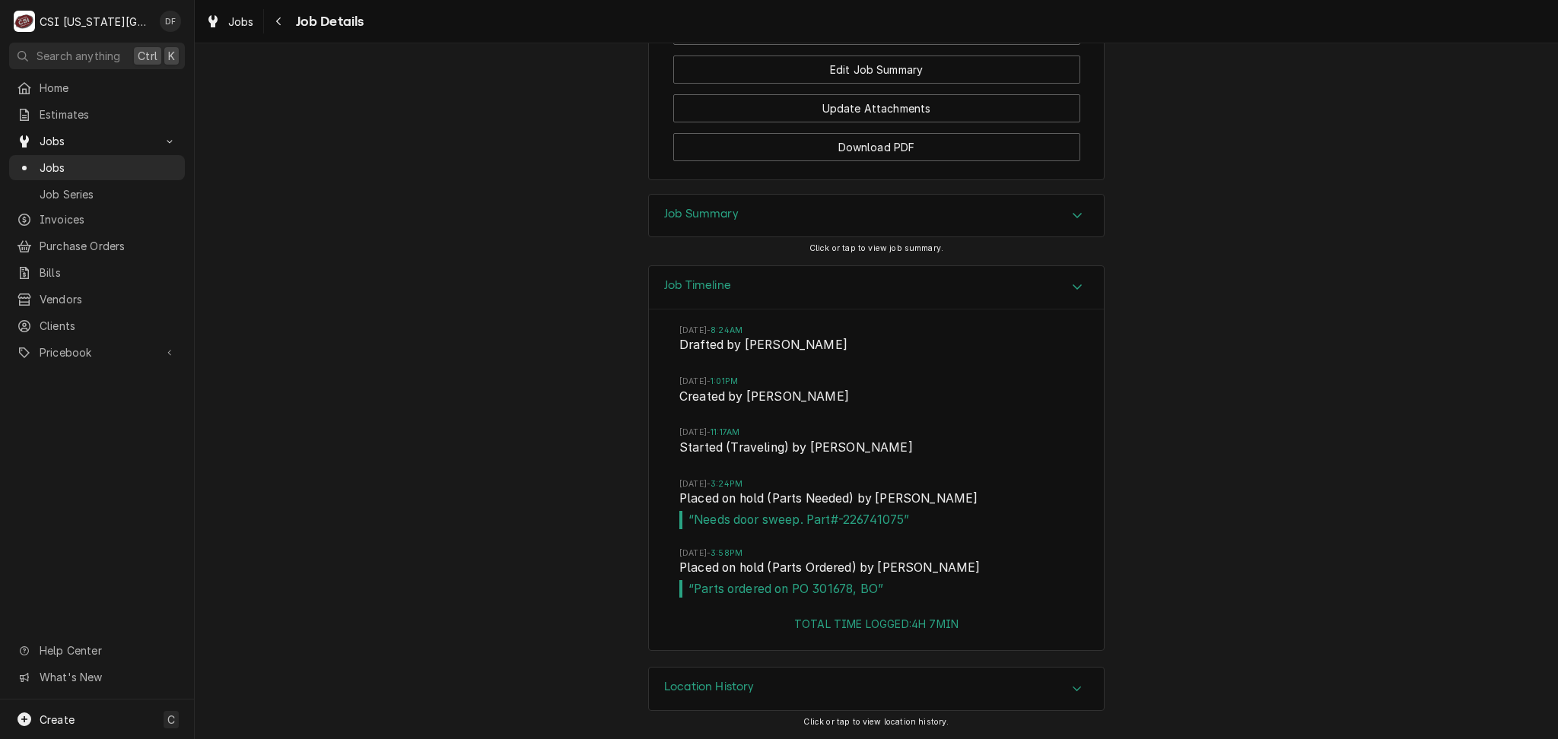
click at [797, 216] on div "Job Summary" at bounding box center [876, 216] width 455 height 43
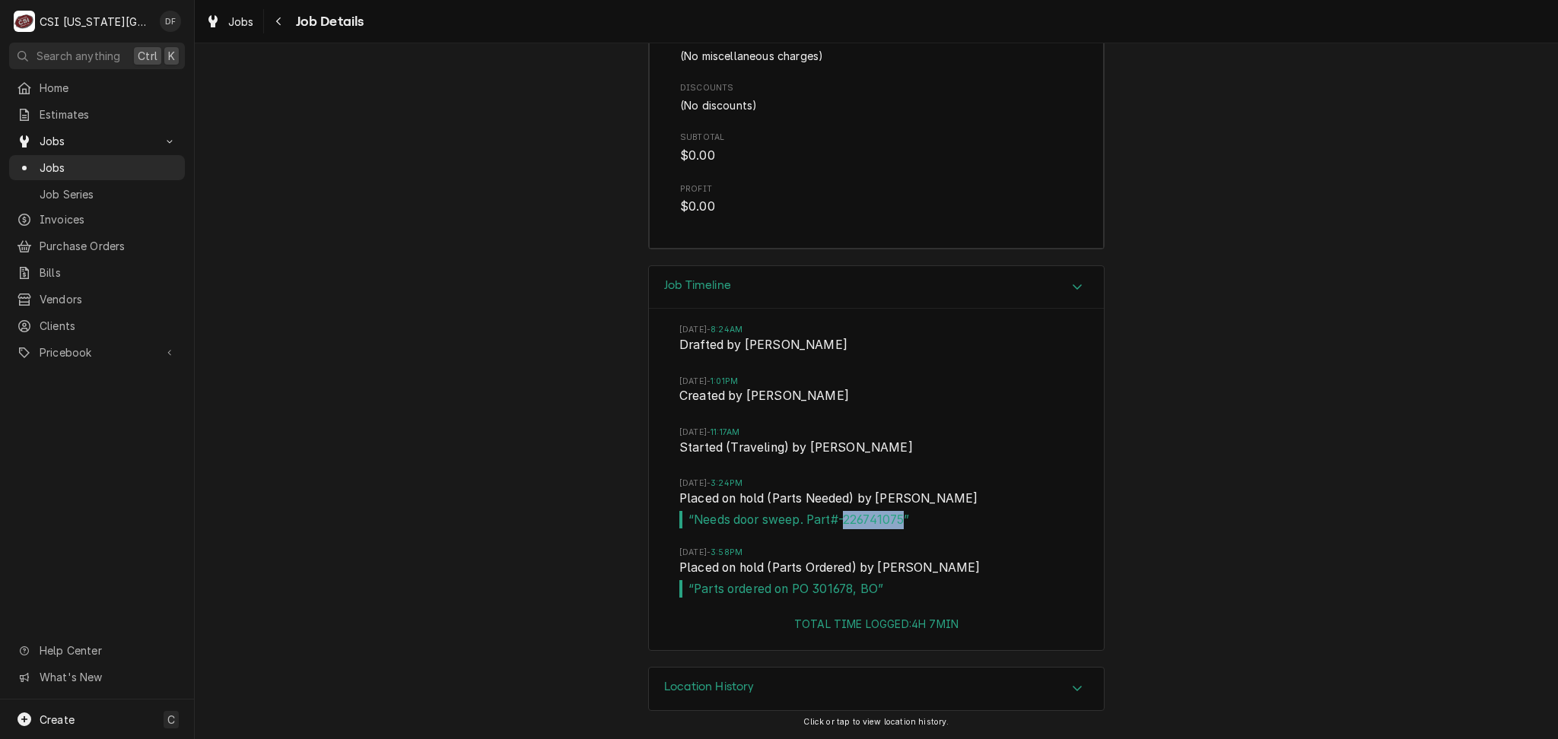
drag, startPoint x: 897, startPoint y: 520, endPoint x: 838, endPoint y: 516, distance: 58.7
click at [838, 516] on span "“ Needs door sweep. Part#-226741075 ”" at bounding box center [876, 520] width 394 height 18
copy span "226741075"
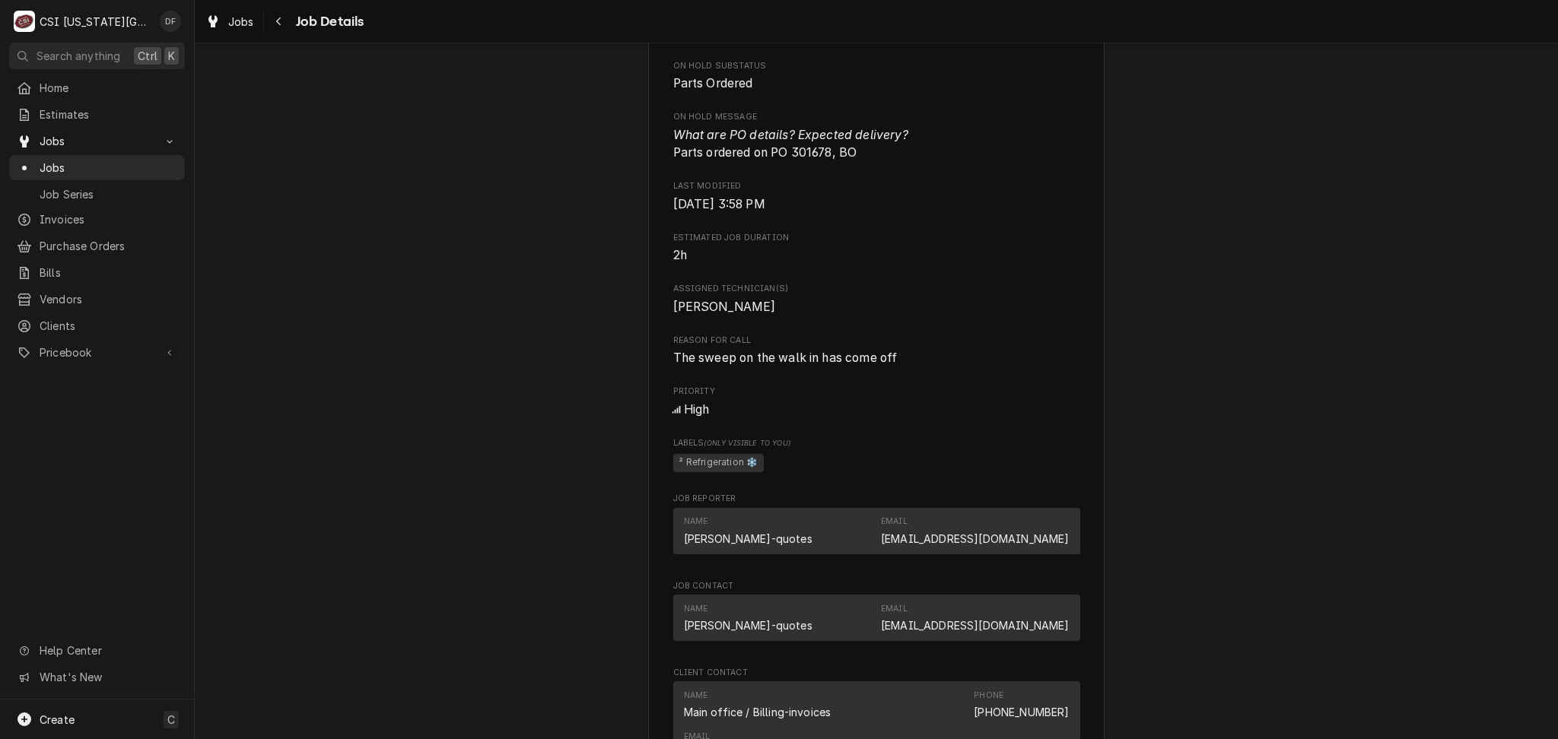
scroll to position [913, 0]
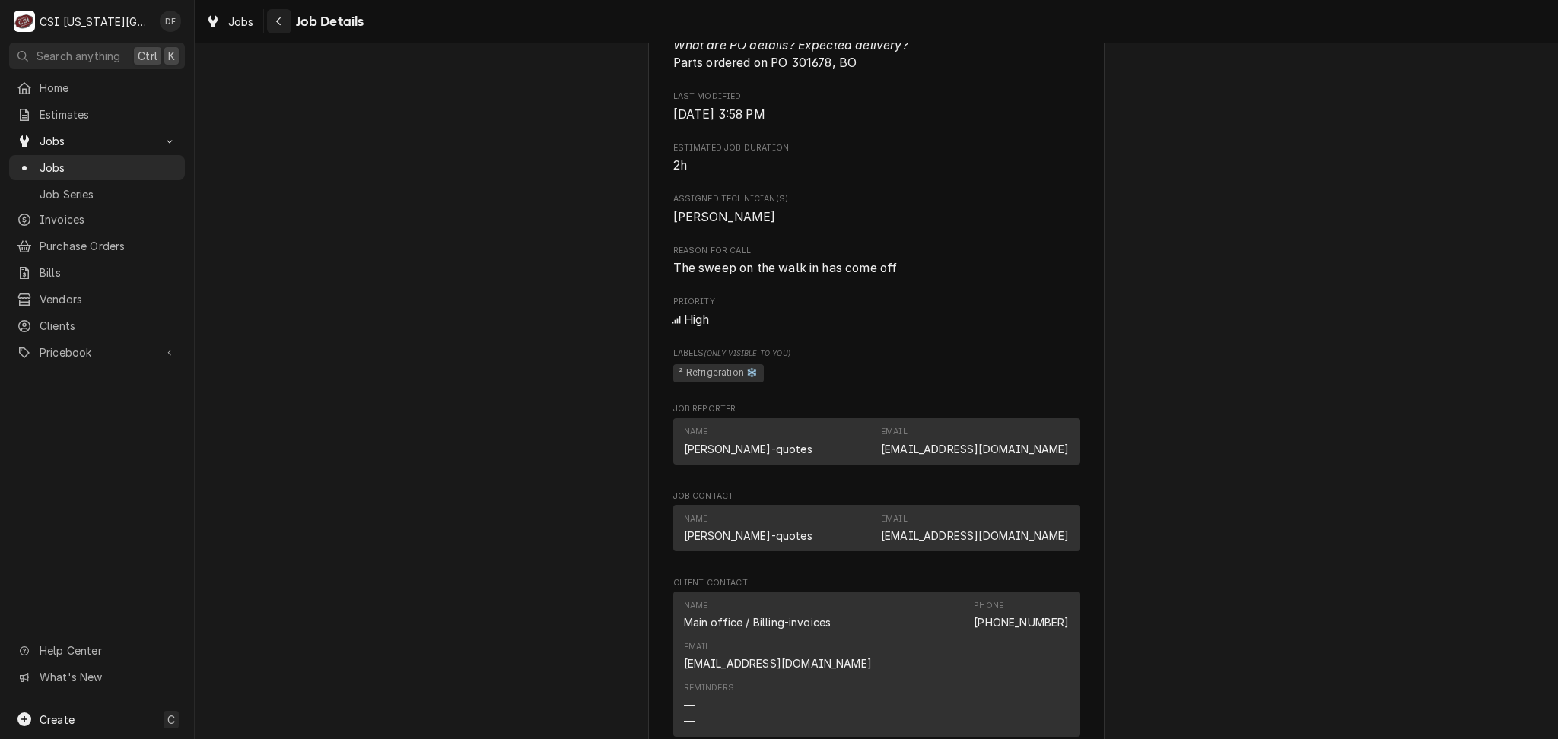
click at [276, 17] on icon "Navigate back" at bounding box center [278, 21] width 7 height 11
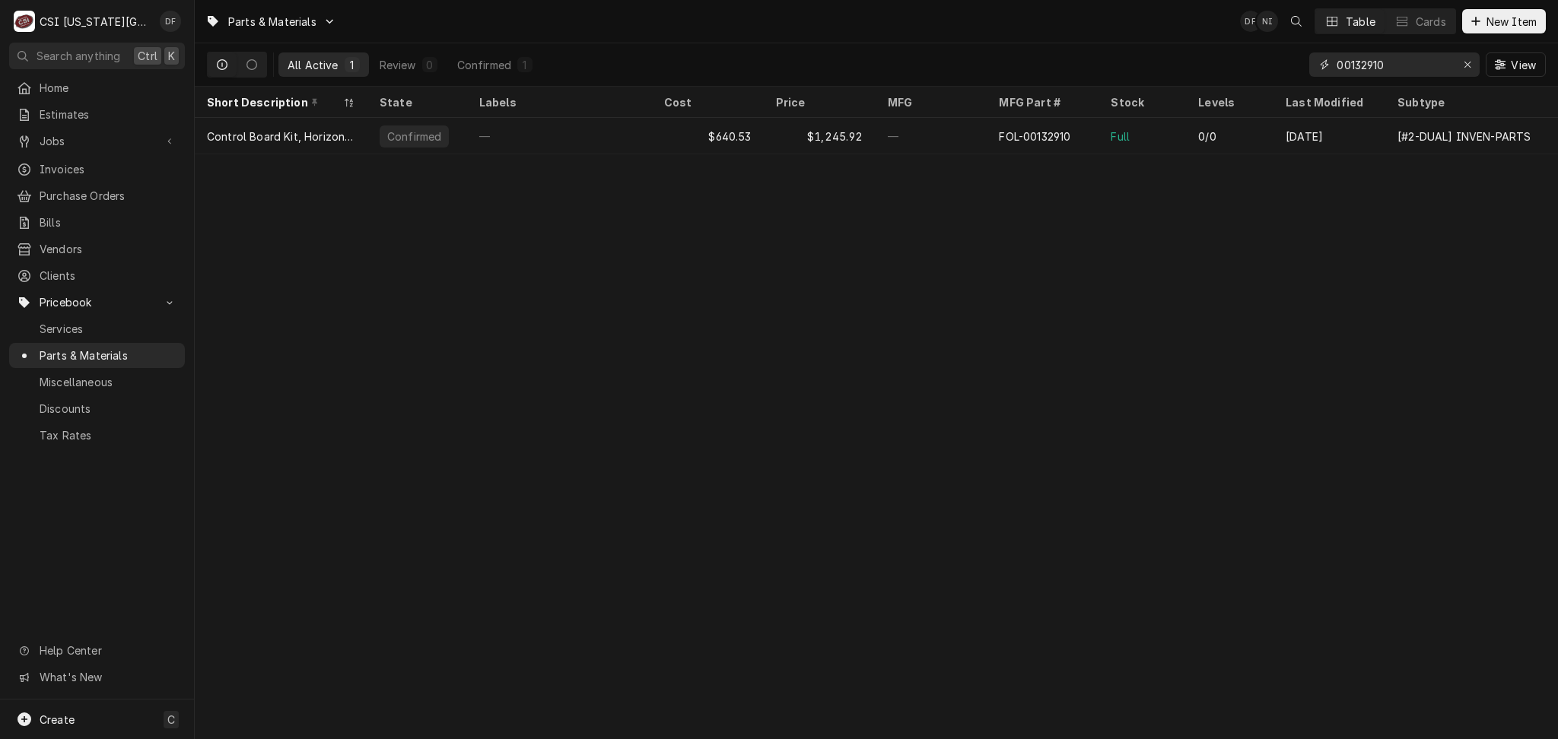
drag, startPoint x: 1396, startPoint y: 65, endPoint x: 1237, endPoint y: 79, distance: 160.4
click at [1237, 79] on div "All Active 1 Review 0 Confirmed 1 00132910 View" at bounding box center [876, 64] width 1339 height 43
paste input "226741075"
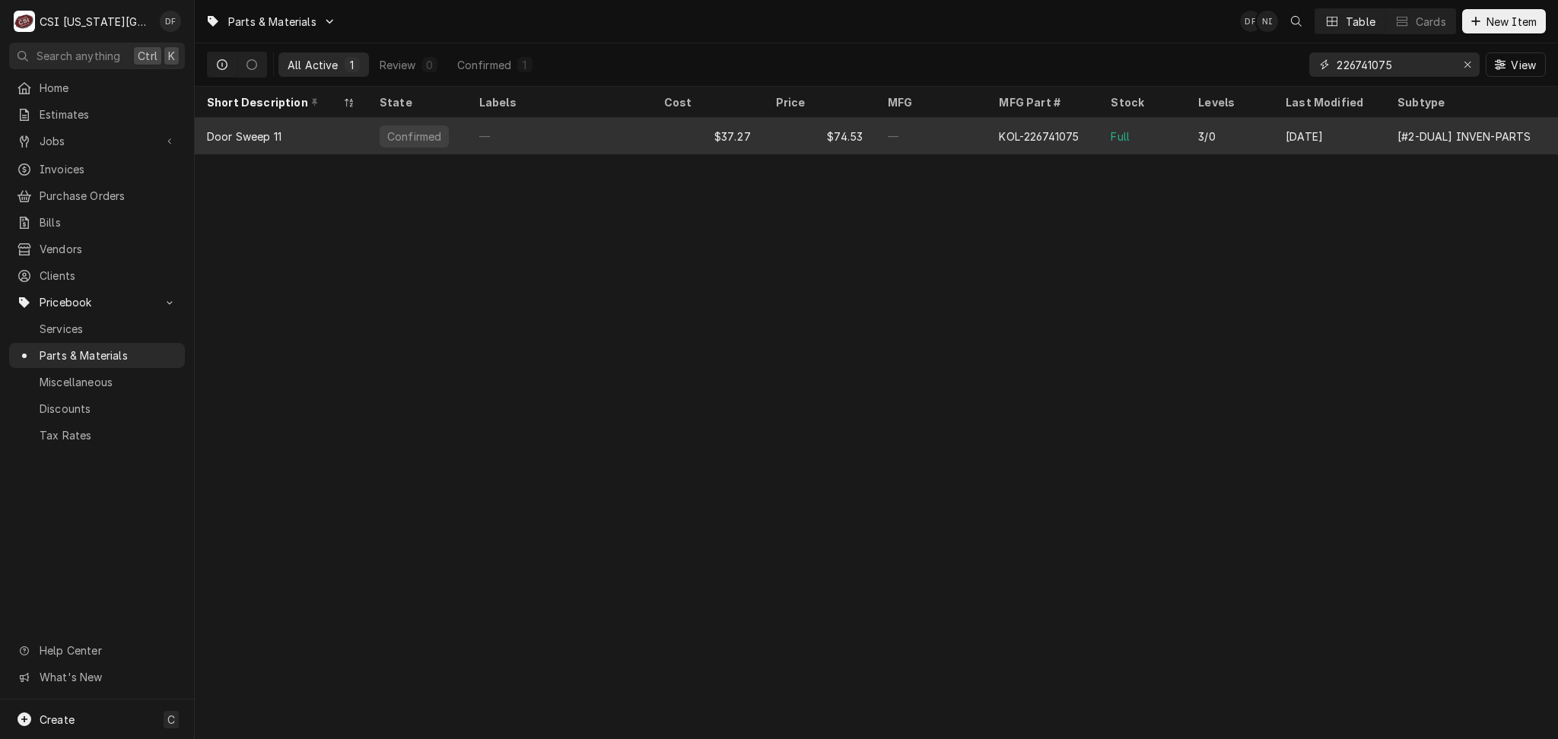
type input "226741075"
click at [891, 136] on div "—" at bounding box center [931, 136] width 112 height 37
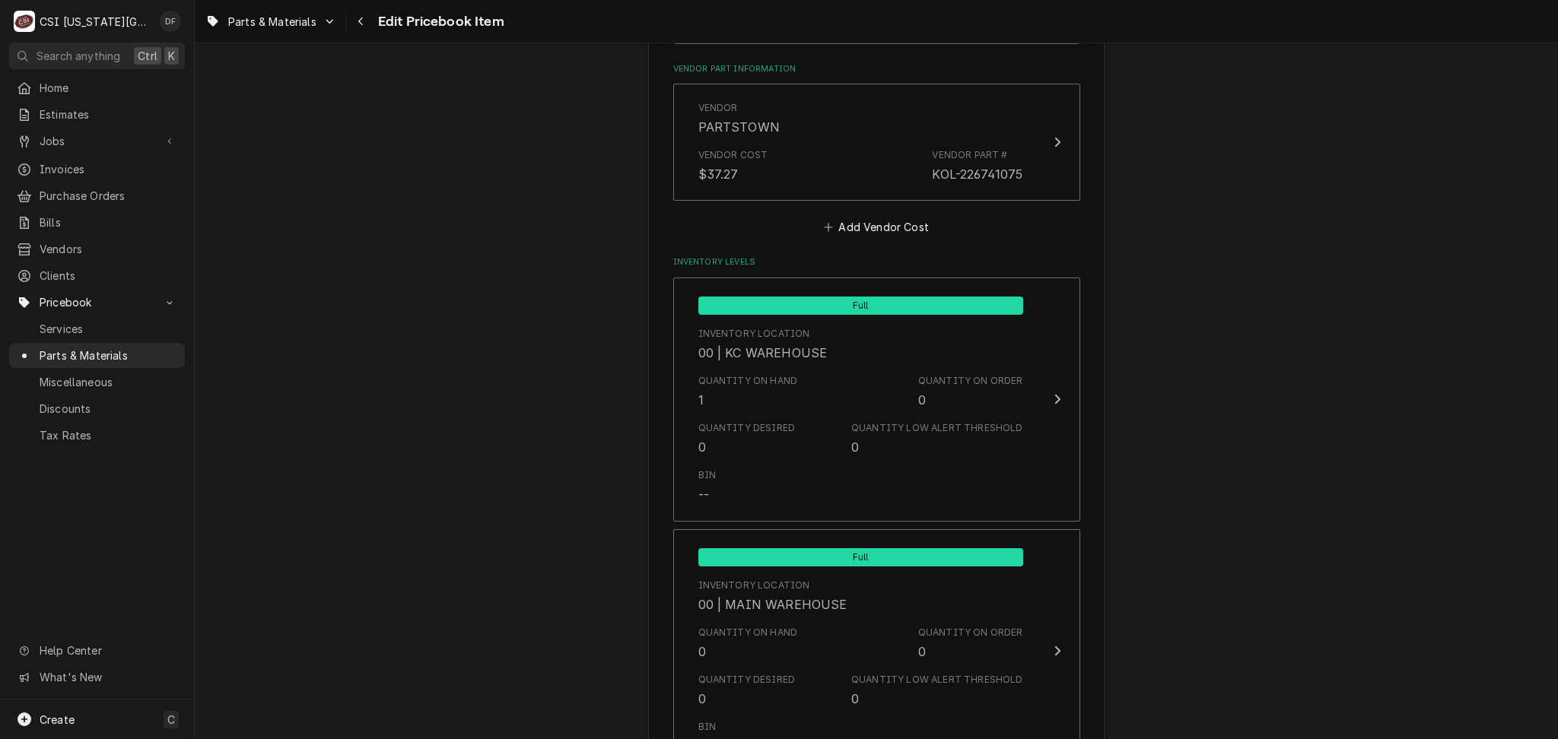
scroll to position [1115, 0]
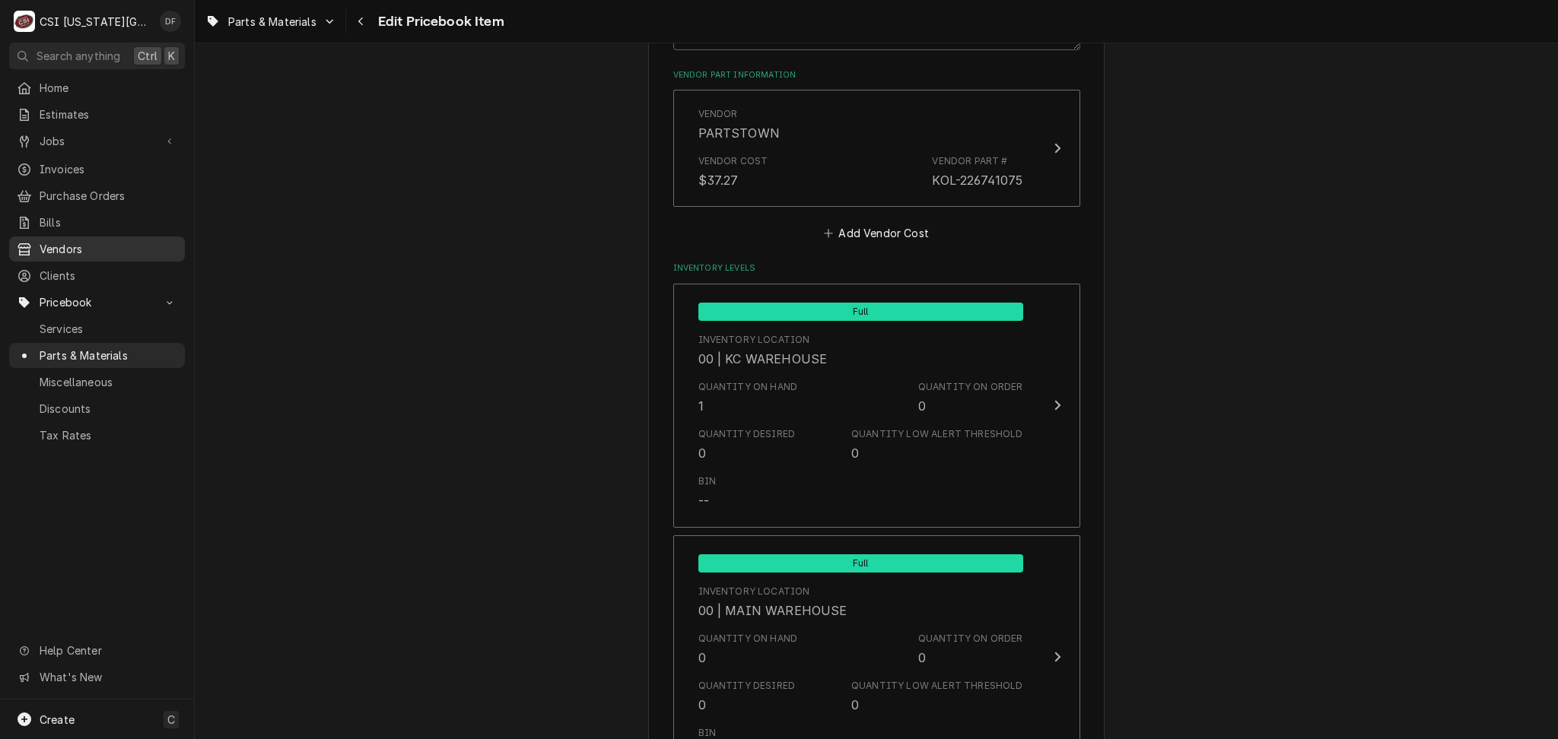
type textarea "x"
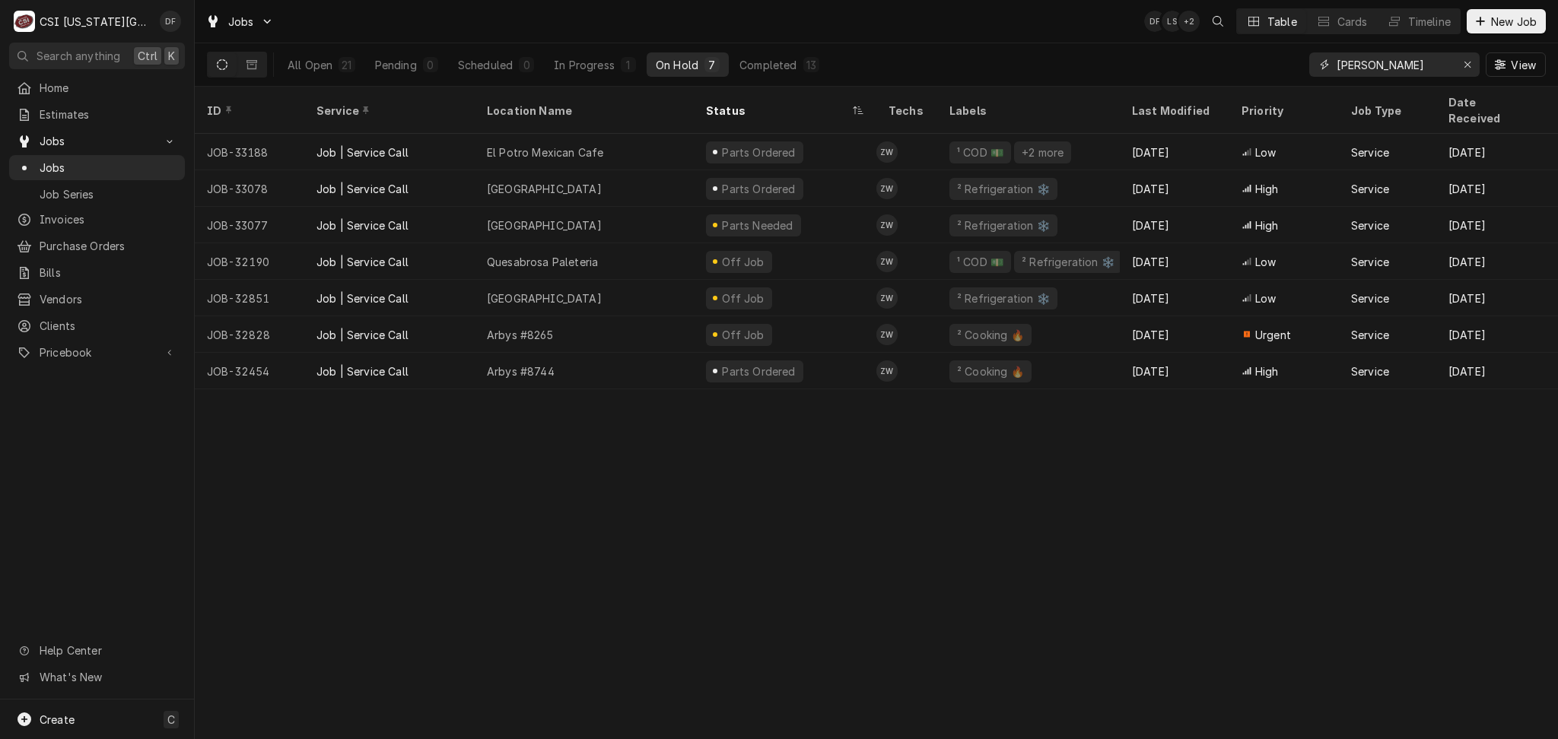
drag, startPoint x: 1412, startPoint y: 66, endPoint x: 1300, endPoint y: 59, distance: 111.2
click at [1300, 59] on div "All Open 21 Pending 0 Scheduled 0 In Progress 1 On Hold 7 Completed 13 [PERSON_…" at bounding box center [876, 64] width 1339 height 43
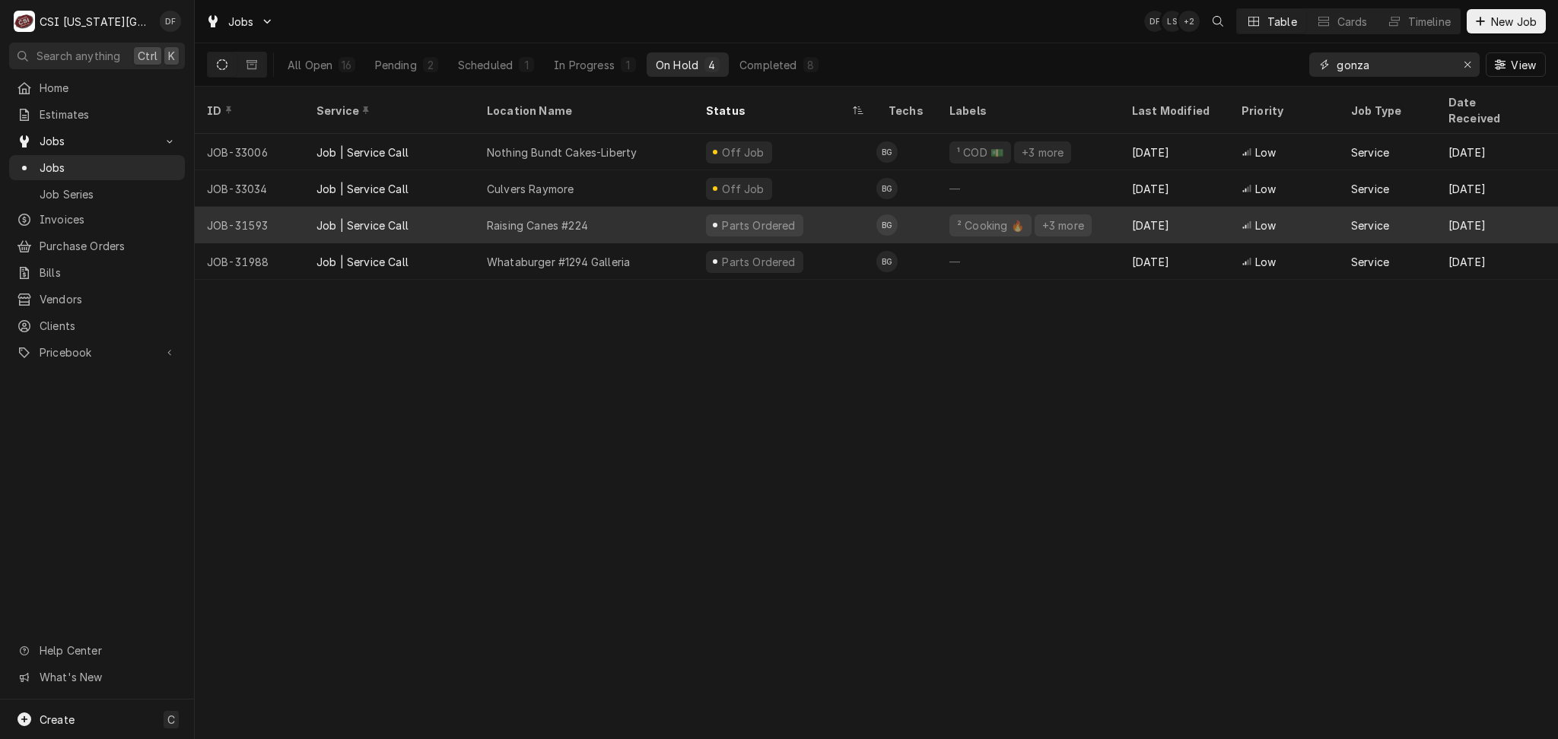
type input "gonza"
click at [803, 218] on div "Parts Ordered" at bounding box center [785, 225] width 183 height 37
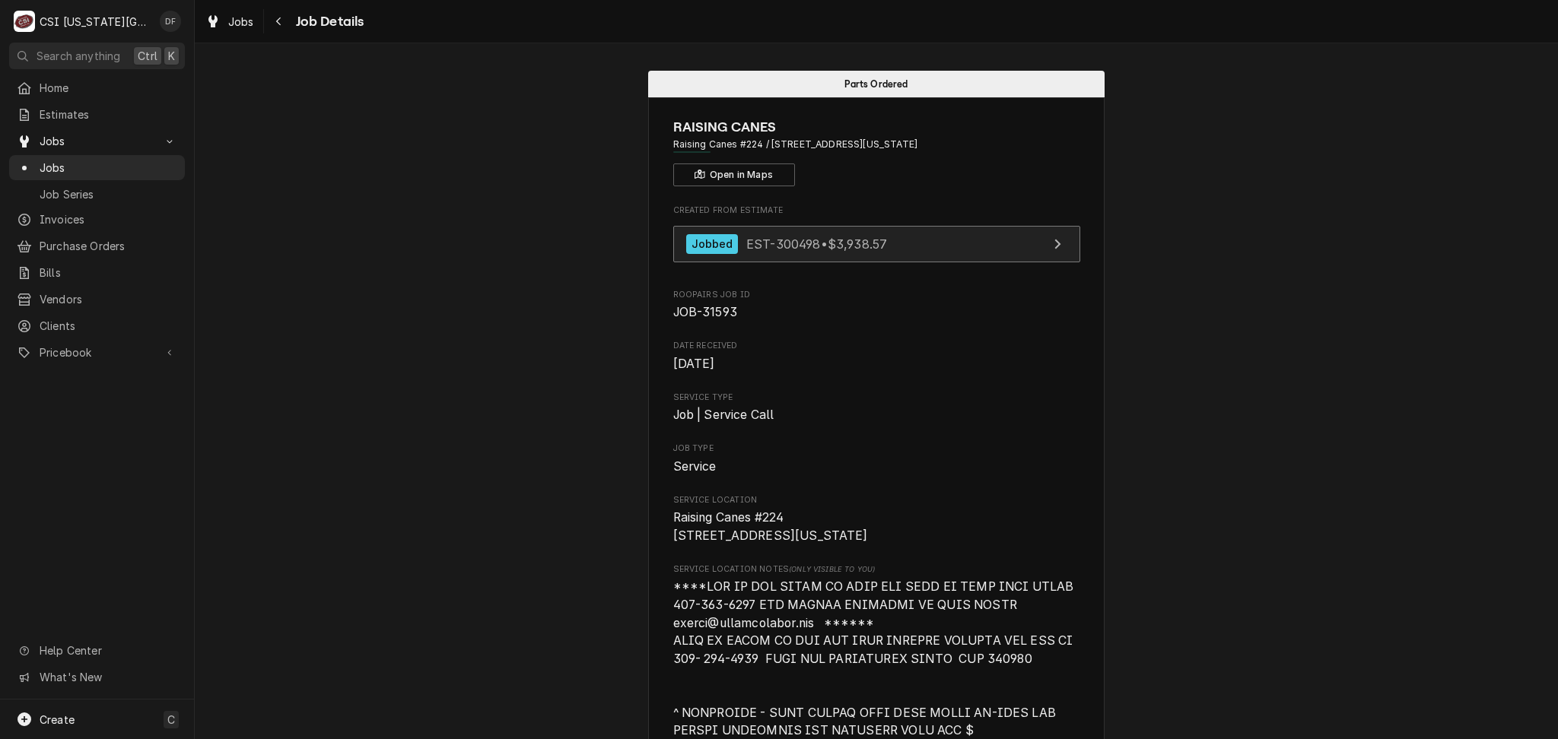
click at [870, 236] on span "EST-300498 • $3,938.57" at bounding box center [816, 243] width 141 height 15
click at [90, 140] on span "Jobs" at bounding box center [97, 141] width 115 height 16
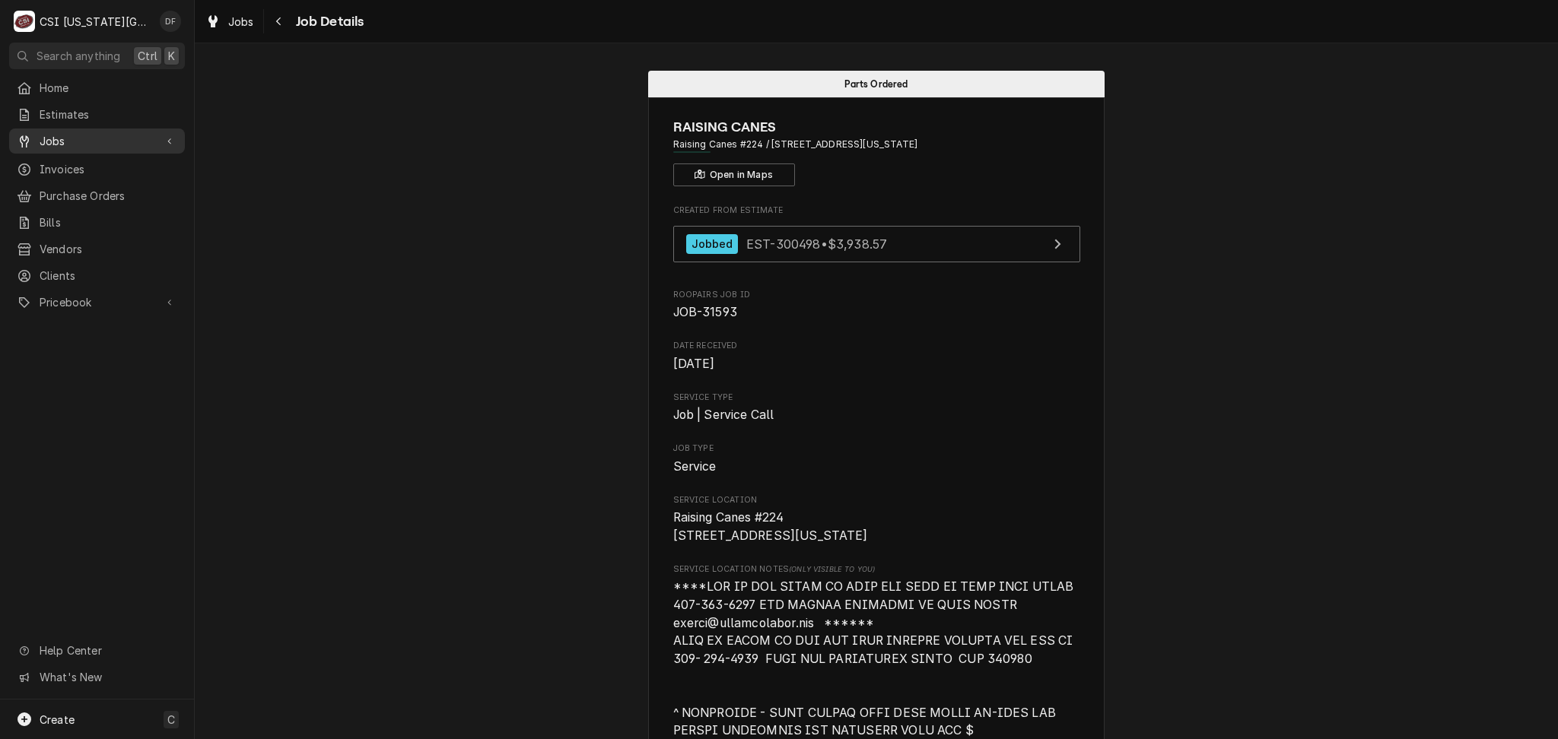
click at [90, 140] on span "Jobs" at bounding box center [97, 141] width 115 height 16
click at [81, 168] on span "Jobs" at bounding box center [109, 168] width 138 height 16
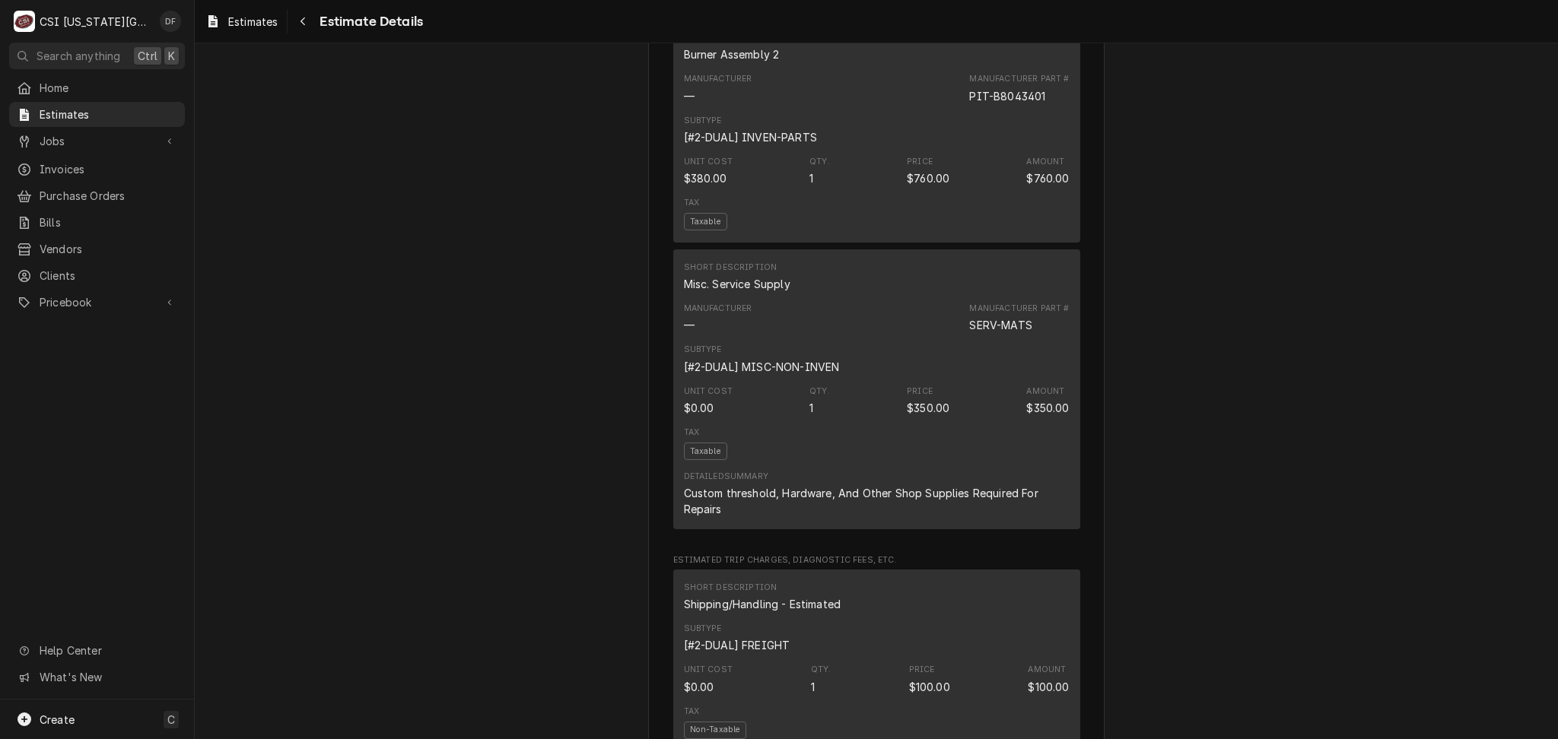
scroll to position [2434, 0]
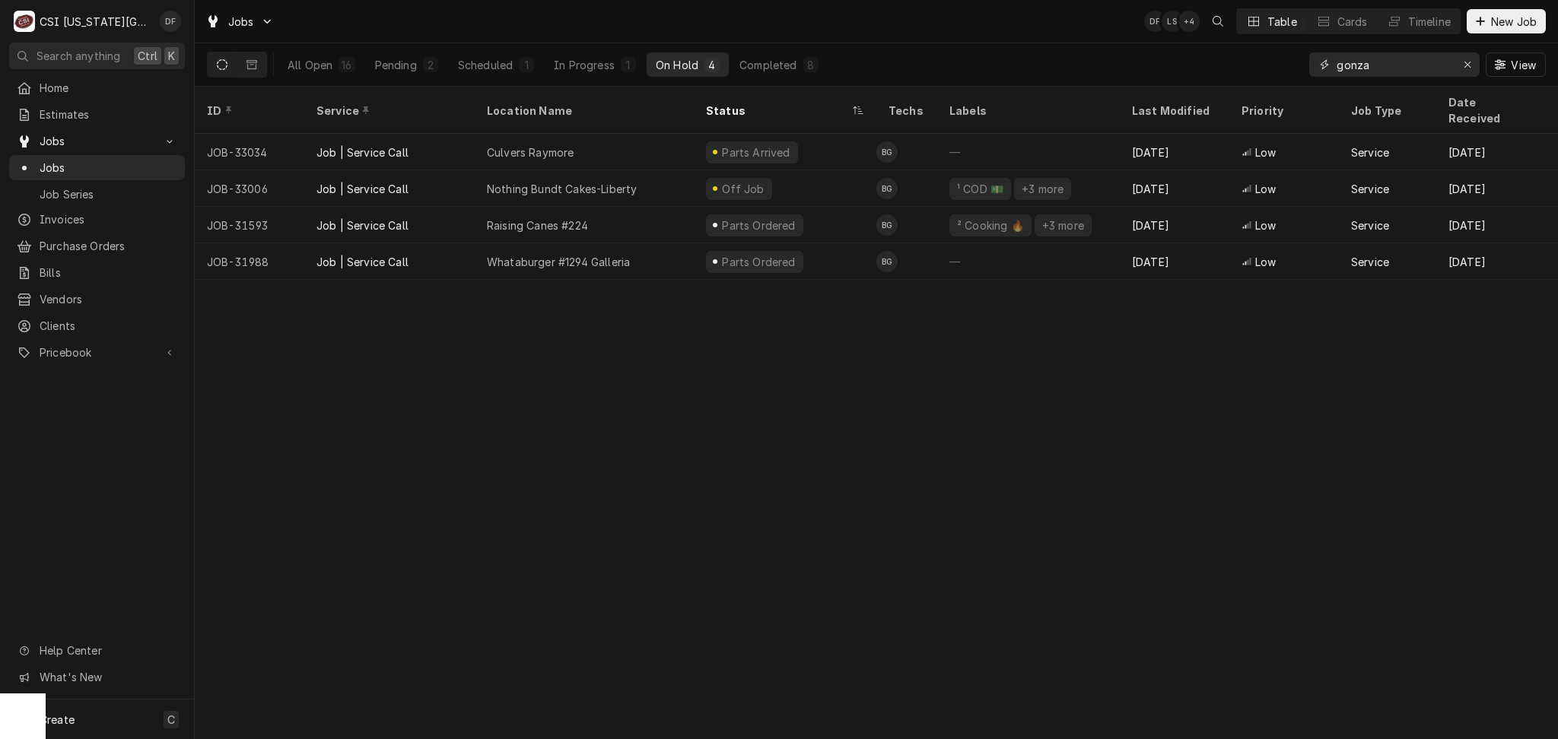
click at [1384, 62] on input "gonza" at bounding box center [1393, 64] width 114 height 24
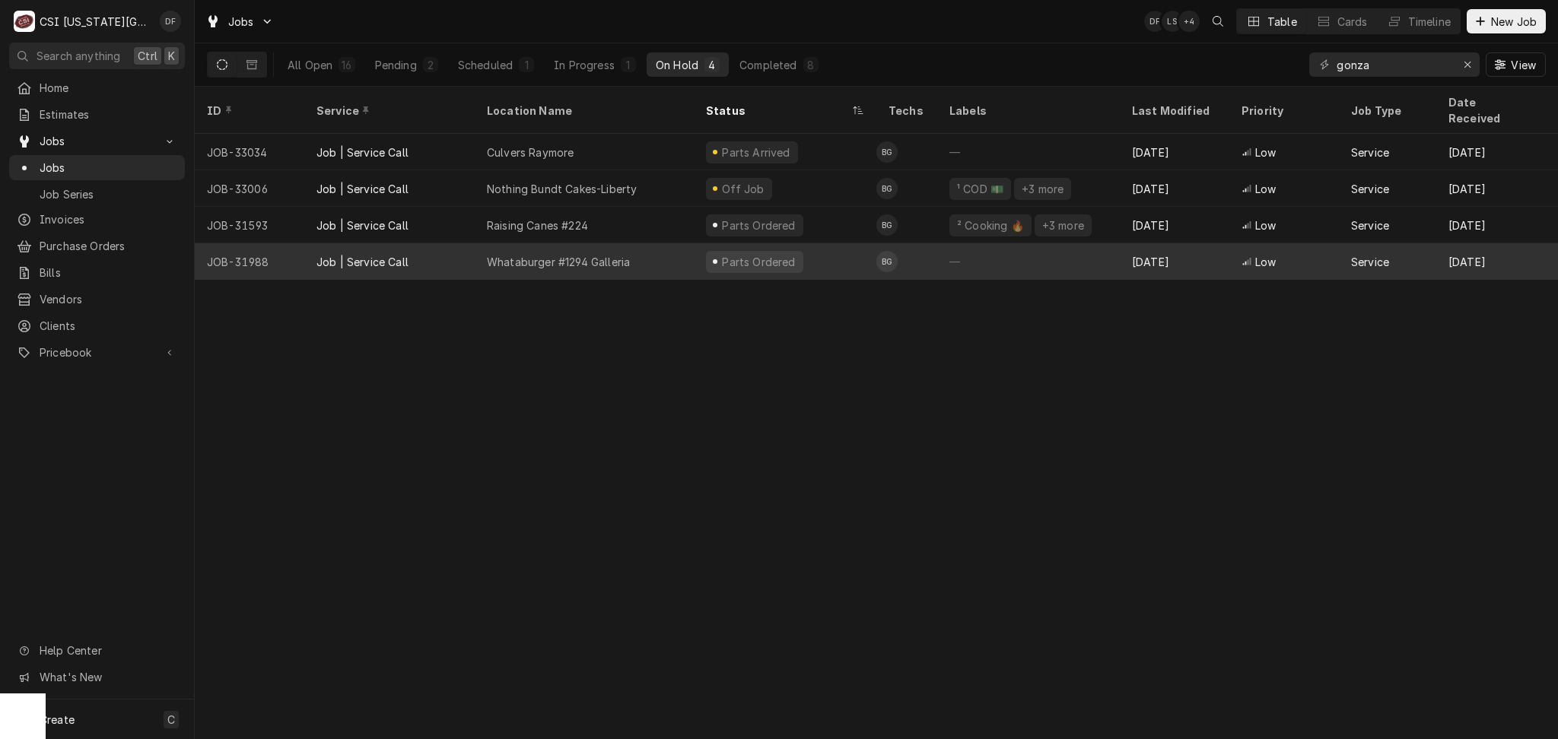
click at [647, 246] on div "Whataburger #1294 Galleria" at bounding box center [584, 261] width 219 height 37
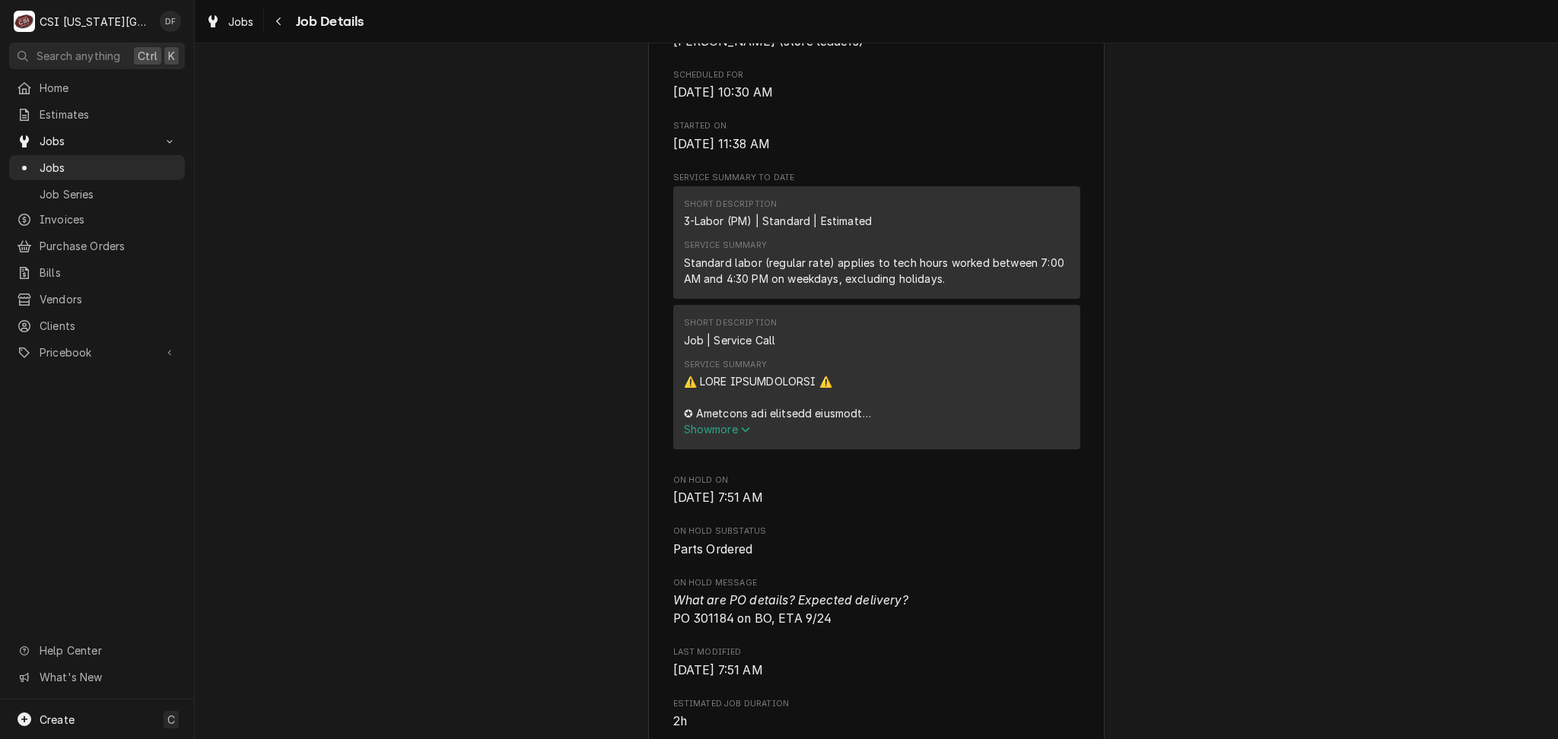
scroll to position [913, 0]
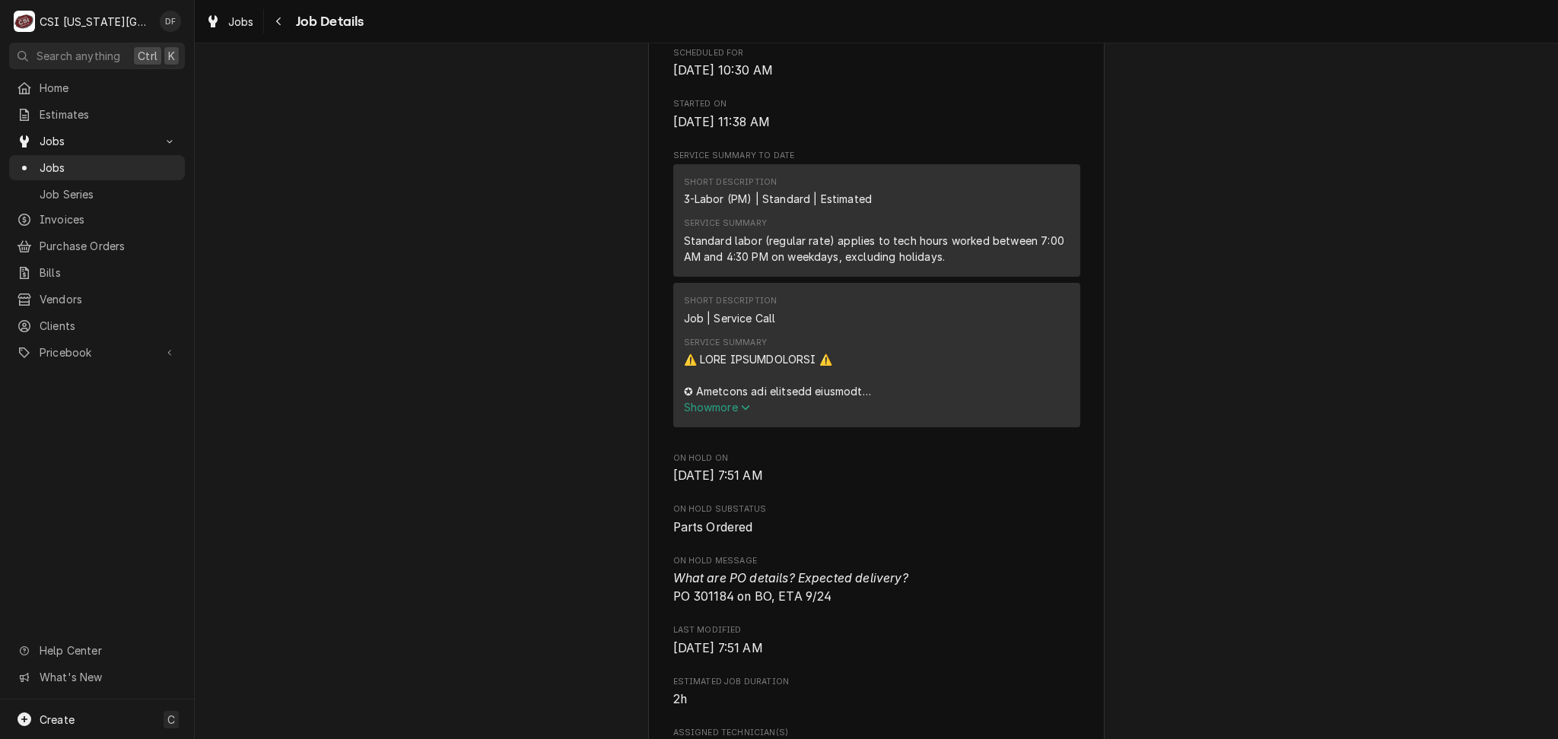
click at [723, 401] on span "Show more" at bounding box center [717, 407] width 67 height 13
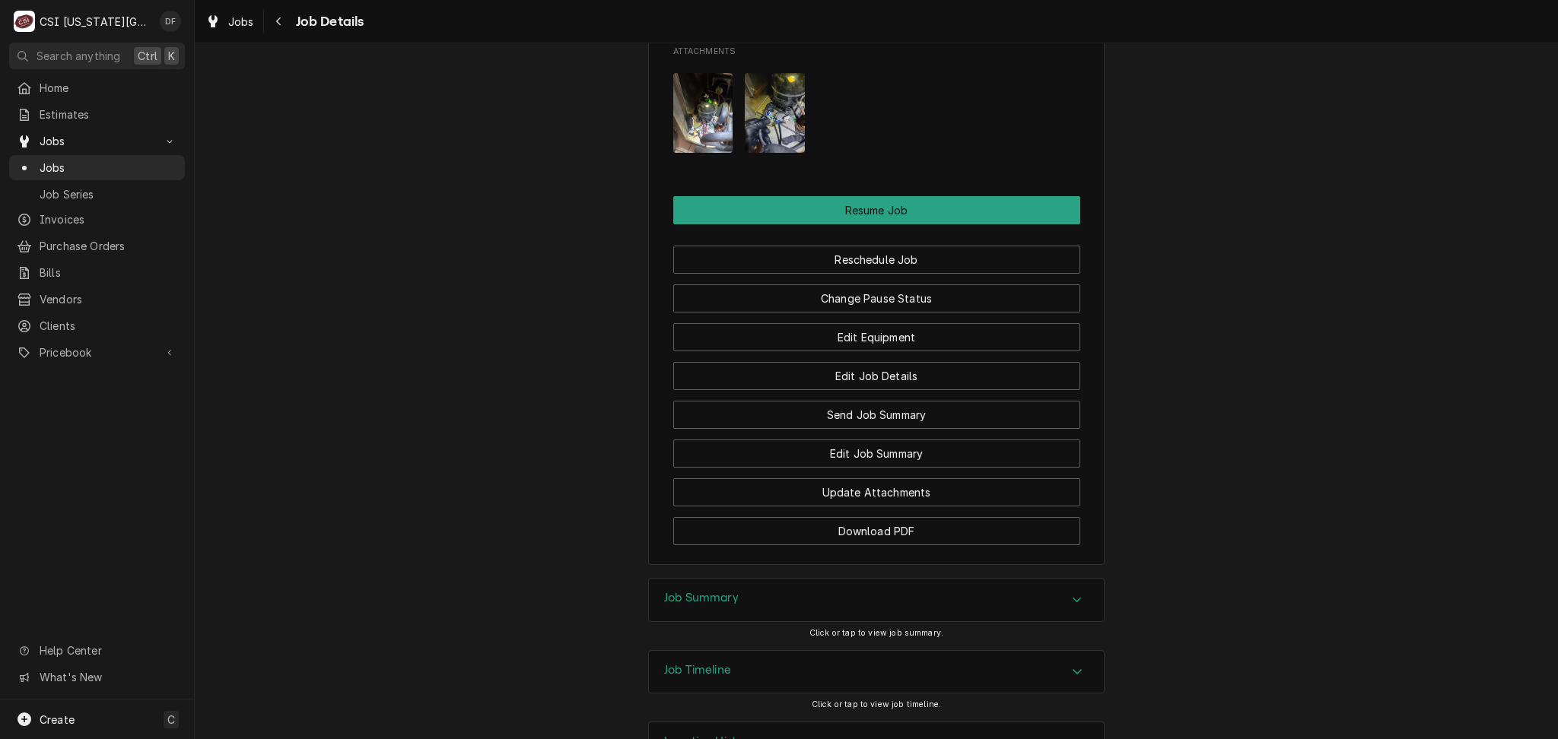
scroll to position [3303, 0]
click at [757, 650] on div "Job Timeline" at bounding box center [876, 671] width 455 height 43
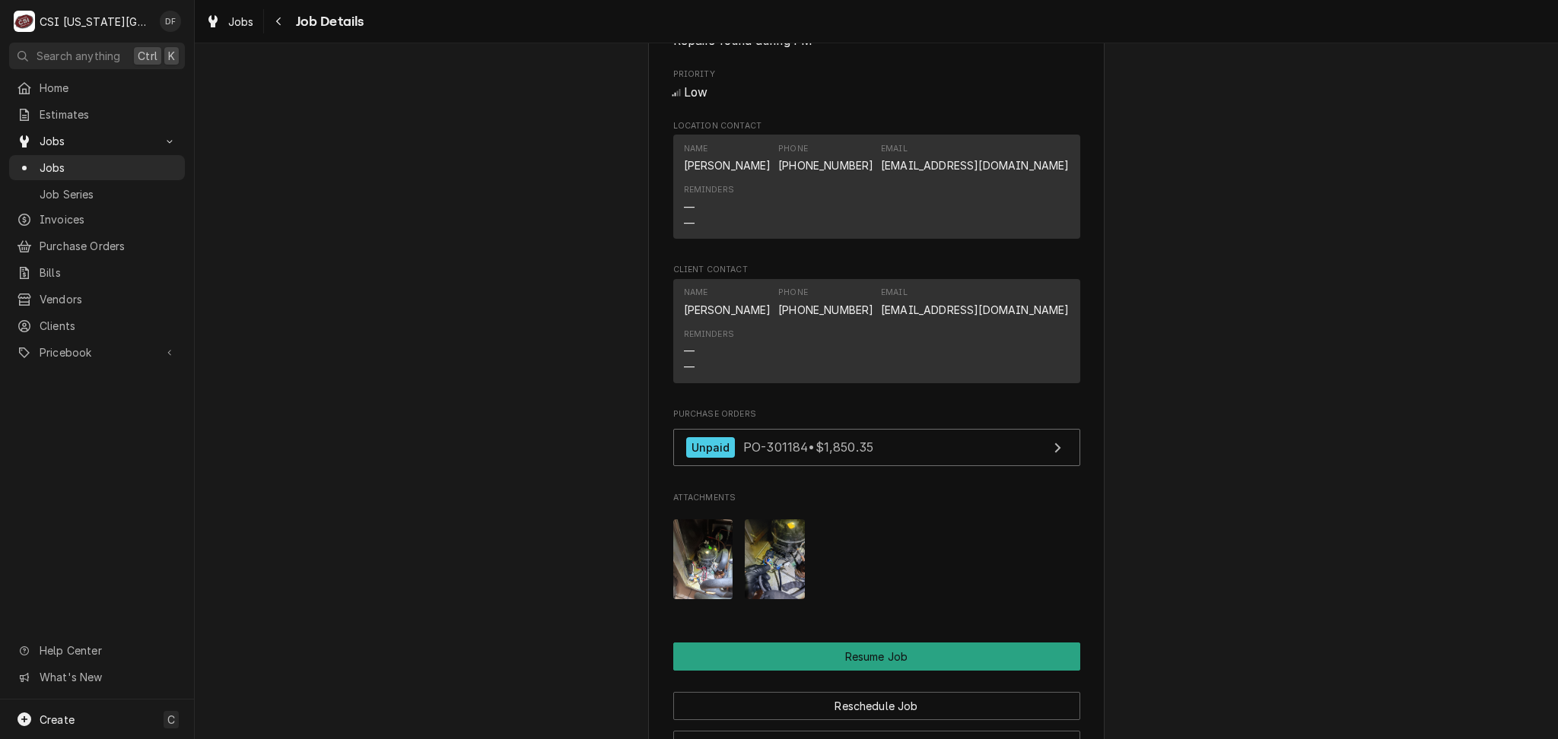
scroll to position [2593, 0]
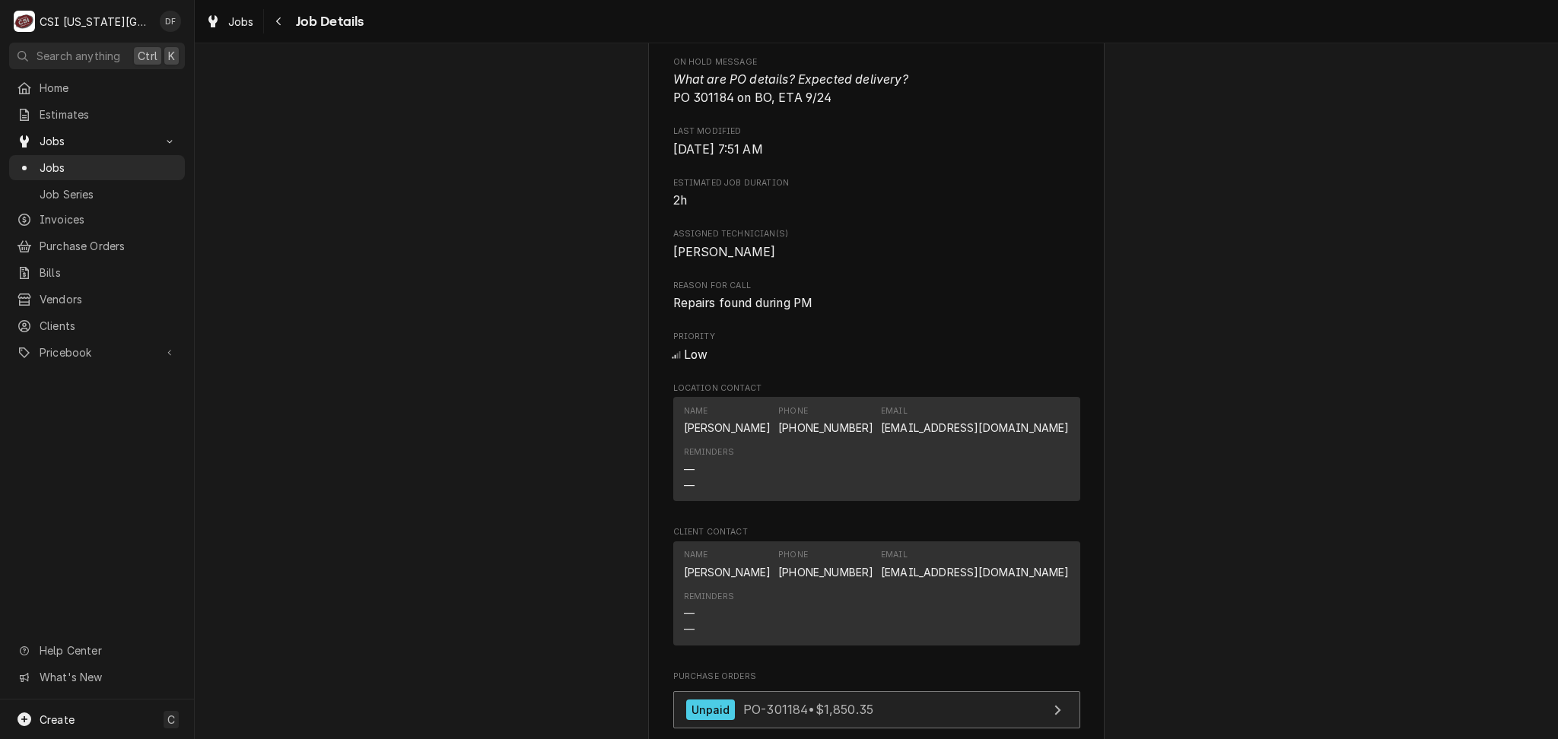
click at [861, 702] on span "PO-301184 • $1,850.35" at bounding box center [808, 709] width 130 height 15
click at [285, 23] on div "Navigate back" at bounding box center [279, 21] width 15 height 15
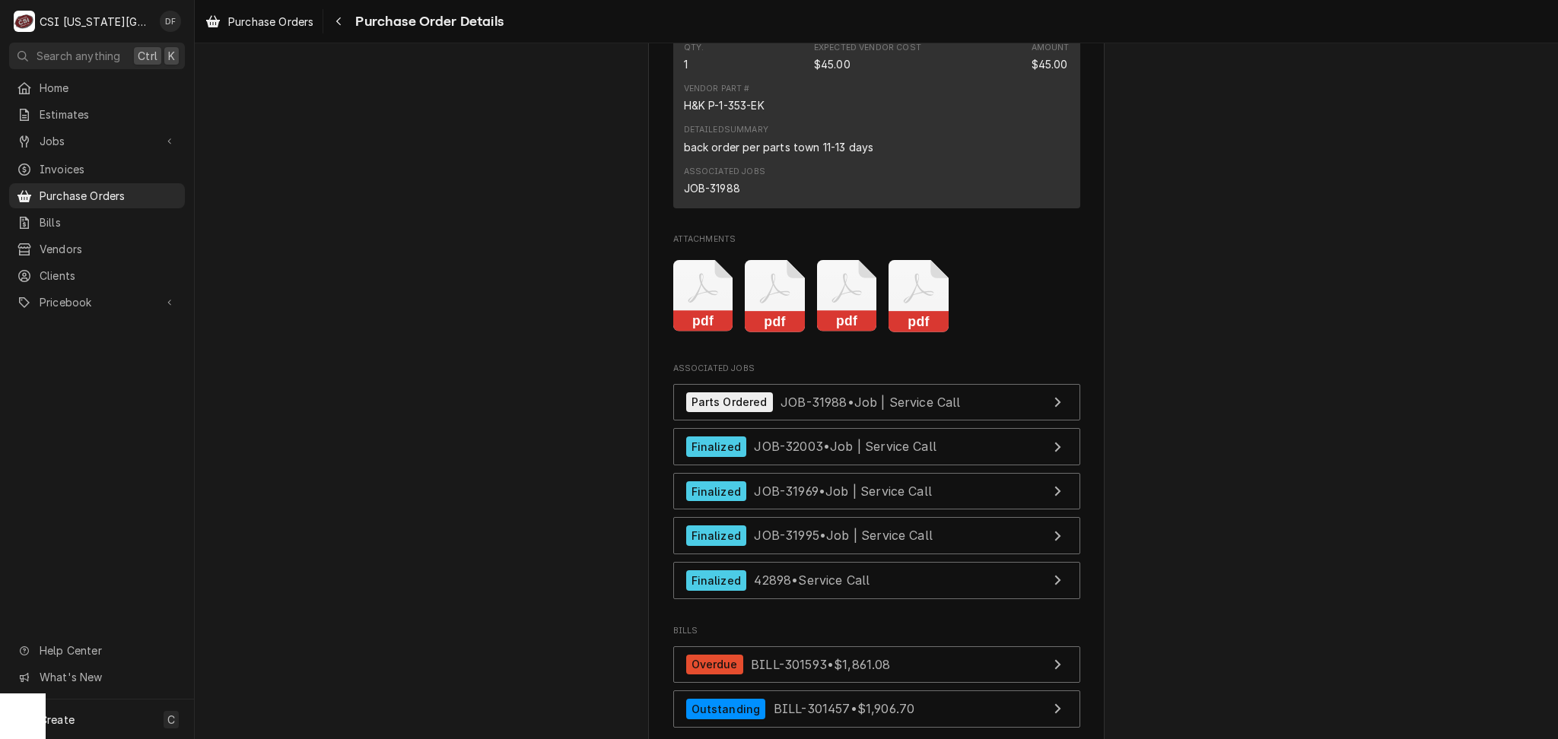
scroll to position [4617, 0]
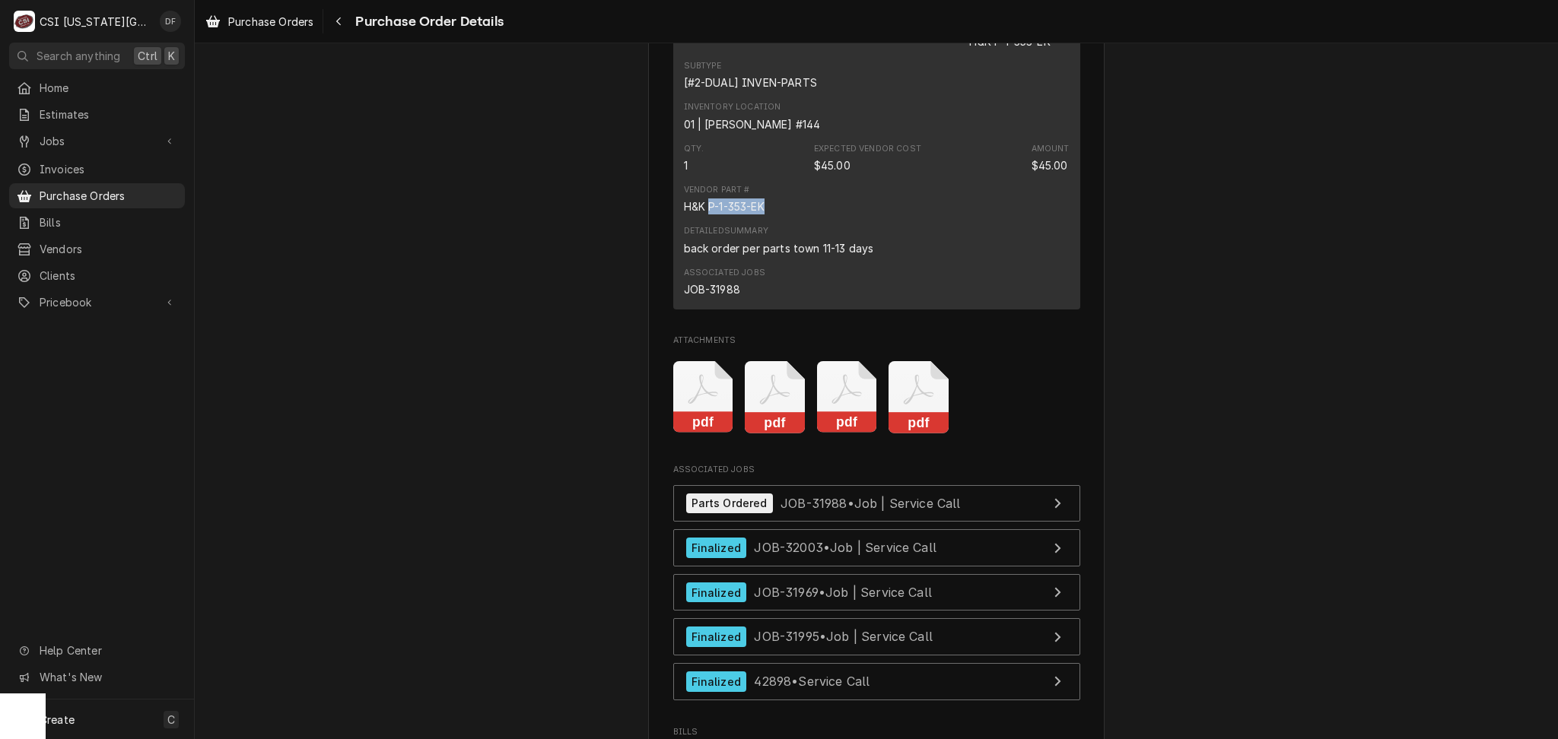
drag, startPoint x: 702, startPoint y: 252, endPoint x: 776, endPoint y: 256, distance: 74.6
click at [776, 220] on div "Vendor Part # H&K P-1-353-EK" at bounding box center [877, 199] width 386 height 41
copy div "P-1-353-EK"
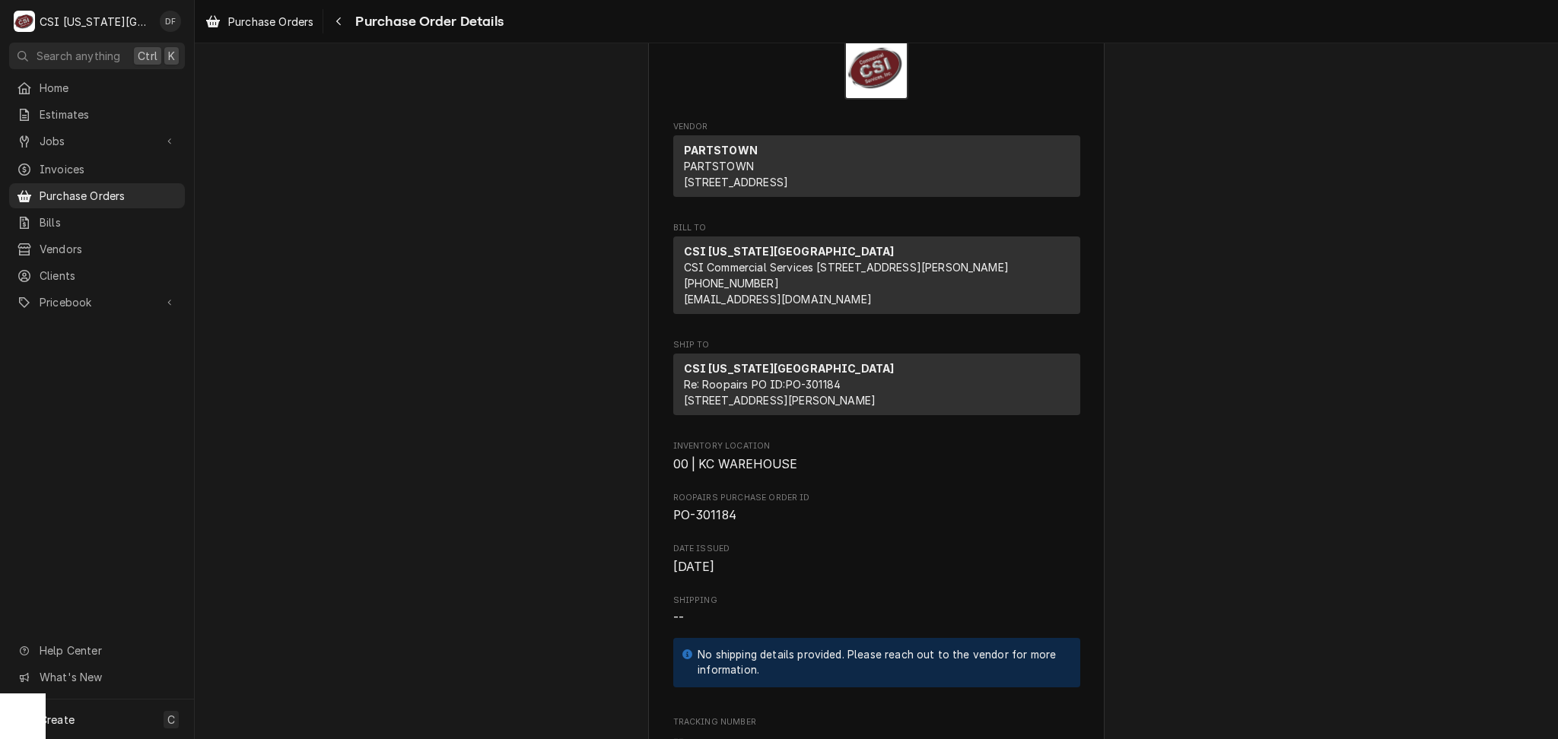
scroll to position [0, 0]
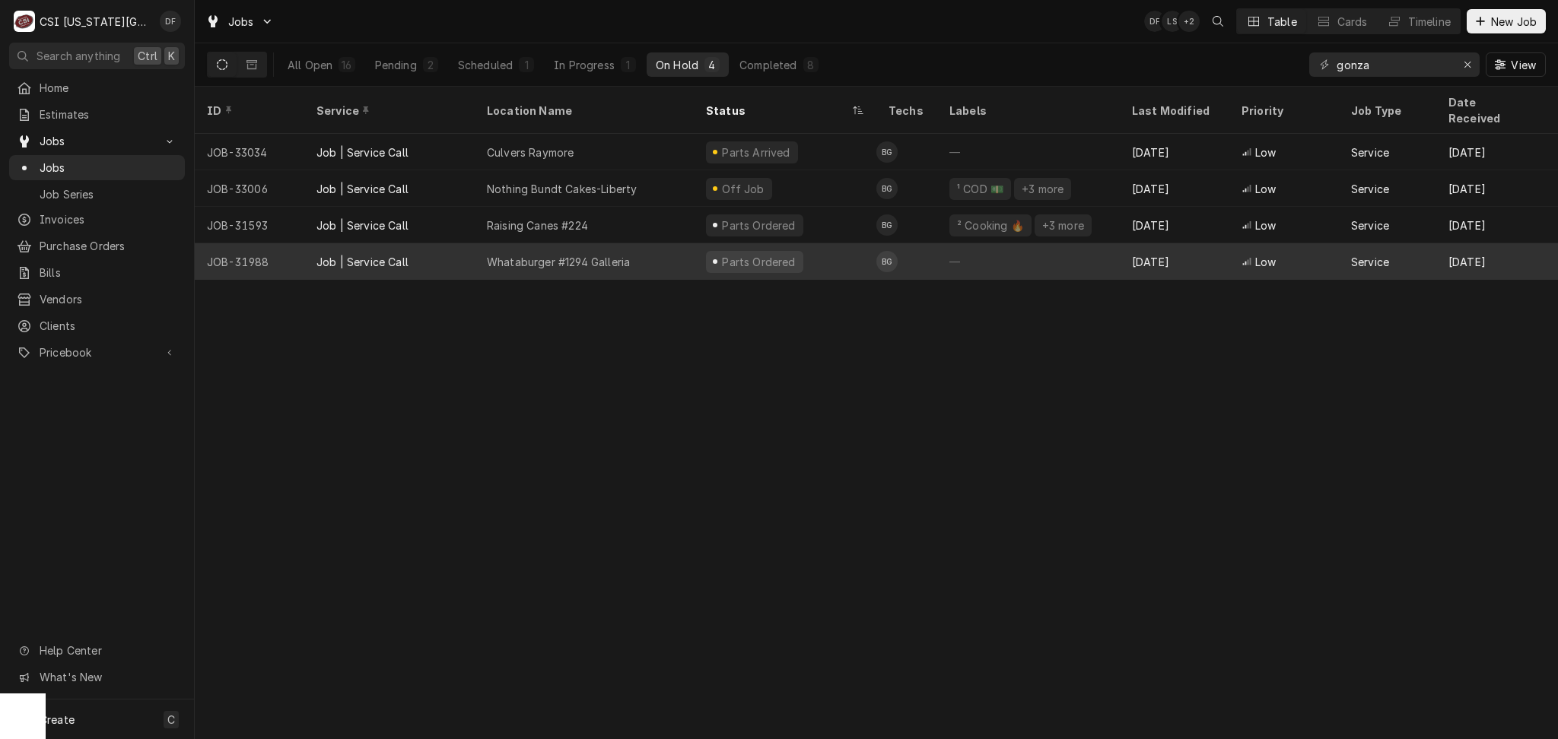
click at [862, 252] on div "Parts Ordered" at bounding box center [785, 261] width 183 height 37
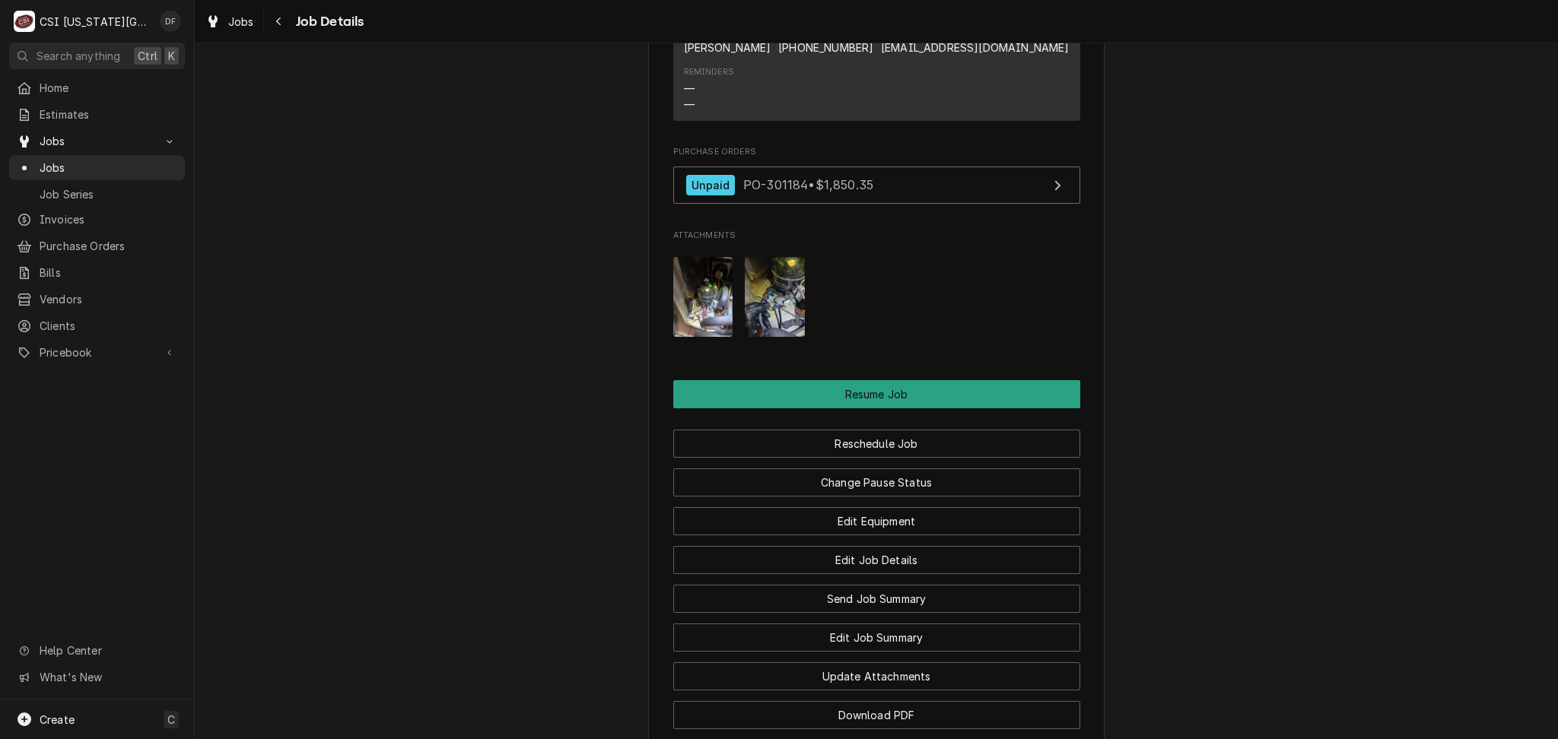
scroll to position [2028, 0]
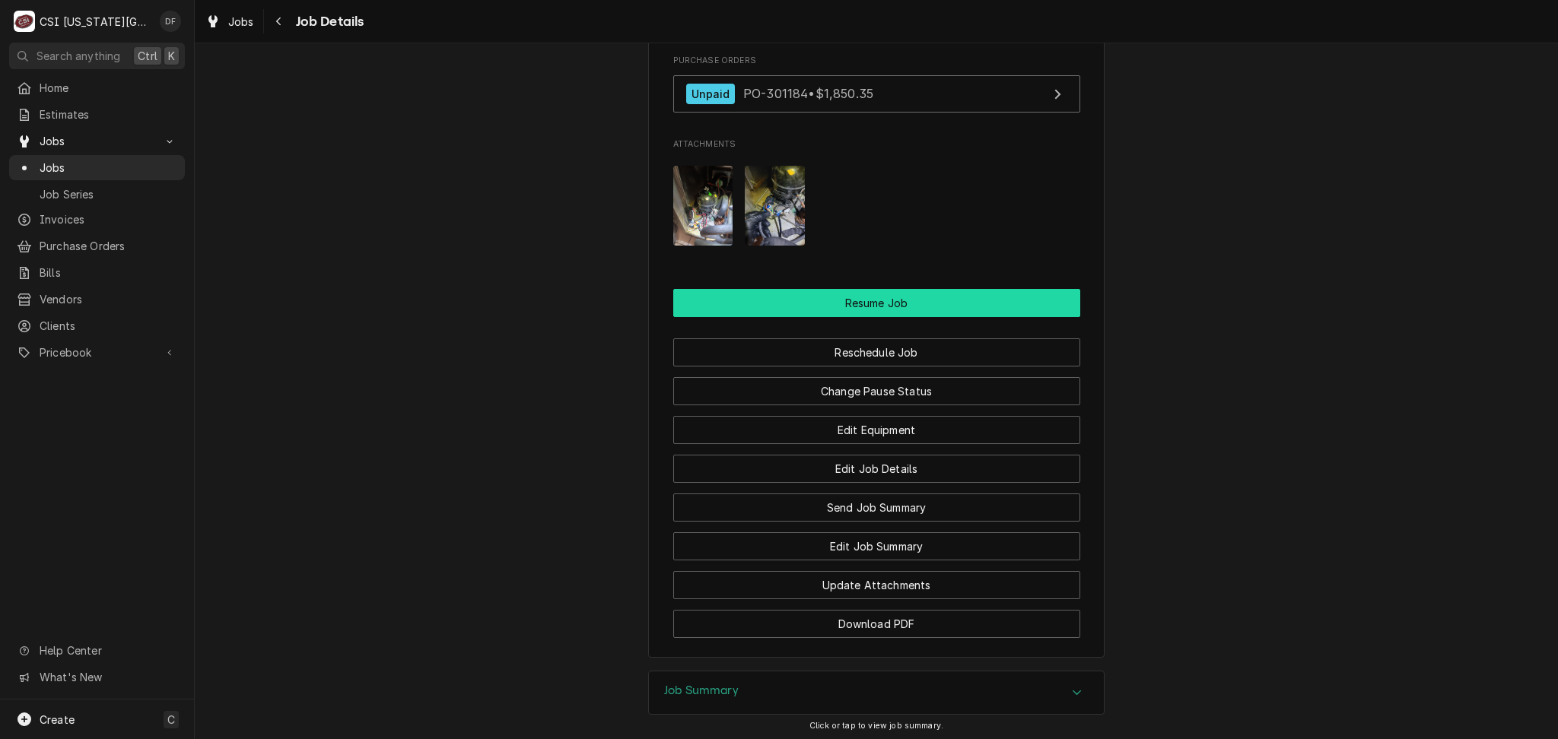
click at [903, 289] on button "Resume Job" at bounding box center [876, 303] width 407 height 28
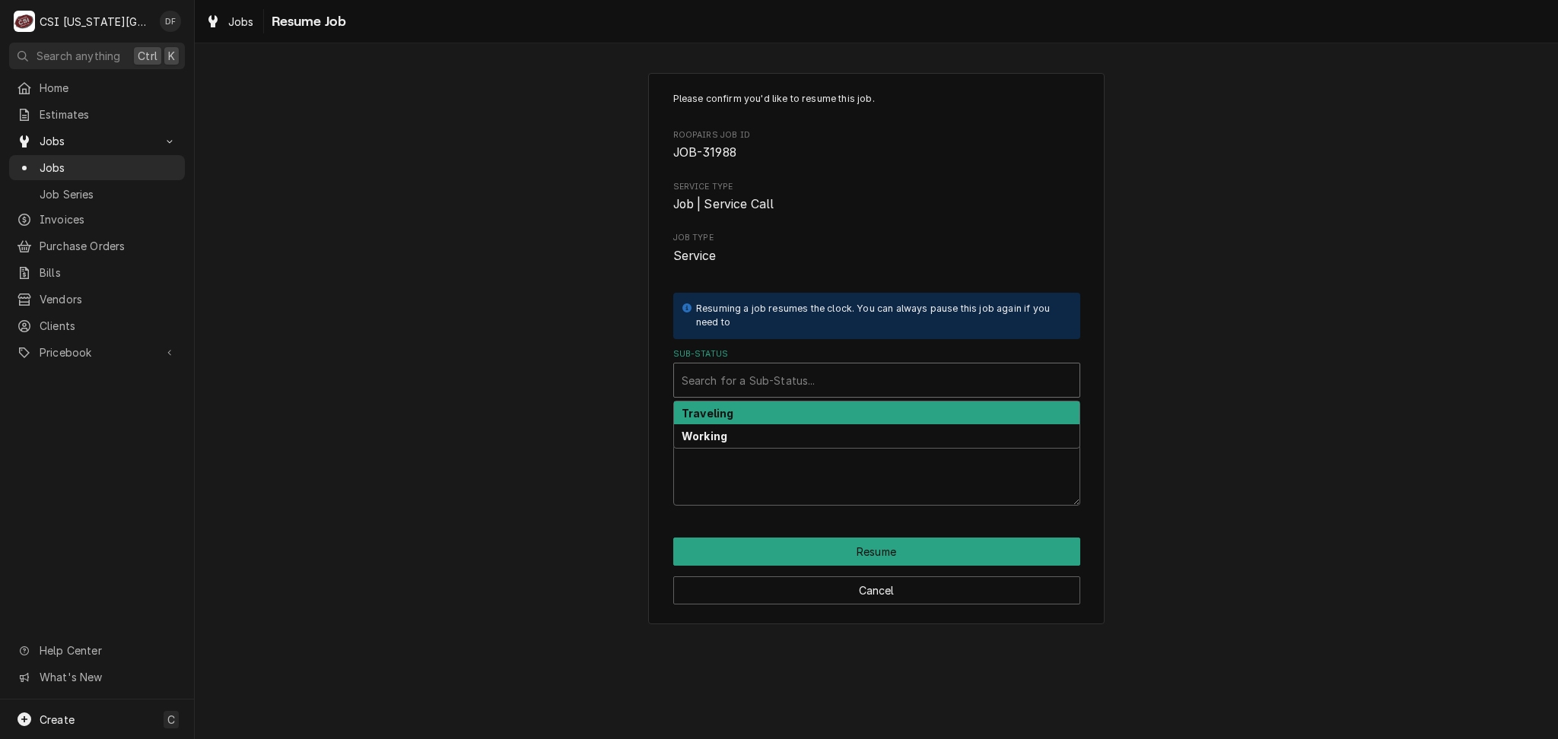
click at [810, 386] on div "Sub-Status" at bounding box center [876, 380] width 390 height 27
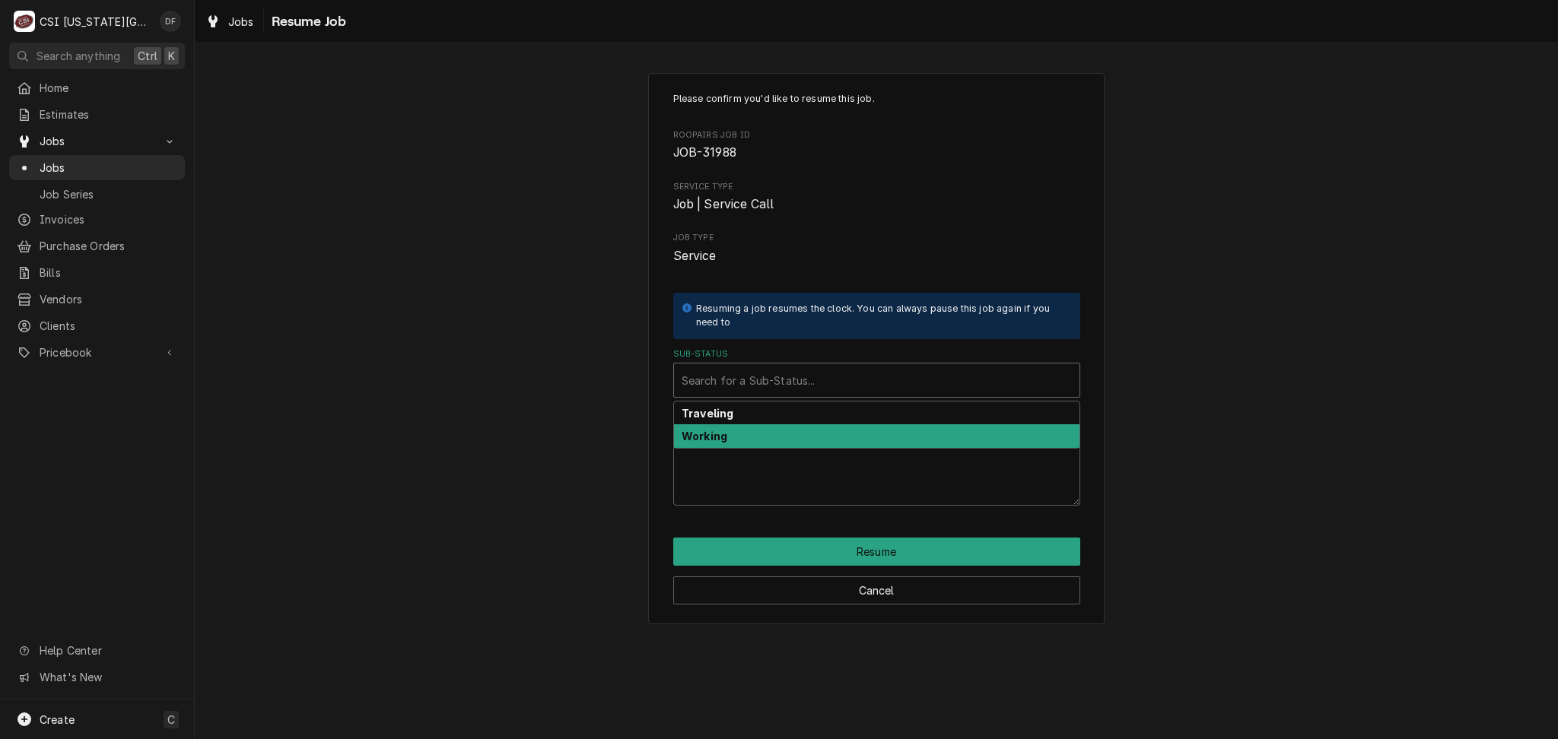
click at [789, 439] on div "Working" at bounding box center [876, 436] width 405 height 24
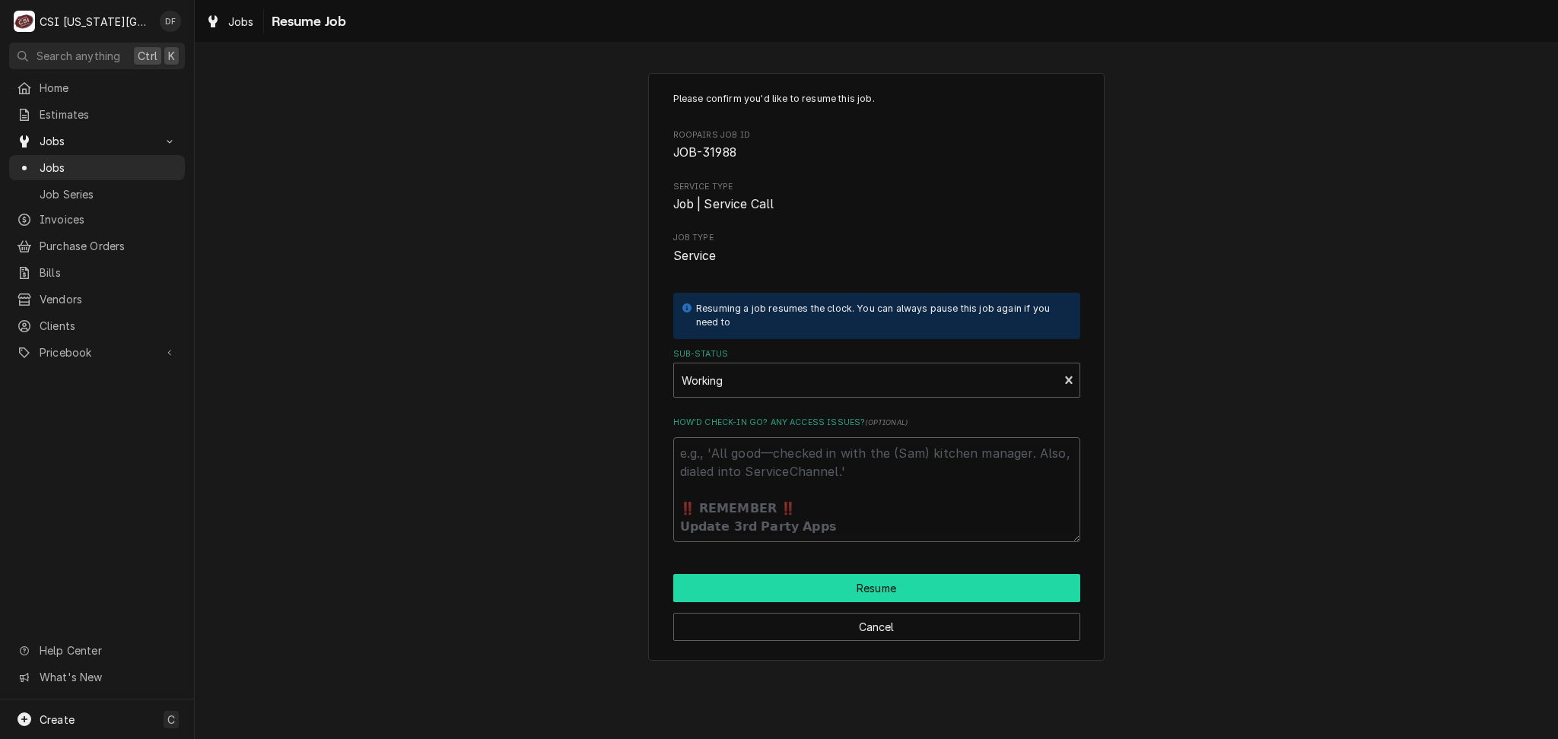
click at [748, 602] on button "Resume" at bounding box center [876, 588] width 407 height 28
type textarea "x"
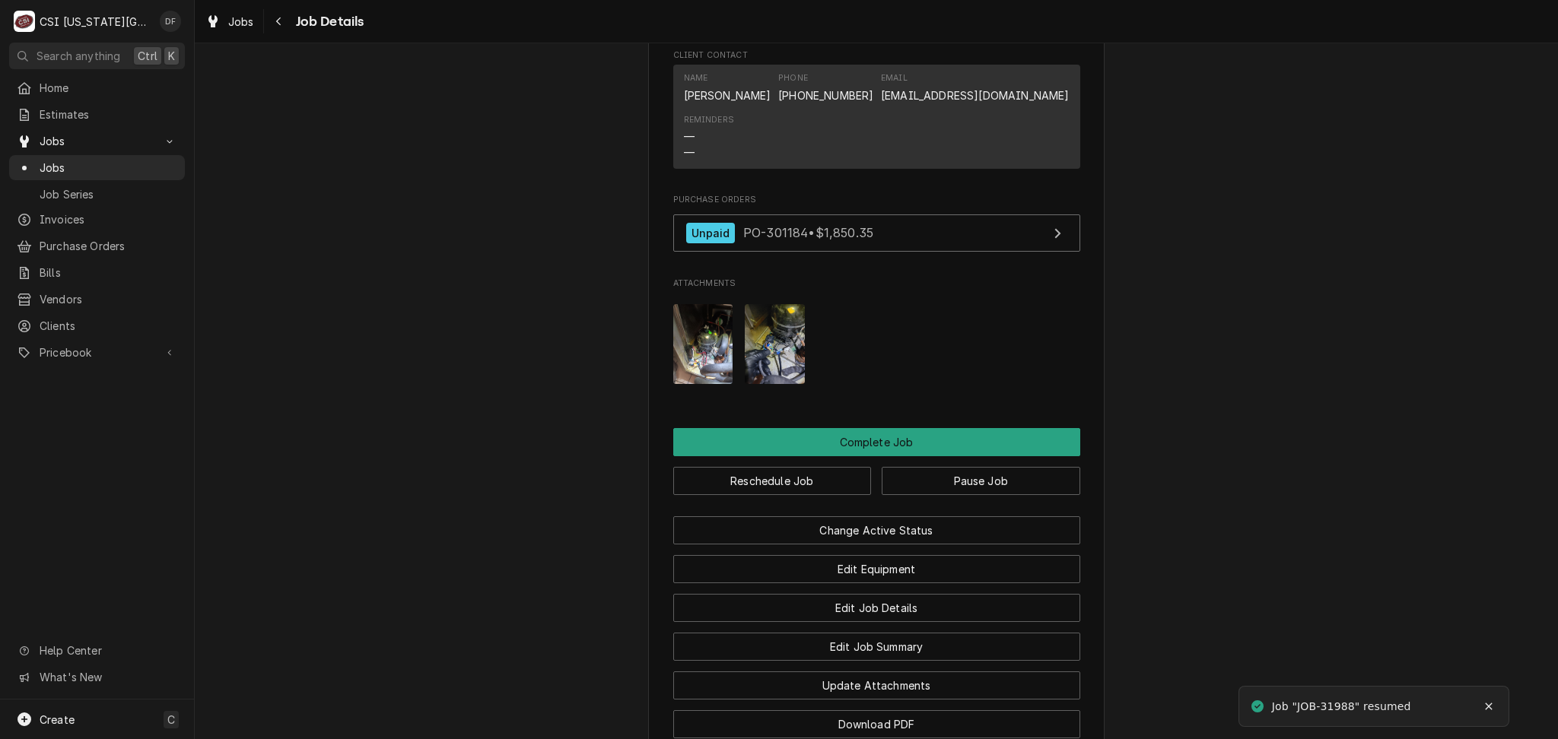
scroll to position [1926, 0]
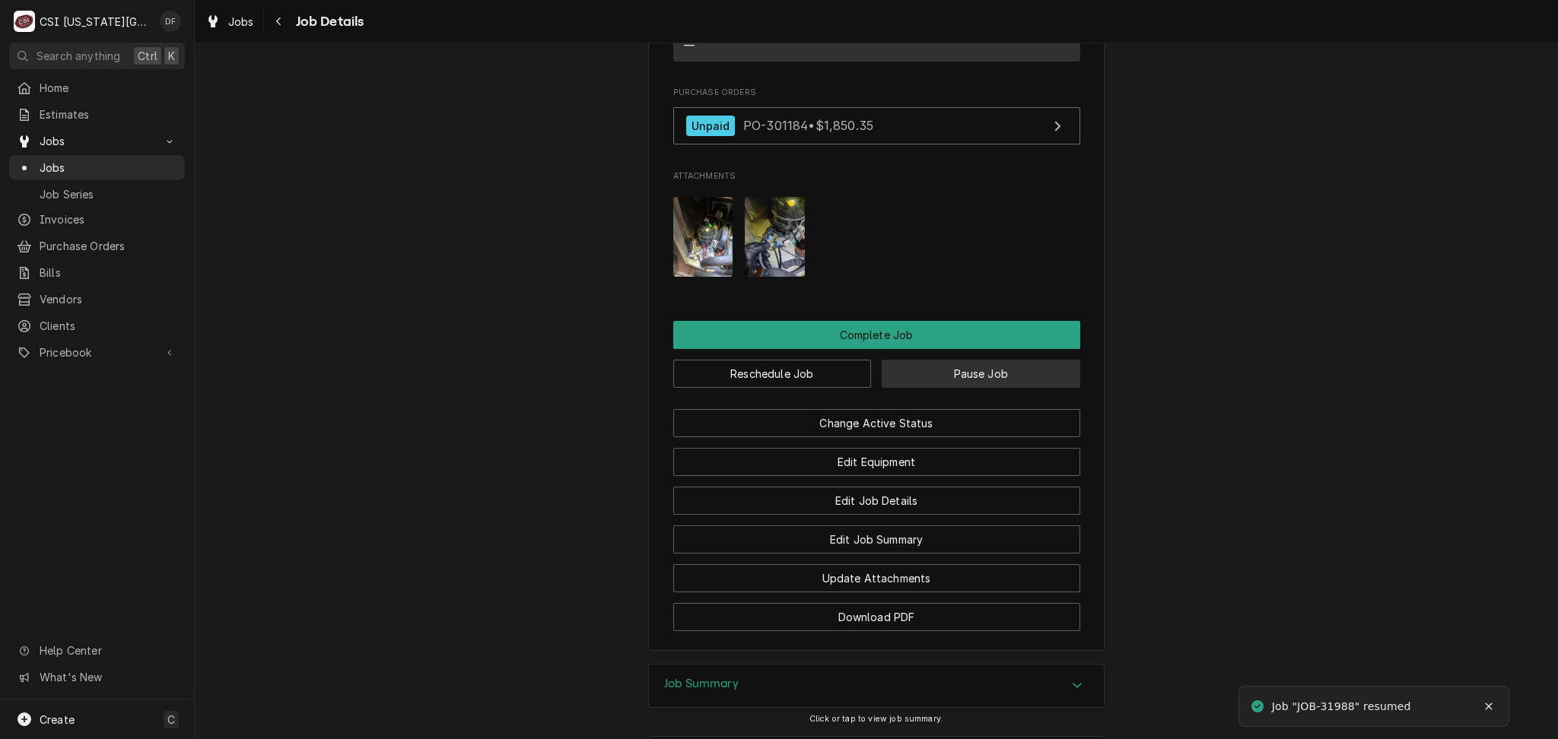
click at [982, 360] on button "Pause Job" at bounding box center [980, 374] width 198 height 28
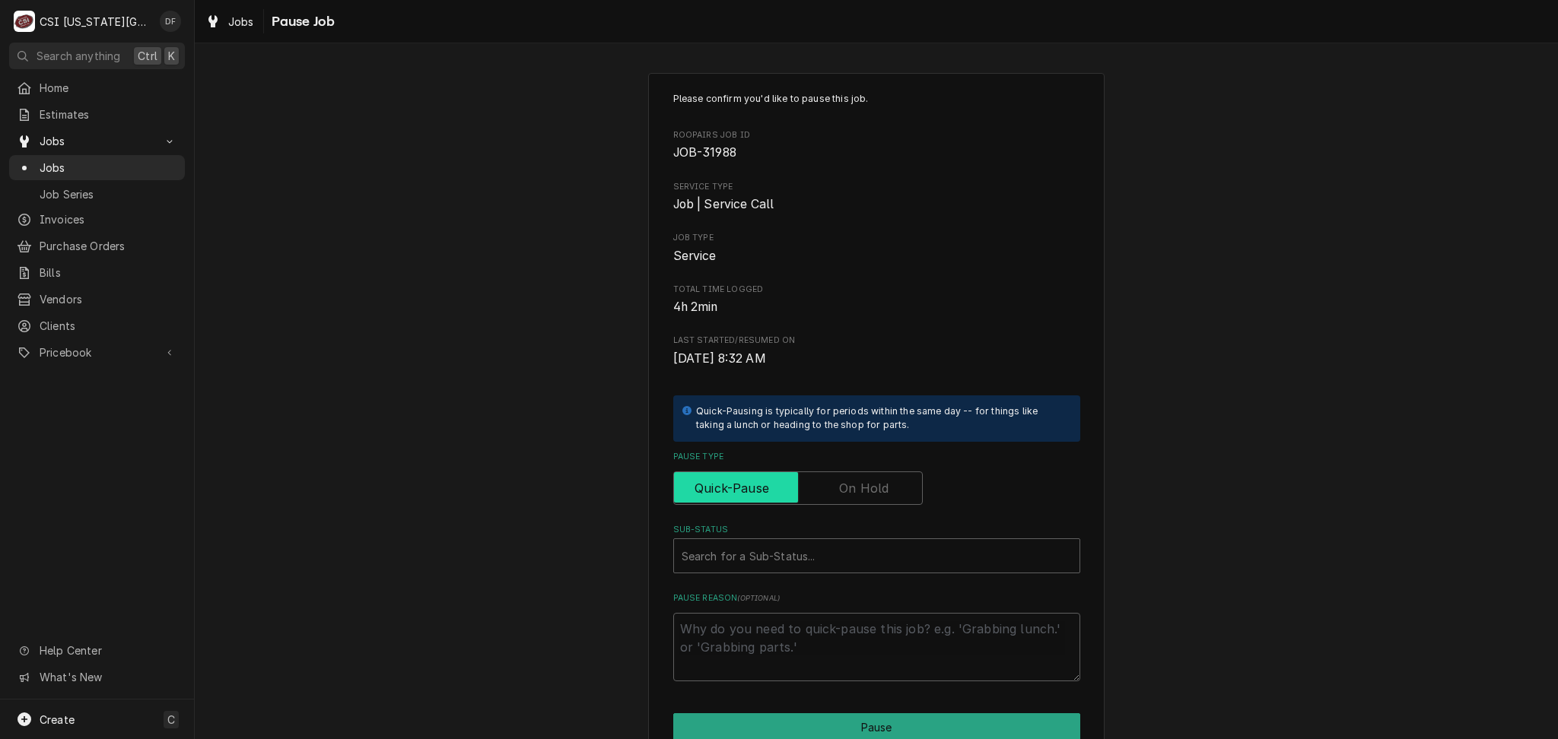
click at [865, 476] on input "Pause Type" at bounding box center [798, 488] width 236 height 33
checkbox input "true"
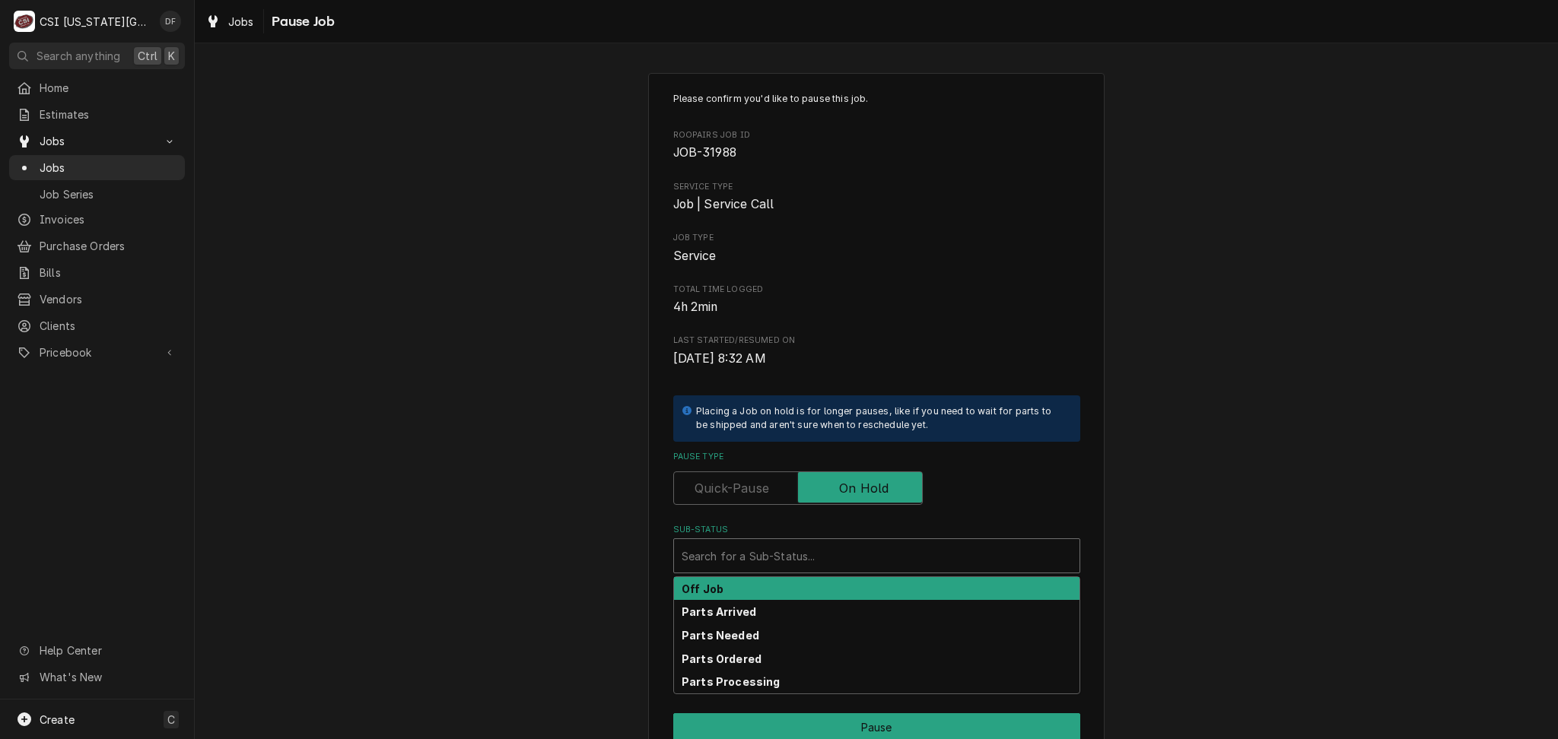
click at [760, 557] on div "Sub-Status" at bounding box center [876, 555] width 390 height 27
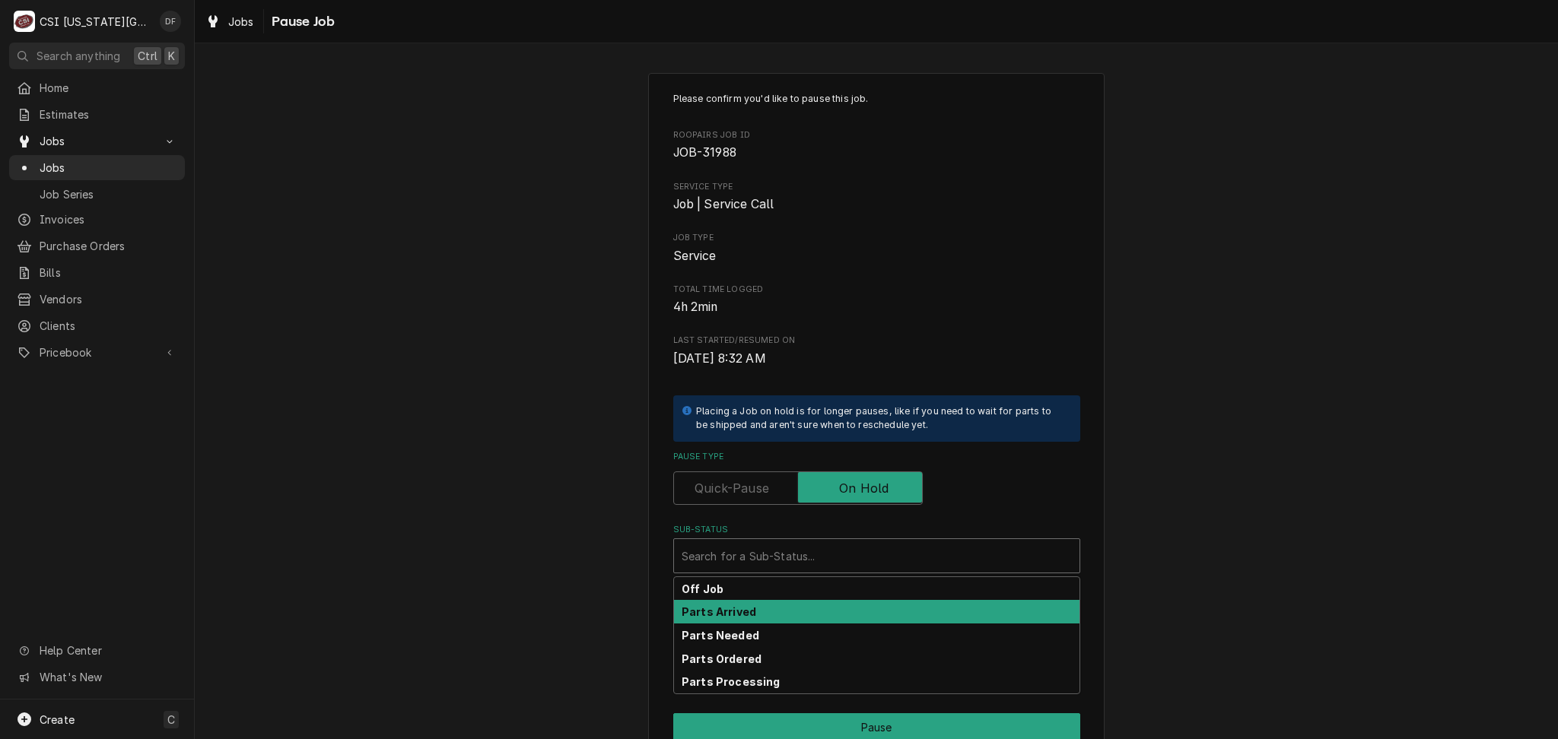
click at [758, 609] on div "Parts Arrived" at bounding box center [876, 612] width 405 height 24
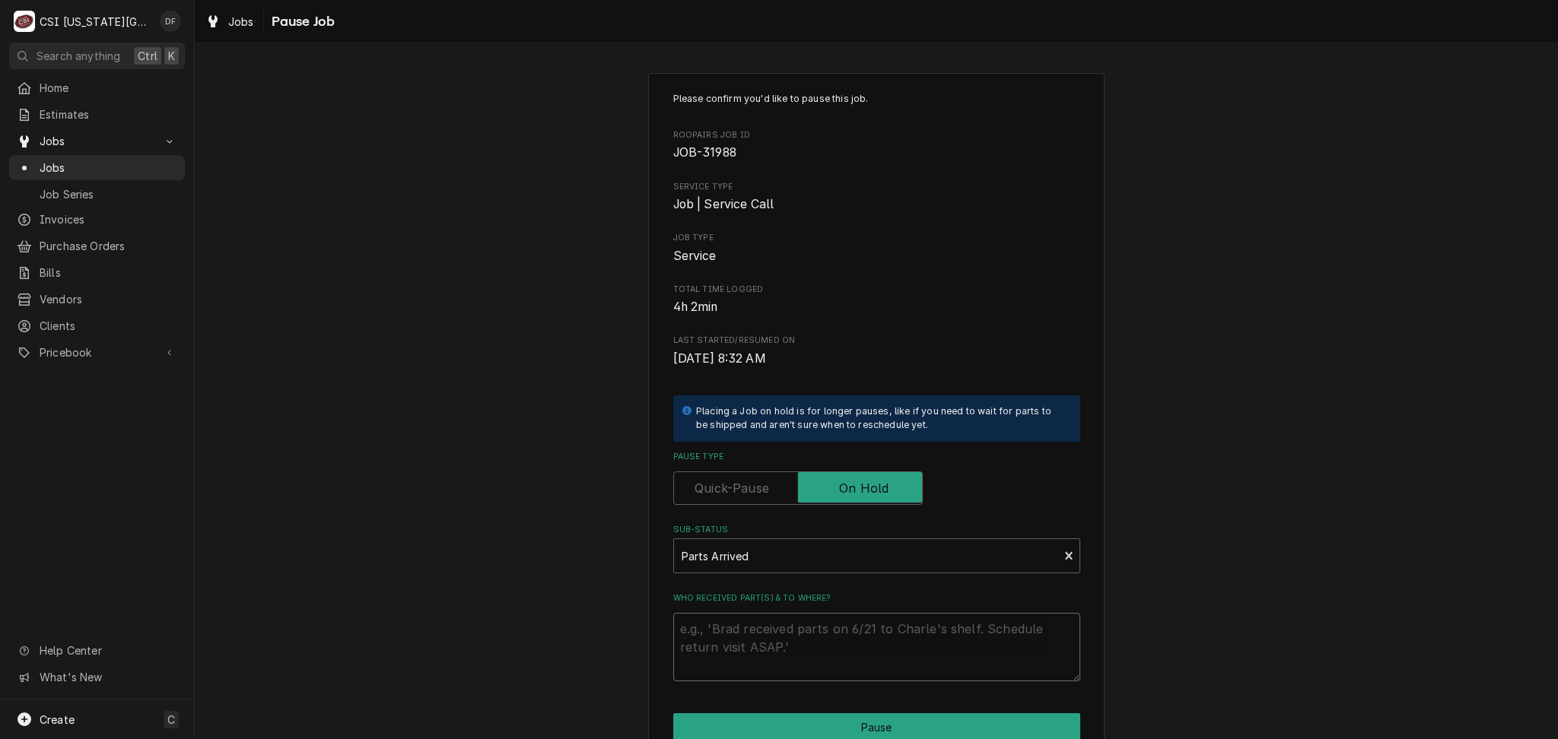
click at [748, 633] on textarea "Who received part(s) & to where?" at bounding box center [876, 647] width 407 height 68
type textarea "x"
type textarea "p"
type textarea "x"
type textarea "pa"
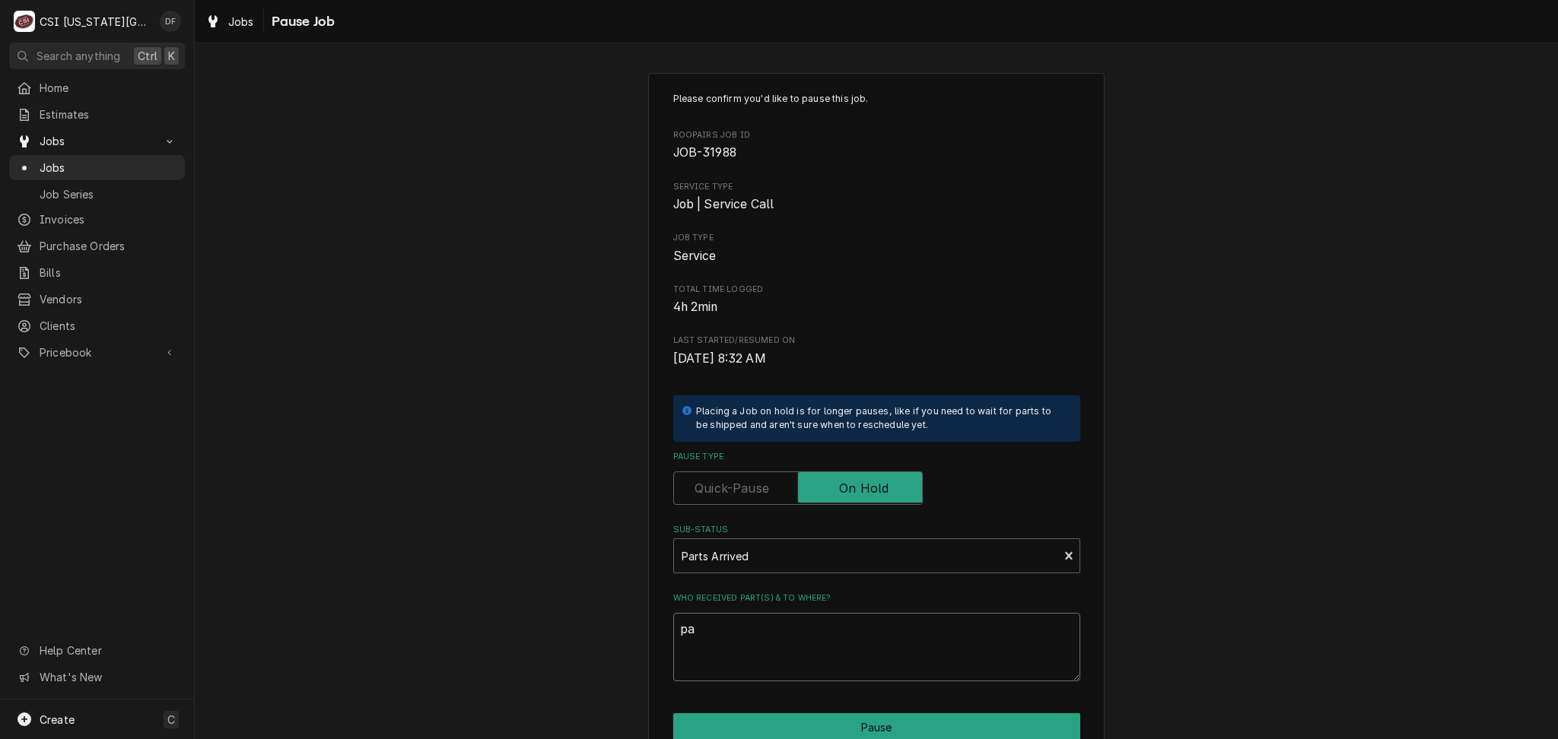
type textarea "x"
type textarea "par"
type textarea "x"
type textarea "part"
type textarea "x"
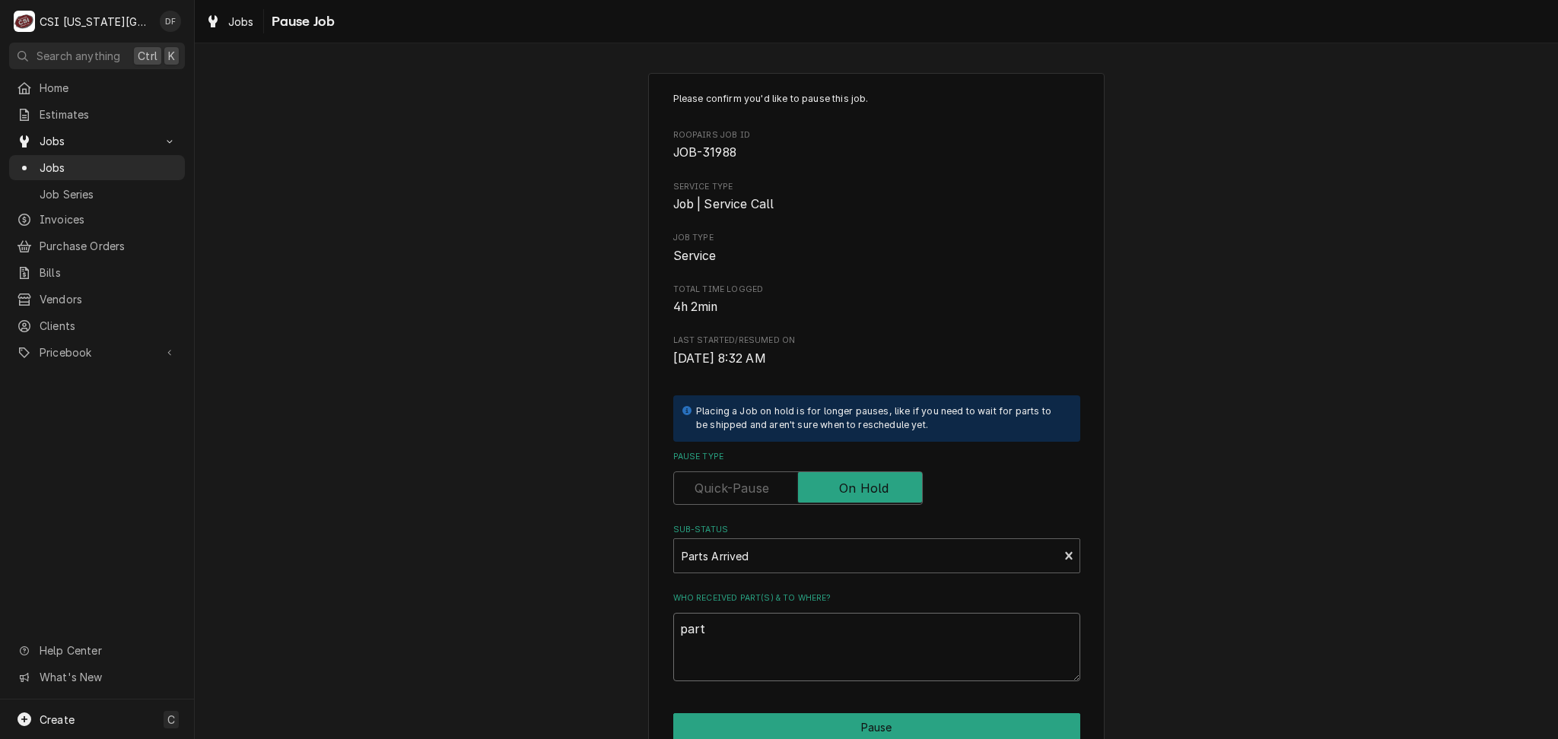
type textarea "part"
type textarea "x"
type textarea "part o"
type textarea "x"
type textarea "part on"
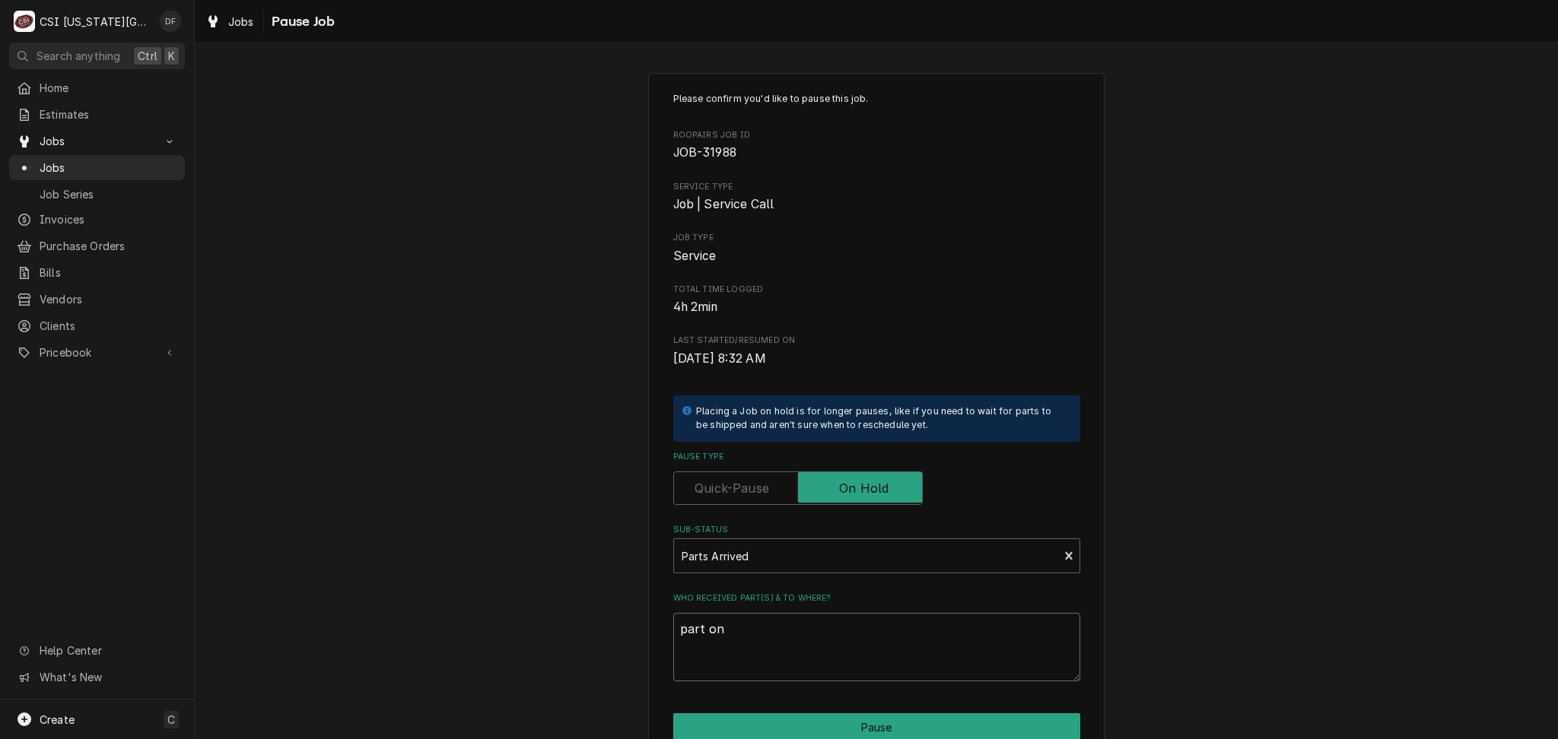
type textarea "x"
type textarea "part on"
type textarea "x"
type textarea "part on G"
type textarea "x"
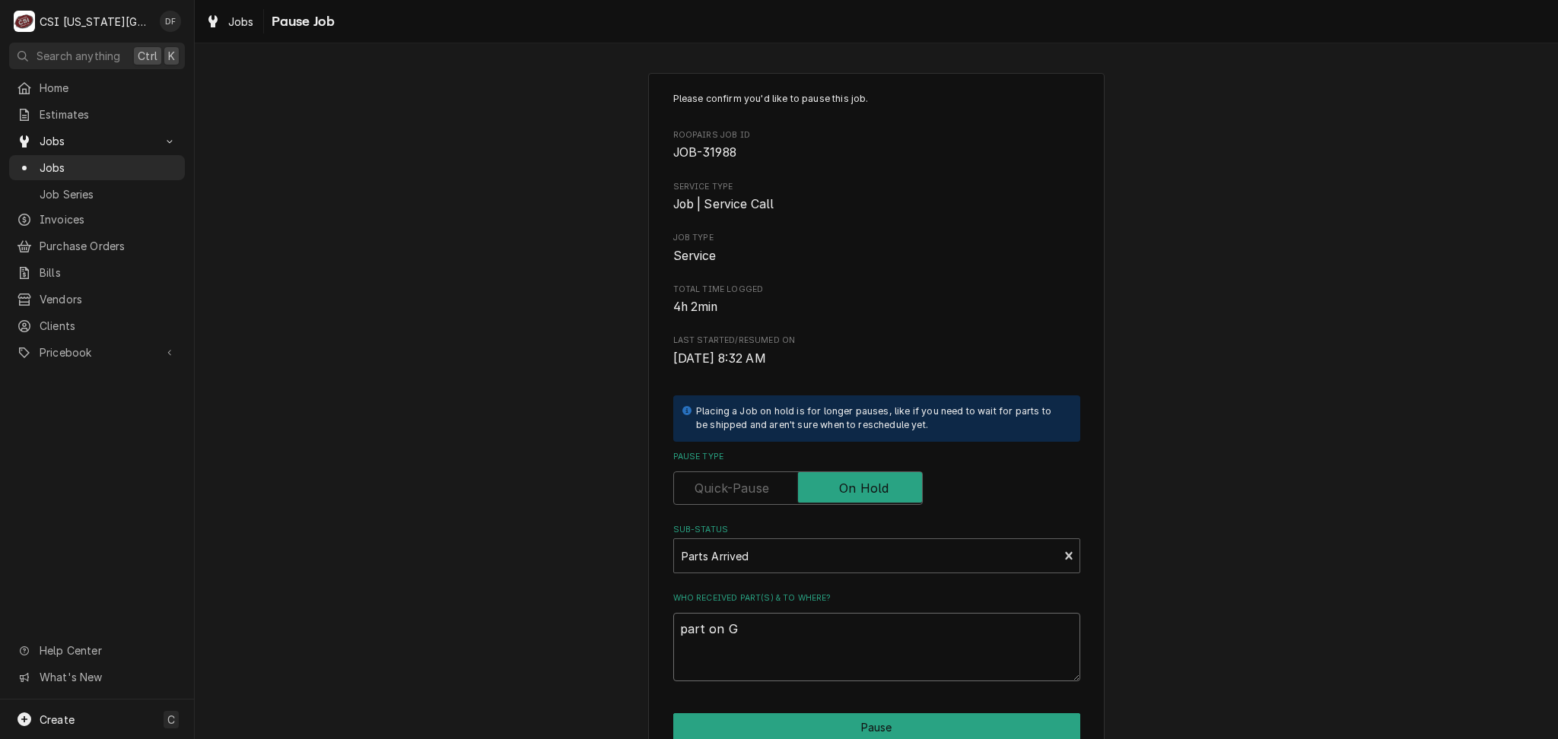
type textarea "part on Go"
type textarea "x"
type textarea "part on Gon"
type textarea "x"
type textarea "part on Gonz"
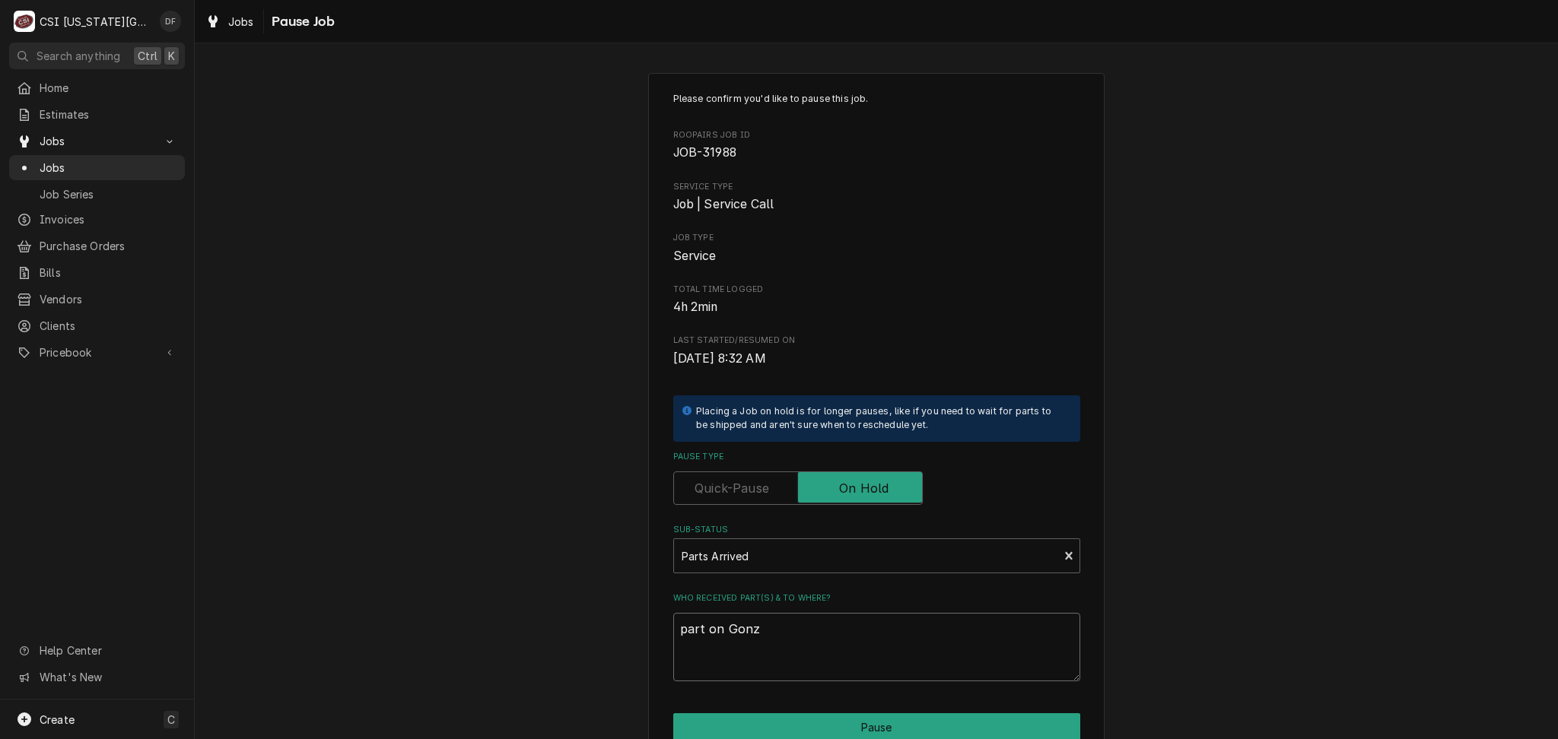
type textarea "x"
type textarea "part on Gonza"
type textarea "x"
type textarea "part on Gonzal"
type textarea "x"
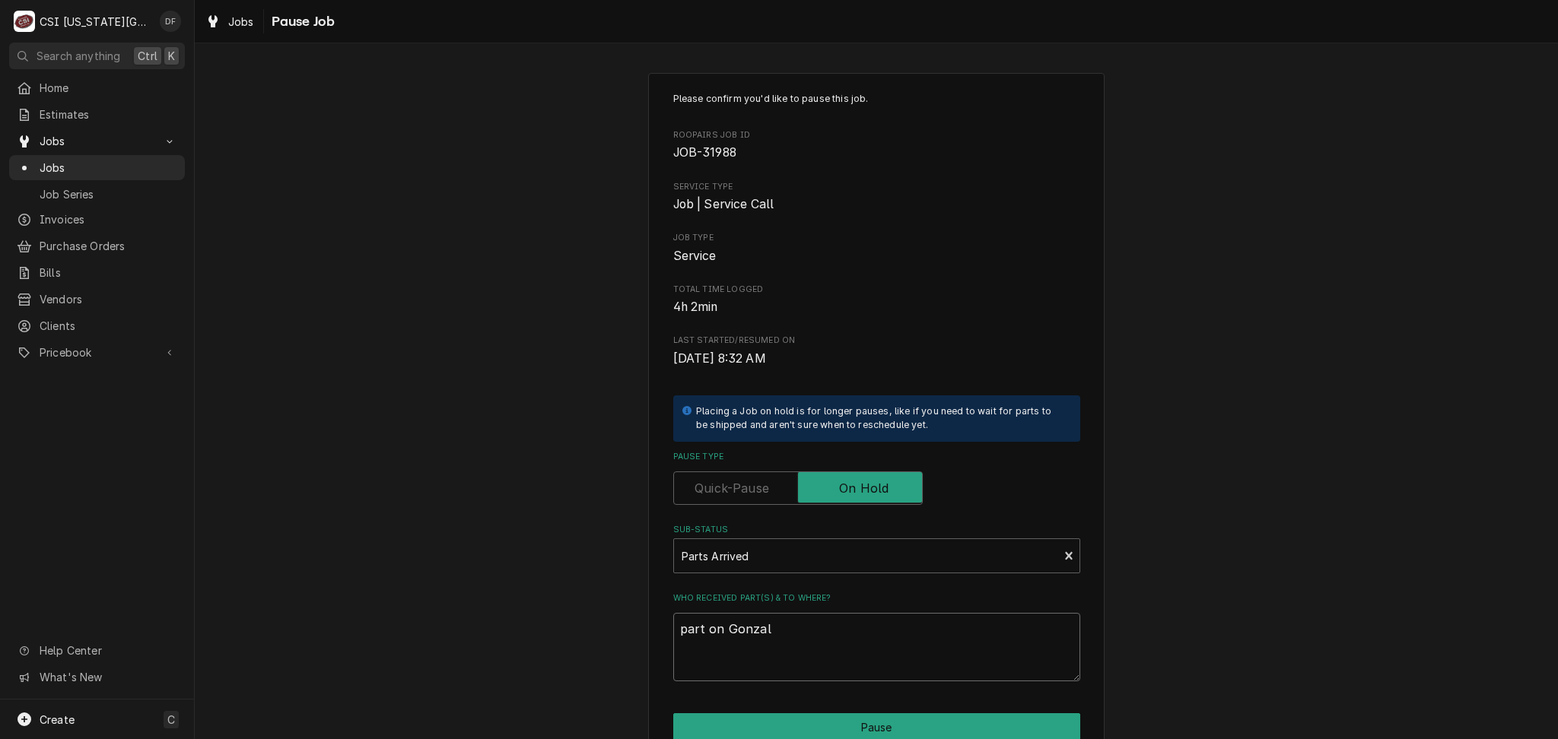
type textarea "part on Gonzale"
type textarea "x"
type textarea "part on Gonzalez"
type textarea "x"
type textarea "part on Gonzalez"
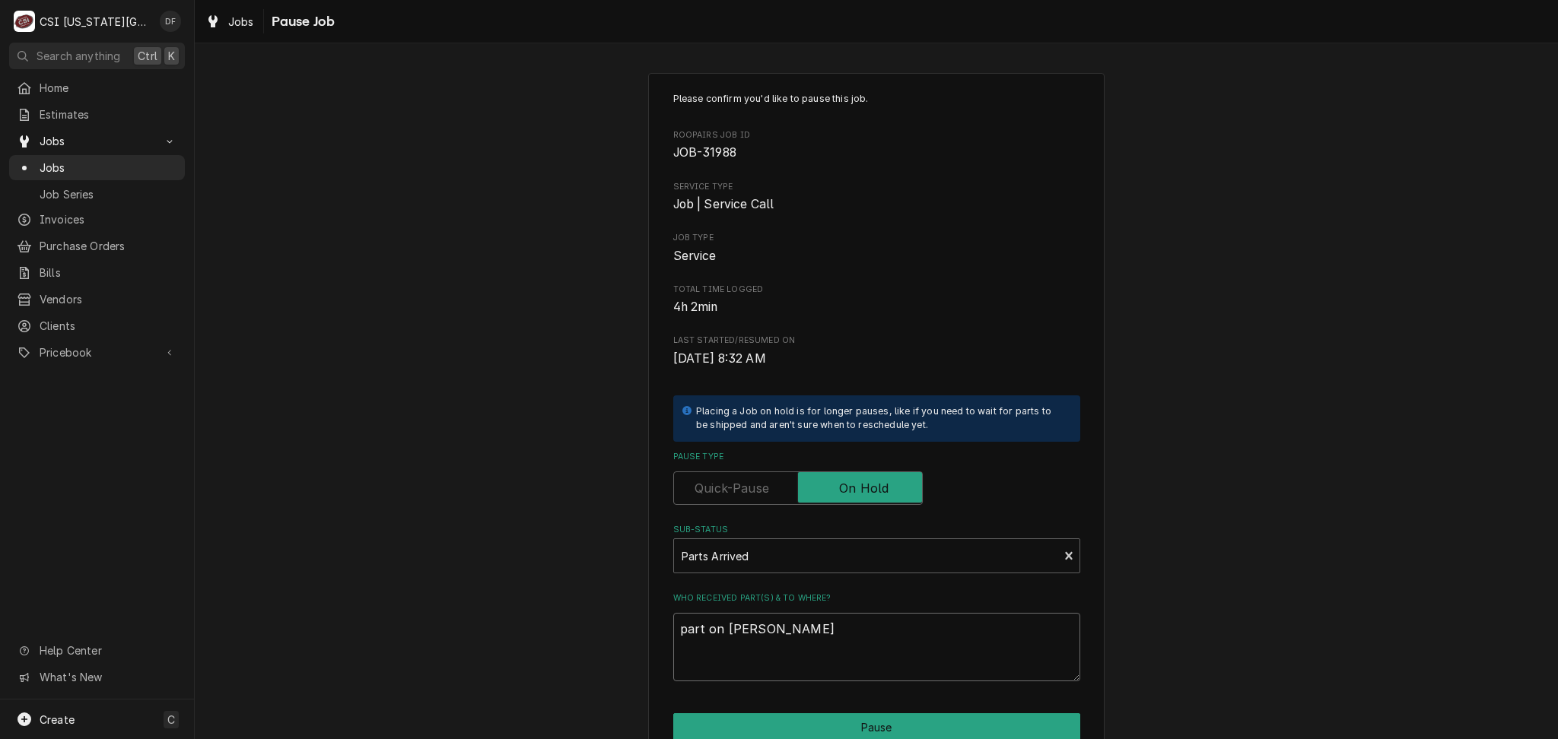
type textarea "x"
type textarea "part on Gonzalez s"
type textarea "x"
type textarea "part on Gonzalez sh"
type textarea "x"
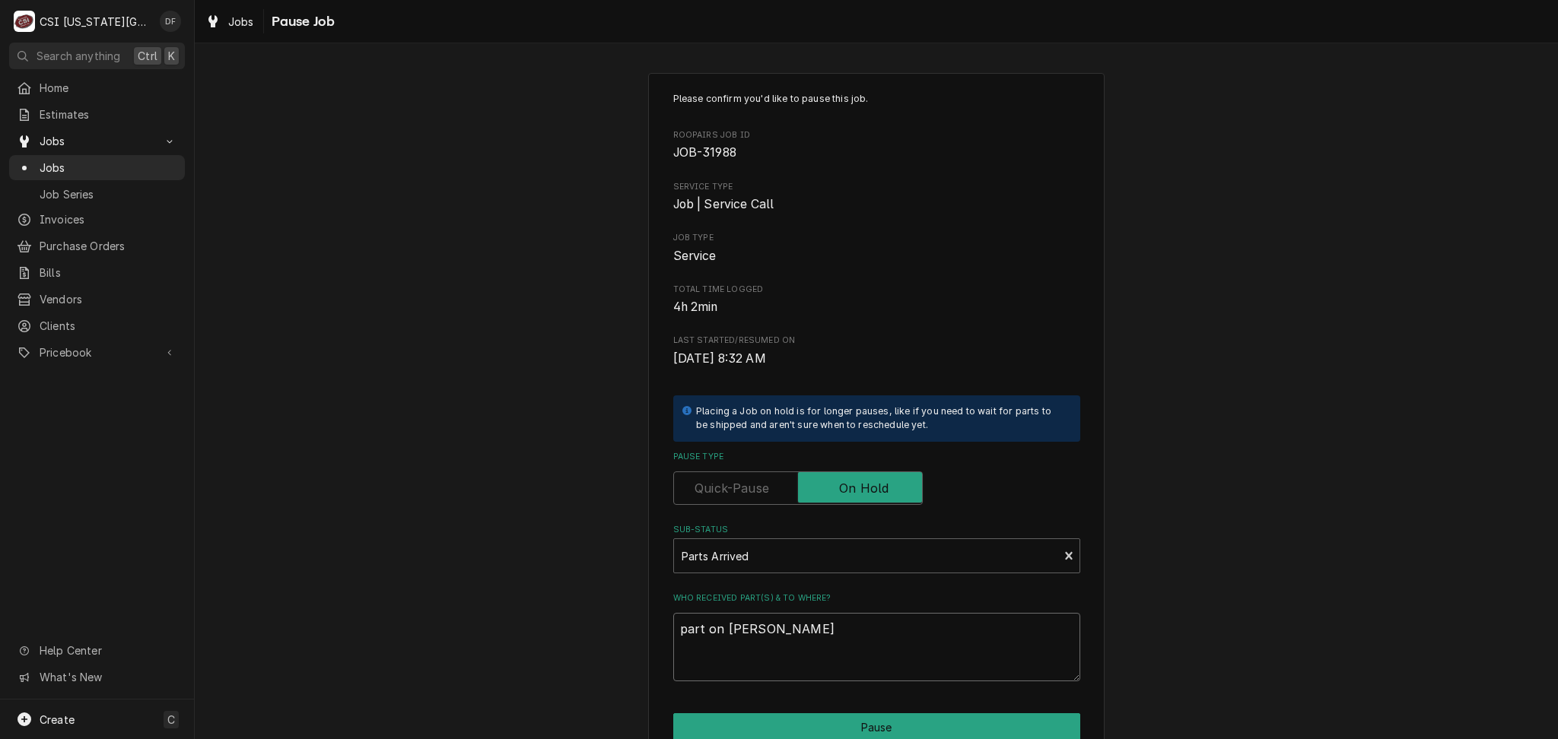
type textarea "part on Gonzalez she"
type textarea "x"
type textarea "part on Gonzalez shel"
type textarea "x"
type textarea "part on Gonzalez shelf"
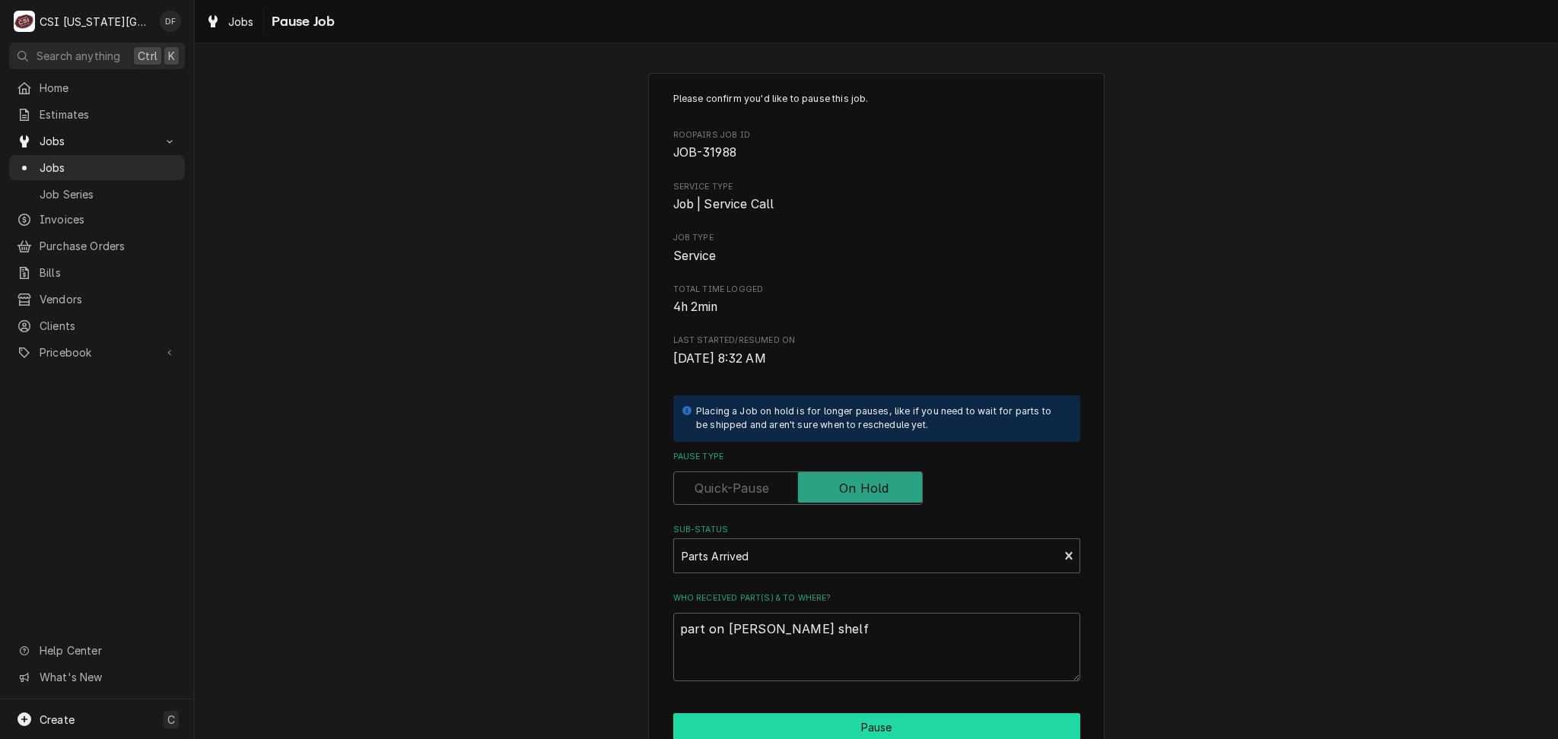
click at [845, 722] on button "Pause" at bounding box center [876, 727] width 407 height 28
type textarea "x"
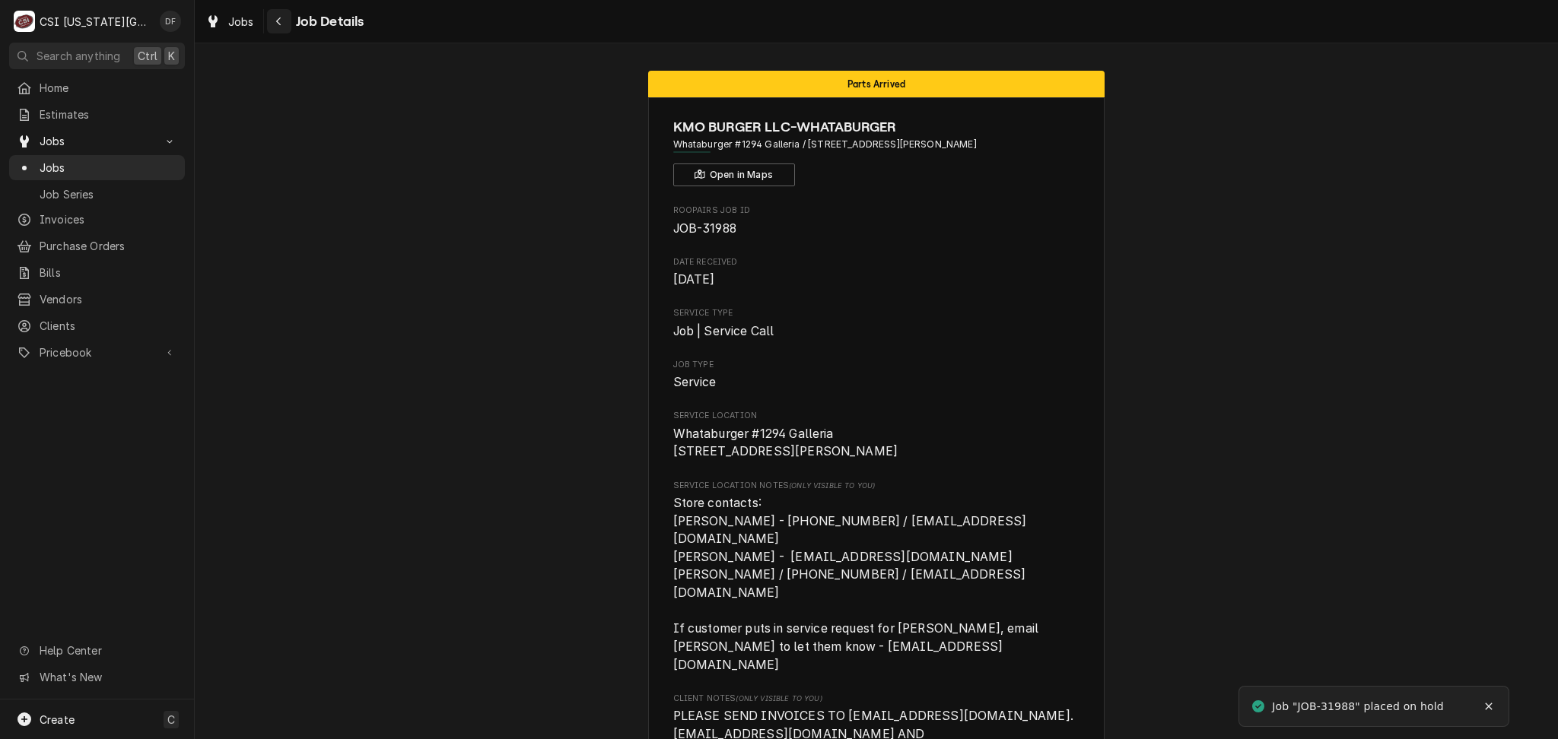
click at [280, 27] on div "Navigate back" at bounding box center [279, 21] width 15 height 15
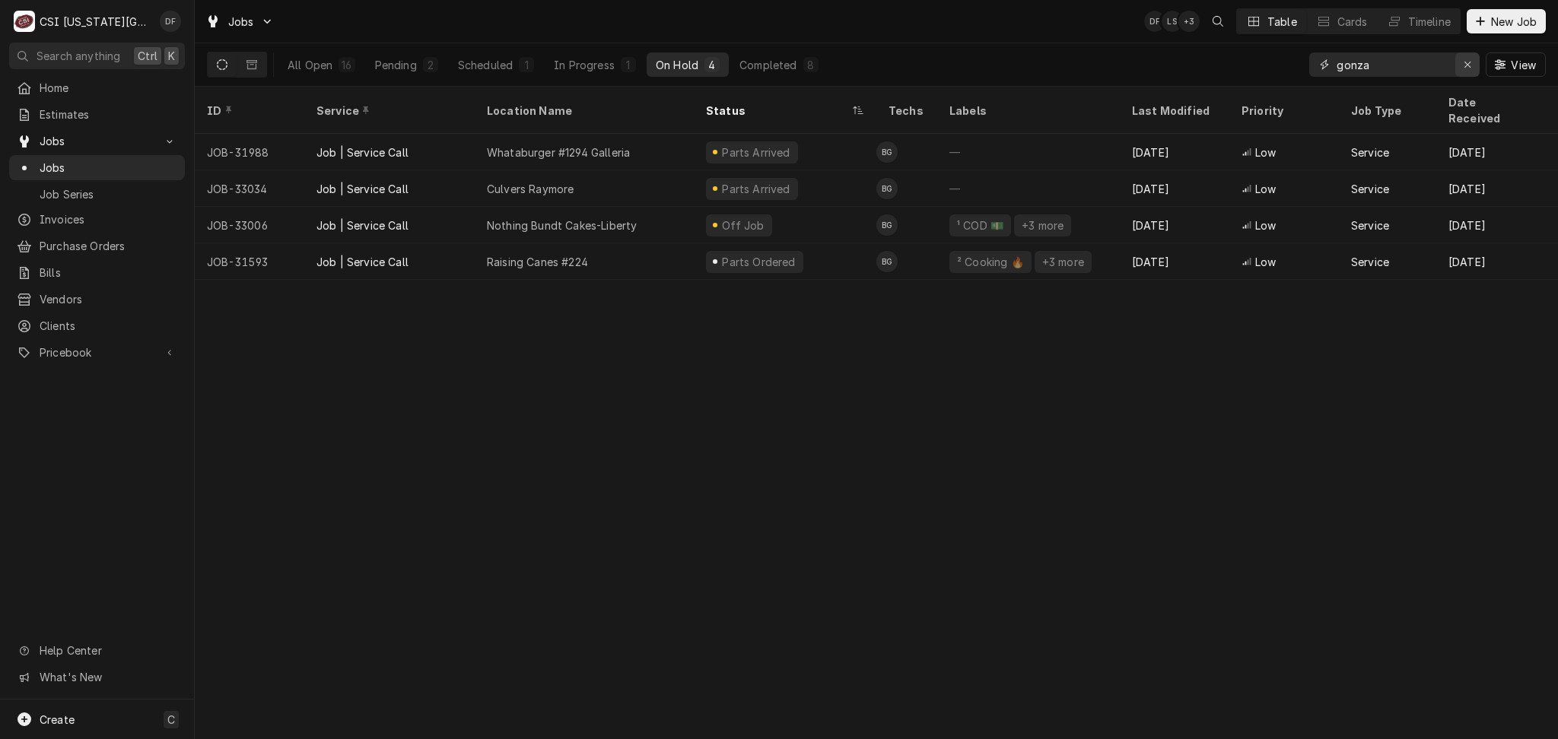
click at [1464, 65] on icon "Erase input" at bounding box center [1467, 64] width 8 height 11
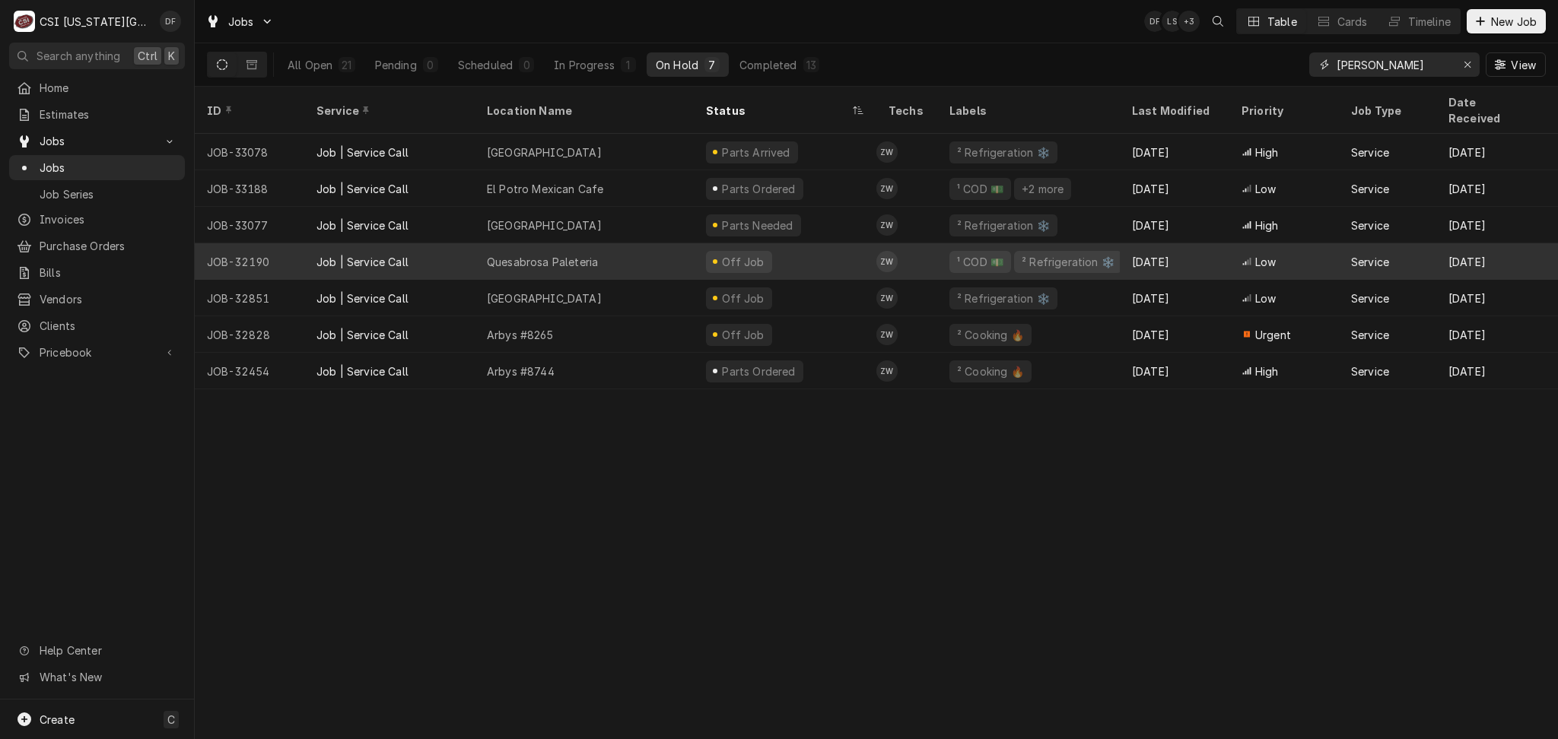
type input "zach wilson"
click at [833, 246] on div "Off Job" at bounding box center [785, 261] width 183 height 37
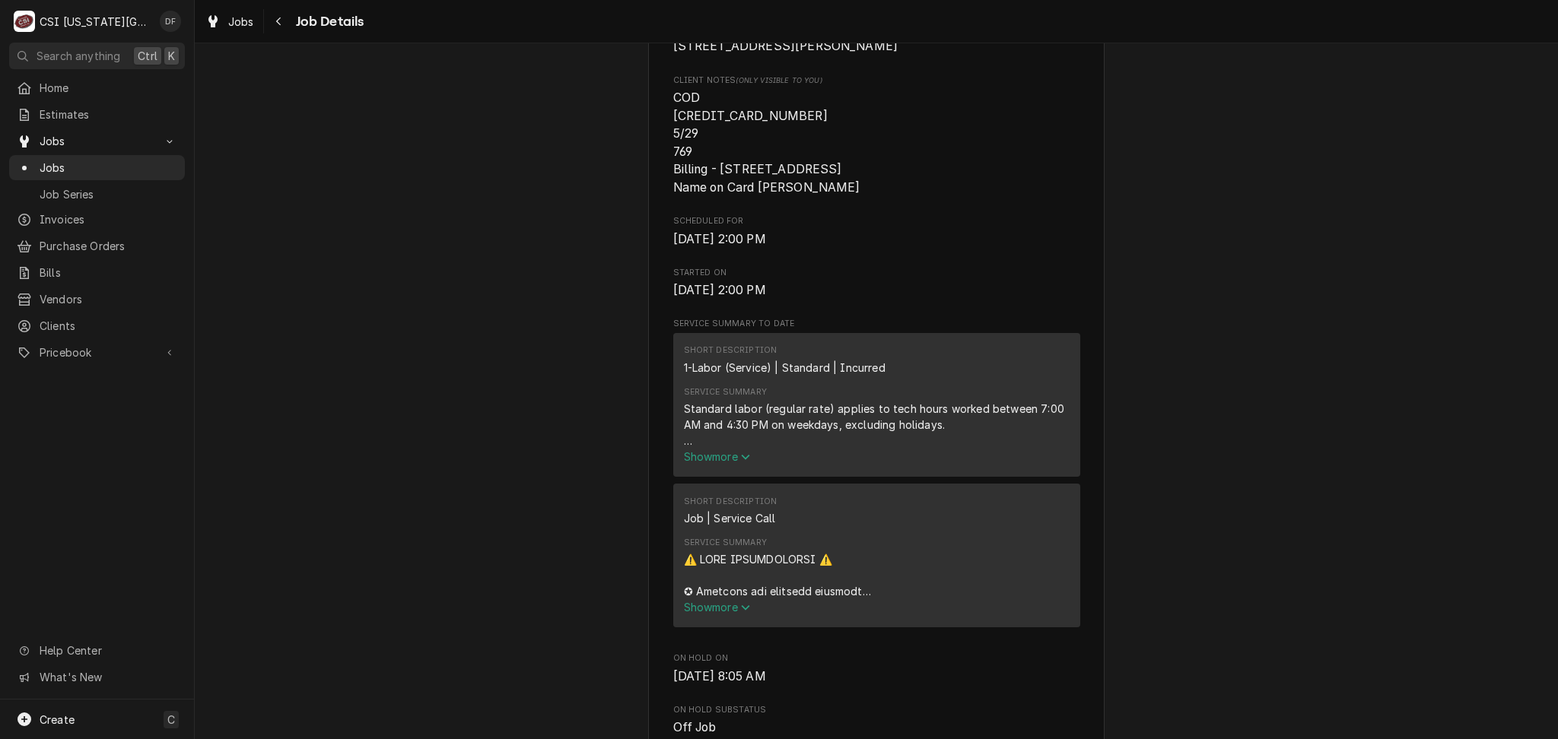
scroll to position [507, 0]
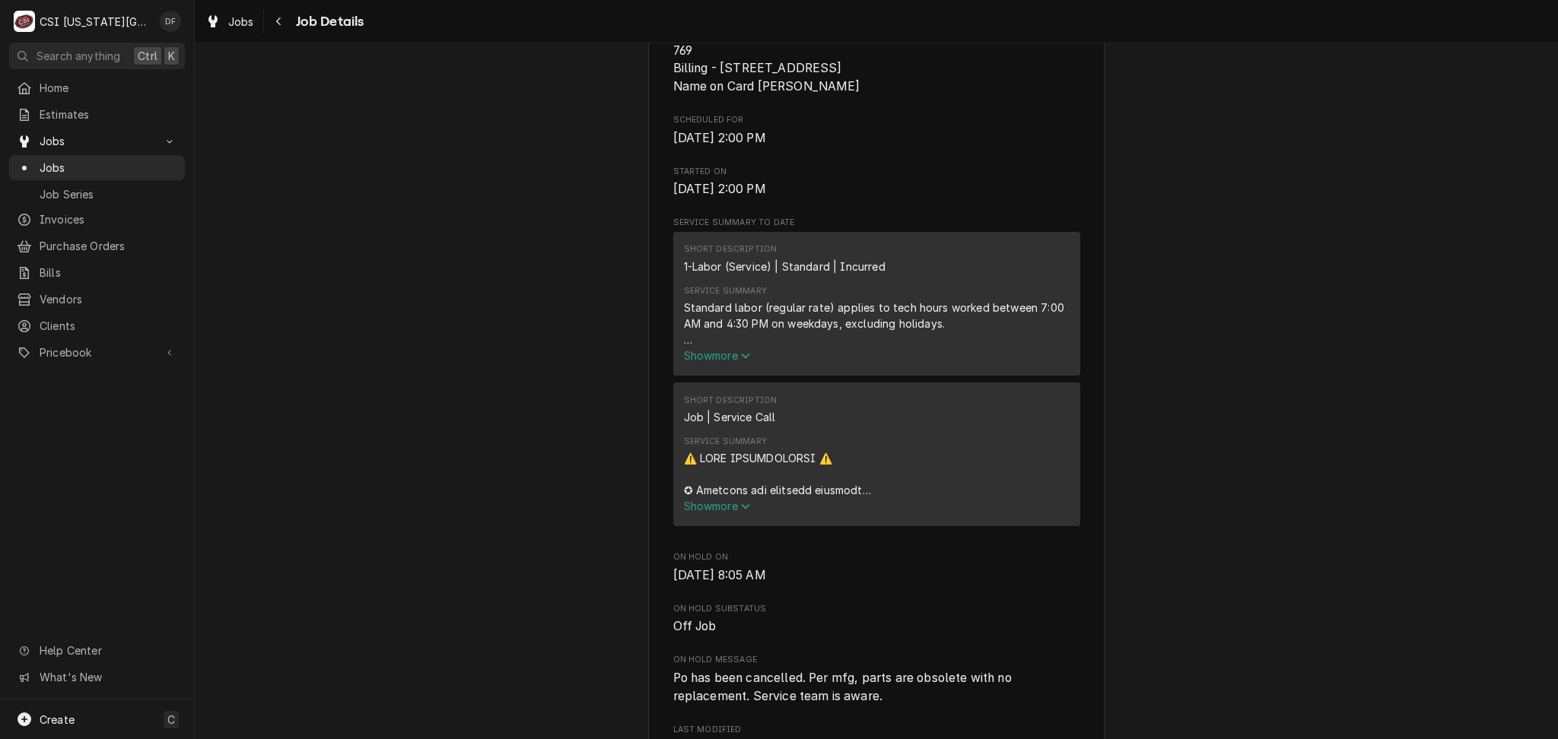
click at [734, 362] on span "Show more" at bounding box center [717, 355] width 67 height 13
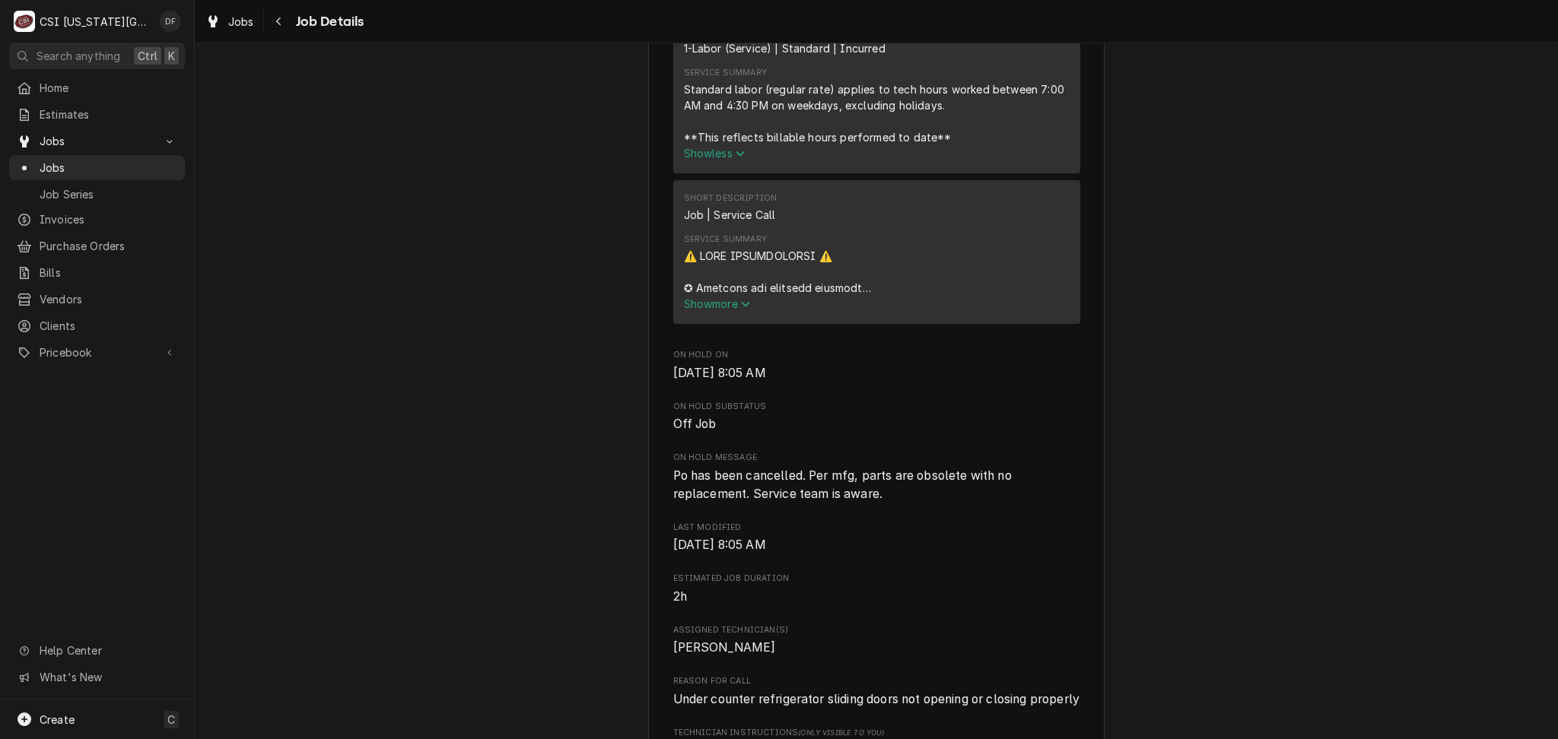
scroll to position [811, 0]
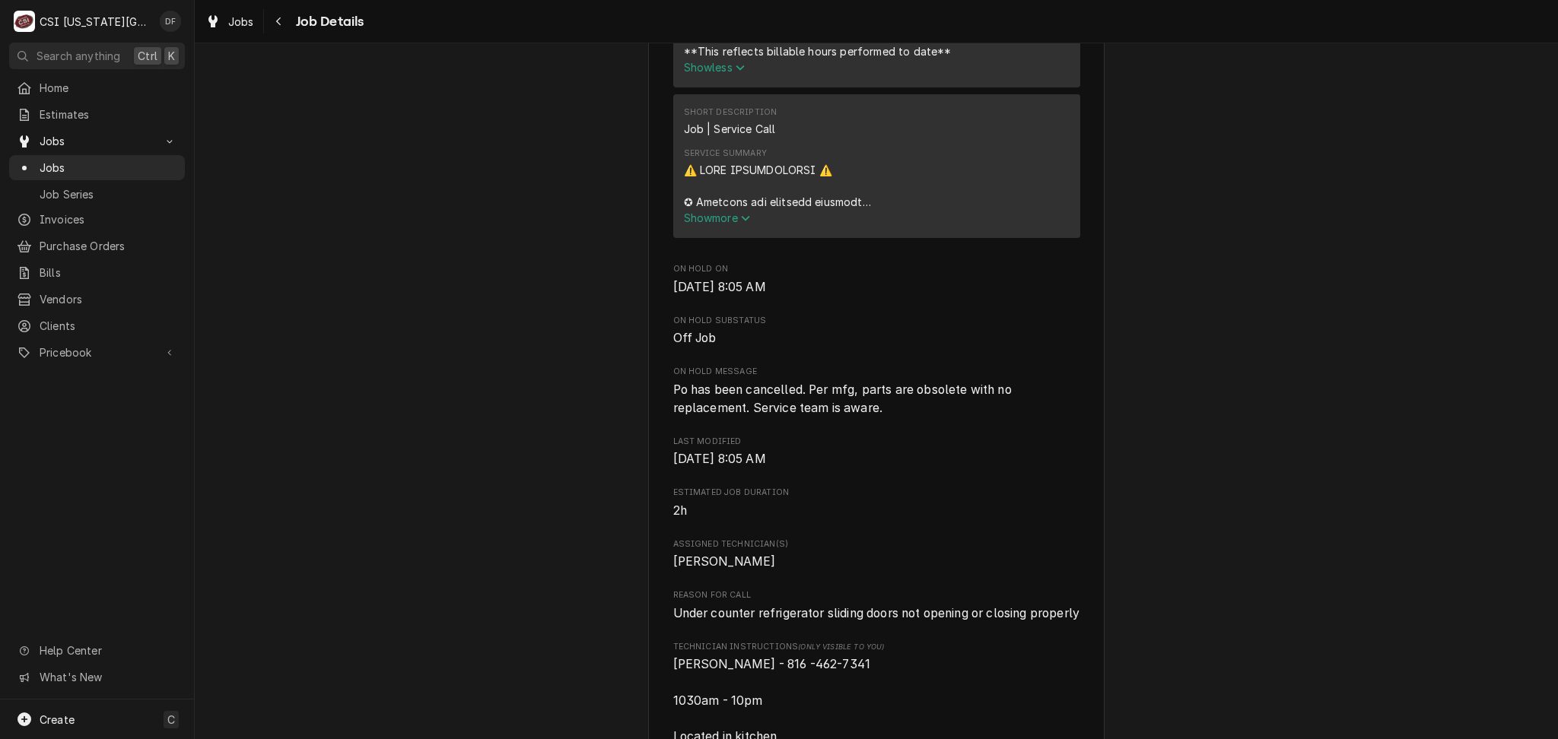
click at [715, 224] on span "Show more" at bounding box center [717, 217] width 67 height 13
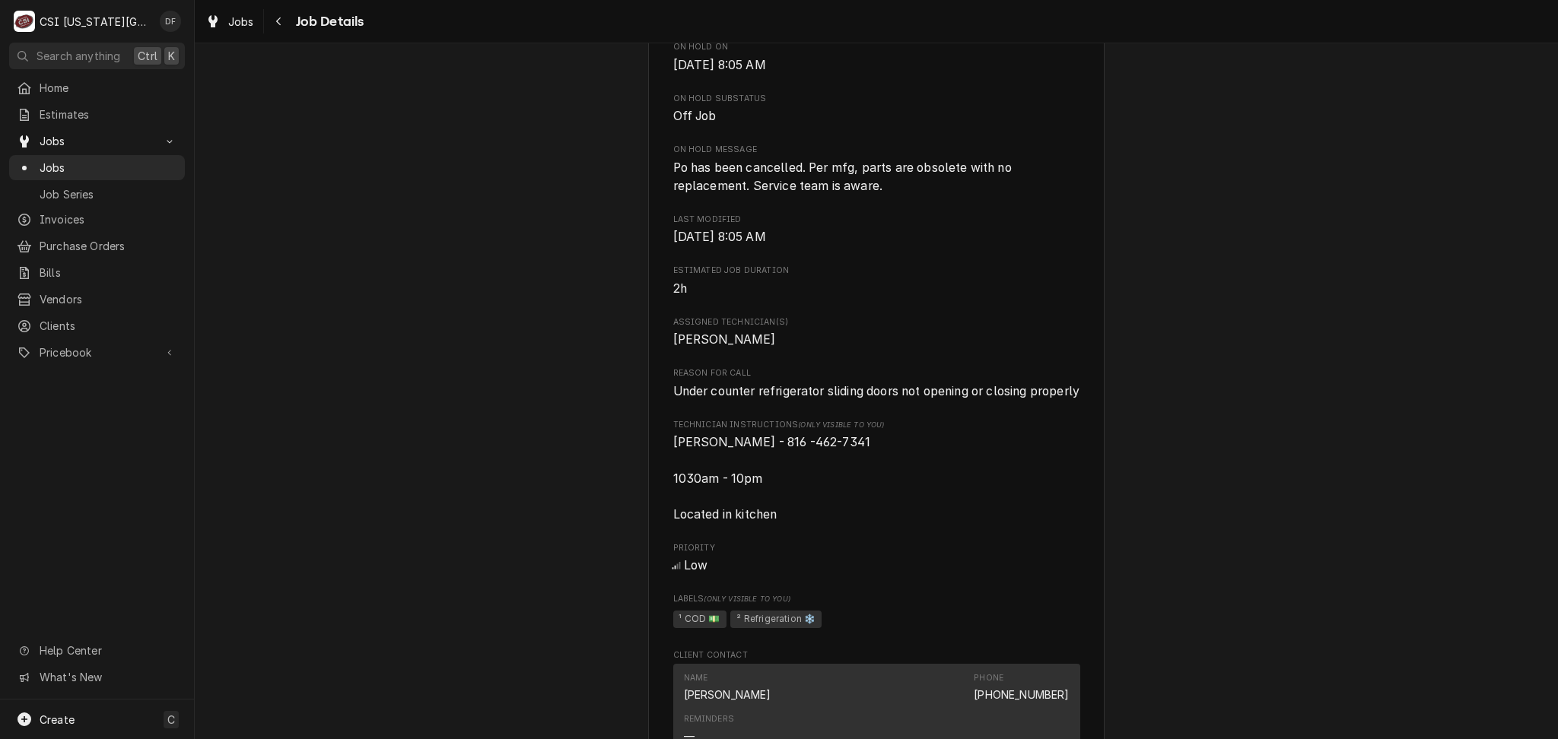
scroll to position [2332, 0]
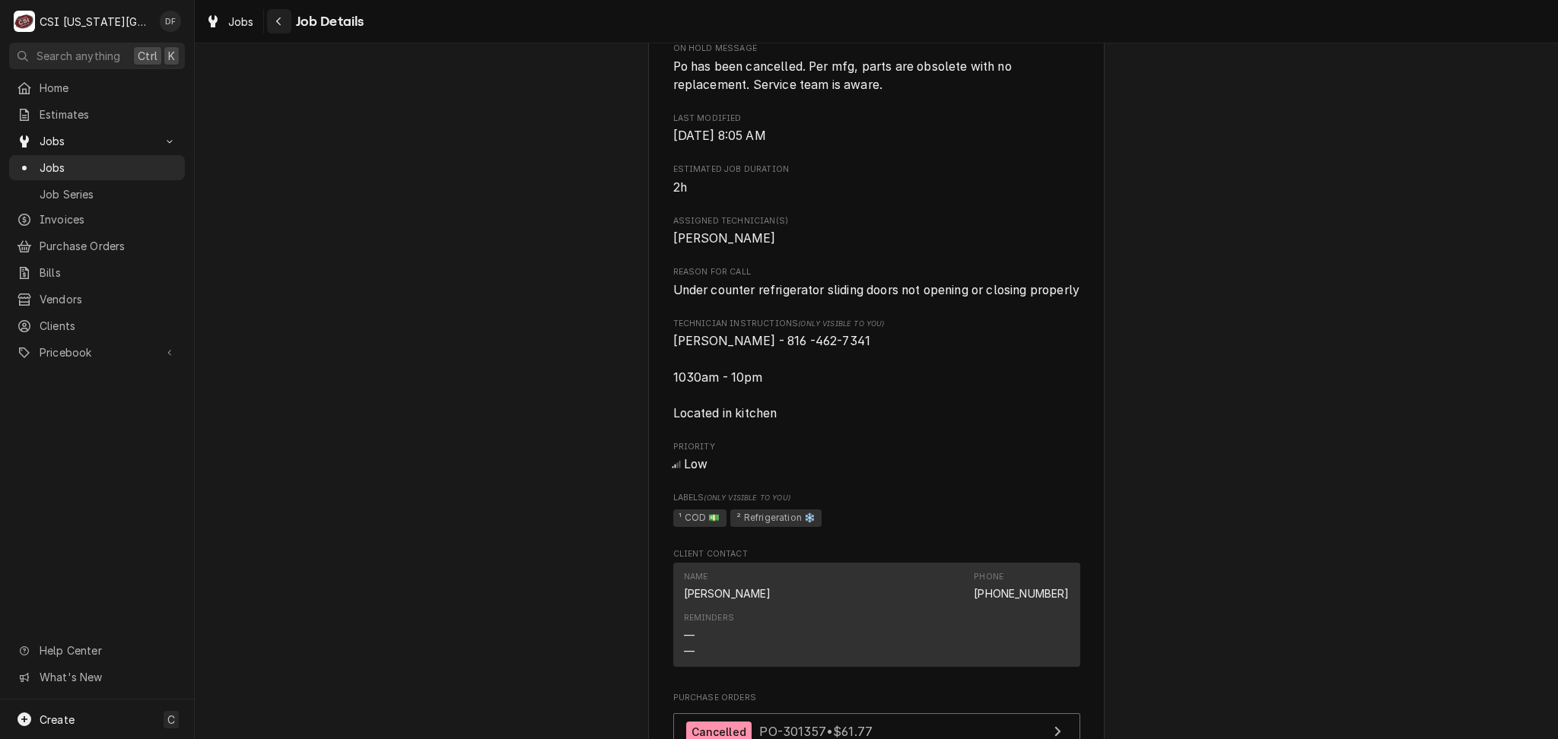
click at [267, 28] on button "Navigate back" at bounding box center [279, 21] width 24 height 24
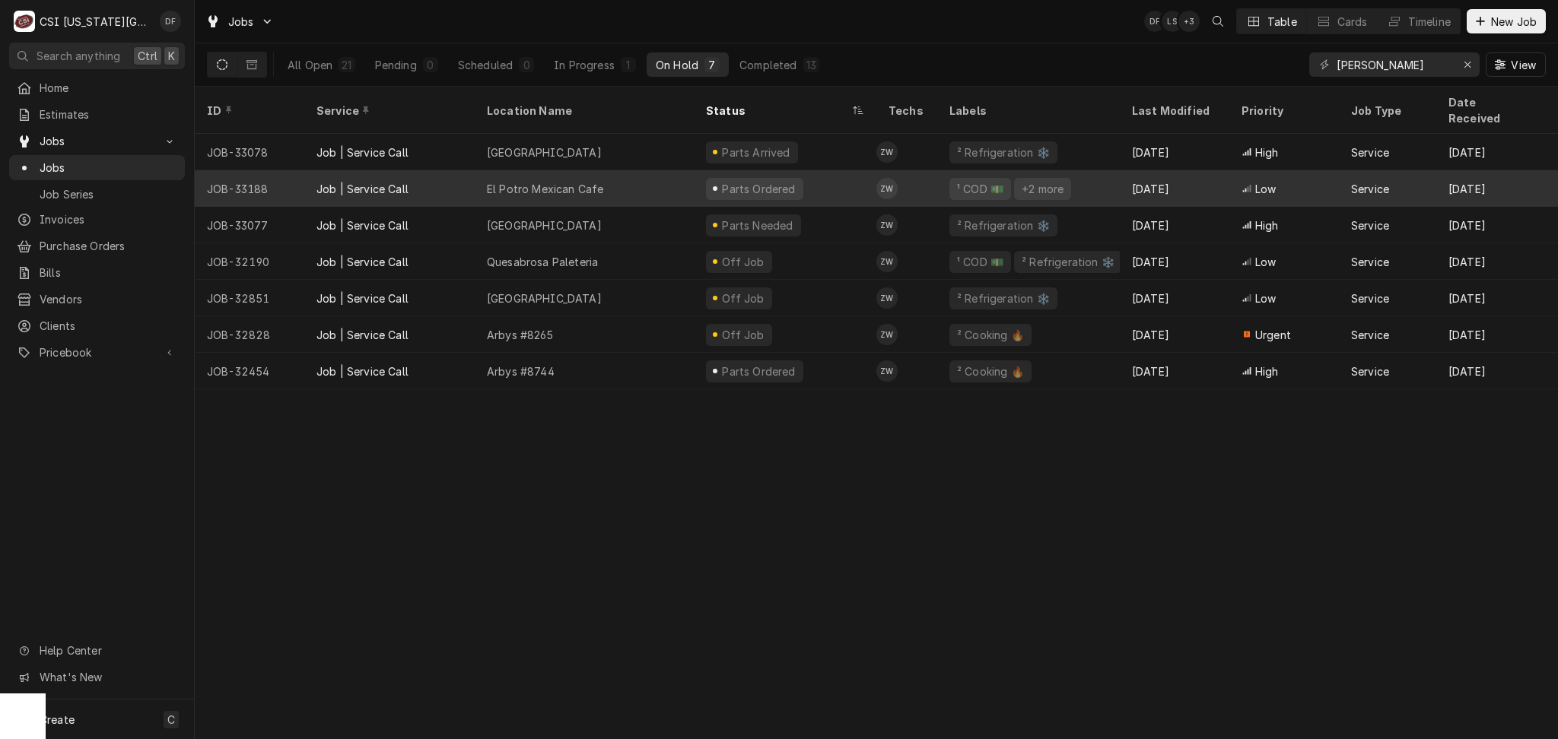
click at [786, 181] on div "Parts Ordered" at bounding box center [758, 189] width 77 height 16
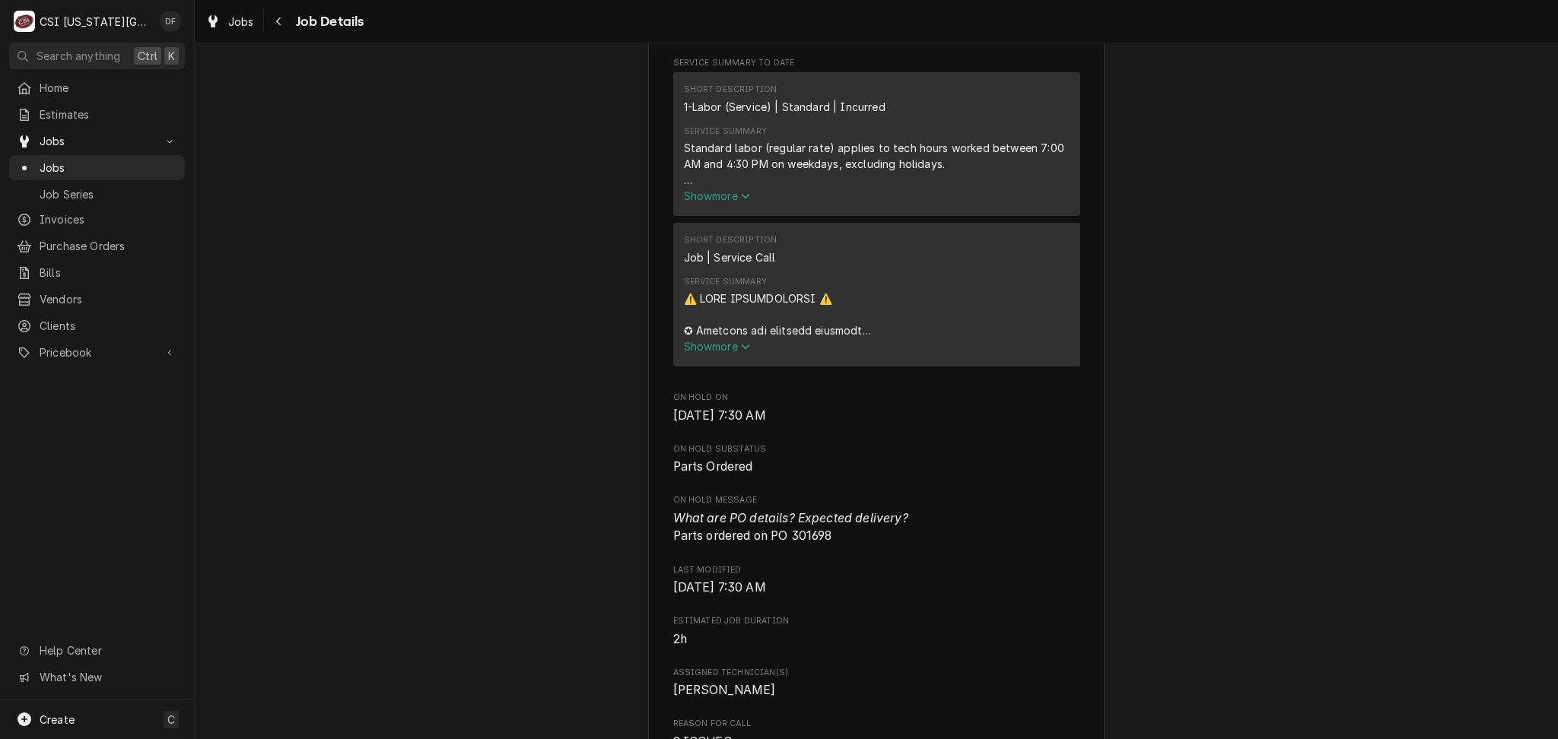
scroll to position [710, 0]
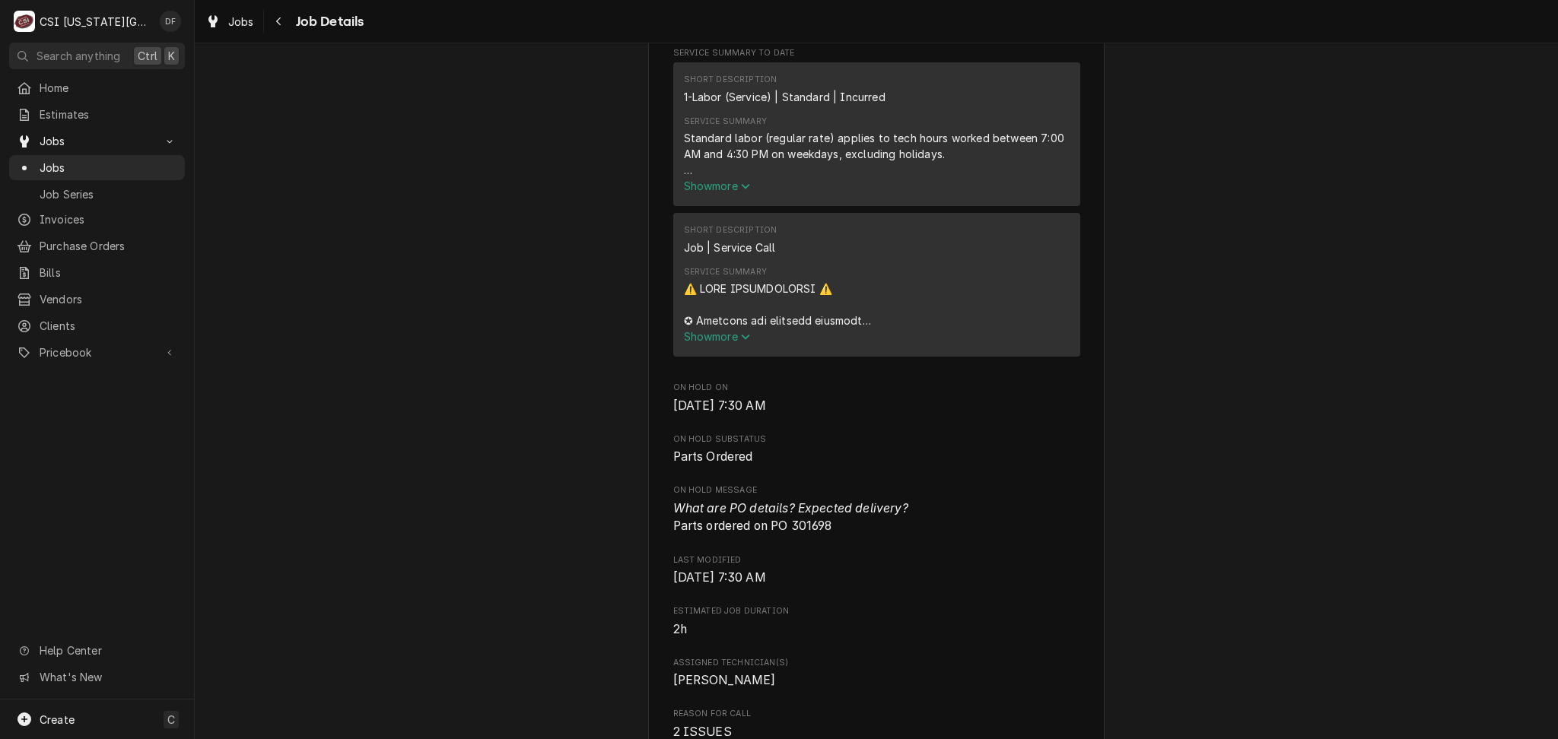
click at [722, 343] on span "Show more" at bounding box center [717, 336] width 67 height 13
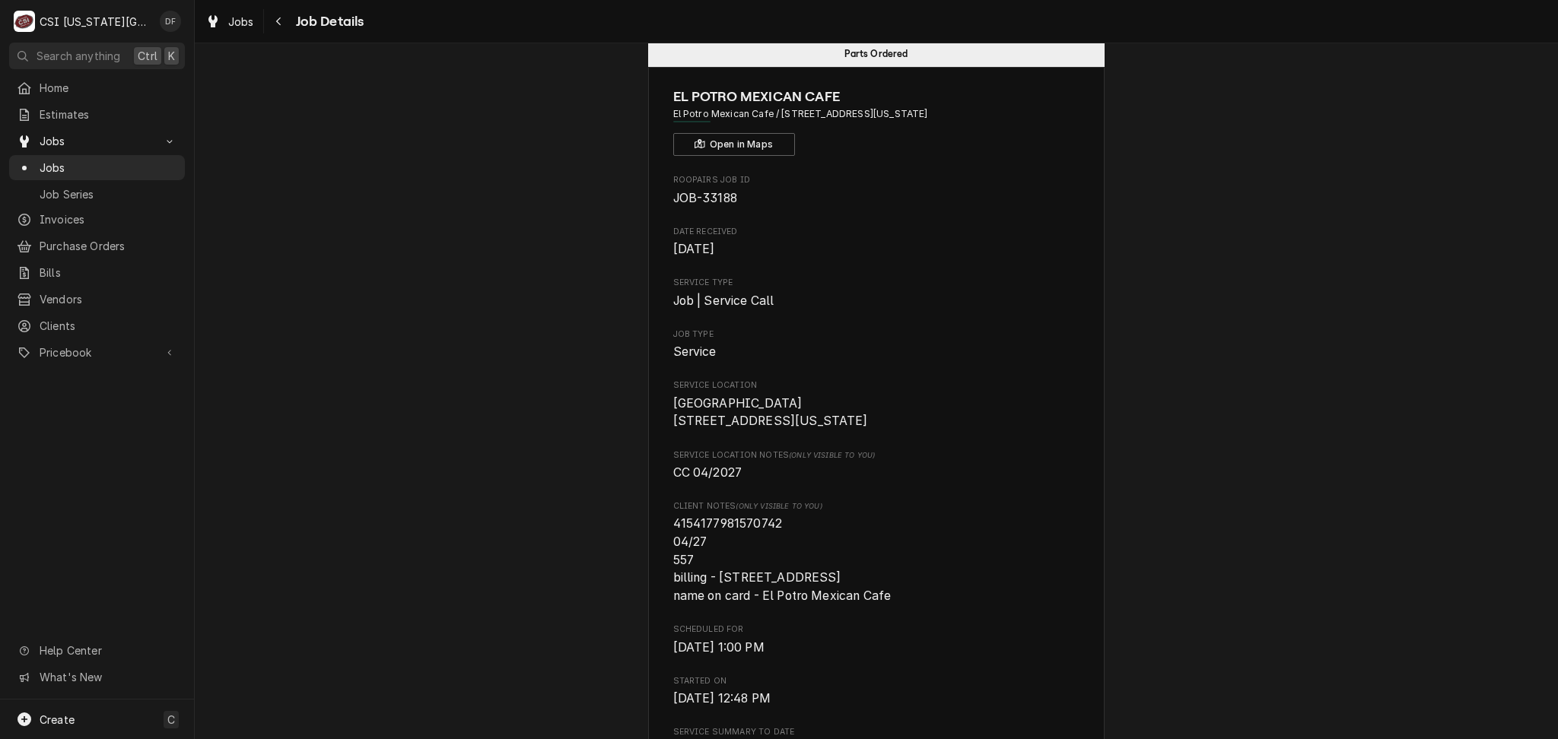
scroll to position [0, 0]
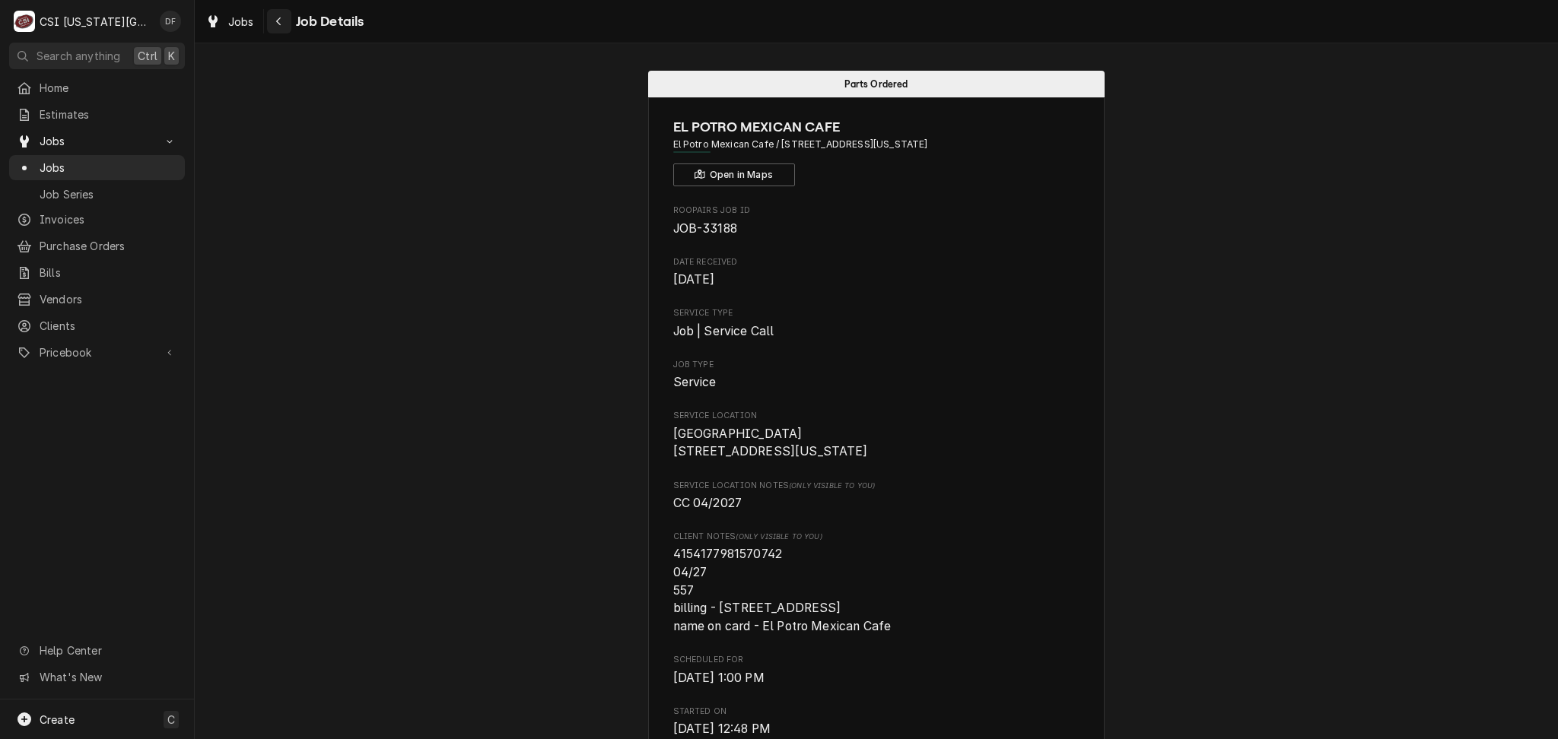
click at [268, 27] on button "Navigate back" at bounding box center [279, 21] width 24 height 24
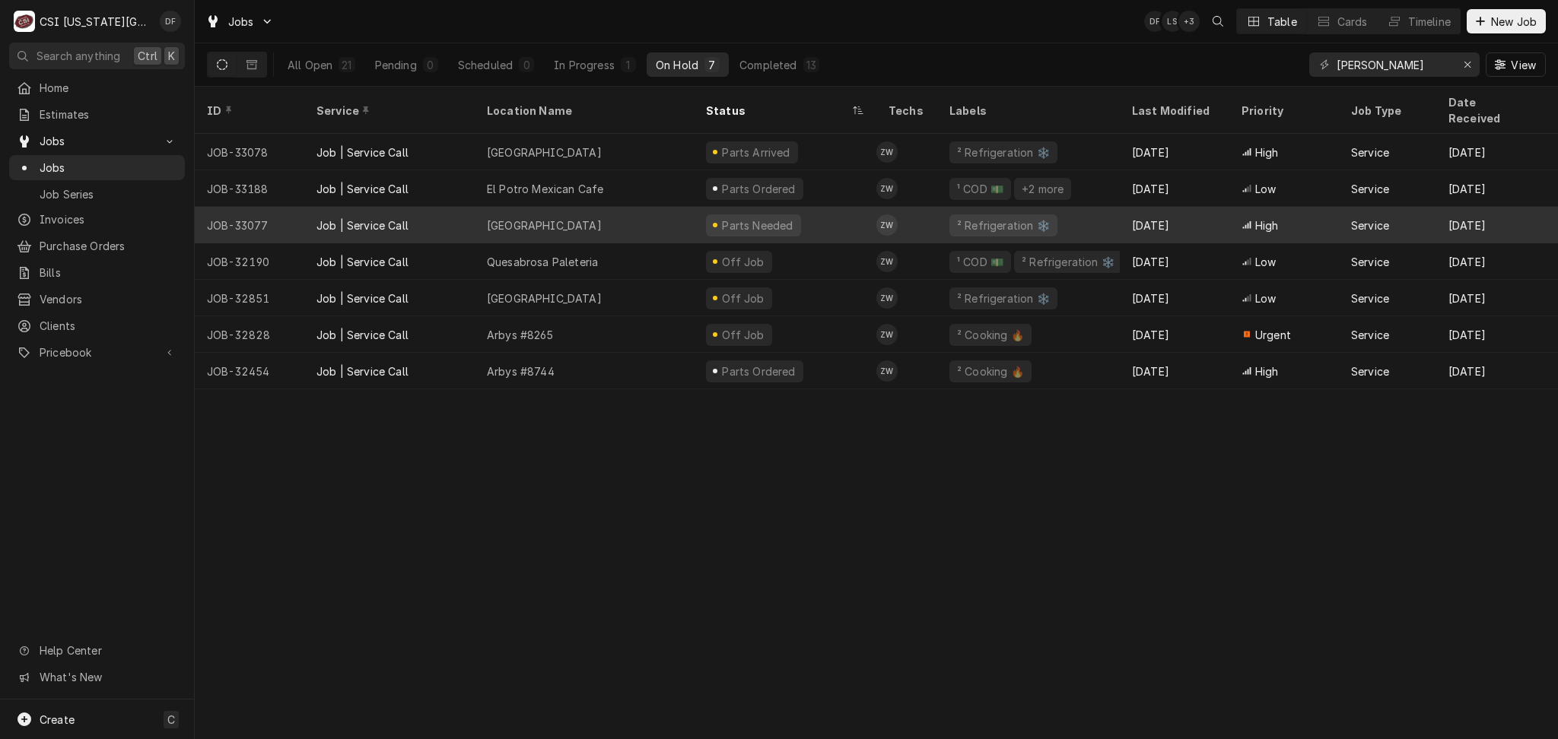
click at [799, 211] on div "Parts Needed" at bounding box center [785, 225] width 183 height 37
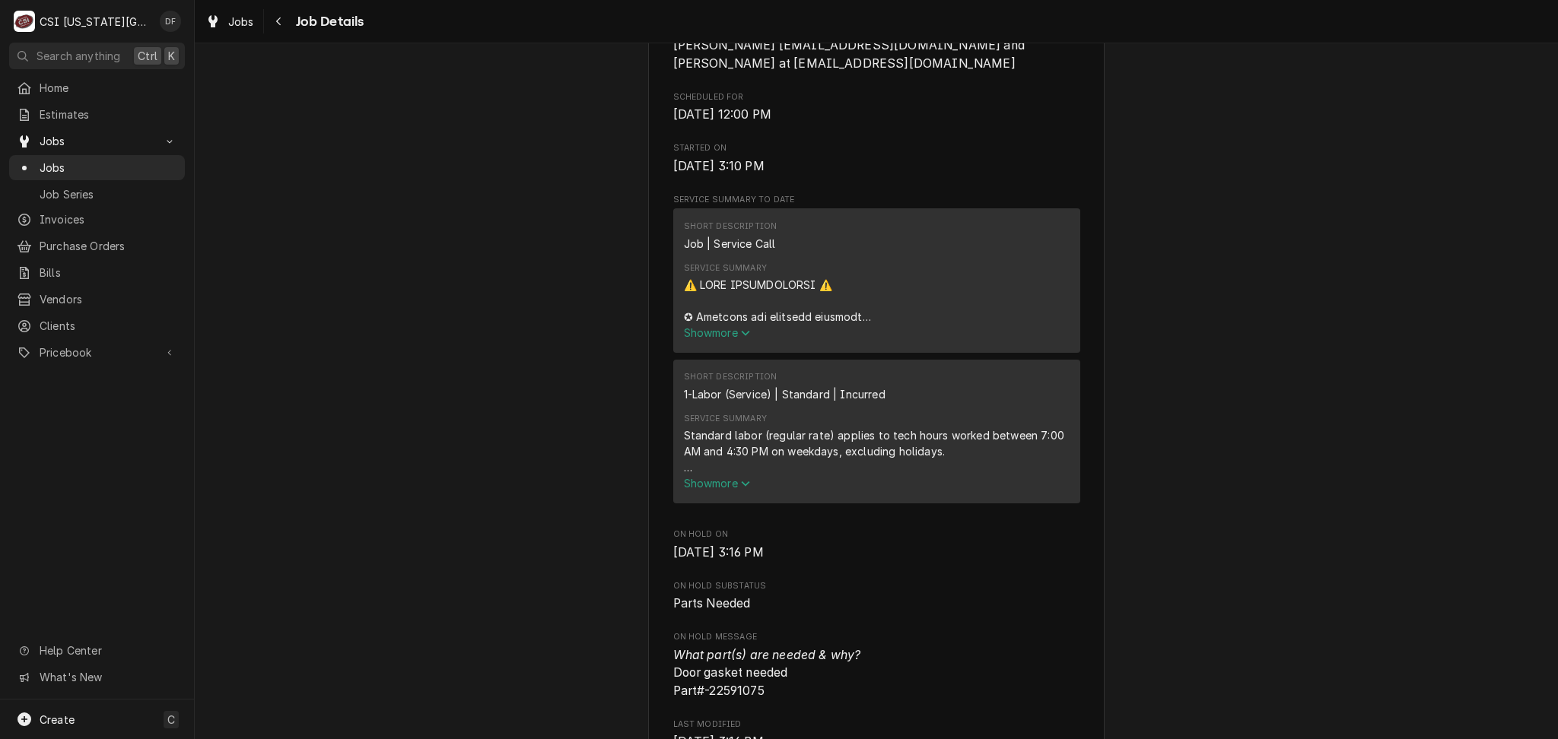
scroll to position [710, 0]
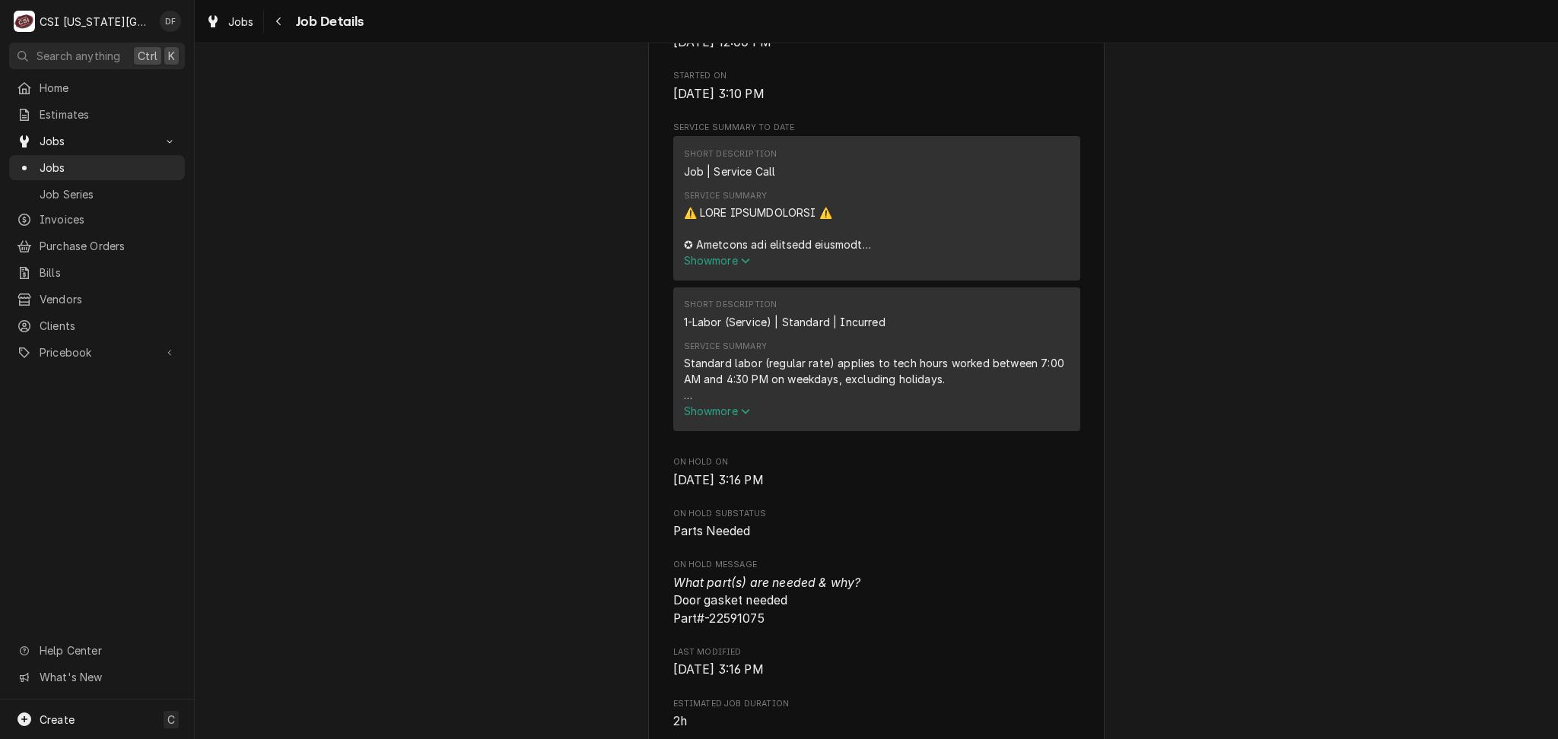
click at [728, 267] on span "Show more" at bounding box center [717, 260] width 67 height 13
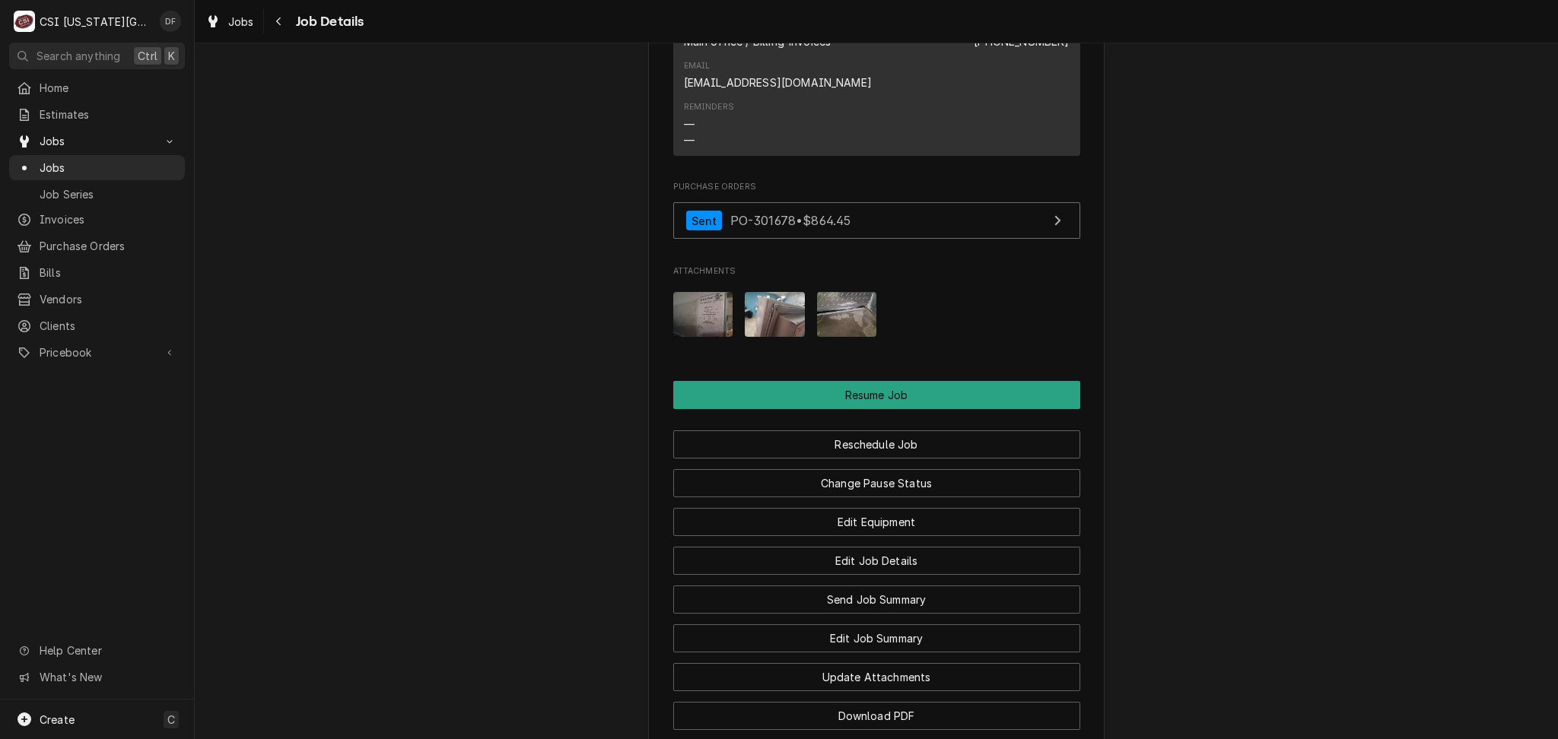
scroll to position [3042, 0]
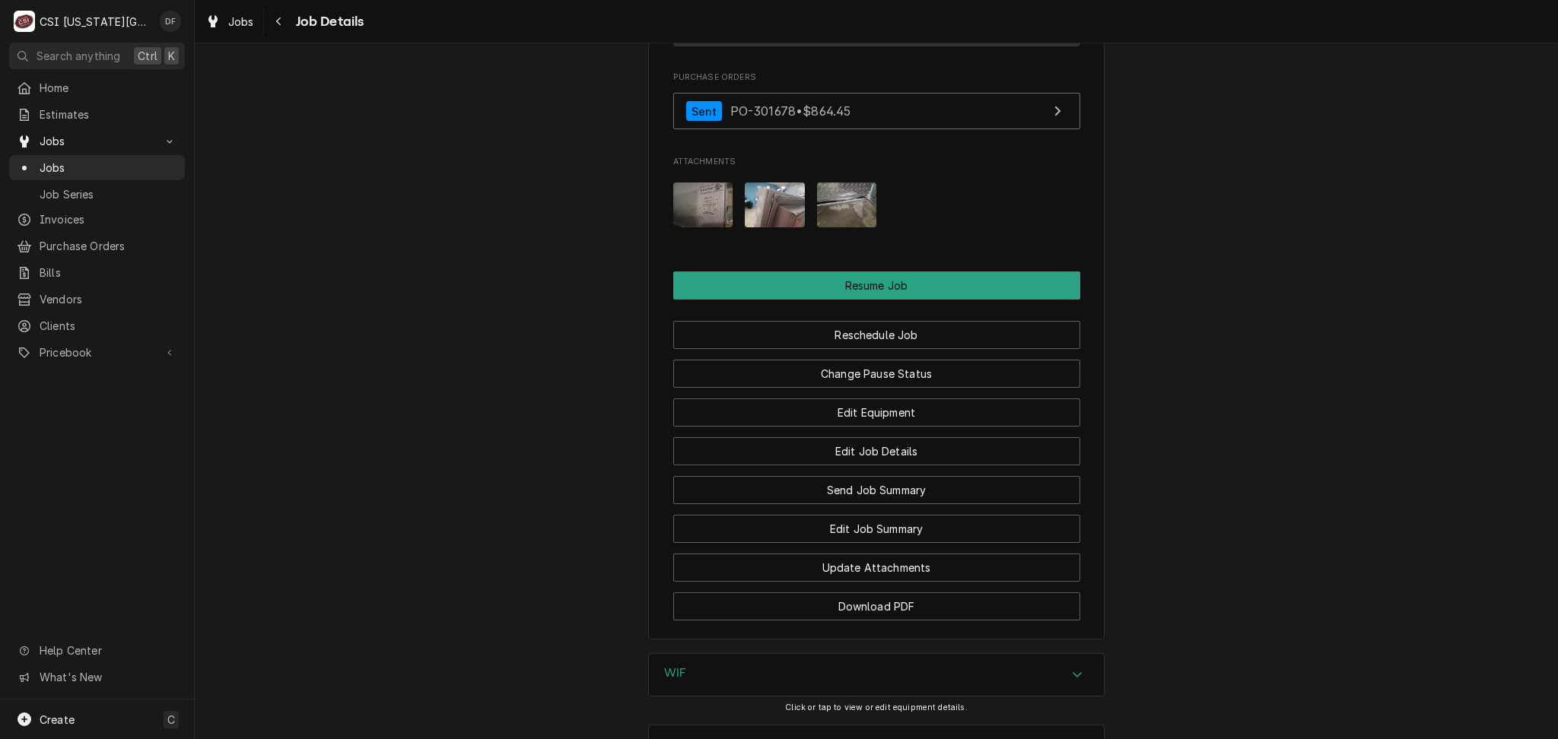
click at [762, 227] on img "Attachments" at bounding box center [775, 205] width 60 height 45
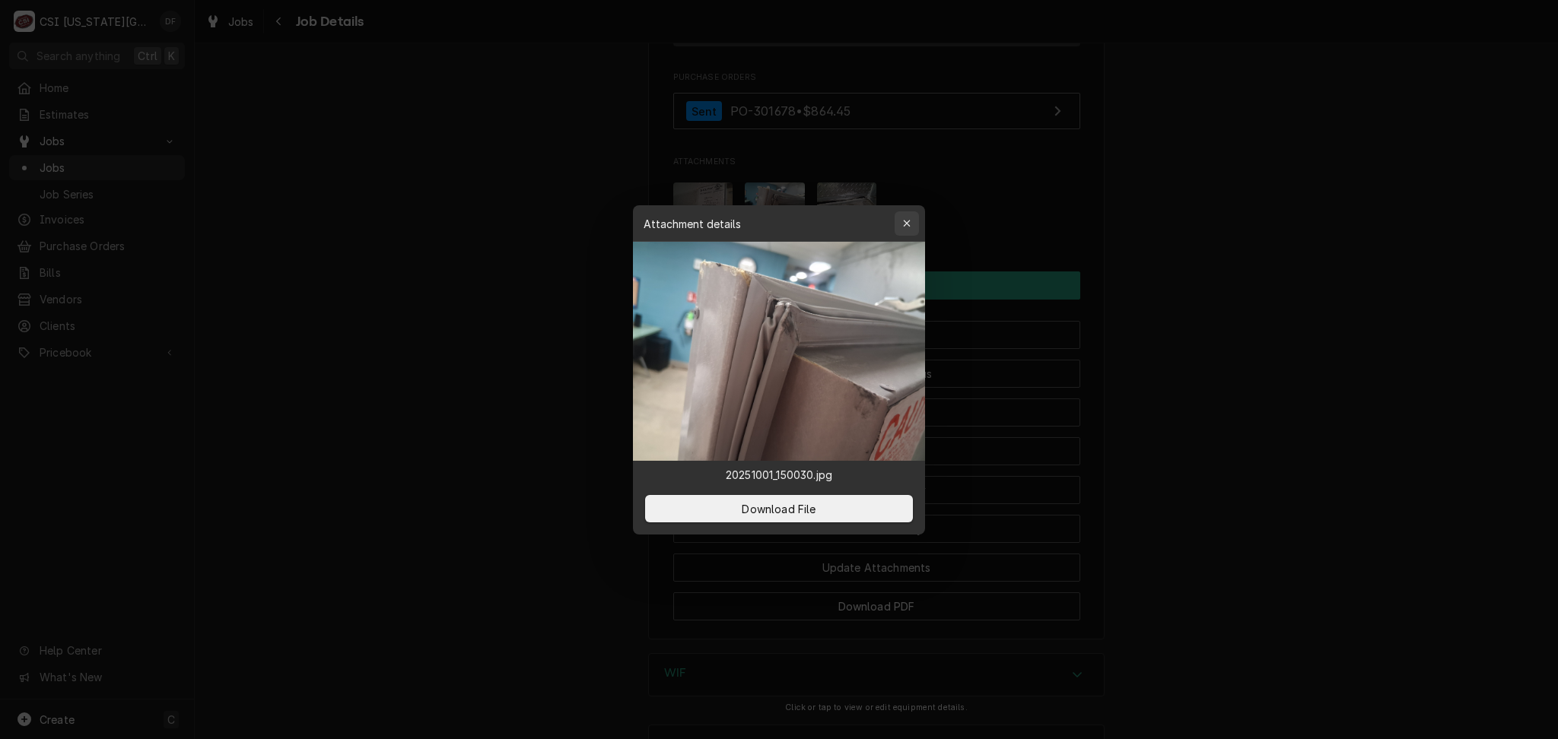
click at [906, 230] on div "button" at bounding box center [906, 223] width 15 height 15
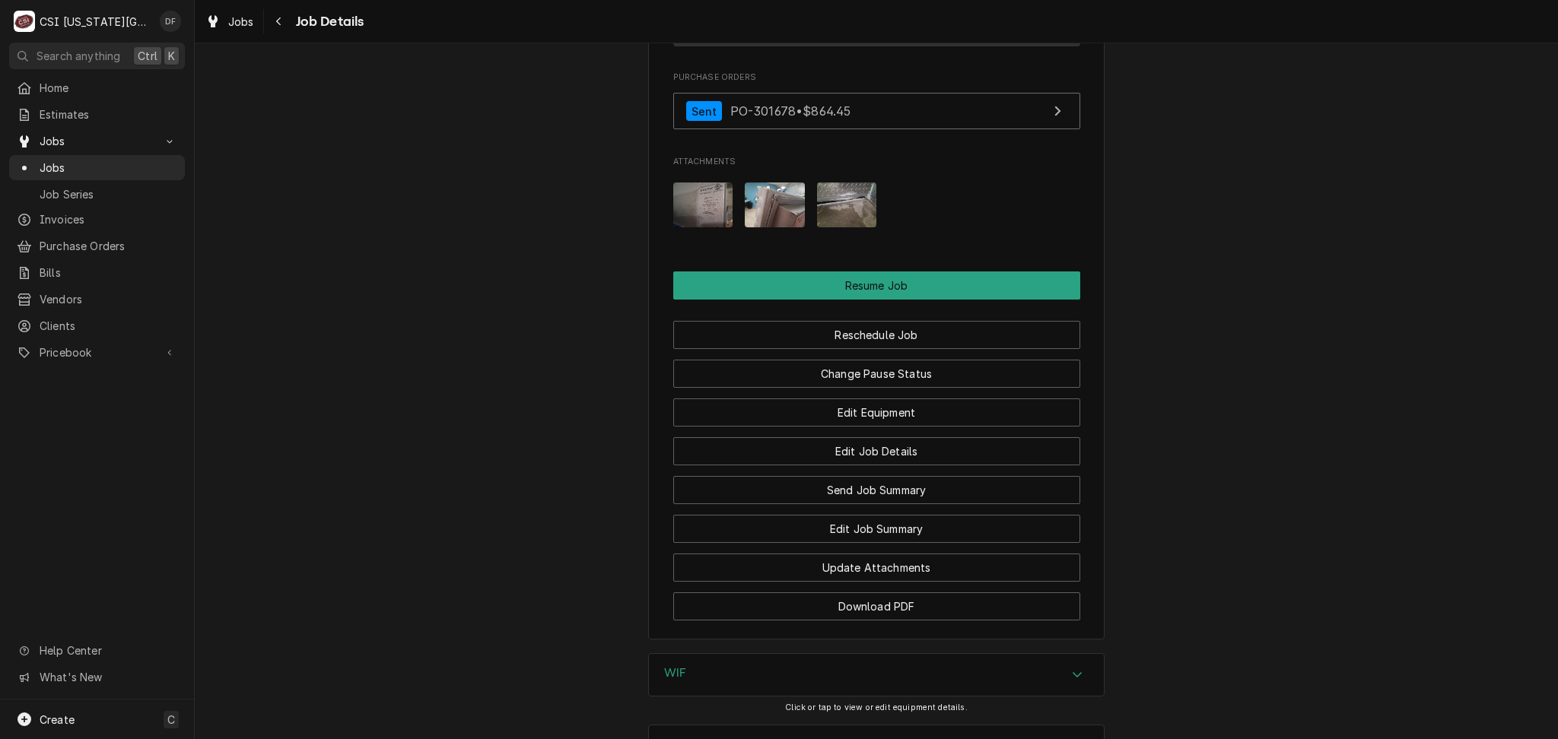
click at [853, 227] on img "Attachments" at bounding box center [847, 205] width 60 height 45
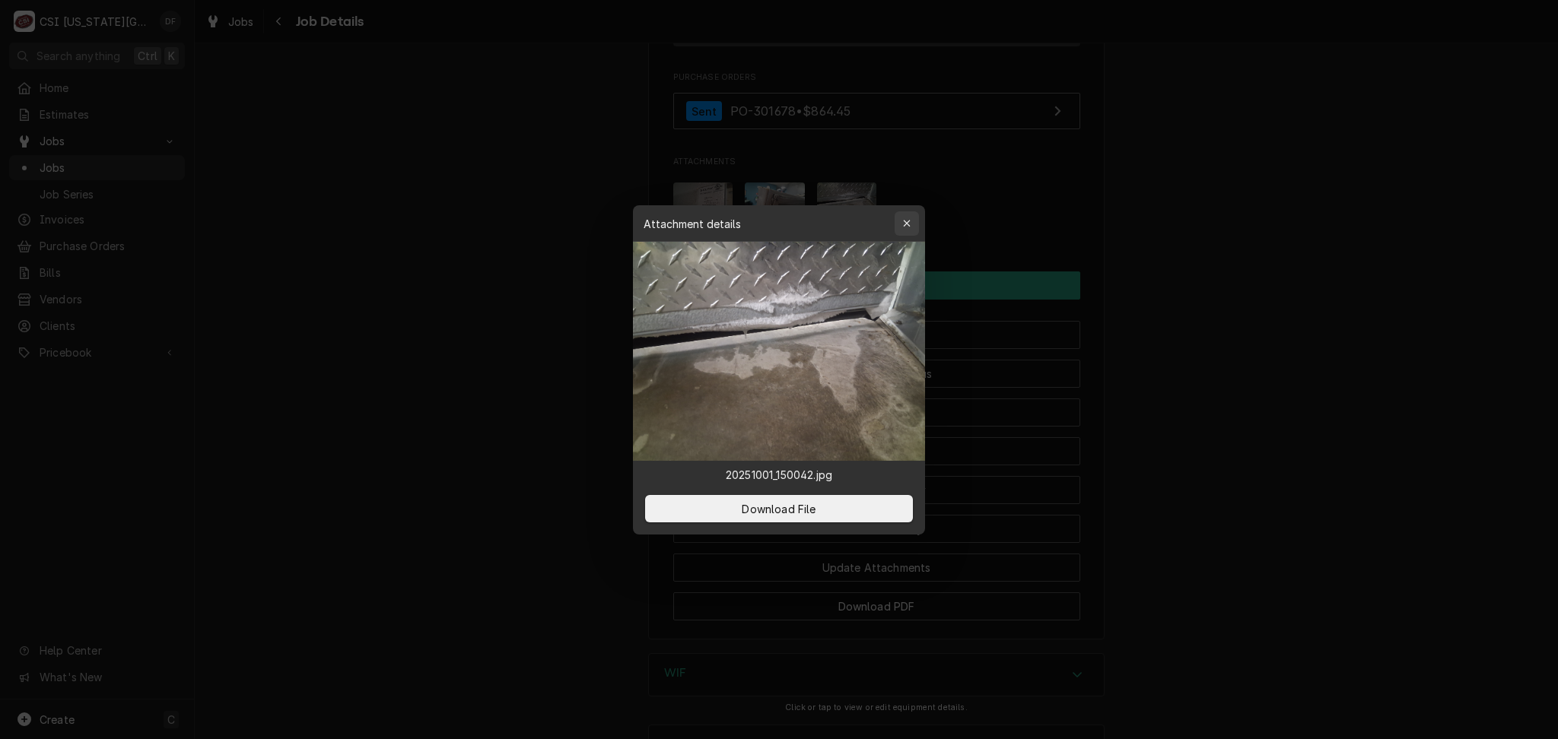
click at [906, 229] on div "button" at bounding box center [906, 223] width 15 height 15
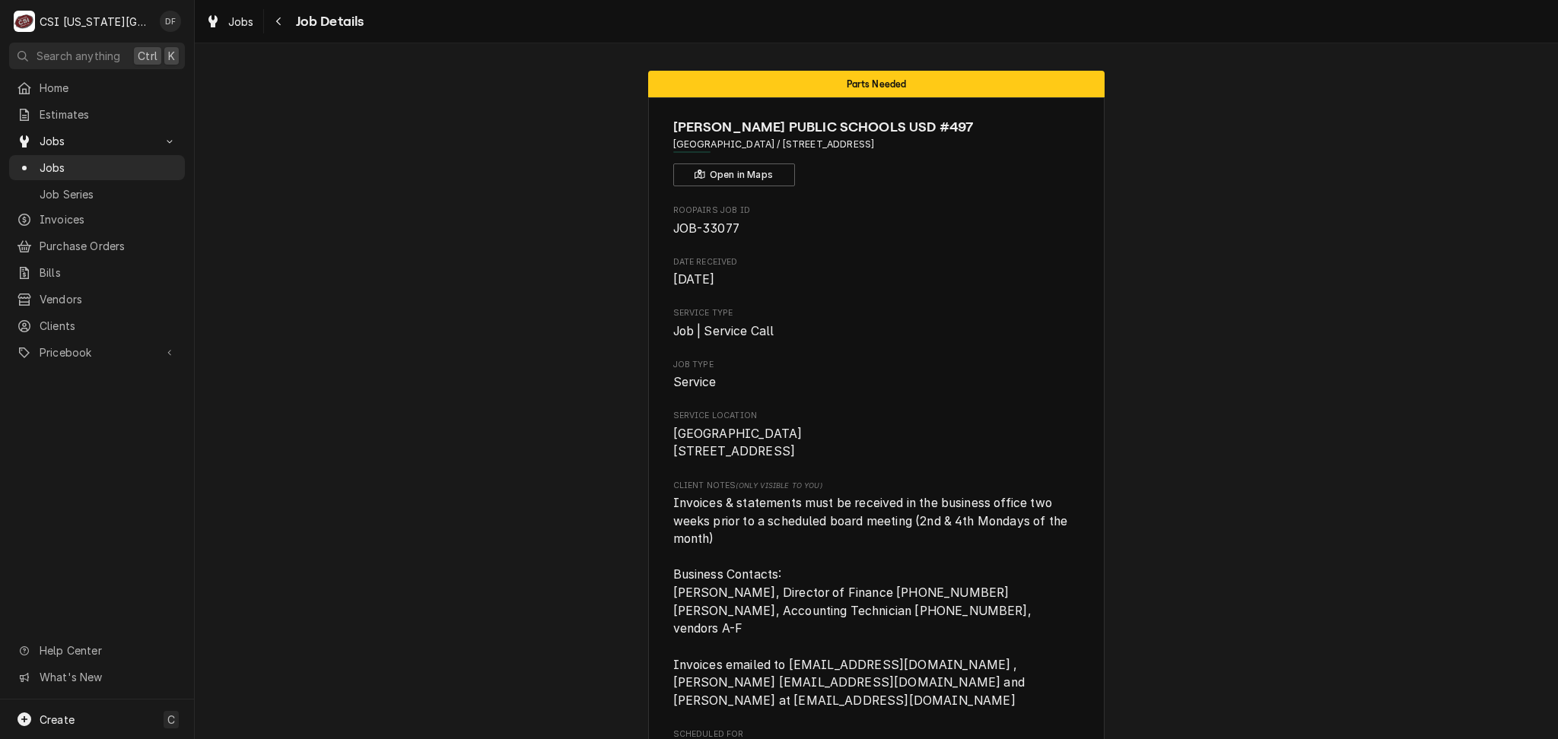
scroll to position [0, 0]
click at [277, 24] on icon "Navigate back" at bounding box center [278, 21] width 7 height 11
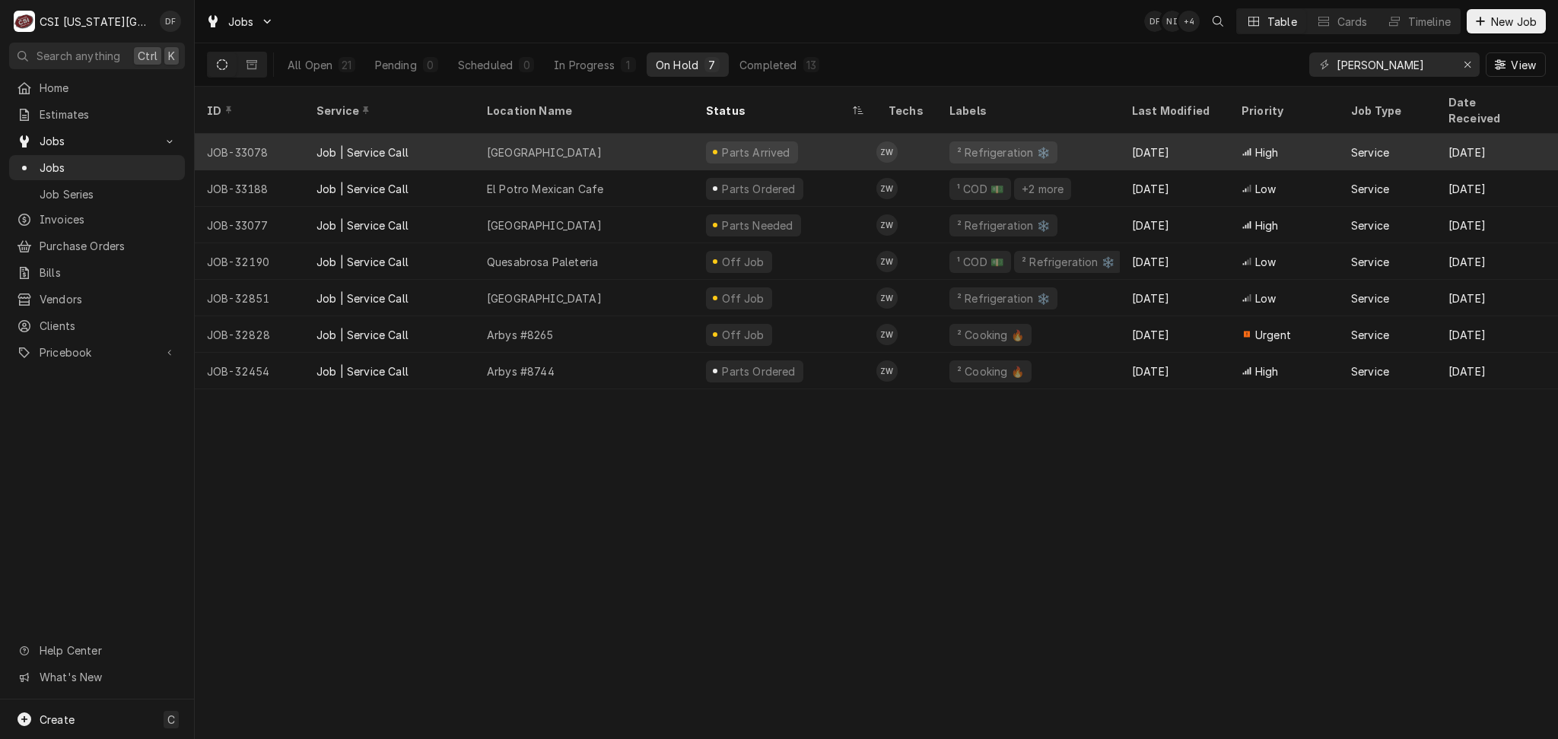
click at [820, 134] on div "Parts Arrived" at bounding box center [785, 152] width 183 height 37
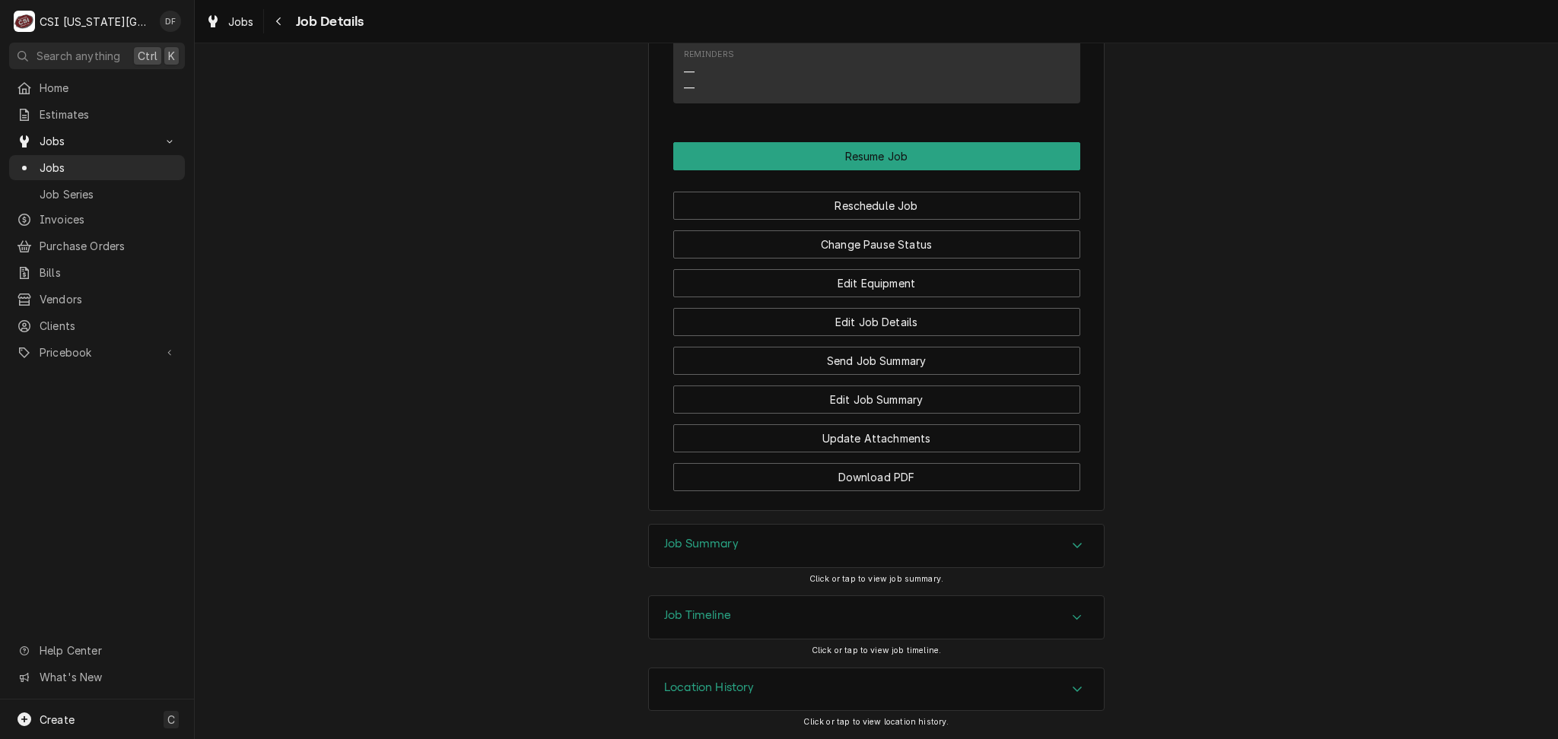
scroll to position [1564, 0]
click at [278, 19] on icon "Navigate back" at bounding box center [278, 21] width 5 height 8
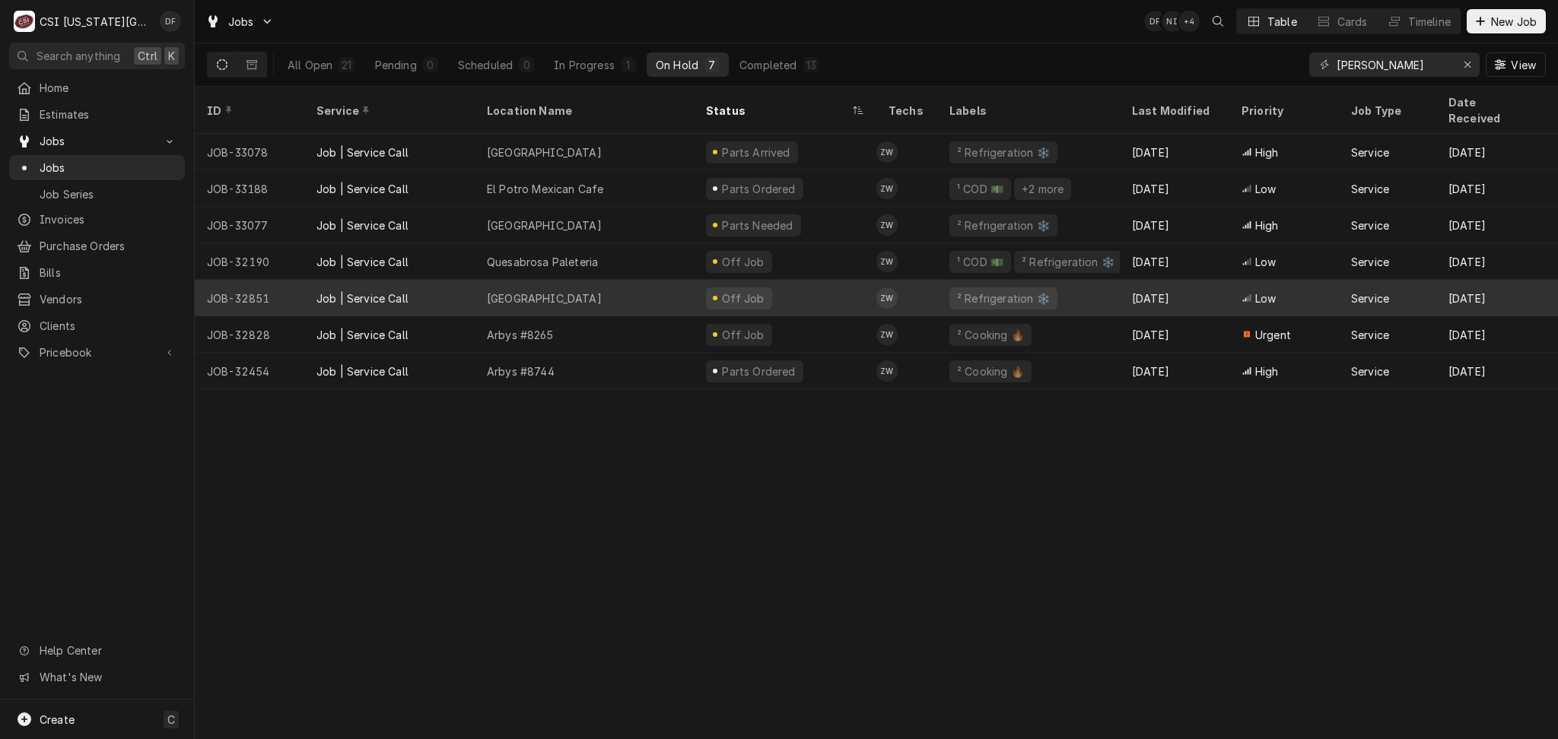
click at [787, 280] on div "Off Job" at bounding box center [785, 298] width 183 height 37
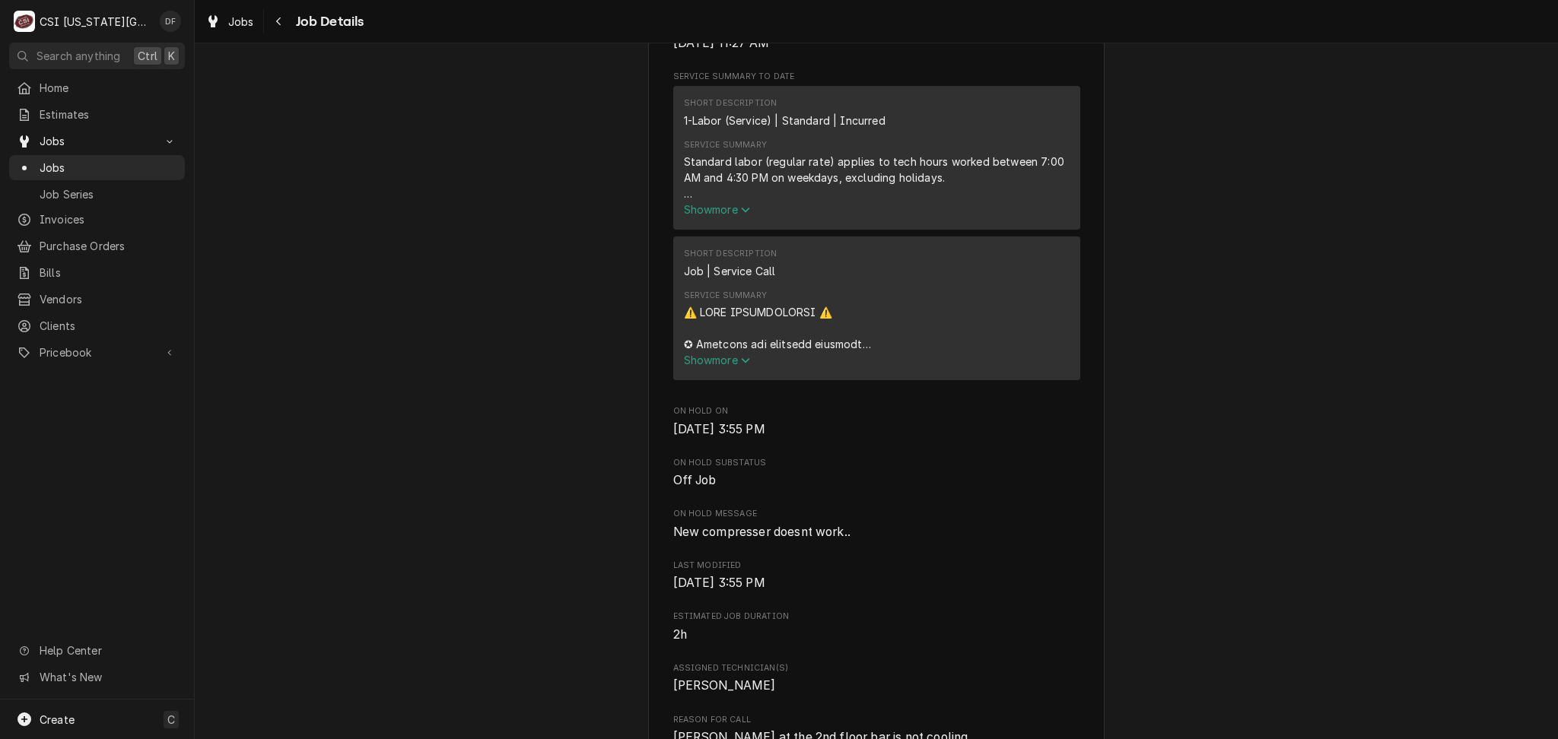
scroll to position [507, 0]
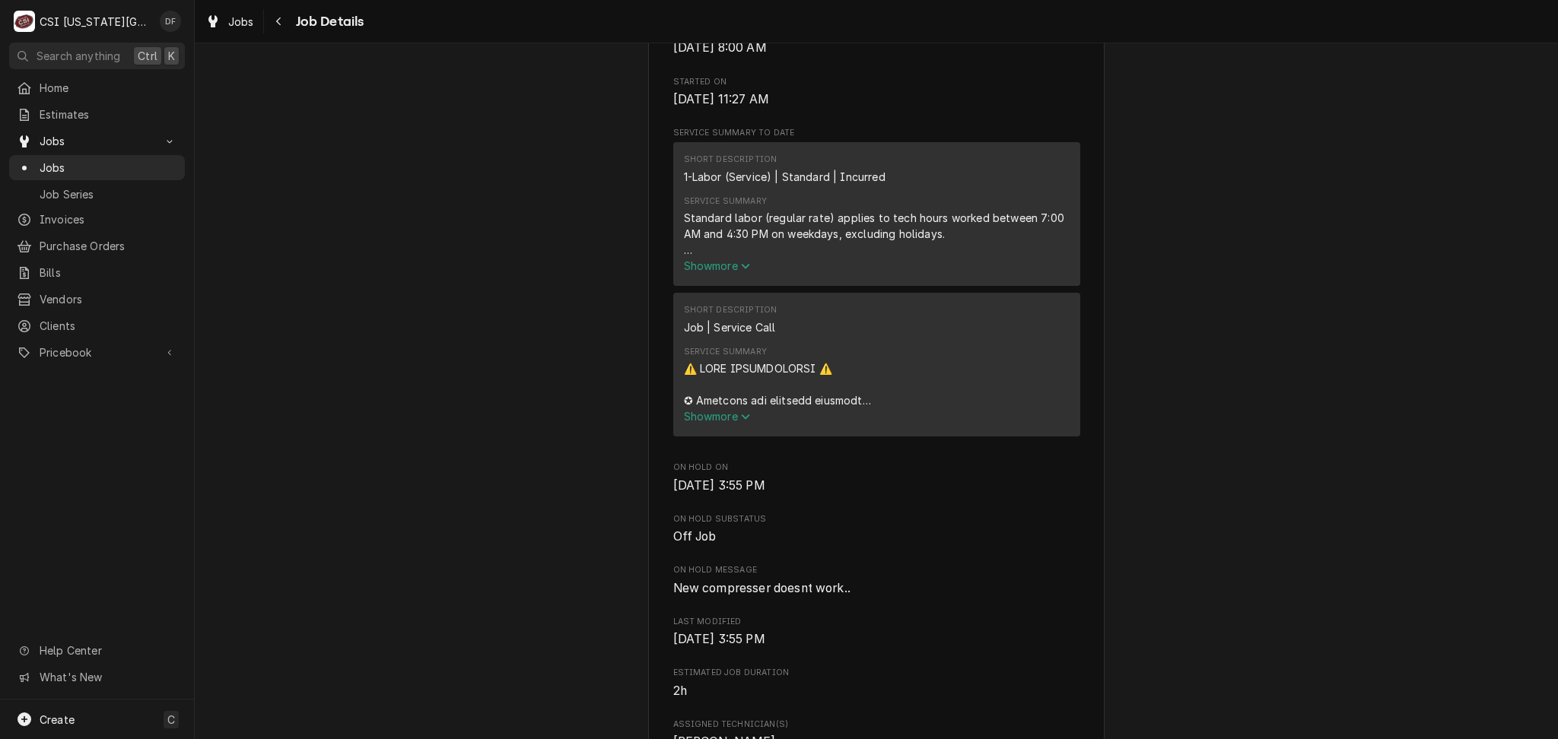
click at [737, 423] on span "Show more" at bounding box center [717, 416] width 67 height 13
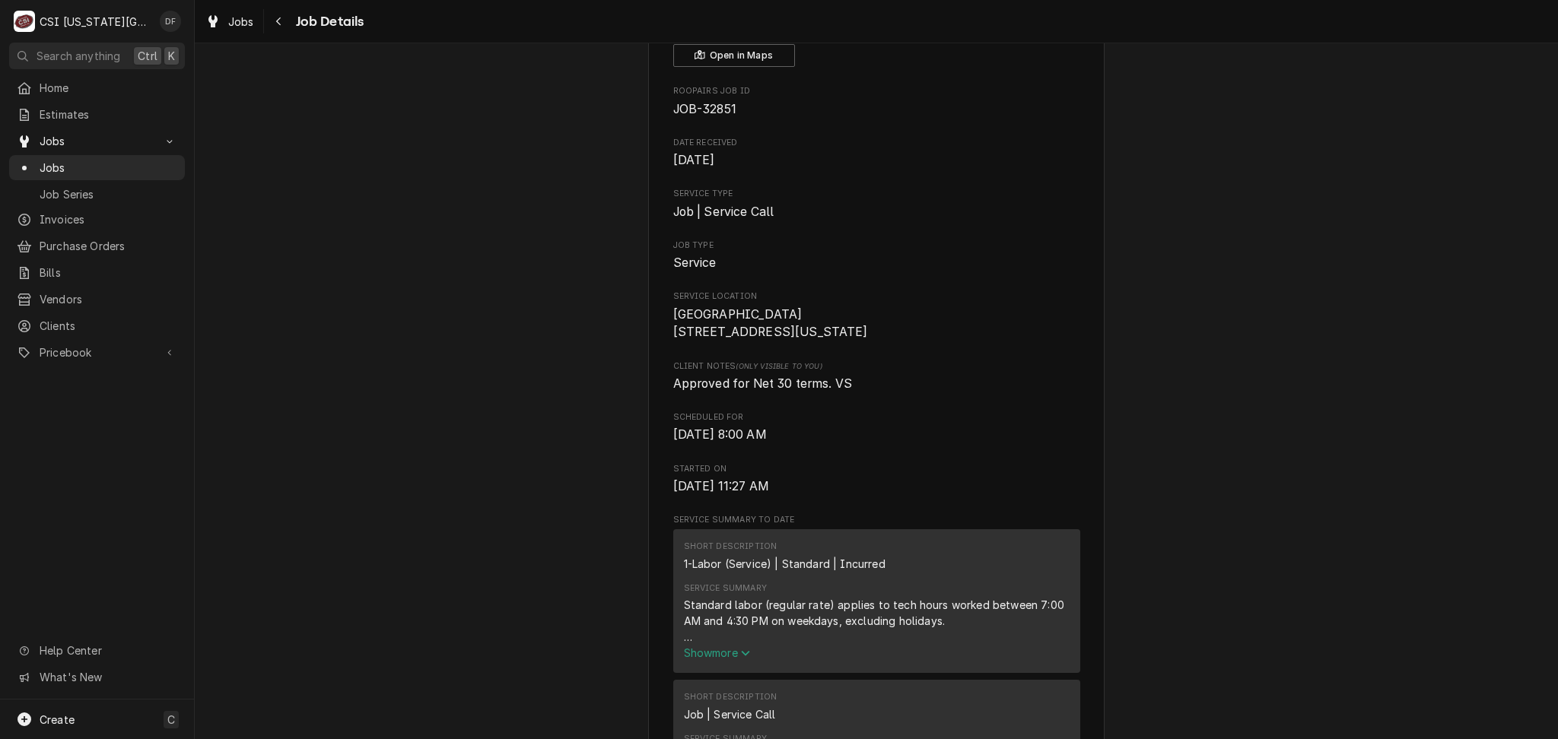
scroll to position [0, 0]
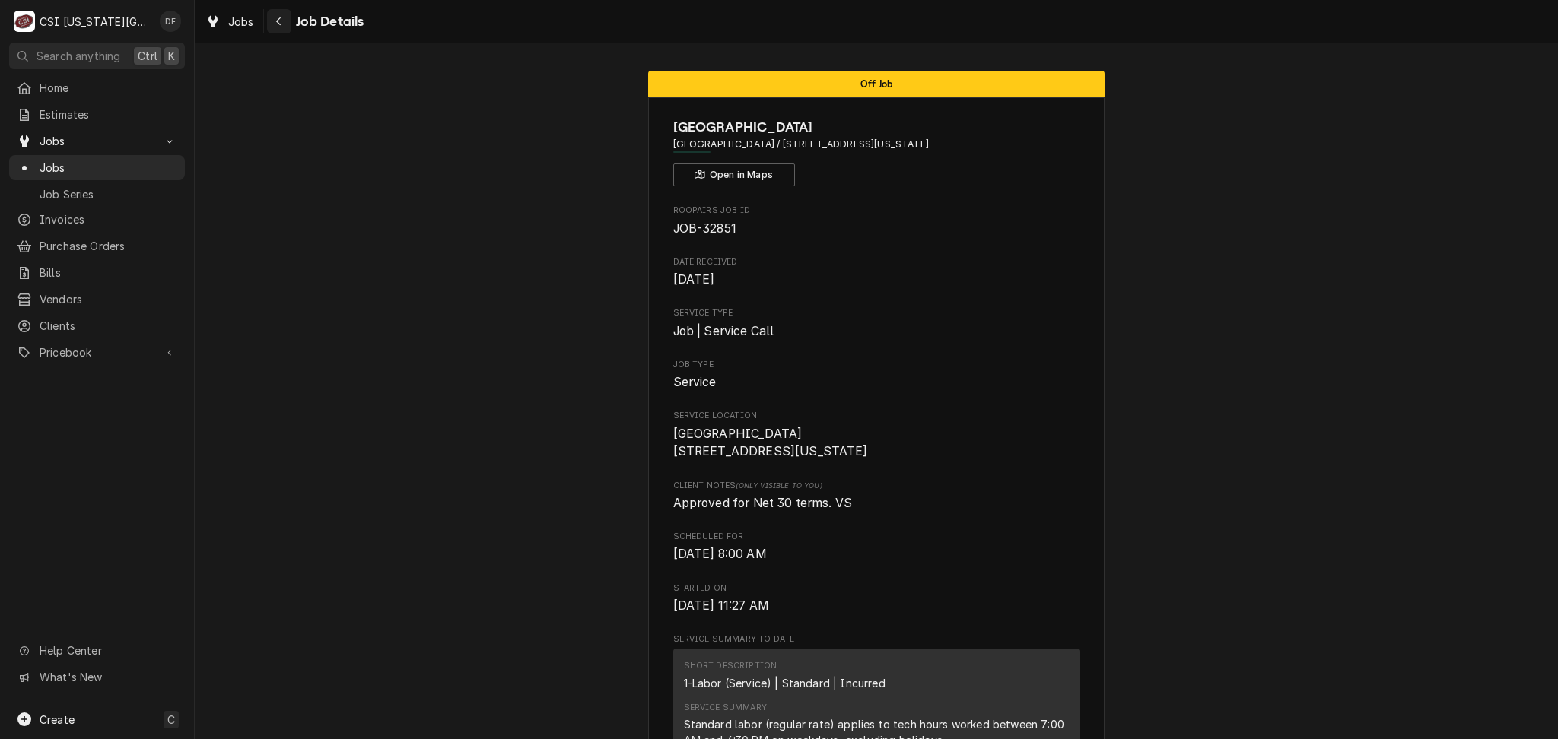
click at [278, 26] on icon "Navigate back" at bounding box center [278, 21] width 7 height 11
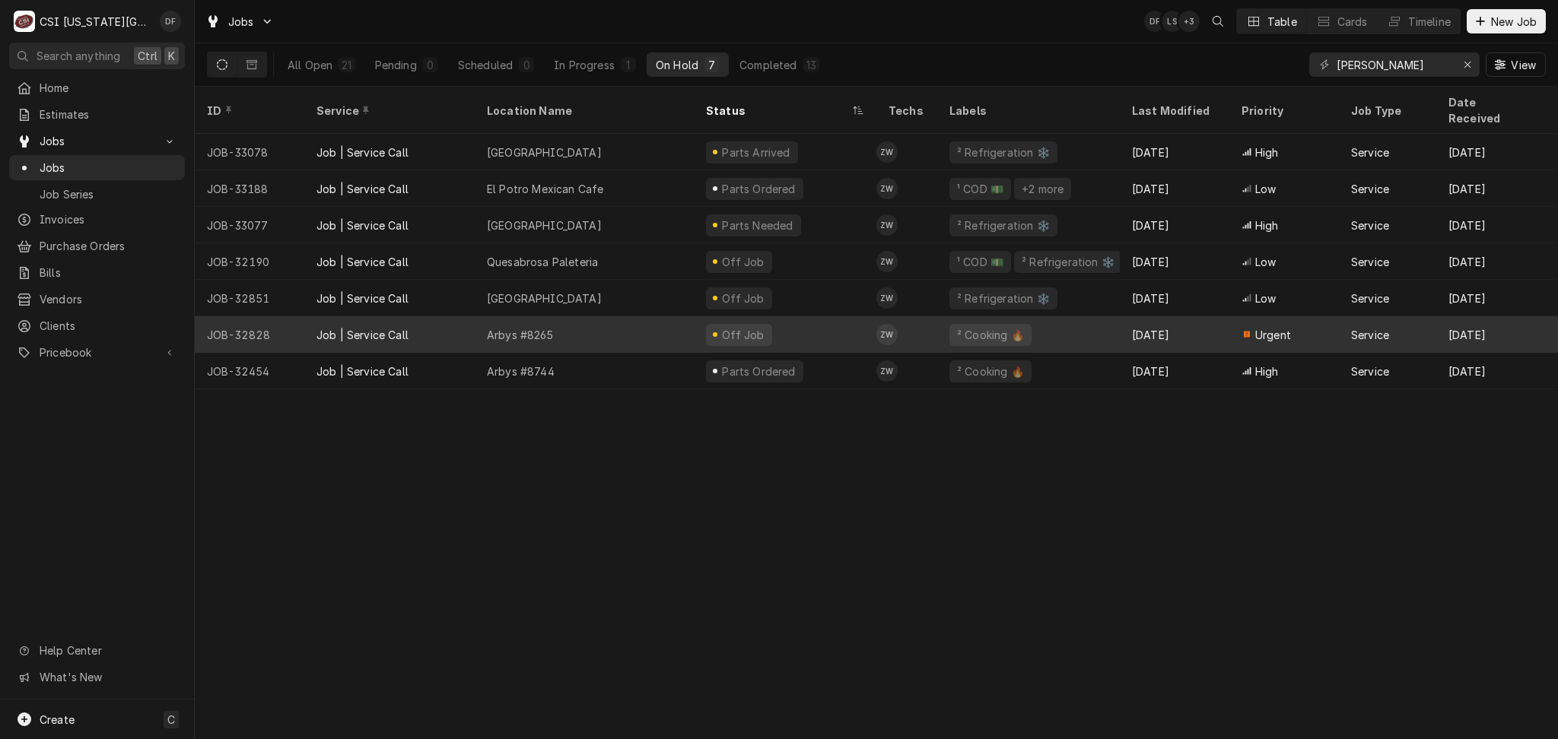
click at [779, 321] on div "Off Job" at bounding box center [785, 334] width 183 height 37
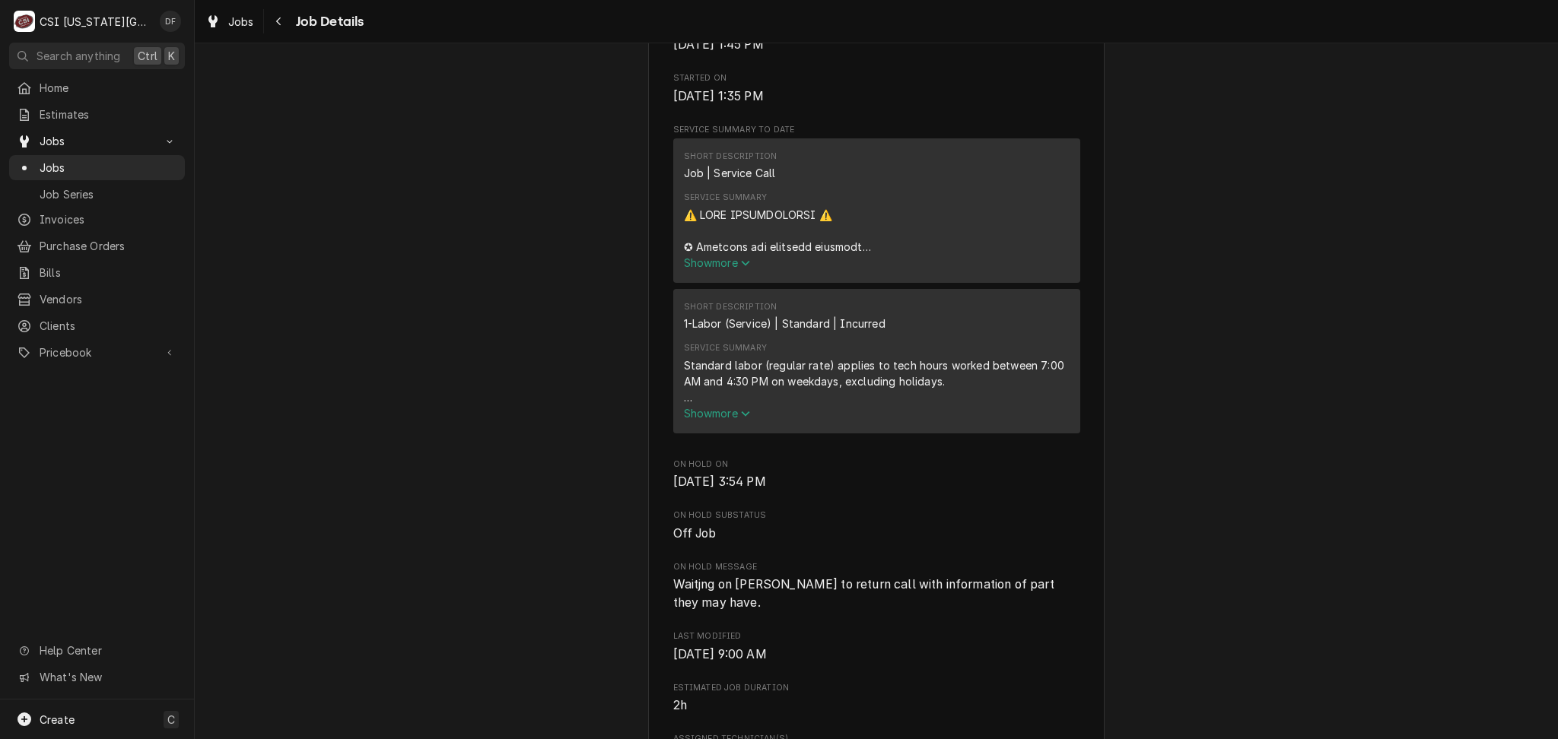
scroll to position [1014, 0]
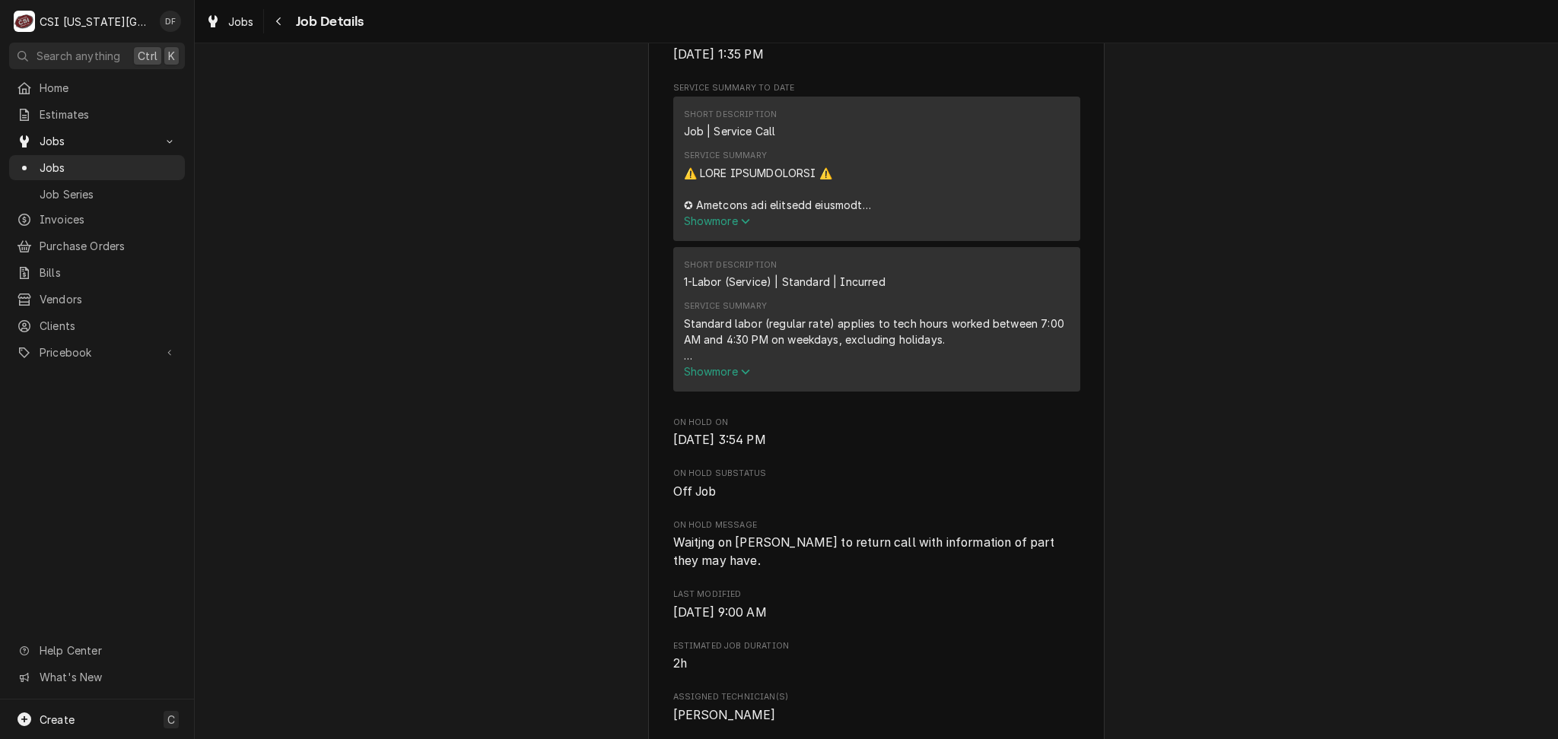
click at [711, 214] on span "Show more" at bounding box center [717, 220] width 67 height 13
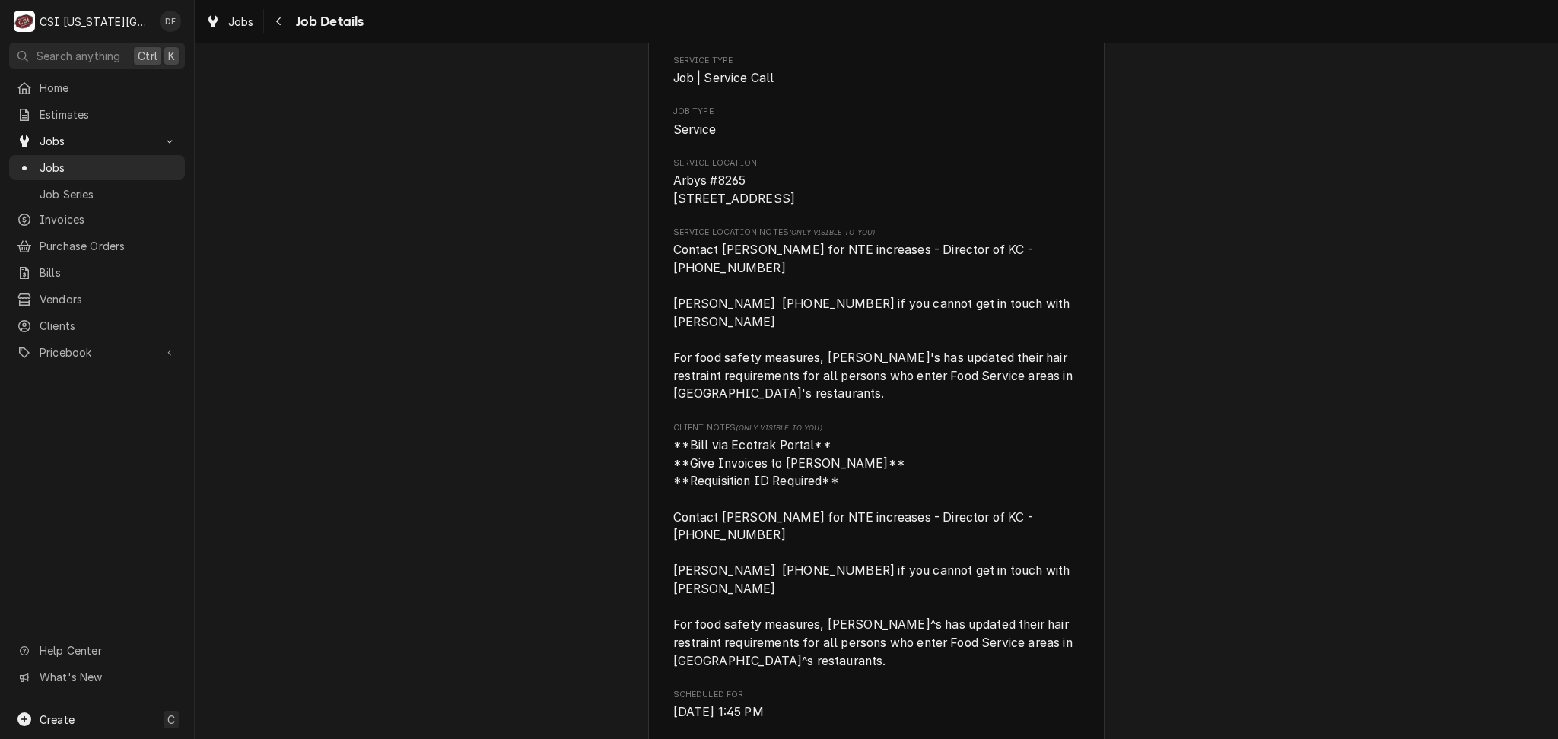
scroll to position [0, 0]
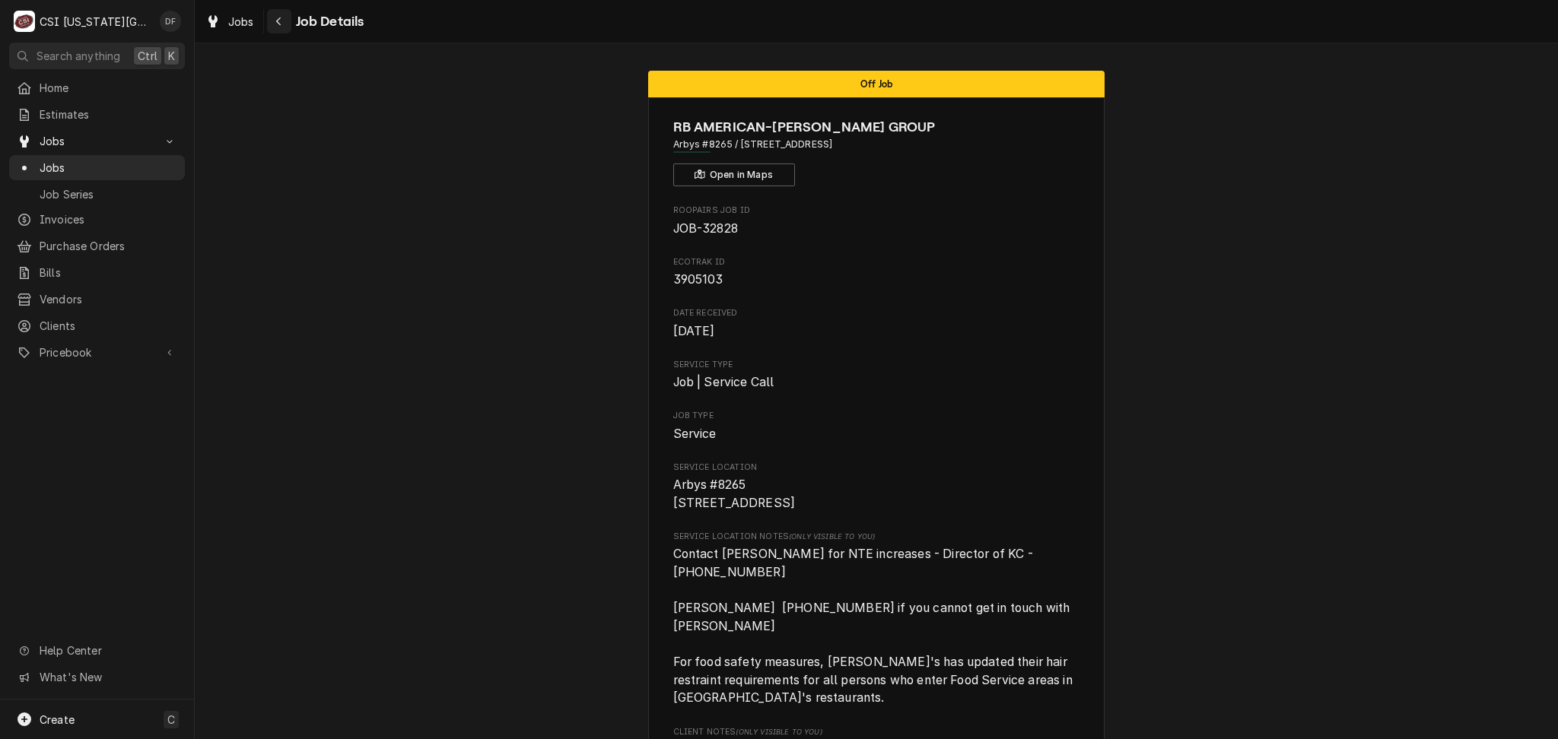
click at [281, 21] on icon "Navigate back" at bounding box center [278, 21] width 7 height 11
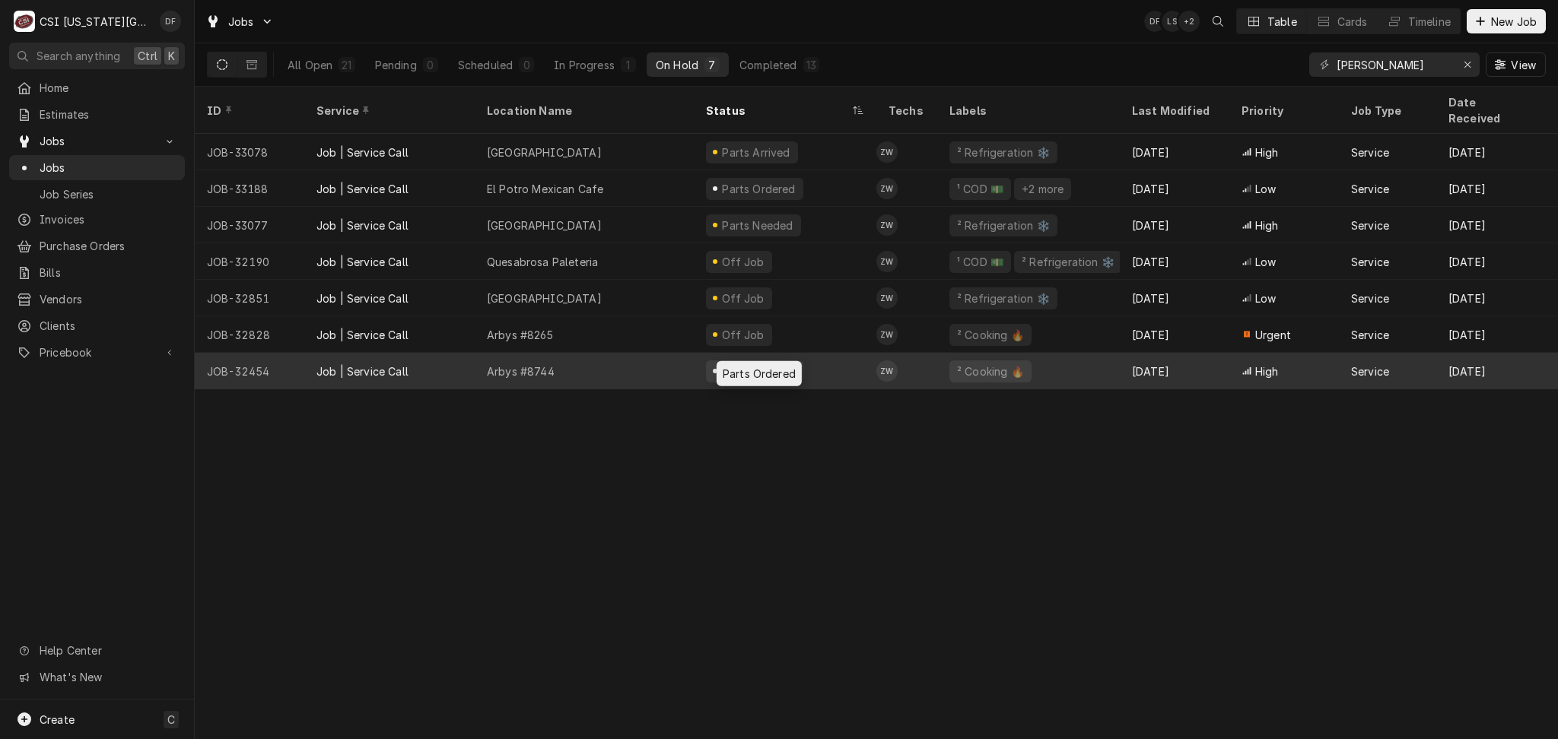
click at [745, 364] on div "Parts Ordered" at bounding box center [758, 372] width 77 height 16
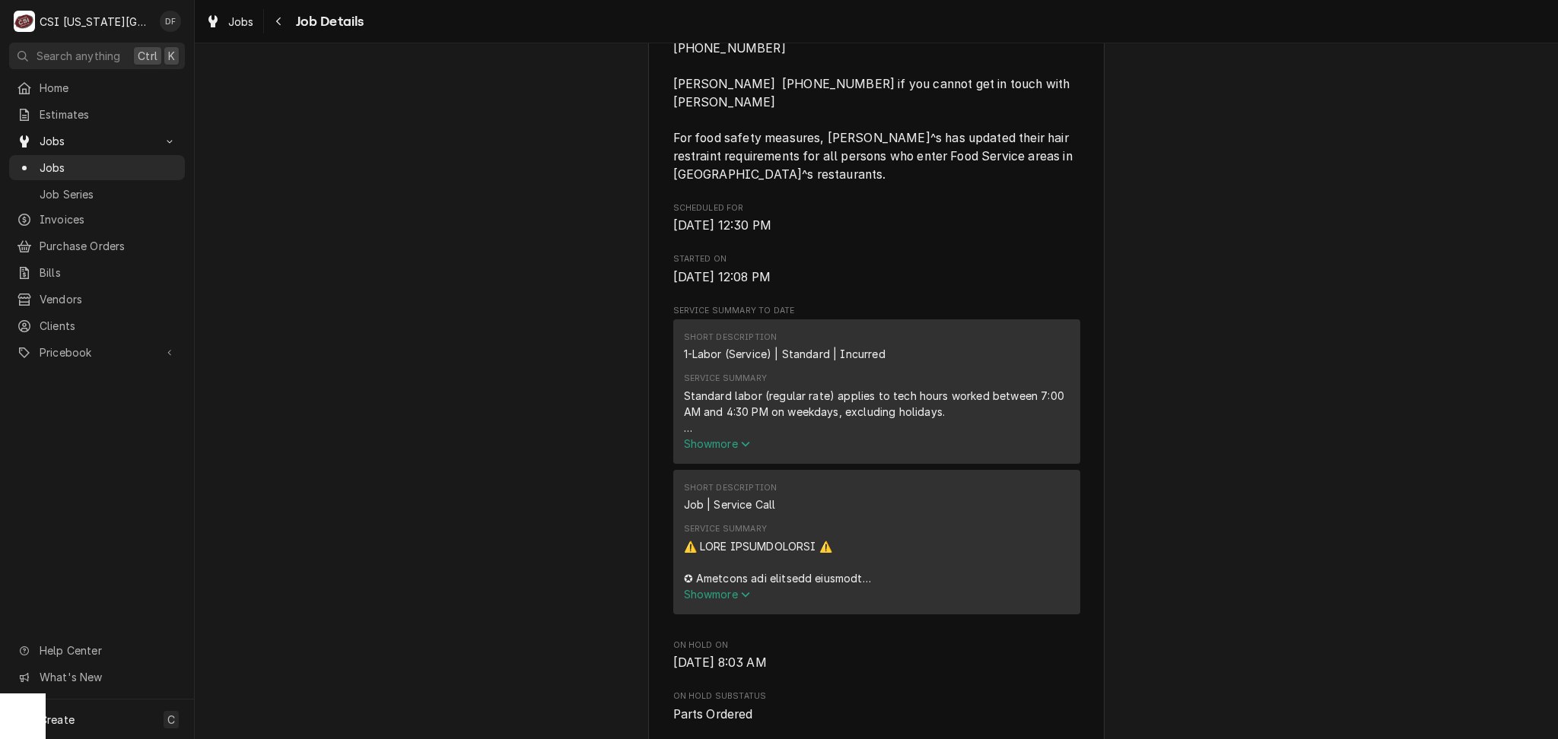
scroll to position [811, 0]
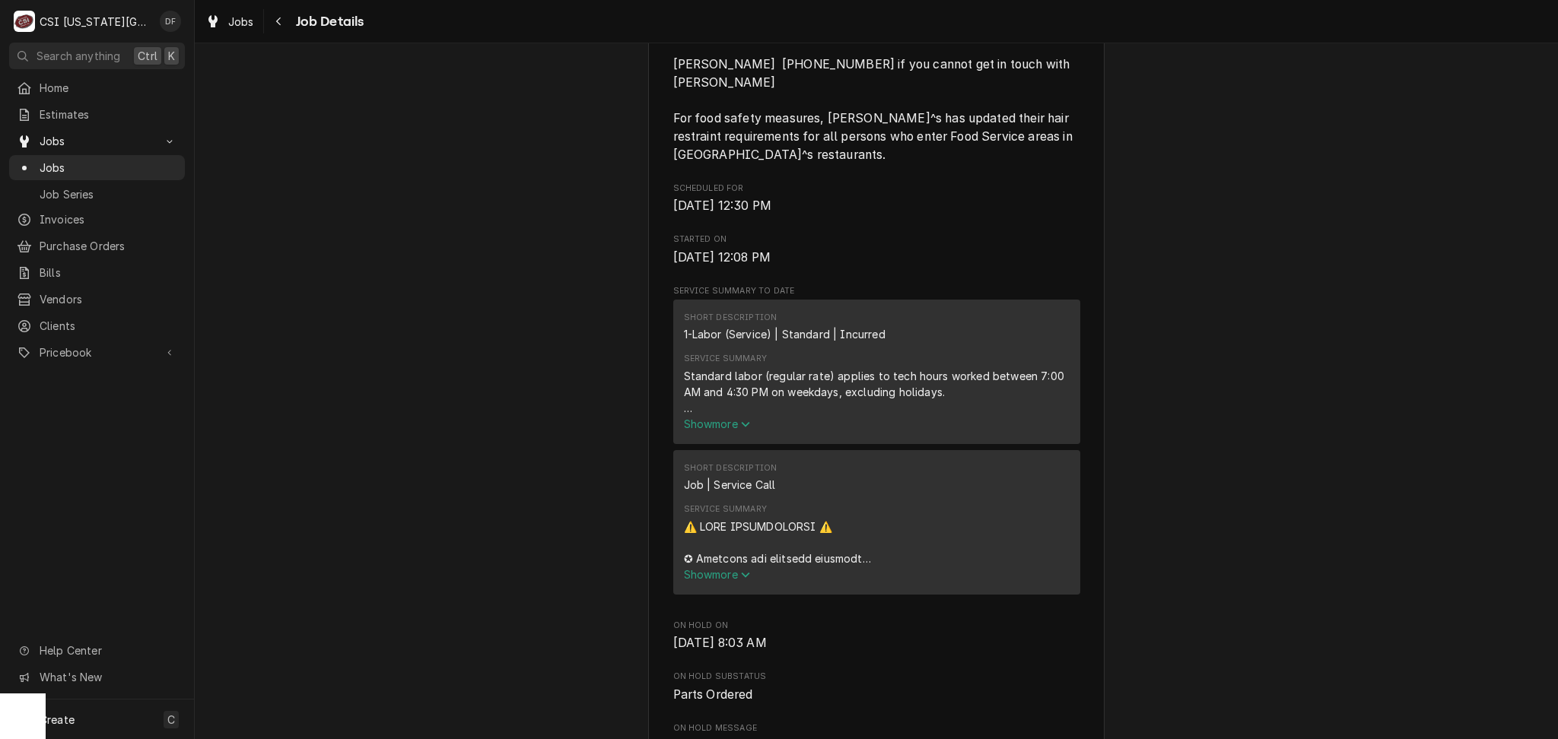
click at [724, 568] on span "Show more" at bounding box center [717, 574] width 67 height 13
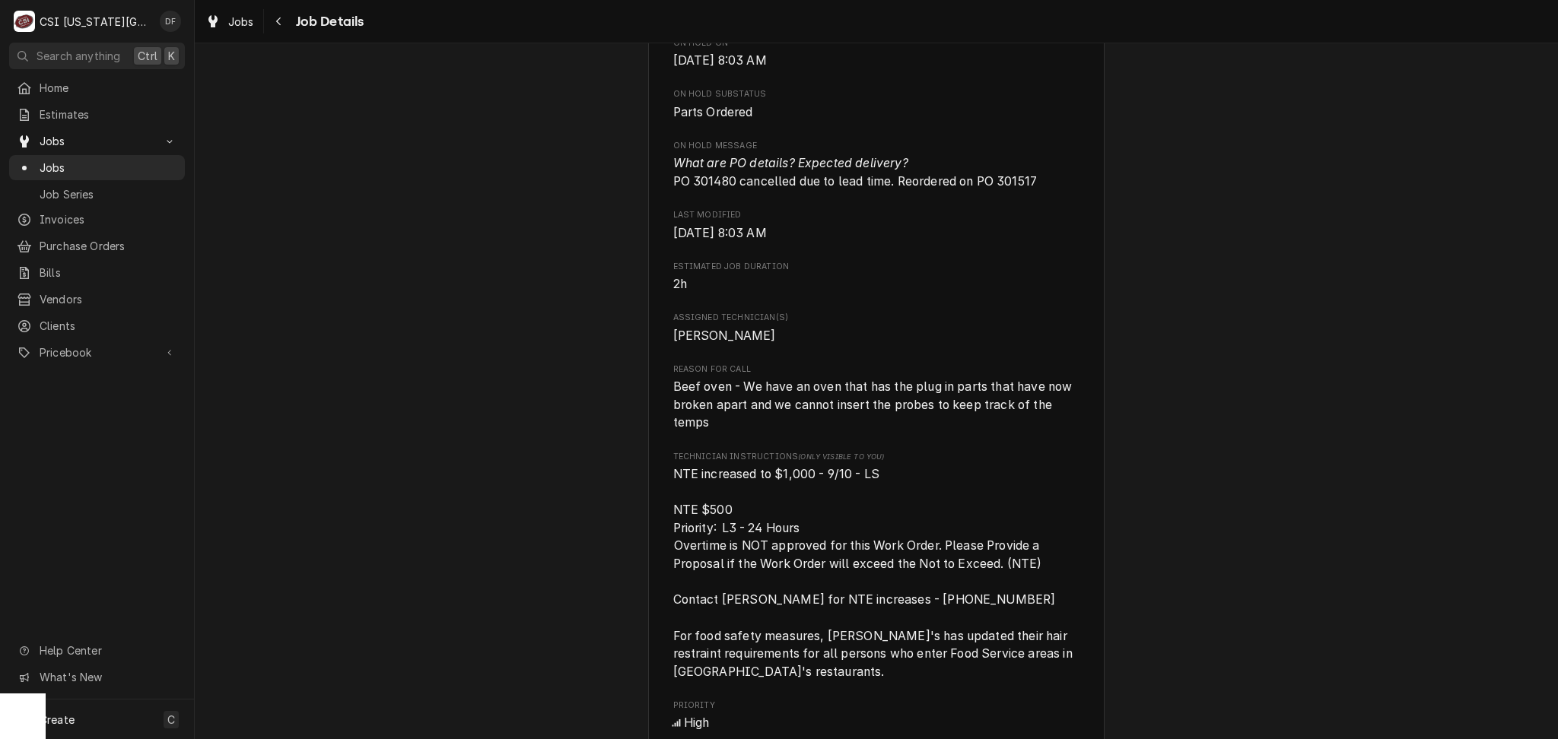
scroll to position [2535, 0]
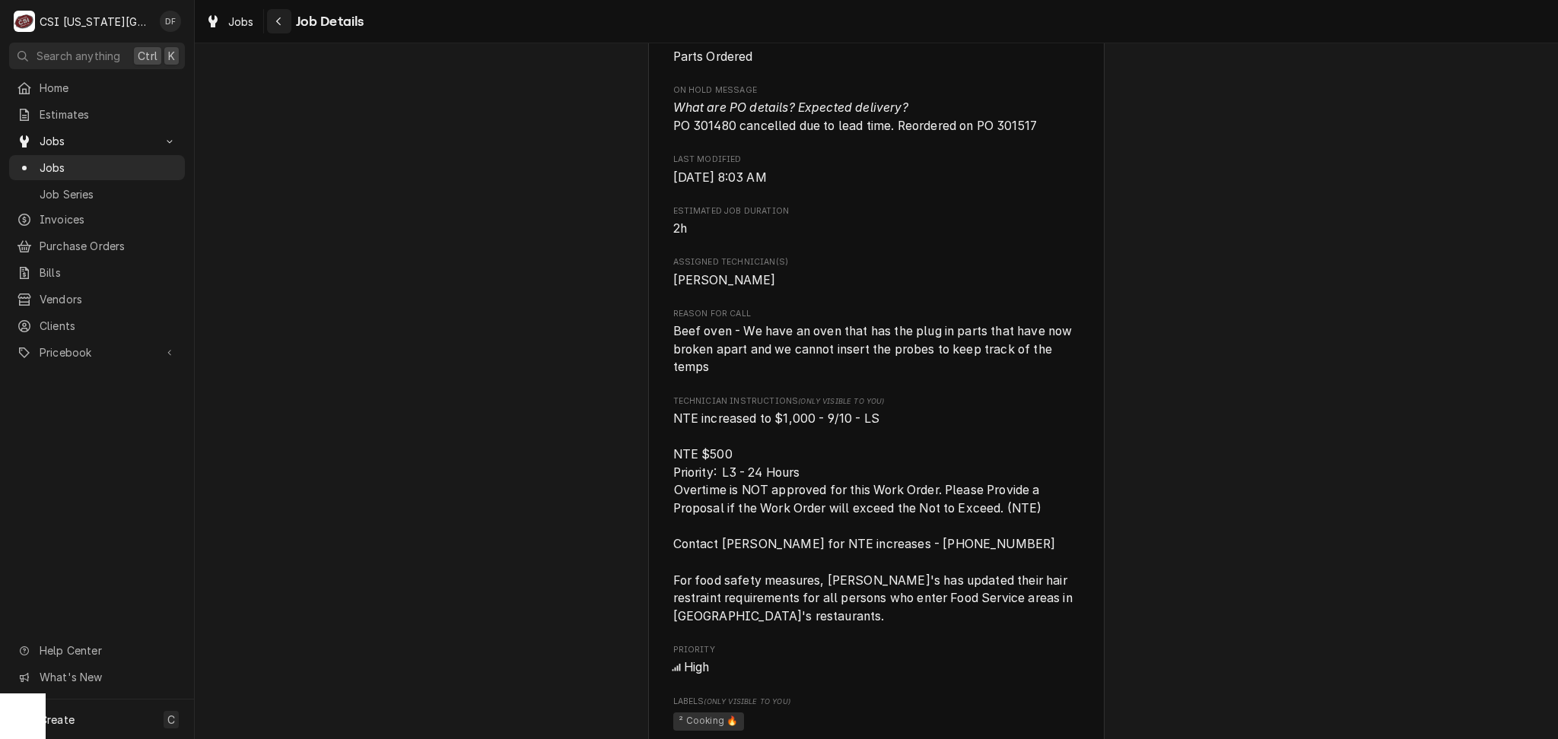
click at [272, 24] on div "Navigate back" at bounding box center [279, 21] width 15 height 15
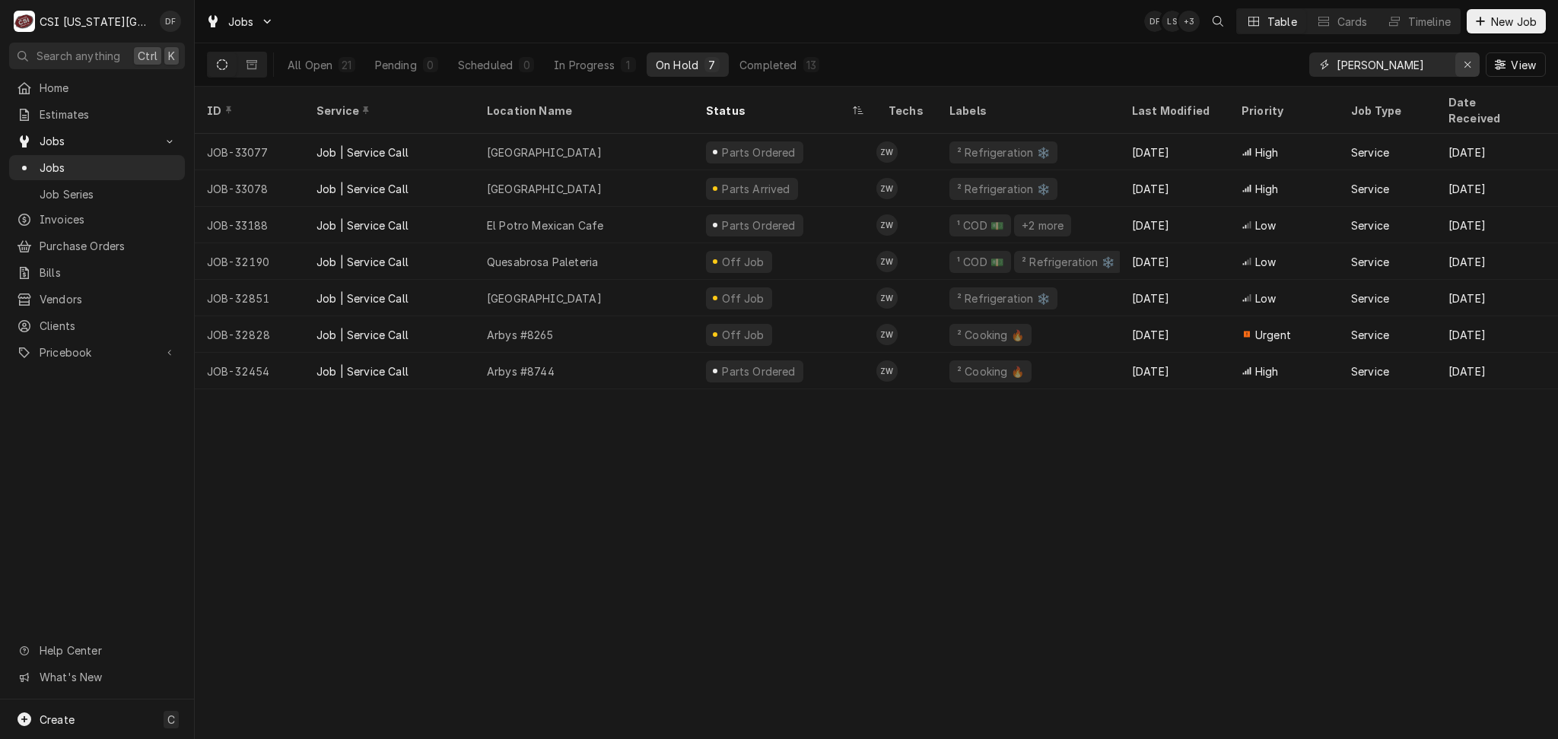
click at [1468, 64] on icon "Erase input" at bounding box center [1467, 64] width 8 height 11
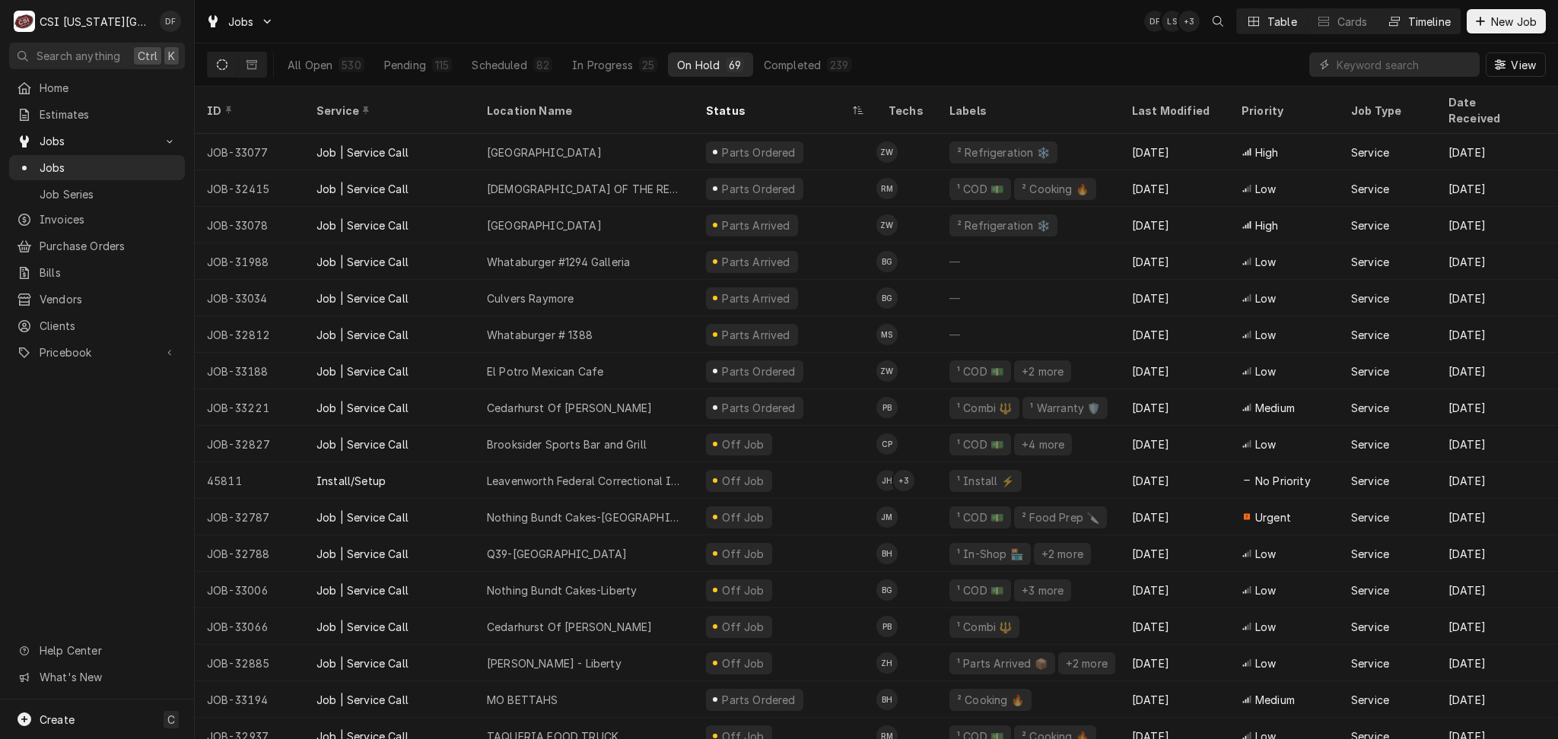
click at [1413, 19] on div "Timeline" at bounding box center [1429, 22] width 43 height 16
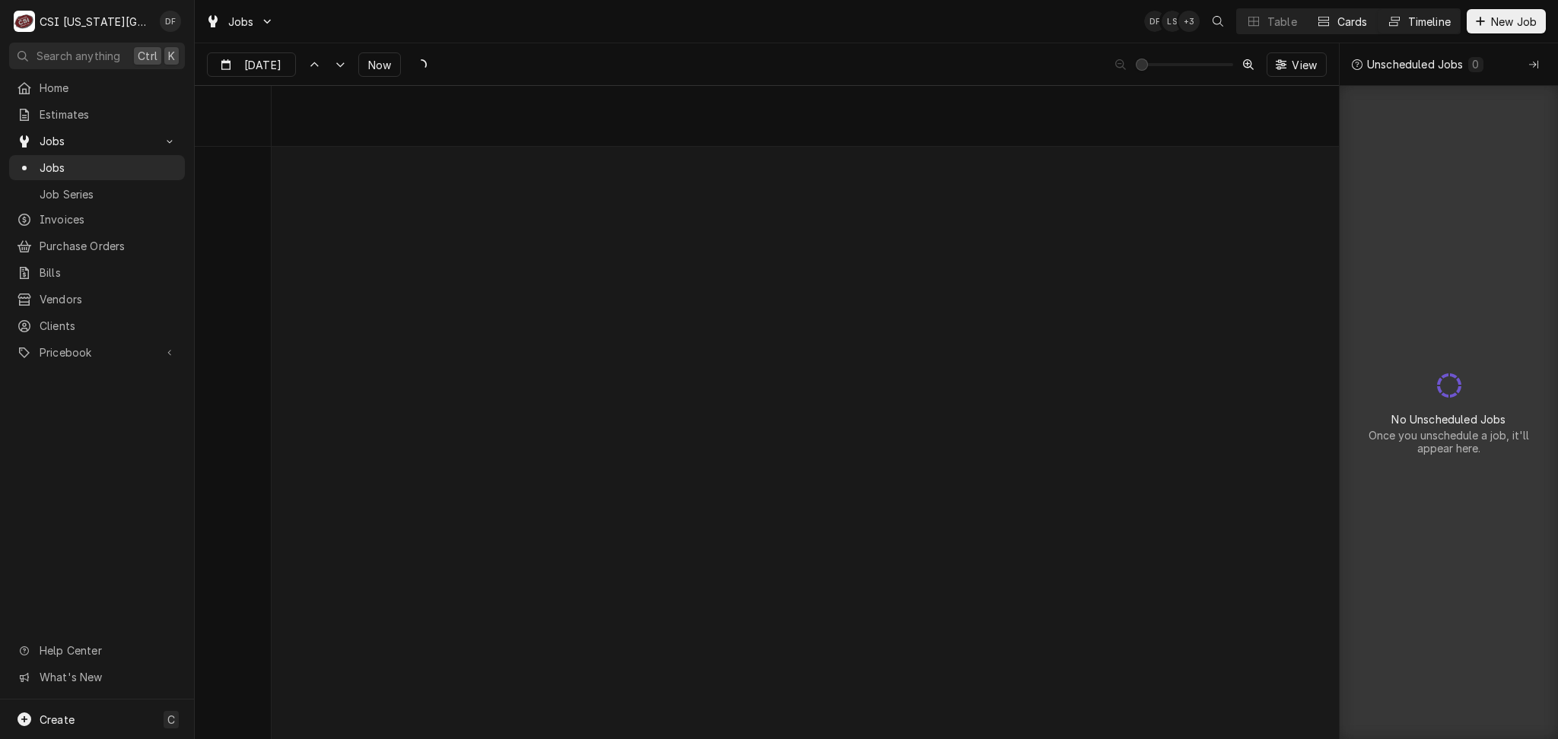
scroll to position [12324, 0]
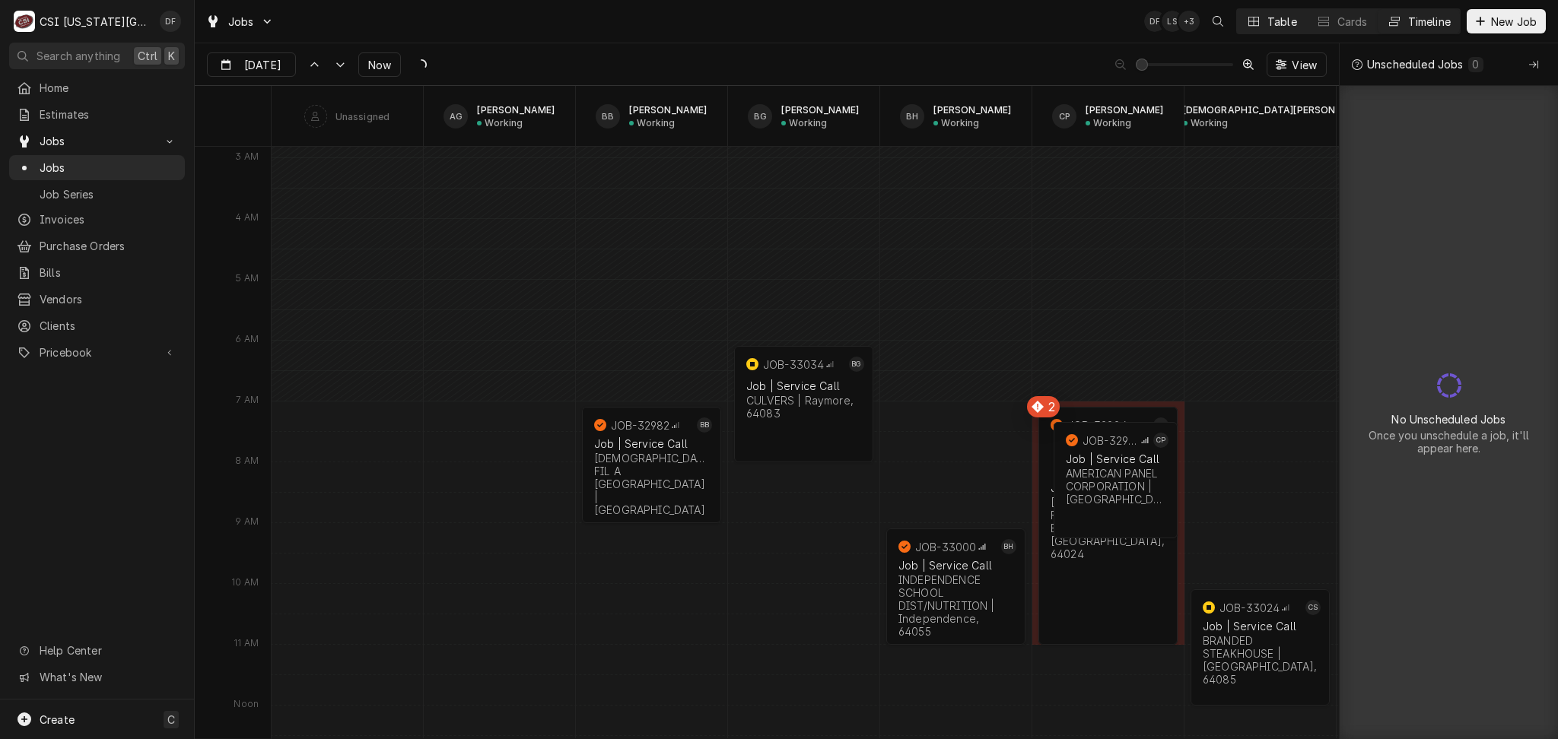
click at [1272, 25] on div "Table" at bounding box center [1282, 22] width 30 height 16
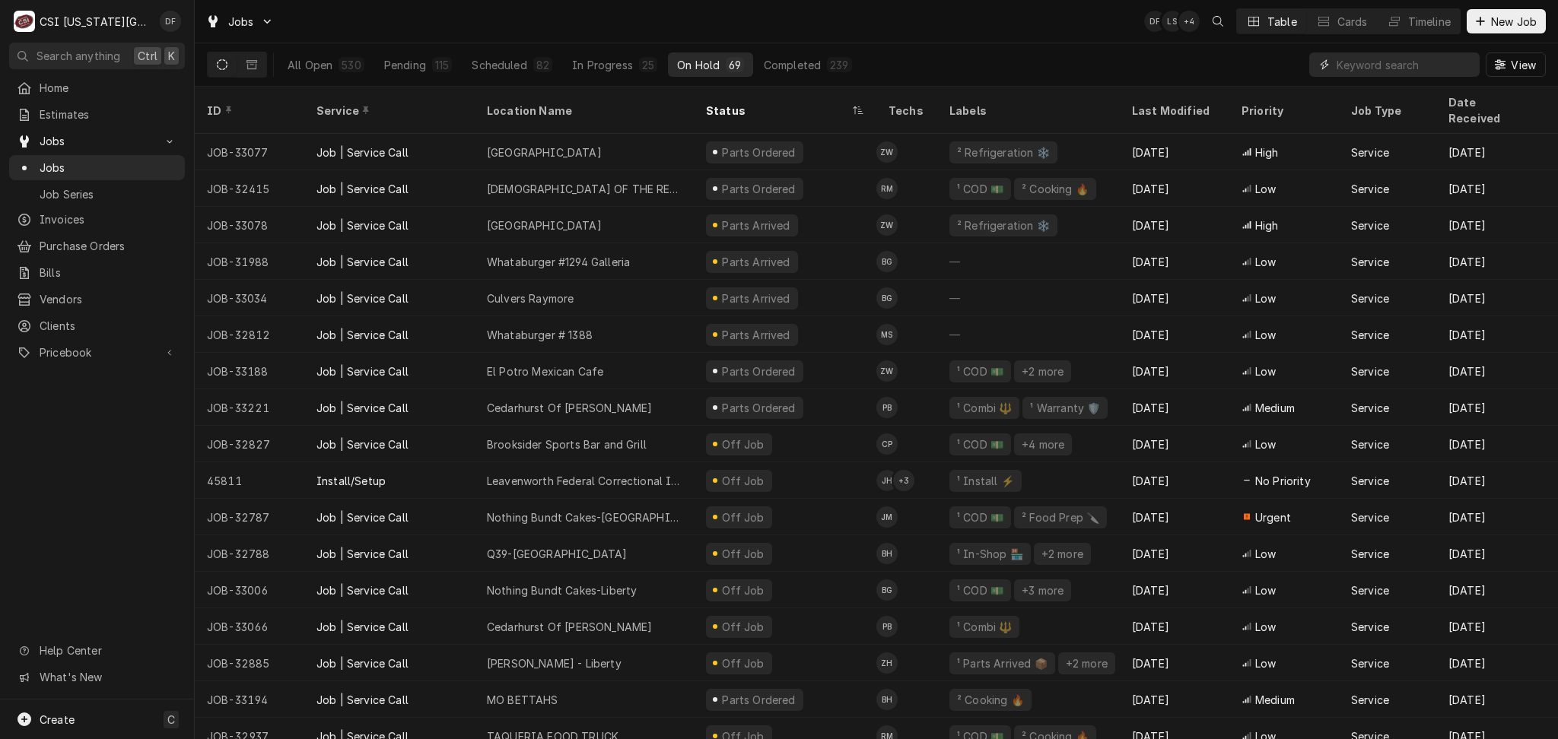
click at [1366, 59] on input "Dynamic Content Wrapper" at bounding box center [1403, 64] width 135 height 24
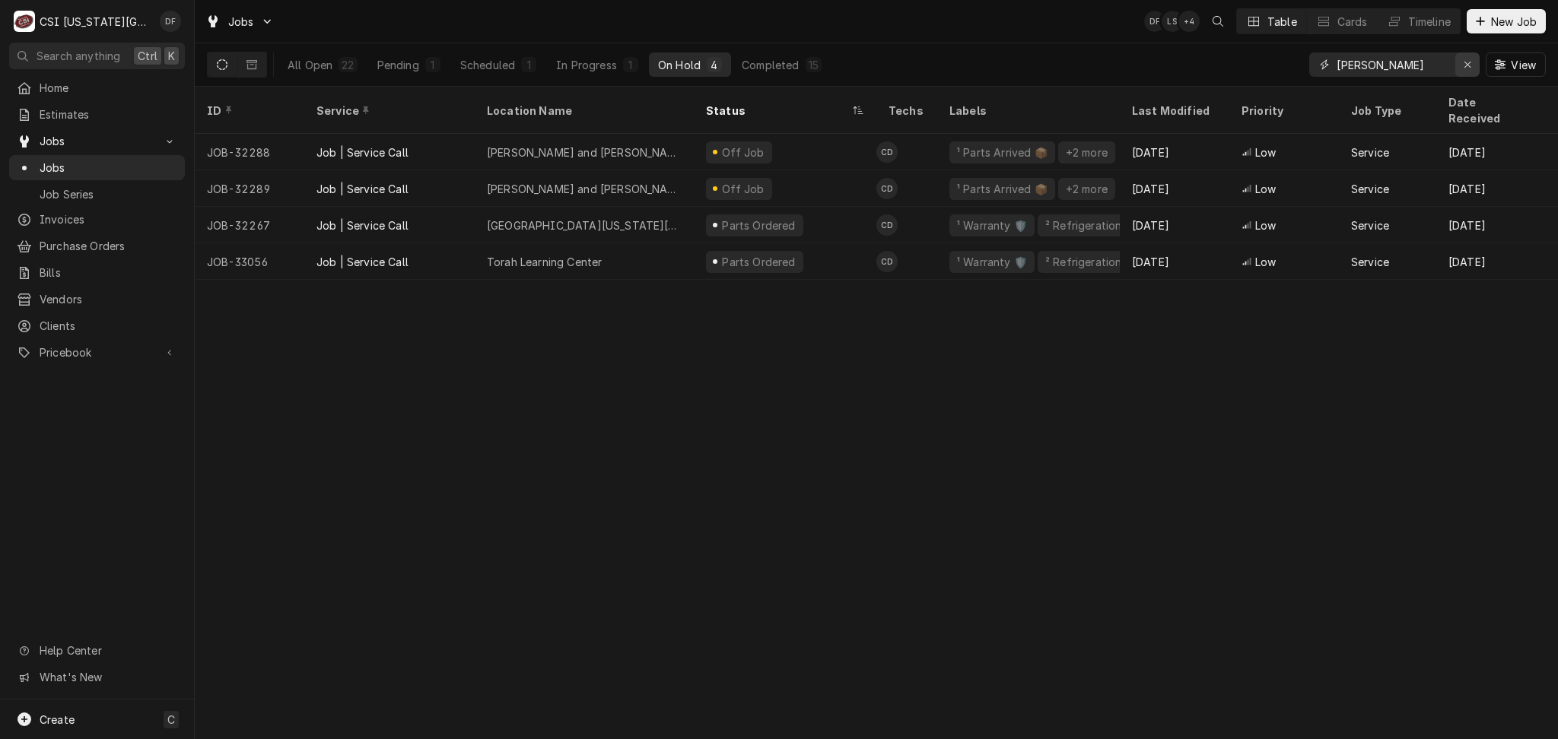
type input "cody"
click at [1468, 63] on icon "Erase input" at bounding box center [1467, 64] width 8 height 11
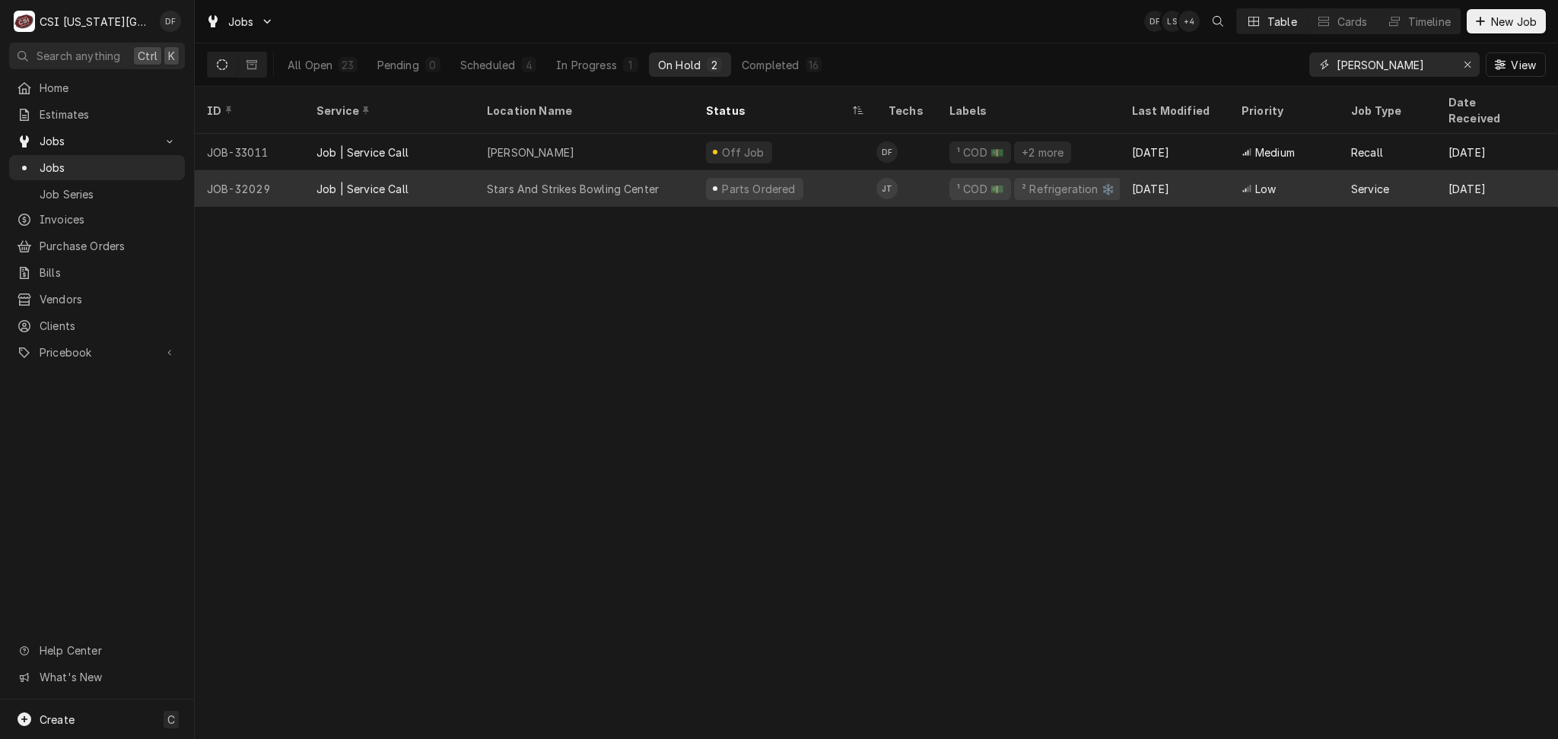
type input "Jimmy"
click at [831, 173] on div "Parts Ordered" at bounding box center [785, 188] width 183 height 37
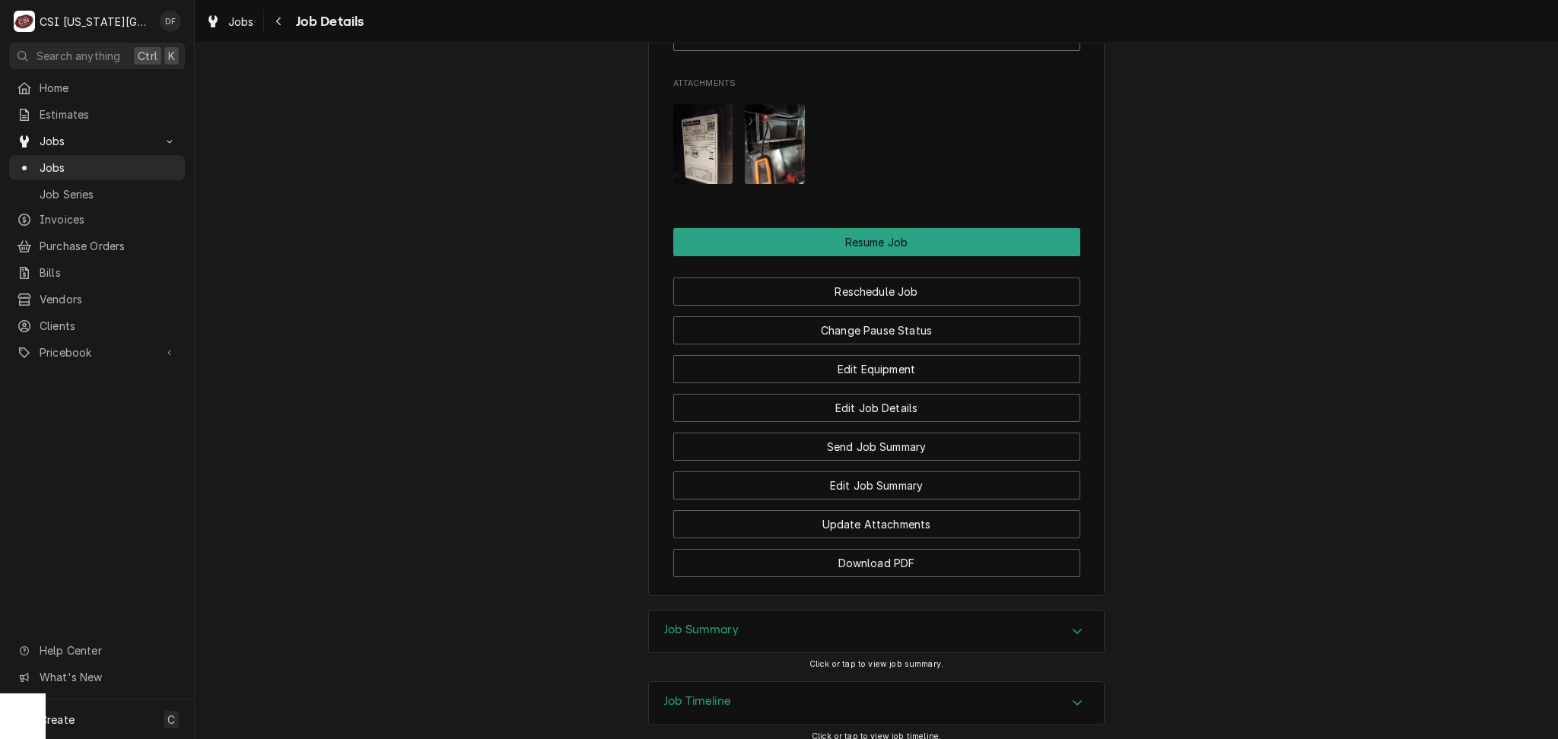
scroll to position [2289, 0]
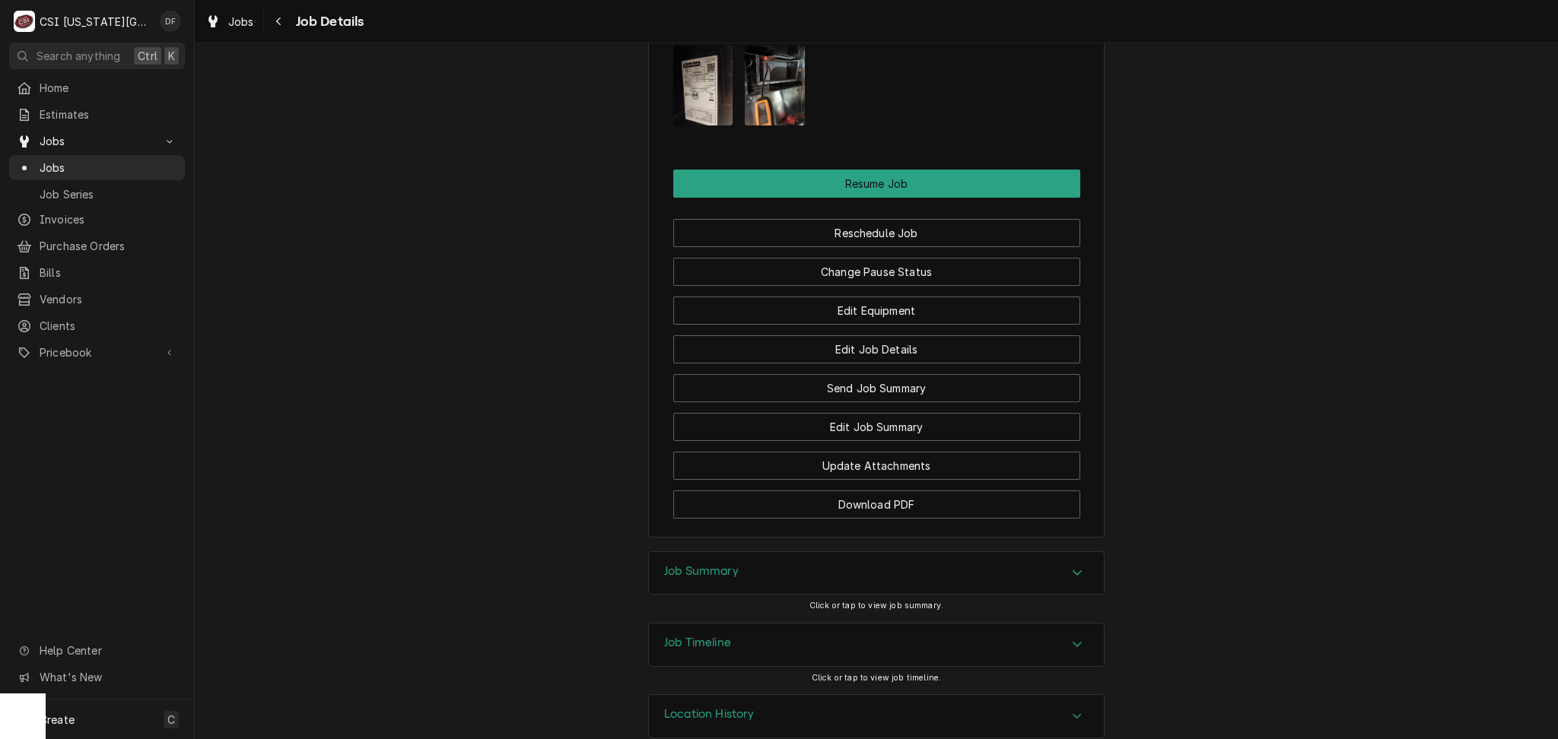
click at [843, 552] on div "Job Summary" at bounding box center [876, 573] width 455 height 43
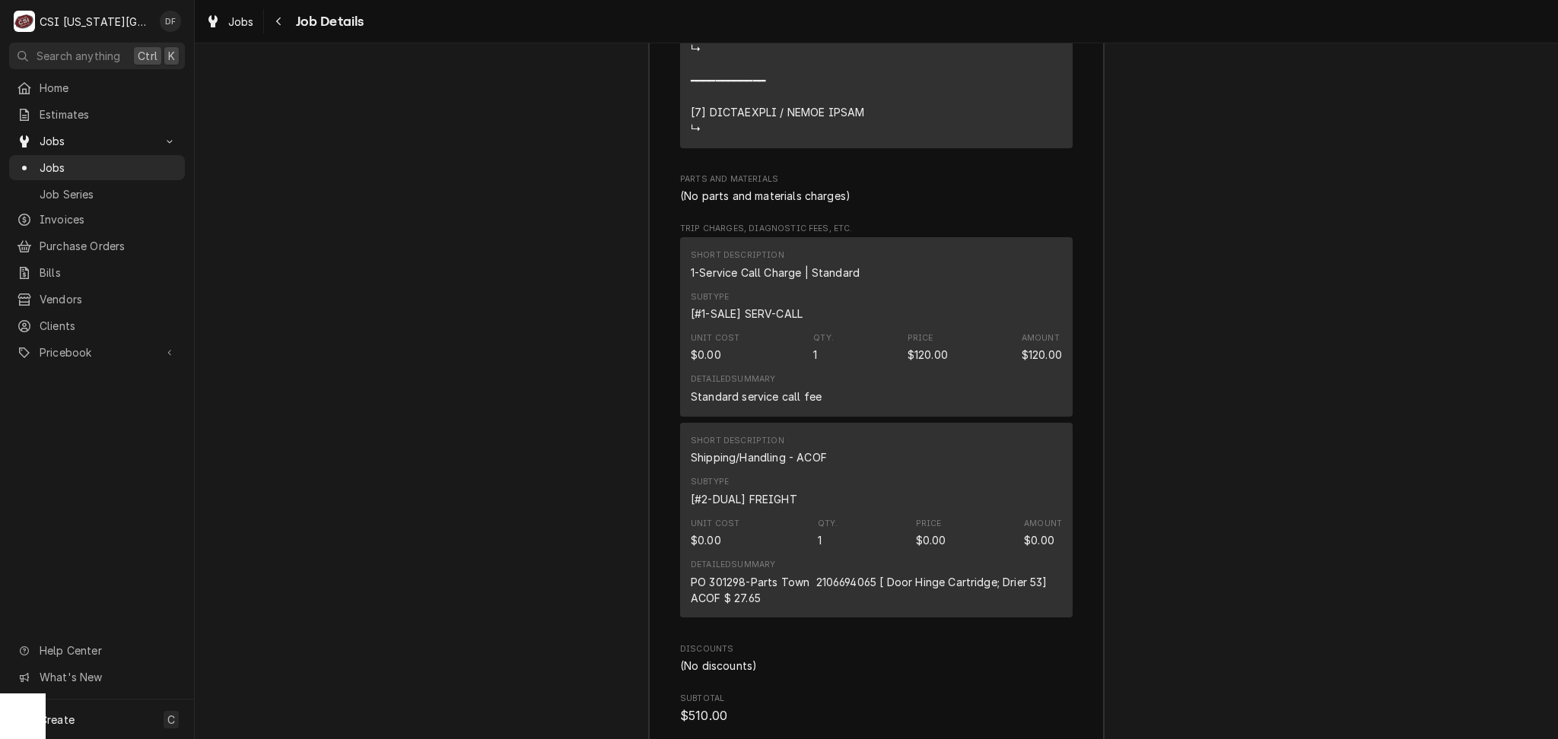
scroll to position [4936, 0]
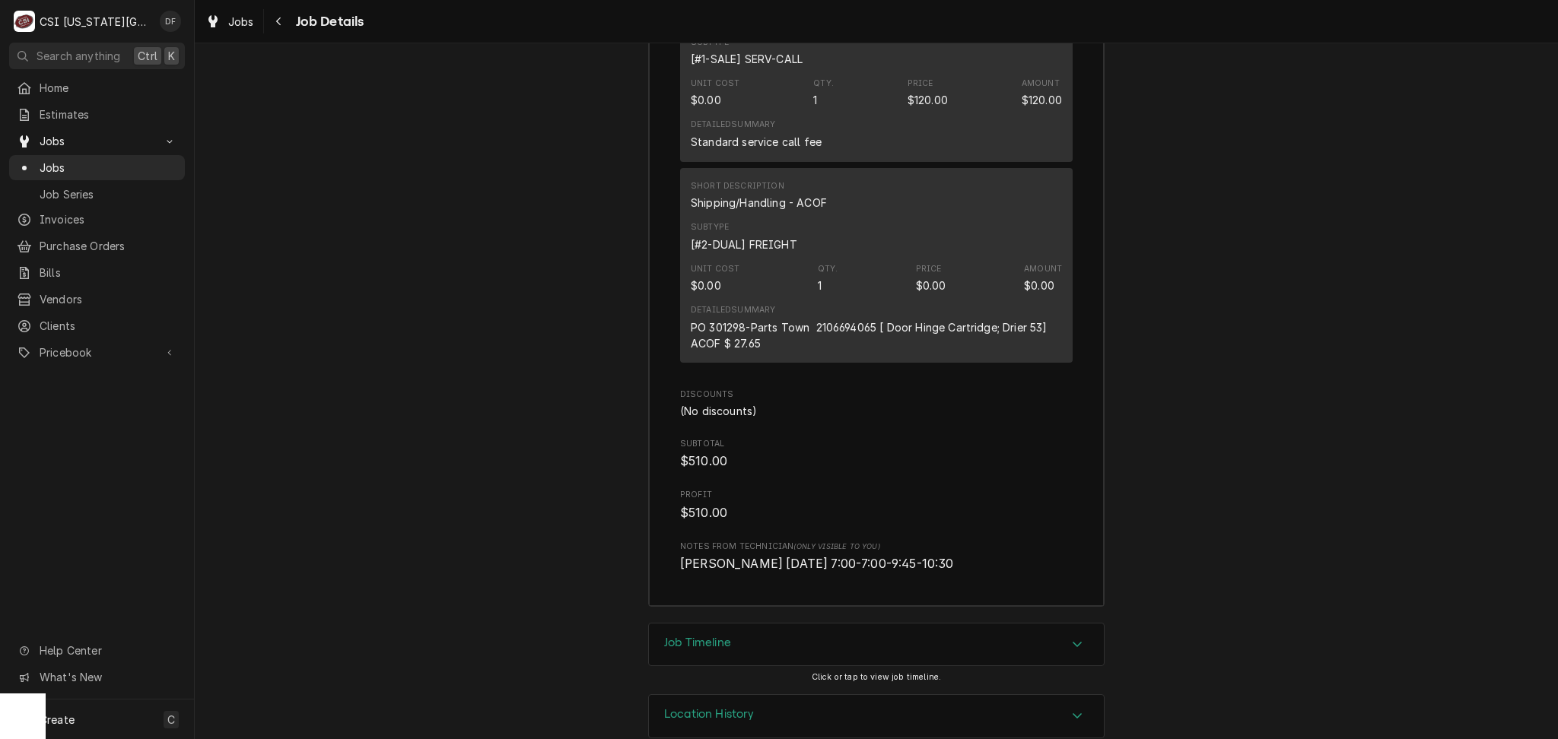
click at [735, 707] on div "Location History" at bounding box center [709, 716] width 91 height 18
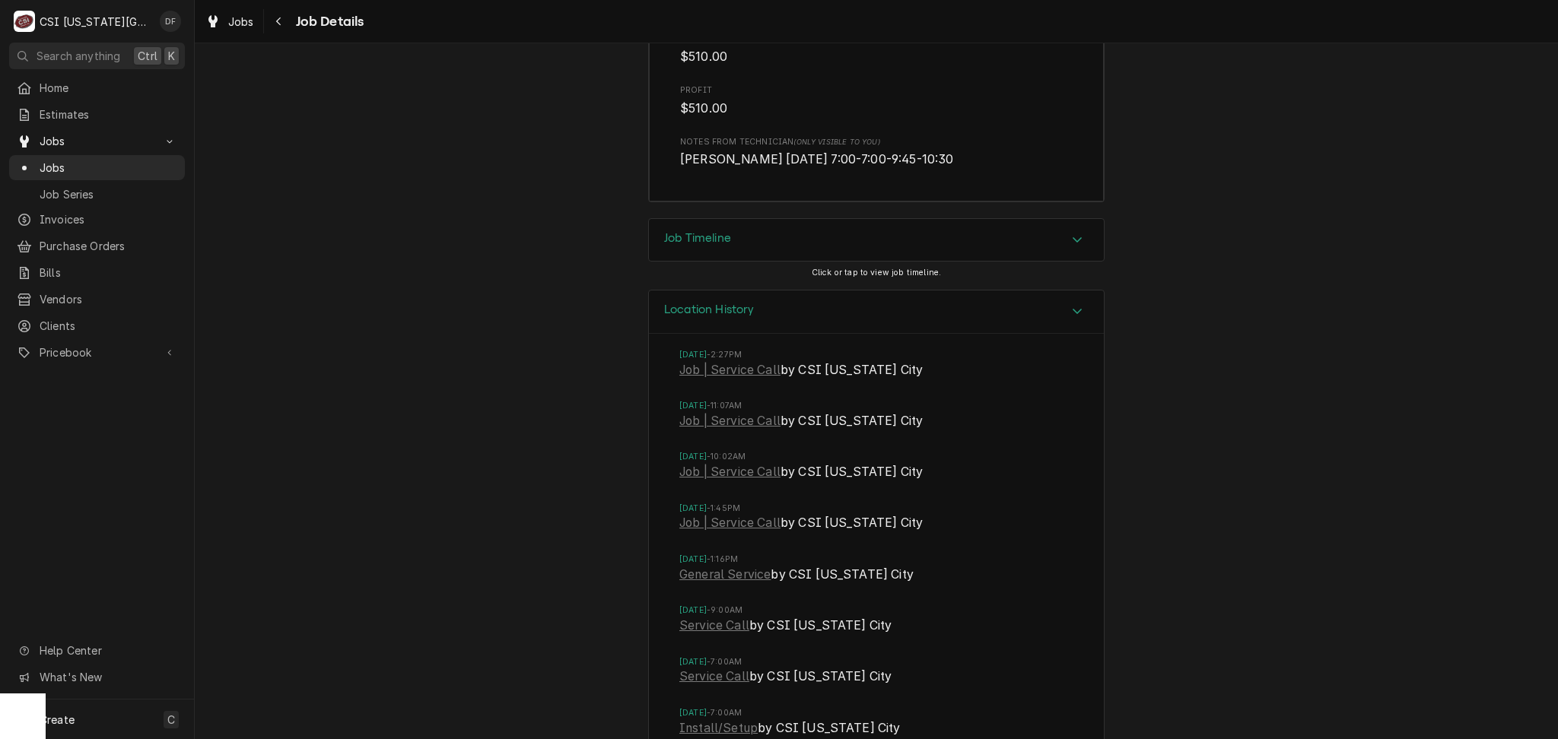
scroll to position [5349, 0]
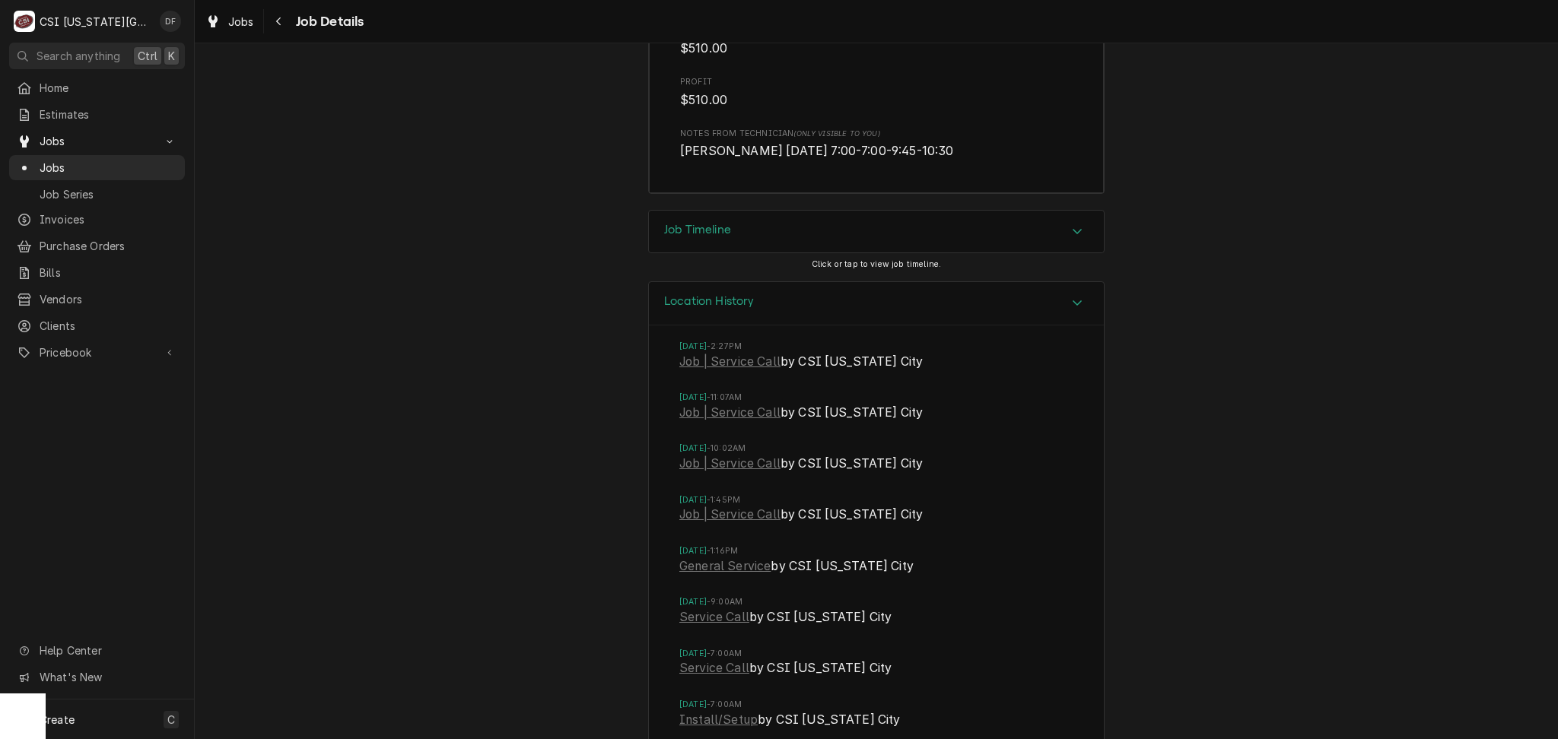
click at [763, 211] on div "Job Timeline" at bounding box center [876, 232] width 455 height 43
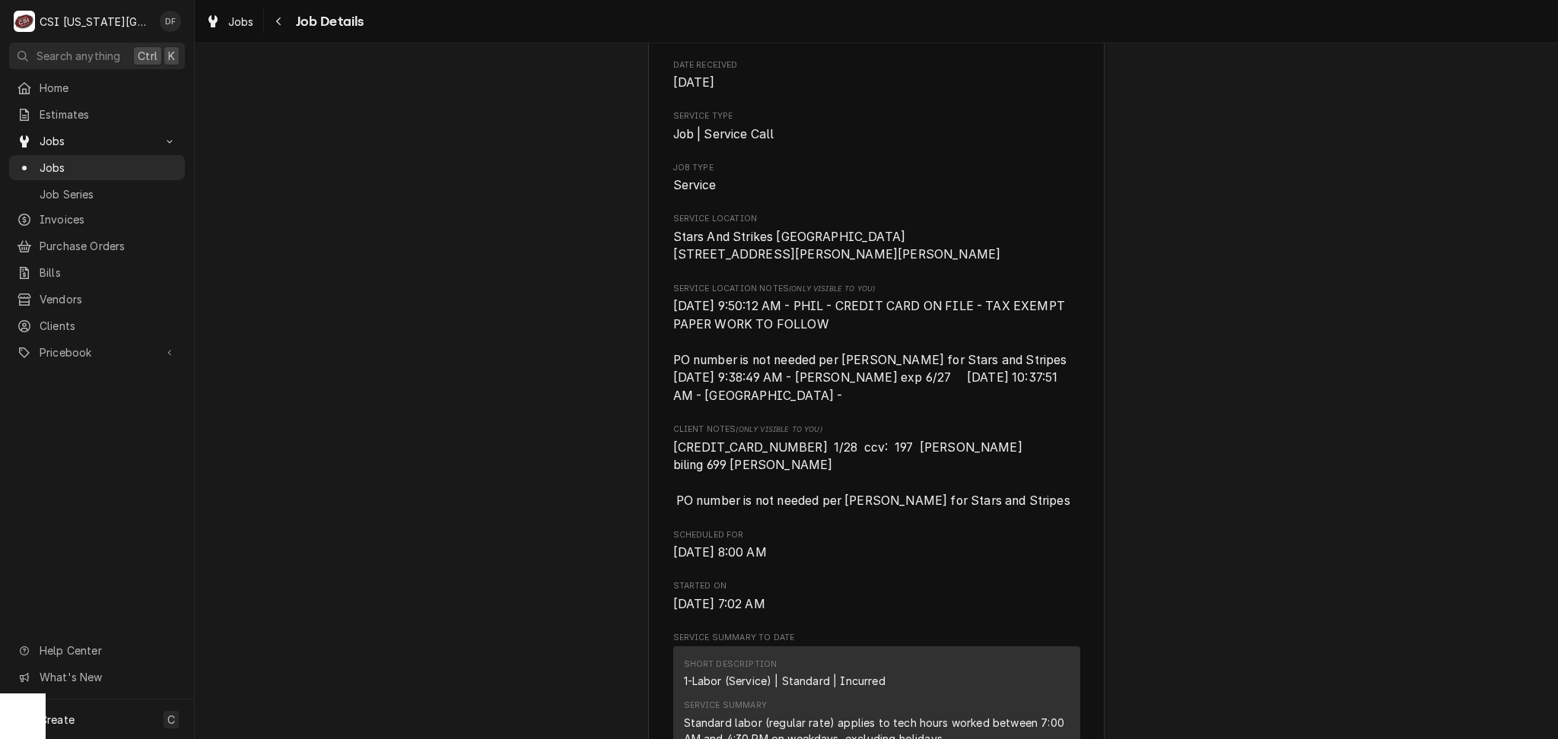
scroll to position [0, 0]
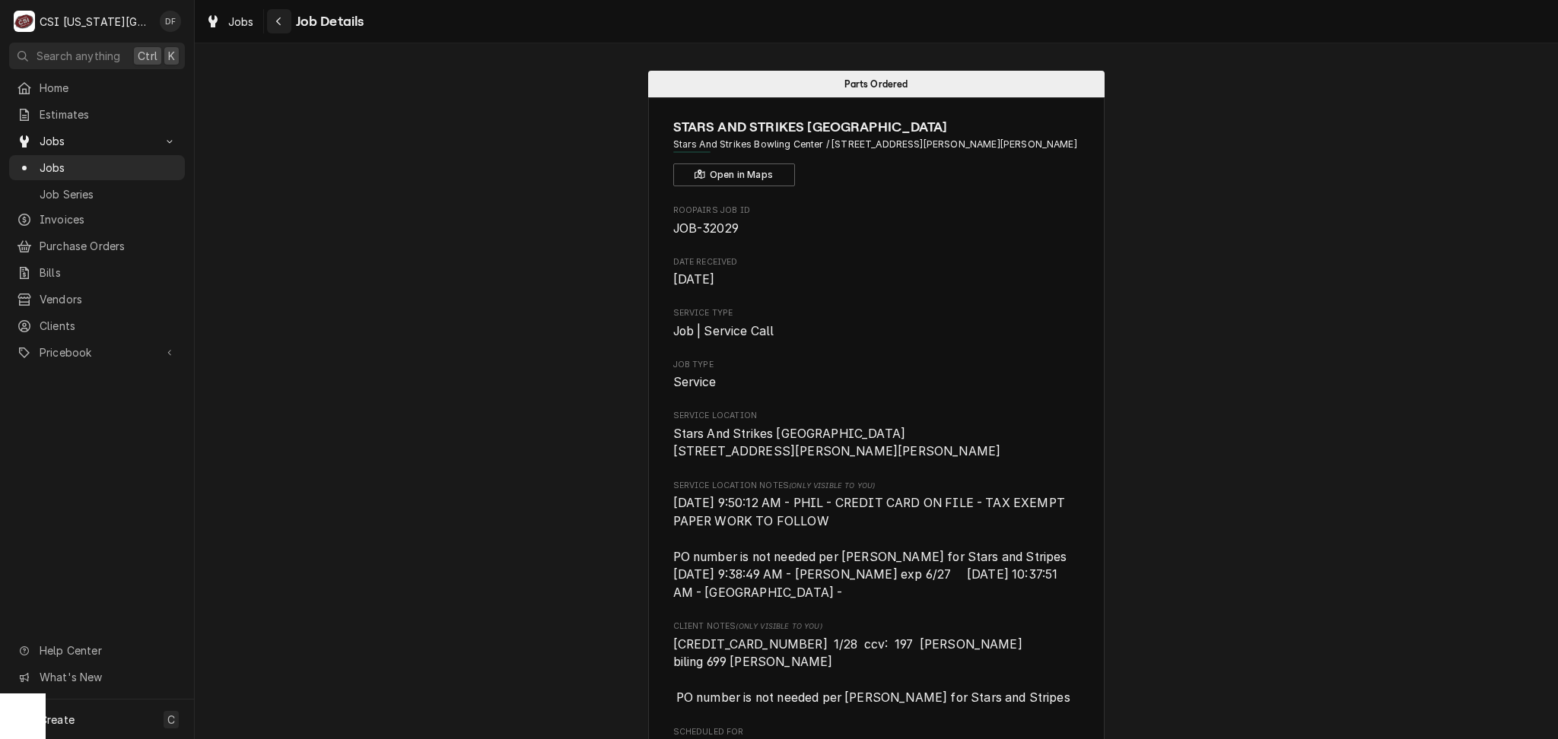
click at [286, 25] on button "Navigate back" at bounding box center [279, 21] width 24 height 24
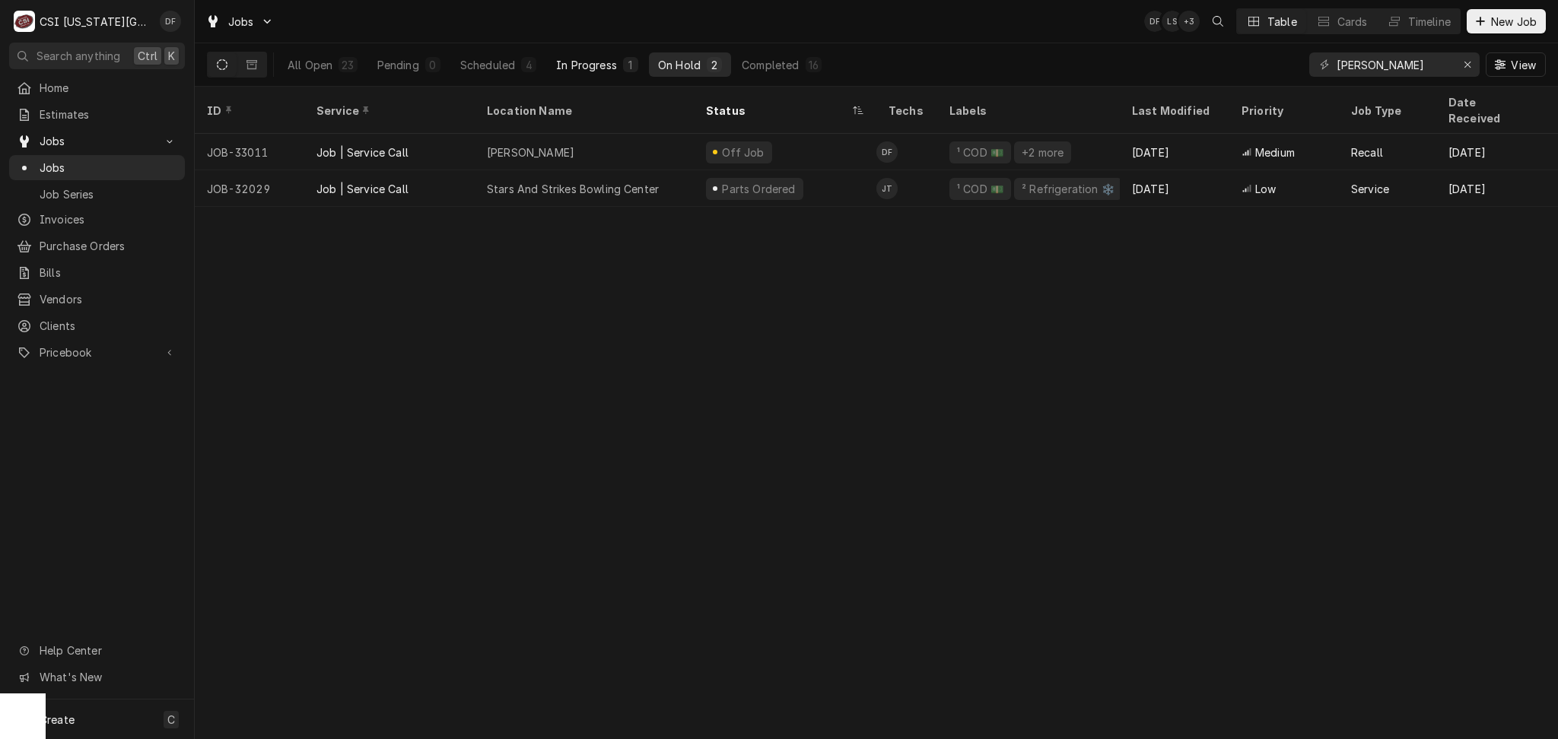
click at [612, 71] on div "In Progress" at bounding box center [586, 65] width 61 height 16
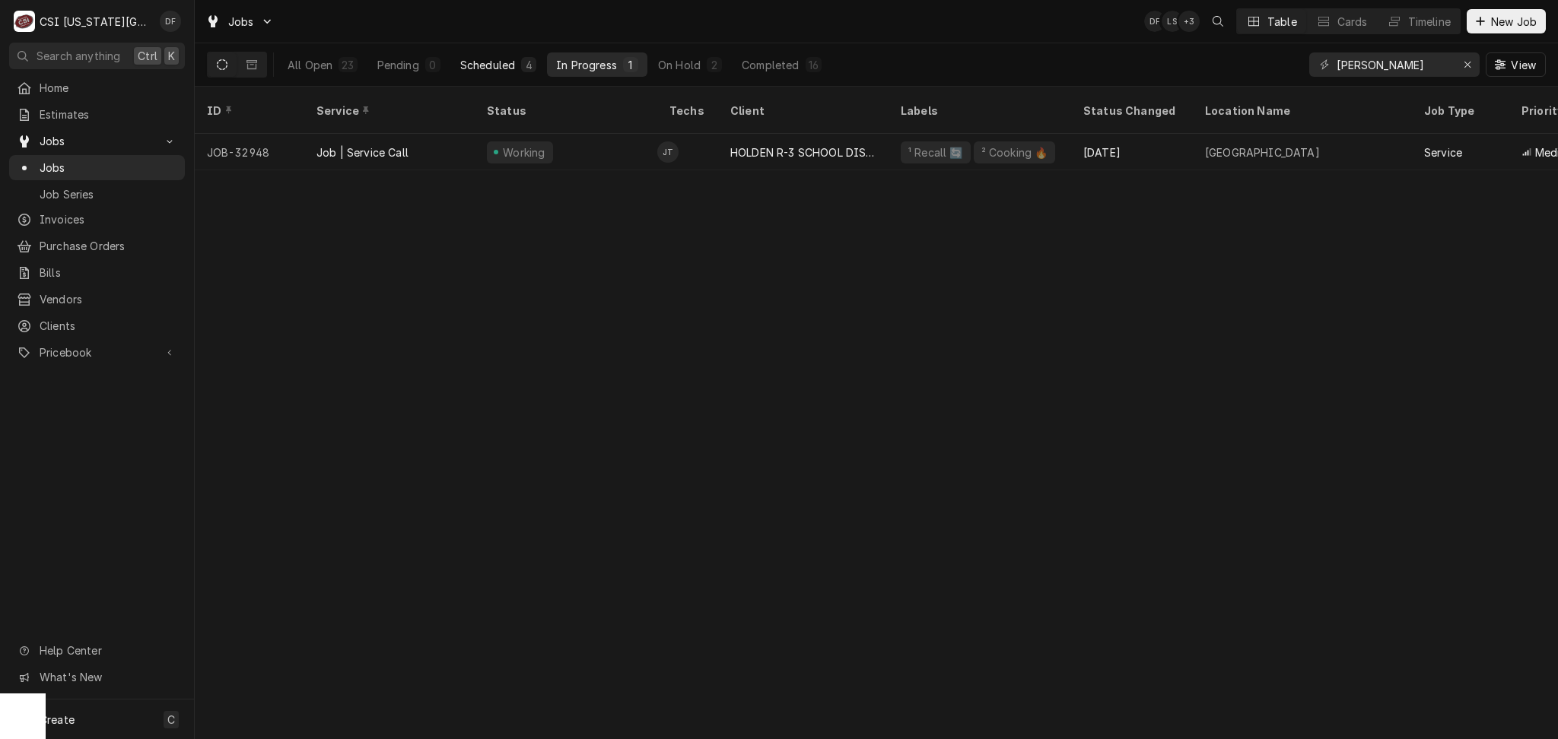
click at [487, 63] on div "Scheduled" at bounding box center [487, 65] width 55 height 16
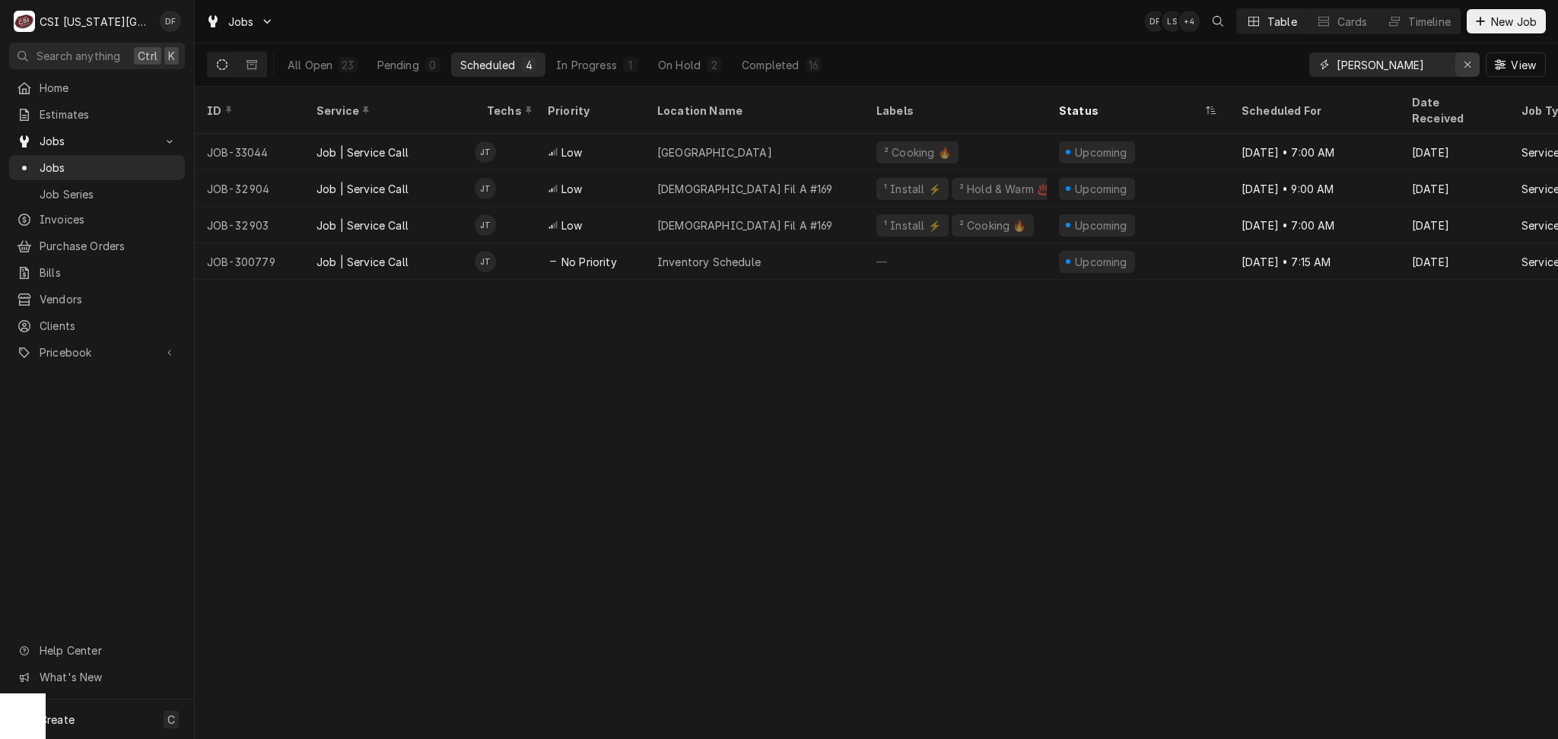
click at [1469, 64] on icon "Erase input" at bounding box center [1467, 64] width 8 height 11
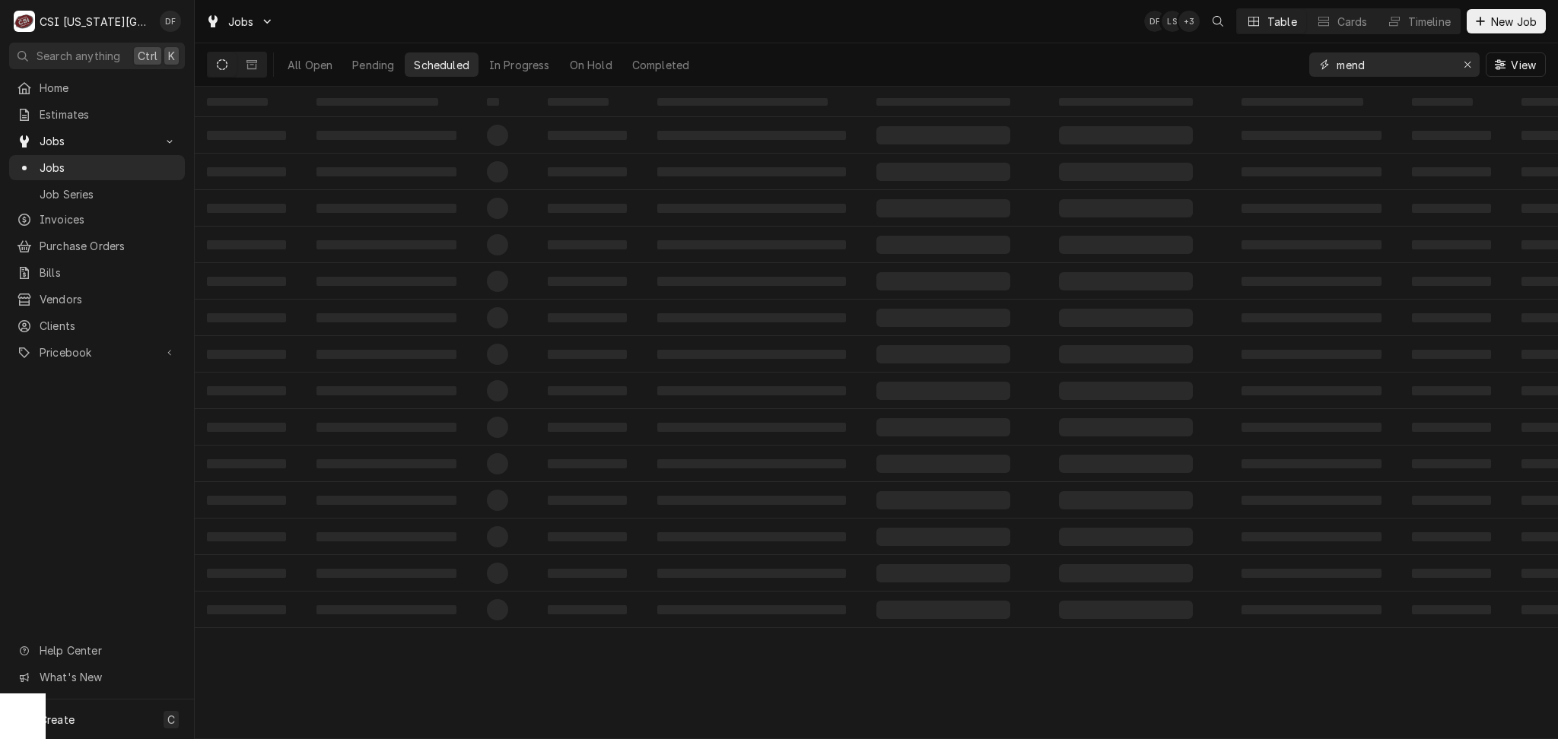
drag, startPoint x: 1469, startPoint y: 64, endPoint x: 1318, endPoint y: 84, distance: 152.6
click at [1468, 64] on div "mend" at bounding box center [1394, 64] width 170 height 24
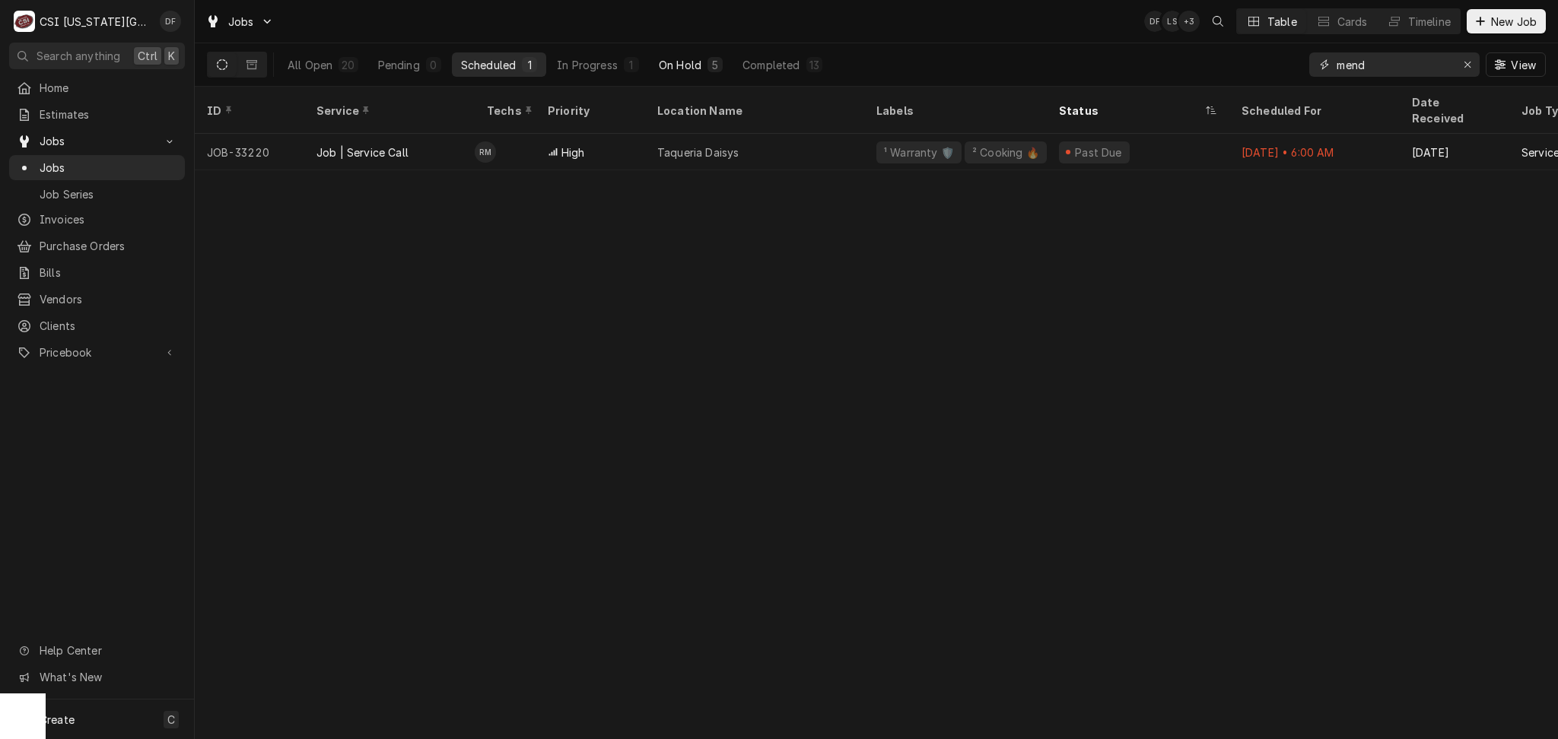
type input "mend"
click at [684, 59] on div "On Hold" at bounding box center [680, 65] width 43 height 16
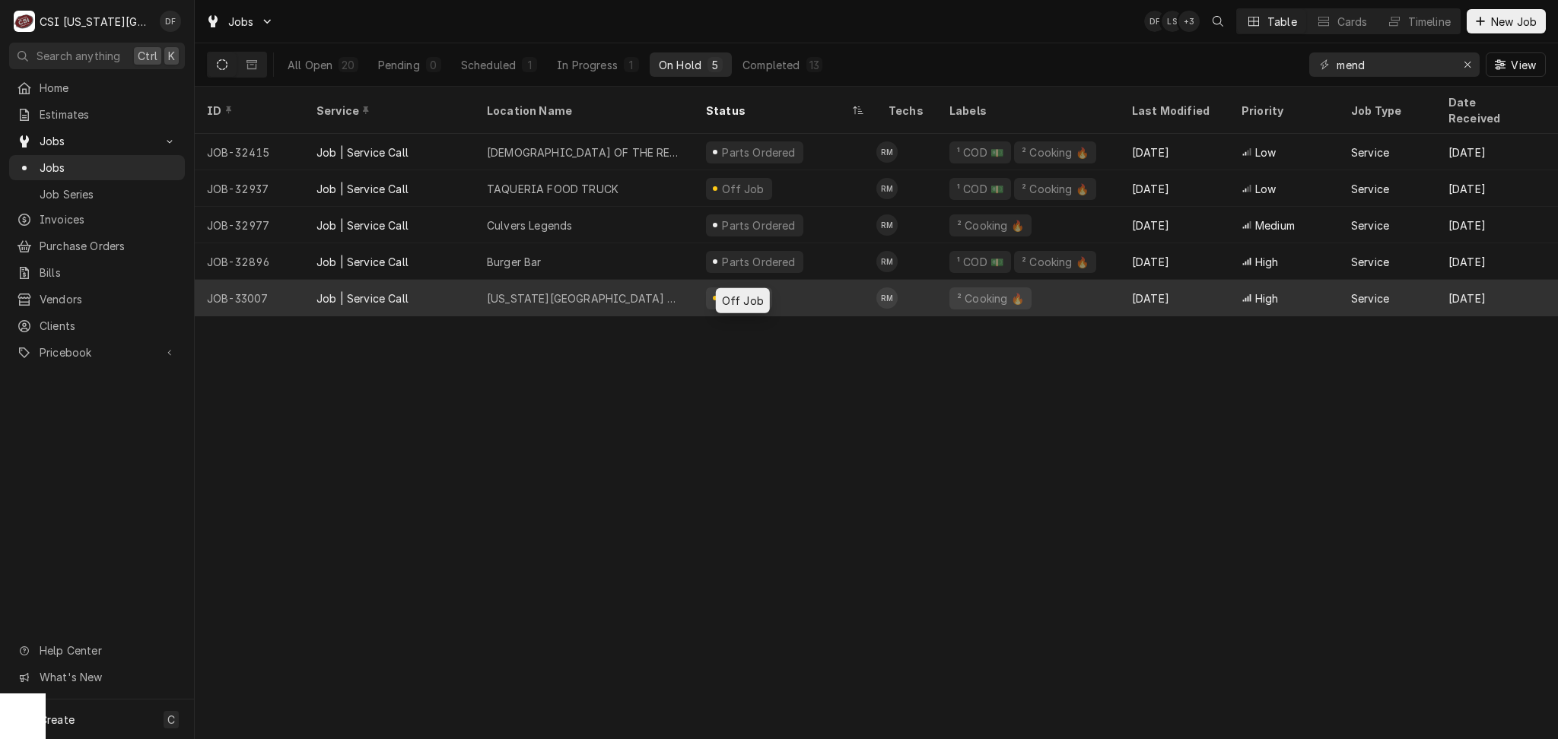
click at [740, 291] on div "Off Job" at bounding box center [742, 299] width 46 height 16
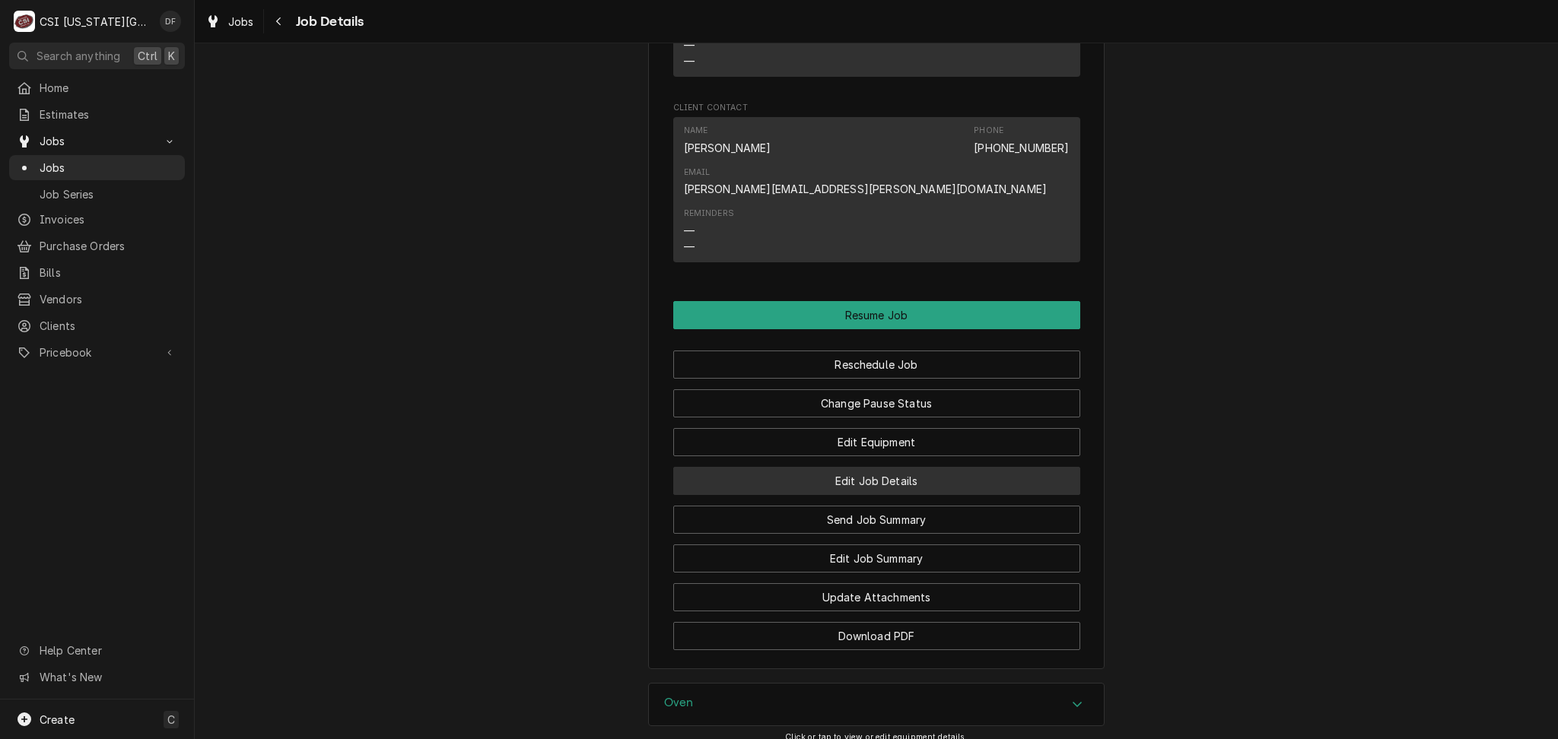
scroll to position [1521, 0]
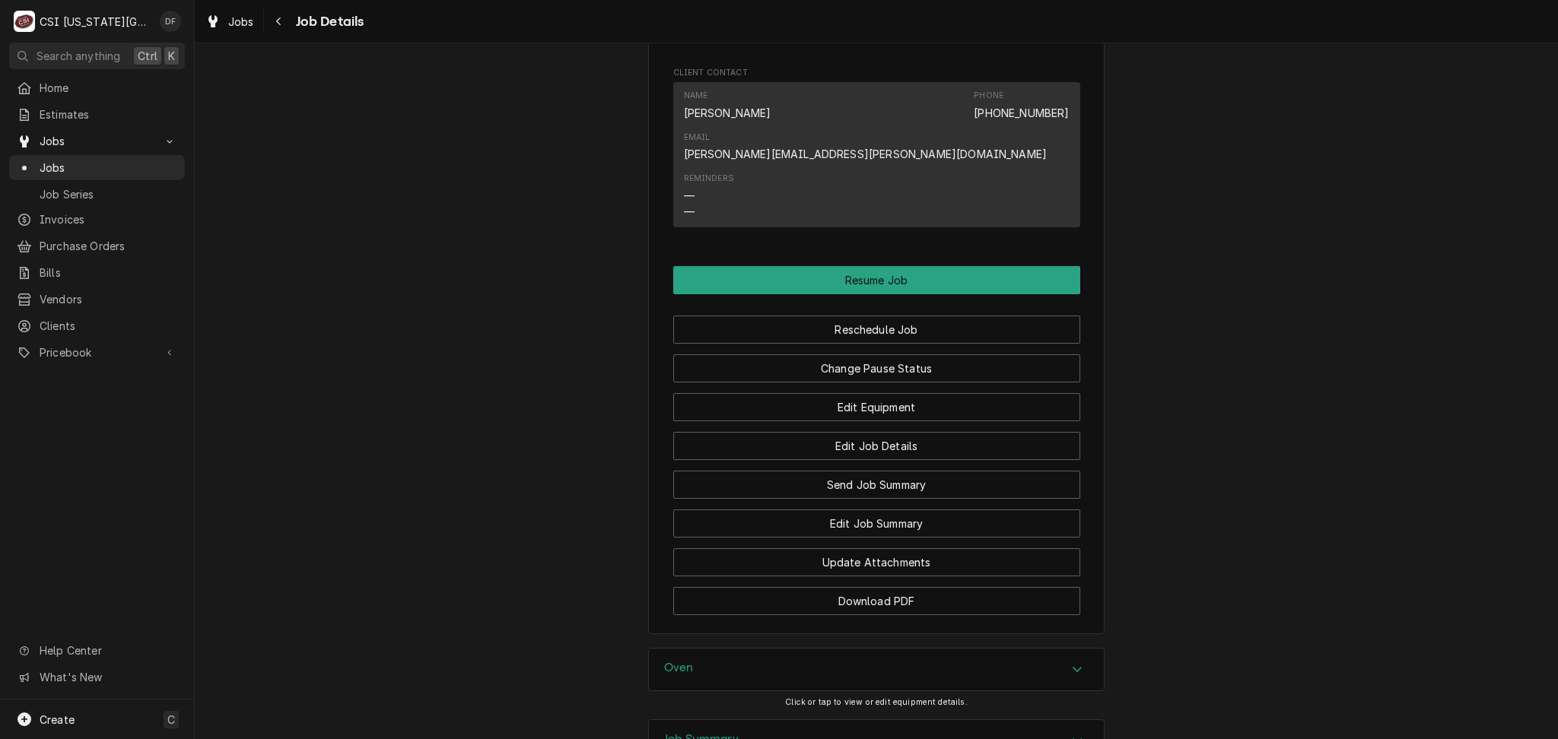
click at [715, 732] on h3 "Job Summary" at bounding box center [701, 739] width 75 height 14
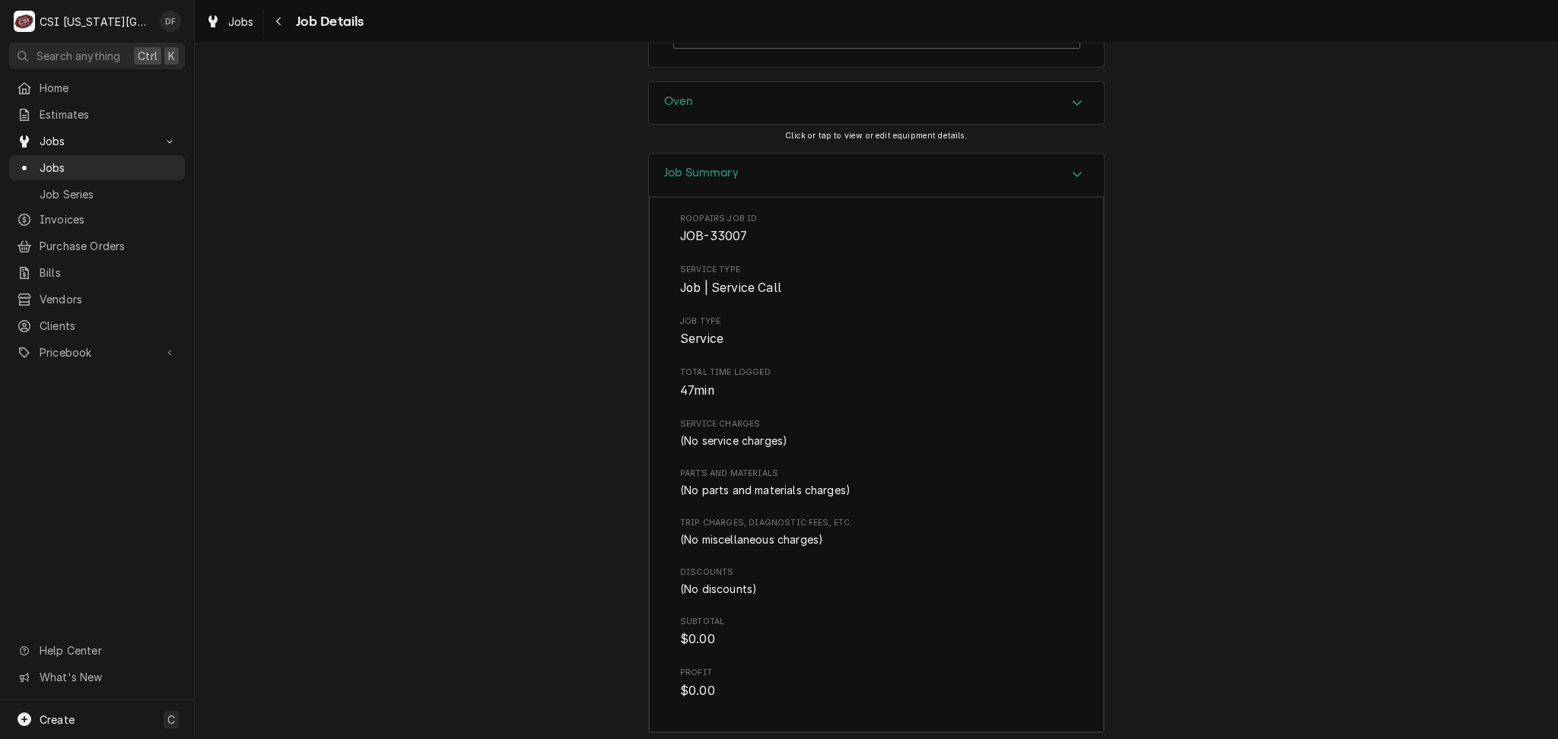
scroll to position [2136, 0]
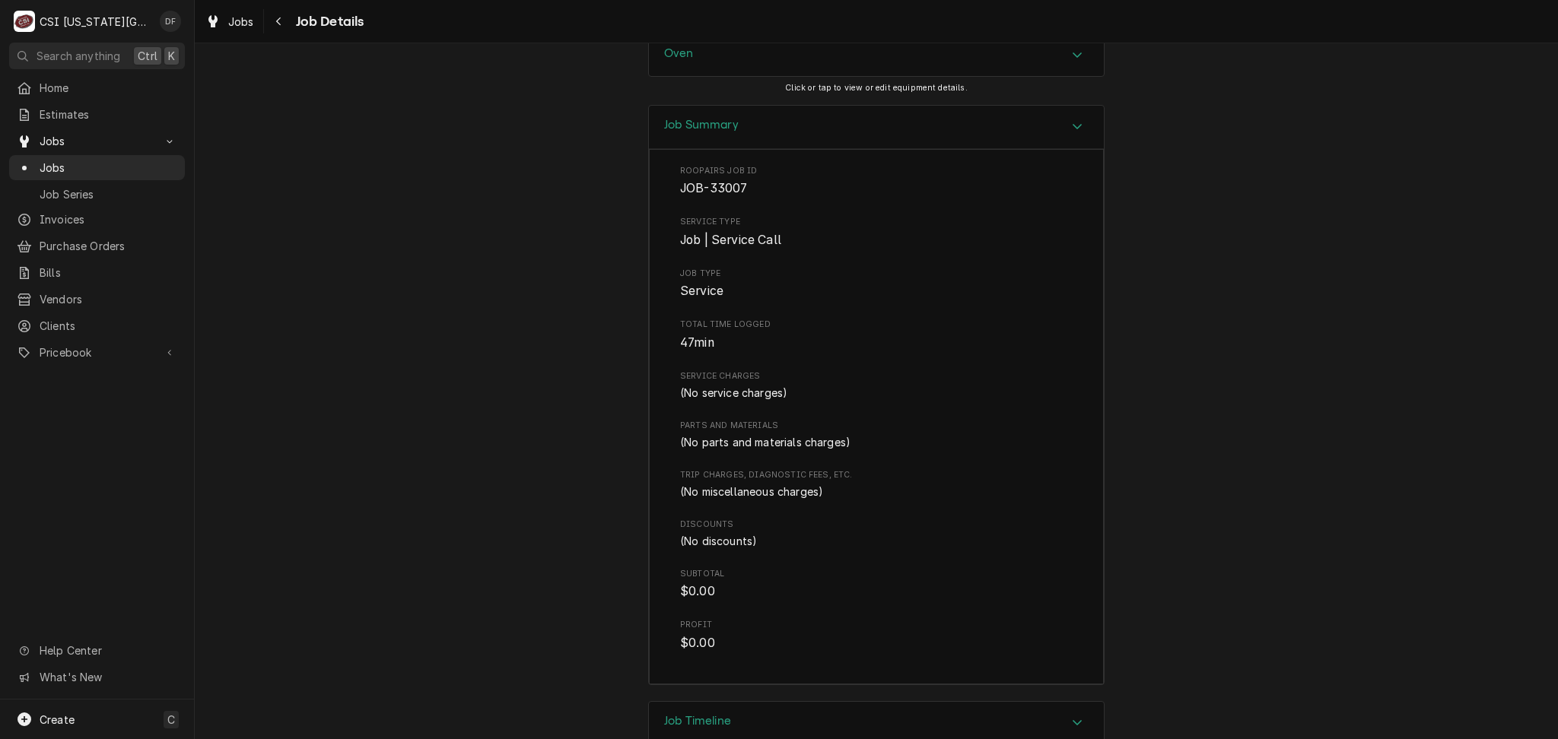
click at [745, 702] on div "Job Timeline" at bounding box center [876, 723] width 455 height 43
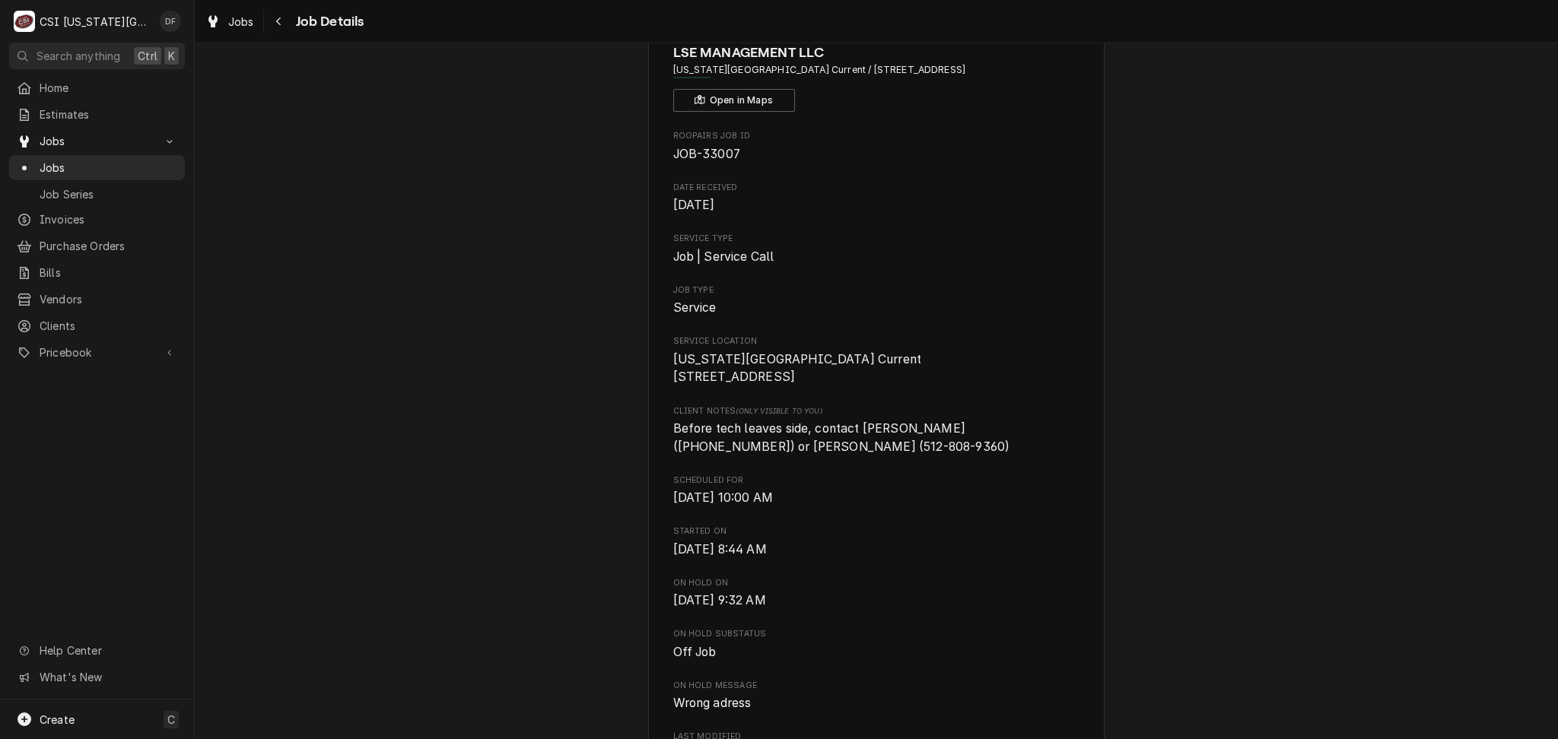
scroll to position [0, 0]
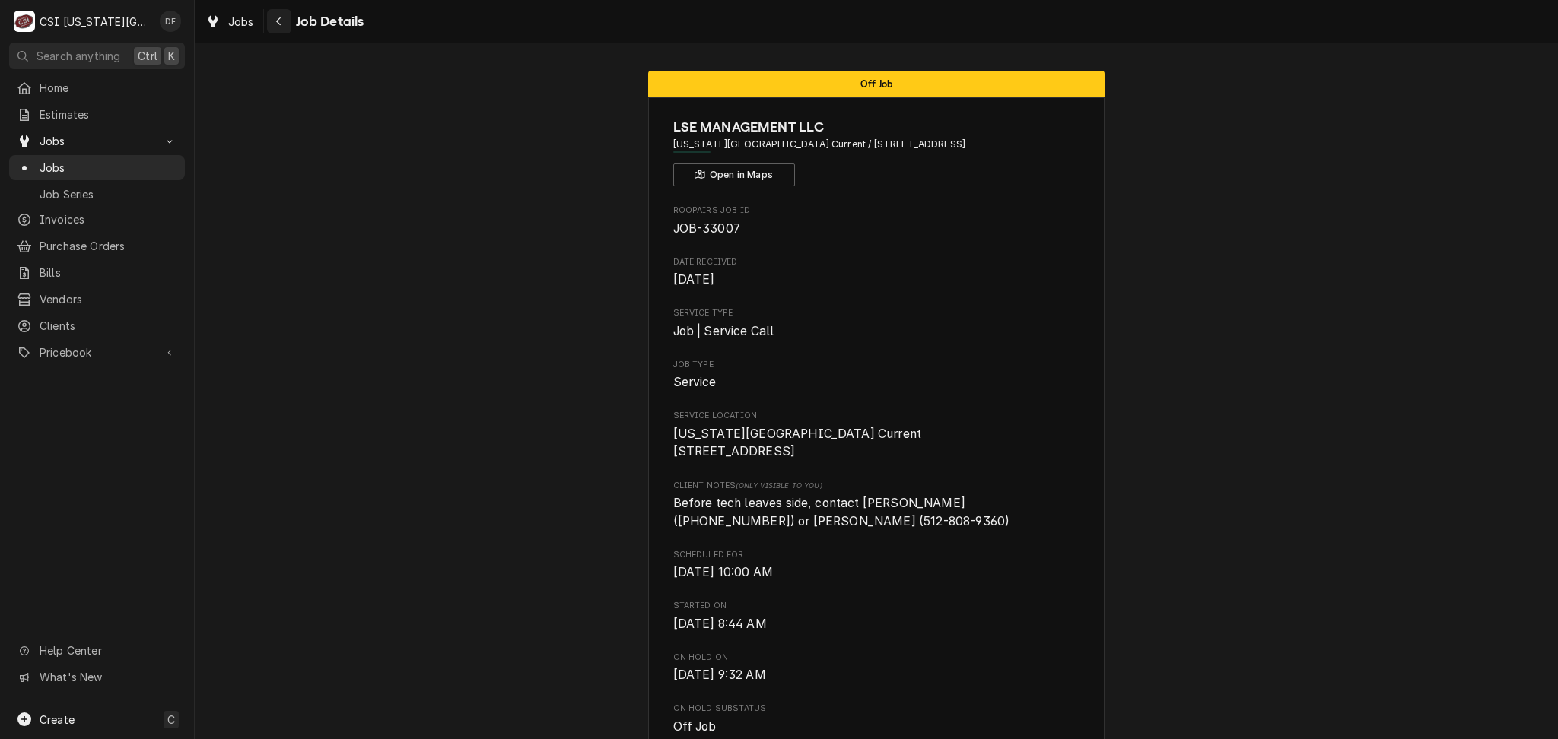
click at [280, 22] on icon "Navigate back" at bounding box center [278, 21] width 7 height 11
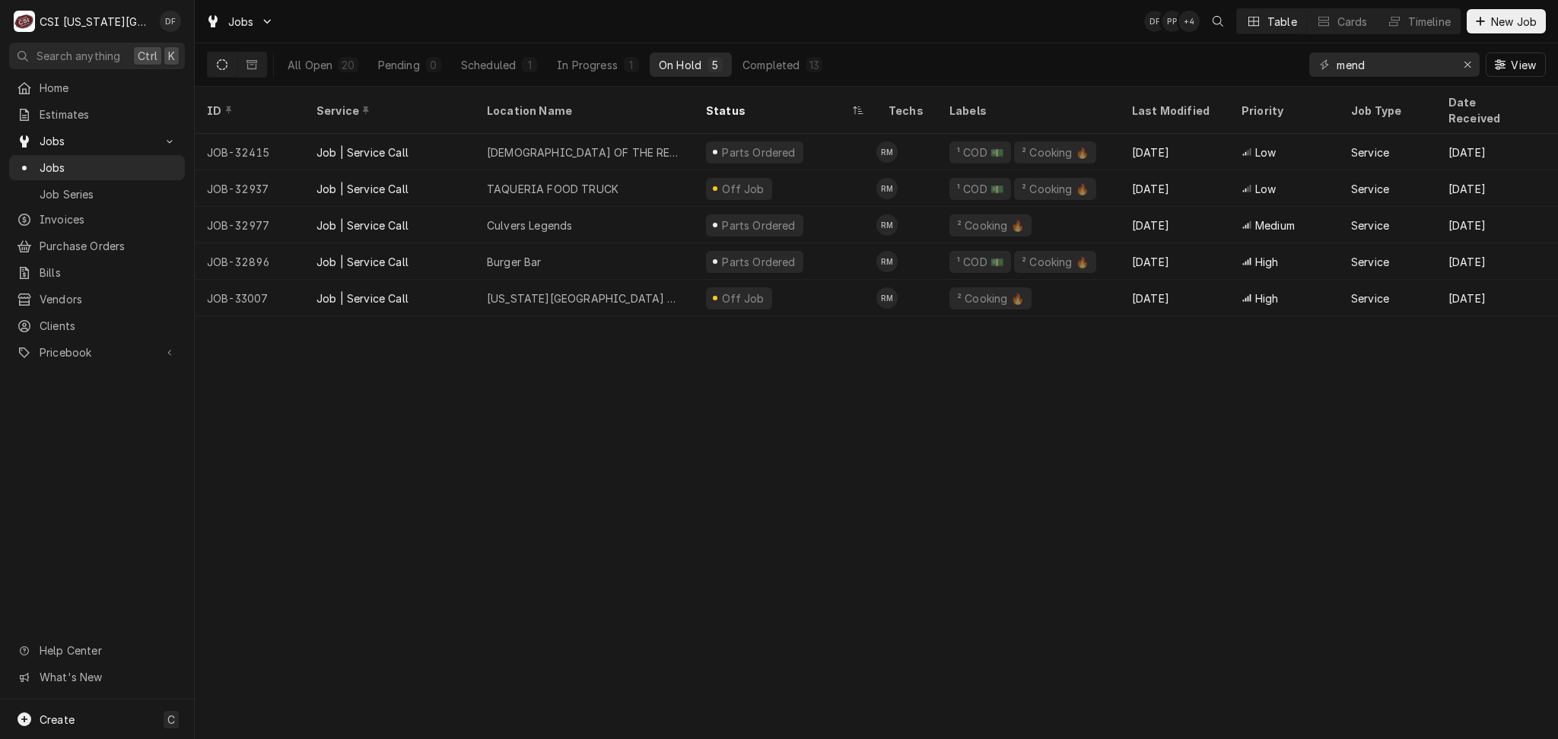
drag, startPoint x: 1408, startPoint y: 77, endPoint x: 1340, endPoint y: 65, distance: 68.6
click at [1340, 65] on div "mend View" at bounding box center [1427, 64] width 237 height 43
click at [1373, 64] on input "mend" at bounding box center [1393, 64] width 114 height 24
click at [1374, 64] on input "mend" at bounding box center [1393, 64] width 114 height 24
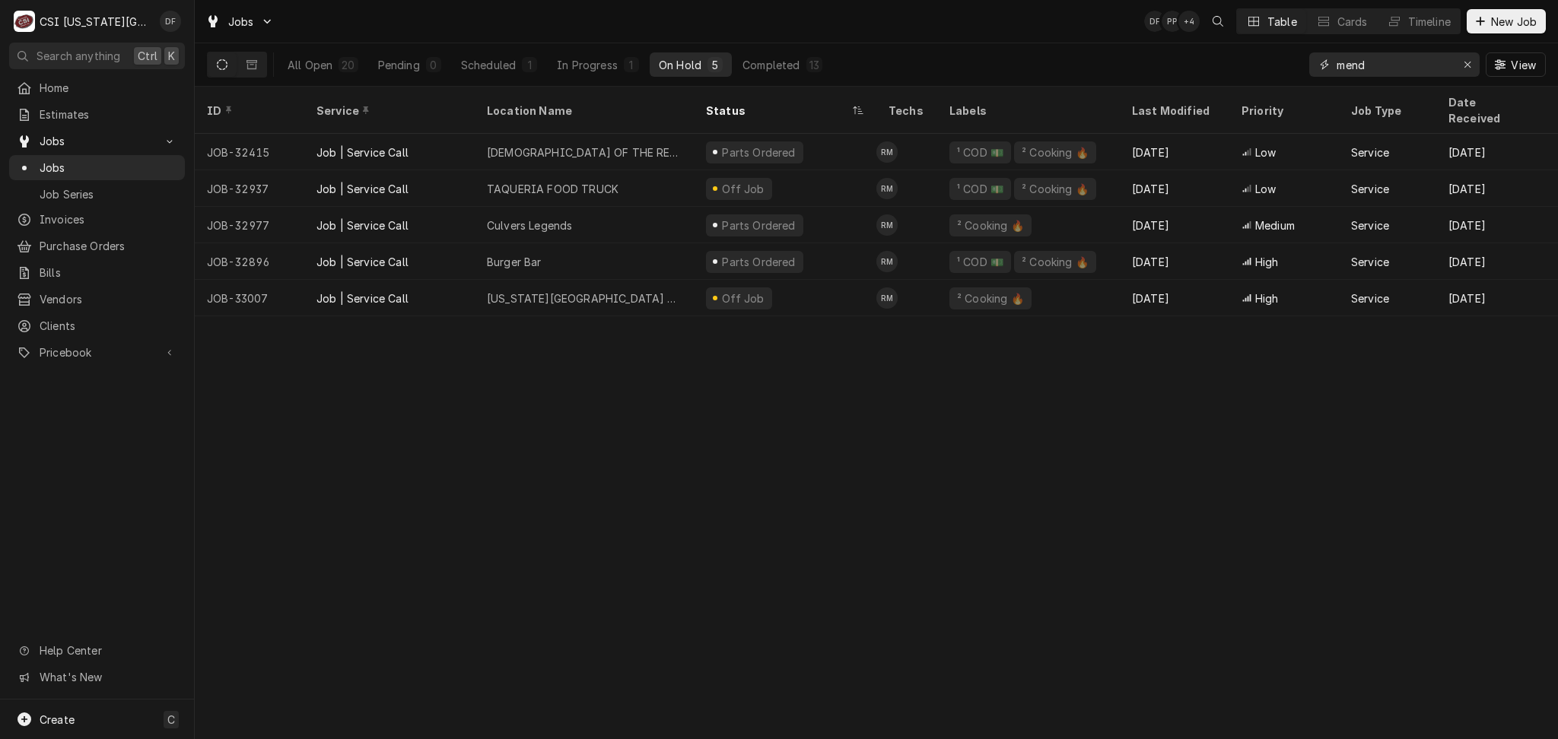
click at [1374, 64] on input "mend" at bounding box center [1393, 64] width 114 height 24
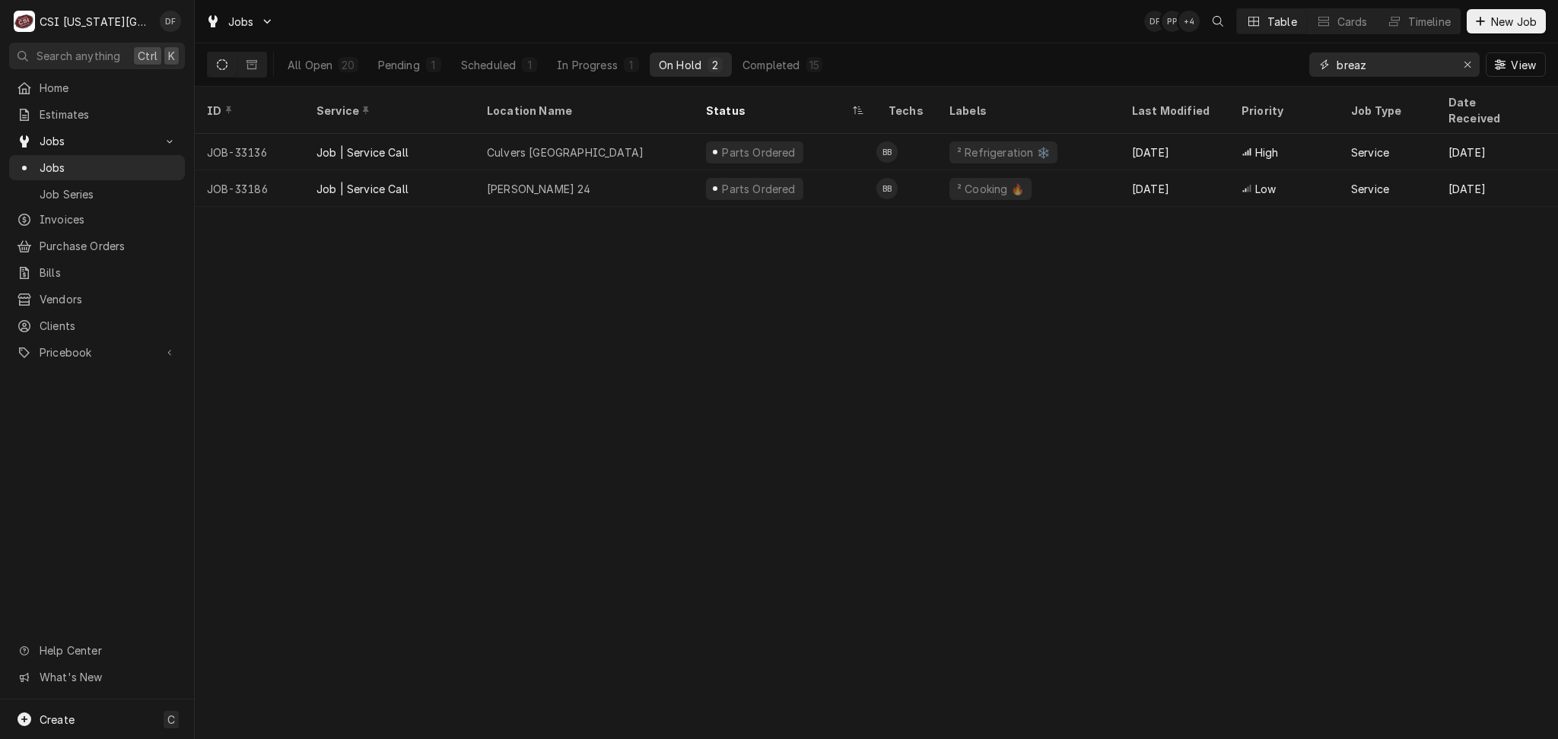
drag, startPoint x: 1392, startPoint y: 62, endPoint x: 1297, endPoint y: 67, distance: 94.4
click at [1297, 67] on div "All Open 20 Pending 1 Scheduled 1 In Progress 1 On Hold 2 Completed 15 breaz Vi…" at bounding box center [876, 64] width 1339 height 43
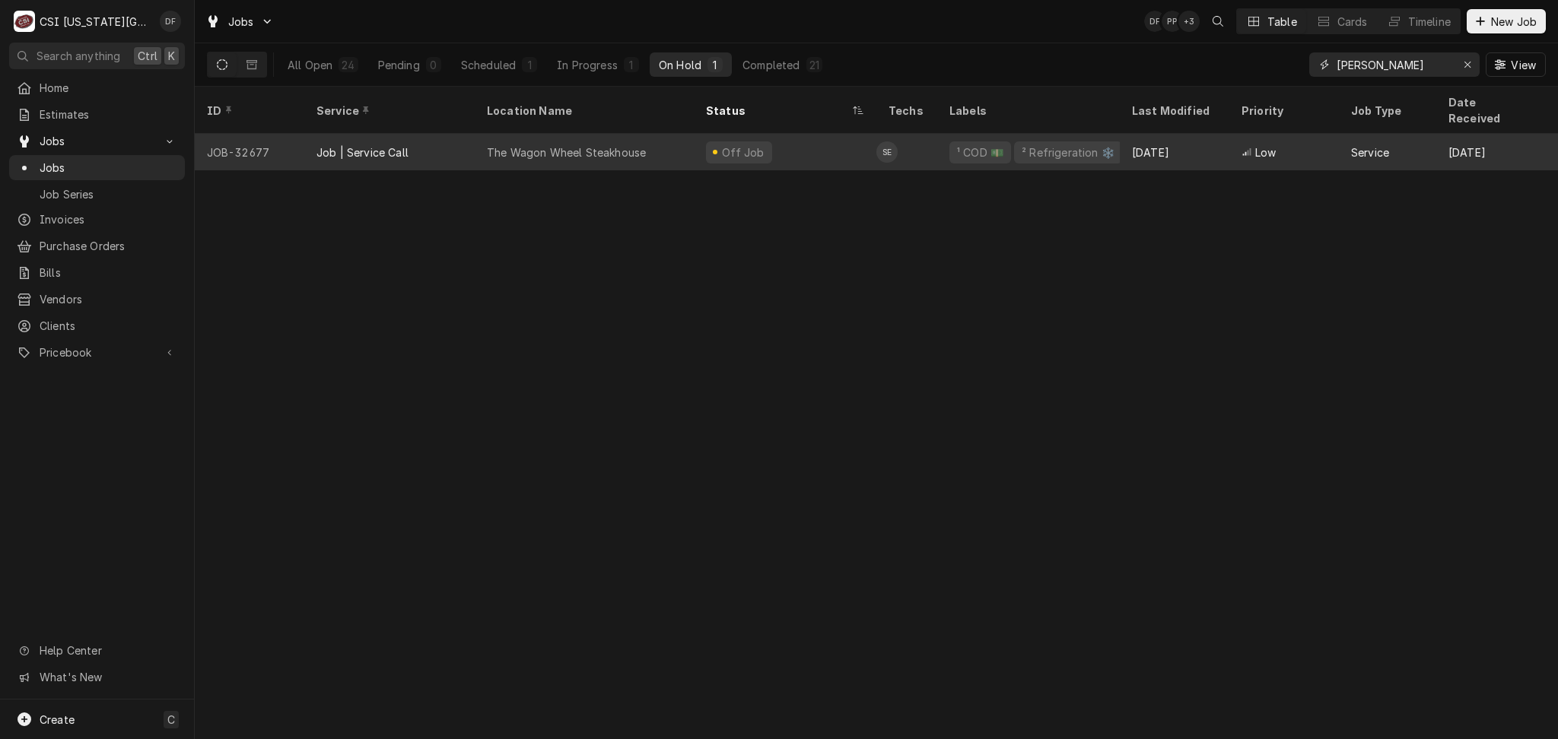
type input "steve"
click at [857, 141] on div "Off Job" at bounding box center [785, 152] width 183 height 37
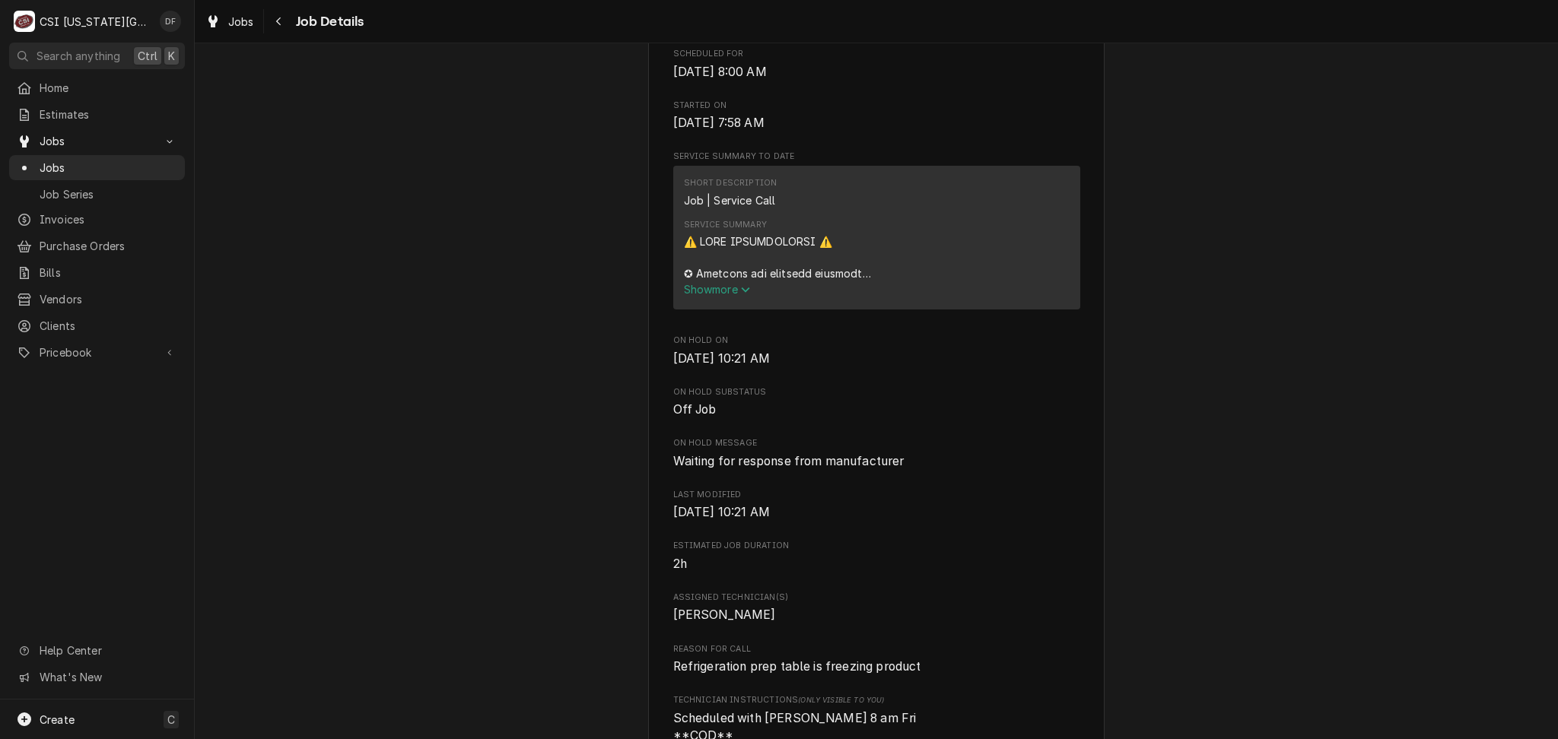
scroll to position [608, 0]
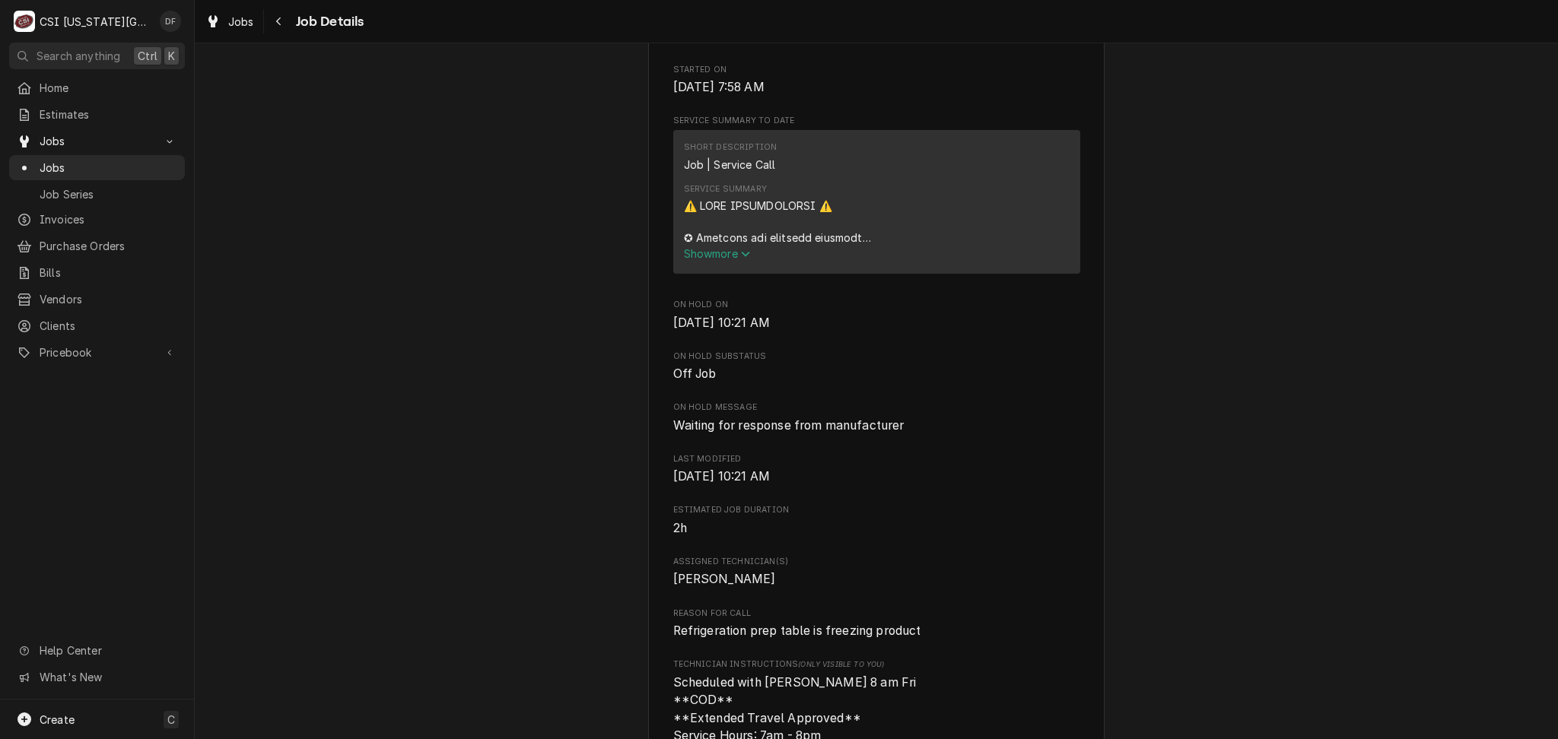
click at [726, 260] on span "Show more" at bounding box center [717, 253] width 67 height 13
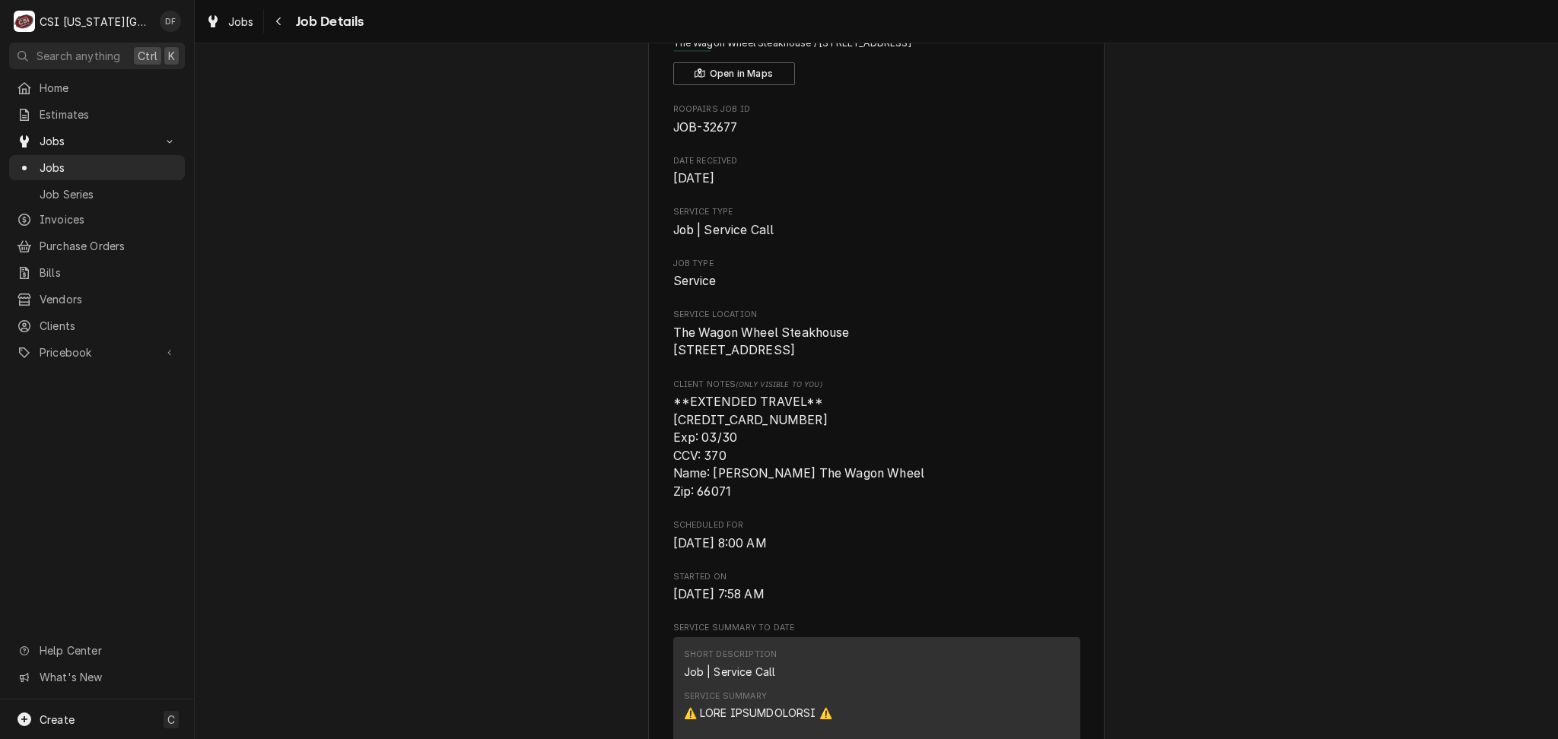
scroll to position [0, 0]
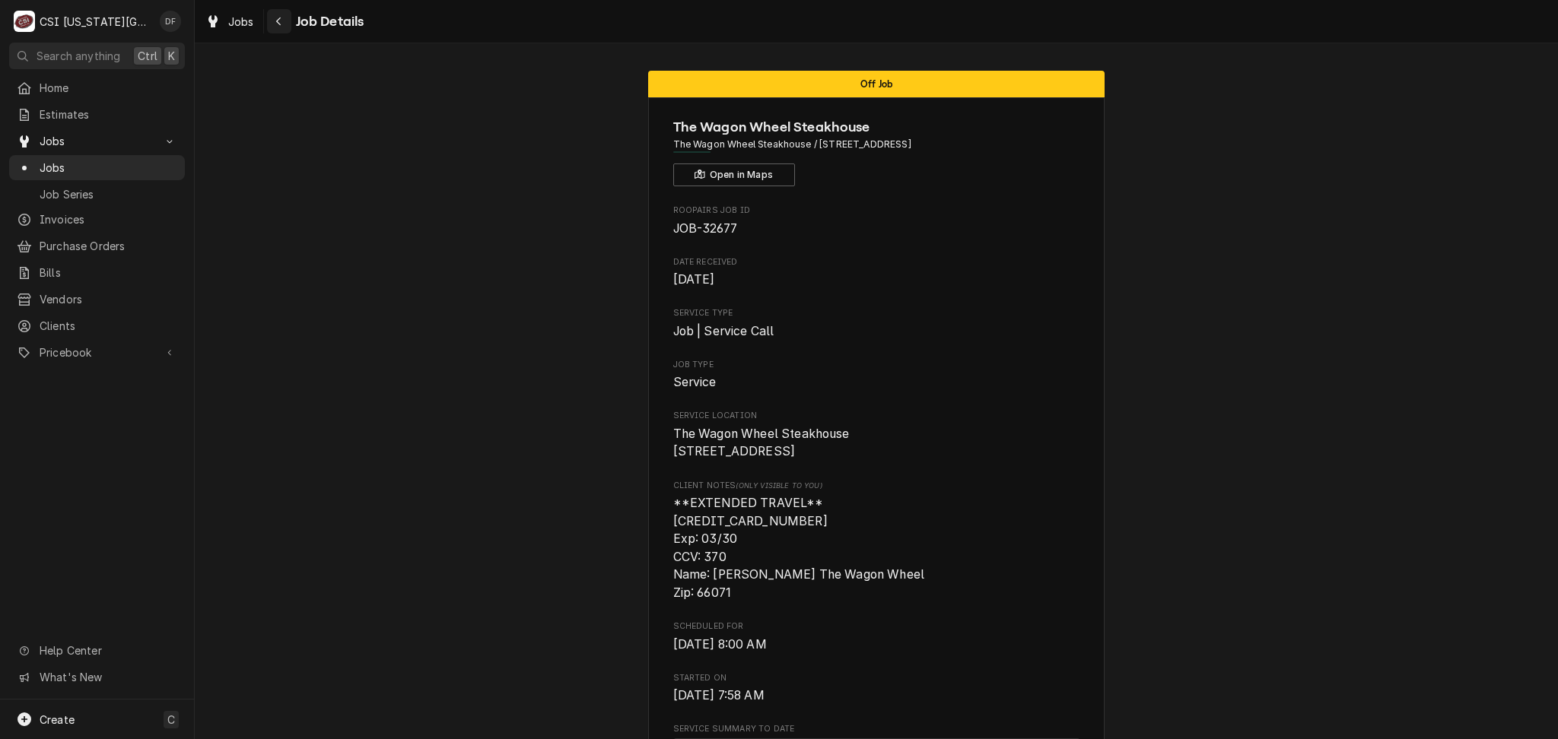
click at [284, 17] on div "Navigate back" at bounding box center [279, 21] width 15 height 15
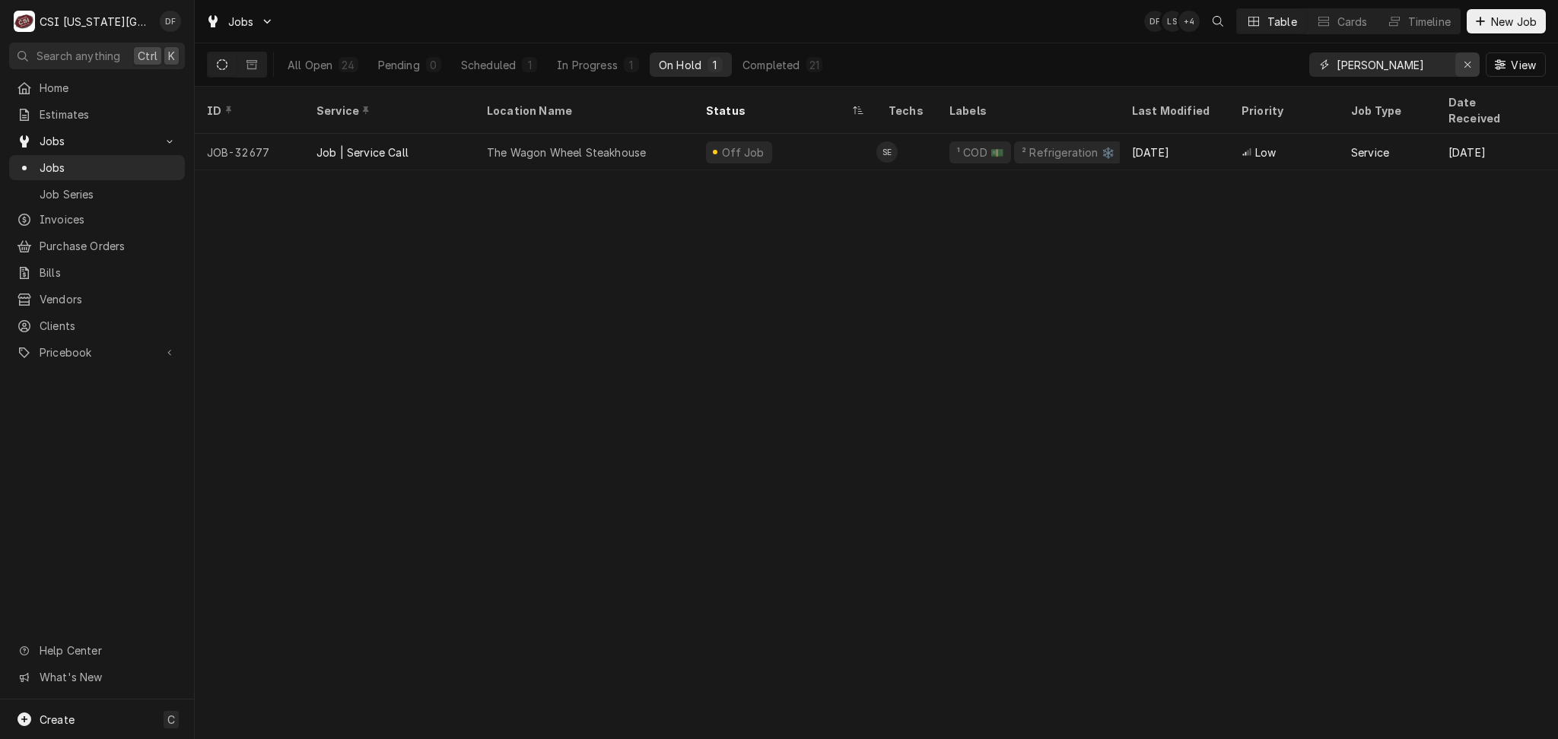
click at [1466, 67] on icon "Erase input" at bounding box center [1467, 64] width 8 height 11
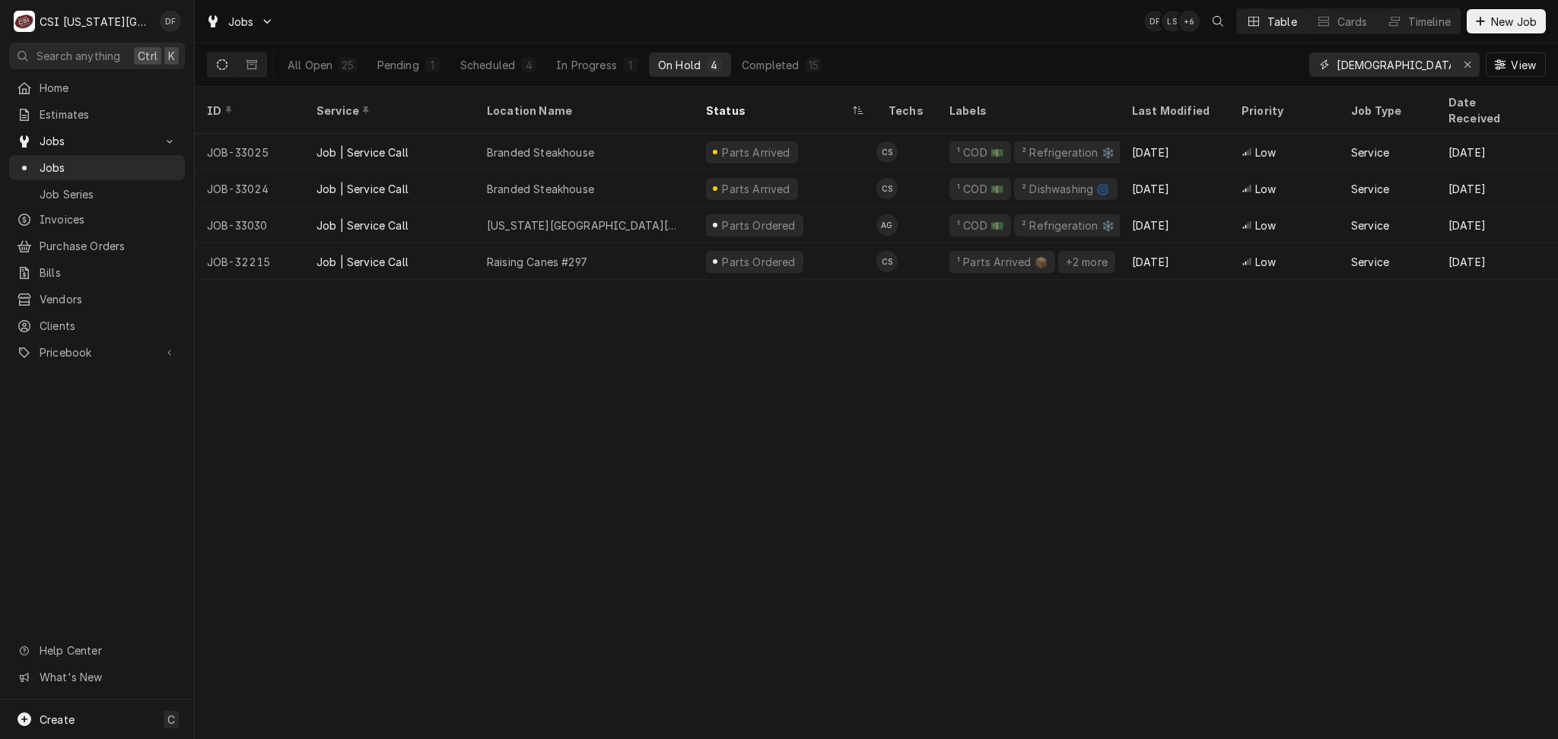
drag, startPoint x: 1402, startPoint y: 60, endPoint x: 1279, endPoint y: 84, distance: 125.4
click at [1279, 84] on div "All Open 25 Pending 1 Scheduled 4 In Progress 1 On Hold 4 Completed 15 [DEMOGRA…" at bounding box center [876, 64] width 1339 height 43
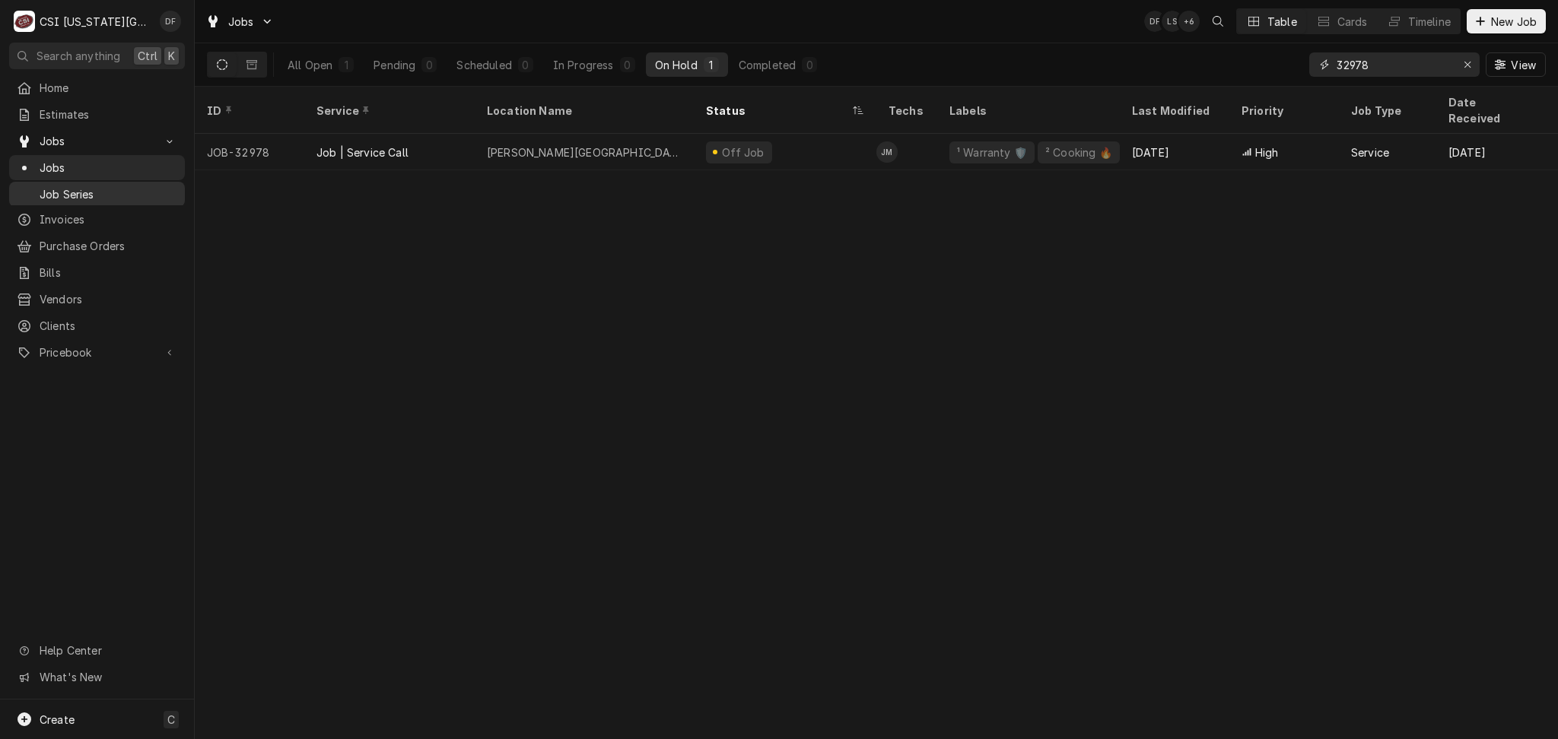
type input "32978"
click at [1471, 64] on div "Erase input" at bounding box center [1466, 64] width 15 height 15
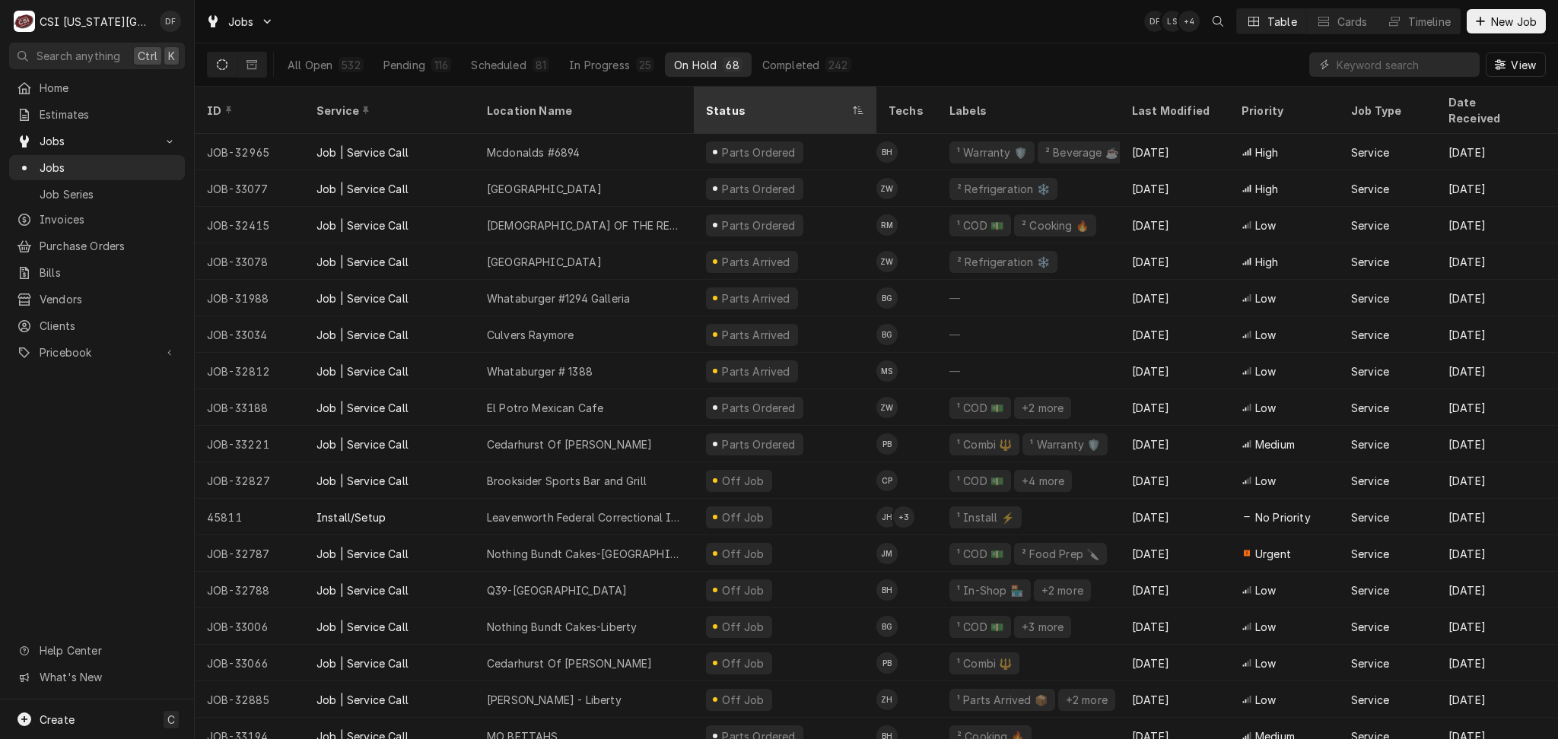
click at [747, 103] on div "Status" at bounding box center [777, 111] width 143 height 16
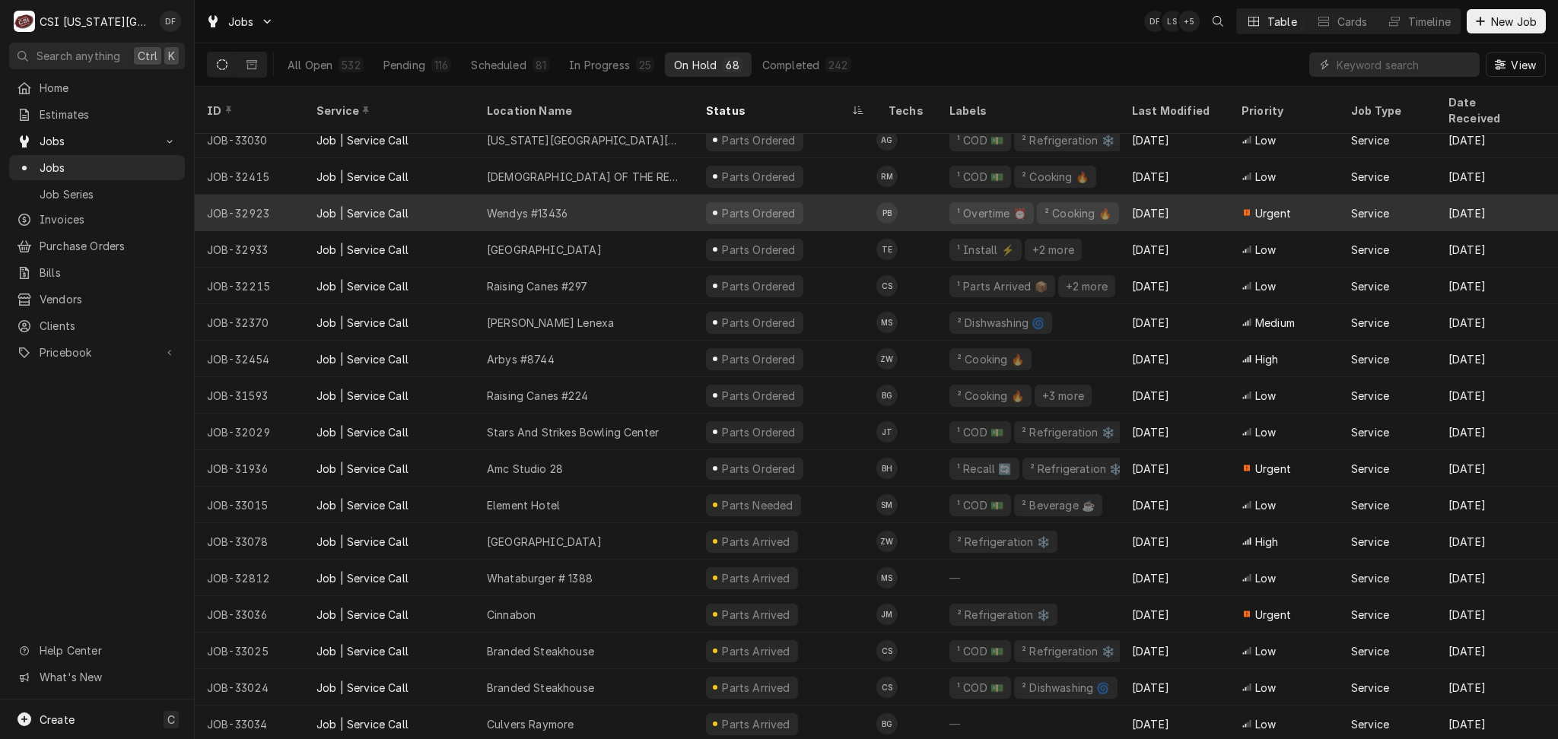
scroll to position [560, 0]
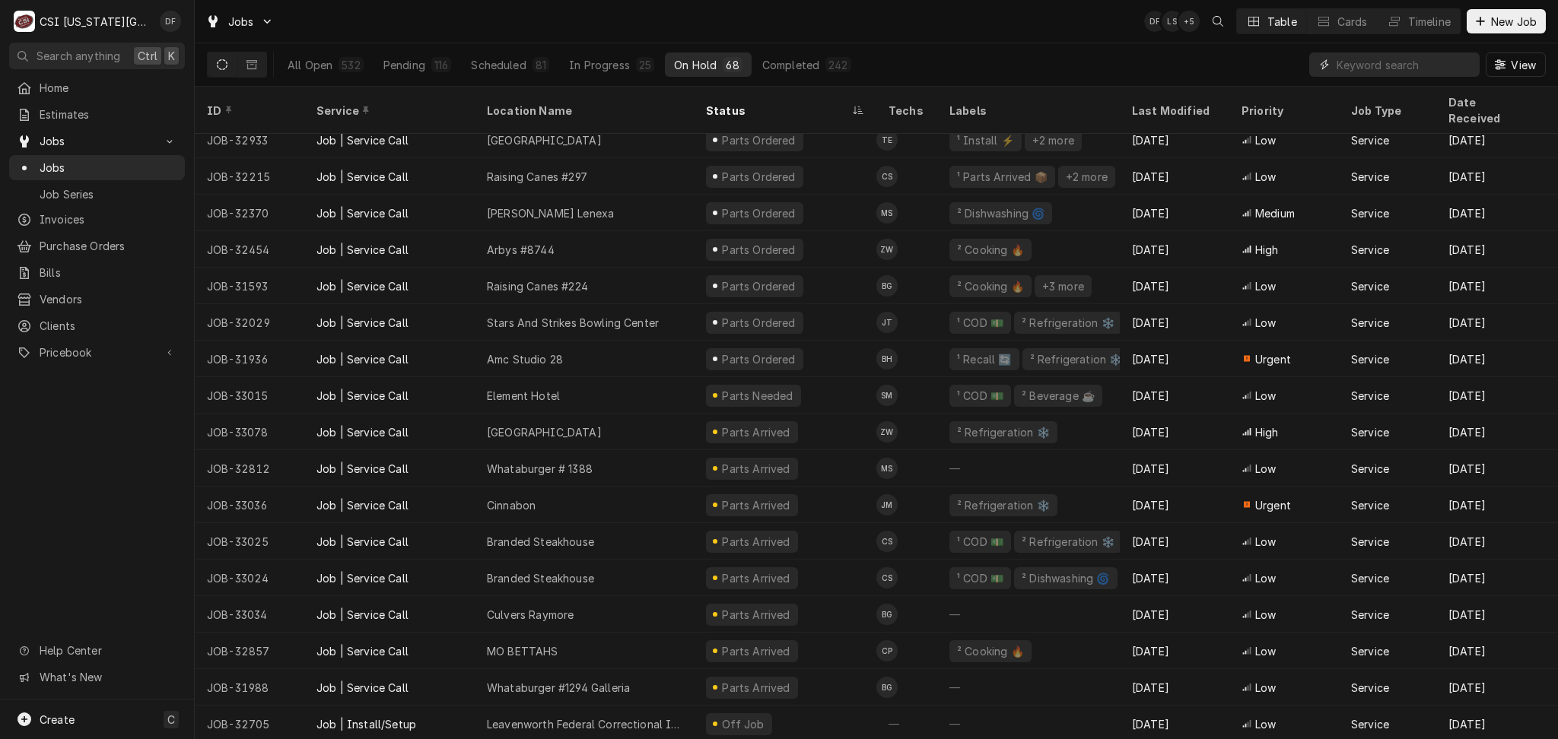
click at [1354, 73] on input "Dynamic Content Wrapper" at bounding box center [1403, 64] width 135 height 24
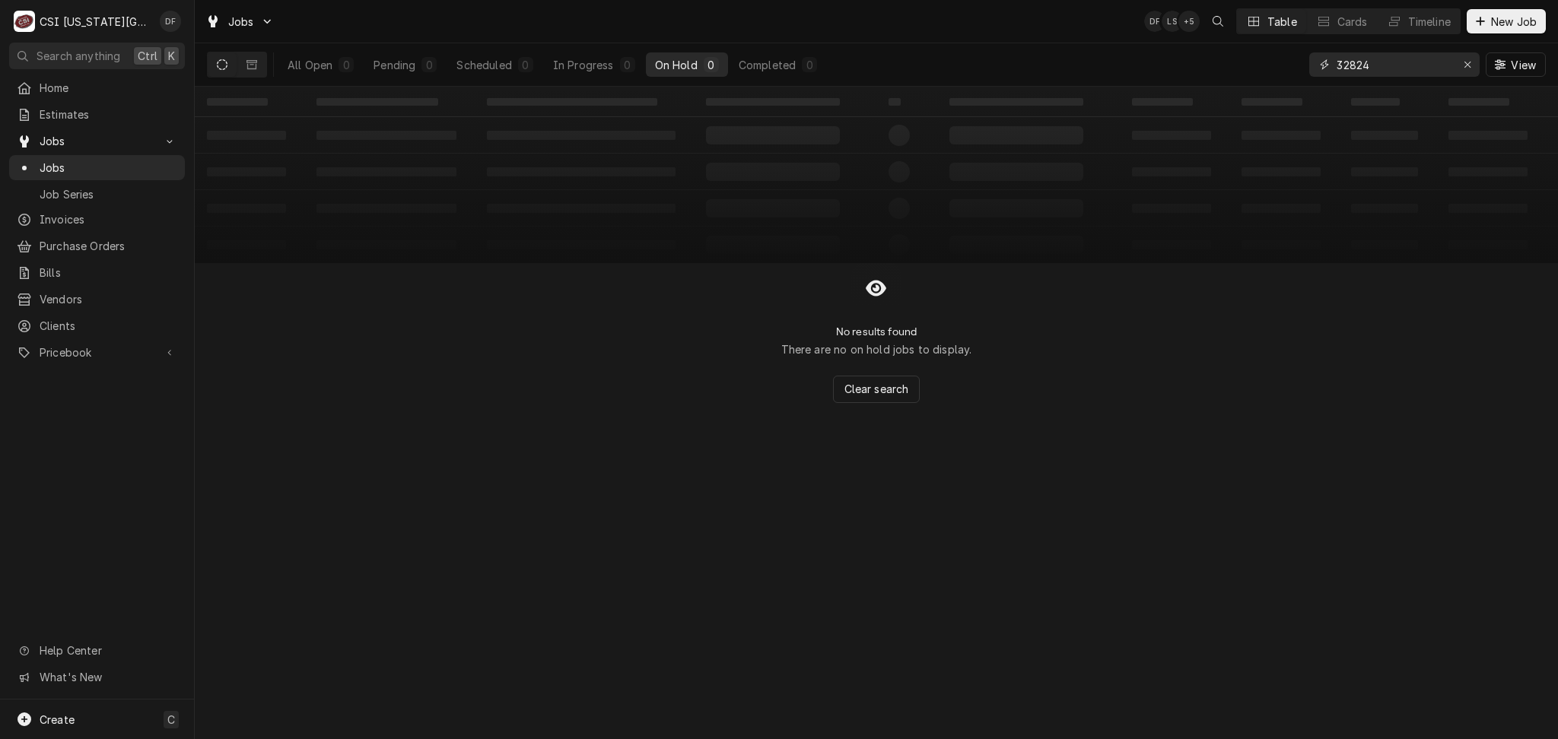
type input "32824"
click at [266, 68] on div "Dynamic Content Wrapper" at bounding box center [237, 65] width 60 height 26
click at [256, 67] on icon "Dynamic Content Wrapper" at bounding box center [251, 64] width 11 height 9
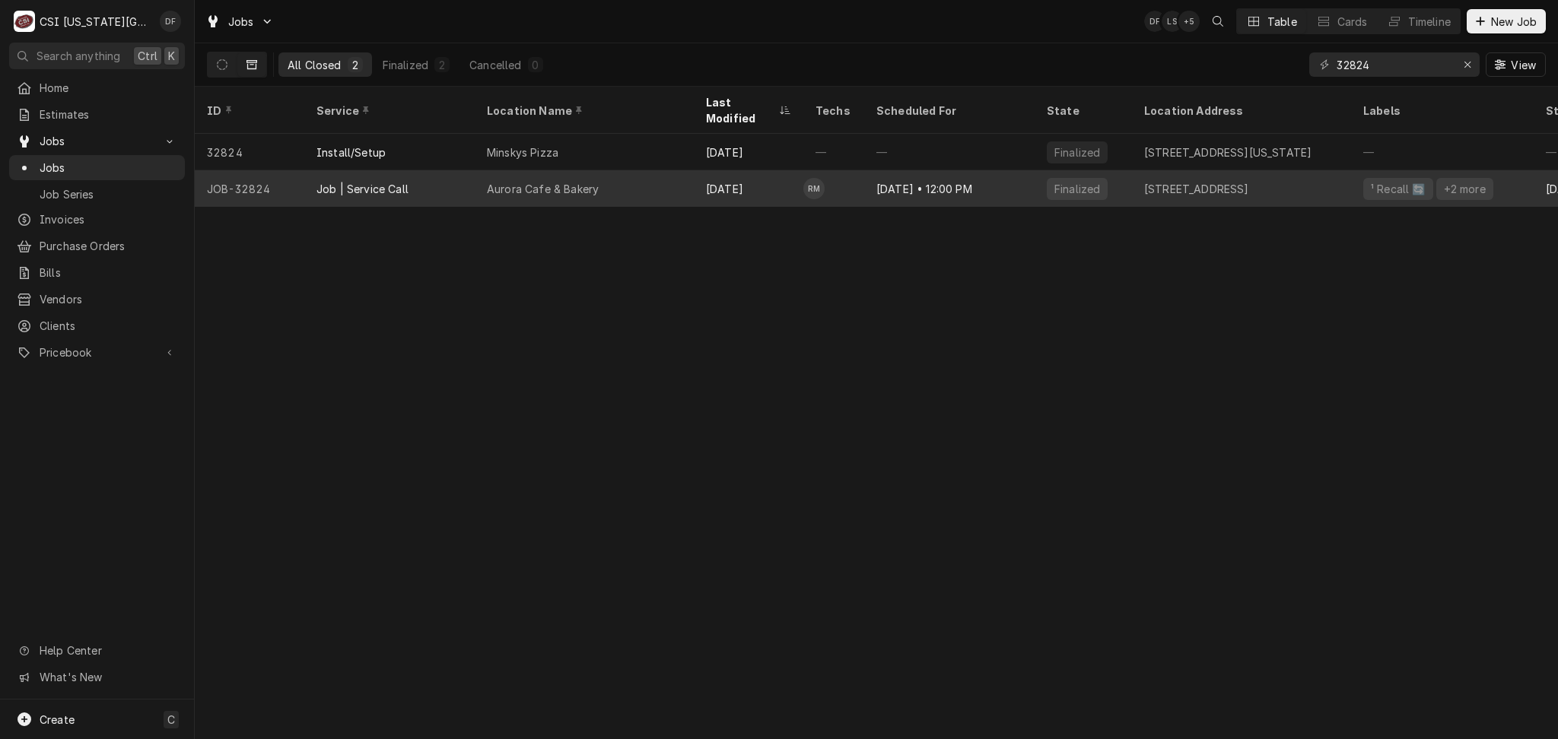
click at [771, 175] on div "Sep 30" at bounding box center [749, 188] width 110 height 37
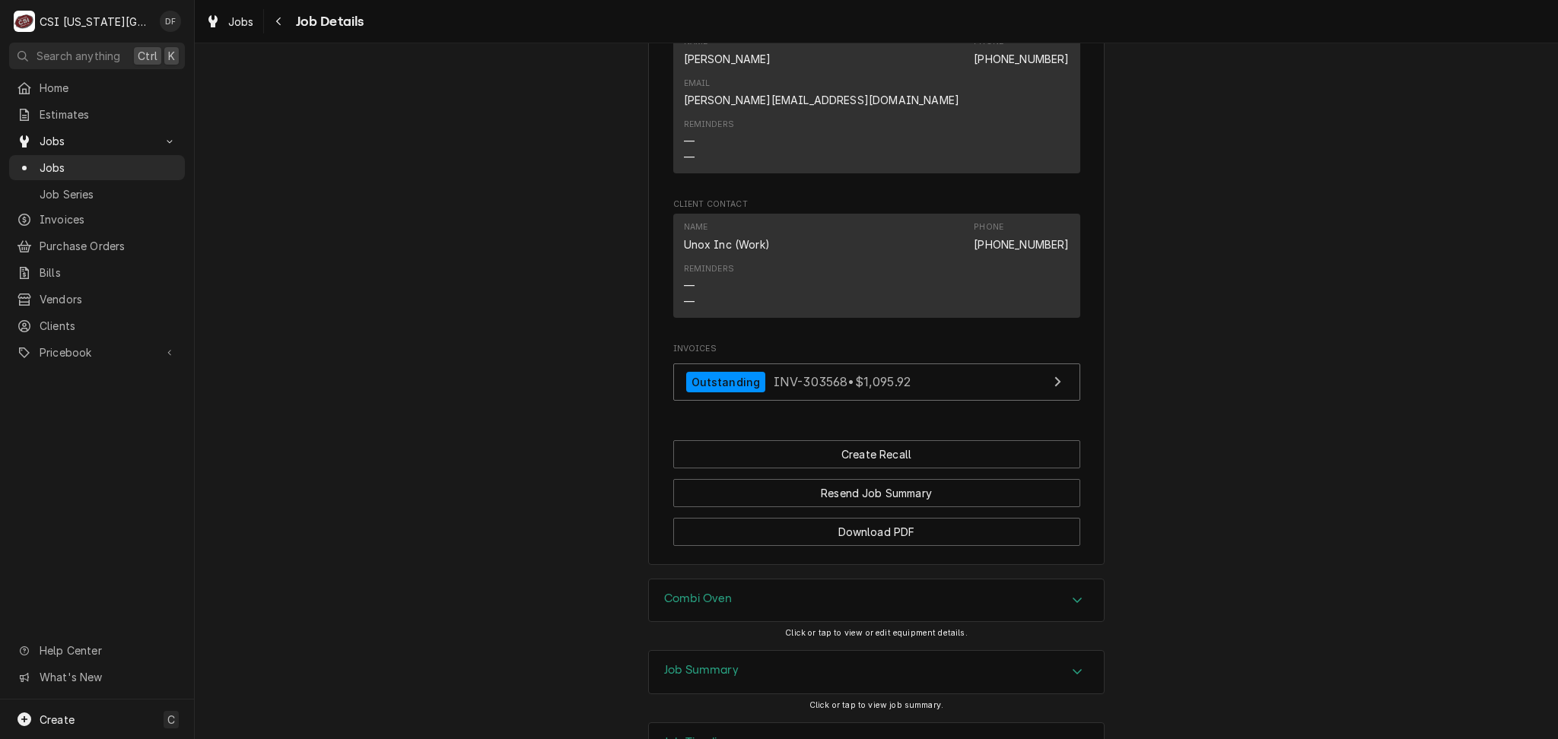
scroll to position [1261, 0]
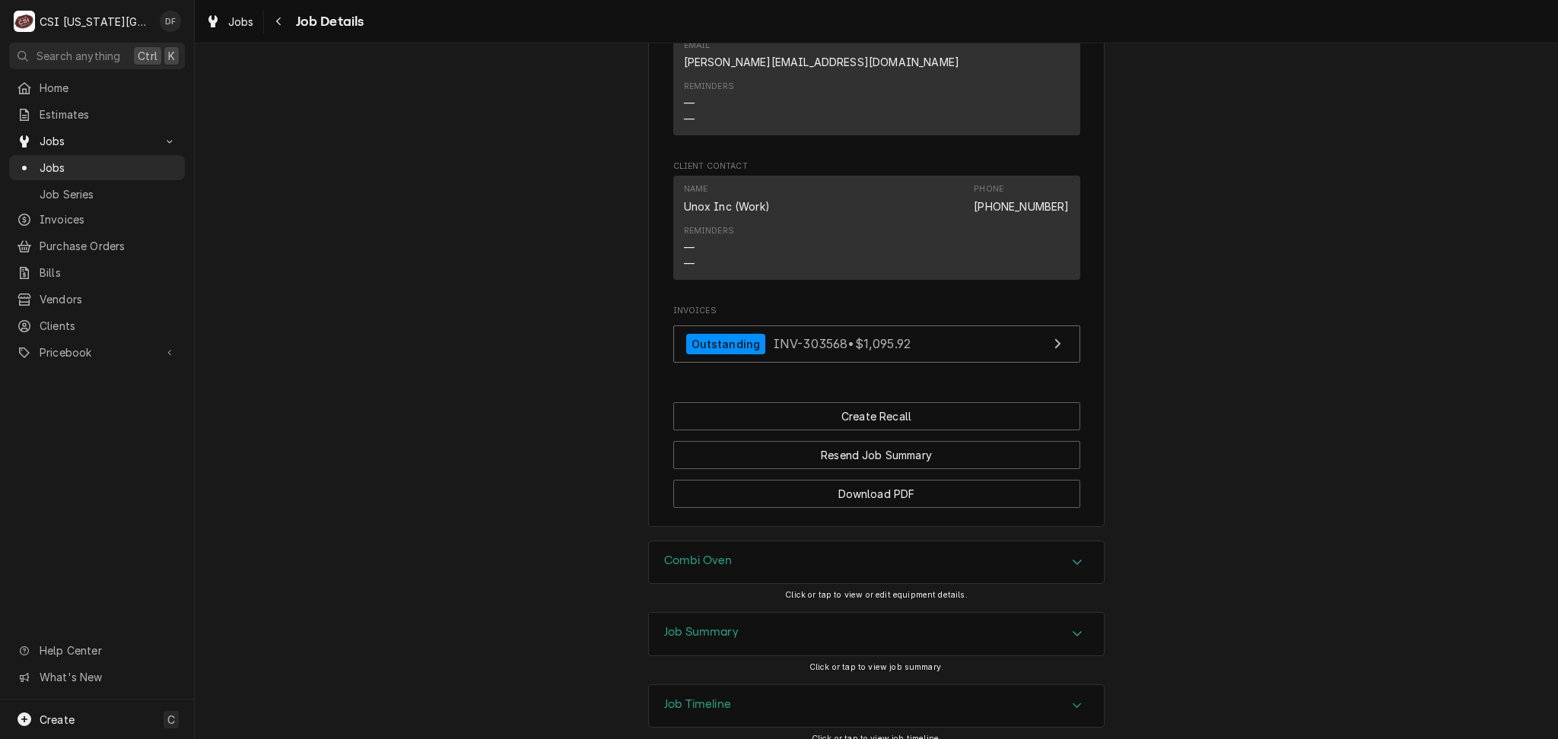
click at [761, 613] on div "Job Summary" at bounding box center [876, 634] width 455 height 43
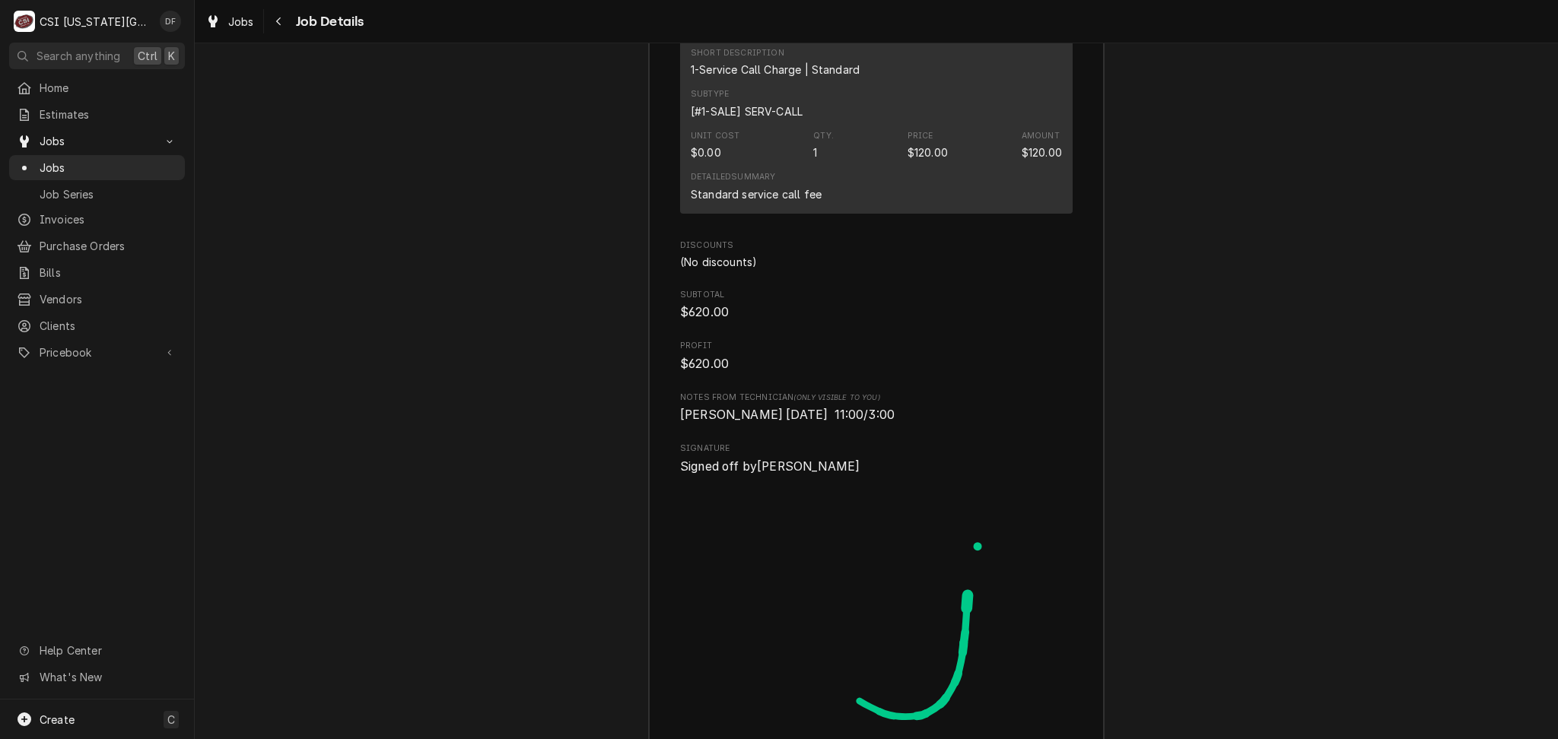
scroll to position [4249, 0]
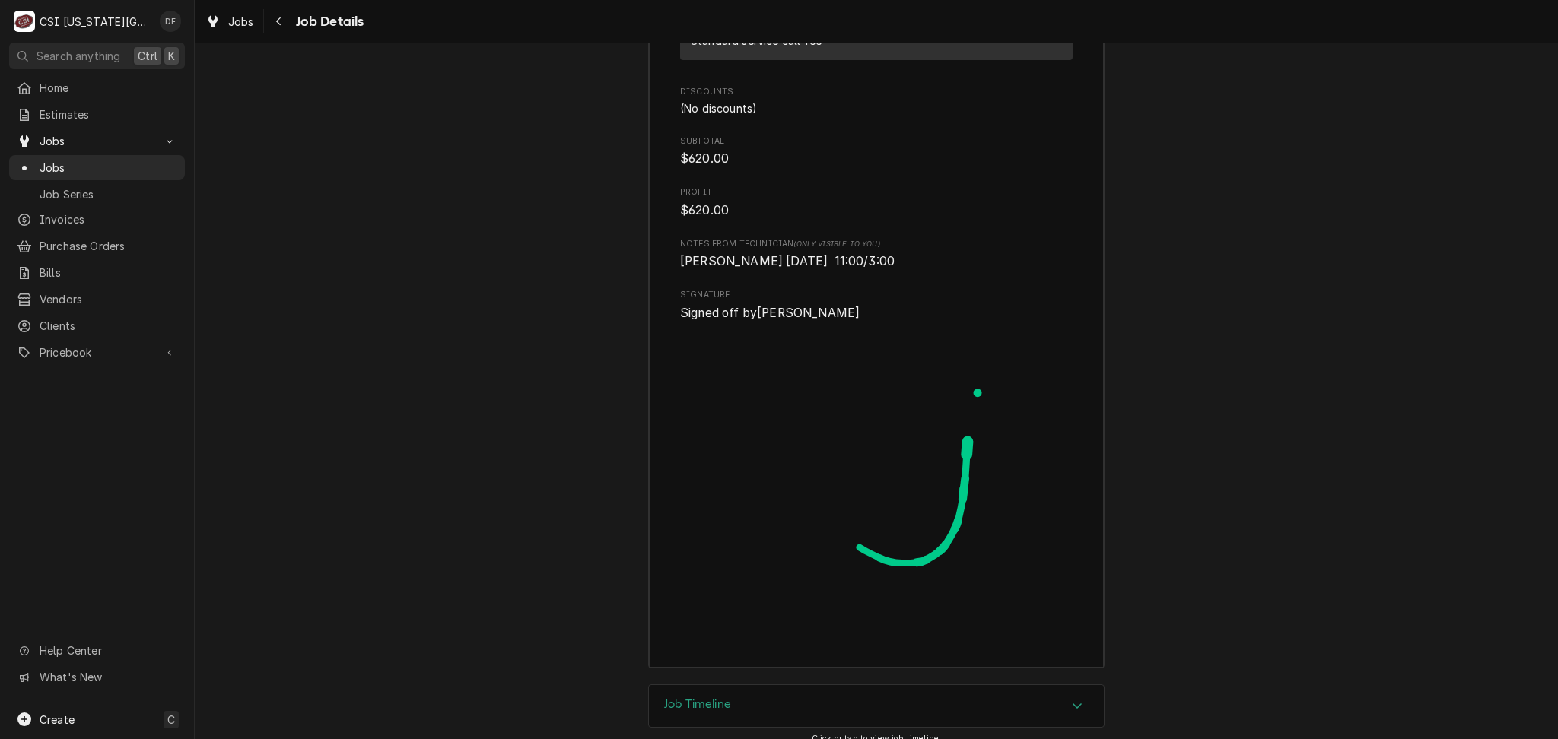
click at [808, 685] on div "Job Timeline" at bounding box center [876, 706] width 455 height 43
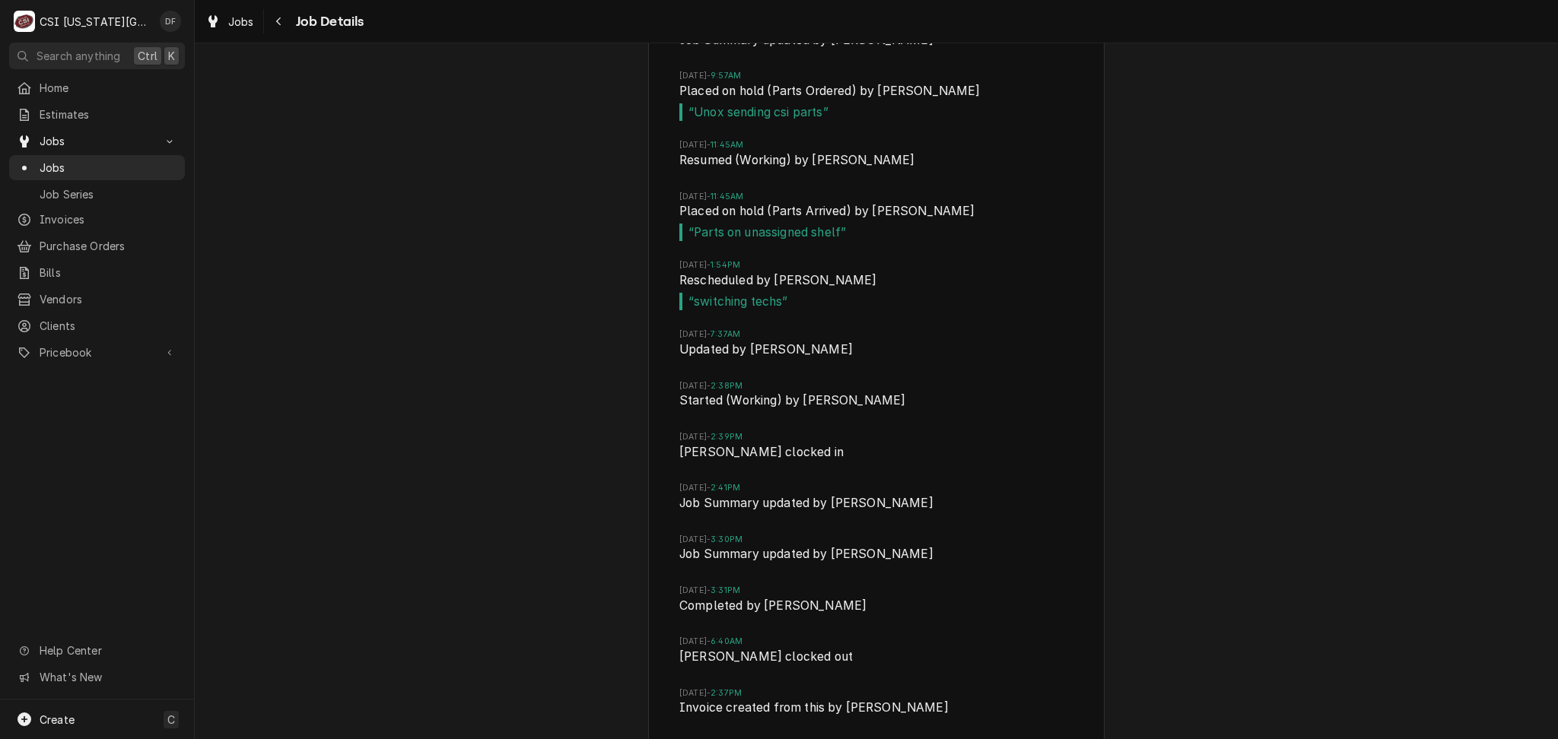
scroll to position [5332, 0]
